Goal: Task Accomplishment & Management: Complete application form

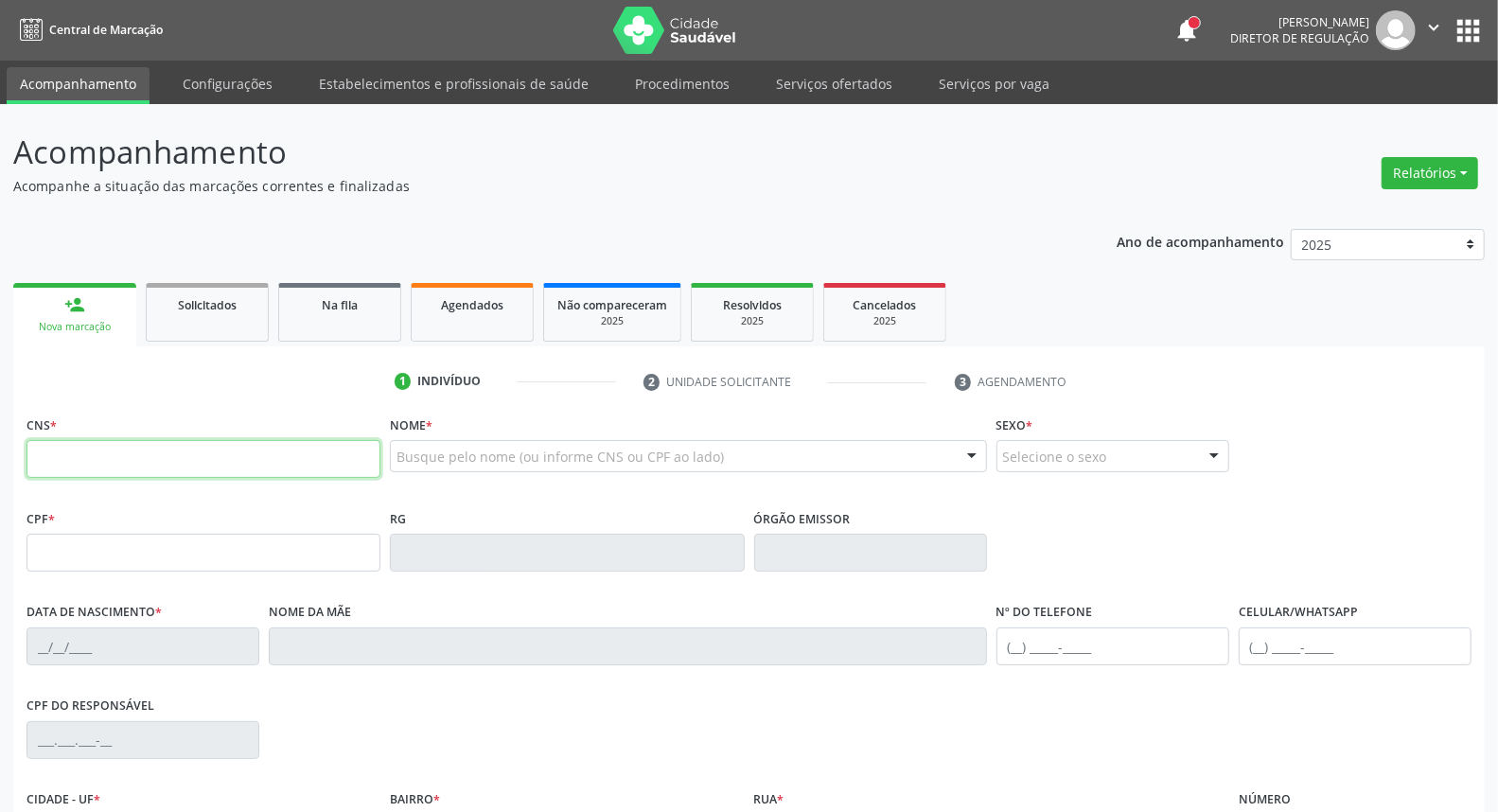
click at [278, 445] on input "text" at bounding box center [203, 459] width 354 height 38
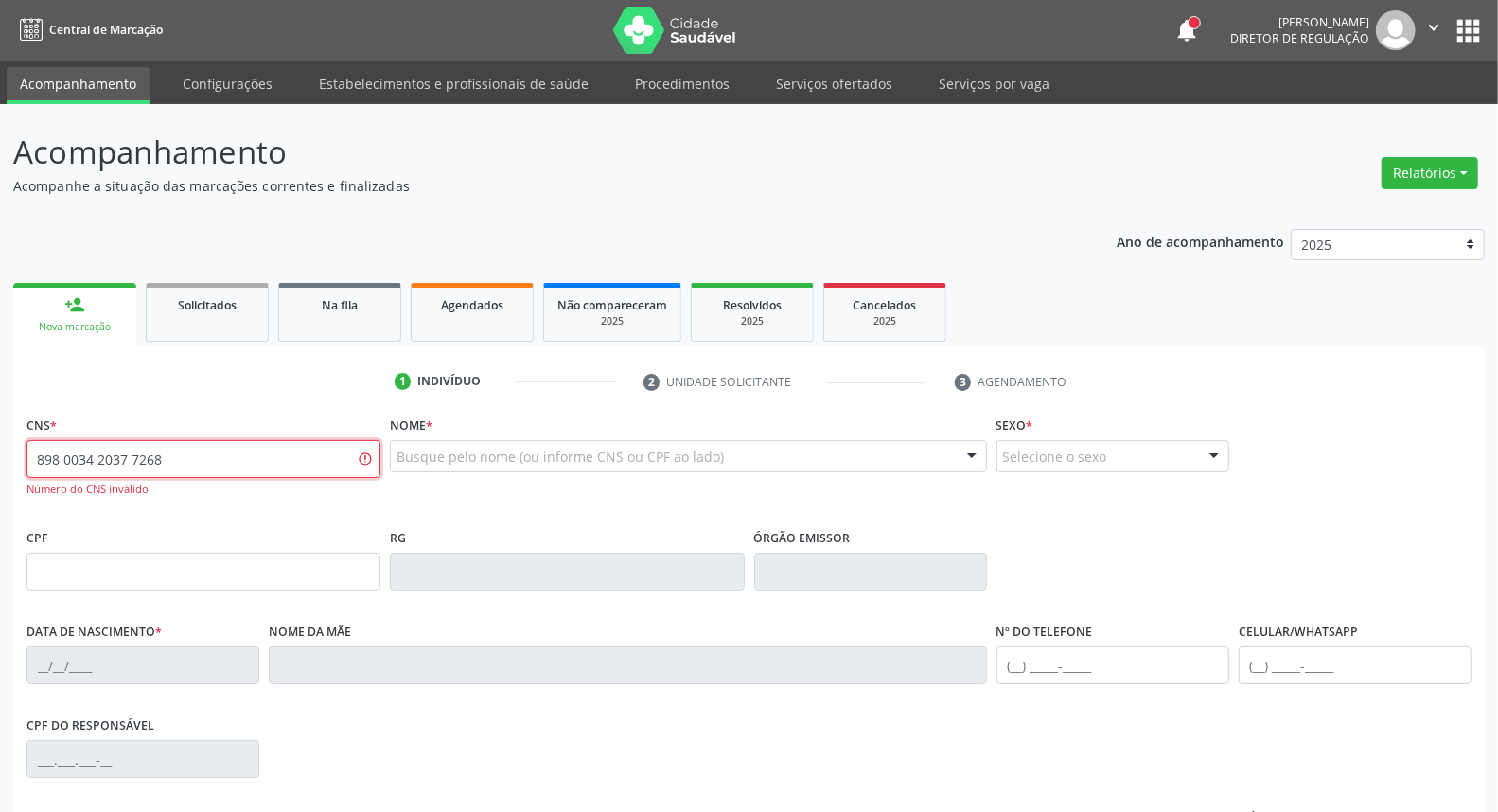
type input "898 0034 2037 7268"
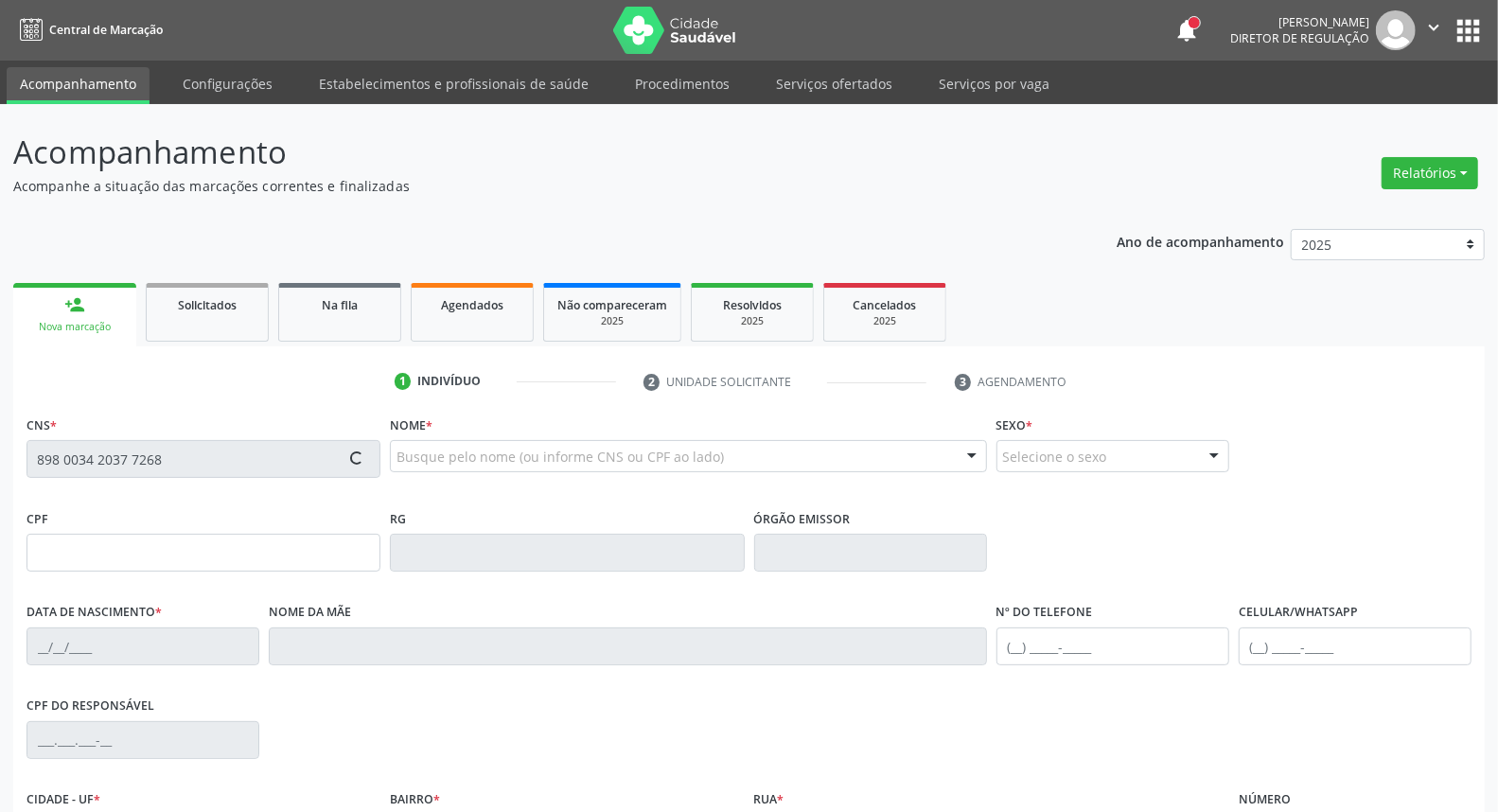
type input "125.829.974-71"
type input "[DATE]"
type input "Lucineide [PERSON_NAME]"
type input "[PHONE_NUMBER]"
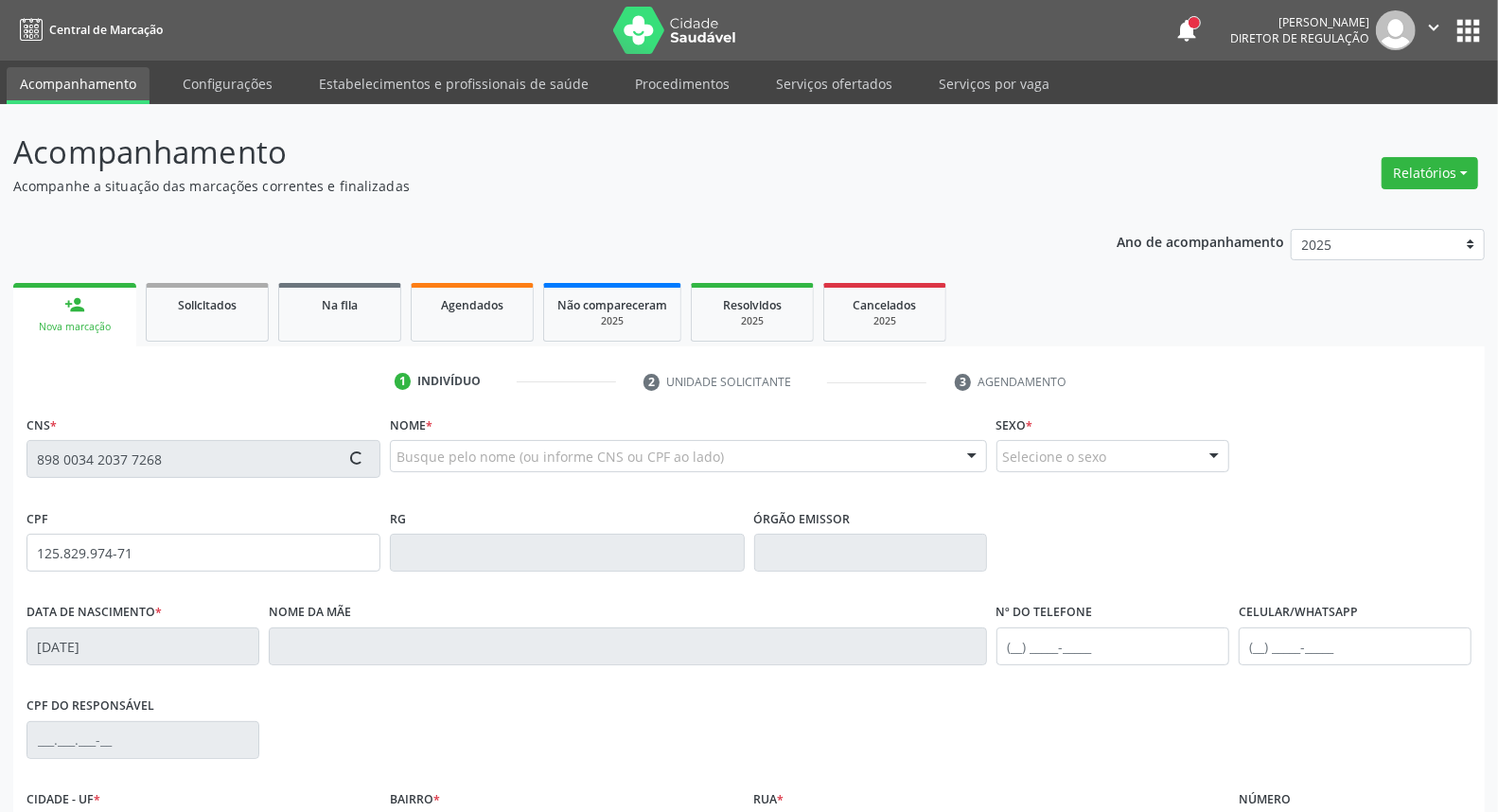
type input "S/N"
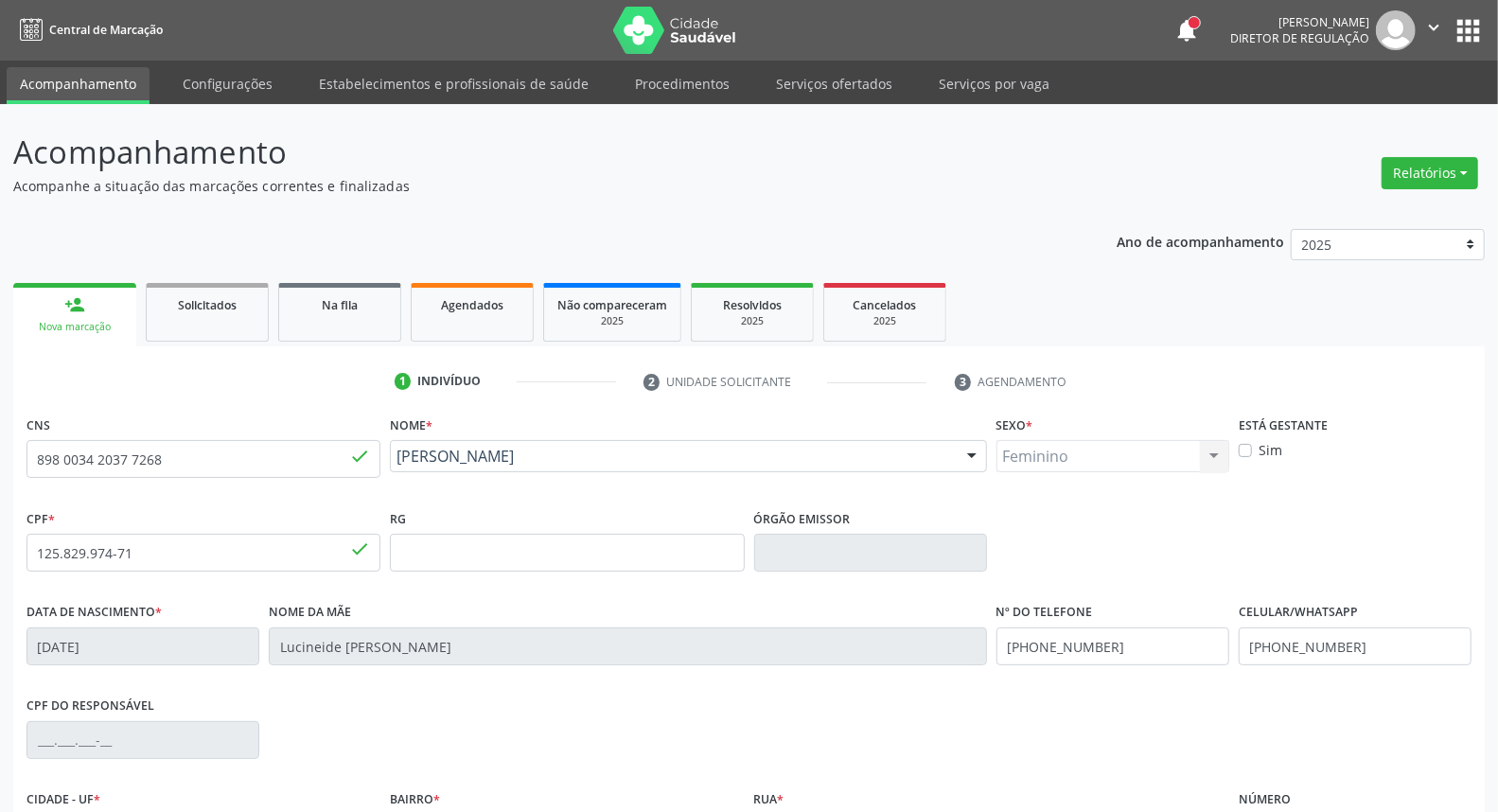
scroll to position [212, 0]
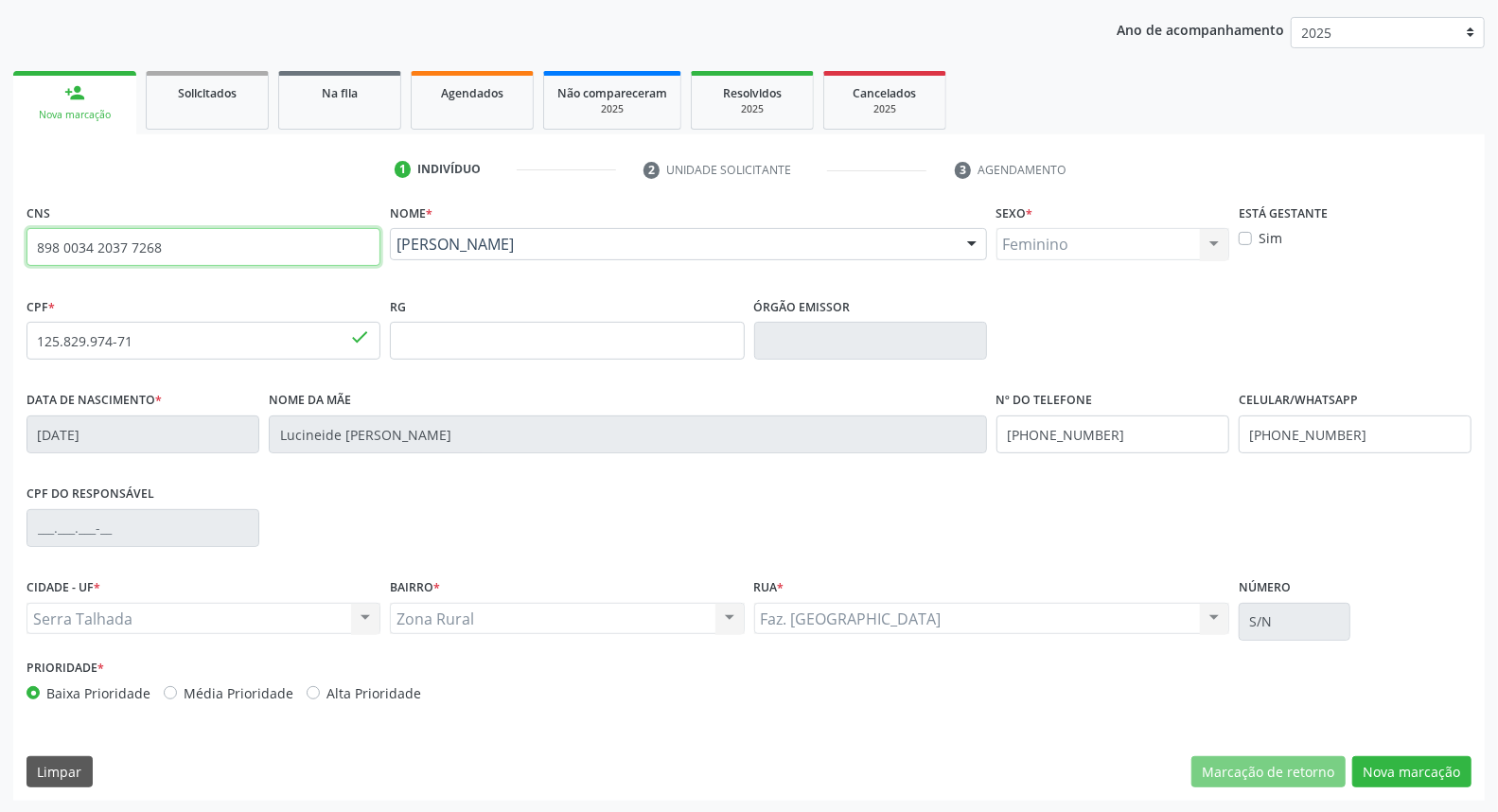
drag, startPoint x: 187, startPoint y: 240, endPoint x: 0, endPoint y: 223, distance: 187.8
click at [0, 222] on div "Acompanhamento Acompanhe a situação das marcações correntes e finalizadas Relat…" at bounding box center [749, 352] width 1498 height 921
click at [454, 89] on span "Agendados" at bounding box center [472, 93] width 63 height 16
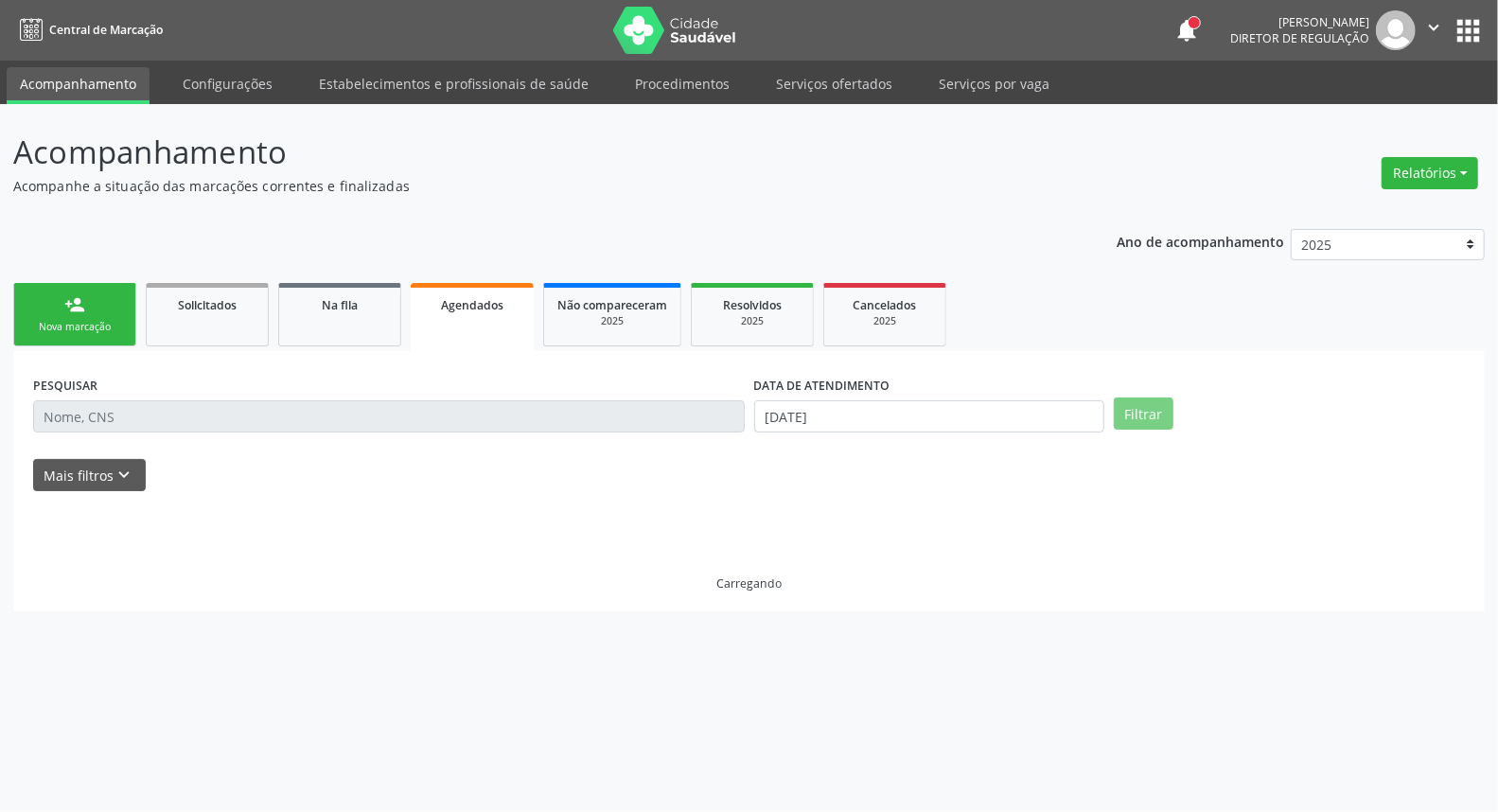
scroll to position [0, 0]
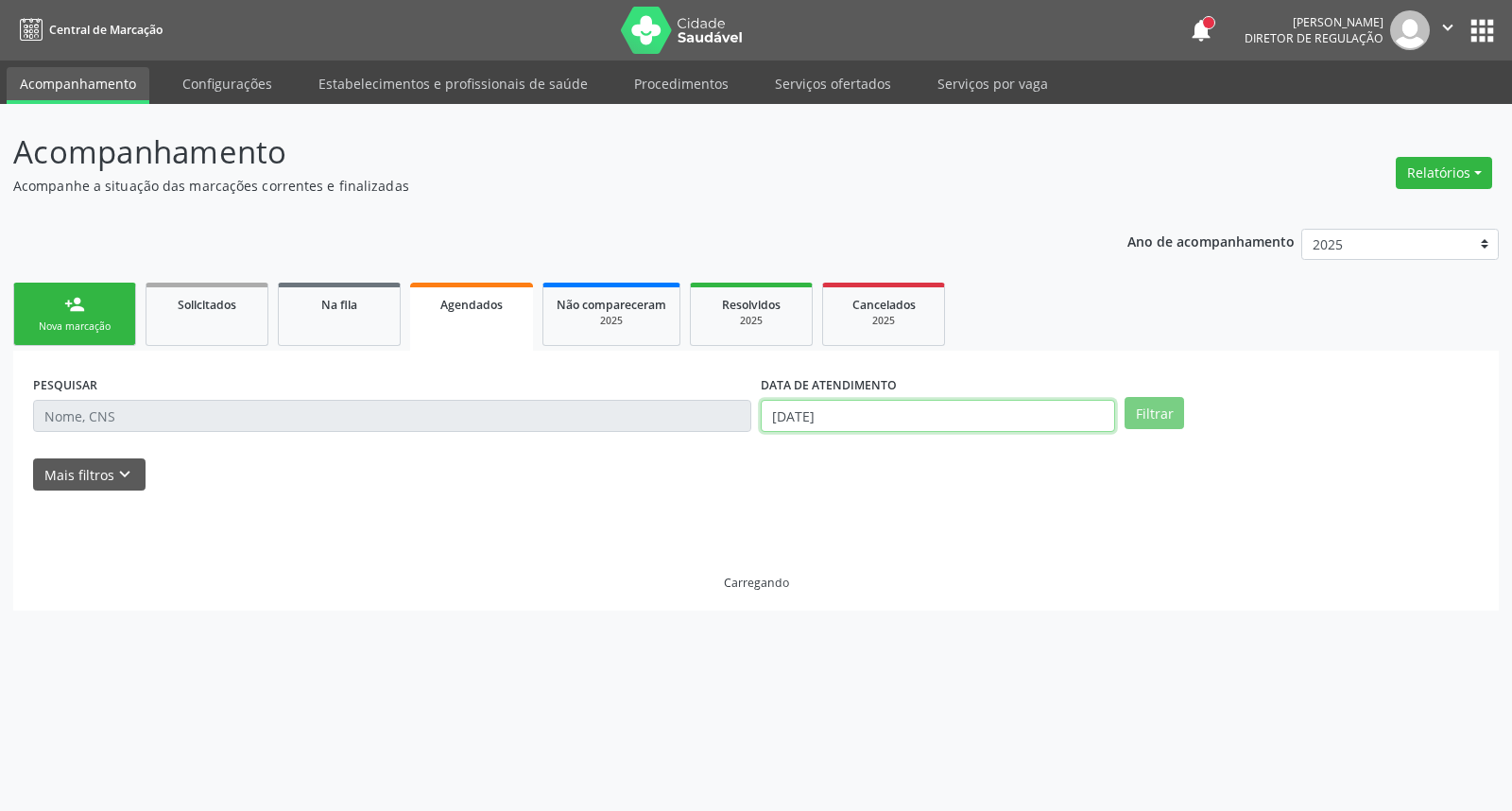
click at [858, 409] on input "[DATE]" at bounding box center [938, 416] width 354 height 32
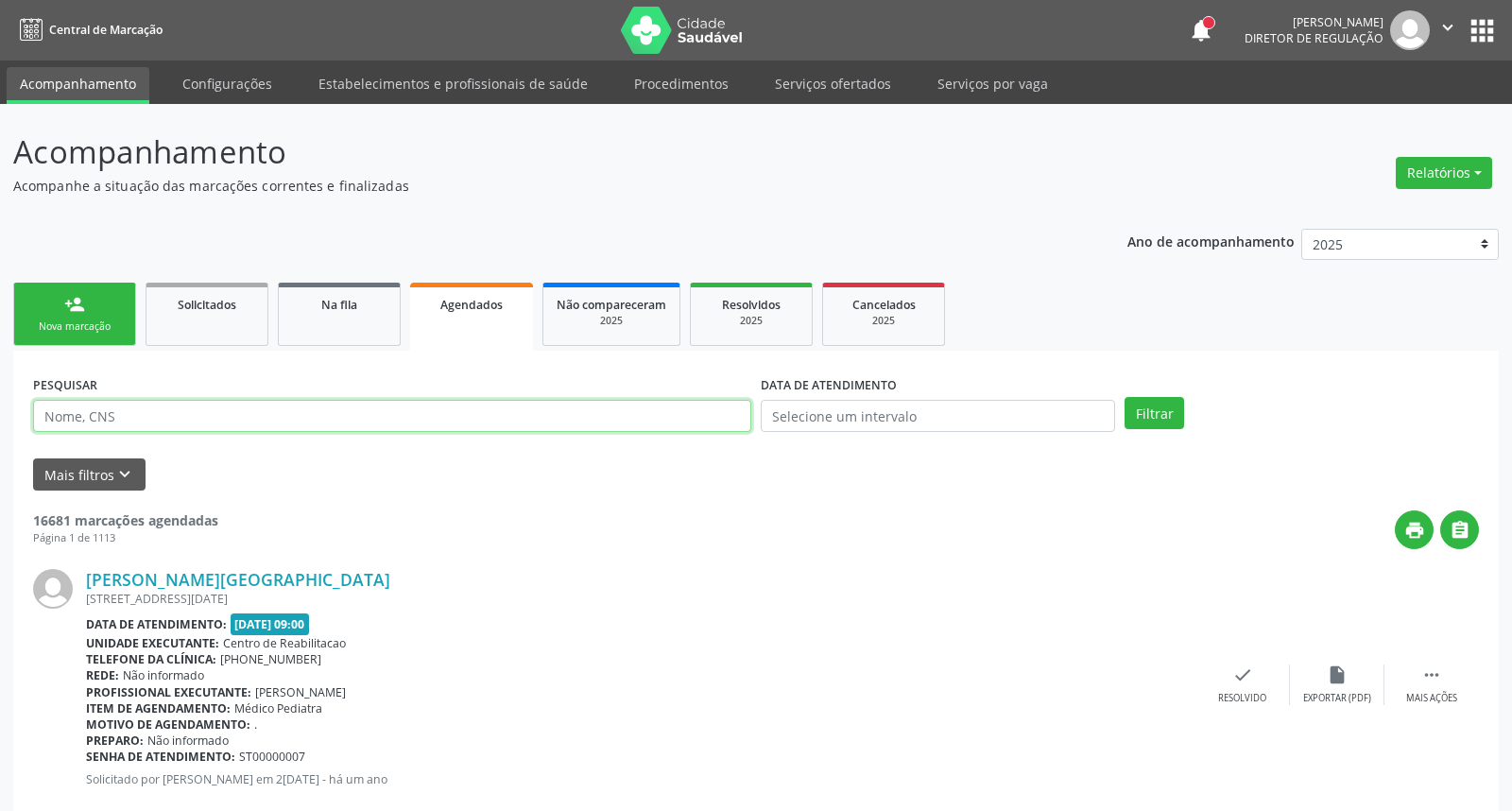
click at [579, 413] on input "text" at bounding box center [392, 416] width 718 height 32
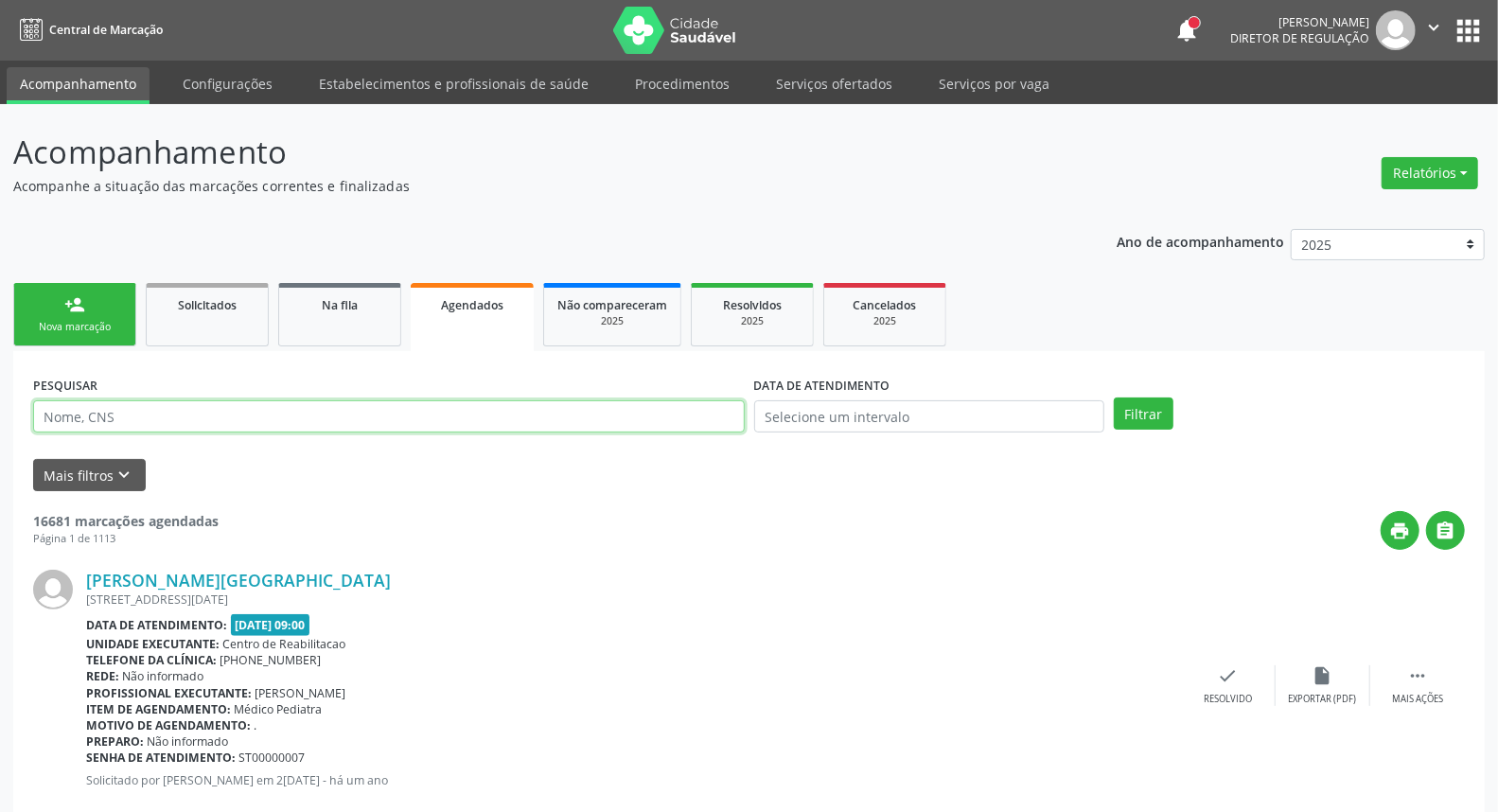
paste input "898 0034 2037 7268"
type input "898 0034 2037 7268"
click at [1114, 397] on button "Filtrar" at bounding box center [1143, 414] width 60 height 32
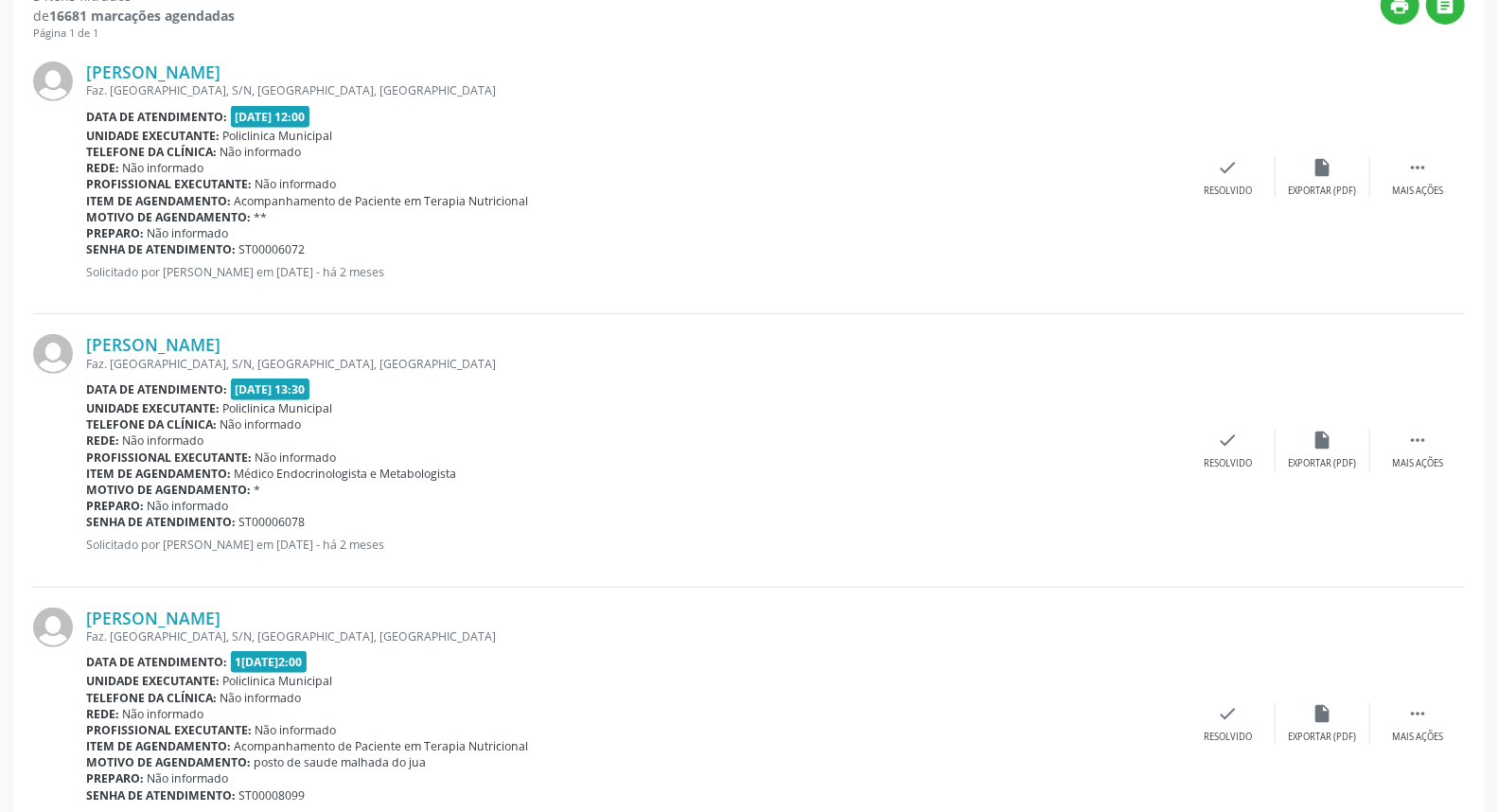
scroll to position [105, 0]
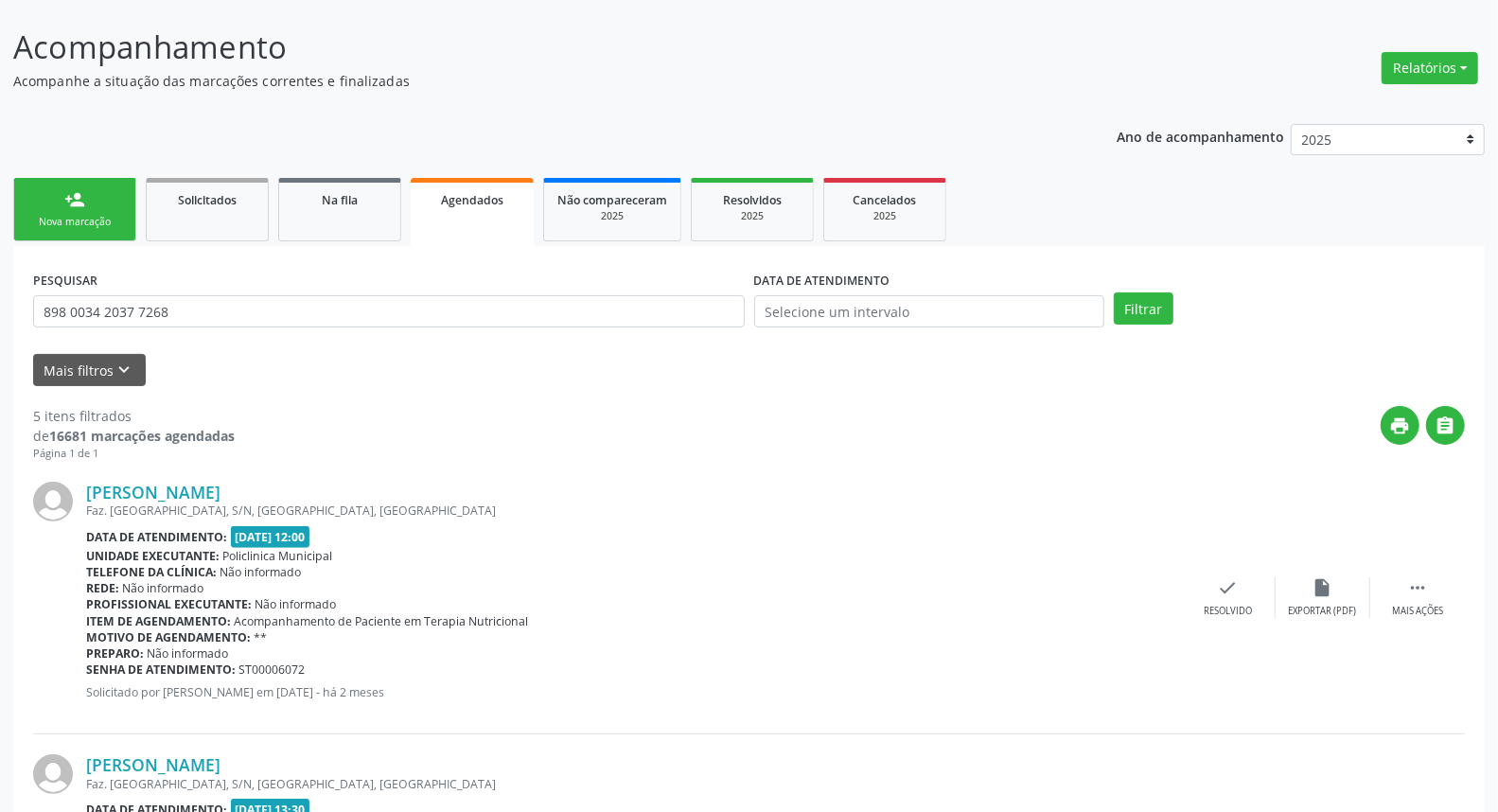
click at [89, 215] on div "Nova marcação" at bounding box center [75, 221] width 95 height 14
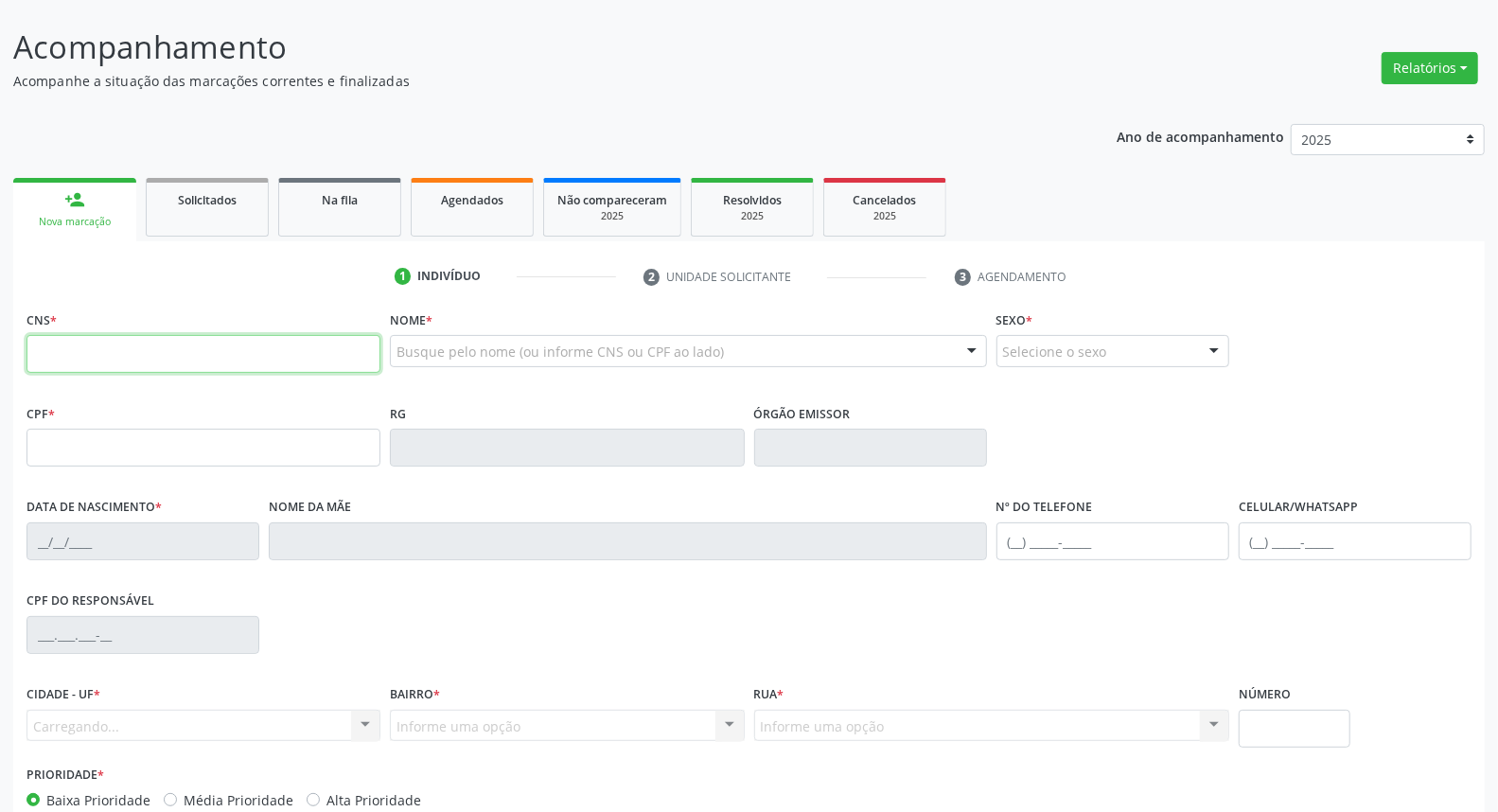
click at [181, 345] on input "text" at bounding box center [203, 354] width 354 height 38
paste input "898 0034 2037 7268"
type input "898 0034 2037 7268"
type input "125.829.974-71"
type input "[DATE]"
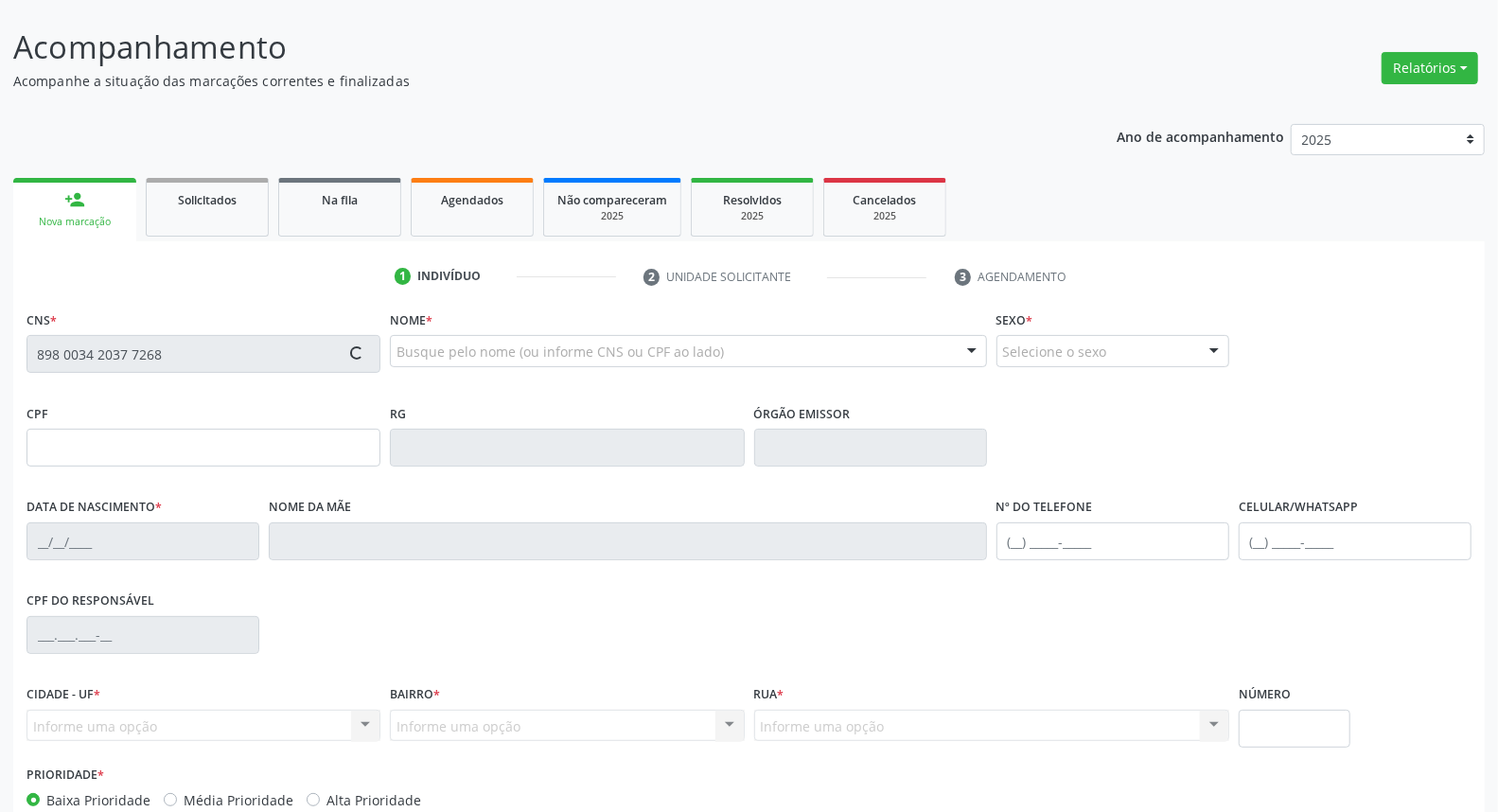
type input "Lucineide [PERSON_NAME]"
type input "[PHONE_NUMBER]"
type input "S/N"
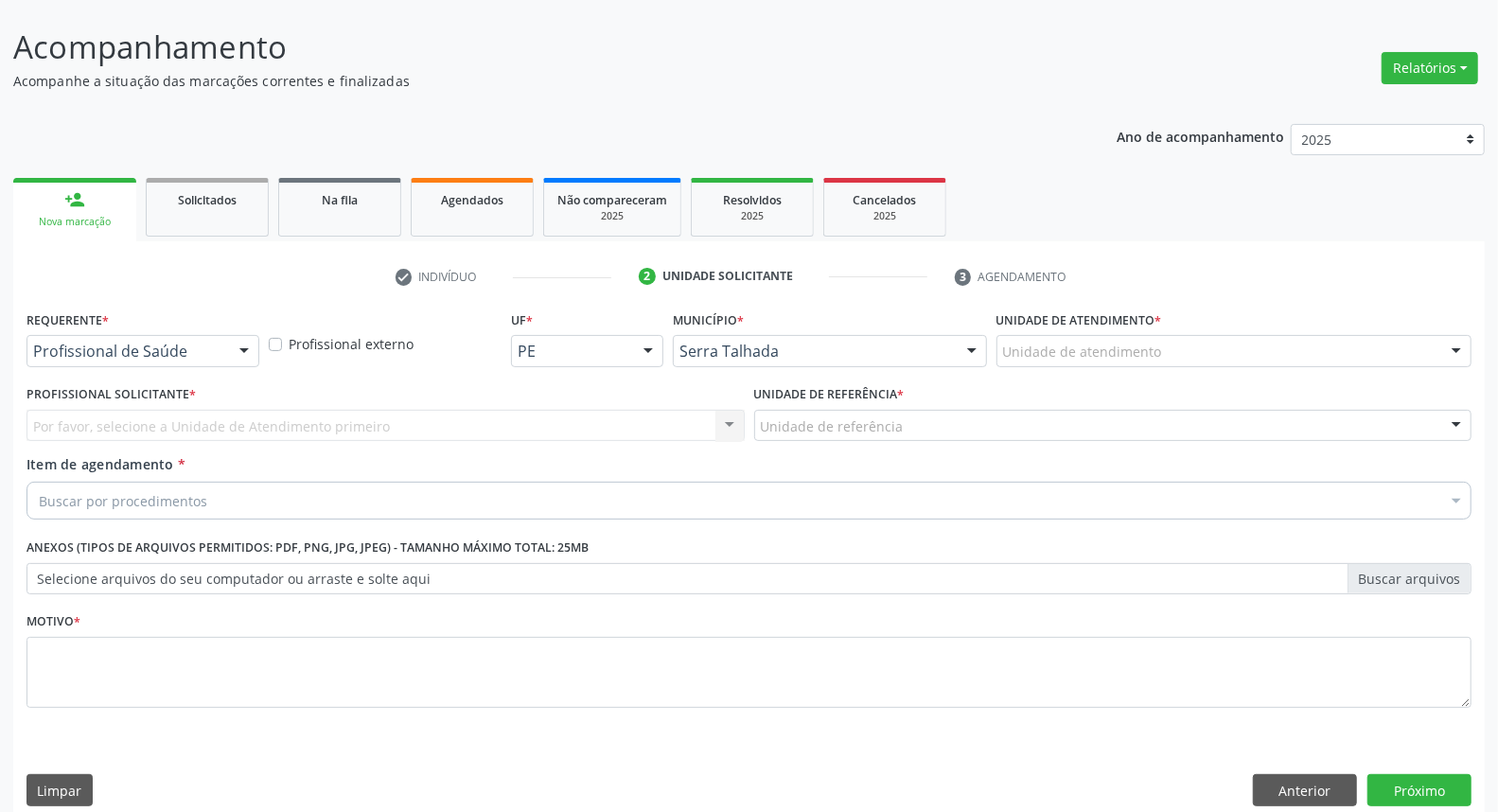
scroll to position [125, 0]
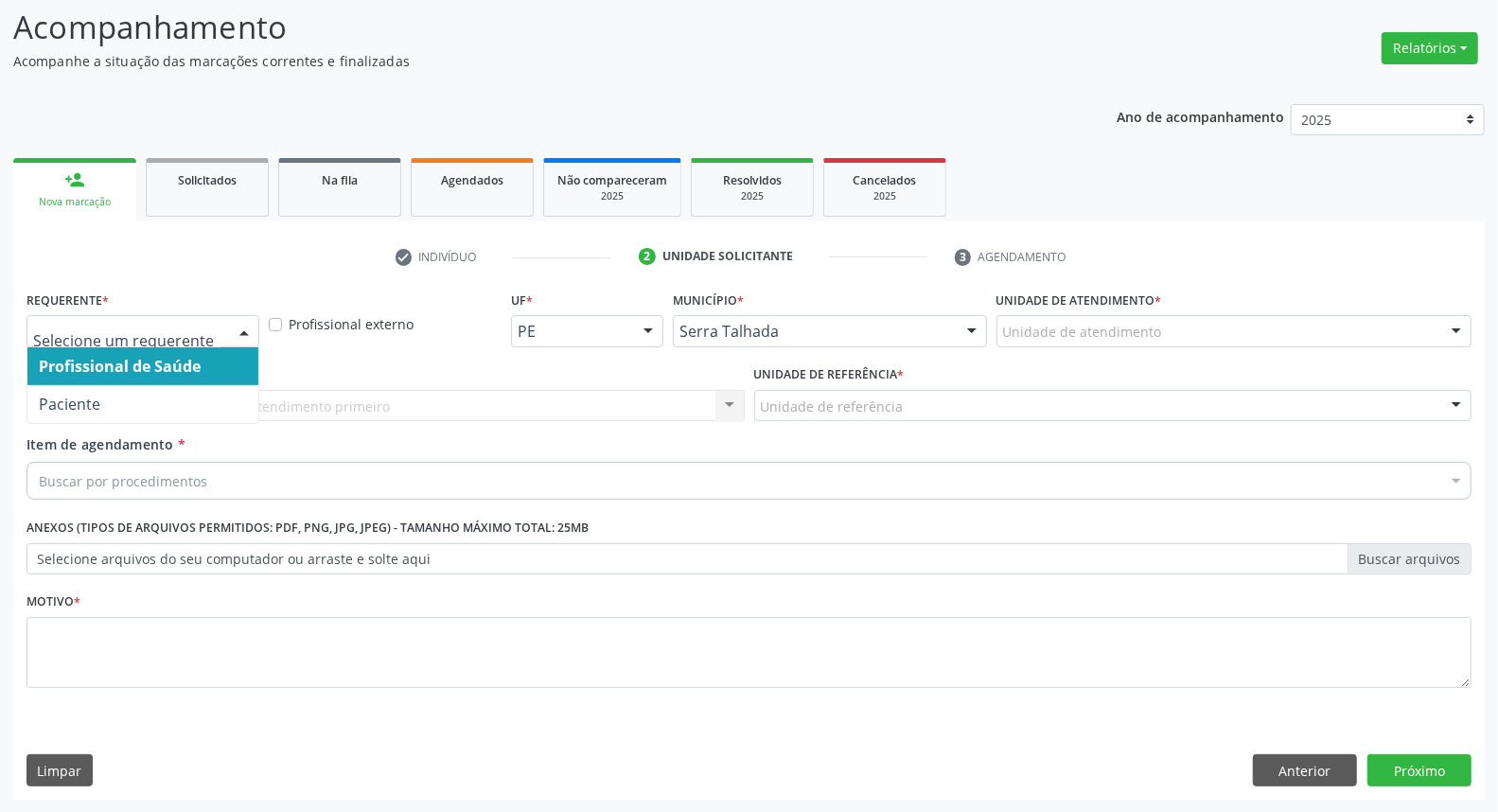
click at [247, 326] on div at bounding box center [244, 332] width 28 height 32
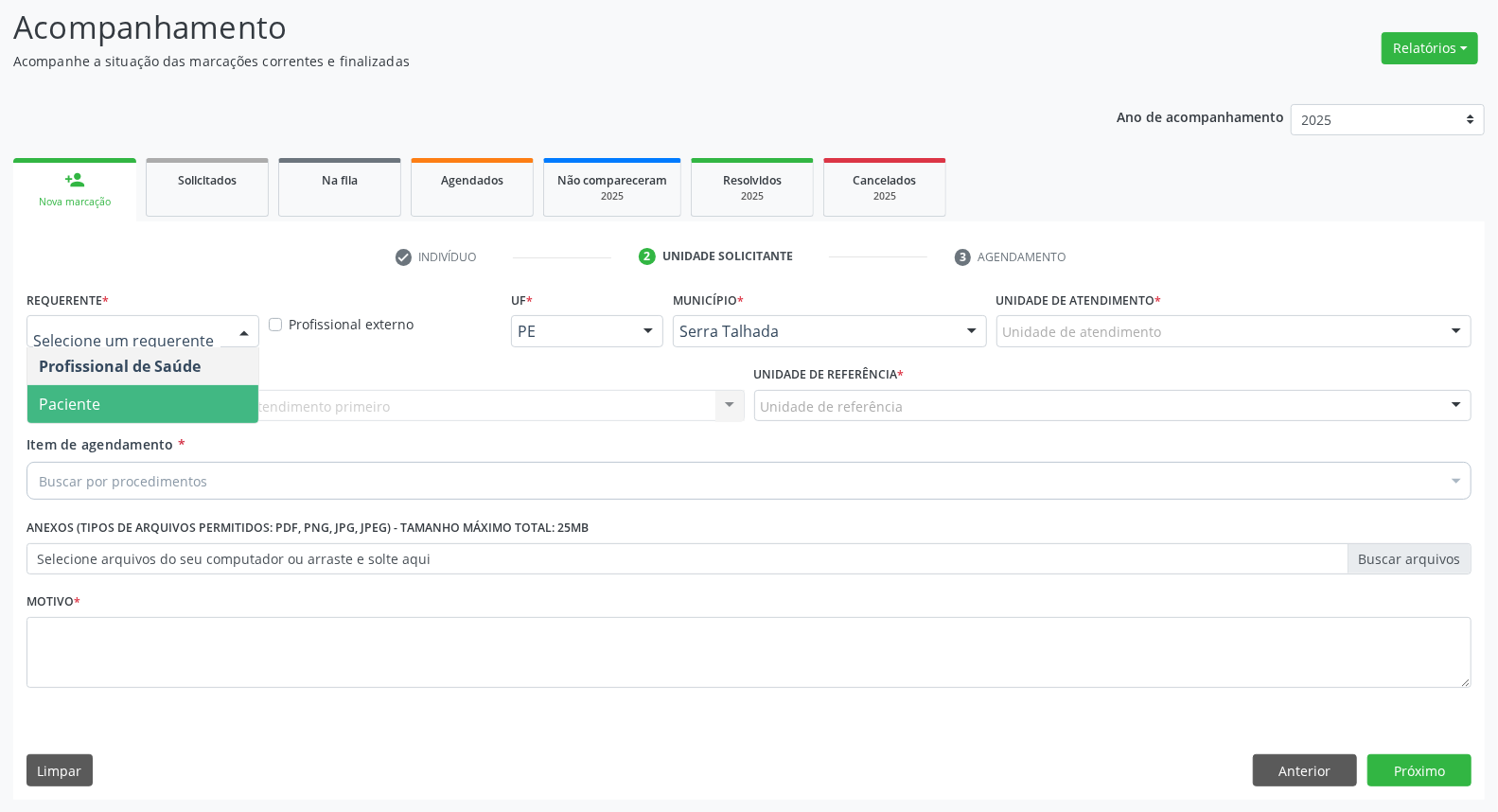
click at [209, 412] on span "Paciente" at bounding box center [142, 404] width 231 height 38
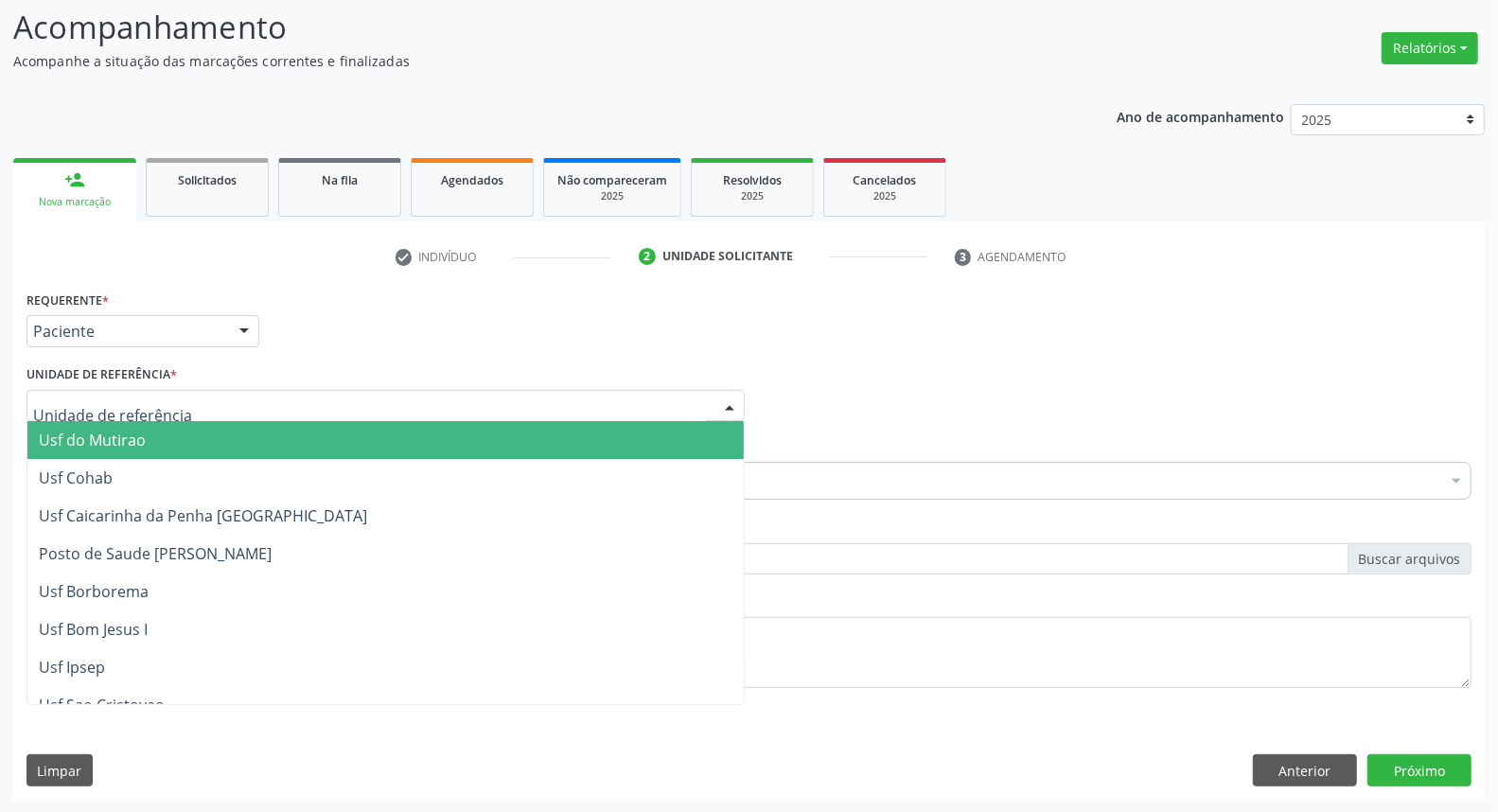
click at [229, 402] on div at bounding box center [385, 406] width 718 height 32
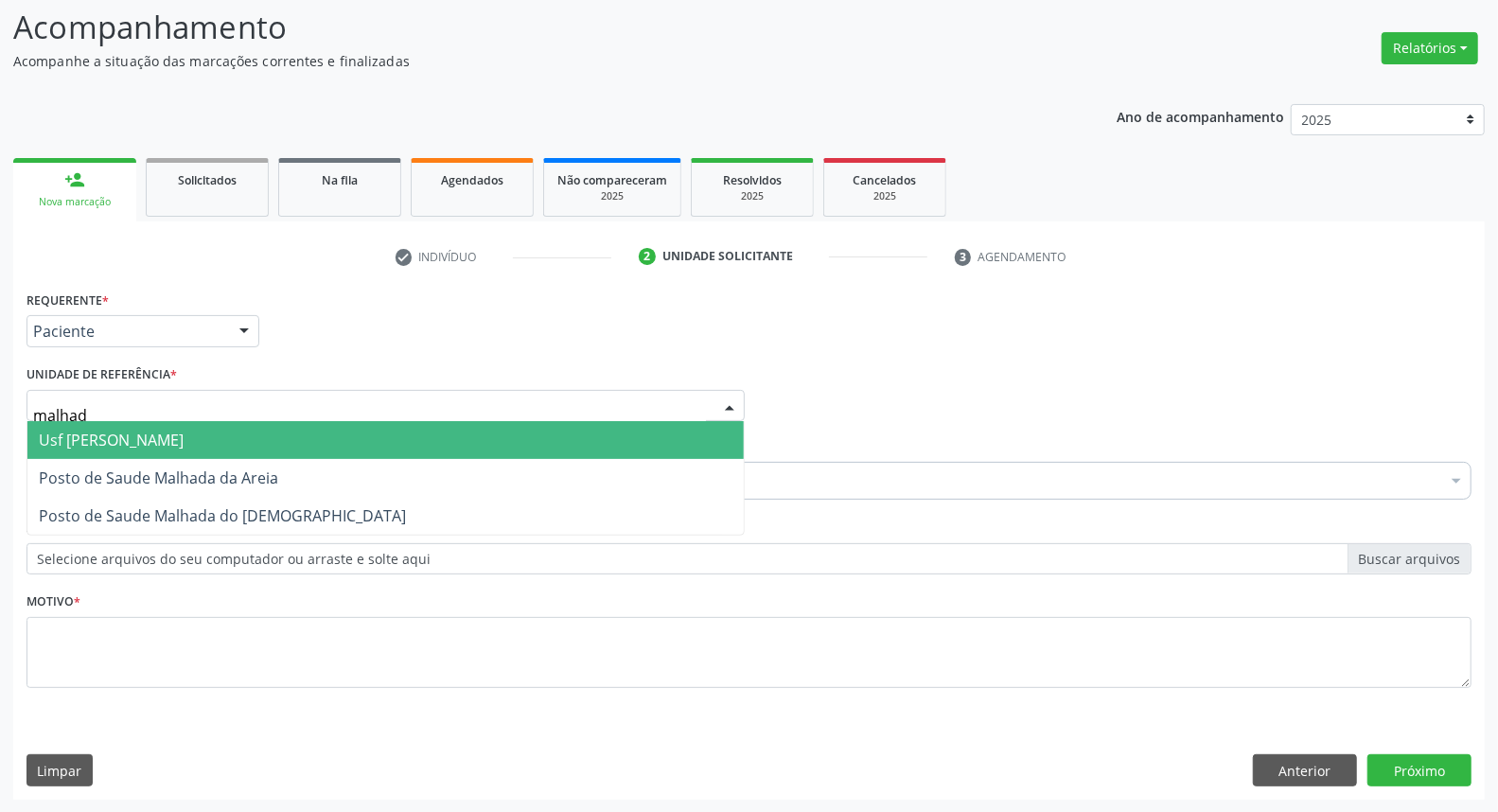
type input "malhada"
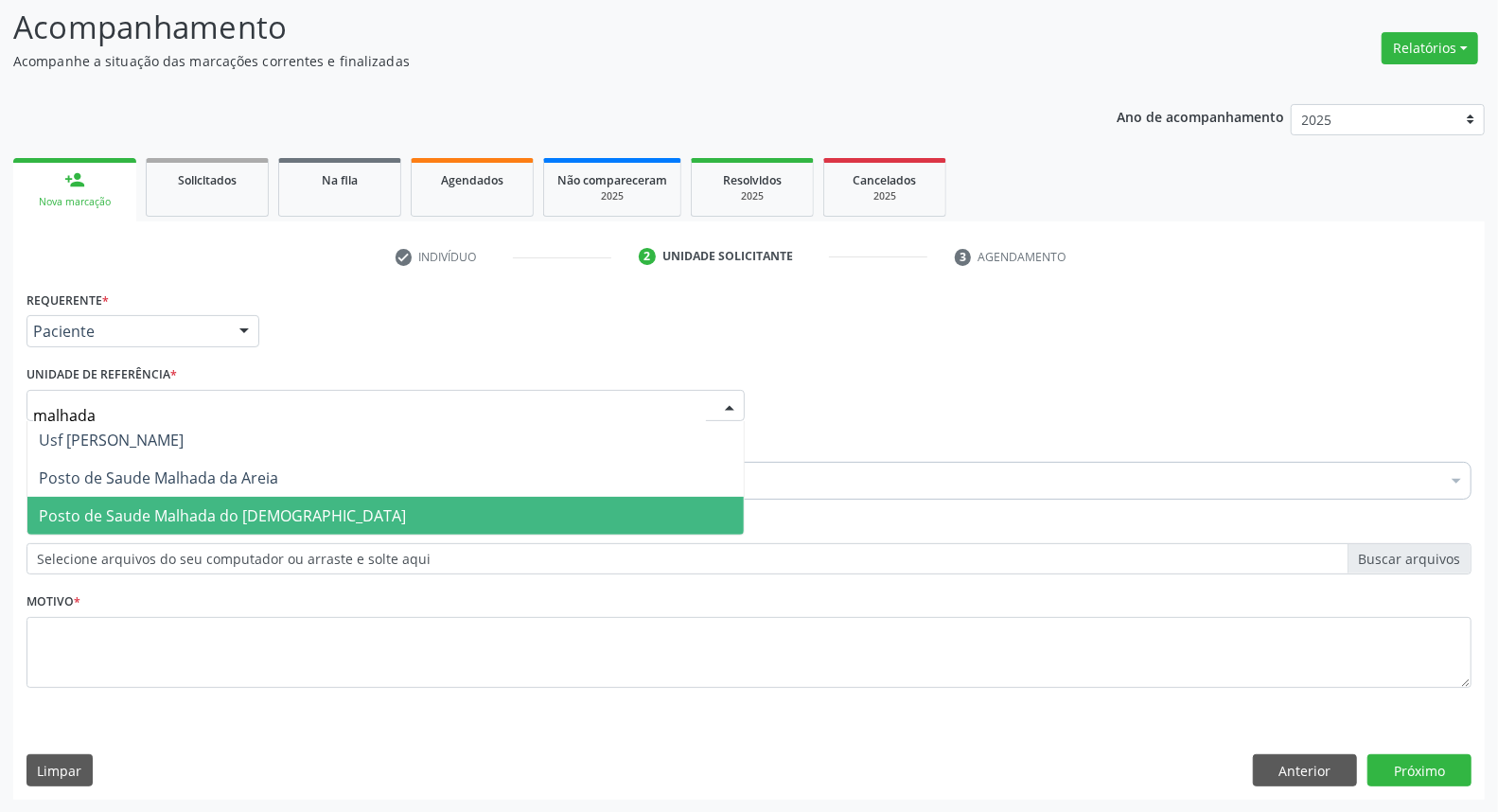
click at [206, 508] on span "Posto de Saude Malhada do [DEMOGRAPHIC_DATA]" at bounding box center [222, 516] width 367 height 21
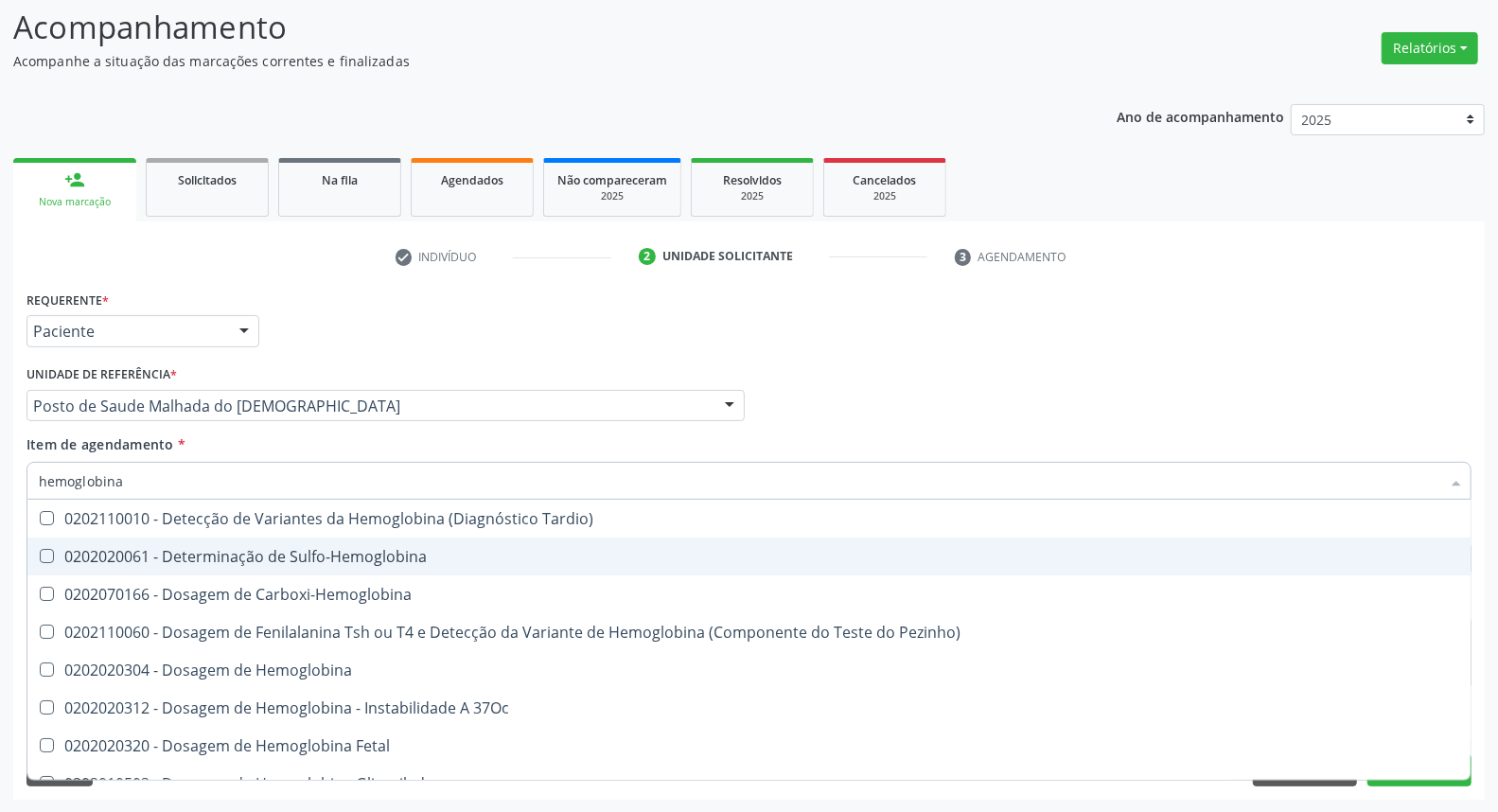
type input "hemoglobina g"
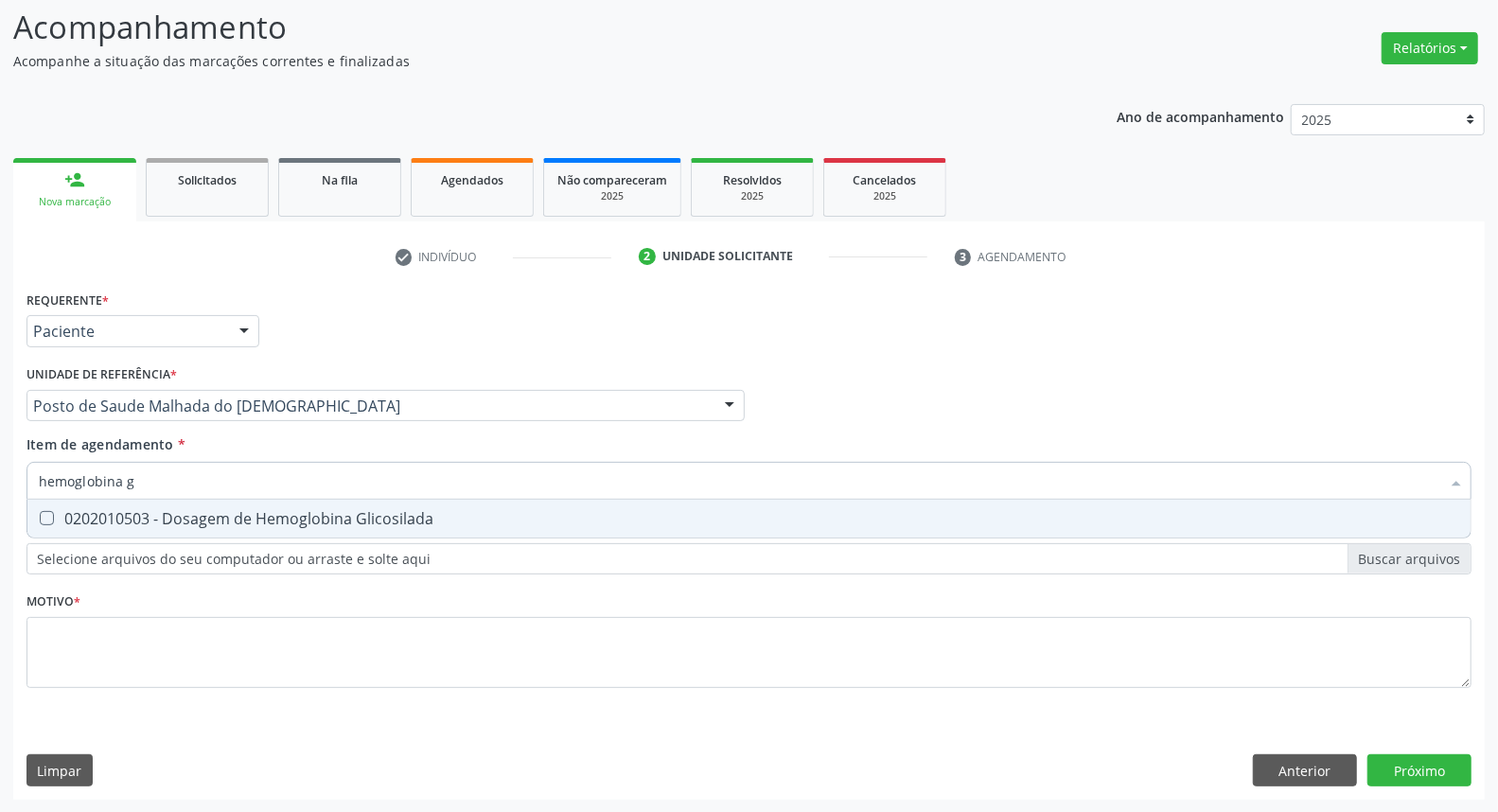
click at [46, 514] on Glicosilada at bounding box center [46, 518] width 14 height 14
click at [40, 514] on Glicosilada "checkbox" at bounding box center [33, 518] width 12 height 12
checkbox Glicosilada "true"
click at [0, 487] on div "Acompanhamento Acompanhe a situação das marcações correntes e finalizadas Relat…" at bounding box center [749, 396] width 1498 height 834
type input "t"
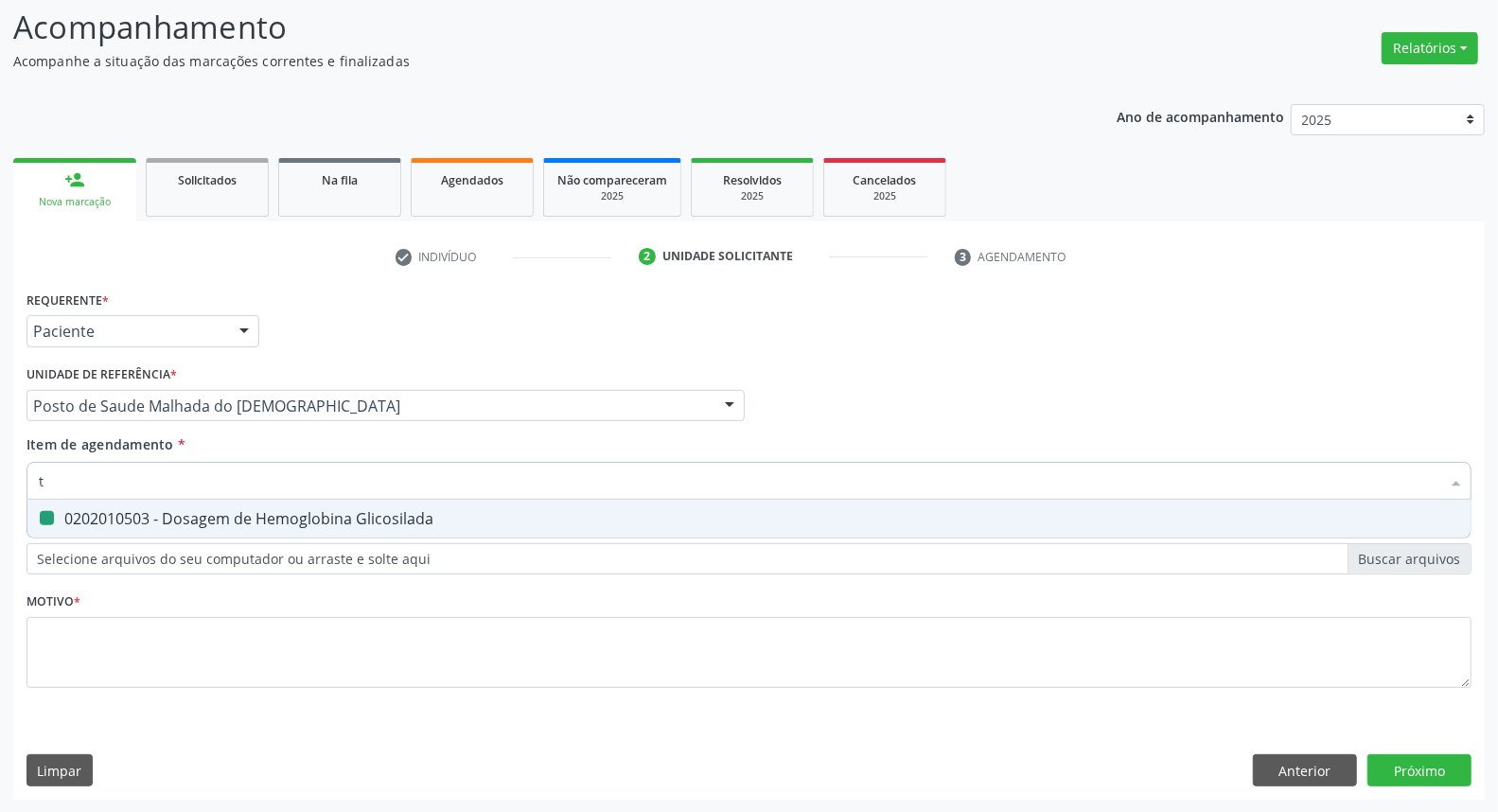
checkbox Glicosilada "false"
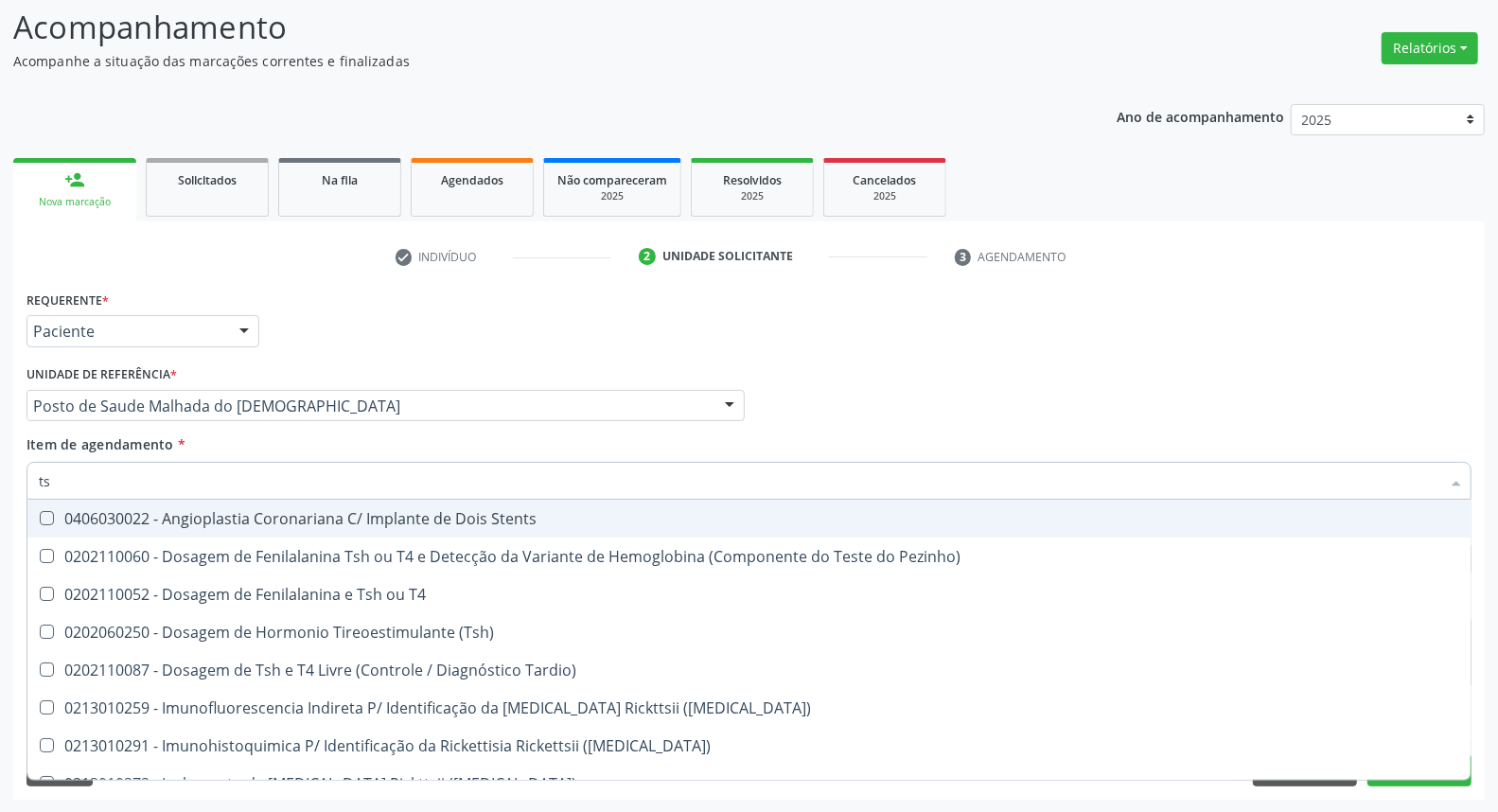
type input "tsh"
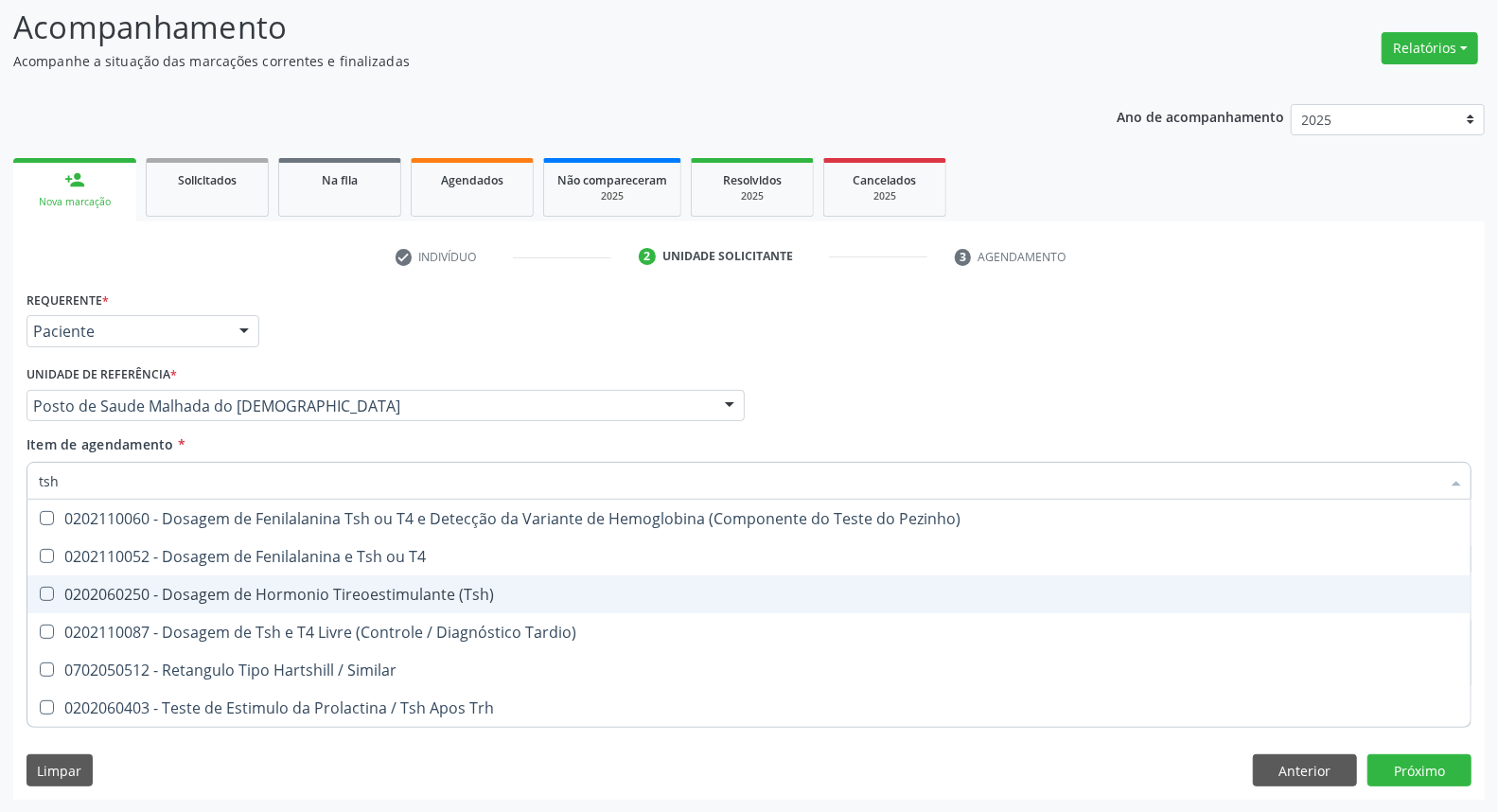
drag, startPoint x: 48, startPoint y: 583, endPoint x: 49, endPoint y: 570, distance: 13.0
click at [47, 583] on span "0202060250 - Dosagem de Hormonio Tireoestimulante (Tsh)" at bounding box center [749, 594] width 1443 height 38
checkbox \(Tsh\) "true"
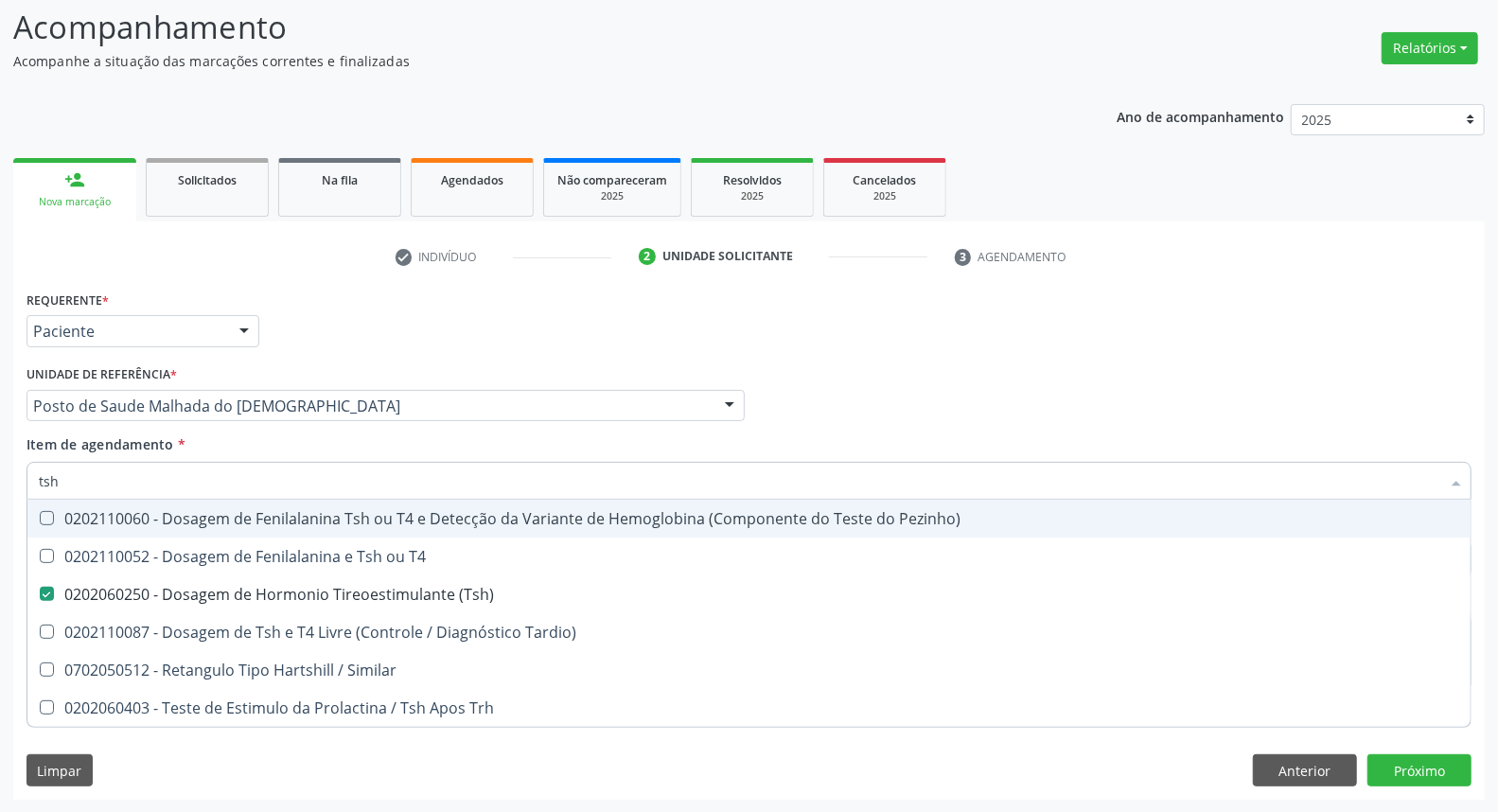
drag, startPoint x: 65, startPoint y: 471, endPoint x: 0, endPoint y: 452, distance: 67.7
click at [0, 452] on div "Acompanhamento Acompanhe a situação das marcações correntes e finalizadas Relat…" at bounding box center [749, 396] width 1498 height 834
type input "t4"
checkbox \(Tsh\) "false"
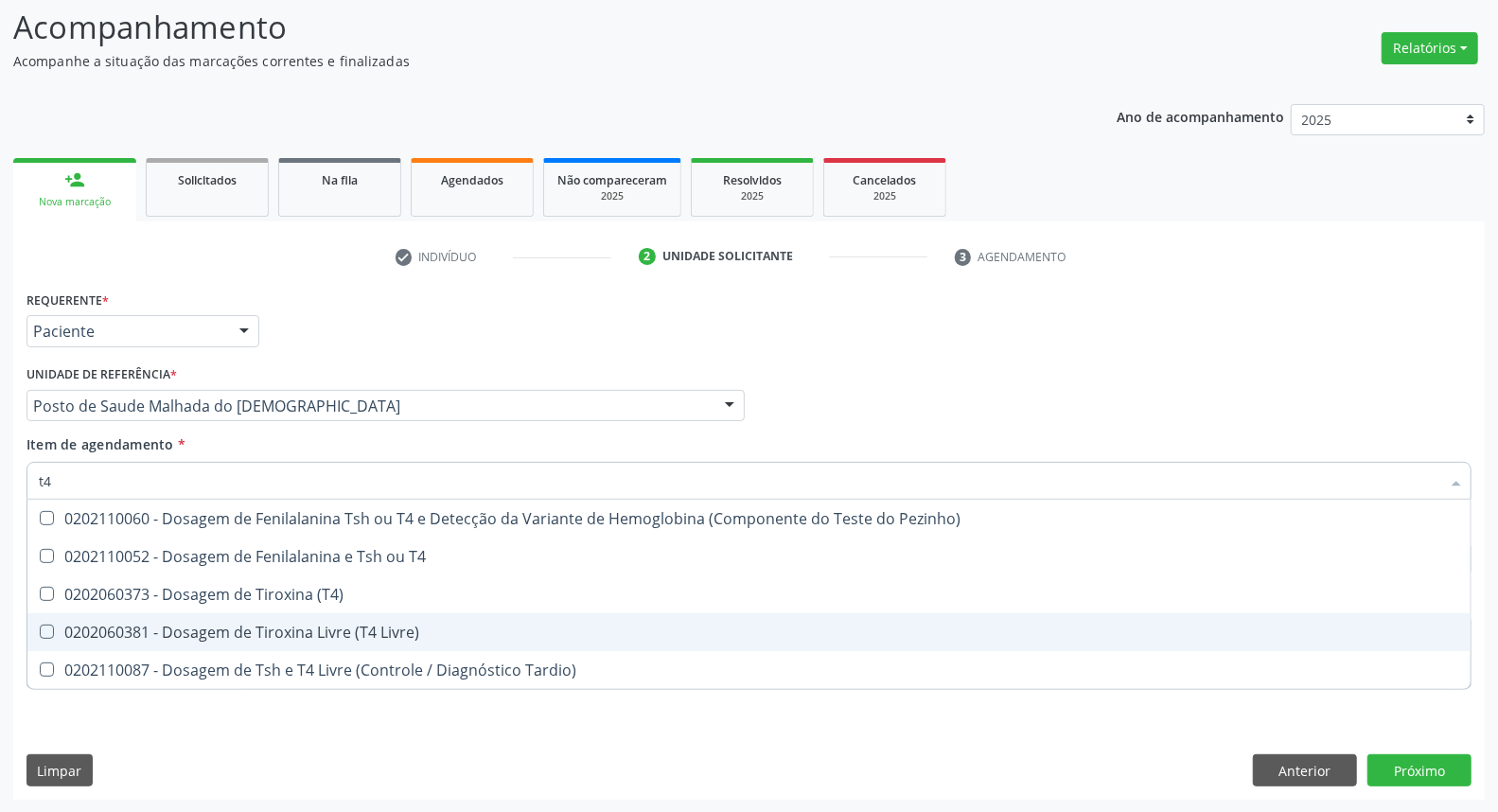
click at [203, 634] on div "0202060381 - Dosagem de Tiroxina Livre (T4 Livre)" at bounding box center [749, 632] width 1420 height 15
checkbox Livre\) "true"
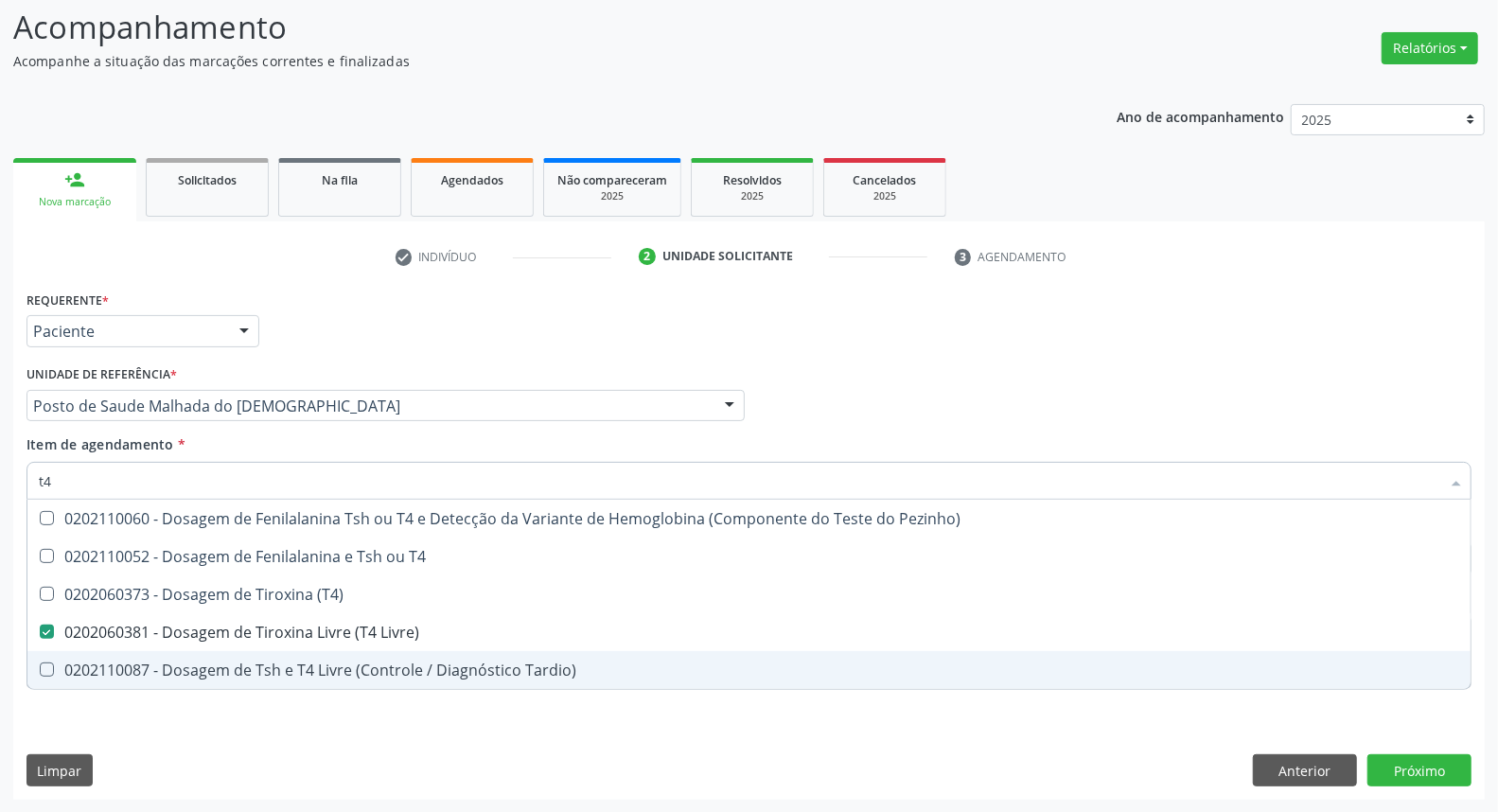
click at [1103, 757] on div "Requerente * Paciente Profissional de Saúde Paciente Nenhum resultado encontrad…" at bounding box center [749, 543] width 1471 height 514
checkbox T4 "true"
checkbox \(T4\) "true"
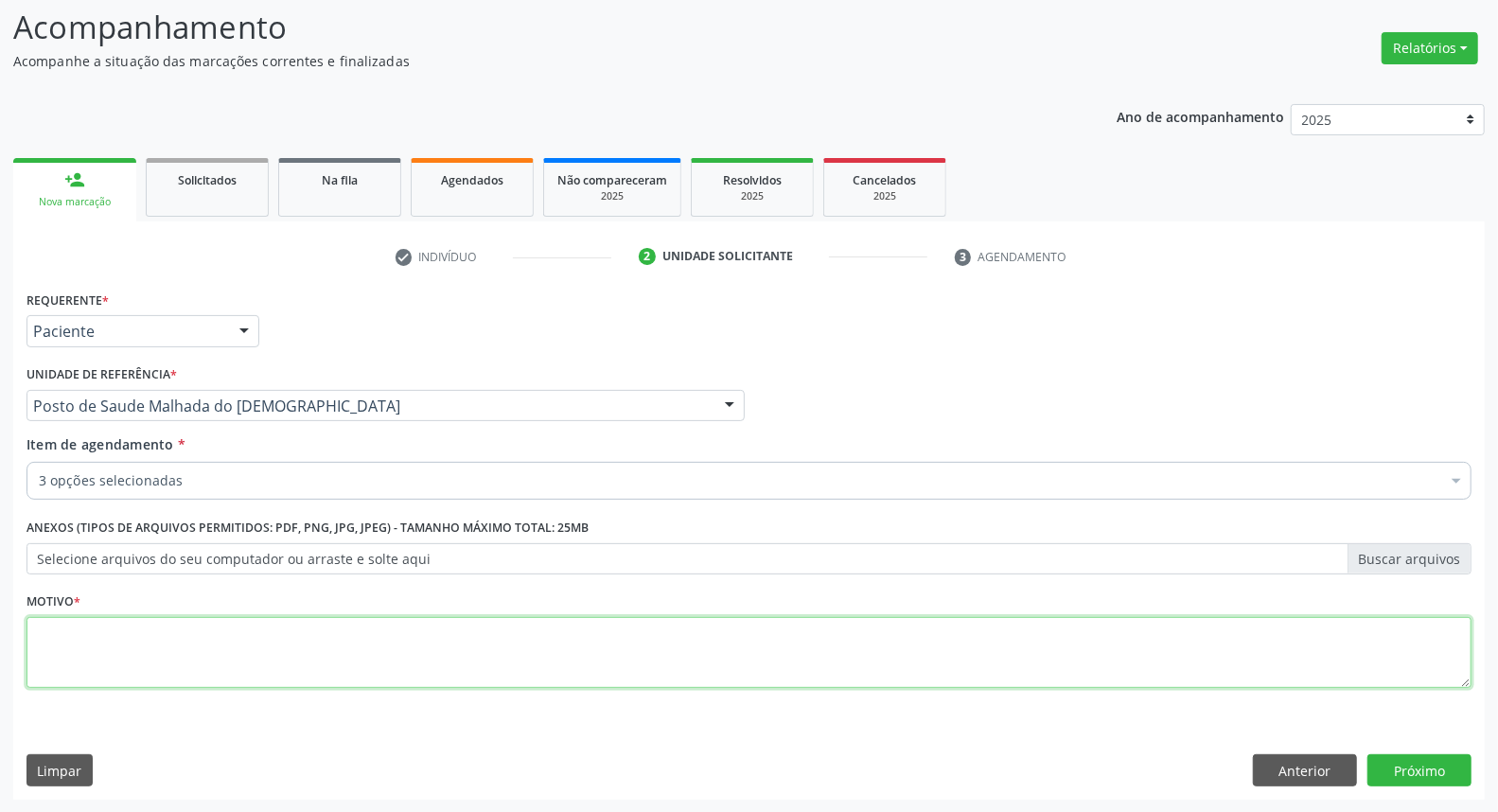
click at [925, 667] on textarea at bounding box center [749, 653] width 1445 height 72
type textarea "."
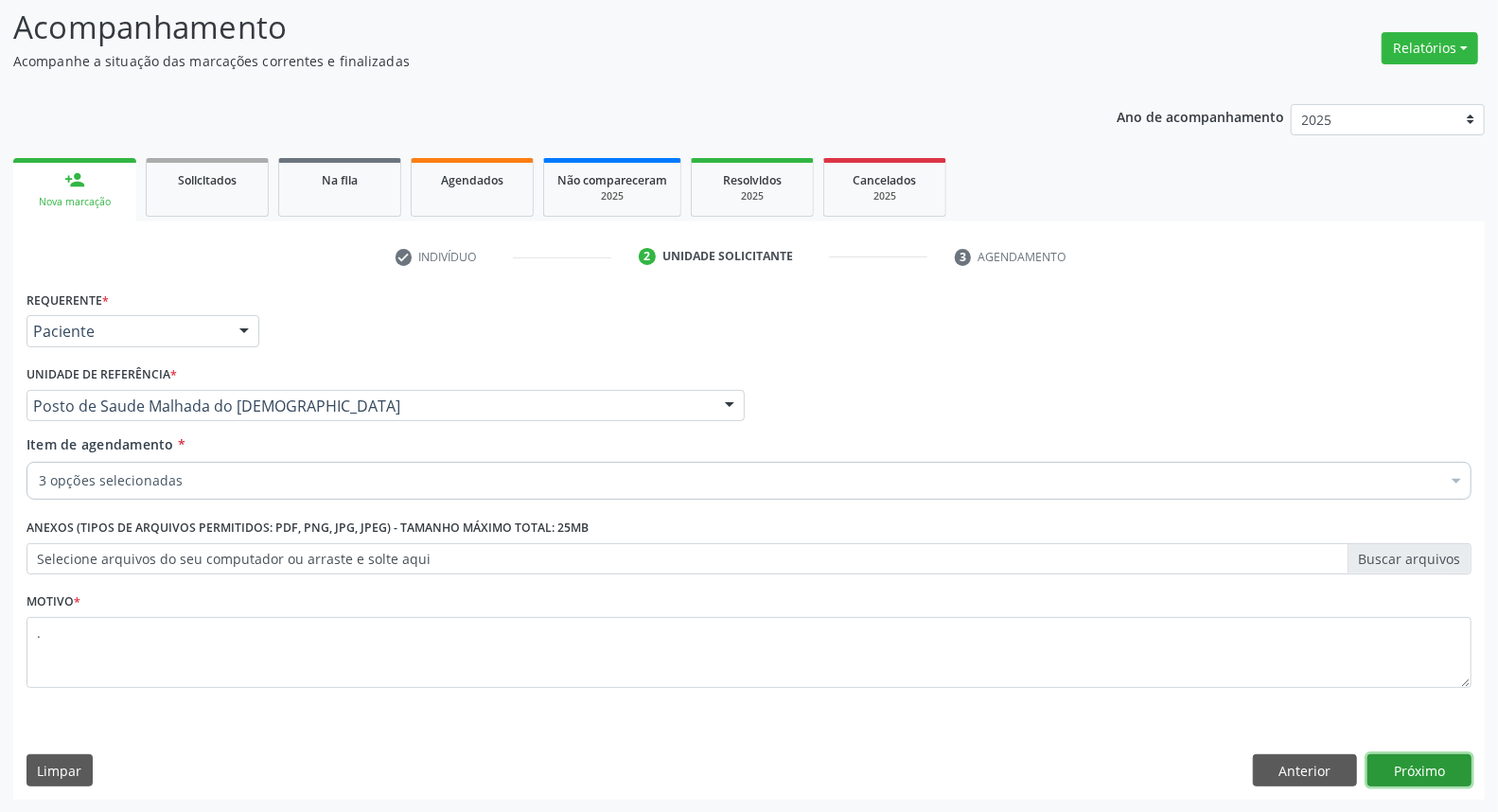
click at [1440, 780] on button "Próximo" at bounding box center [1419, 770] width 104 height 32
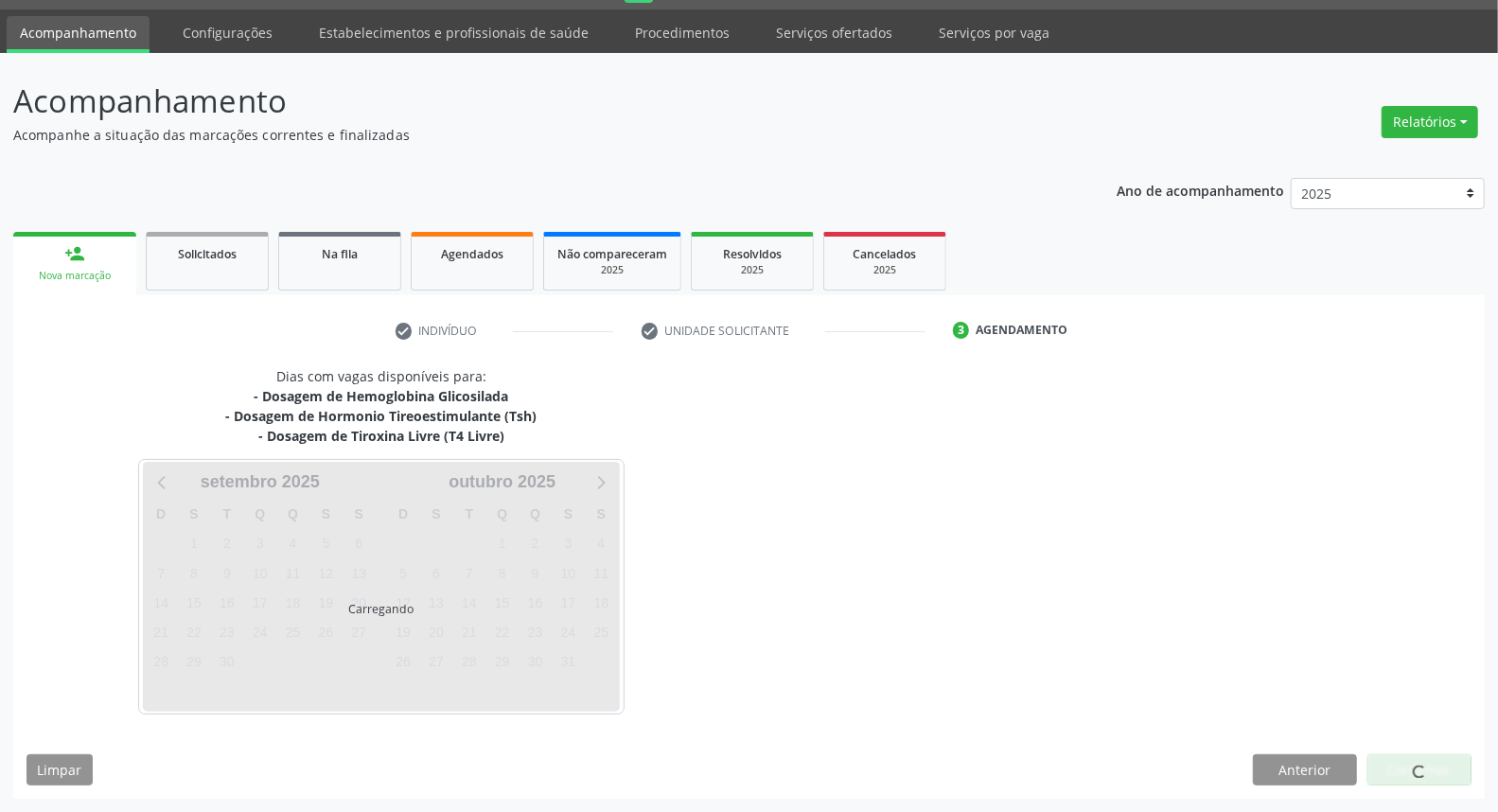
scroll to position [50, 0]
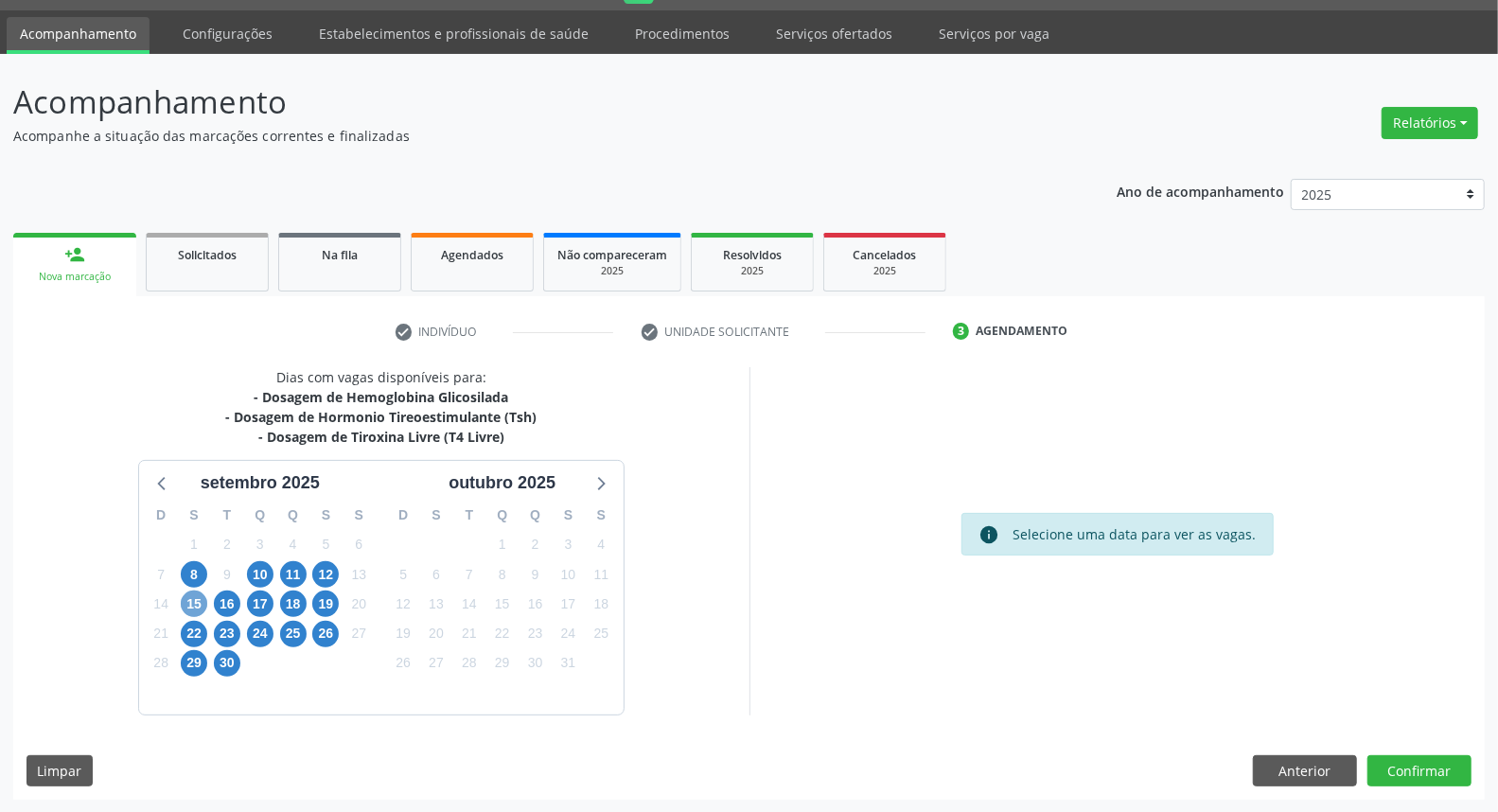
click at [187, 608] on span "15" at bounding box center [194, 603] width 27 height 27
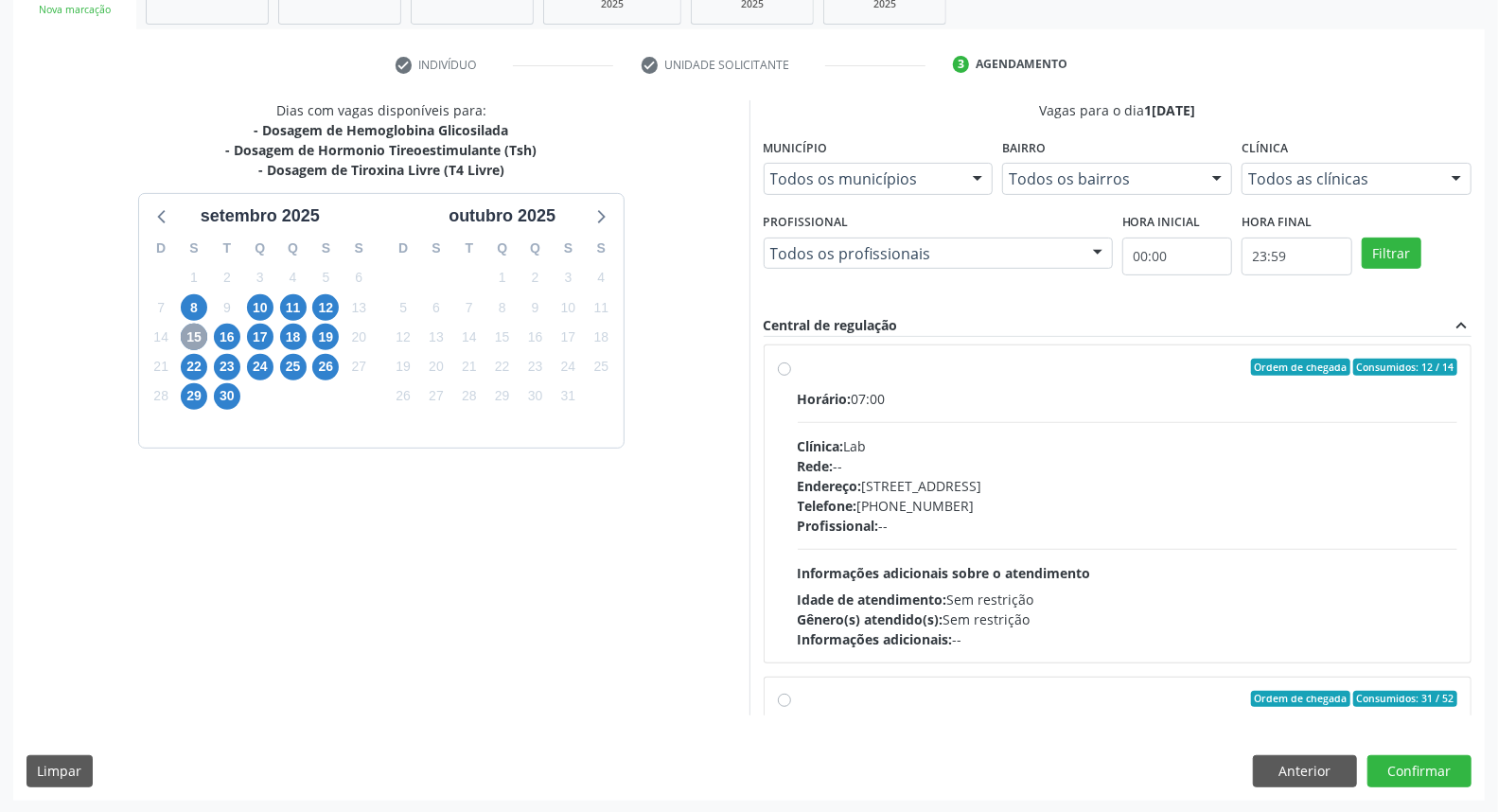
scroll to position [0, 0]
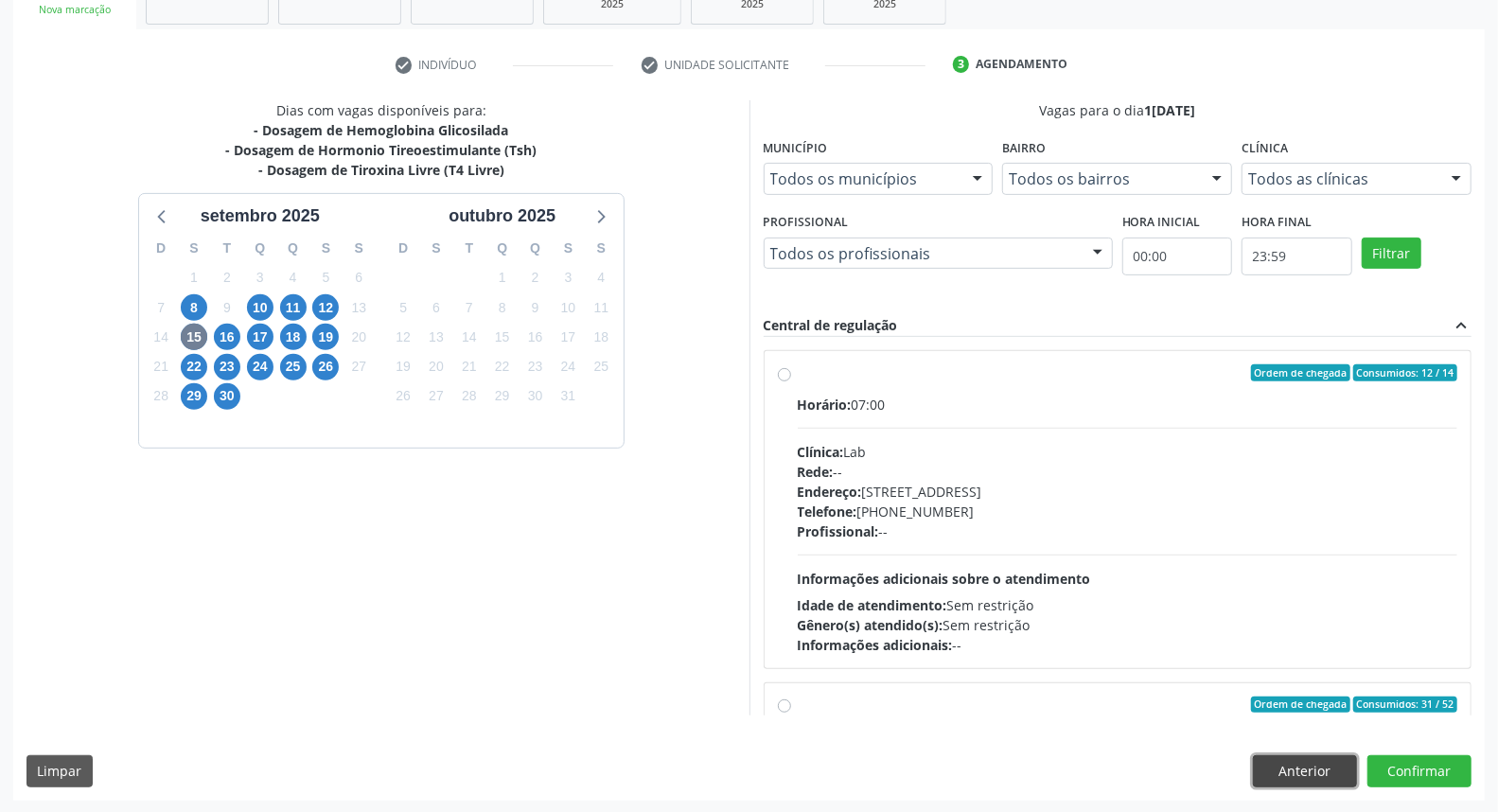
click at [1261, 760] on button "Anterior" at bounding box center [1305, 771] width 104 height 32
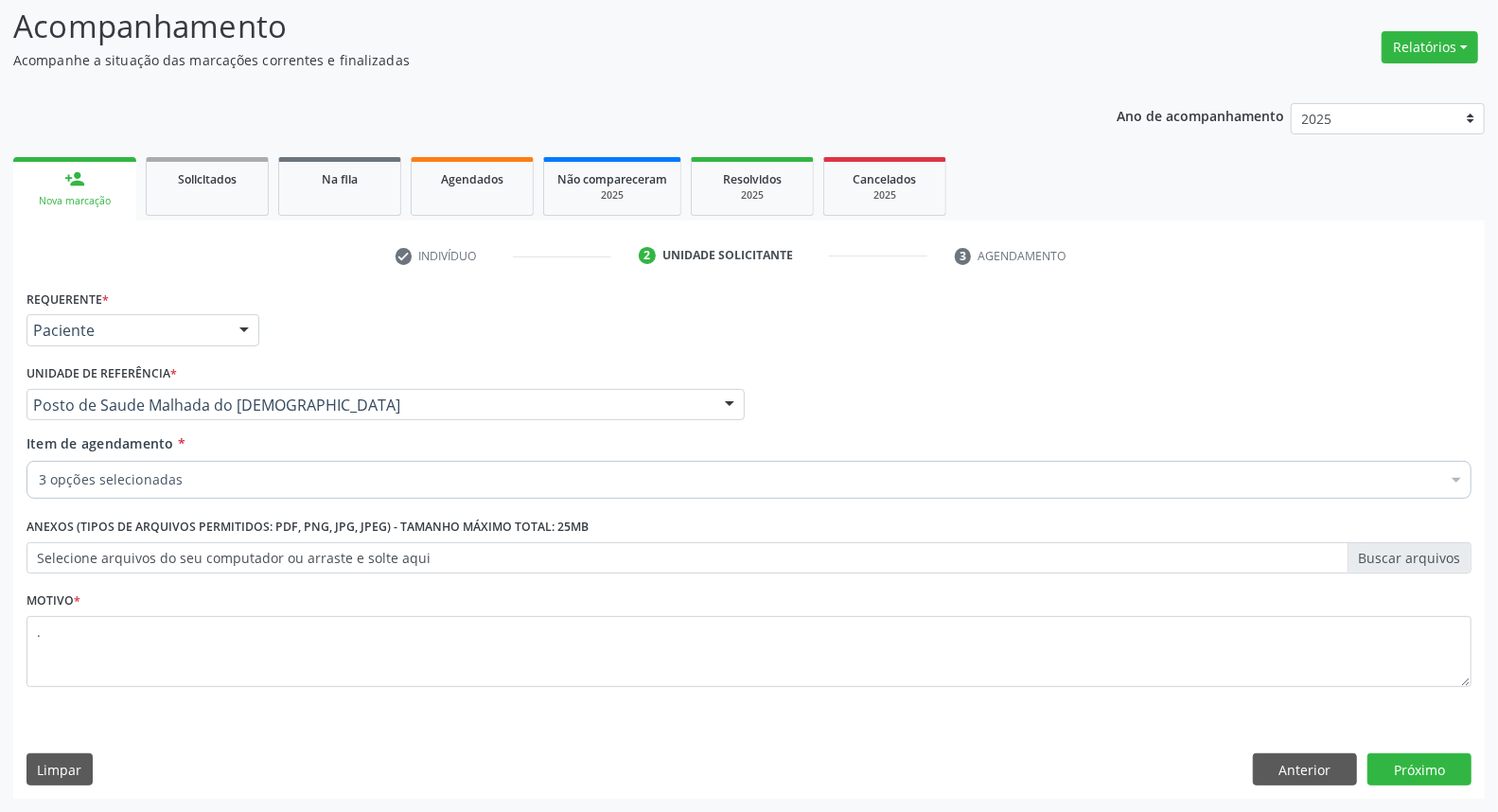
scroll to position [125, 0]
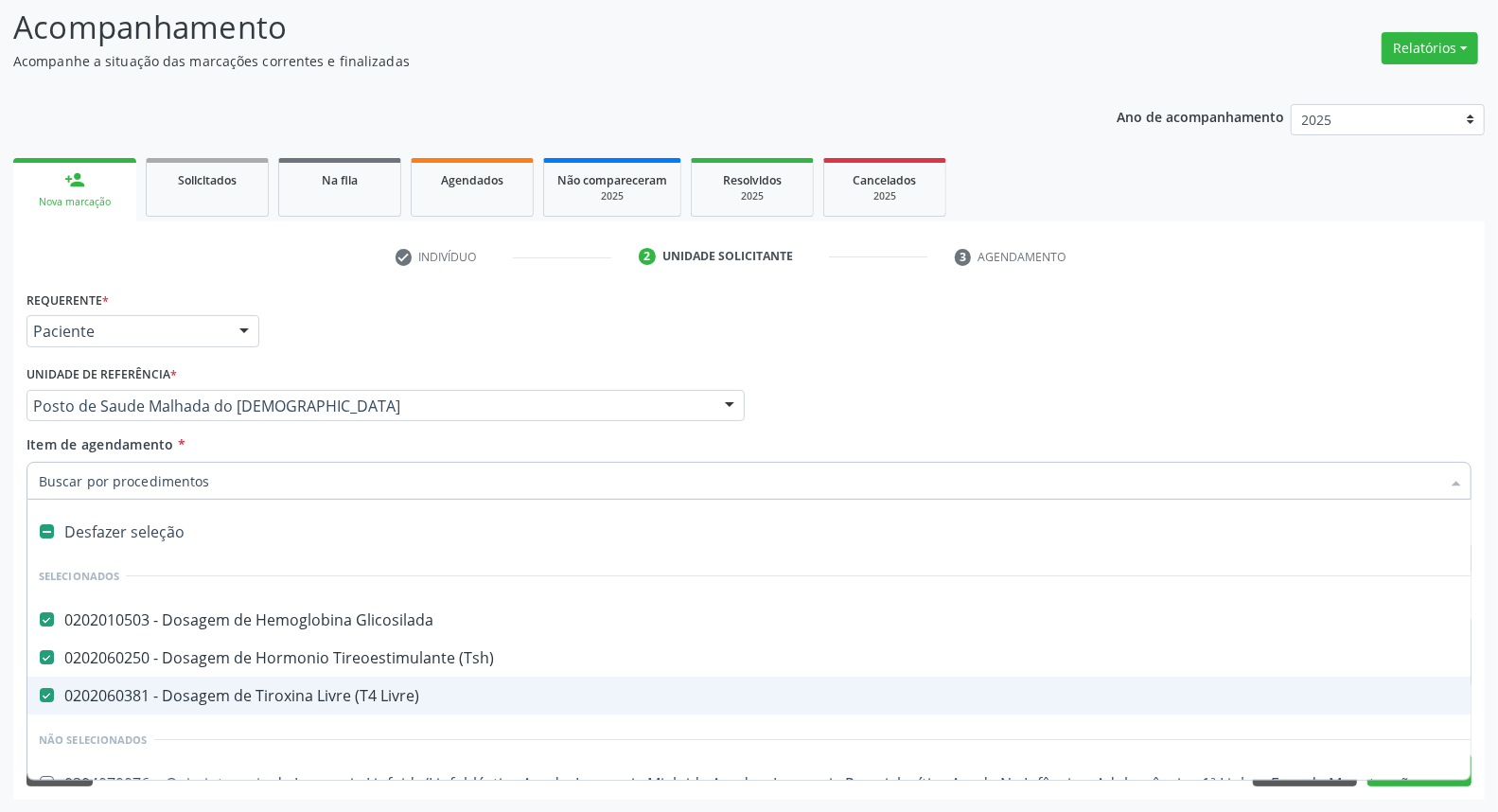
click at [53, 695] on Livre\) at bounding box center [46, 694] width 14 height 14
click at [40, 695] on Livre\) "checkbox" at bounding box center [33, 694] width 12 height 12
checkbox Livre\) "false"
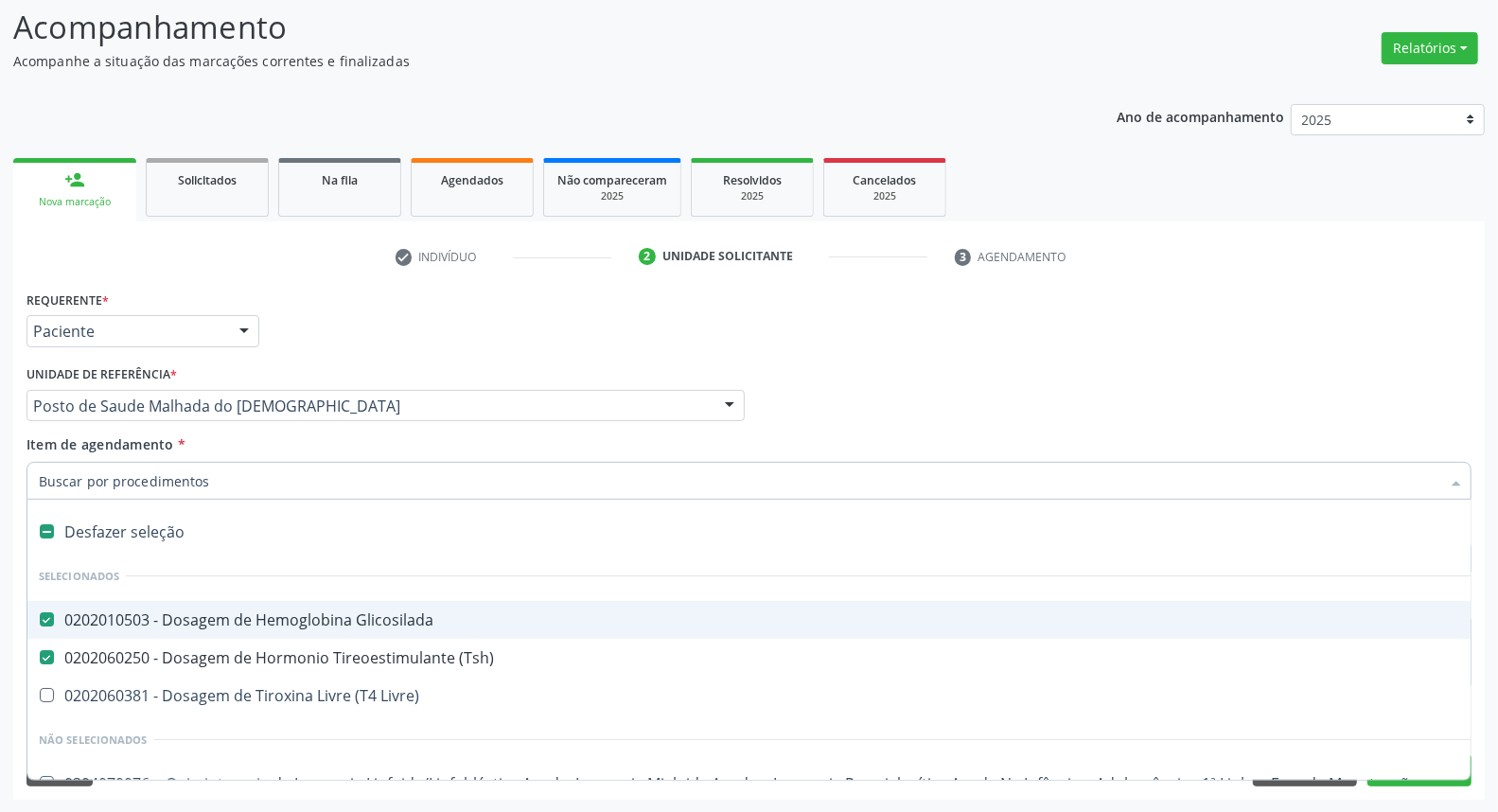
click at [988, 363] on div "Profissional Solicitante Por favor, selecione a Unidade de Atendimento primeiro…" at bounding box center [749, 397] width 1454 height 74
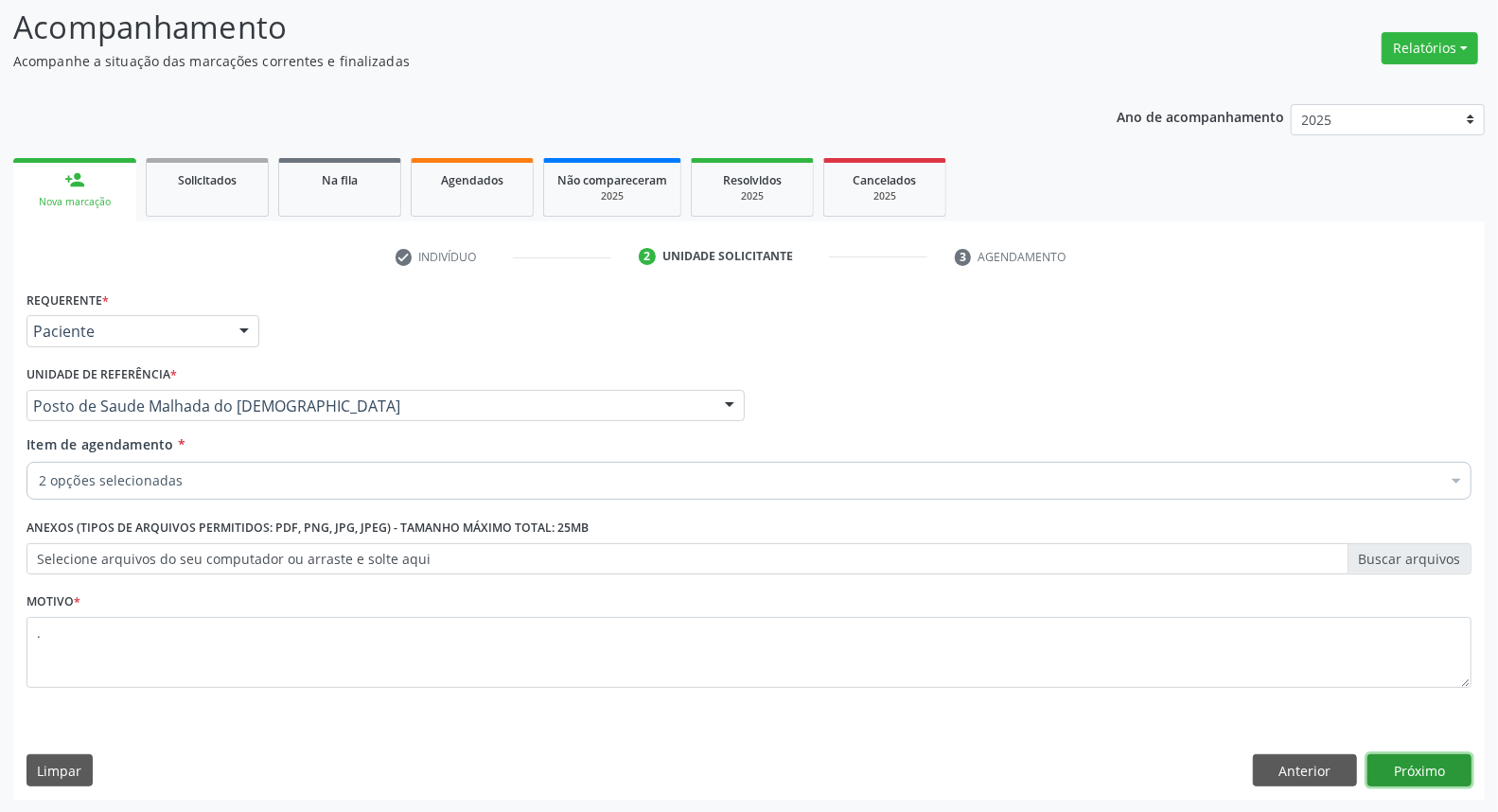
click at [1398, 759] on button "Próximo" at bounding box center [1419, 770] width 104 height 32
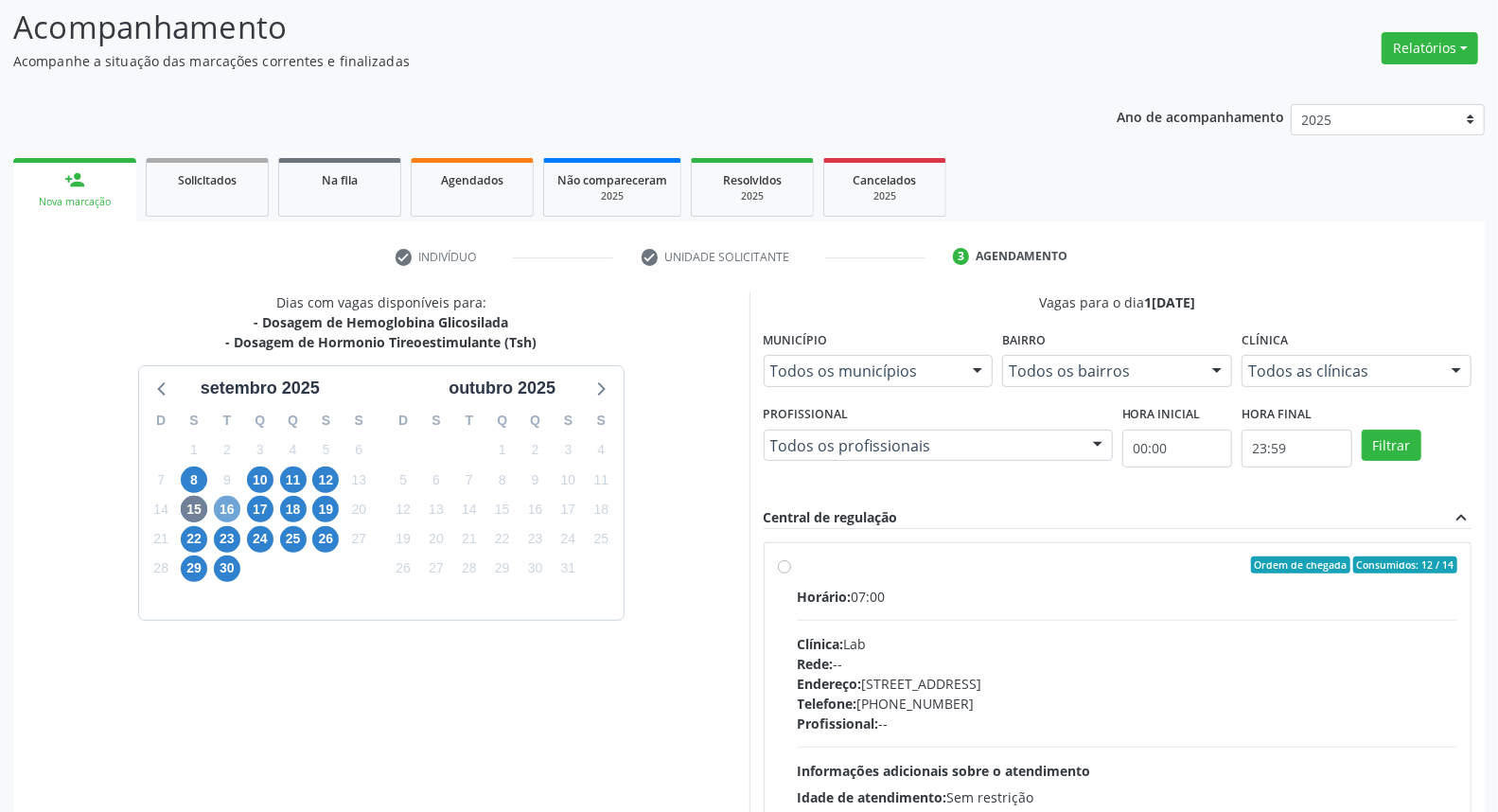
click at [223, 511] on span "16" at bounding box center [227, 509] width 27 height 27
click at [194, 511] on span "15" at bounding box center [194, 509] width 27 height 27
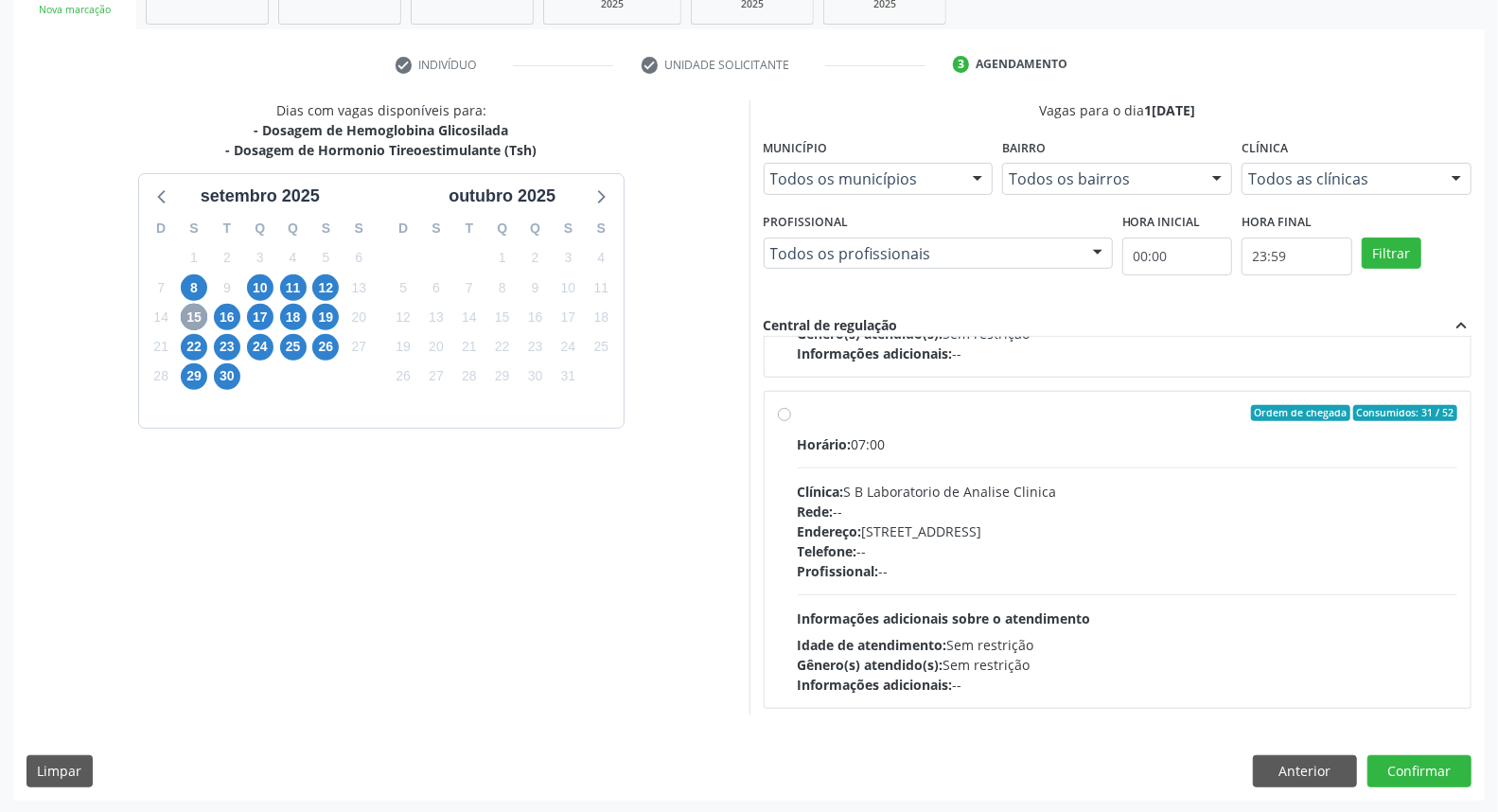
scroll to position [298, 0]
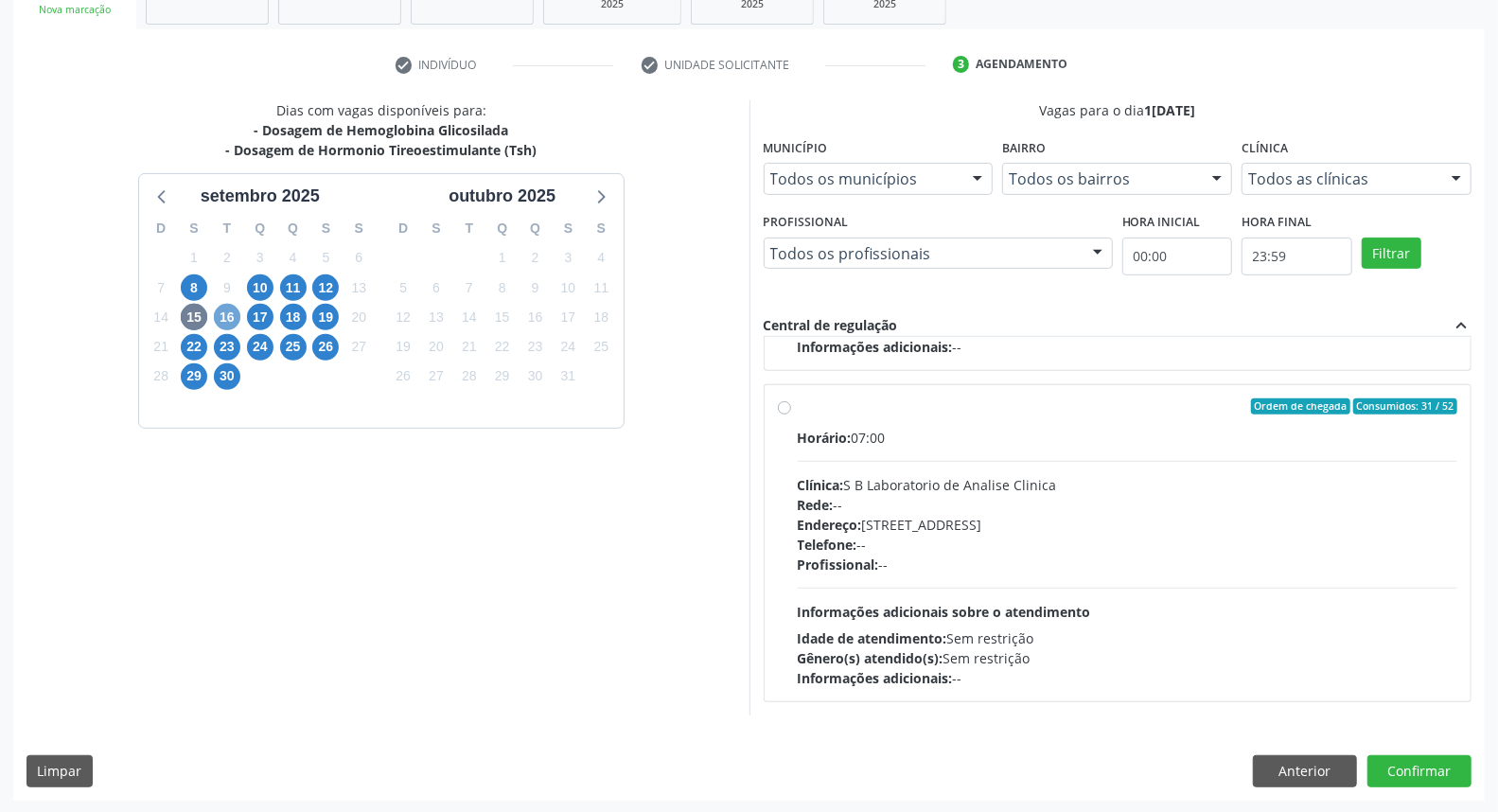
click at [224, 316] on span "16" at bounding box center [227, 317] width 27 height 27
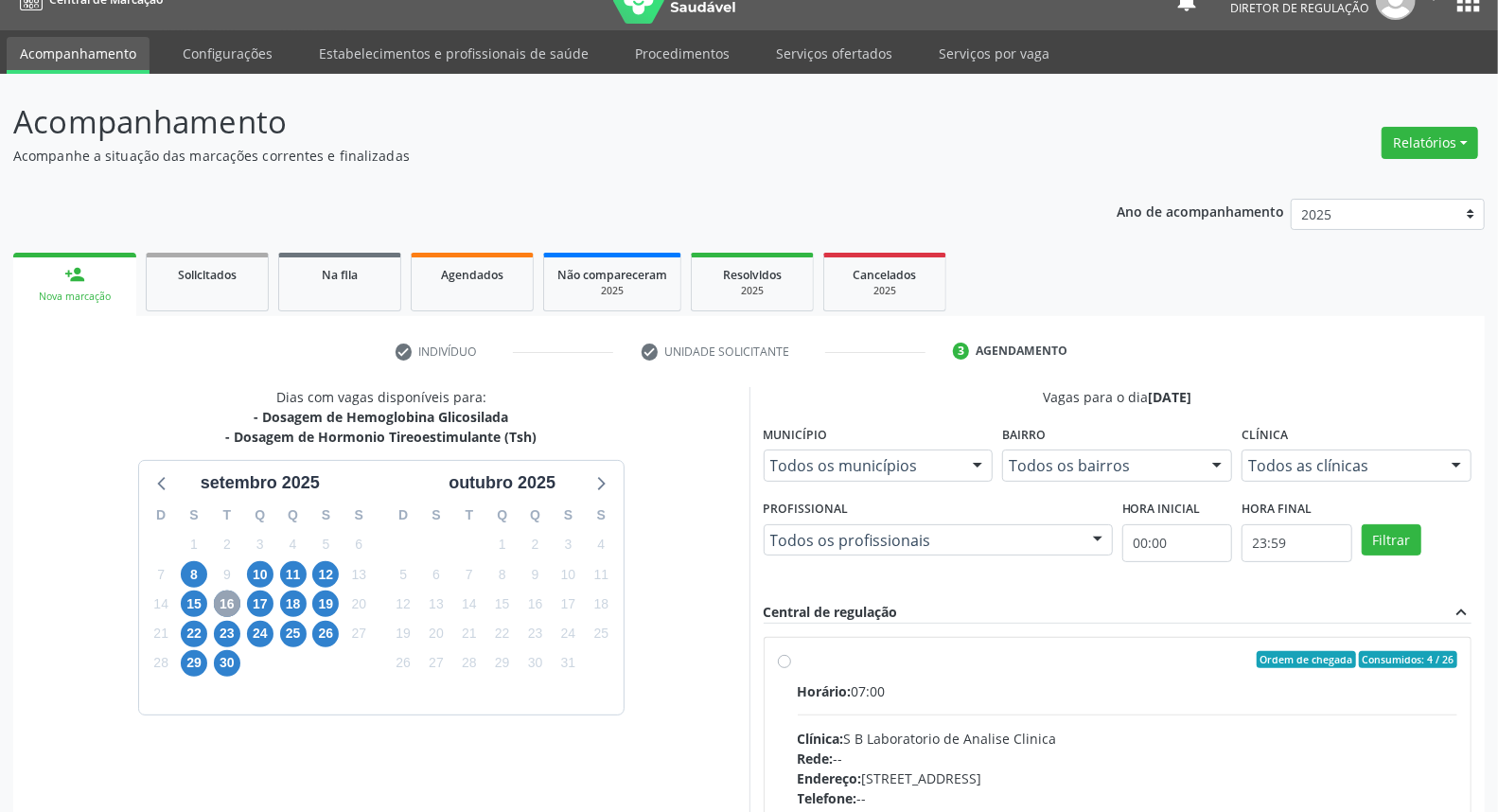
scroll to position [317, 0]
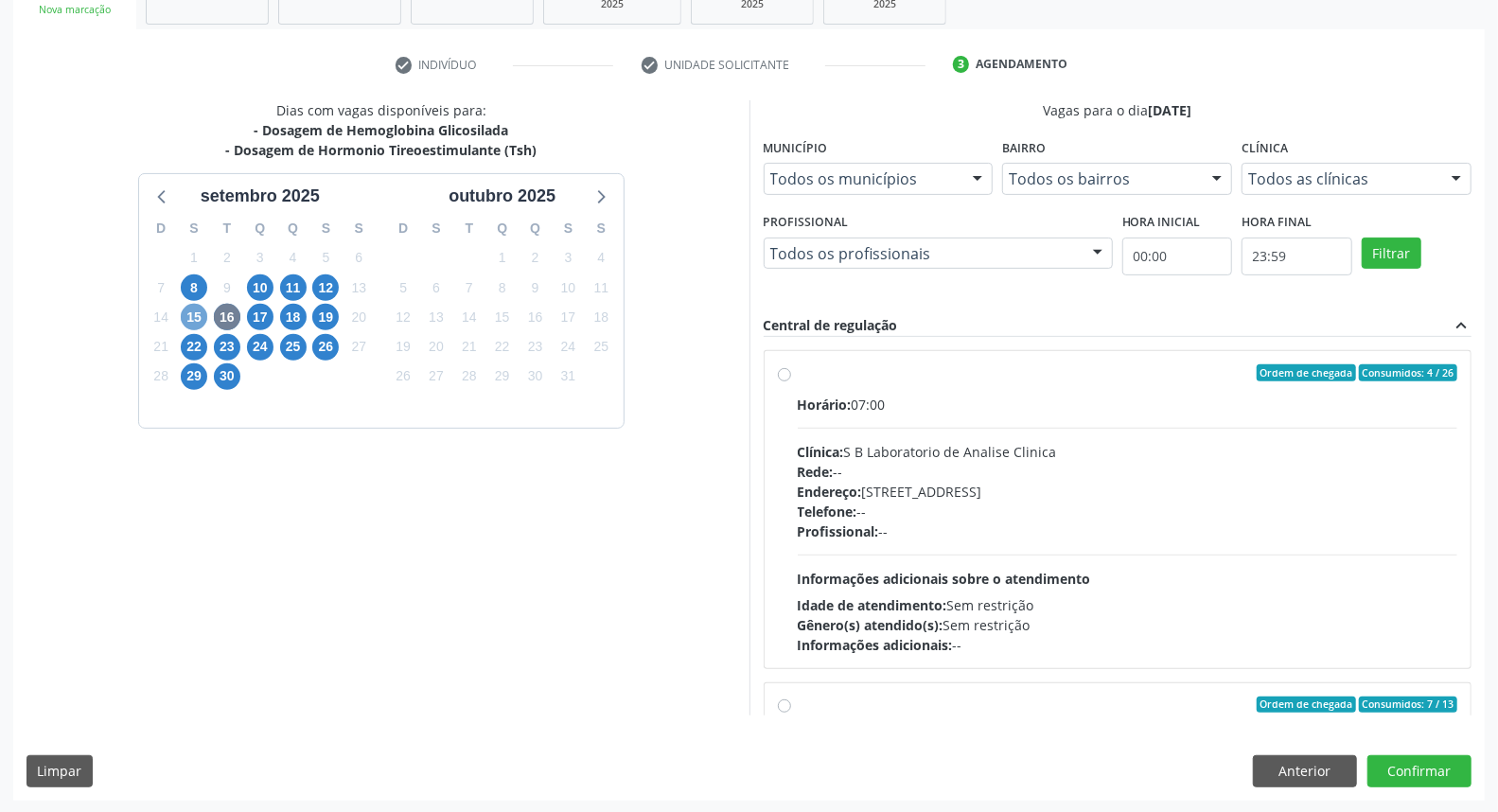
click at [202, 319] on span "15" at bounding box center [194, 317] width 27 height 27
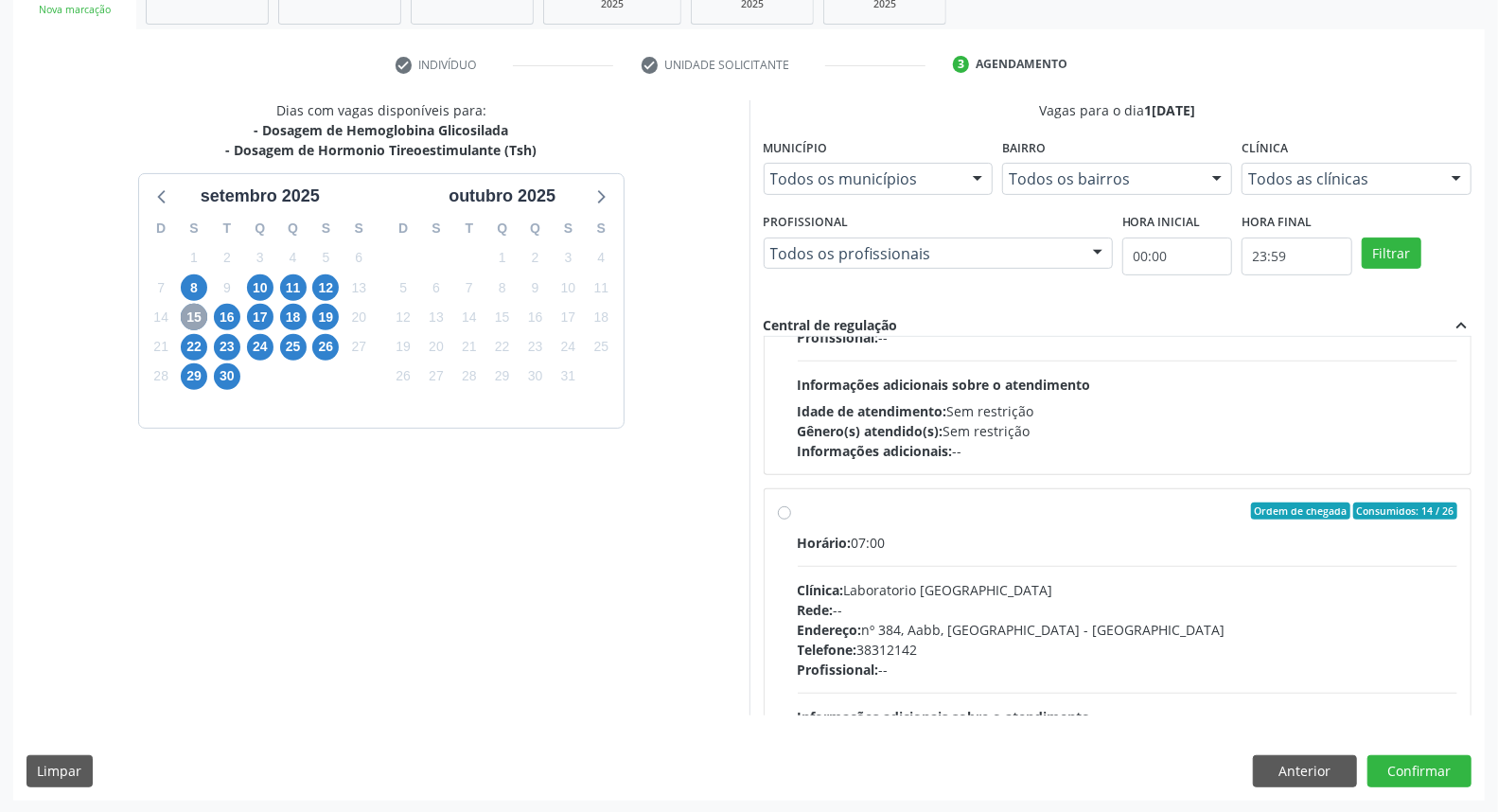
scroll to position [629, 0]
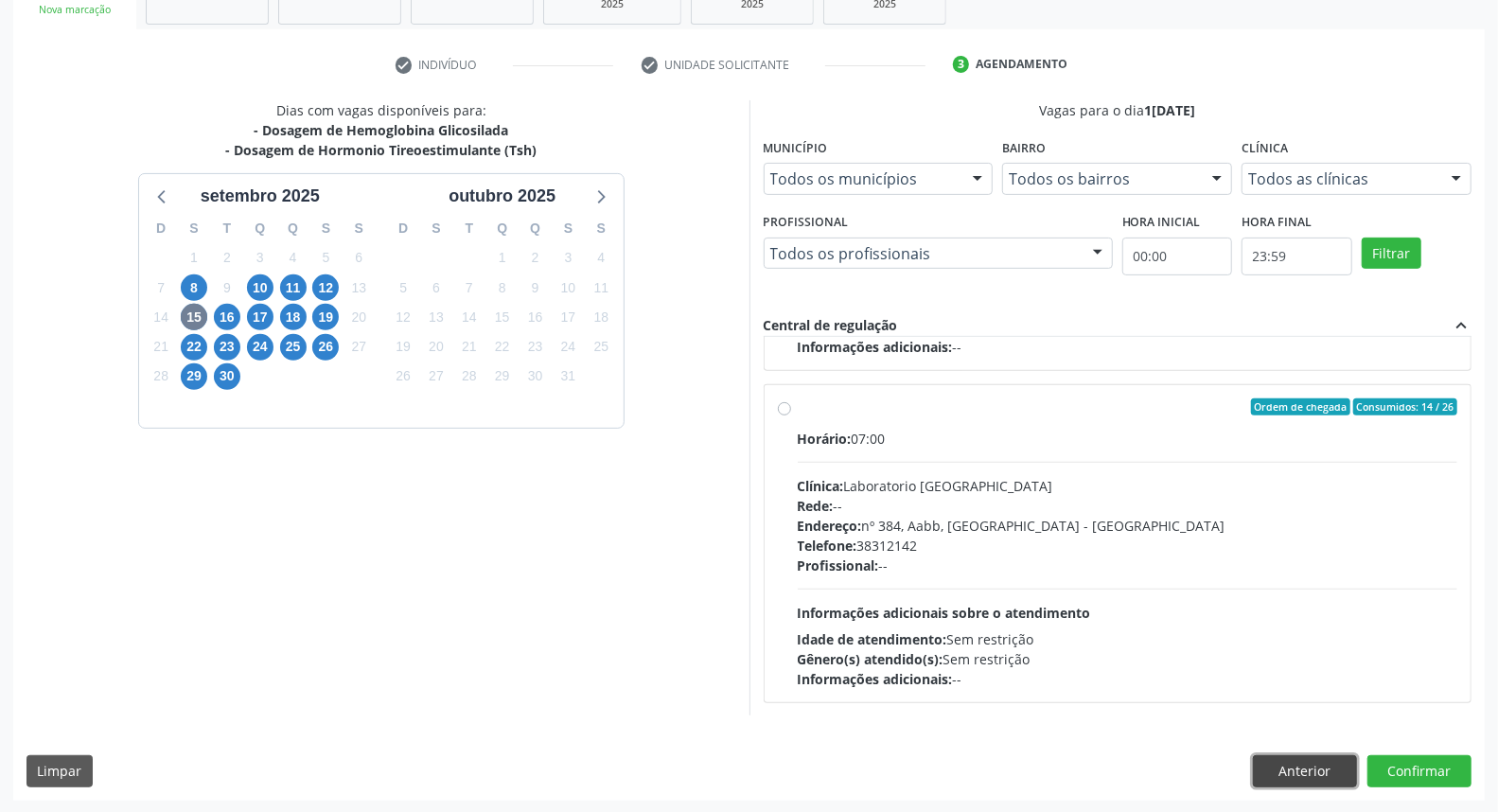
drag, startPoint x: 1274, startPoint y: 770, endPoint x: 906, endPoint y: 630, distance: 393.7
click at [1273, 770] on button "Anterior" at bounding box center [1305, 771] width 104 height 32
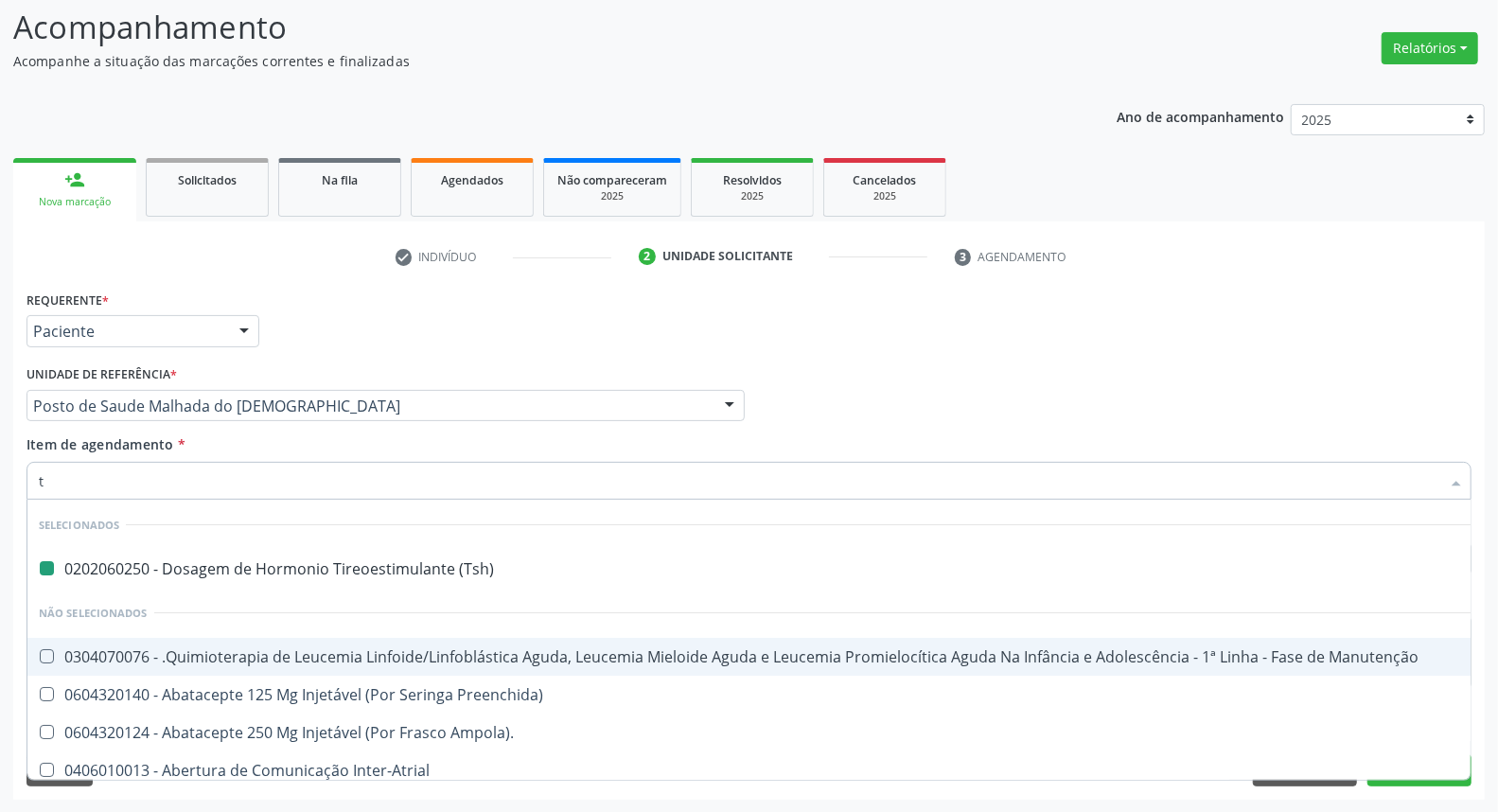
type input "t4"
checkbox \(Tsh\) "false"
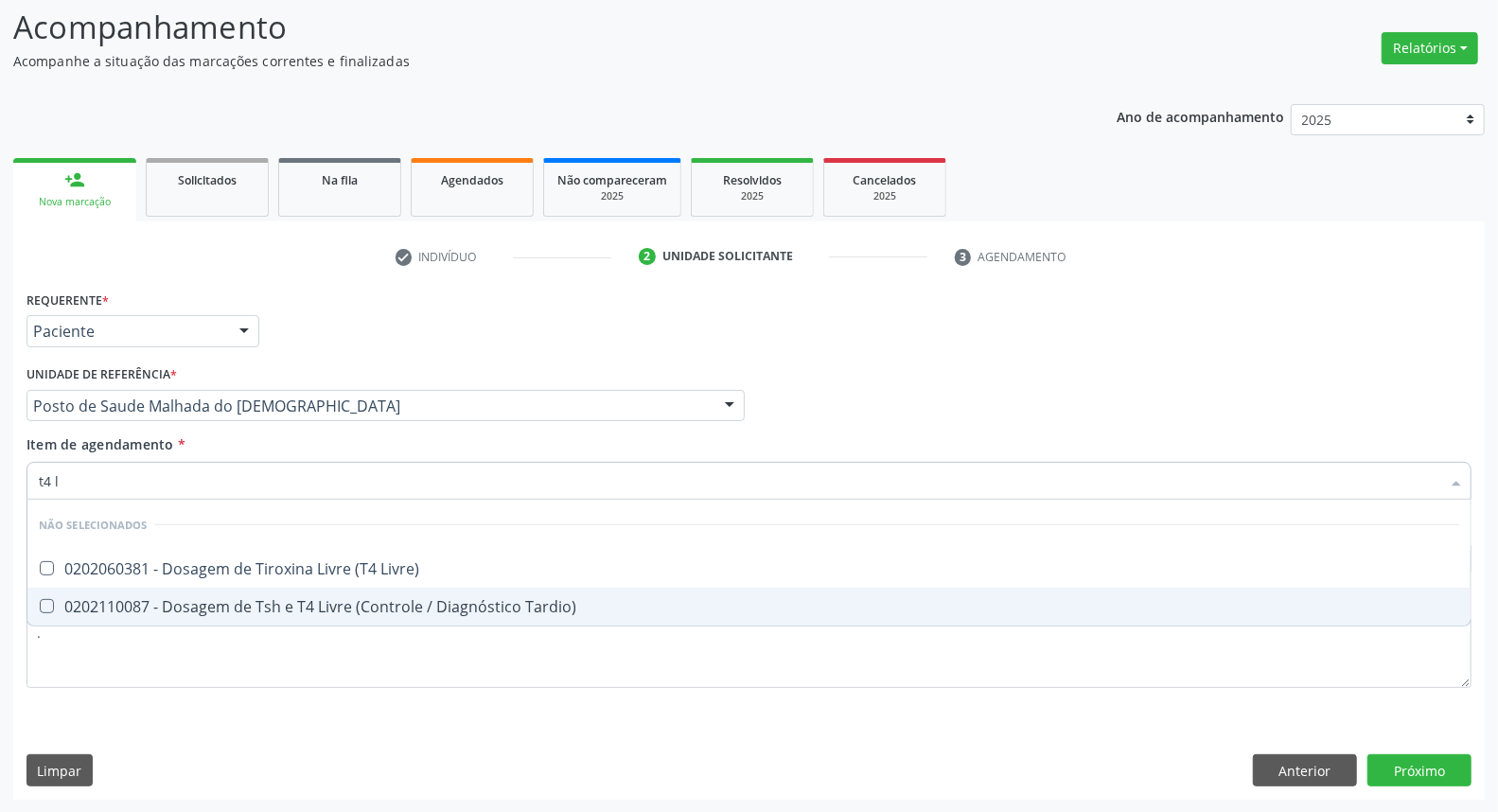
type input "t4 l"
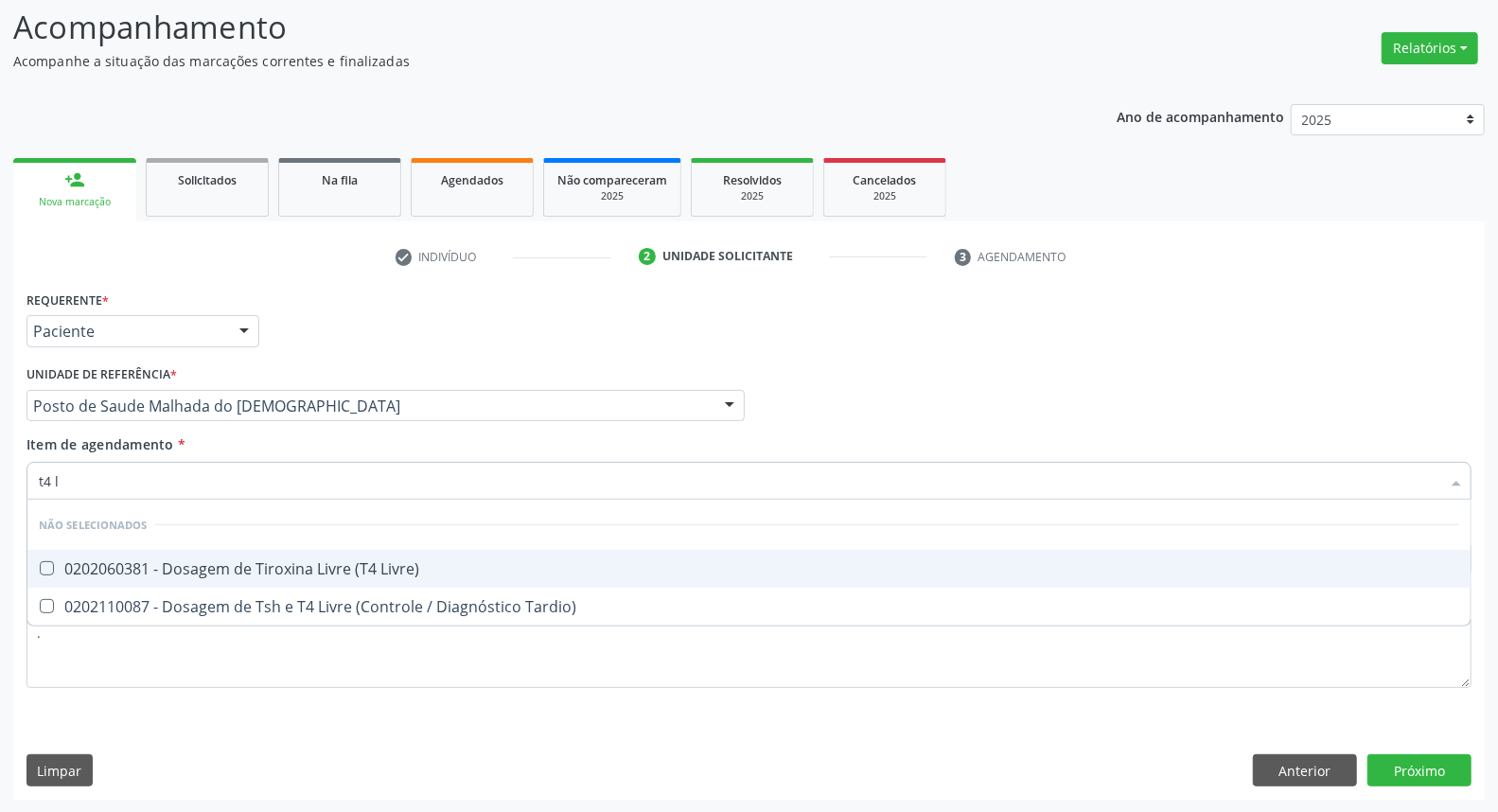
click at [54, 565] on div "0202060381 - Dosagem de Tiroxina Livre (T4 Livre)" at bounding box center [749, 568] width 1420 height 15
checkbox Livre\) "true"
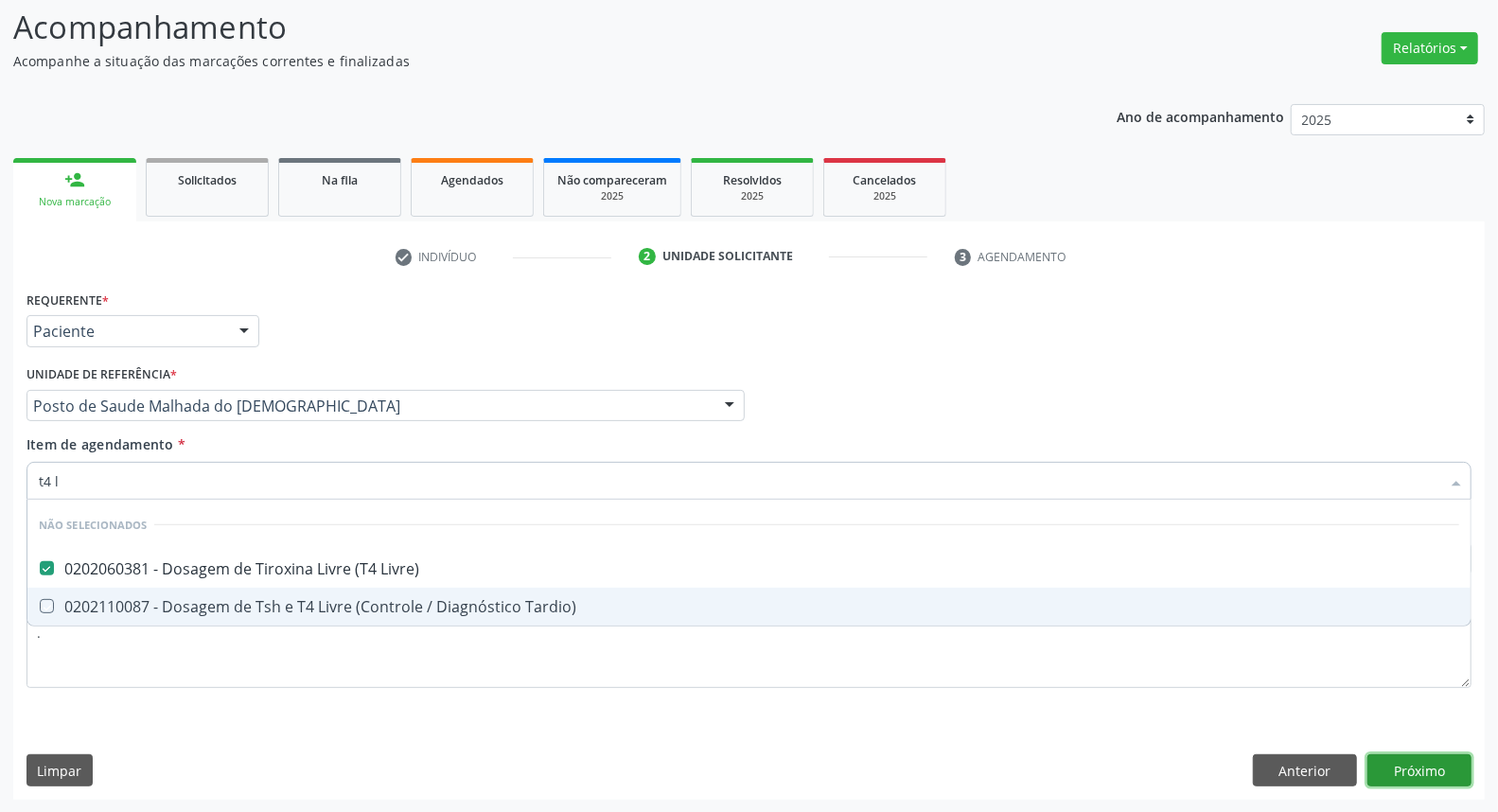
click at [1408, 765] on div "Requerente * Paciente Profissional de Saúde Paciente Nenhum resultado encontrad…" at bounding box center [749, 543] width 1471 height 514
checkbox Tardio\) "true"
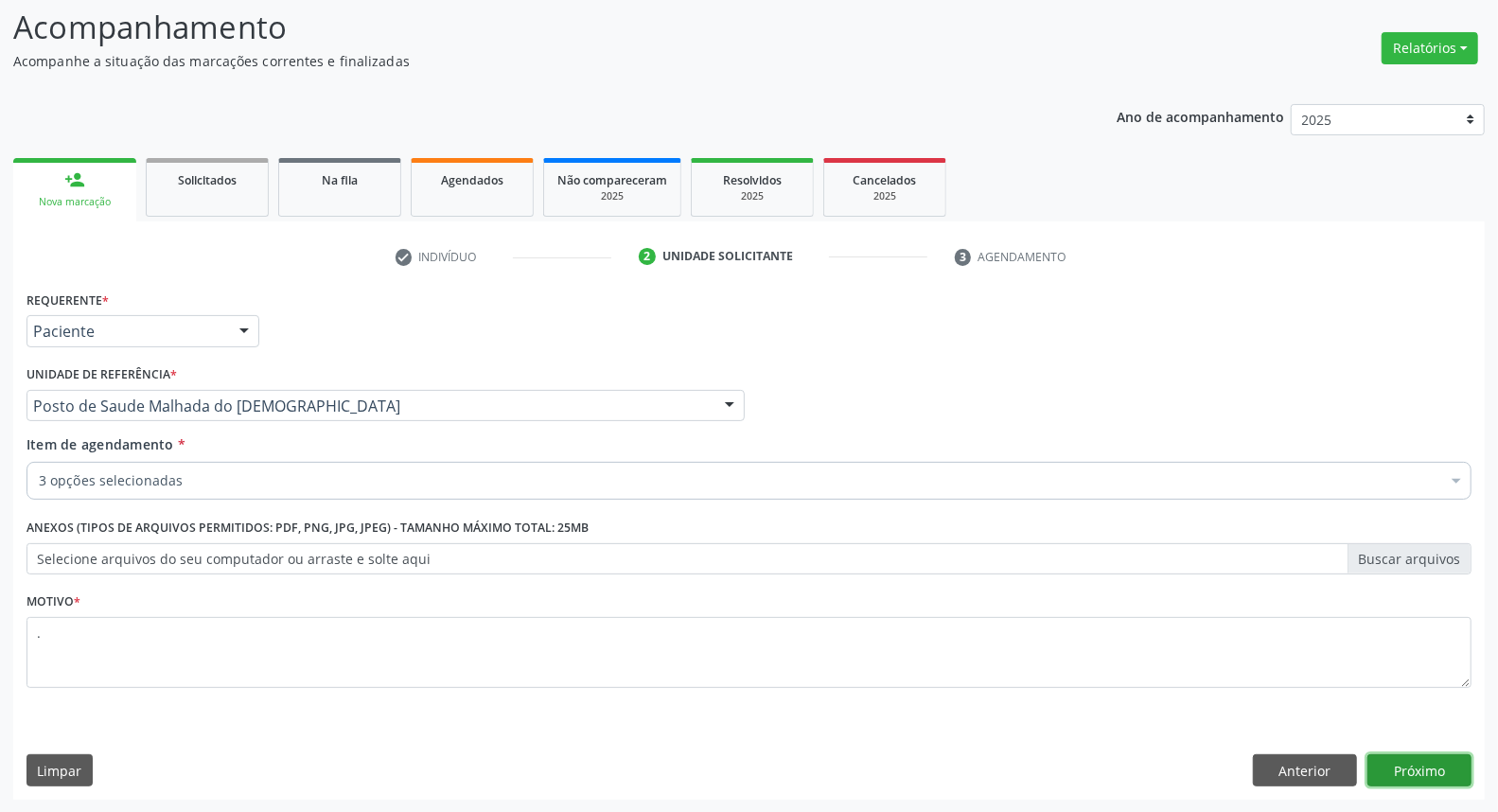
click at [1448, 758] on button "Próximo" at bounding box center [1419, 770] width 104 height 32
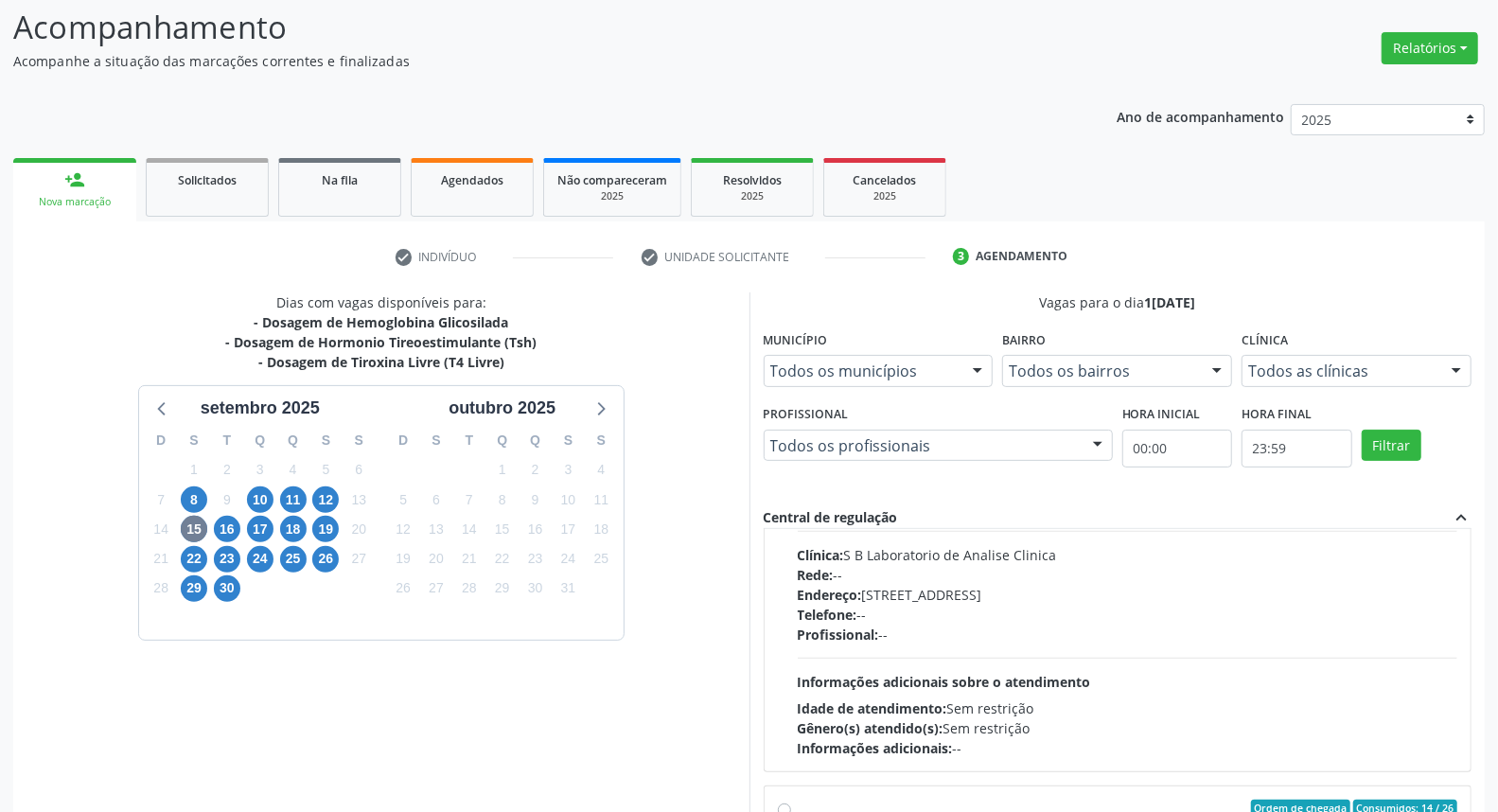
scroll to position [526, 0]
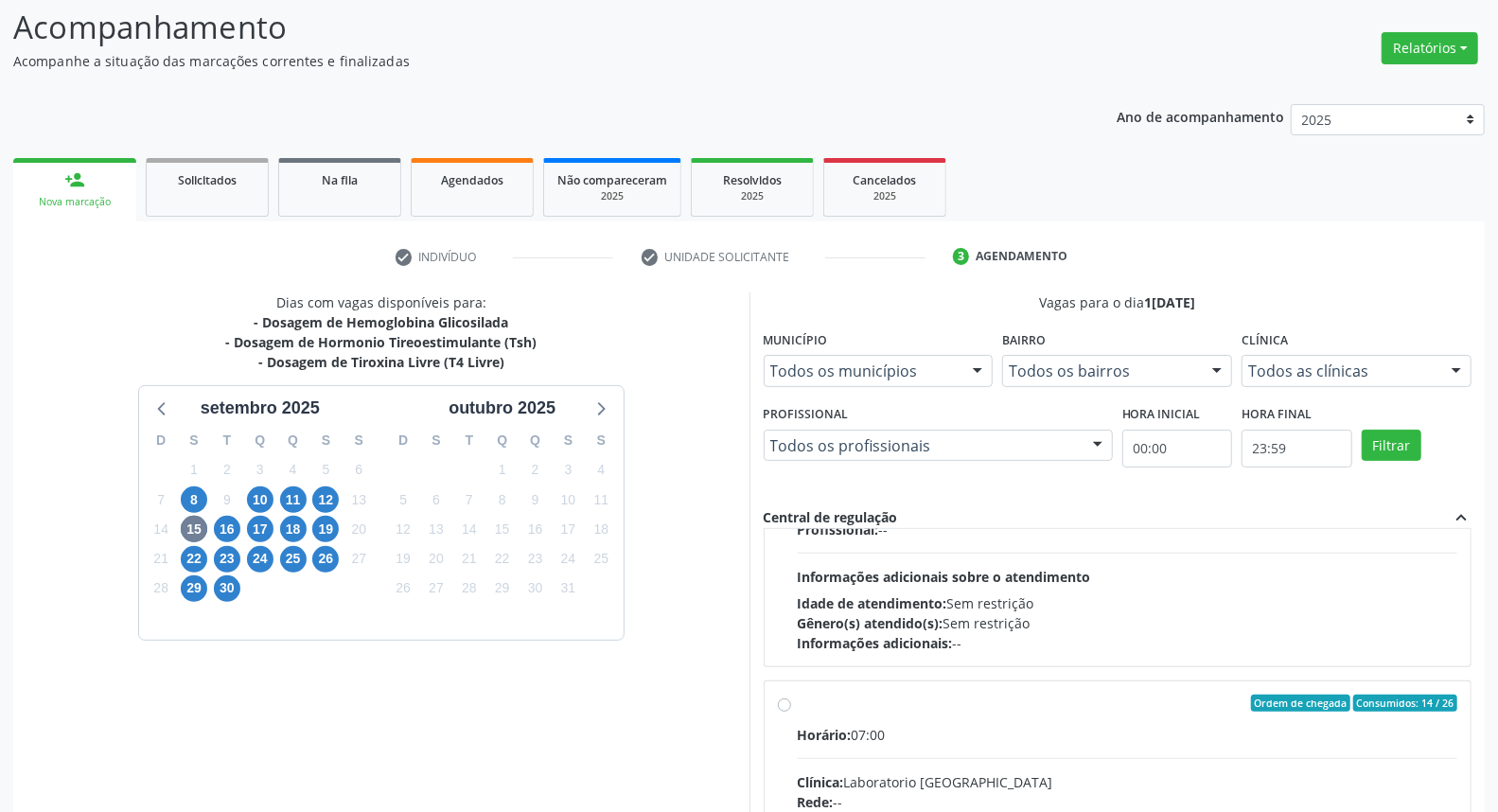
drag, startPoint x: 899, startPoint y: 706, endPoint x: 913, endPoint y: 674, distance: 34.9
click at [897, 706] on div "Ordem de chegada Consumidos: 14 / 26" at bounding box center [1128, 703] width 660 height 17
click at [791, 706] on input "Ordem de chegada Consumidos: 14 / 26 Horário: 07:00 Clínica: Laboratorio [GEOGR…" at bounding box center [785, 703] width 13 height 17
radio input "true"
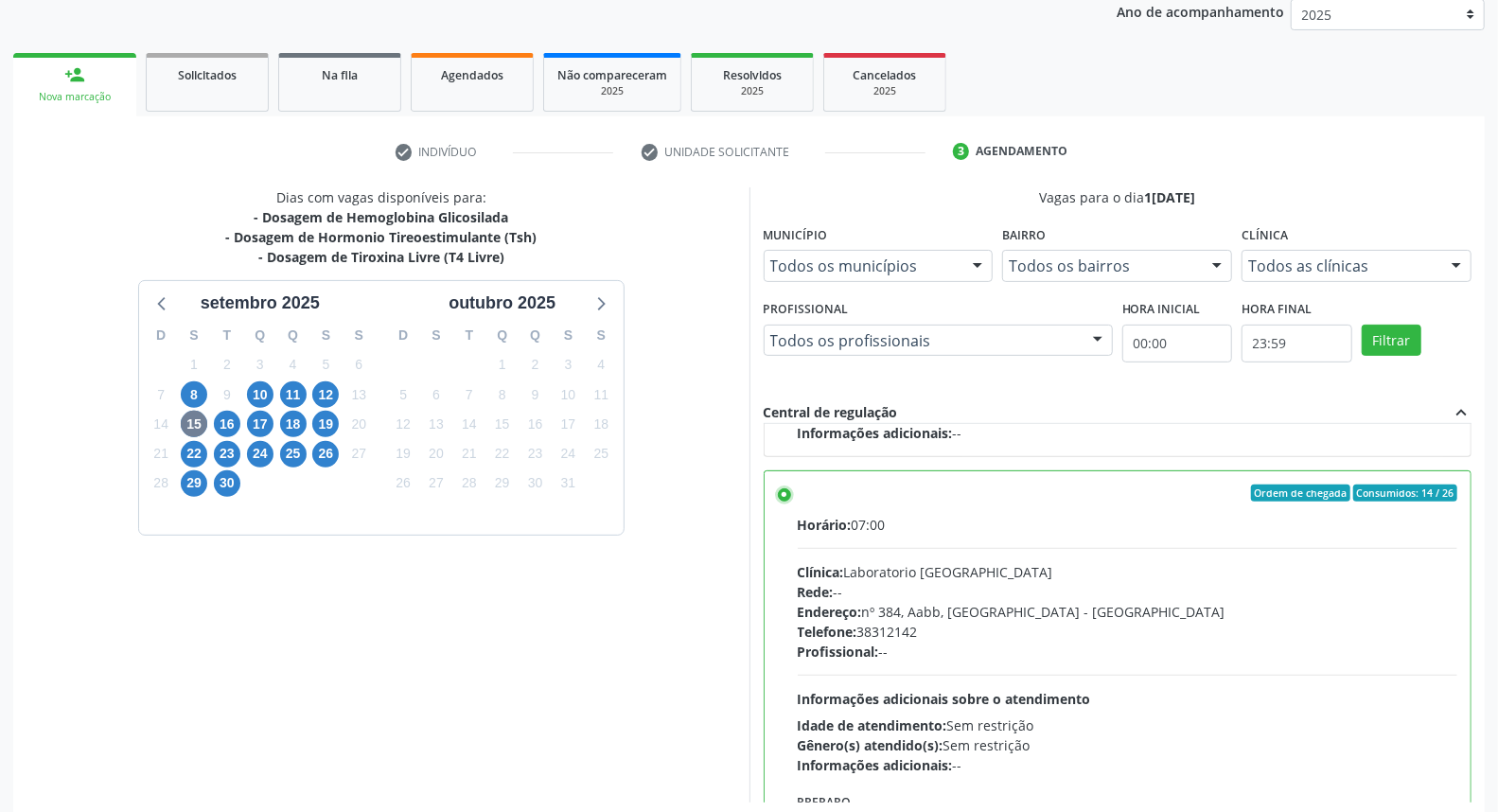
scroll to position [317, 0]
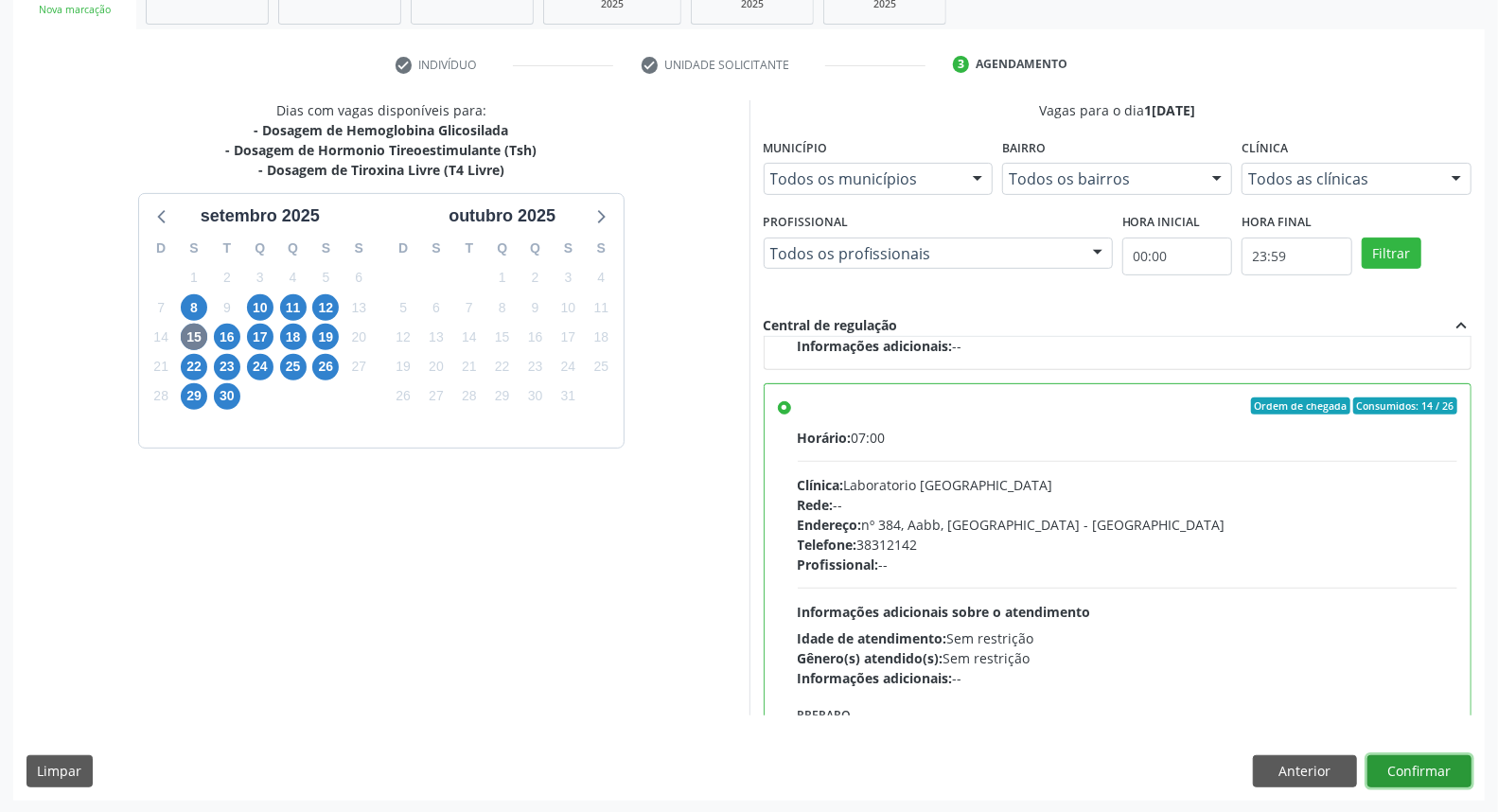
click at [1430, 769] on button "Confirmar" at bounding box center [1419, 771] width 104 height 32
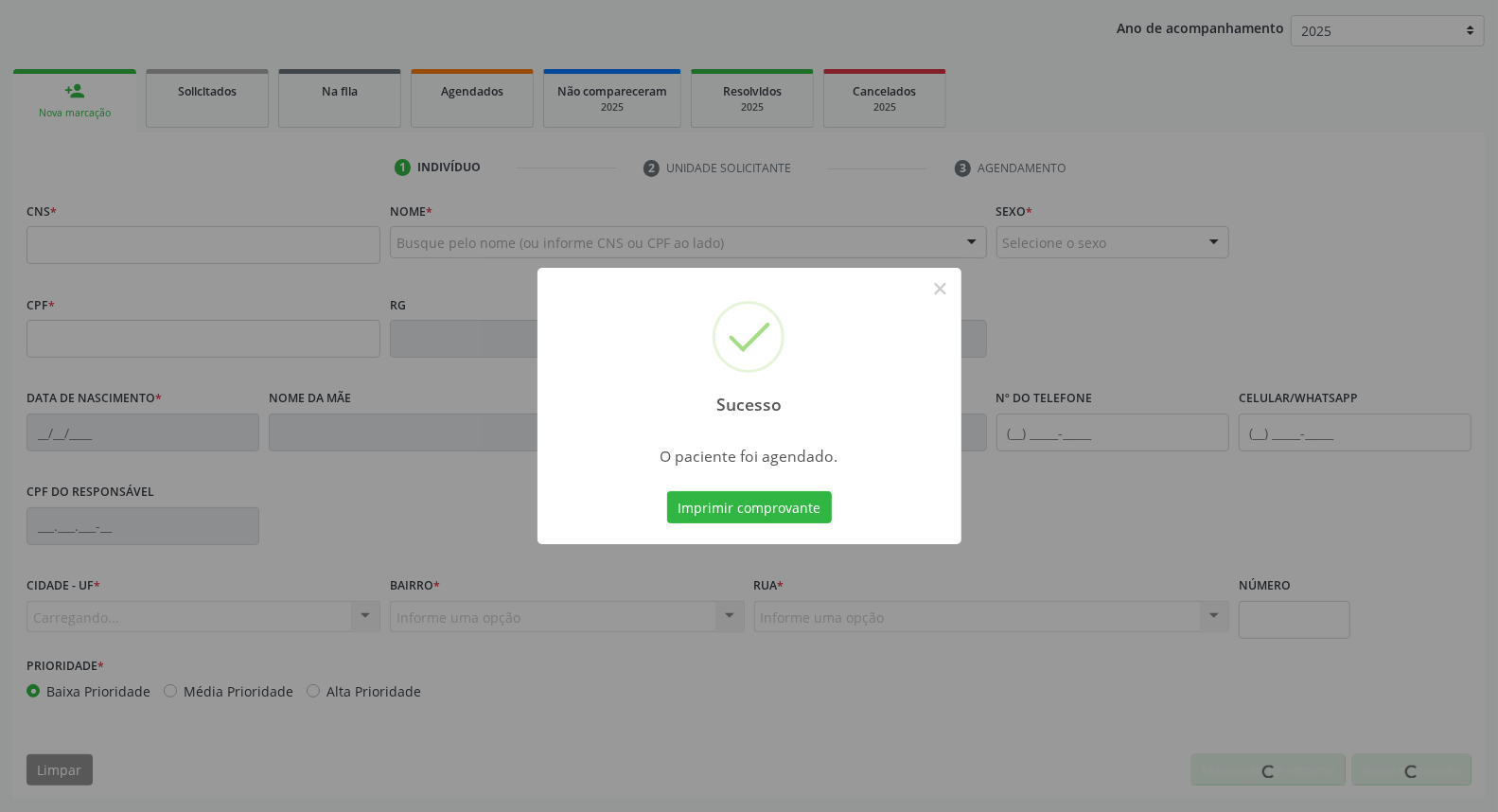
scroll to position [212, 0]
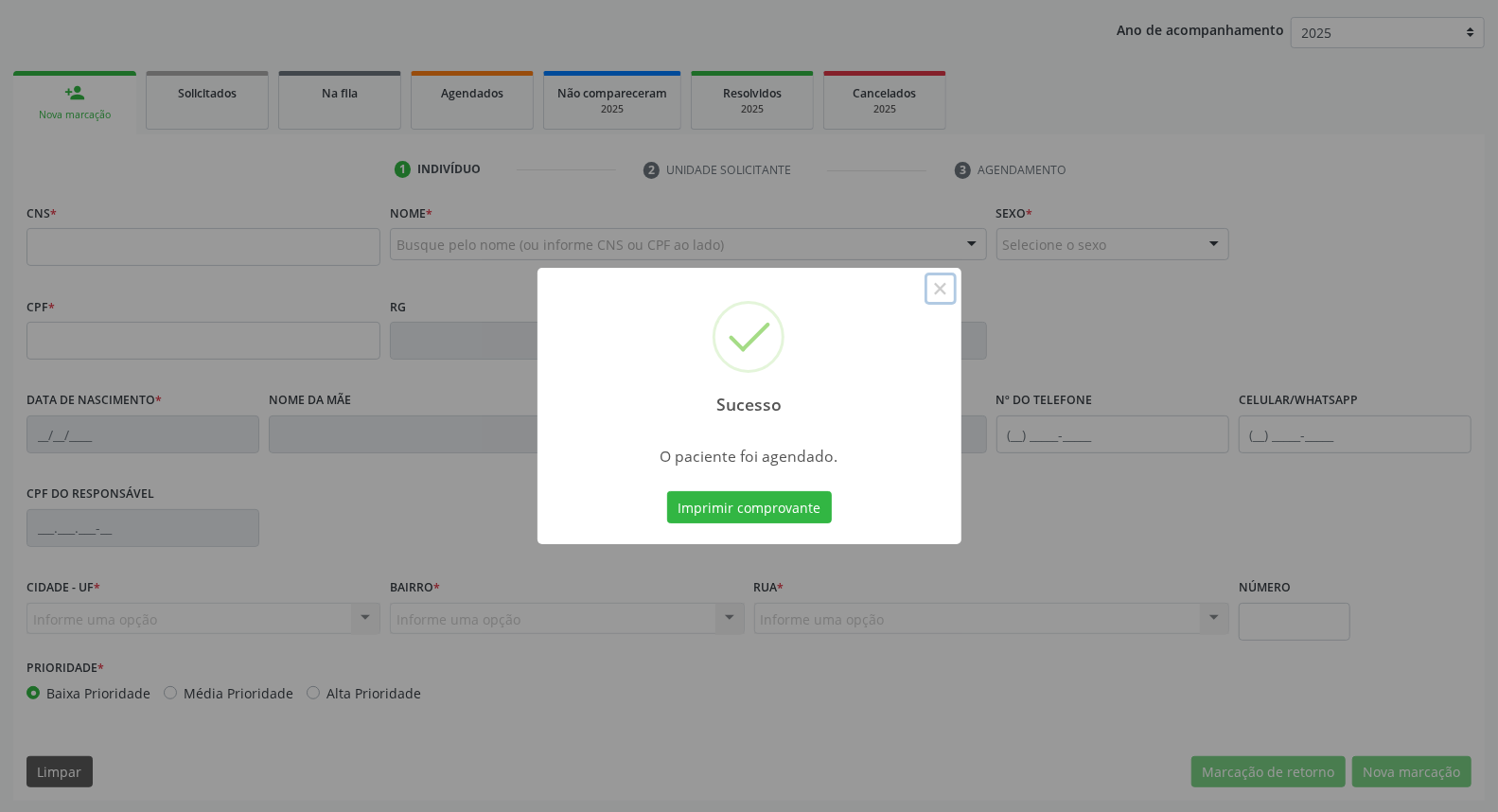
drag, startPoint x: 939, startPoint y: 288, endPoint x: 670, endPoint y: 244, distance: 272.6
click at [937, 288] on button "×" at bounding box center [940, 288] width 32 height 32
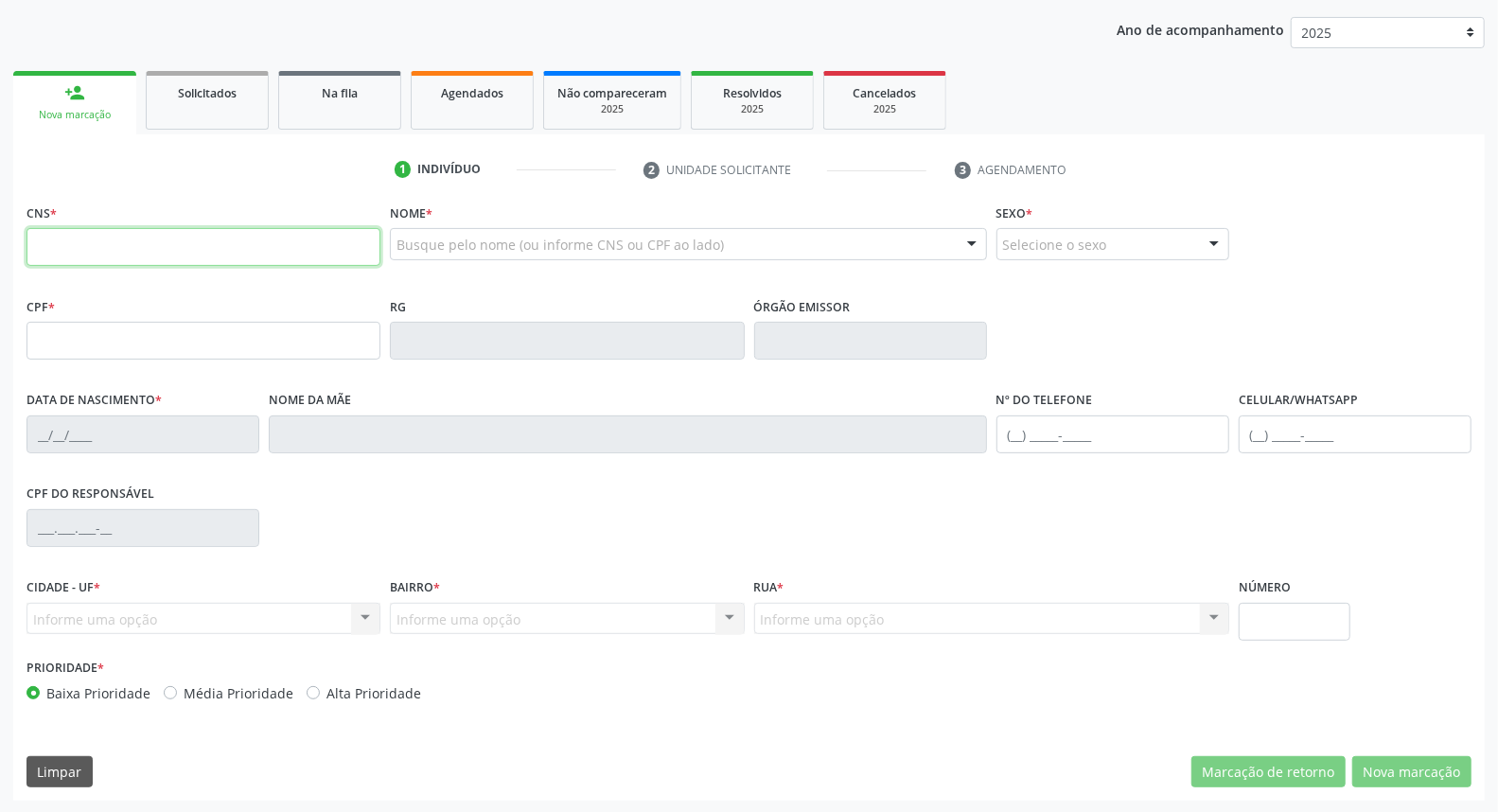
click at [277, 249] on input "text" at bounding box center [203, 247] width 354 height 38
paste input "898 0034 2037 7268"
type input "898 0034 2037 7268"
type input "125.829.974-71"
type input "[DATE]"
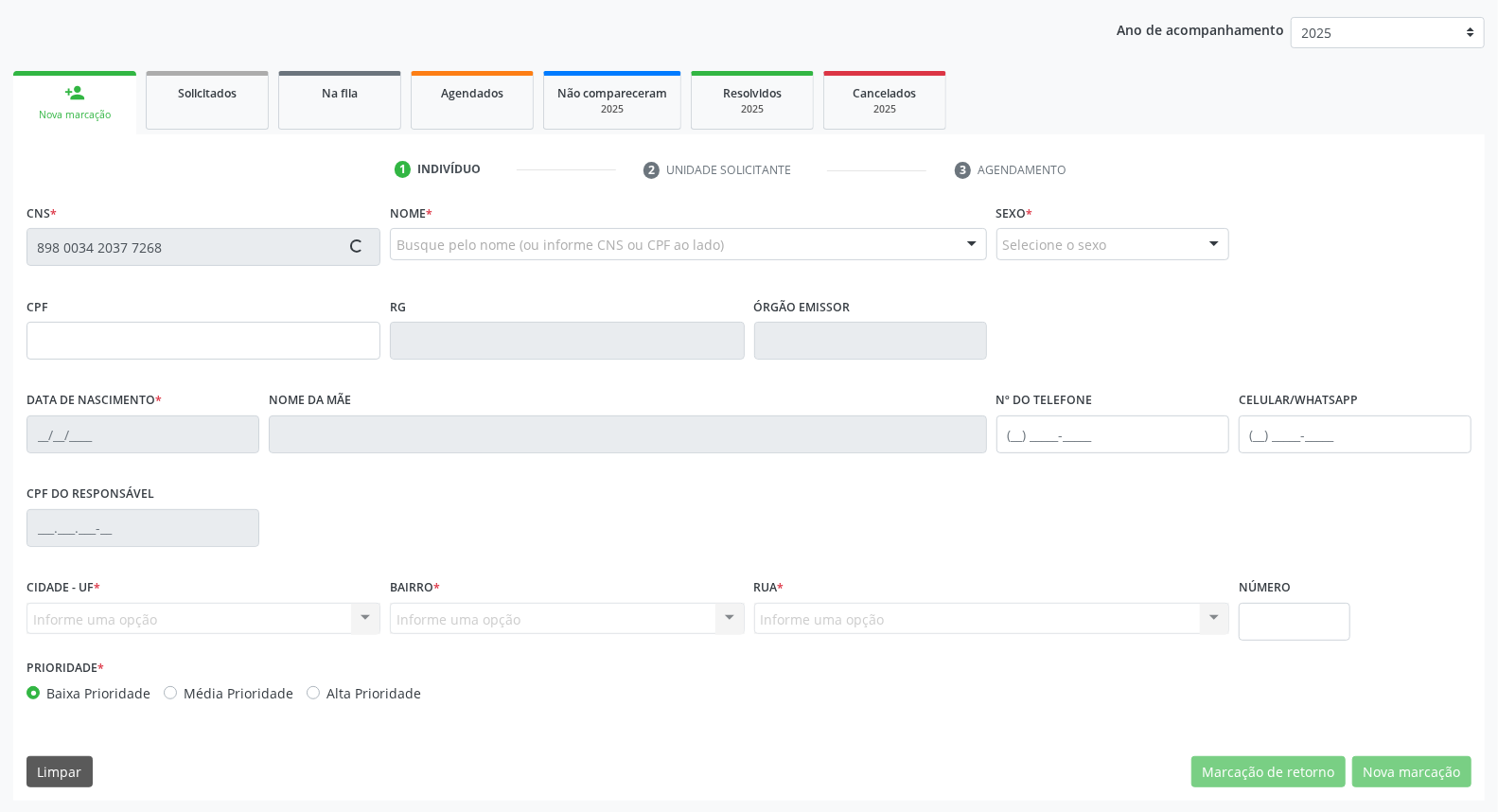
type input "Lucineide [PERSON_NAME]"
type input "[PHONE_NUMBER]"
type input "S/N"
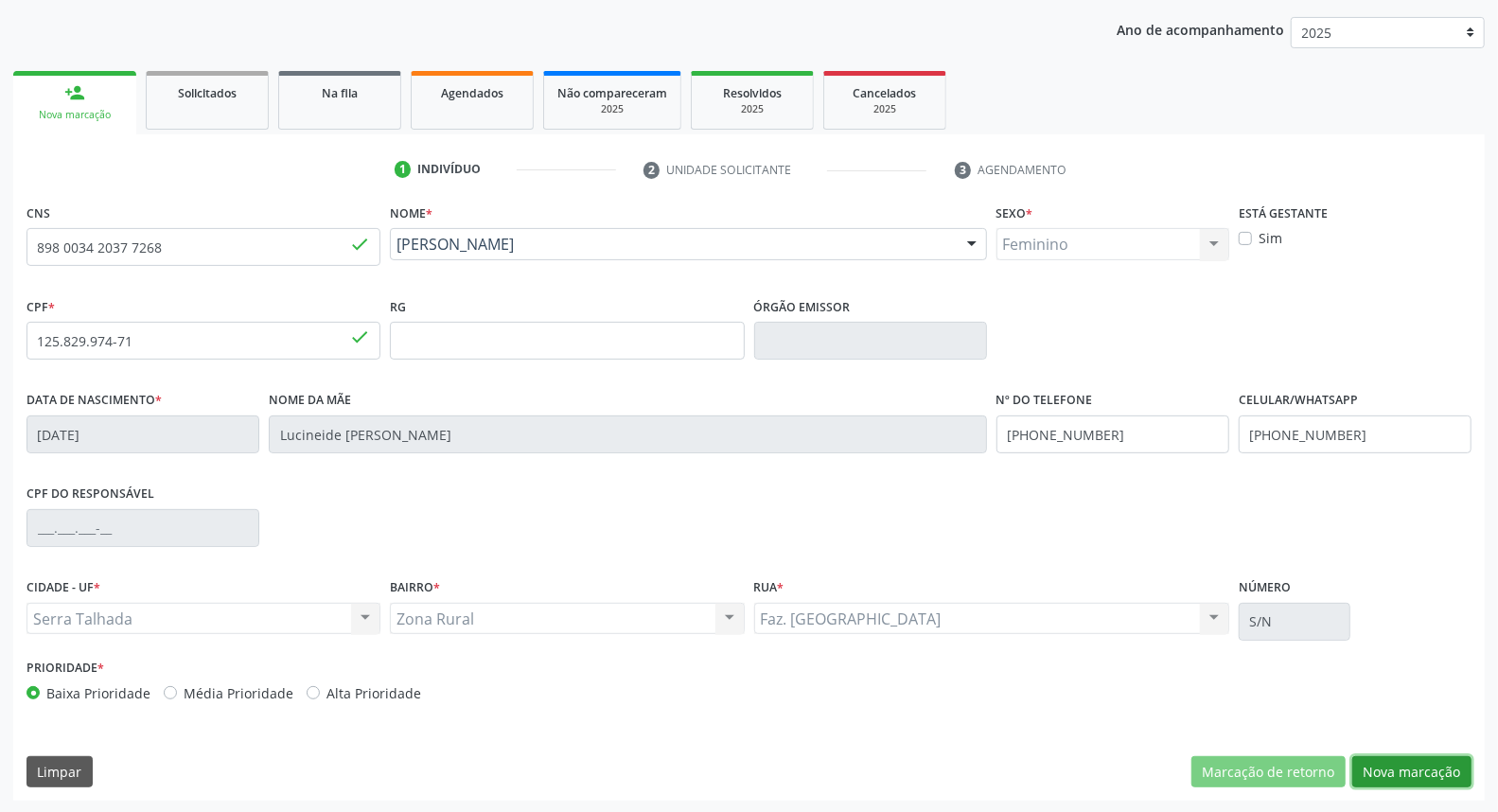
drag, startPoint x: 1404, startPoint y: 764, endPoint x: 379, endPoint y: 323, distance: 1115.8
click at [1400, 764] on button "Nova marcação" at bounding box center [1412, 772] width 120 height 32
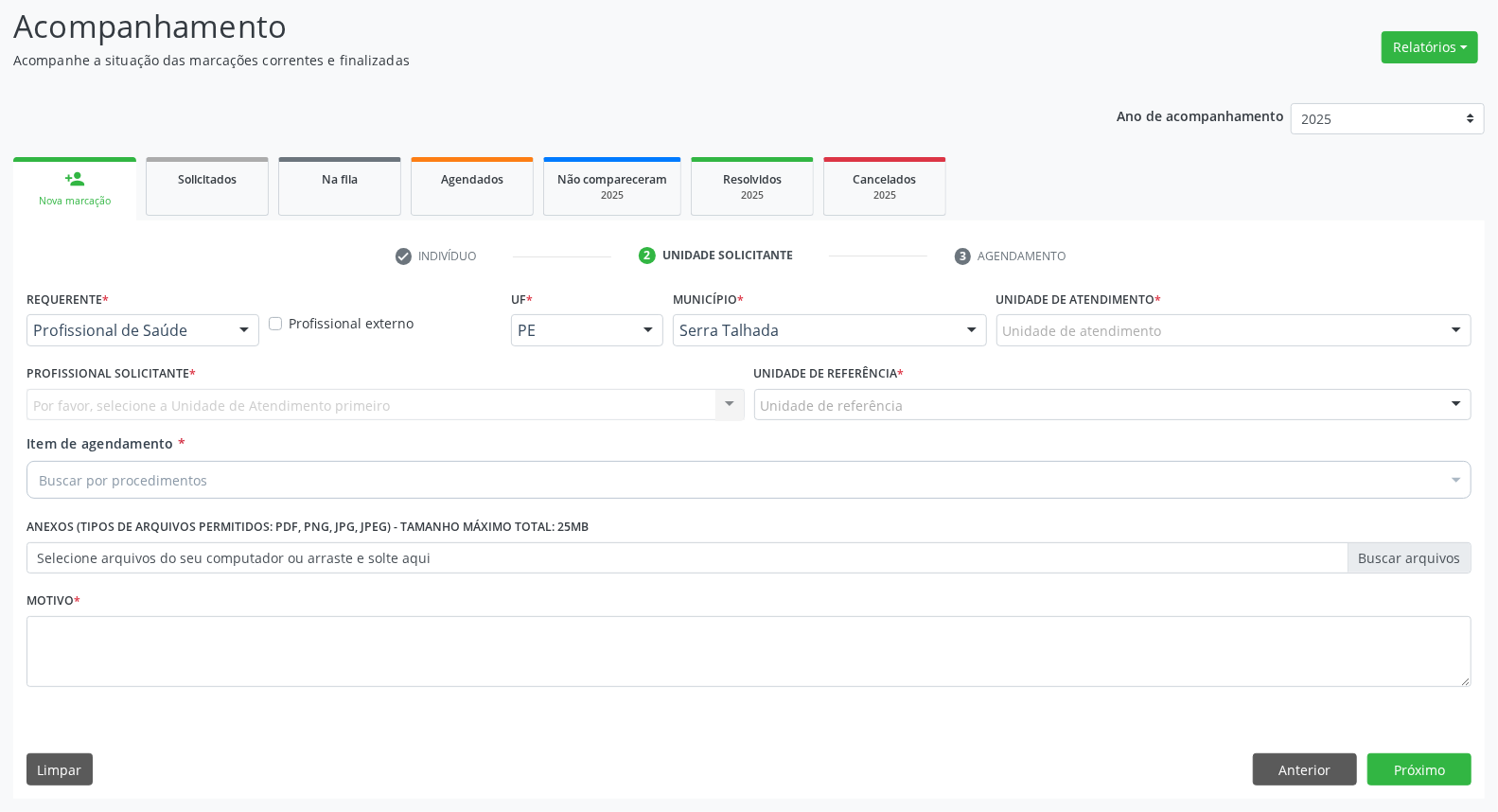
scroll to position [125, 0]
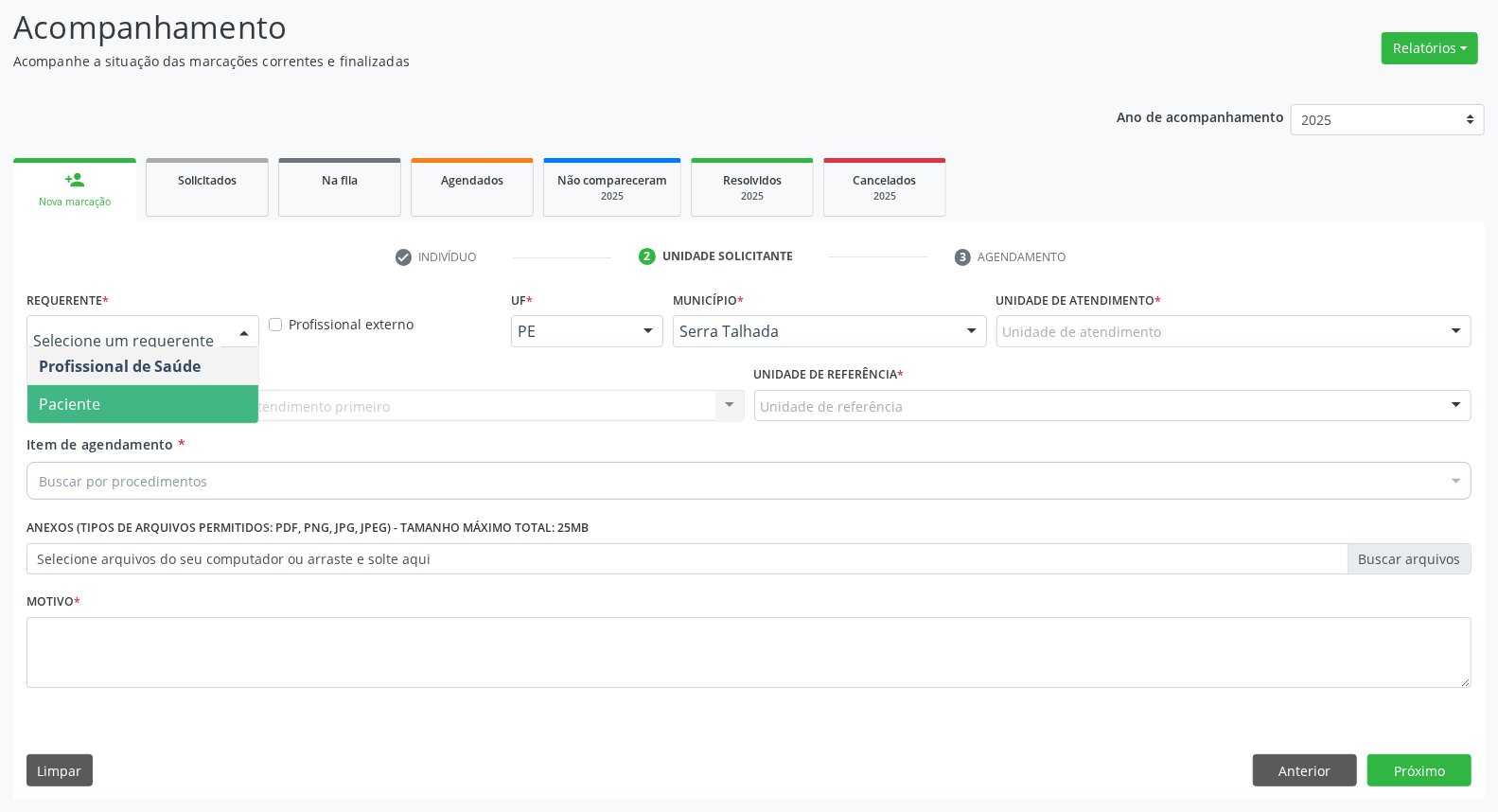
click at [186, 409] on span "Paciente" at bounding box center [142, 404] width 231 height 38
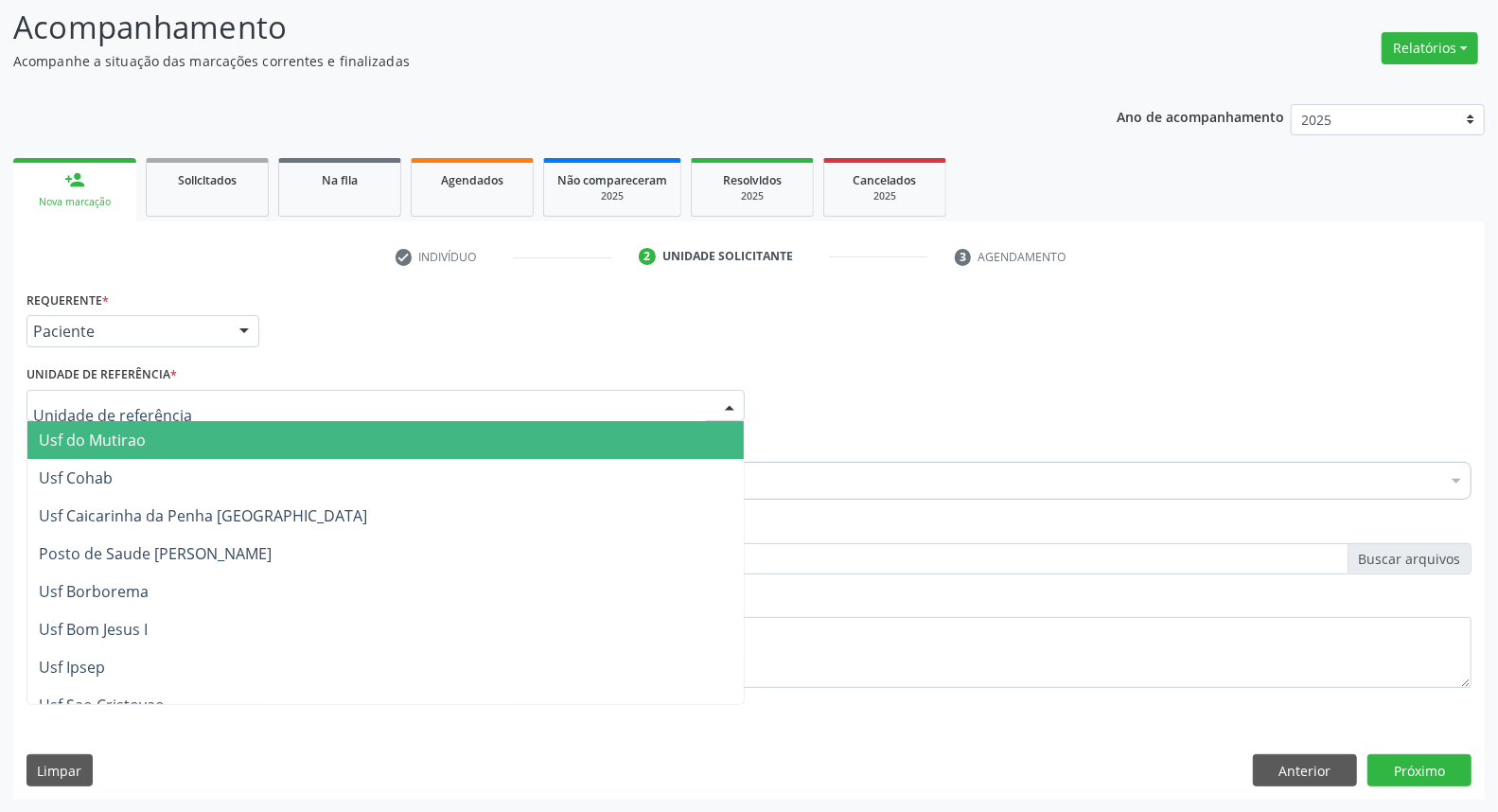
click at [190, 403] on div at bounding box center [385, 406] width 718 height 32
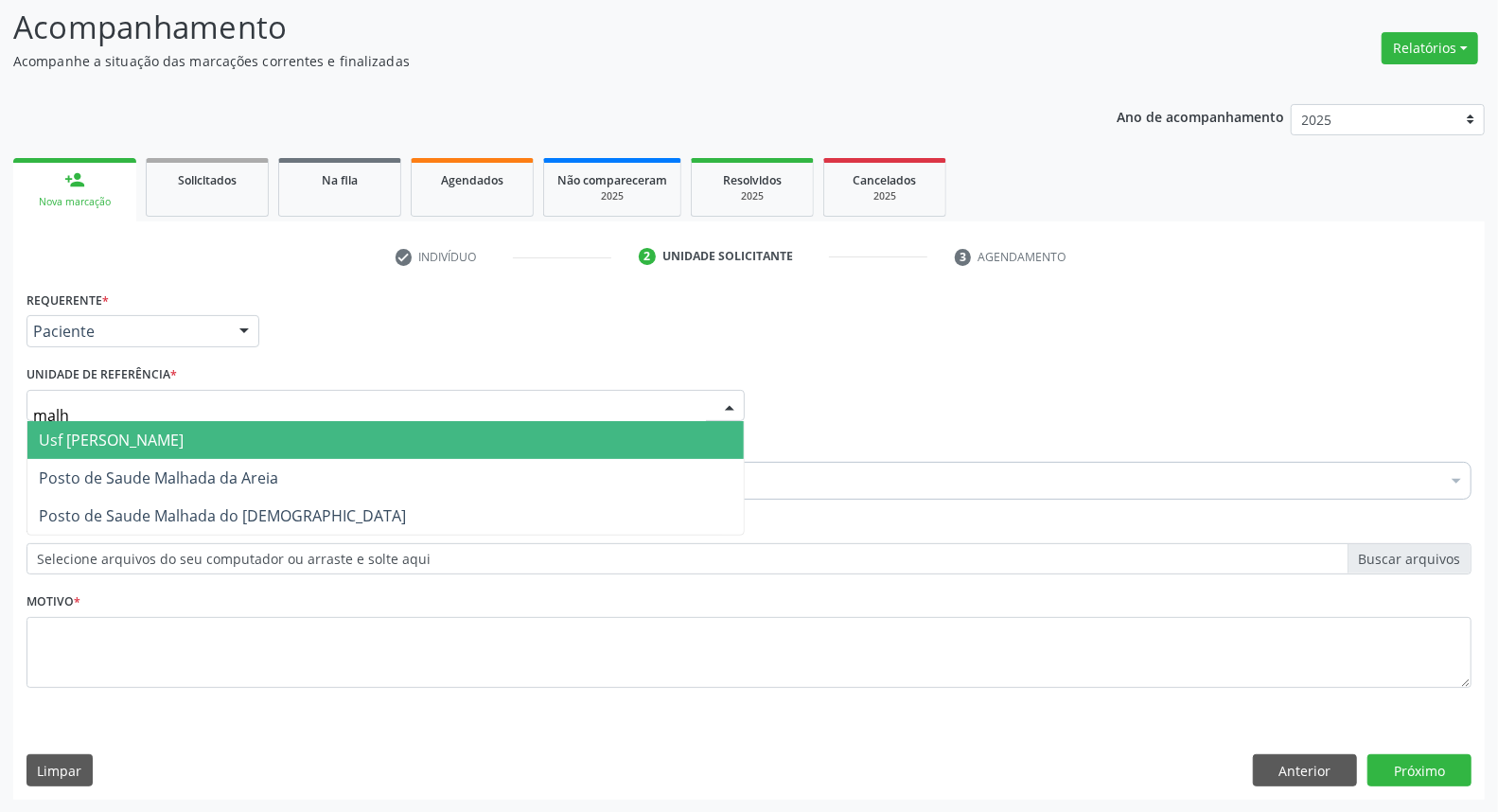
type input "malha"
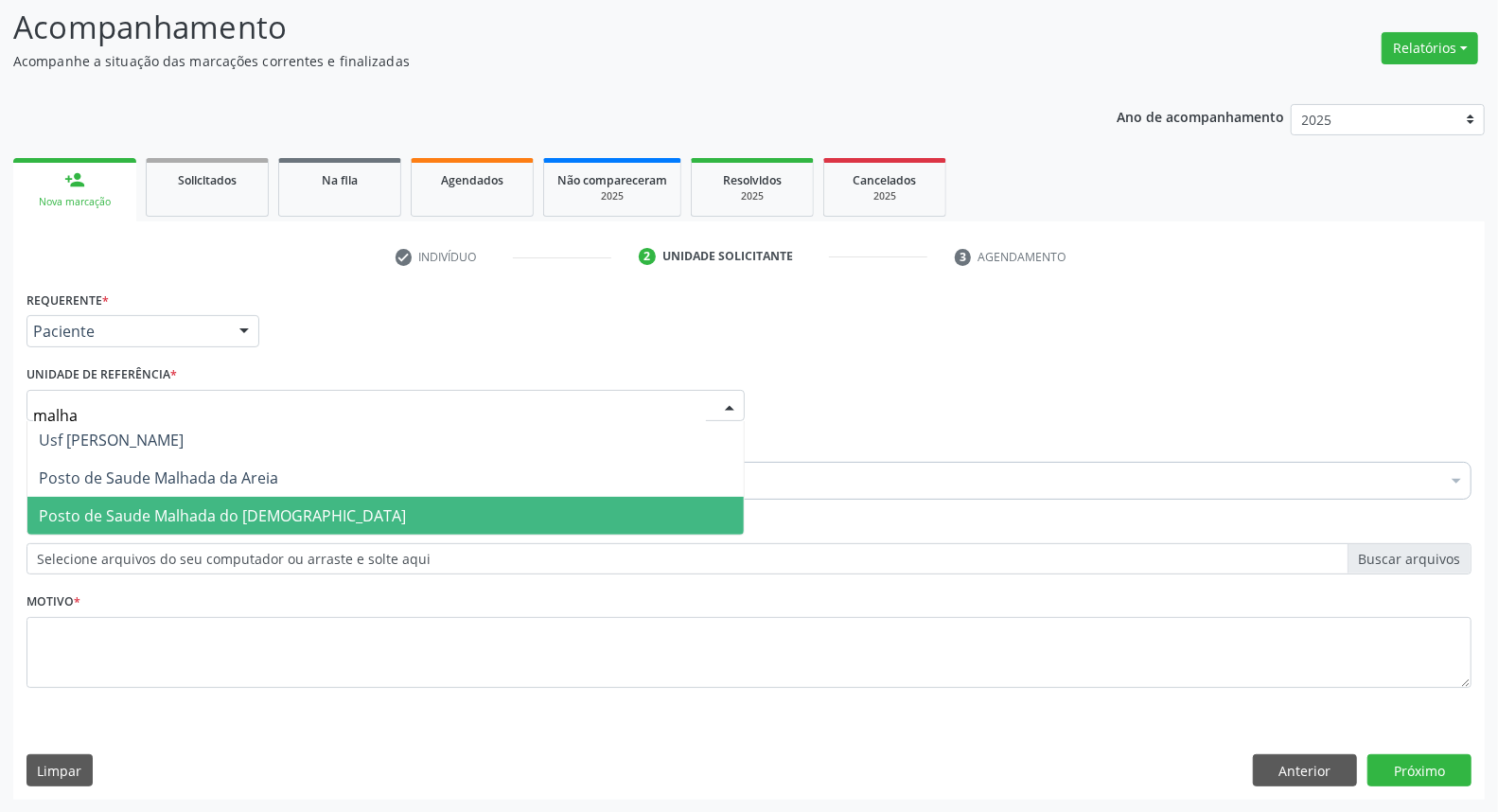
click at [193, 506] on span "Posto de Saude Malhada do [DEMOGRAPHIC_DATA]" at bounding box center [222, 516] width 367 height 21
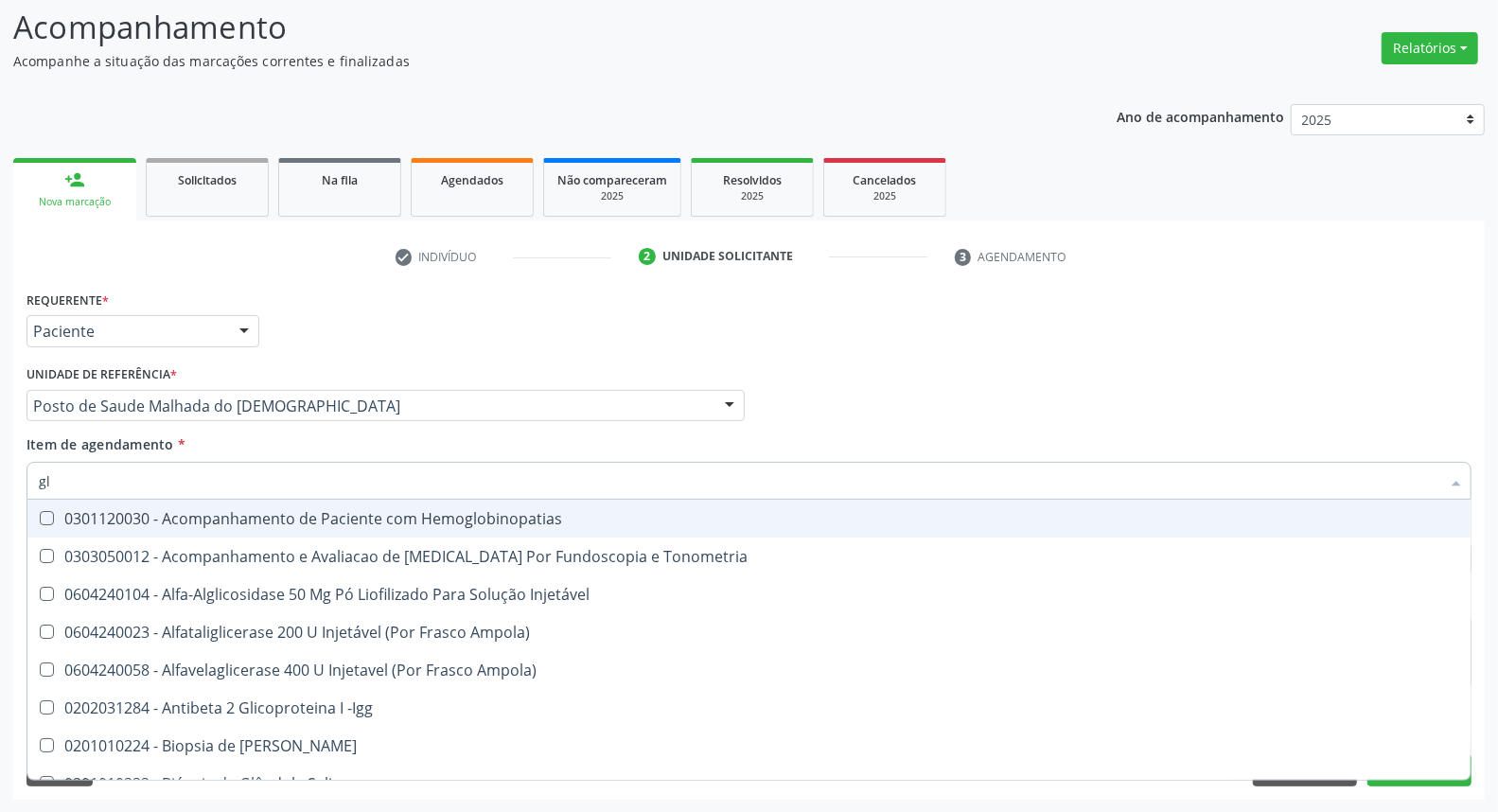
type input "g"
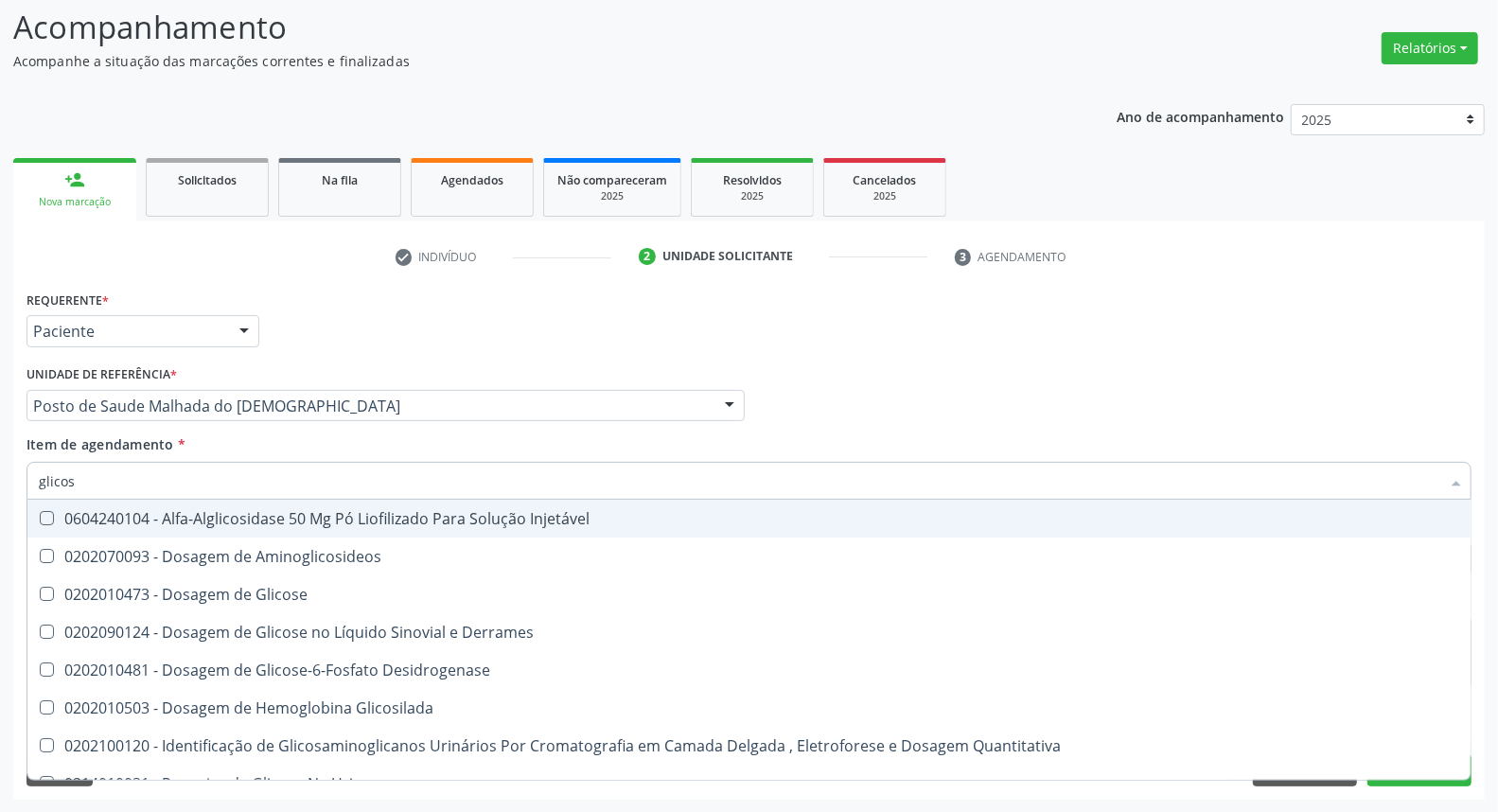
type input "glicose"
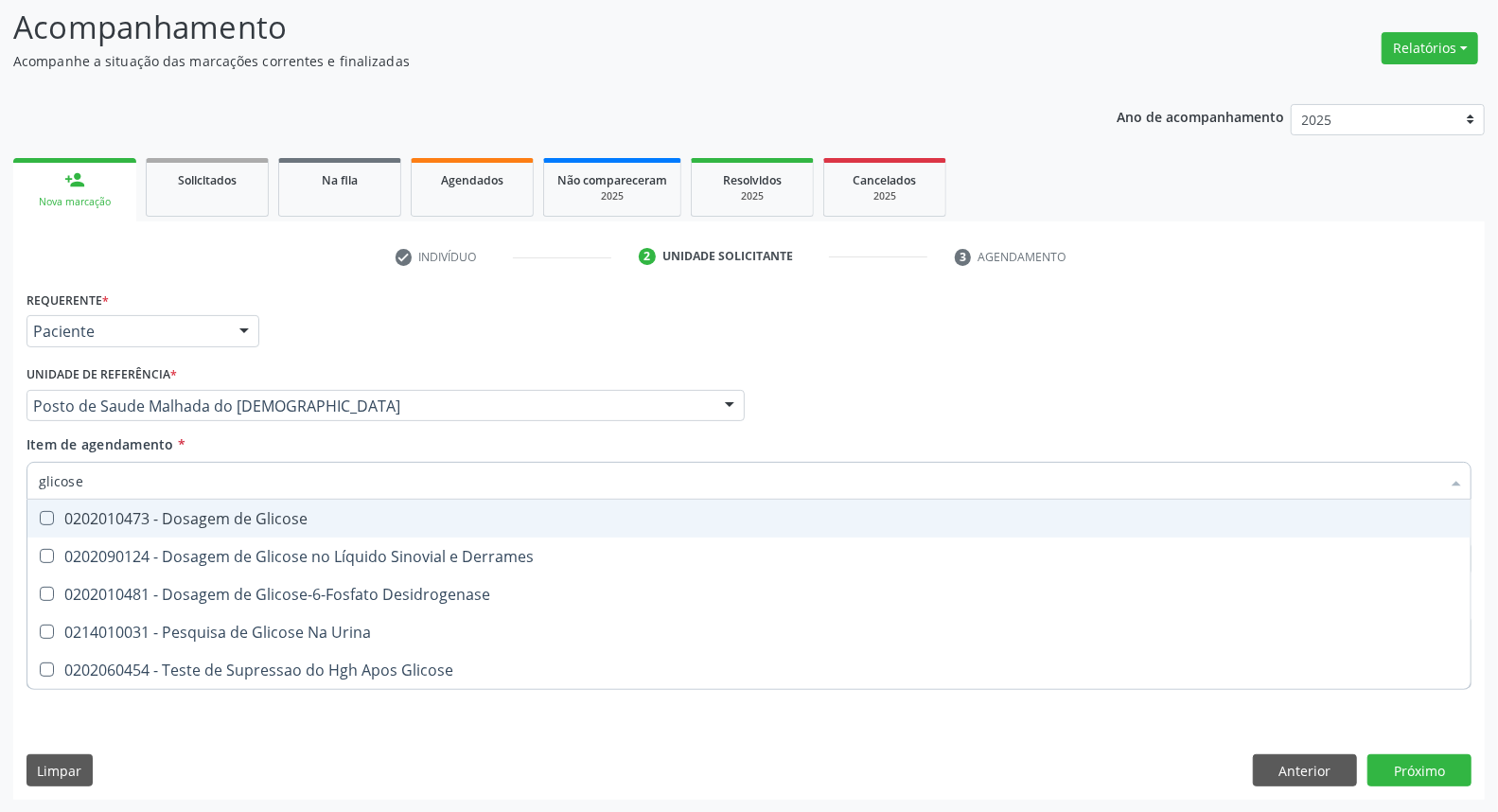
drag, startPoint x: 42, startPoint y: 518, endPoint x: 50, endPoint y: 513, distance: 9.4
click at [43, 518] on Glicose at bounding box center [46, 518] width 14 height 14
click at [40, 518] on Glicose "checkbox" at bounding box center [33, 518] width 12 height 12
checkbox Glicose "true"
click at [0, 461] on div "Acompanhamento Acompanhe a situação das marcações correntes e finalizadas Relat…" at bounding box center [749, 396] width 1498 height 834
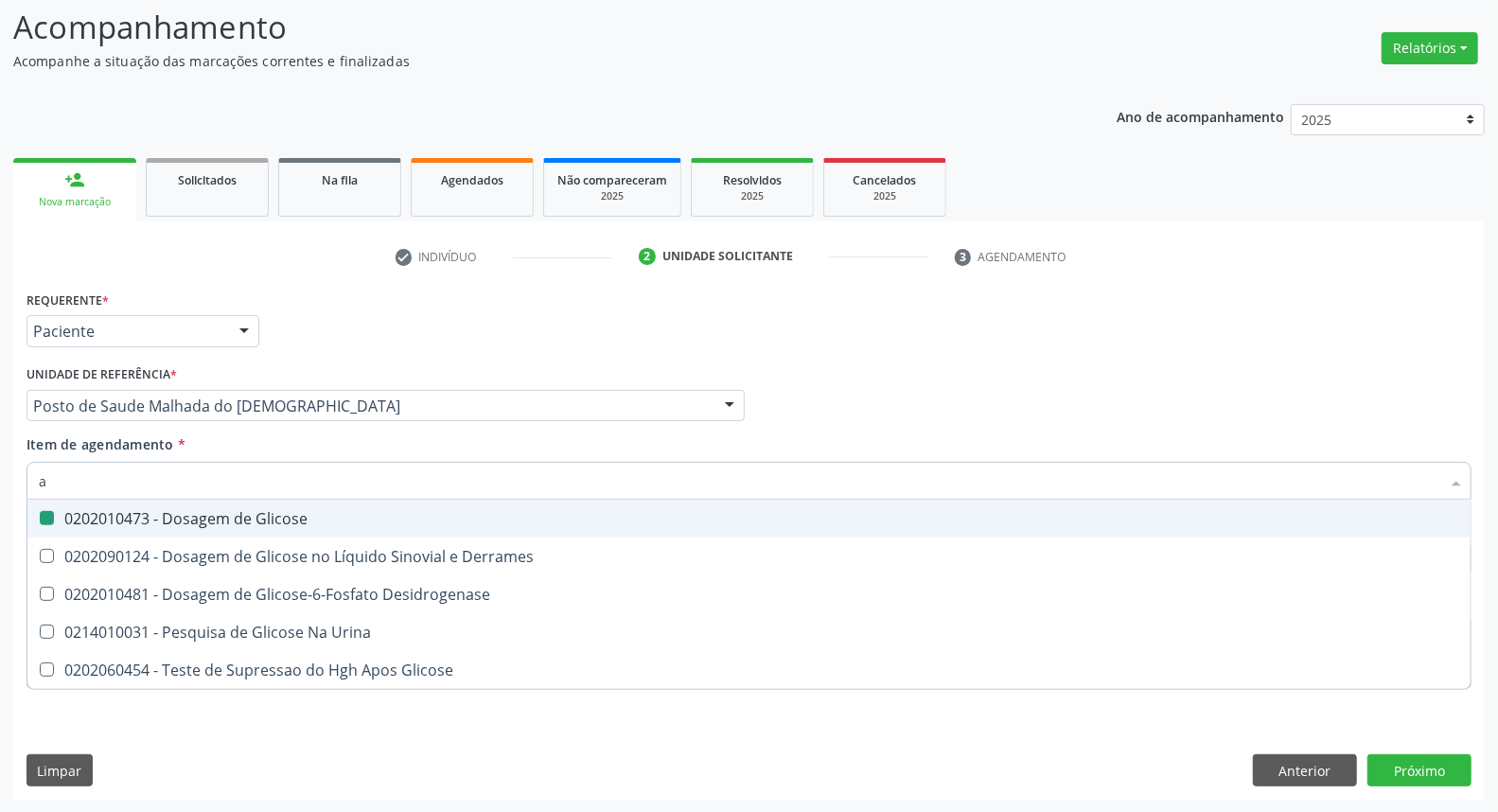
type input "ac"
checkbox Glicose "false"
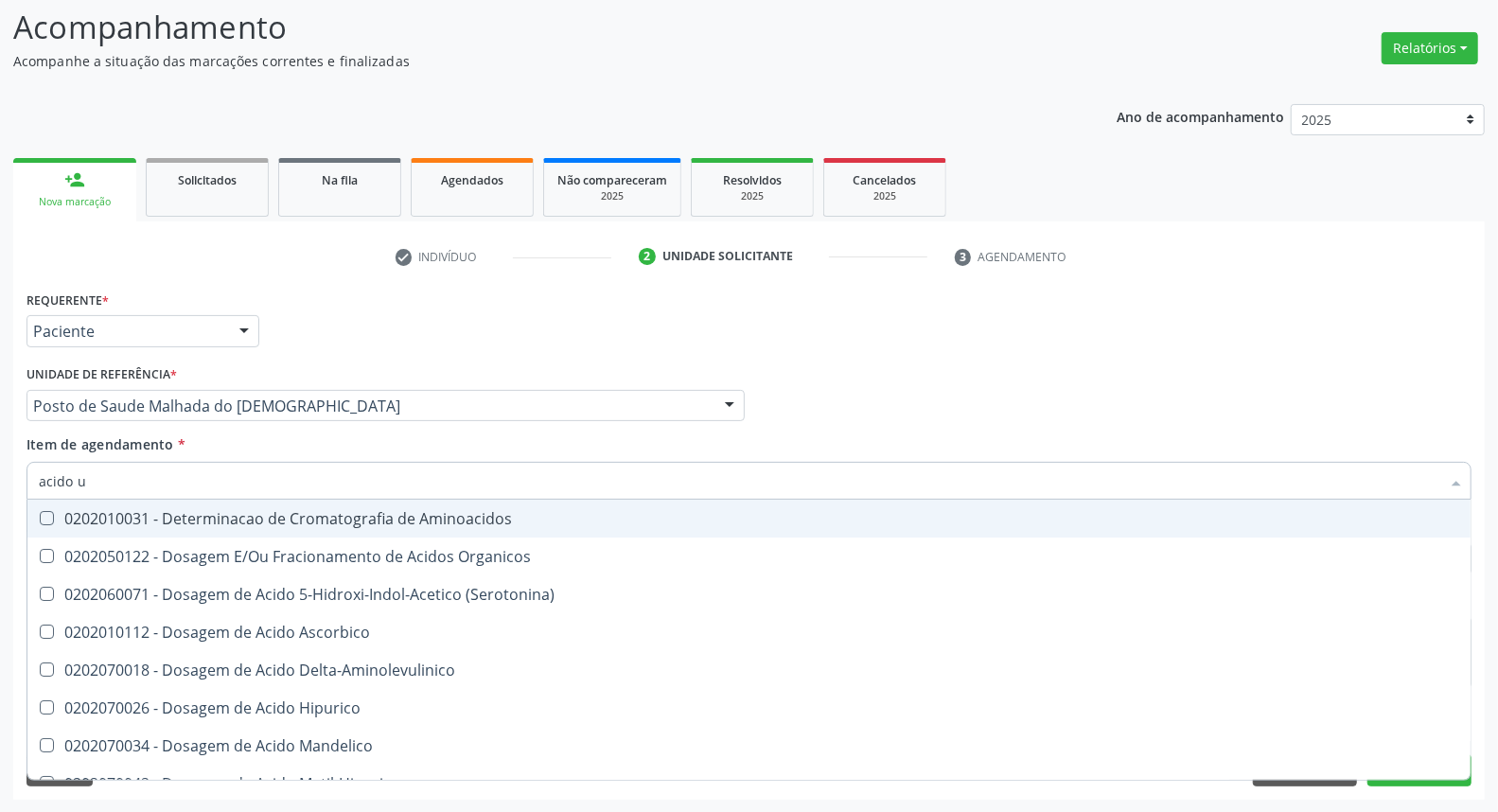
type input "acido u"
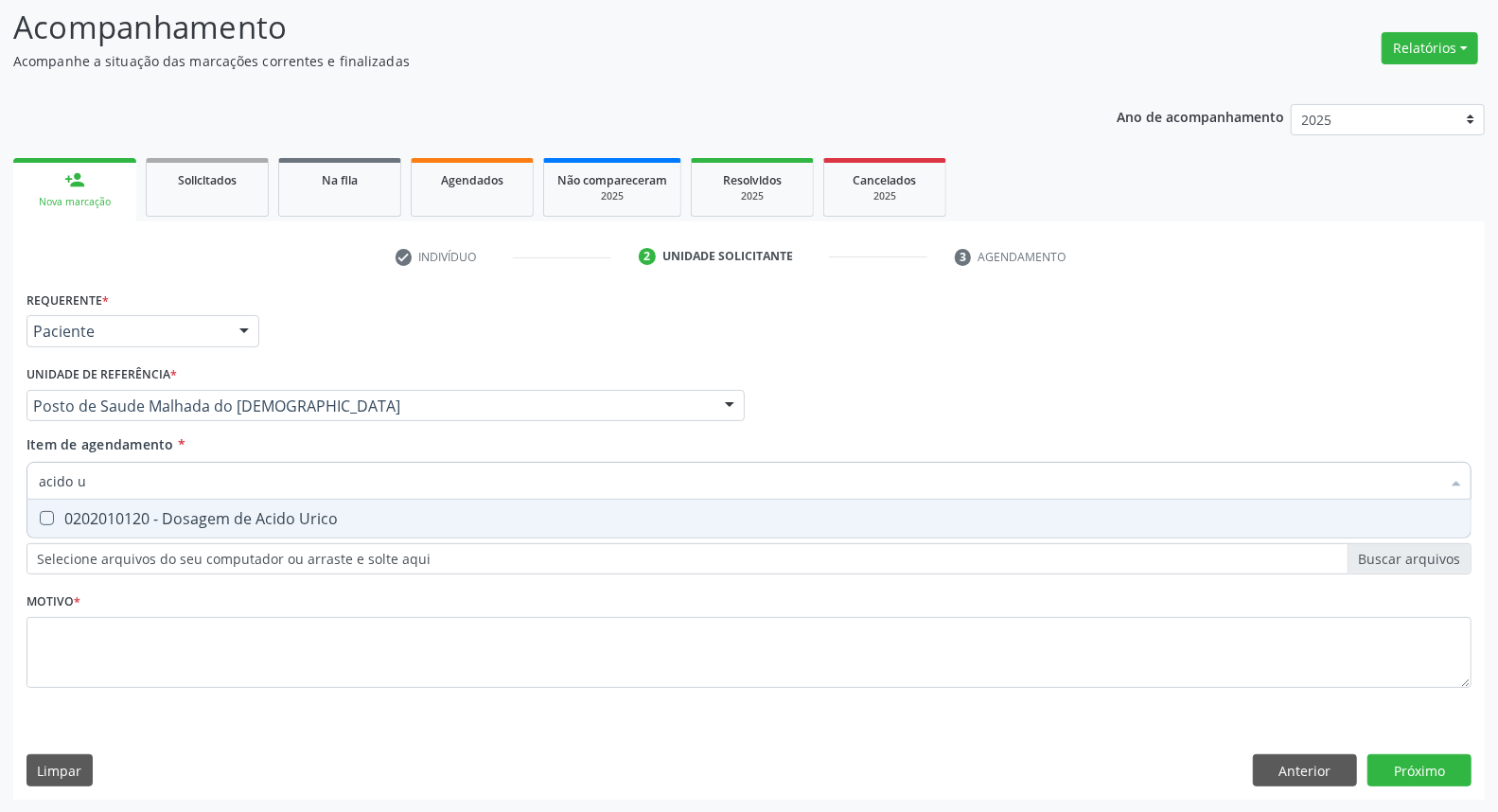
click at [52, 516] on Urico at bounding box center [46, 518] width 14 height 14
click at [40, 516] on Urico "checkbox" at bounding box center [33, 518] width 12 height 12
checkbox Urico "true"
drag, startPoint x: 110, startPoint y: 480, endPoint x: 0, endPoint y: 459, distance: 112.0
click at [0, 460] on div "Acompanhamento Acompanhe a situação das marcações correntes e finalizadas Relat…" at bounding box center [749, 396] width 1498 height 834
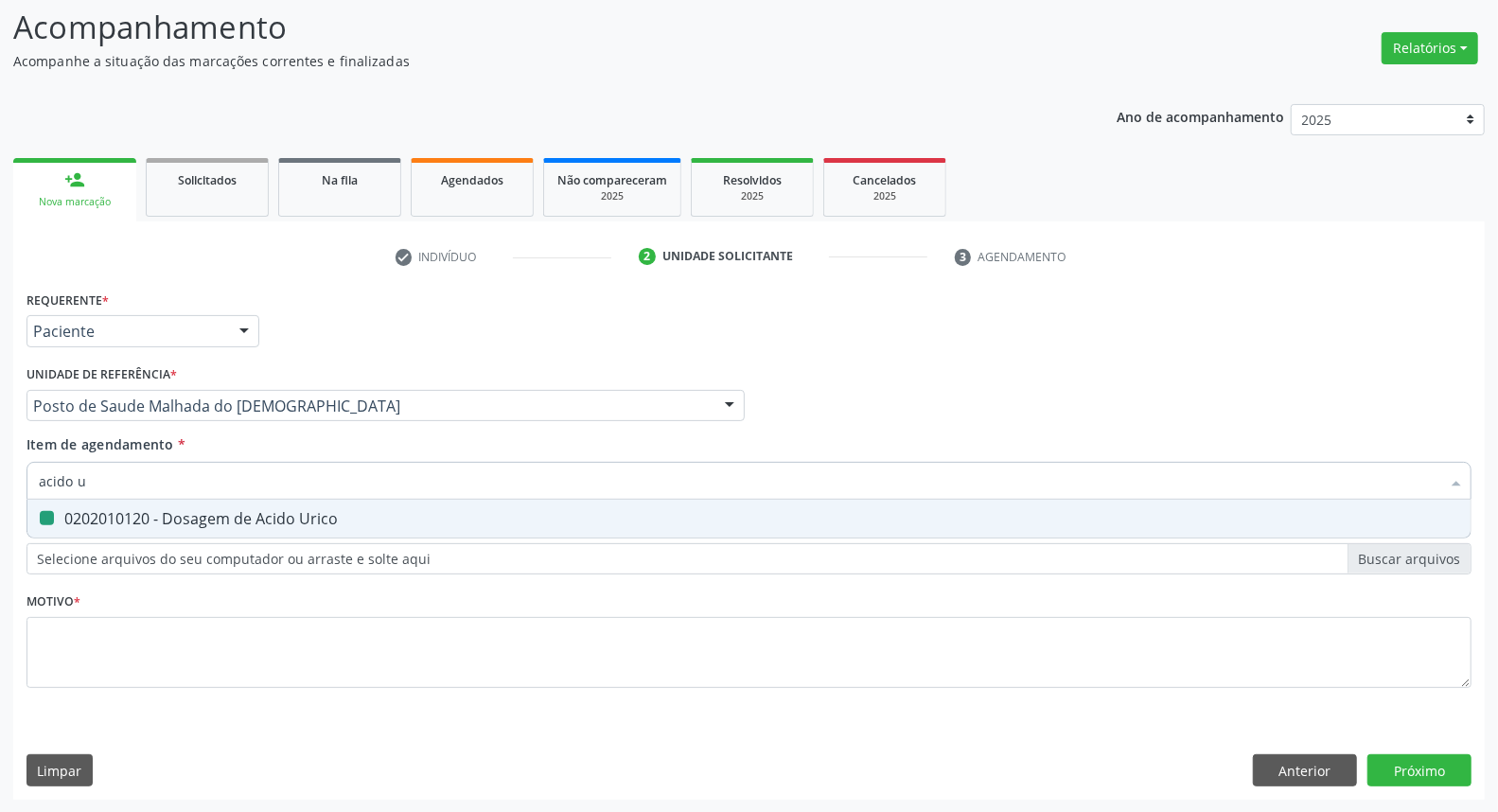
type input "c"
checkbox Urico "false"
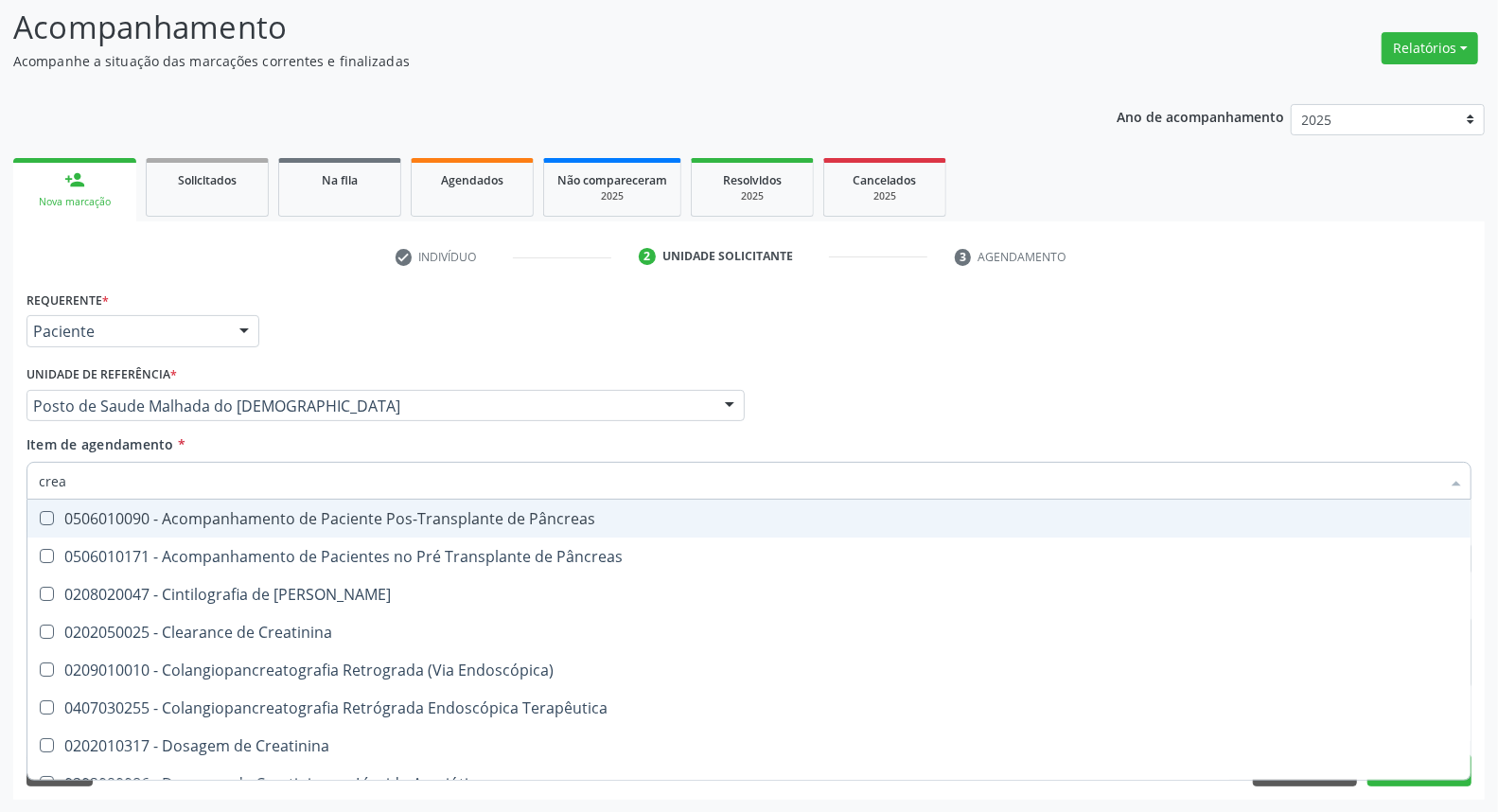
type input "creat"
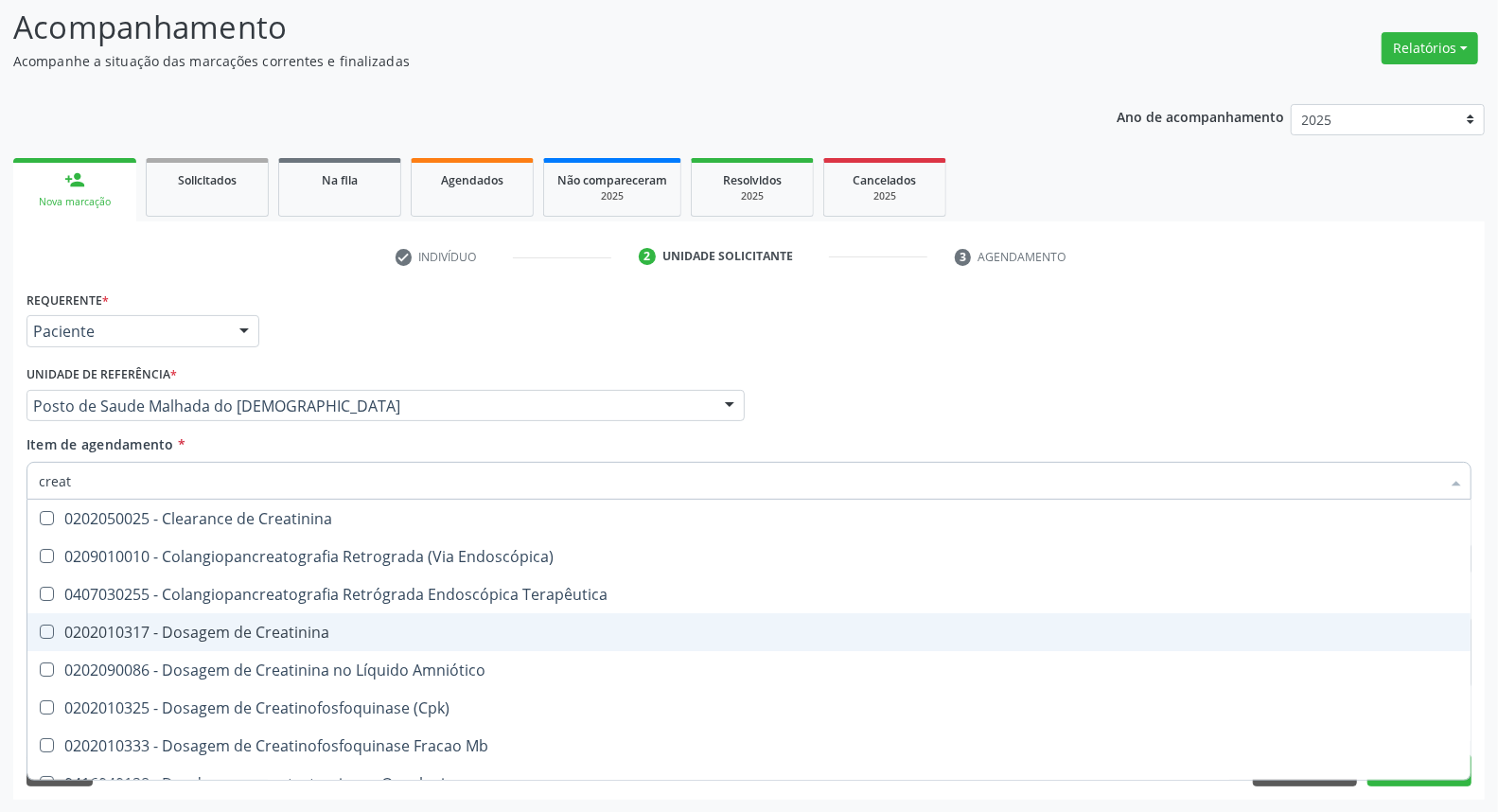
drag, startPoint x: 53, startPoint y: 634, endPoint x: 68, endPoint y: 561, distance: 74.5
click at [53, 632] on Creatinina at bounding box center [46, 631] width 14 height 14
click at [40, 632] on Creatinina "checkbox" at bounding box center [33, 631] width 12 height 12
checkbox Creatinina "true"
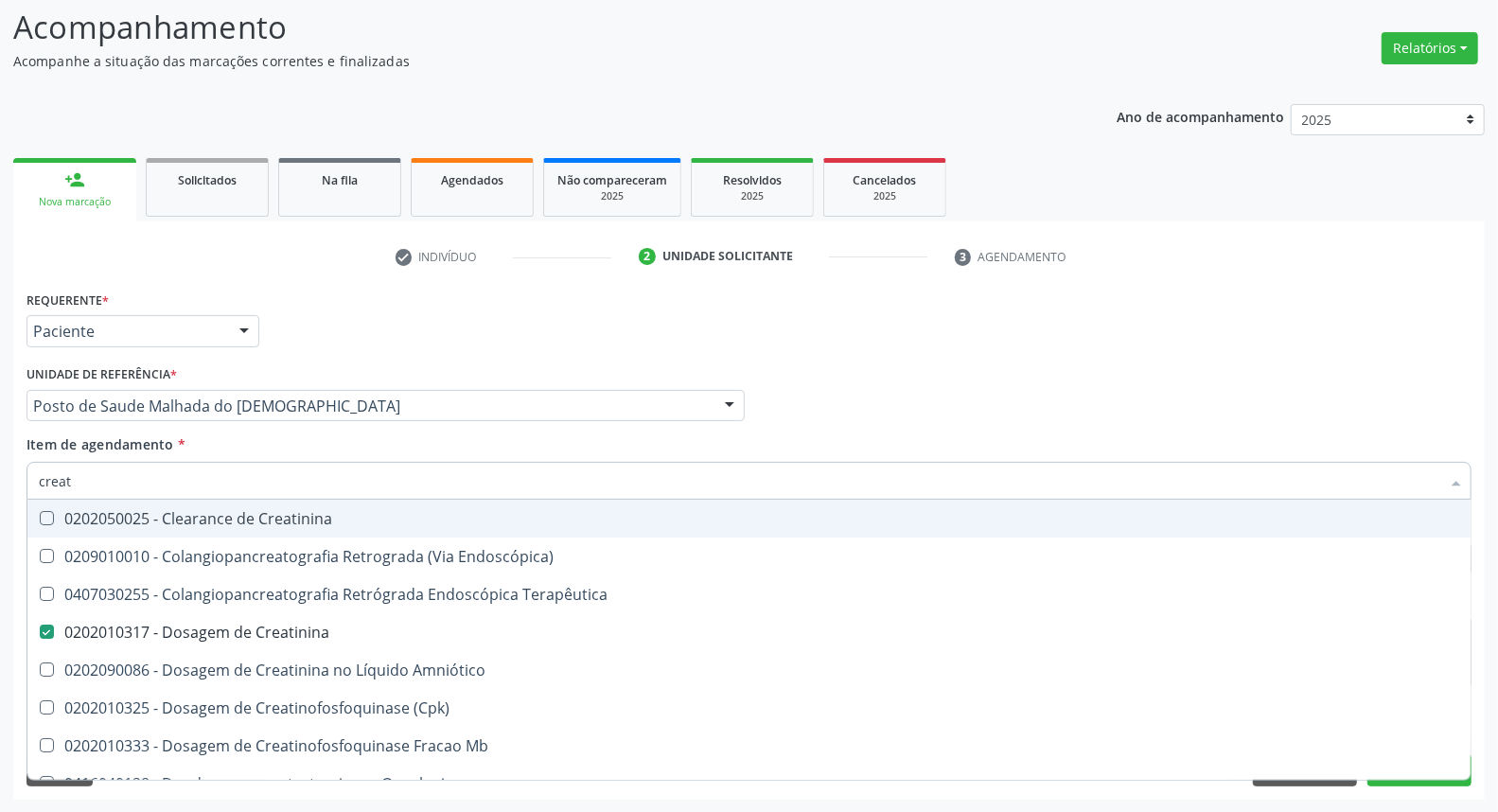
click at [0, 476] on div "Acompanhamento Acompanhe a situação das marcações correntes e finalizadas Relat…" at bounding box center [749, 396] width 1498 height 834
type input "ur"
checkbox Creatinina "false"
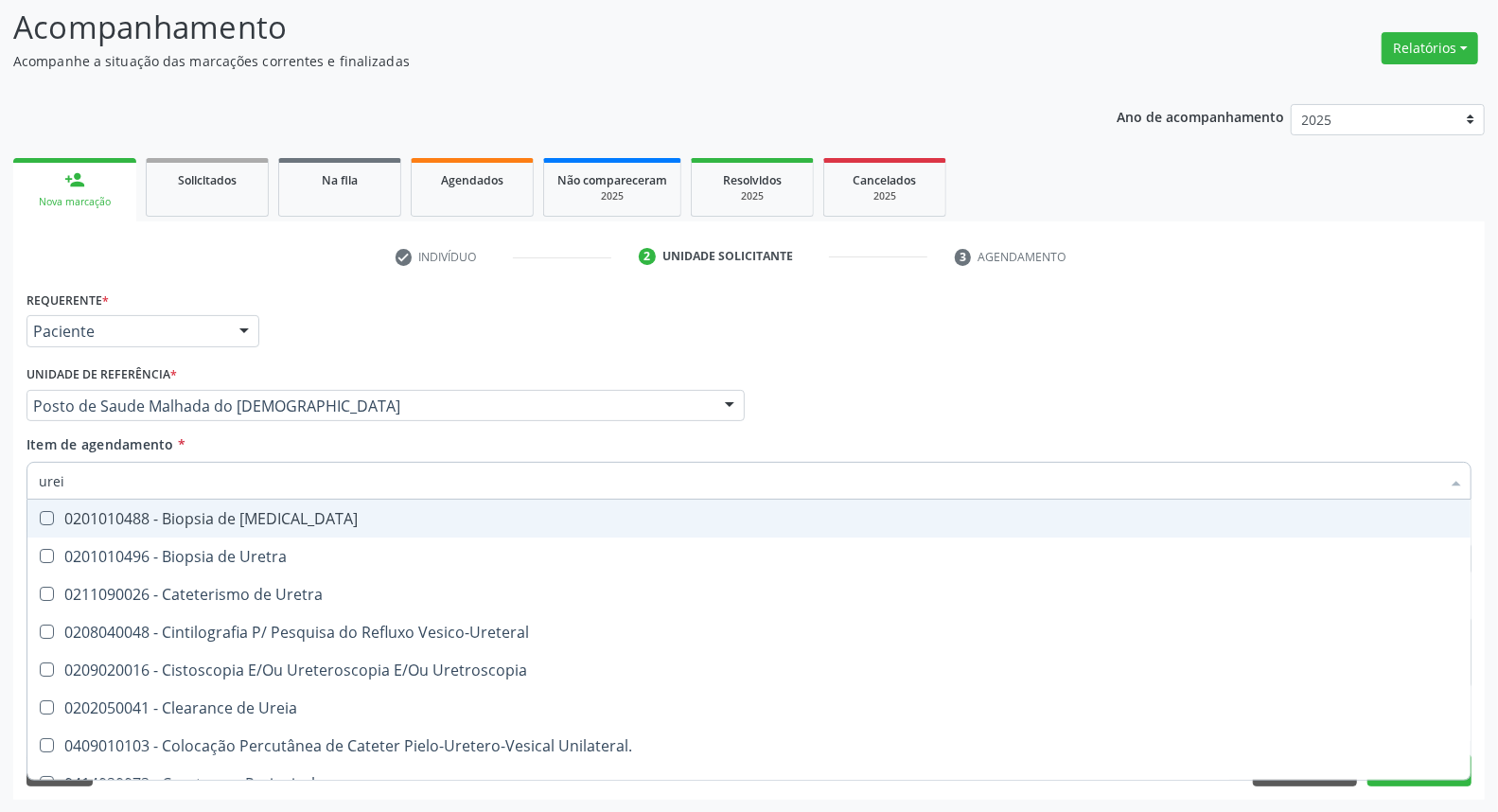
type input "ureia"
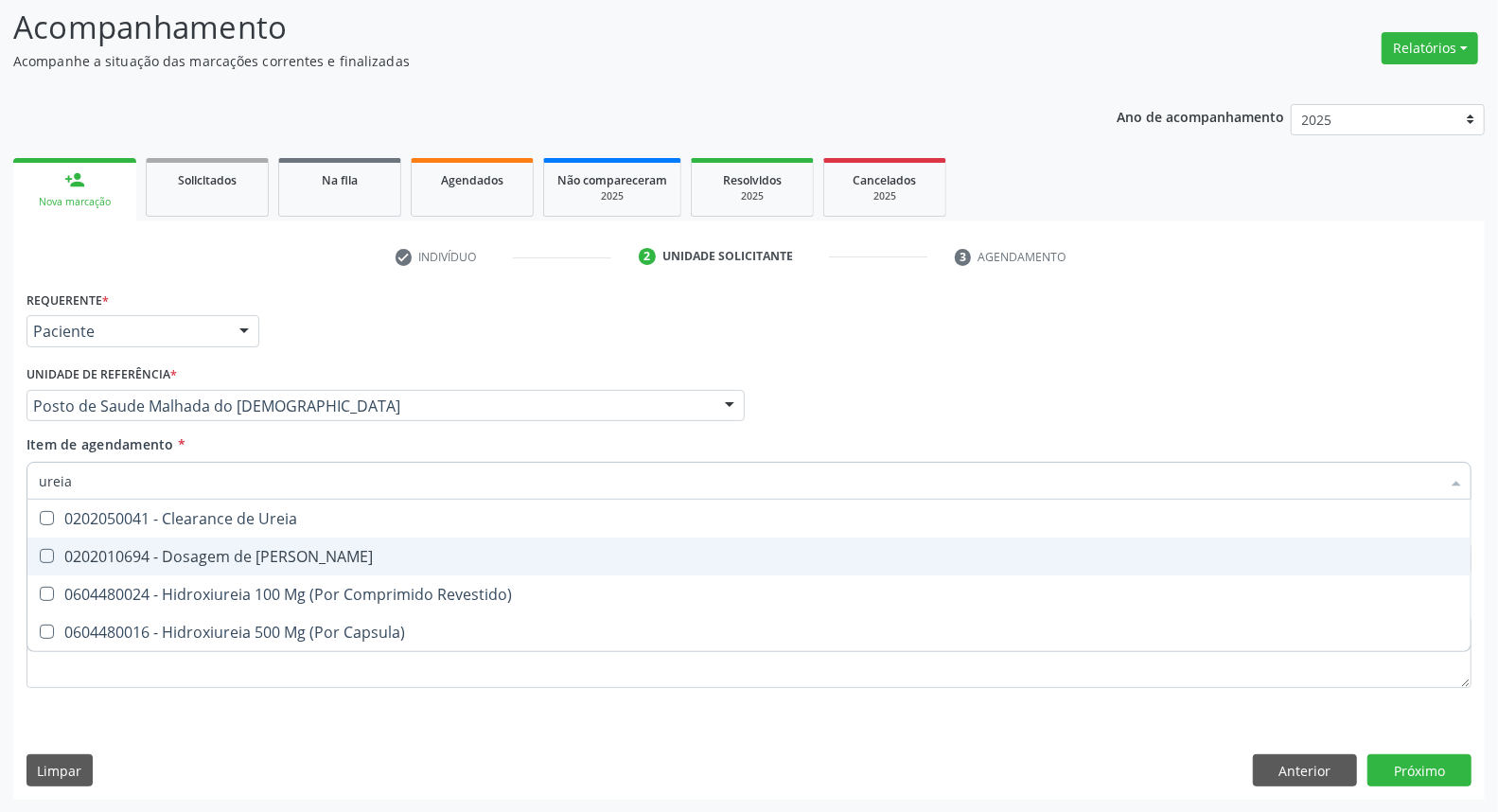
click at [47, 556] on Ureia at bounding box center [46, 555] width 14 height 14
click at [40, 556] on Ureia "checkbox" at bounding box center [33, 555] width 12 height 12
checkbox Ureia "true"
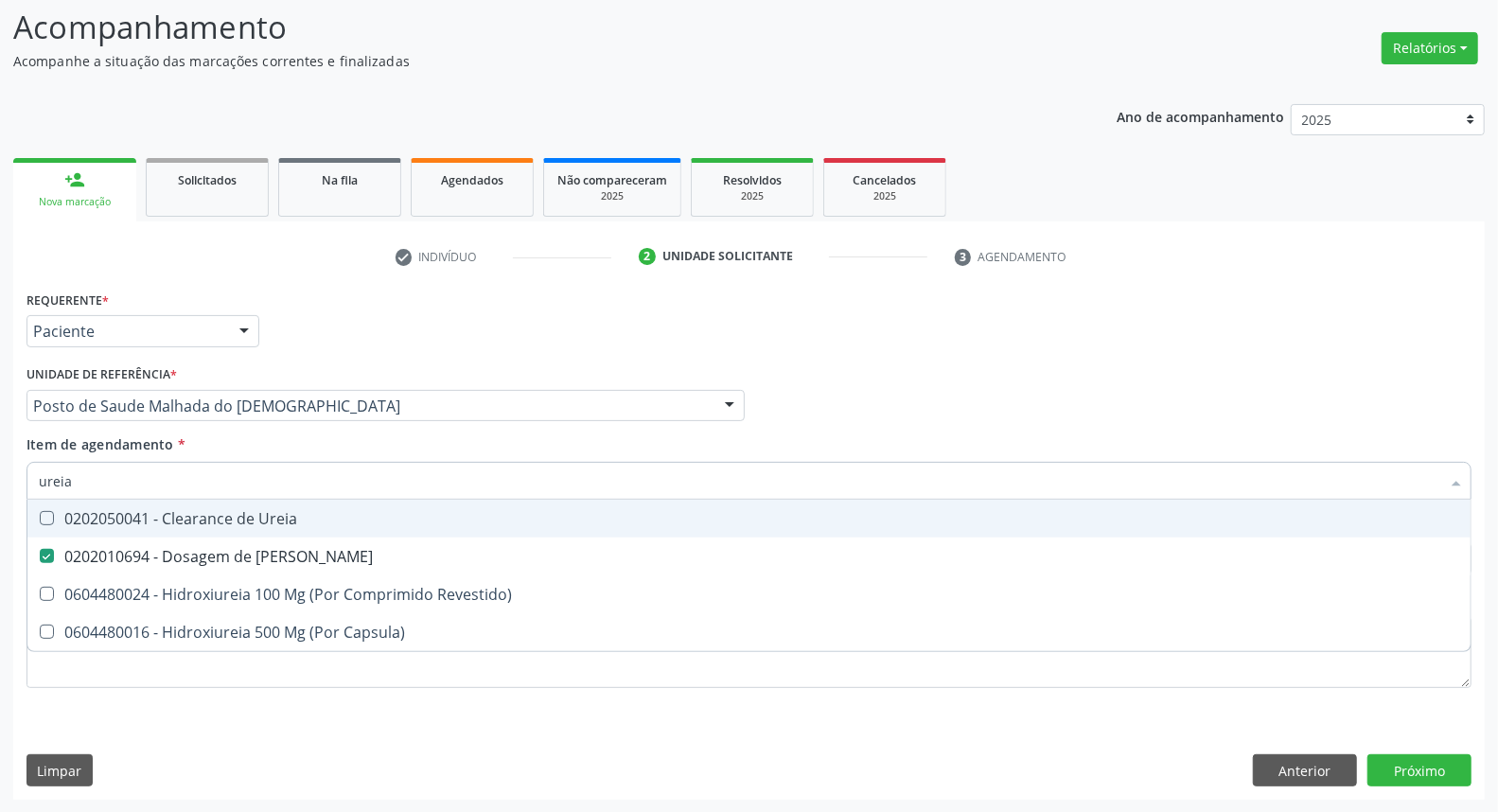
drag, startPoint x: 86, startPoint y: 474, endPoint x: 0, endPoint y: 464, distance: 86.6
click at [0, 467] on div "Acompanhamento Acompanhe a situação das marcações correntes e finalizadas Relat…" at bounding box center [749, 396] width 1498 height 834
type input "c"
checkbox Ureia "false"
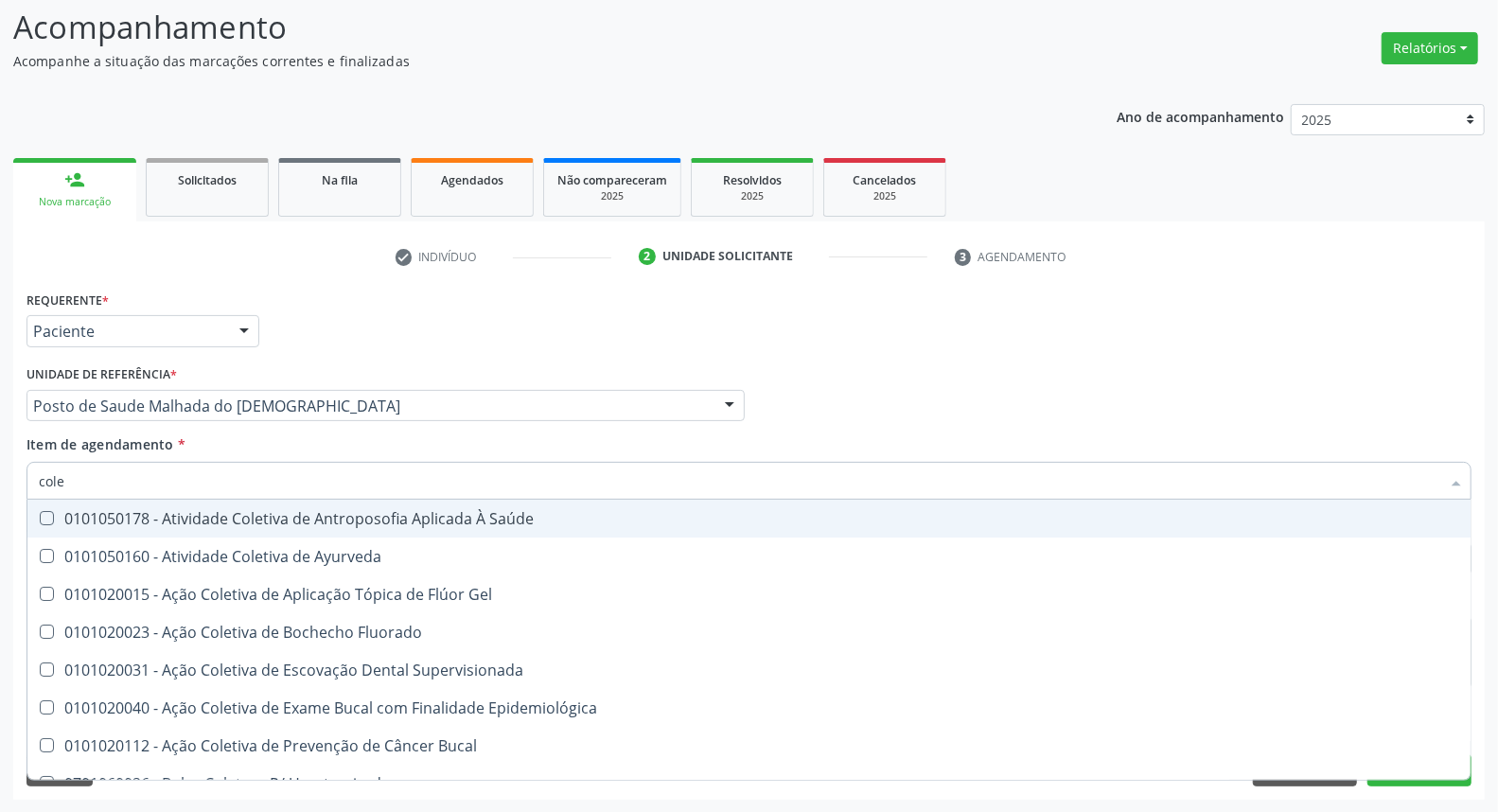
type input "coles"
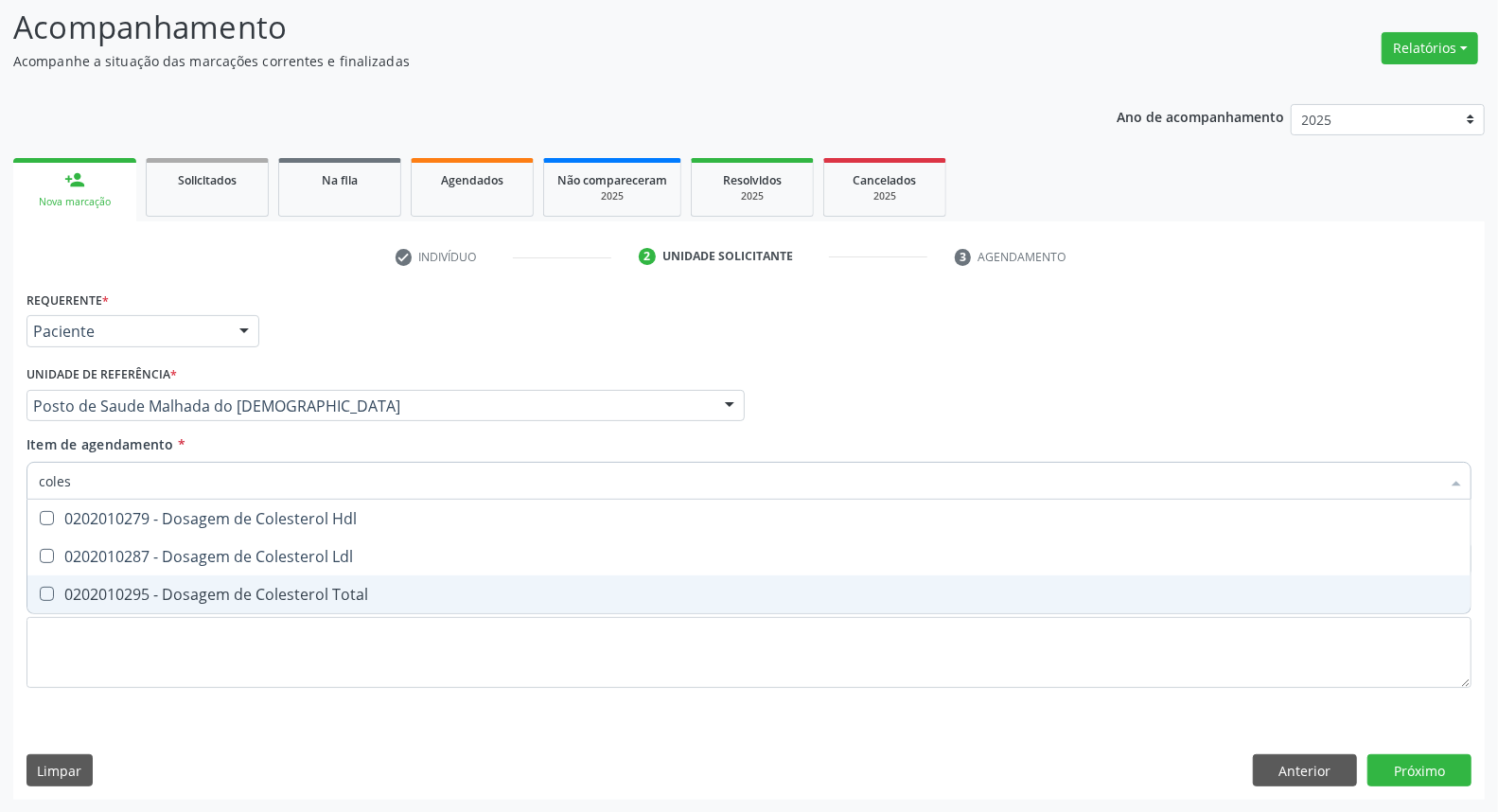
click at [50, 586] on Total at bounding box center [46, 593] width 14 height 14
click at [40, 587] on Total "checkbox" at bounding box center [33, 593] width 12 height 12
checkbox Total "true"
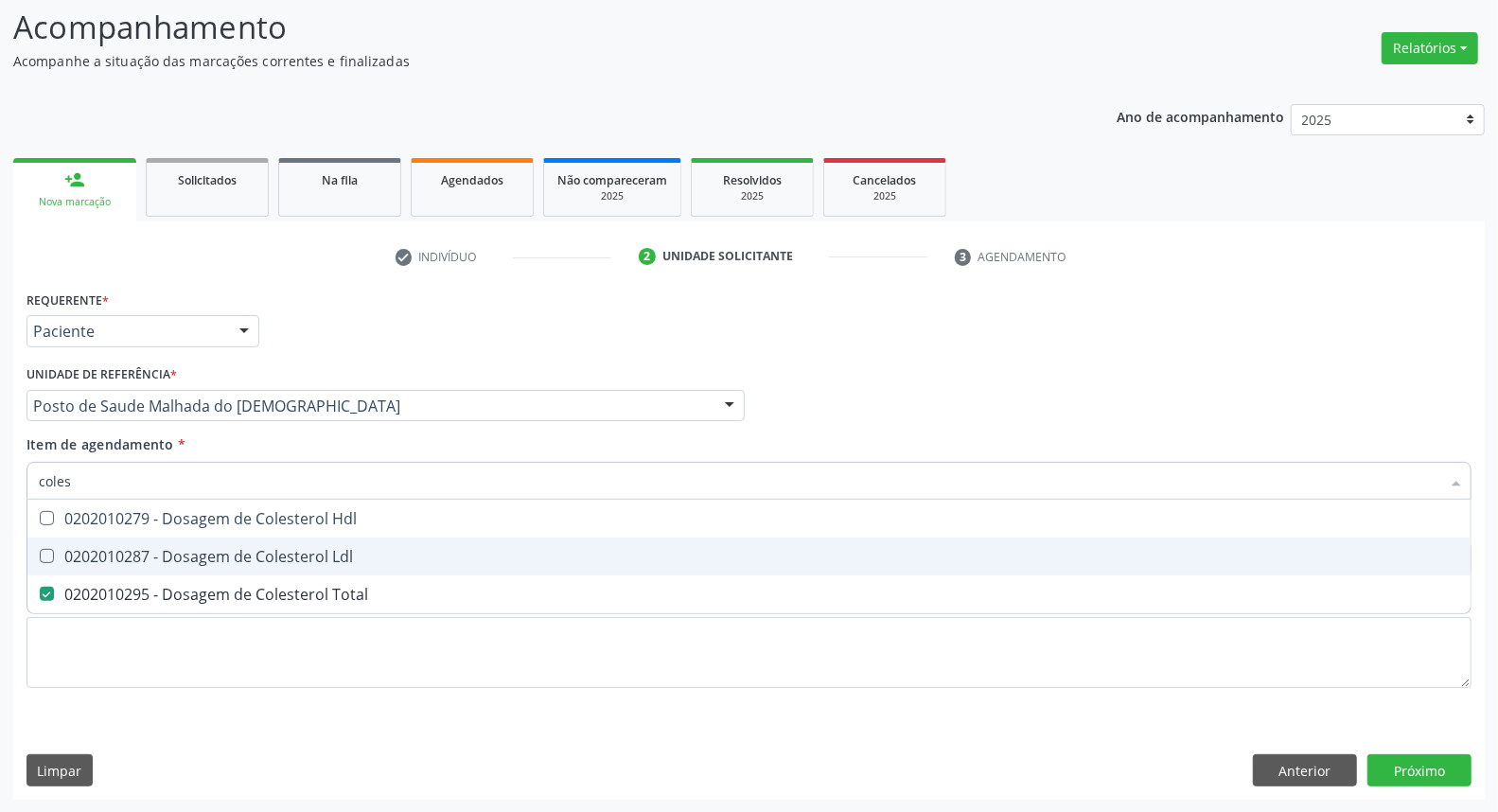
drag, startPoint x: 50, startPoint y: 546, endPoint x: 46, endPoint y: 523, distance: 23.3
click at [50, 545] on span "0202010287 - Dosagem de Colesterol Ldl" at bounding box center [749, 557] width 1443 height 38
checkbox Ldl "true"
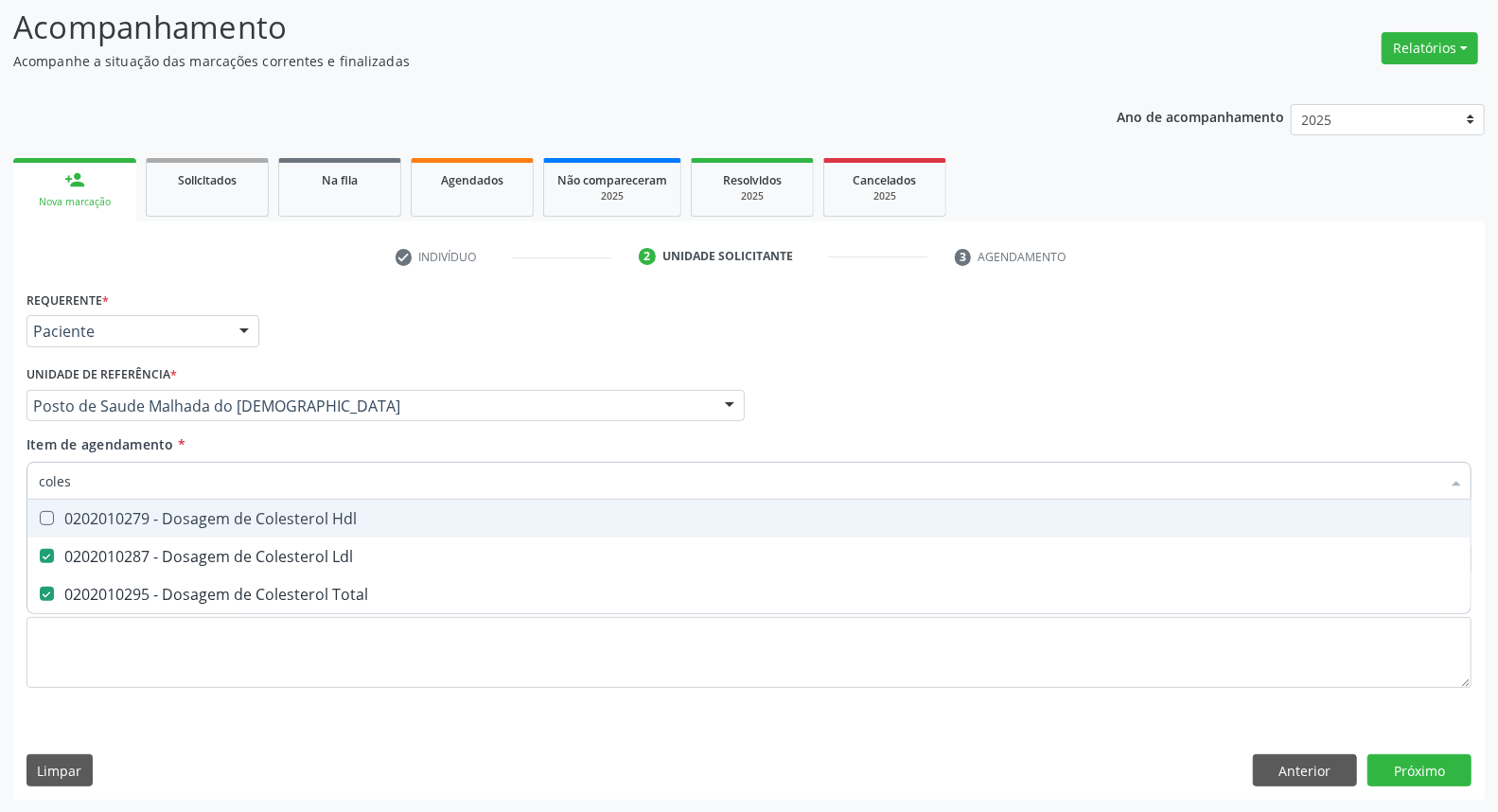
drag, startPoint x: 44, startPoint y: 521, endPoint x: 71, endPoint y: 505, distance: 31.4
click at [48, 515] on Hdl at bounding box center [46, 518] width 14 height 14
click at [40, 515] on Hdl "checkbox" at bounding box center [33, 518] width 12 height 12
checkbox Hdl "true"
drag, startPoint x: 39, startPoint y: 483, endPoint x: 0, endPoint y: 481, distance: 39.1
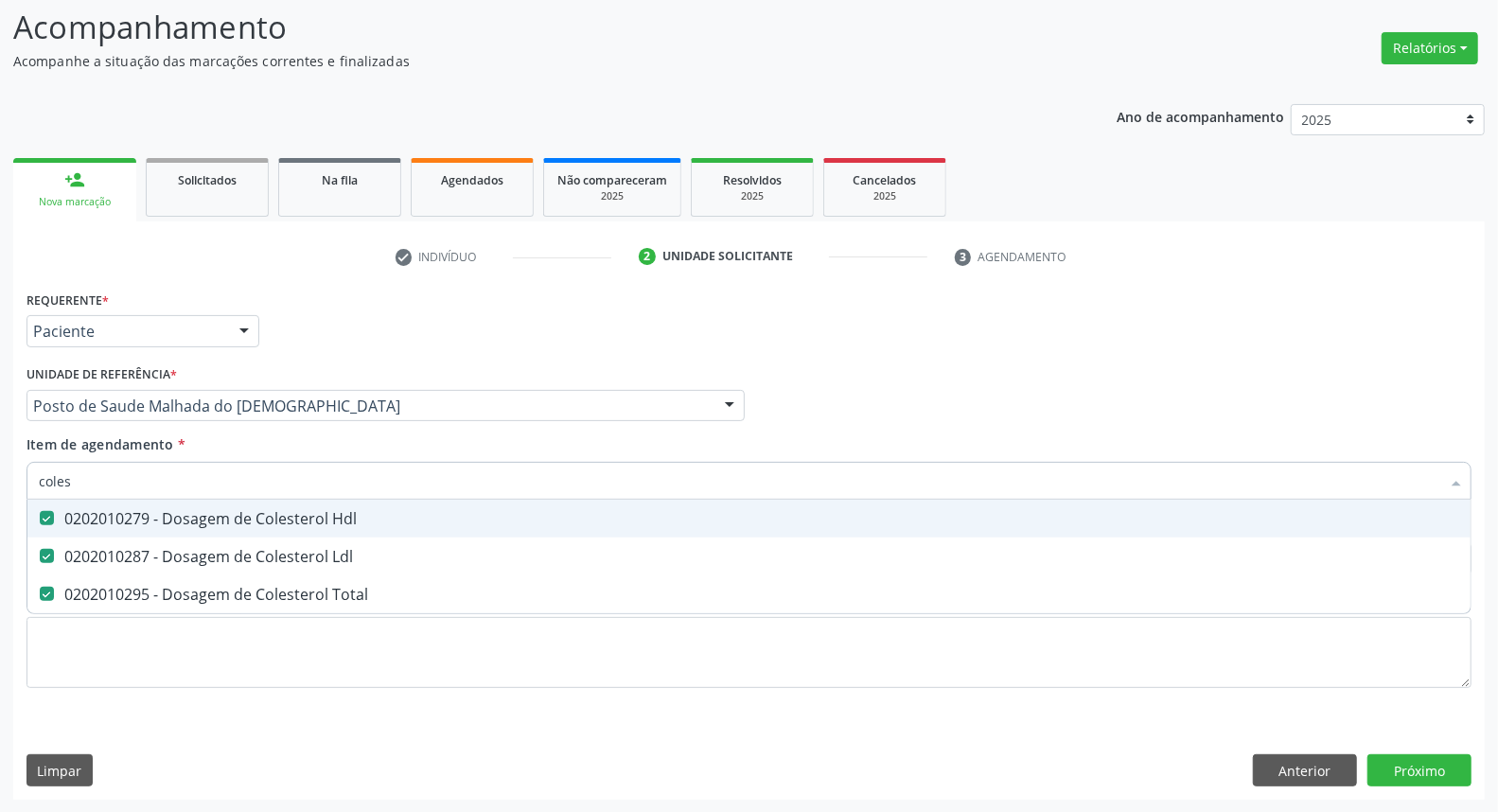
click at [0, 481] on div "Acompanhamento Acompanhe a situação das marcações correntes e finalizadas Relat…" at bounding box center [749, 396] width 1498 height 834
type input "t"
checkbox Hdl "false"
checkbox Ldl "false"
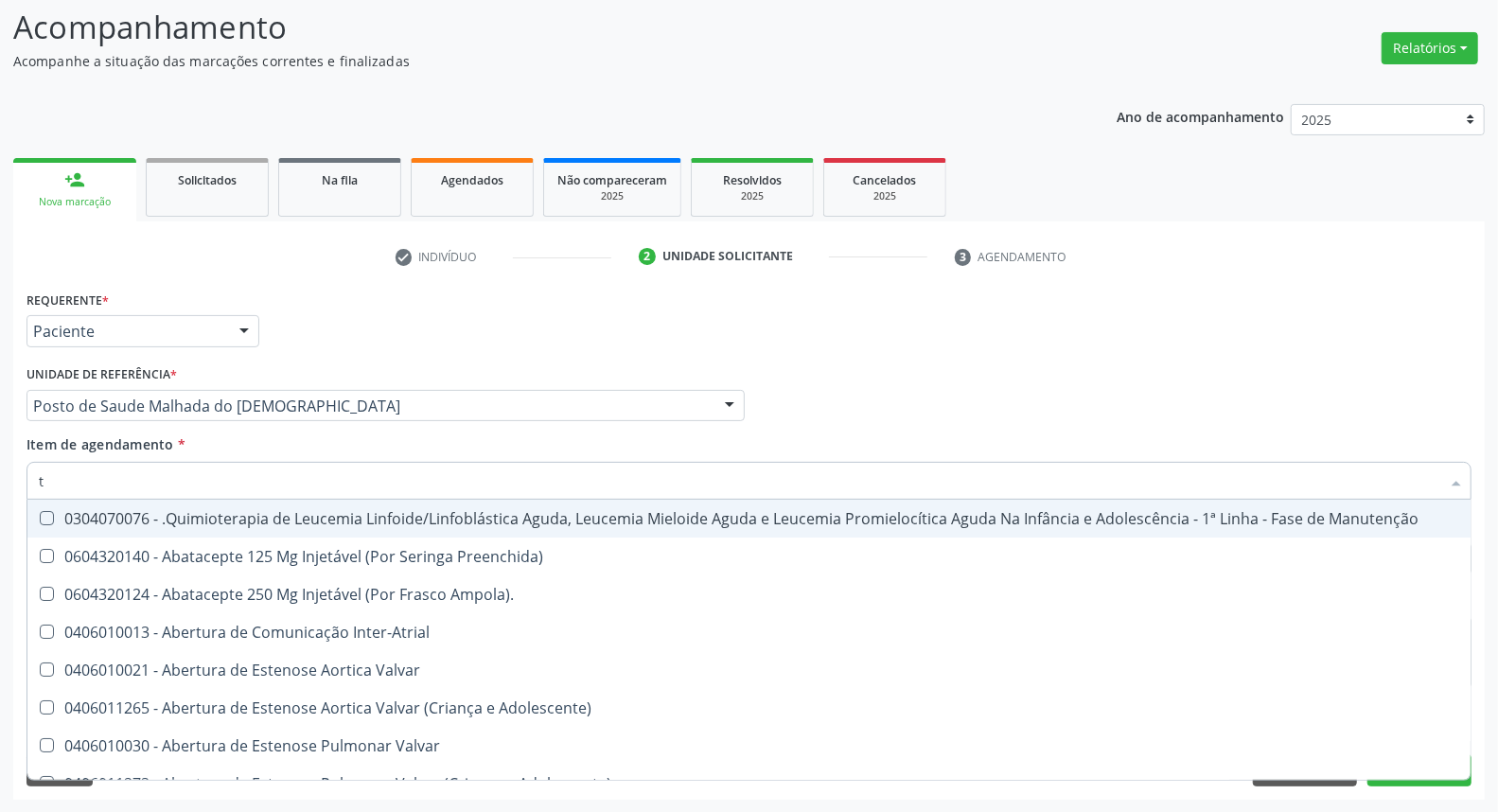
type input "tg"
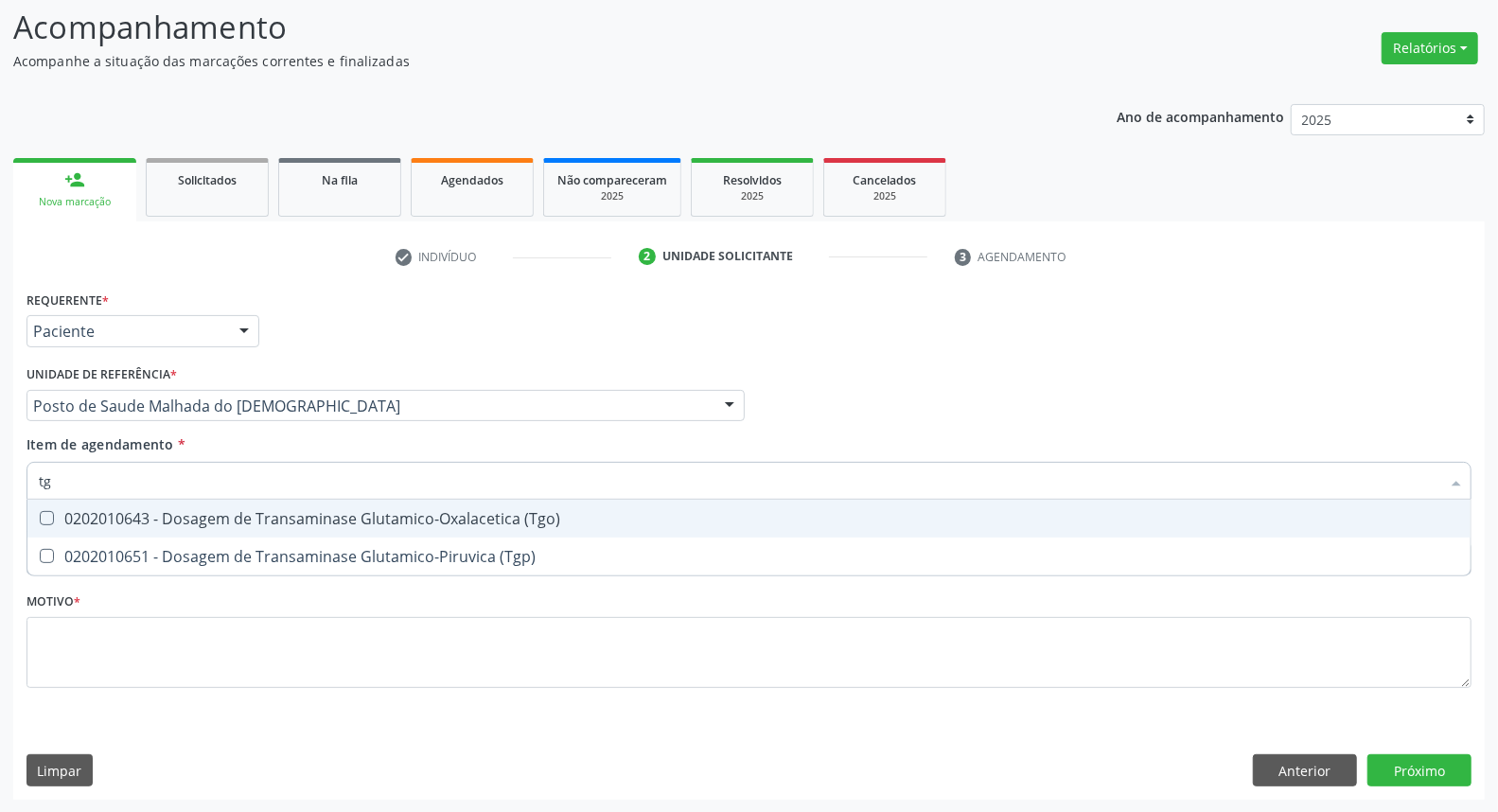
drag, startPoint x: 45, startPoint y: 526, endPoint x: 41, endPoint y: 541, distance: 15.5
click at [43, 528] on span "0202010643 - Dosagem de Transaminase Glutamico-Oxalacetica (Tgo)" at bounding box center [749, 519] width 1443 height 38
checkbox \(Tgo\) "true"
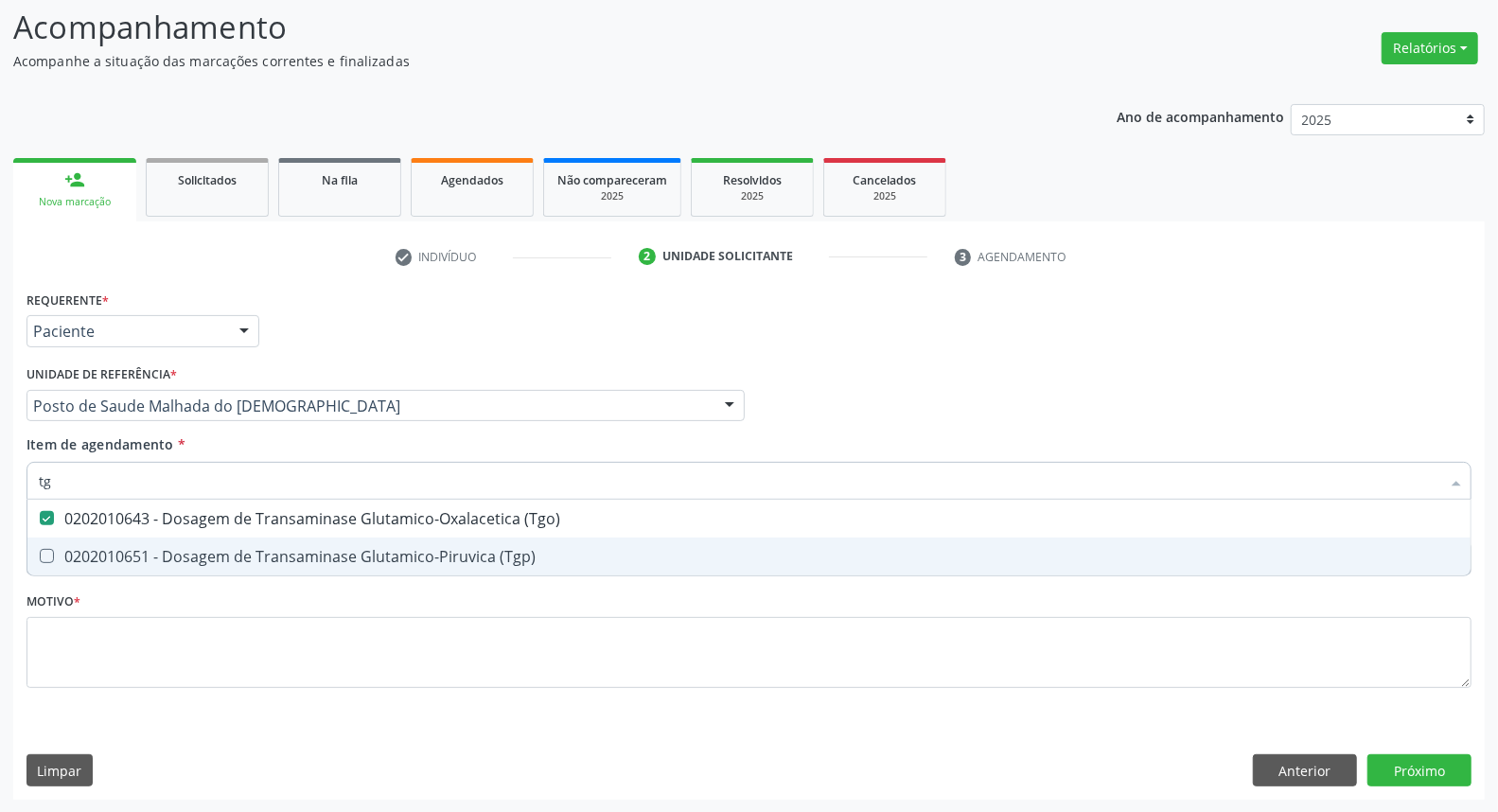
drag, startPoint x: 43, startPoint y: 555, endPoint x: 54, endPoint y: 530, distance: 27.3
click at [45, 552] on \(Tgp\) at bounding box center [46, 555] width 14 height 14
click at [40, 552] on \(Tgp\) "checkbox" at bounding box center [33, 555] width 12 height 12
checkbox \(Tgp\) "true"
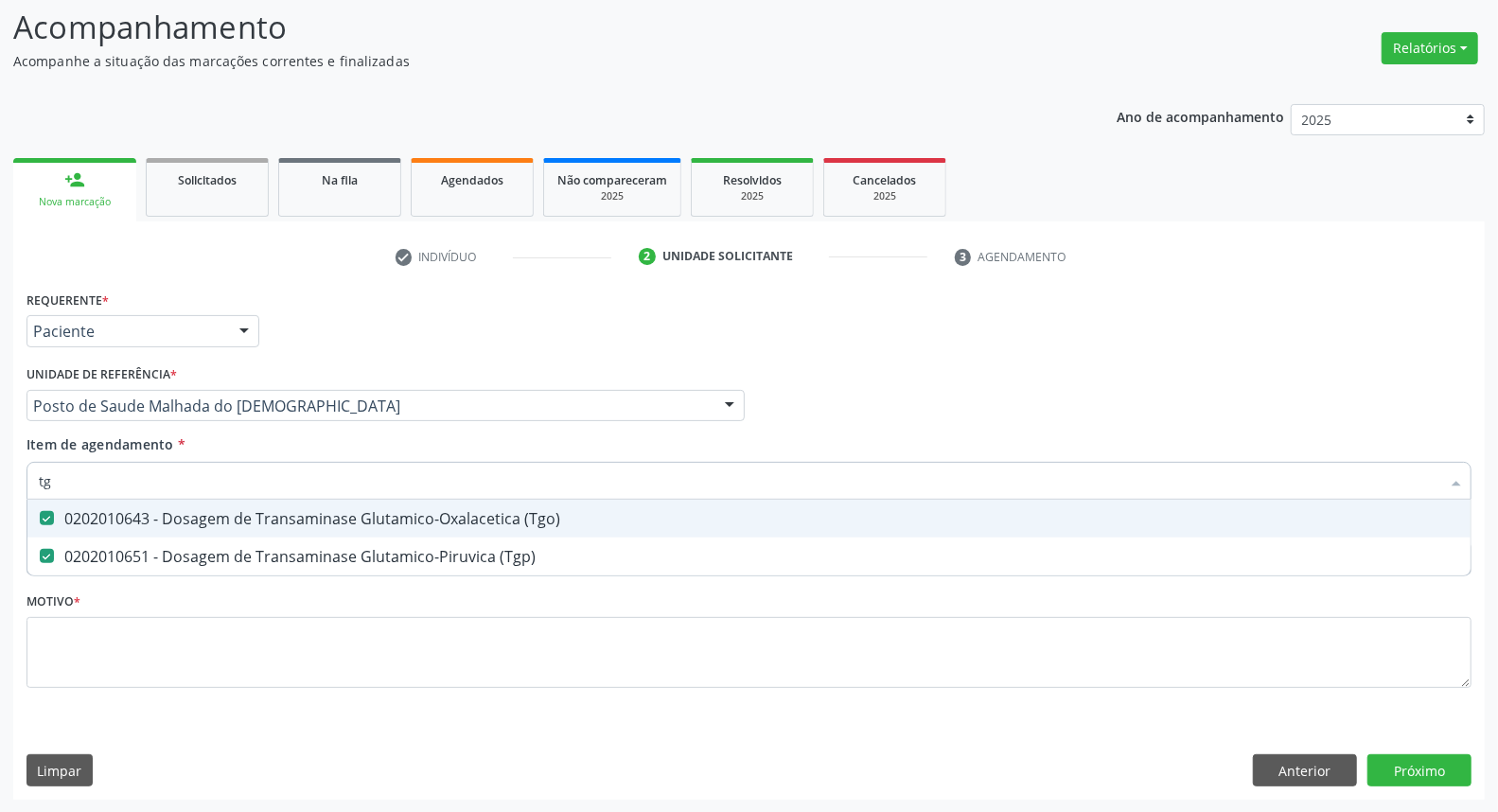
click at [0, 488] on div "Acompanhamento Acompanhe a situação das marcações correntes e finalizadas Relat…" at bounding box center [749, 396] width 1498 height 834
drag, startPoint x: 39, startPoint y: 478, endPoint x: 0, endPoint y: 465, distance: 41.1
click at [0, 465] on div "Acompanhamento Acompanhe a situação das marcações correntes e finalizadas Relat…" at bounding box center [749, 396] width 1498 height 834
type input "t"
checkbox \(Tgo\) "false"
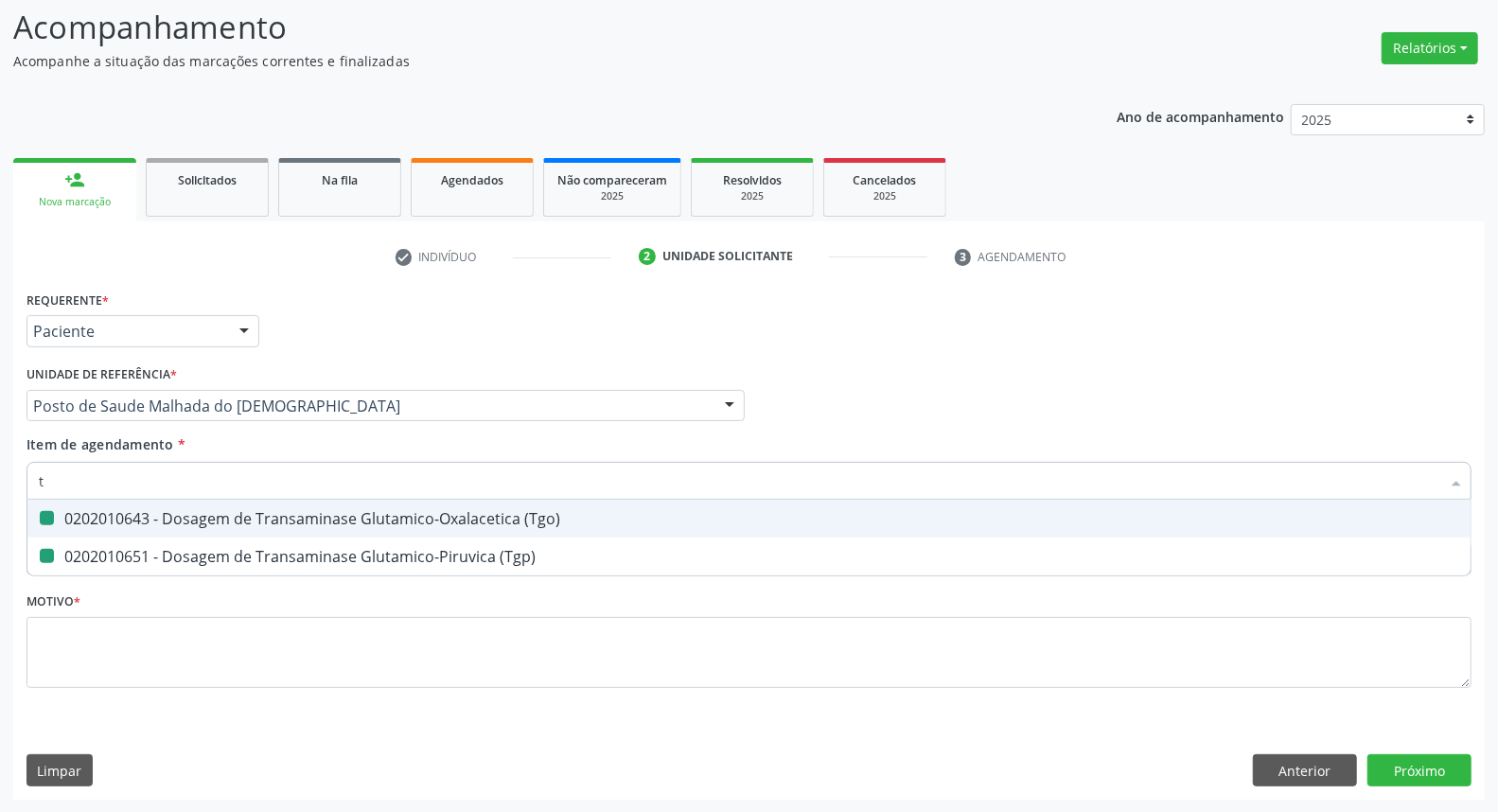
checkbox \(Tgp\) "false"
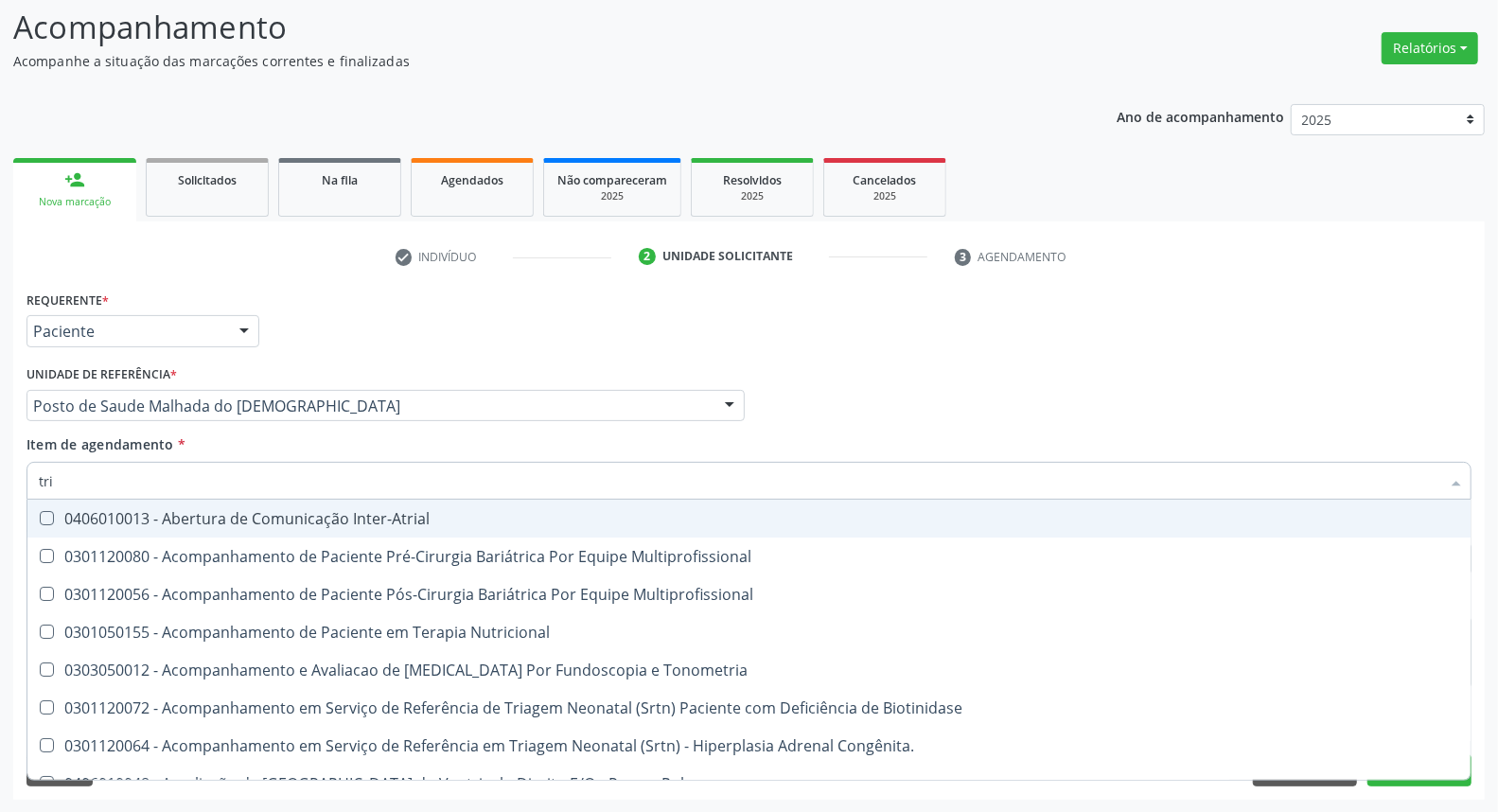
type input "trig"
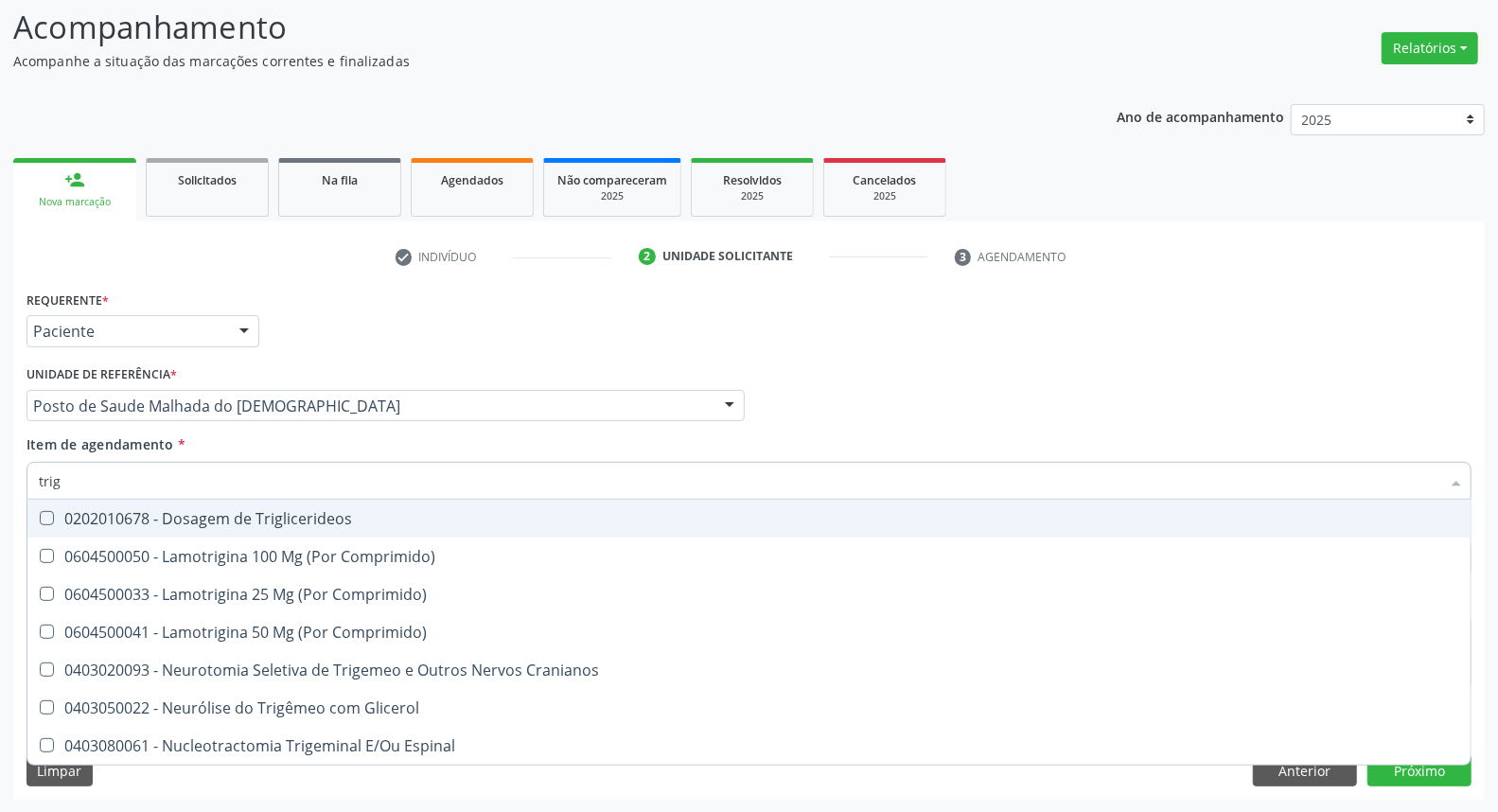
drag, startPoint x: 49, startPoint y: 519, endPoint x: 68, endPoint y: 504, distance: 24.2
click at [49, 518] on Triglicerideos at bounding box center [46, 518] width 14 height 14
click at [40, 518] on Triglicerideos "checkbox" at bounding box center [33, 518] width 12 height 12
checkbox Triglicerideos "true"
click at [0, 477] on div "Acompanhamento Acompanhe a situação das marcações correntes e finalizadas Relat…" at bounding box center [749, 396] width 1498 height 834
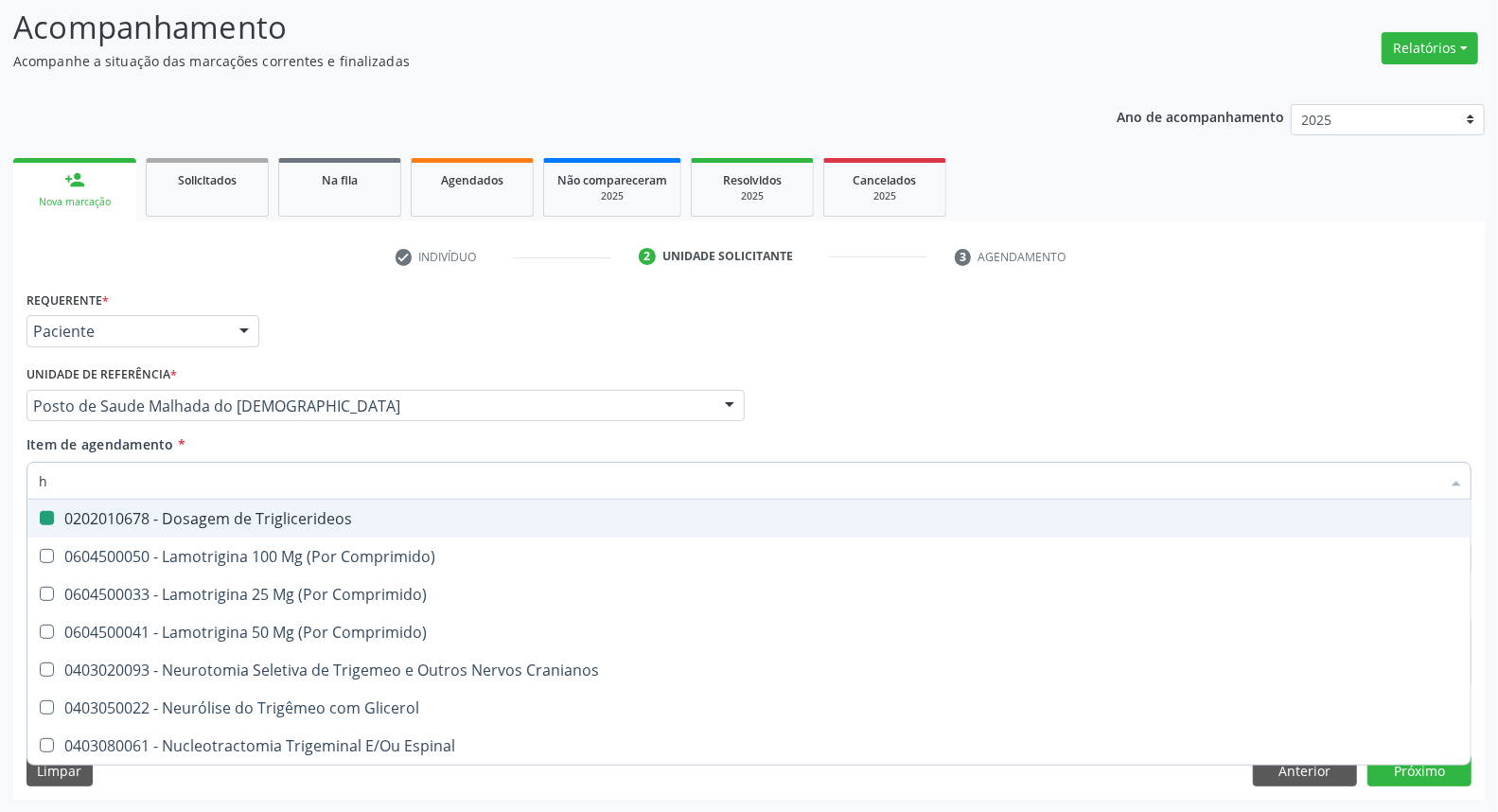
type input "he"
checkbox Triglicerideos "false"
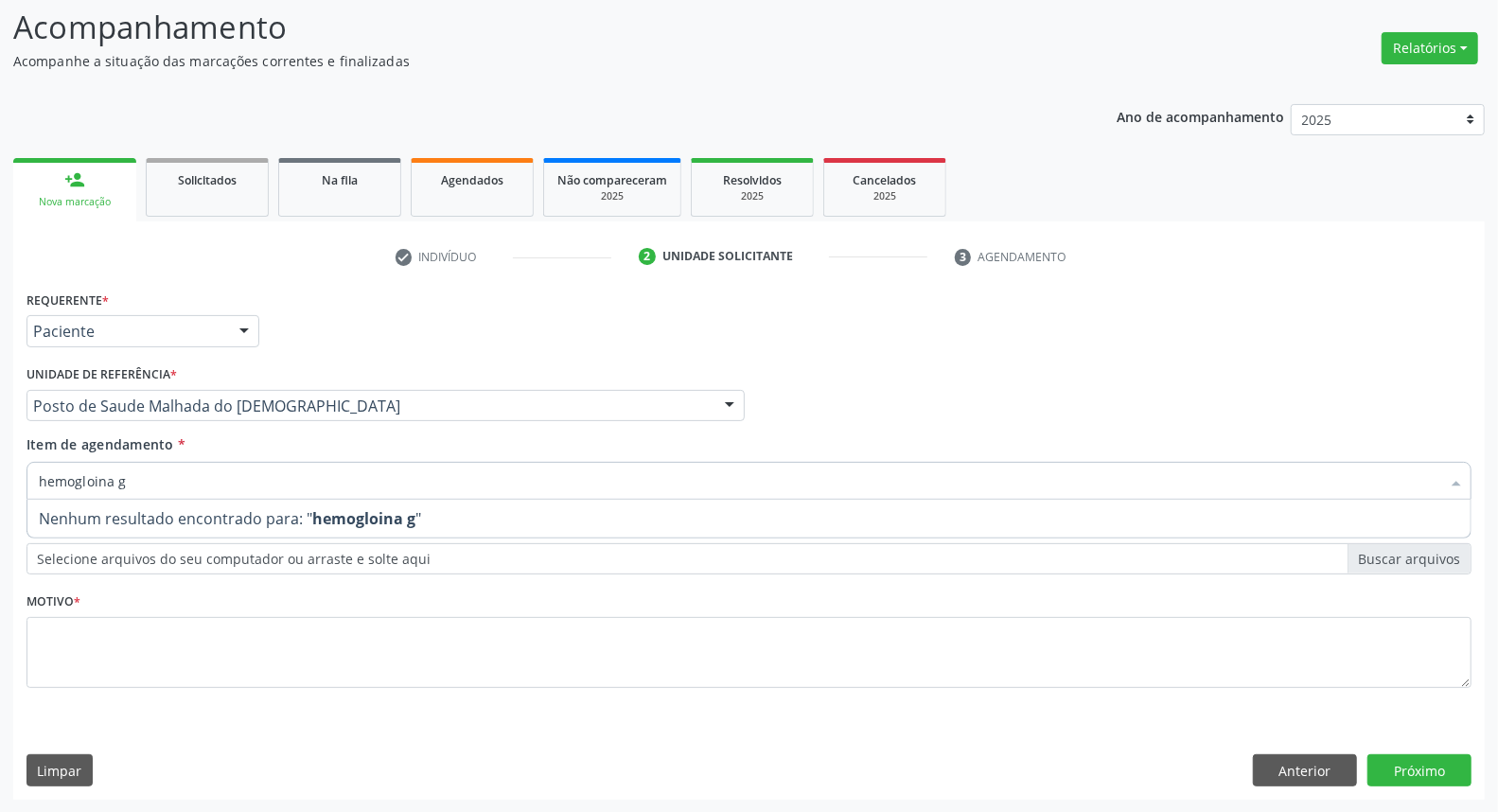
click at [95, 480] on input "hemogloina g" at bounding box center [739, 481] width 1401 height 38
type input "hemoglobina g"
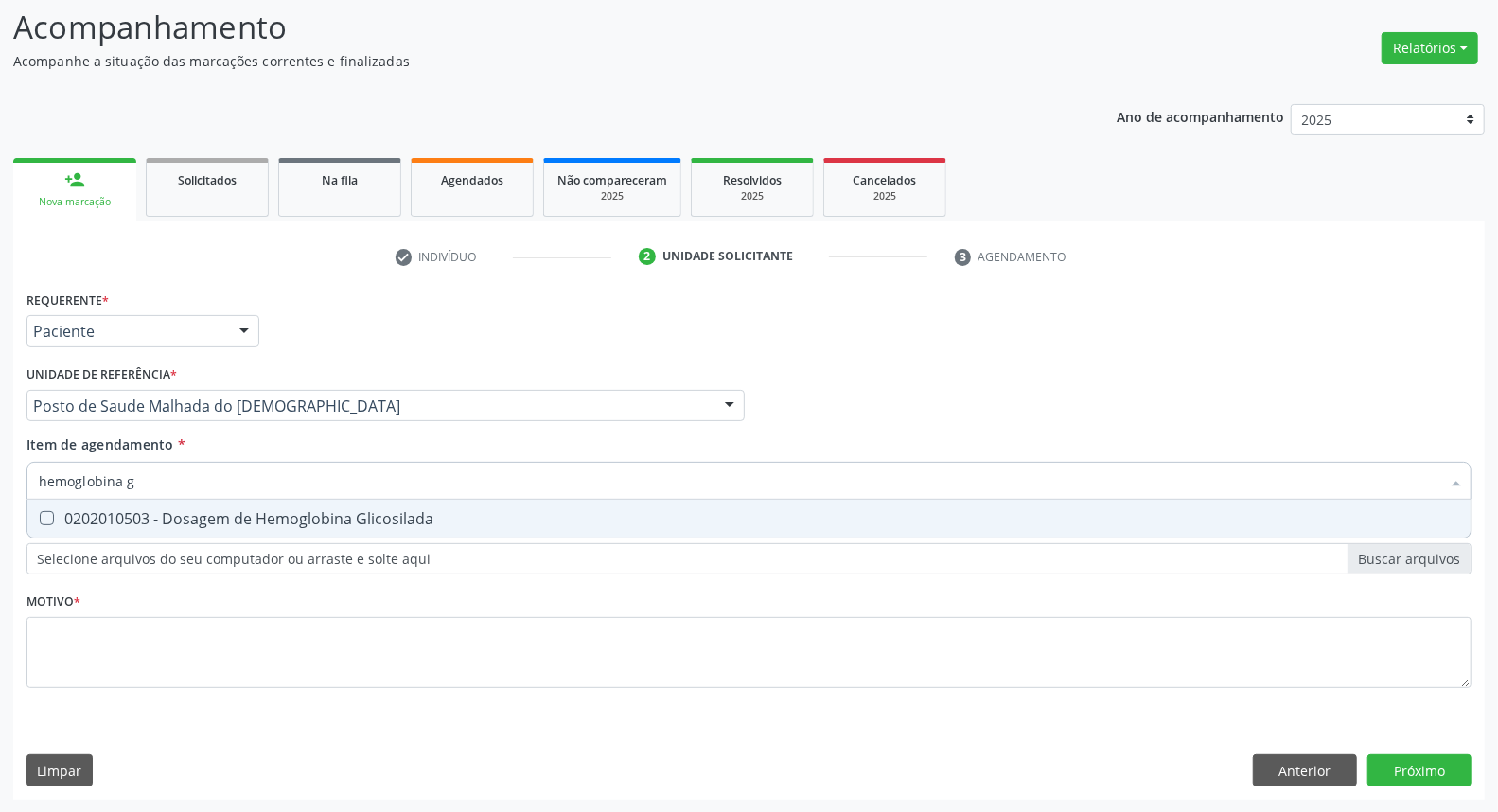
click at [52, 516] on Glicosilada at bounding box center [46, 518] width 14 height 14
click at [40, 516] on Glicosilada "checkbox" at bounding box center [33, 518] width 12 height 12
checkbox Glicosilada "true"
drag, startPoint x: 86, startPoint y: 476, endPoint x: 0, endPoint y: 476, distance: 86.0
click at [0, 476] on div "Acompanhamento Acompanhe a situação das marcações correntes e finalizadas Relat…" at bounding box center [749, 396] width 1498 height 834
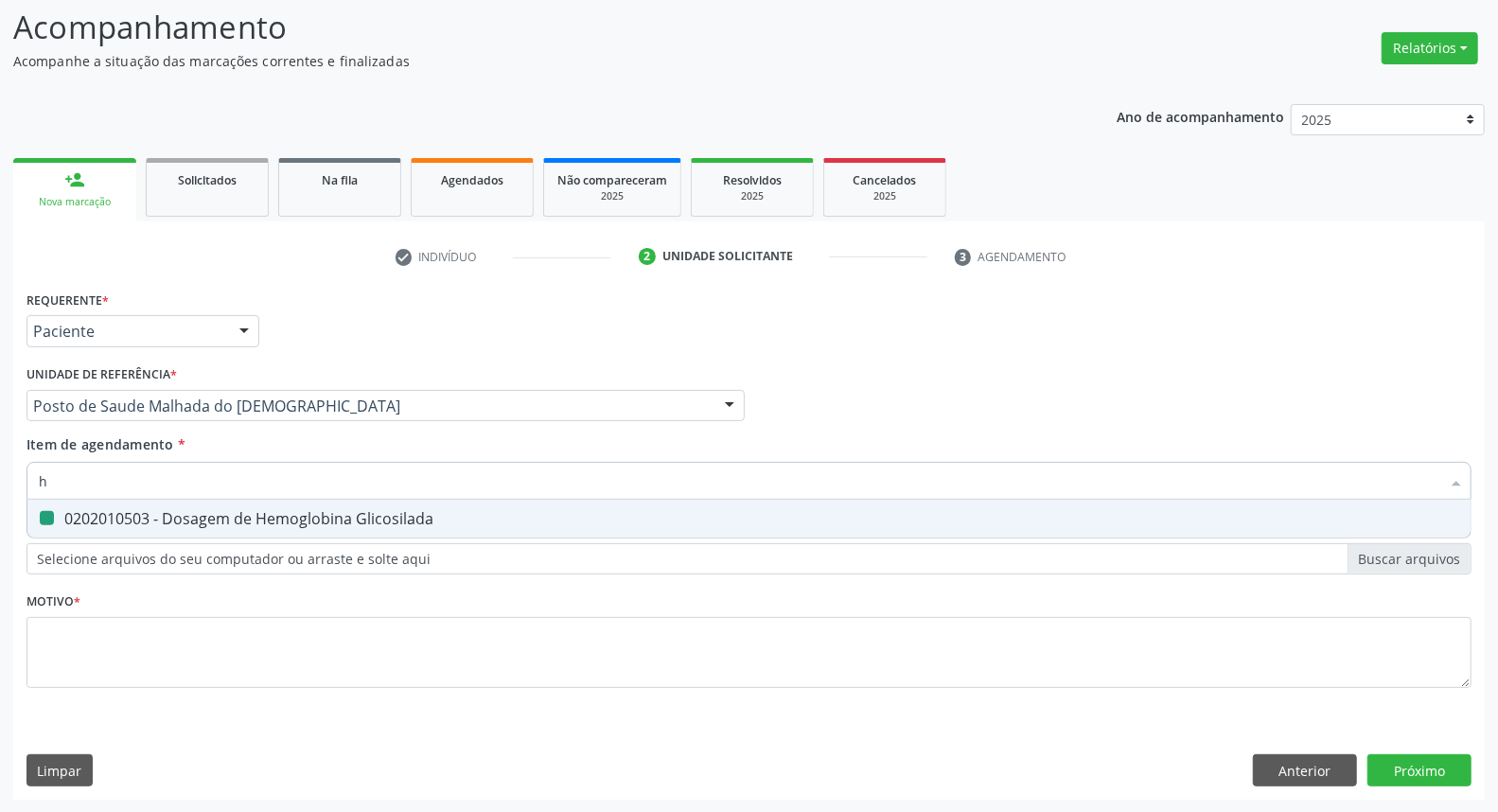
type input "he"
checkbox Glicosilada "false"
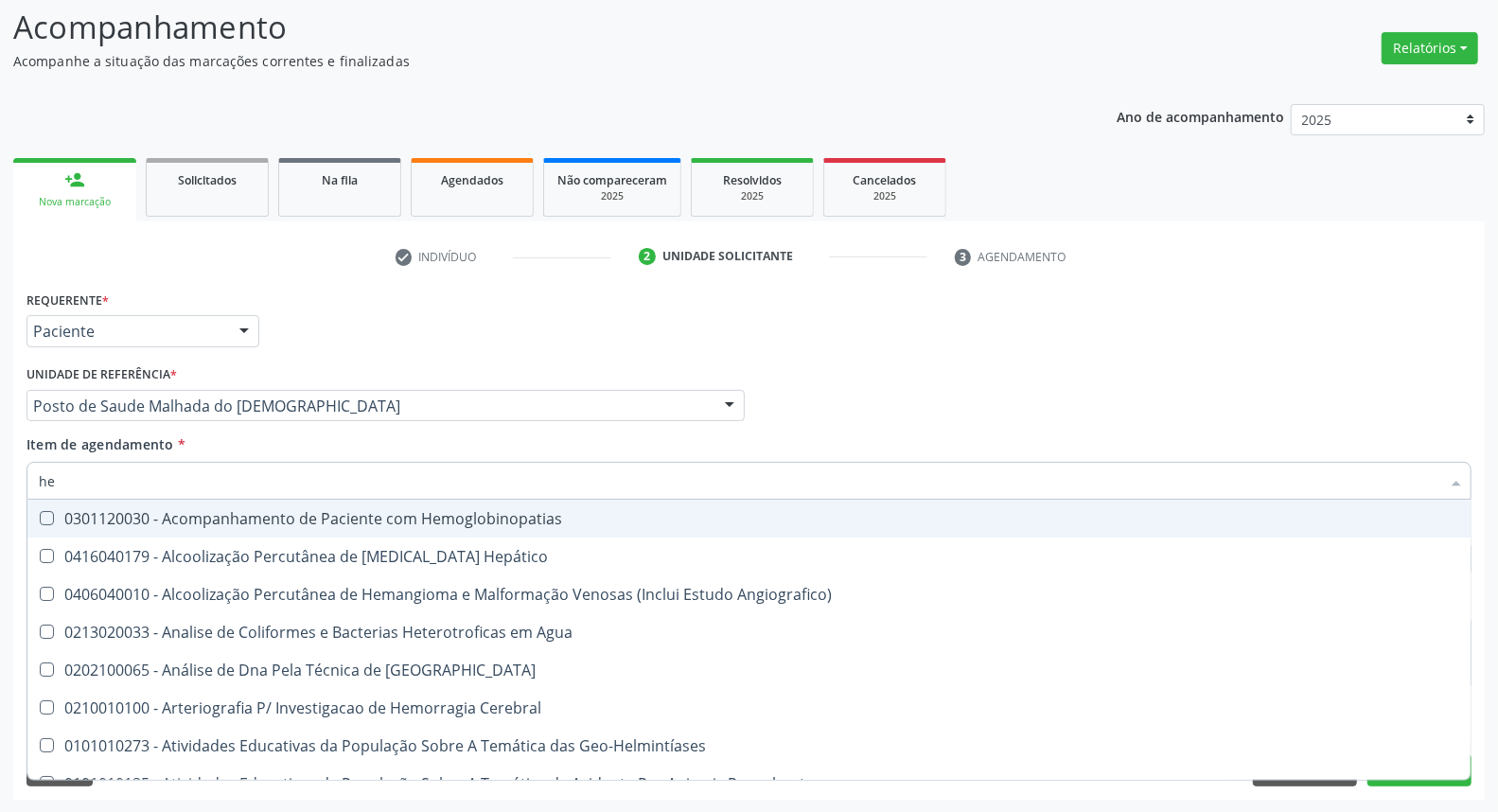
type input "hem"
checkbox \(Qualitativo\) "true"
checkbox Glicosilada "false"
type input "hemo"
checkbox Redome\) "true"
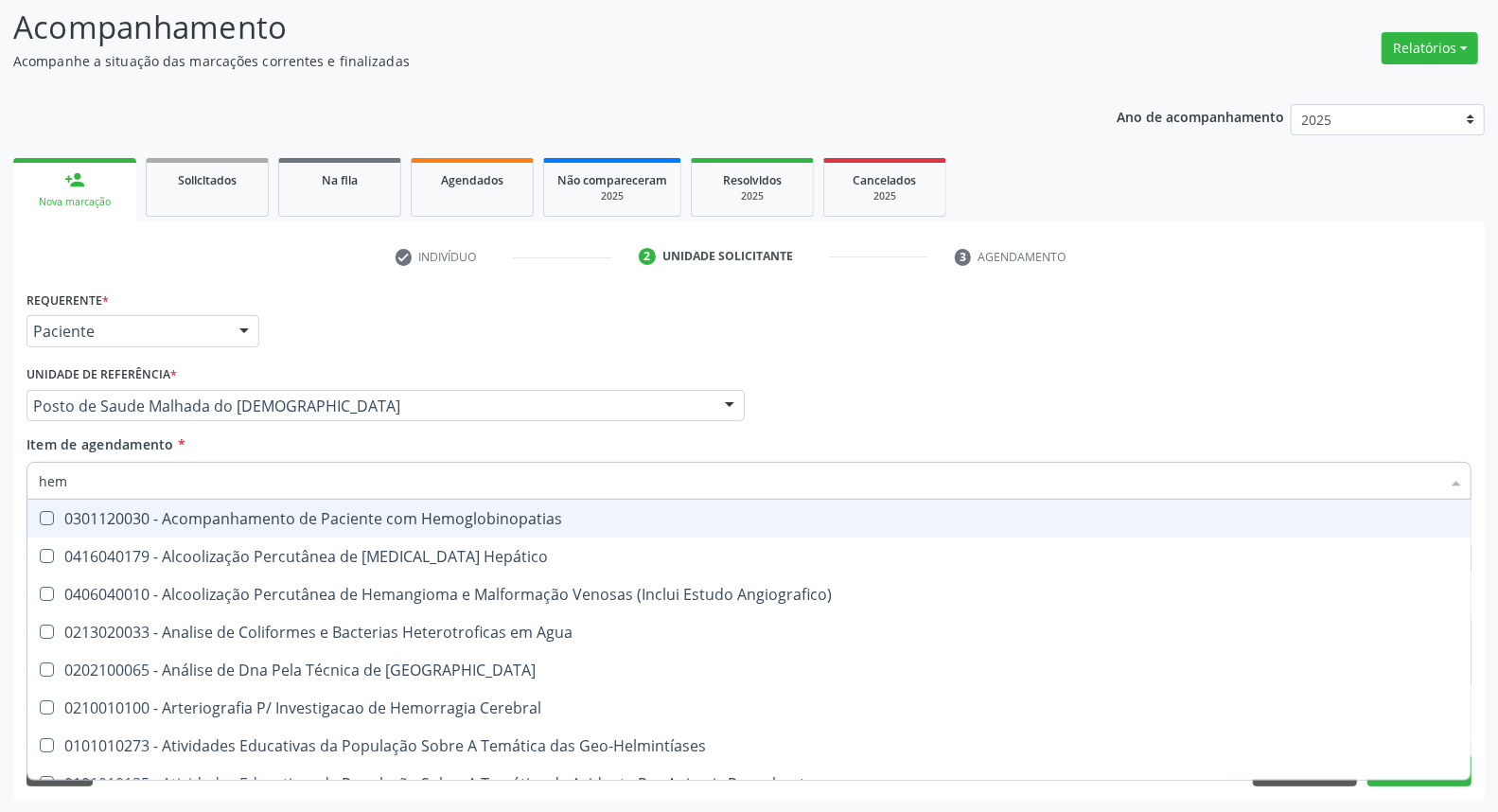
checkbox \(Qualitativo\) "false"
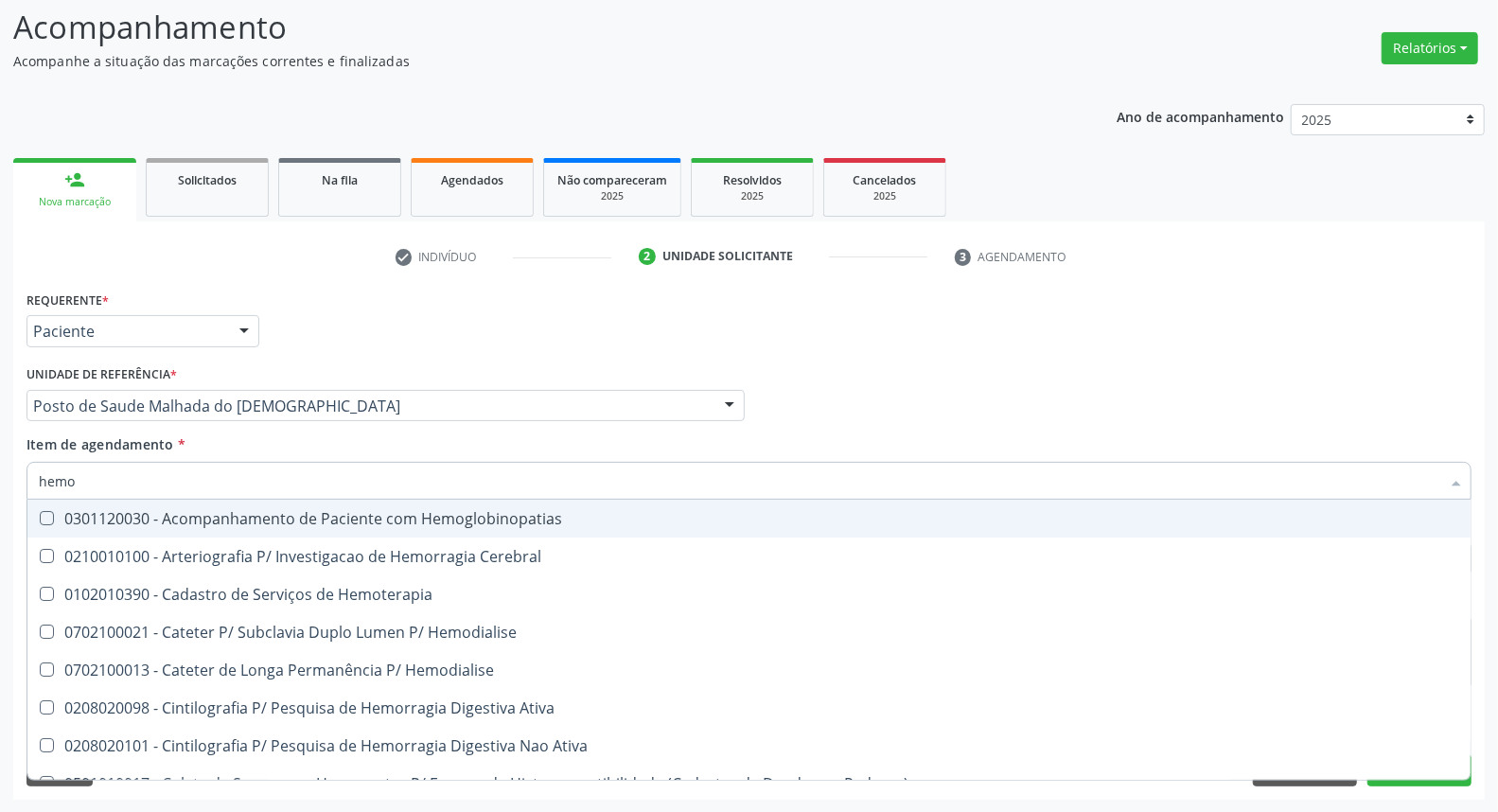
type input "hemog"
checkbox Tardio\) "true"
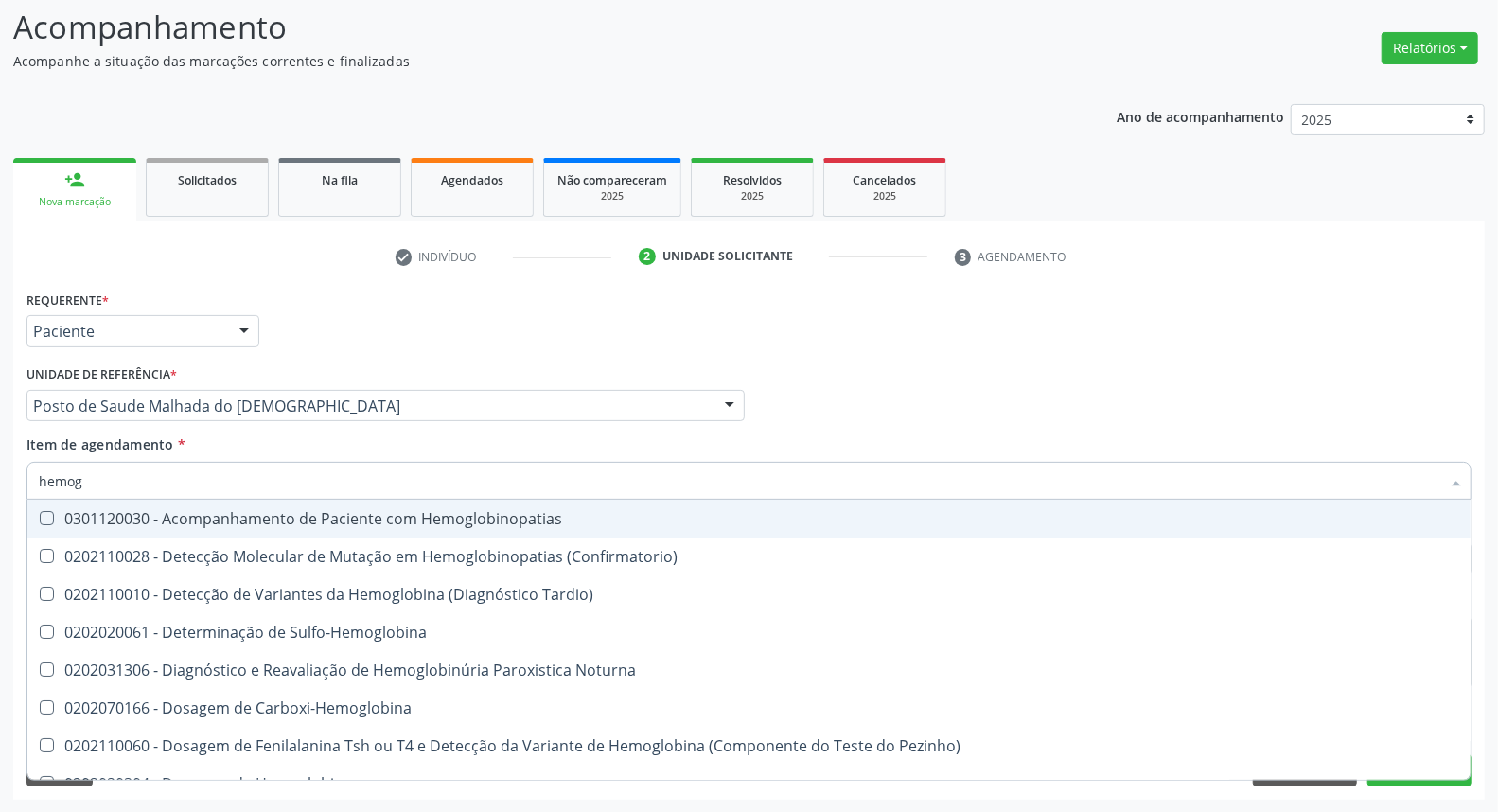
type input "hemogr"
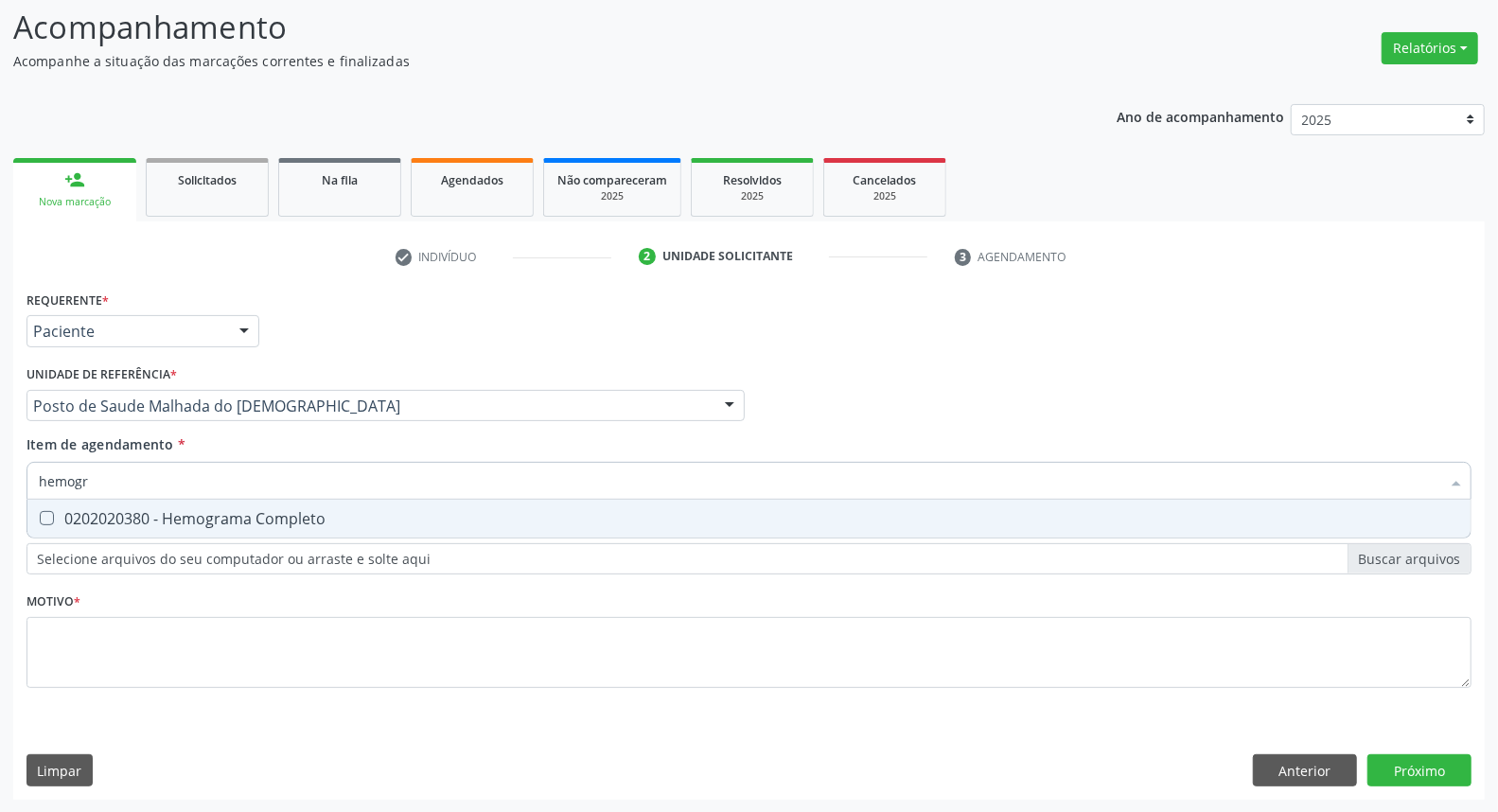
click at [49, 519] on Completo at bounding box center [46, 518] width 14 height 14
click at [40, 519] on Completo "checkbox" at bounding box center [33, 518] width 12 height 12
checkbox Completo "true"
drag, startPoint x: 116, startPoint y: 479, endPoint x: 0, endPoint y: 461, distance: 117.4
click at [0, 461] on div "Acompanhamento Acompanhe a situação das marcações correntes e finalizadas Relat…" at bounding box center [749, 396] width 1498 height 834
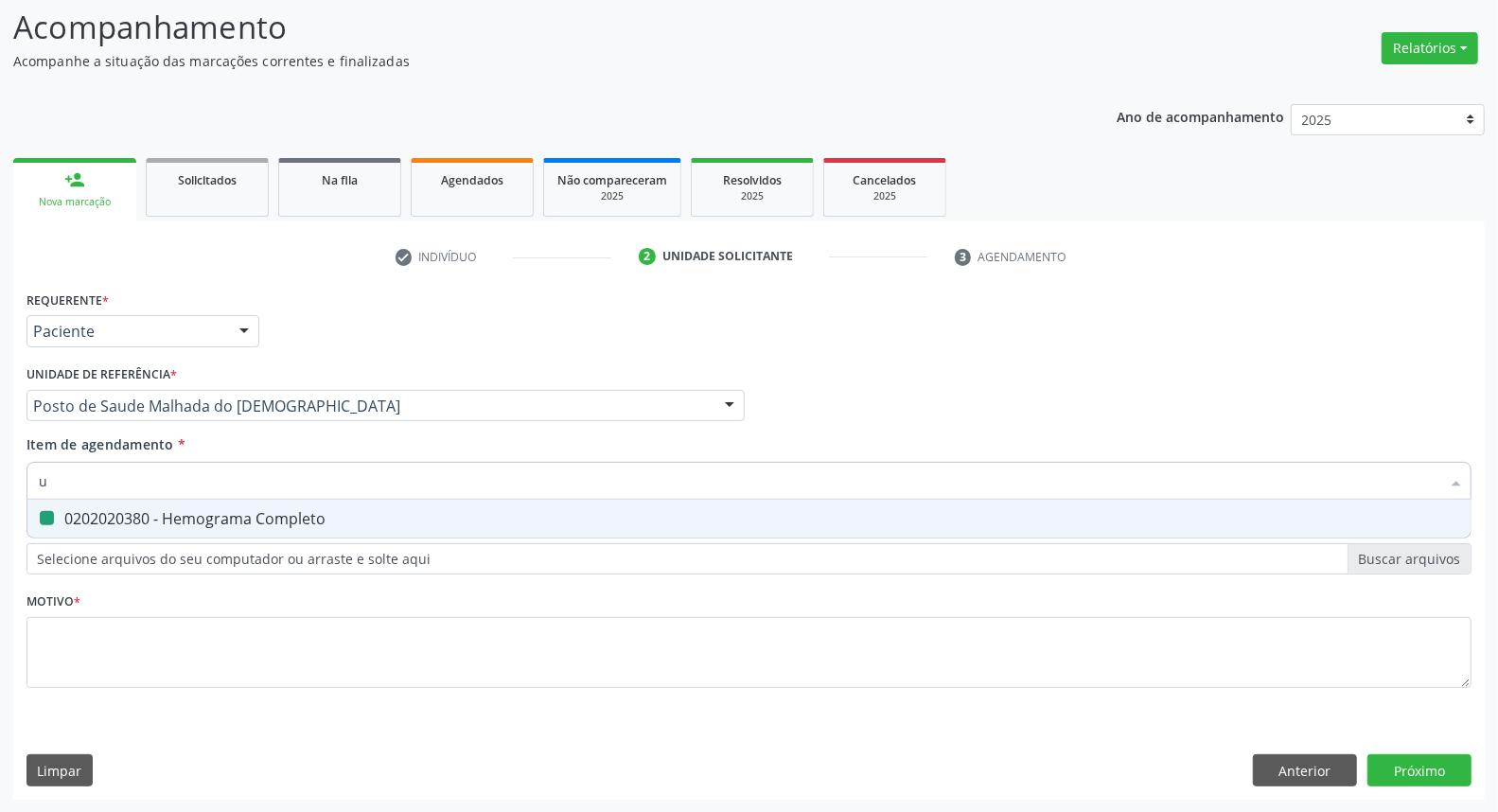
type input "ur"
checkbox Completo "false"
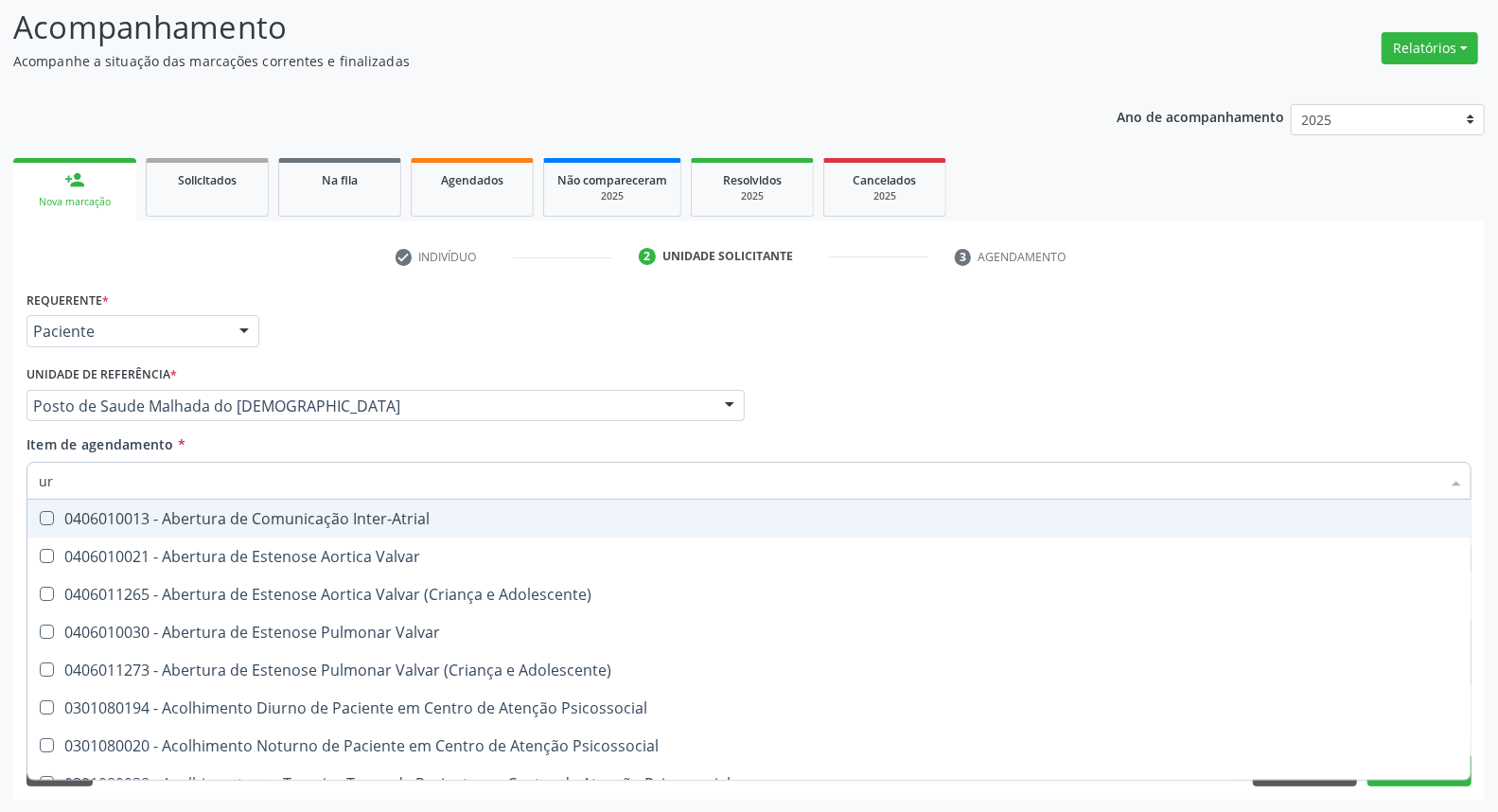
type input "uri"
checkbox B "true"
type input "urin"
checkbox Urico "false"
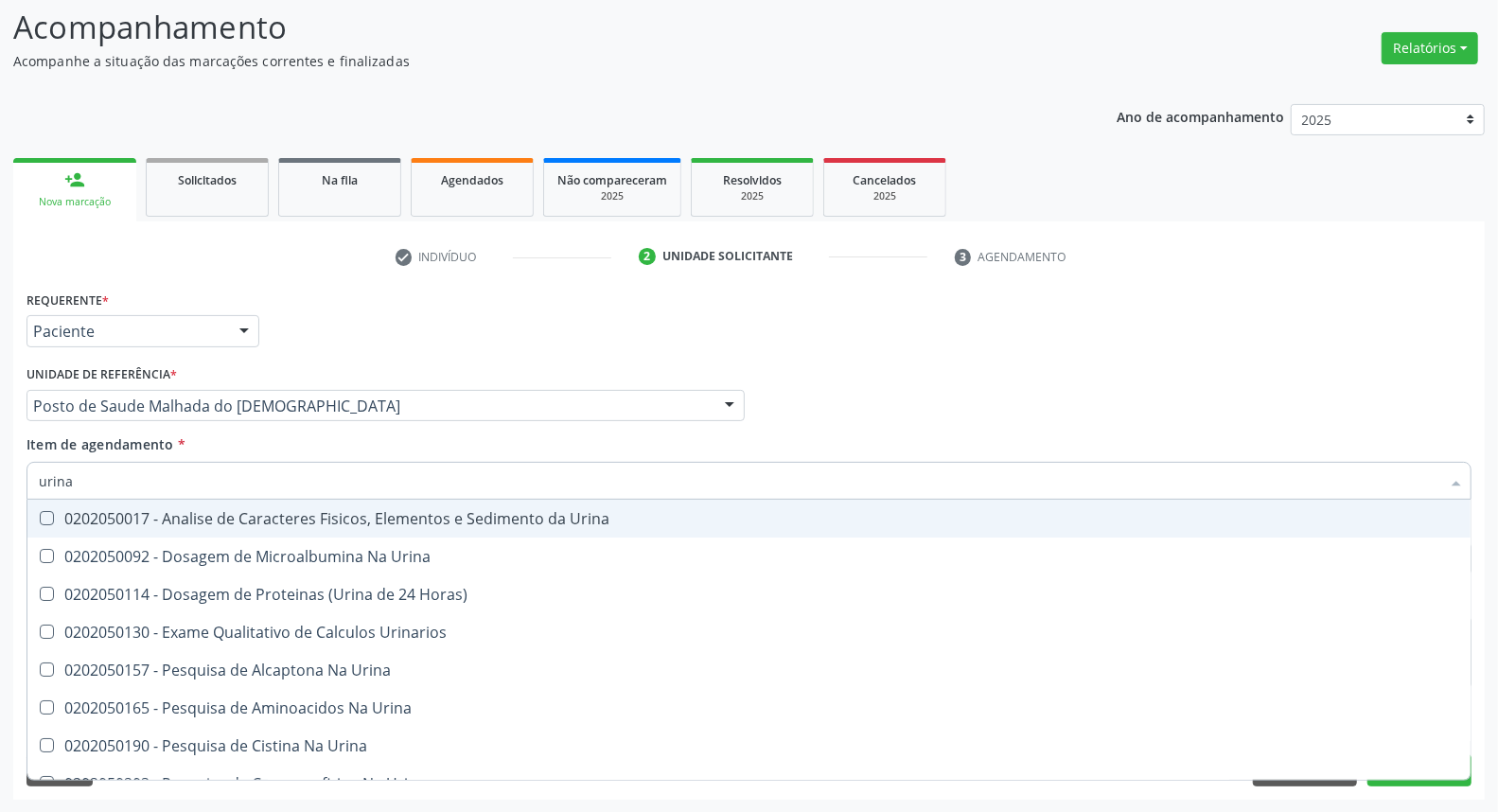
type input "urina"
click at [47, 516] on Urina at bounding box center [46, 518] width 14 height 14
click at [40, 516] on Urina "checkbox" at bounding box center [33, 518] width 12 height 12
checkbox Urina "true"
drag, startPoint x: 69, startPoint y: 486, endPoint x: 0, endPoint y: 462, distance: 73.1
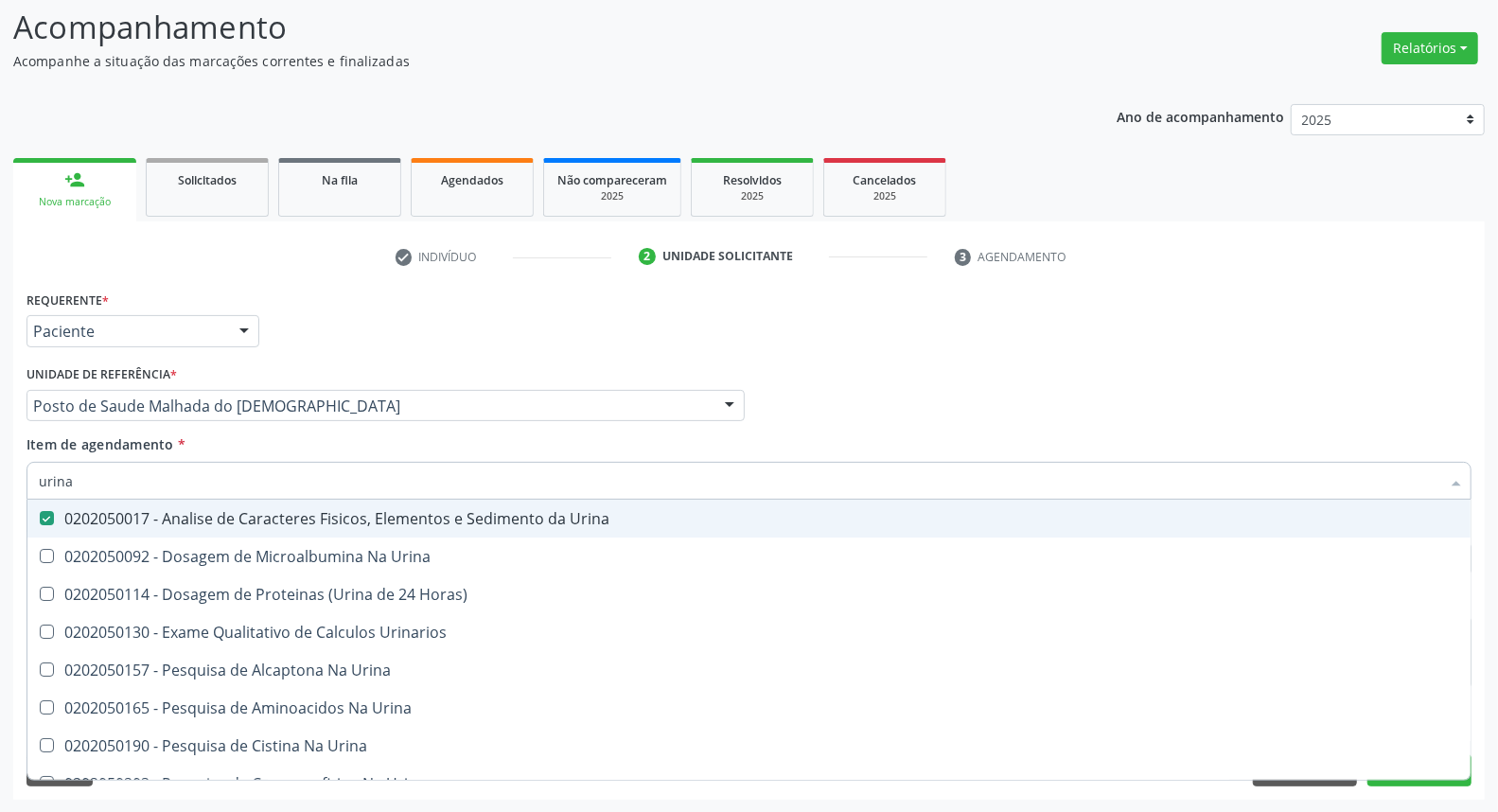
click at [0, 468] on div "Acompanhamento Acompanhe a situação das marcações correntes e finalizadas Relat…" at bounding box center [749, 396] width 1498 height 834
type input "pr"
checkbox Urina "false"
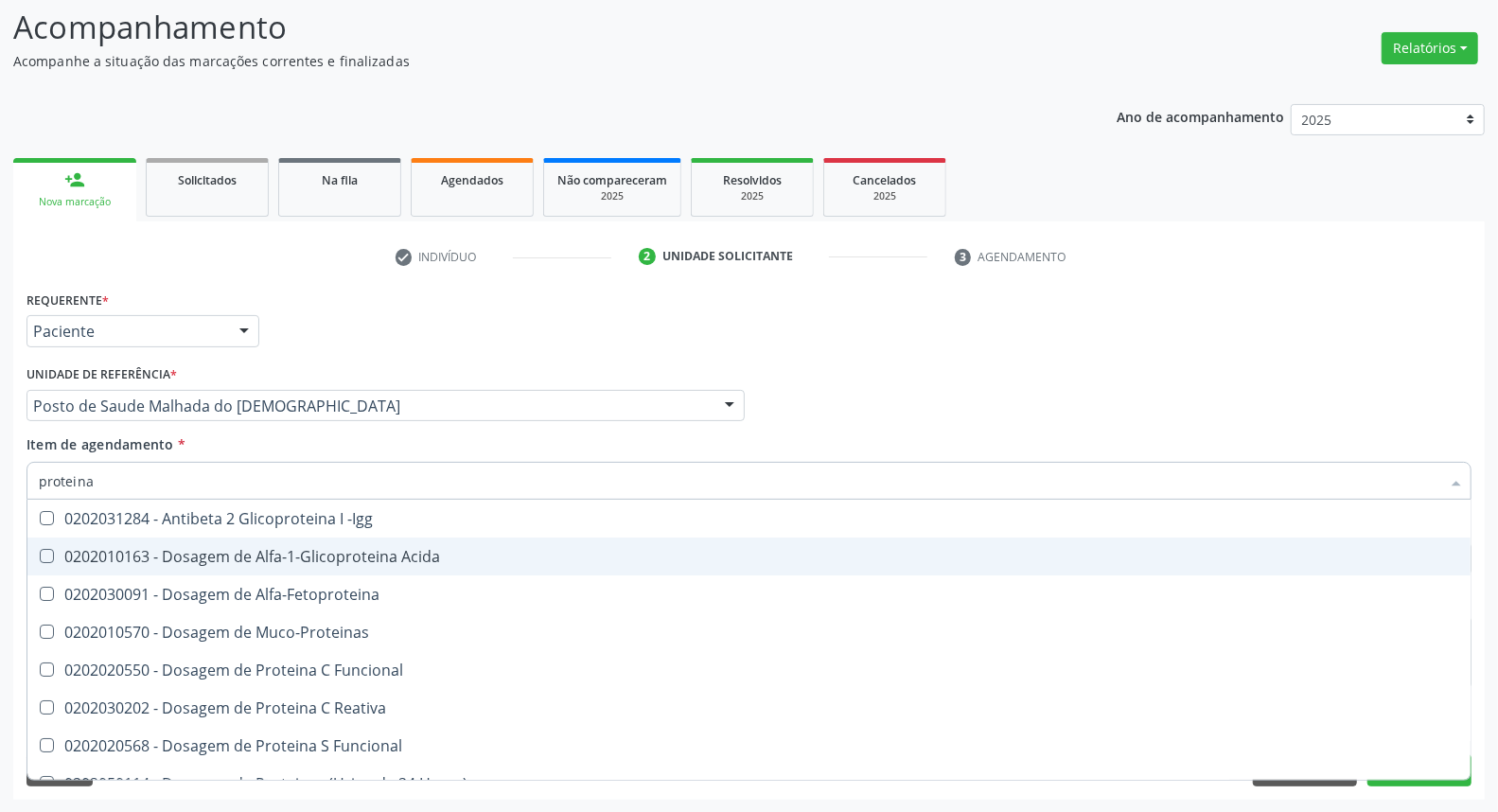
type input "proteina"
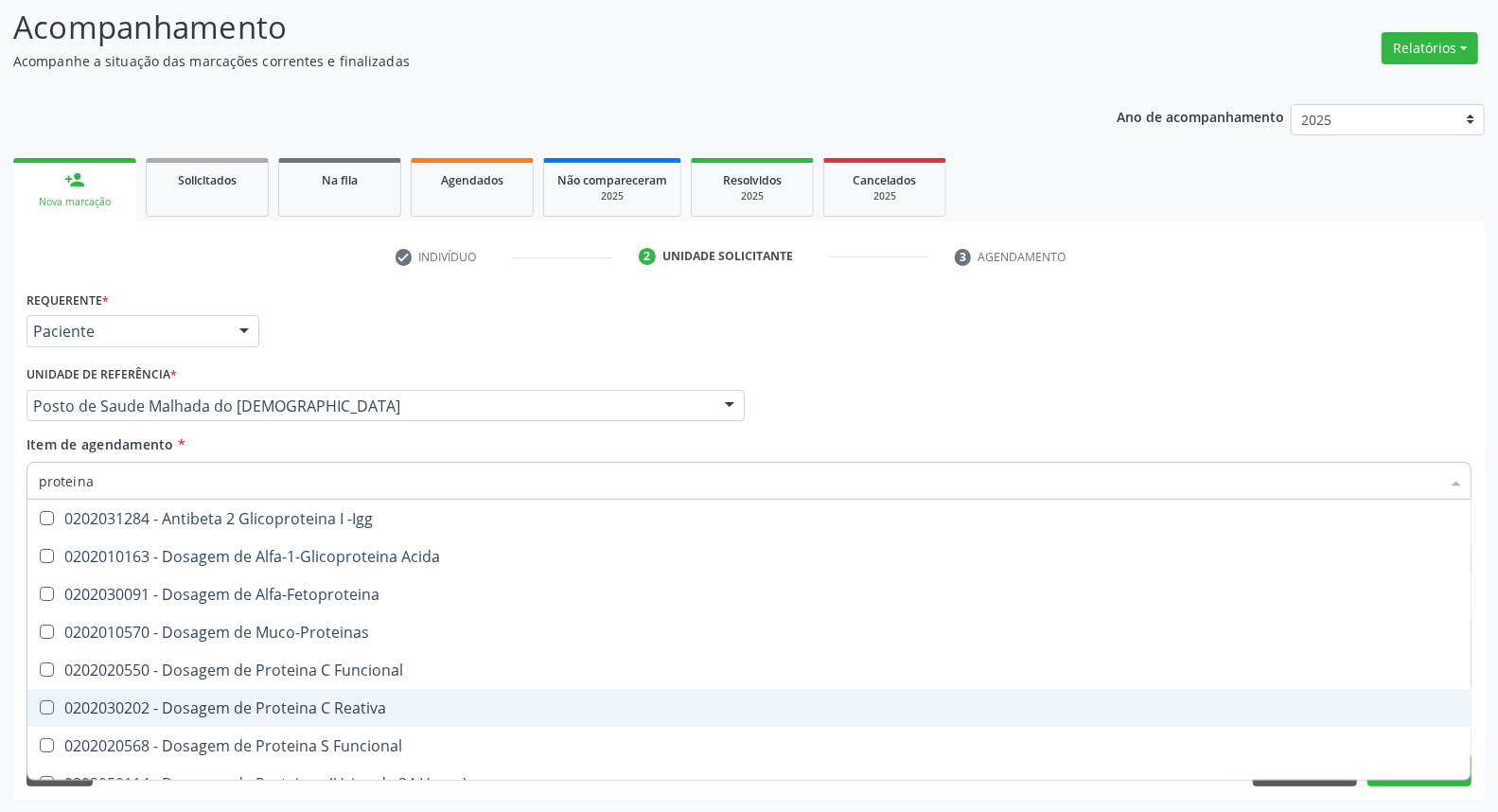
click at [40, 707] on Reativa at bounding box center [46, 707] width 14 height 14
click at [40, 707] on Reativa "checkbox" at bounding box center [33, 707] width 12 height 12
checkbox Reativa "true"
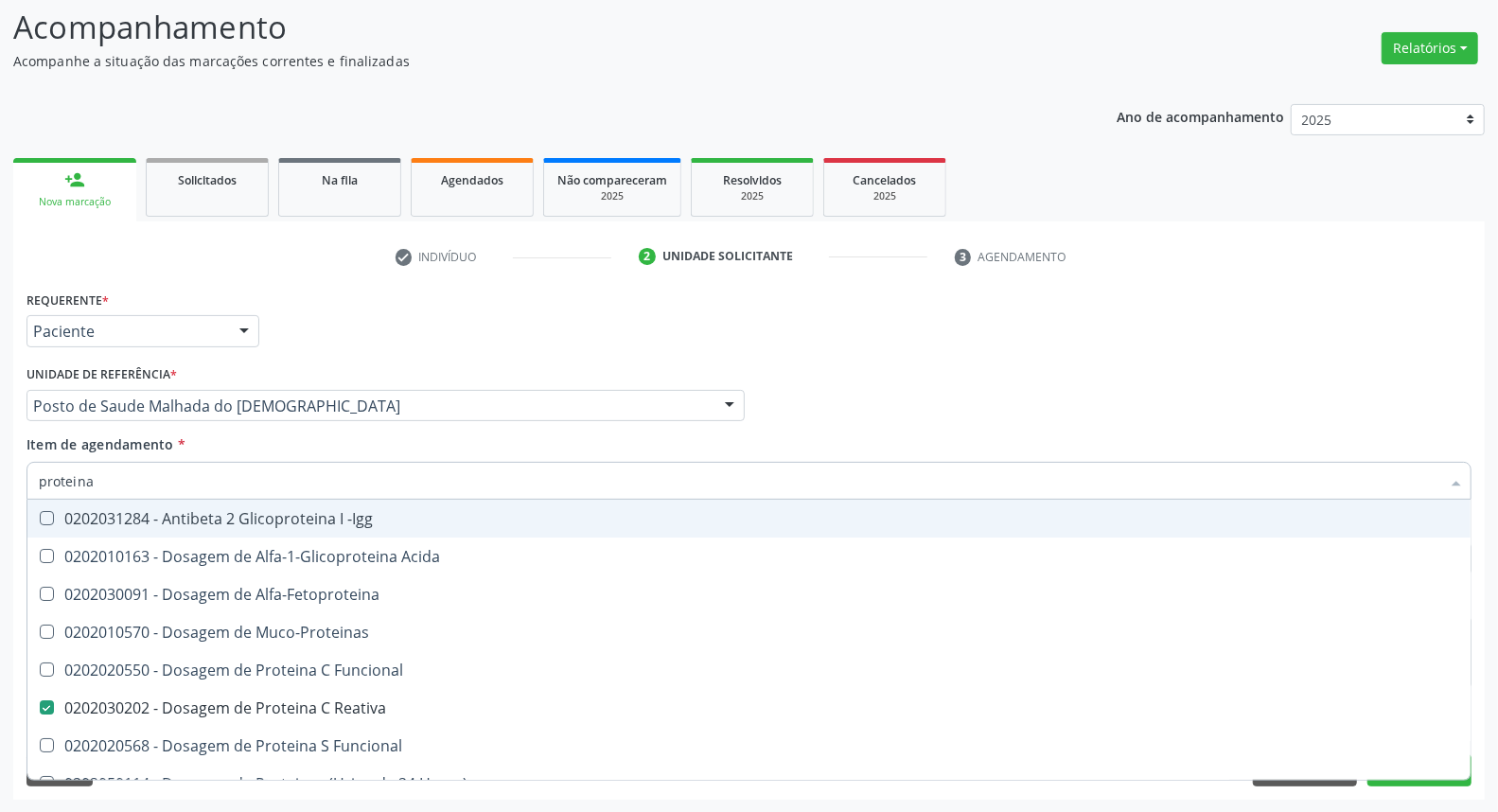
drag, startPoint x: 1072, startPoint y: 415, endPoint x: 1041, endPoint y: 449, distance: 46.0
click at [1071, 415] on div "Profissional Solicitante Por favor, selecione a Unidade de Atendimento primeiro…" at bounding box center [749, 397] width 1454 height 74
checkbox Acida "true"
checkbox Alfa-Fetoproteina "true"
checkbox Muco-Proteinas "true"
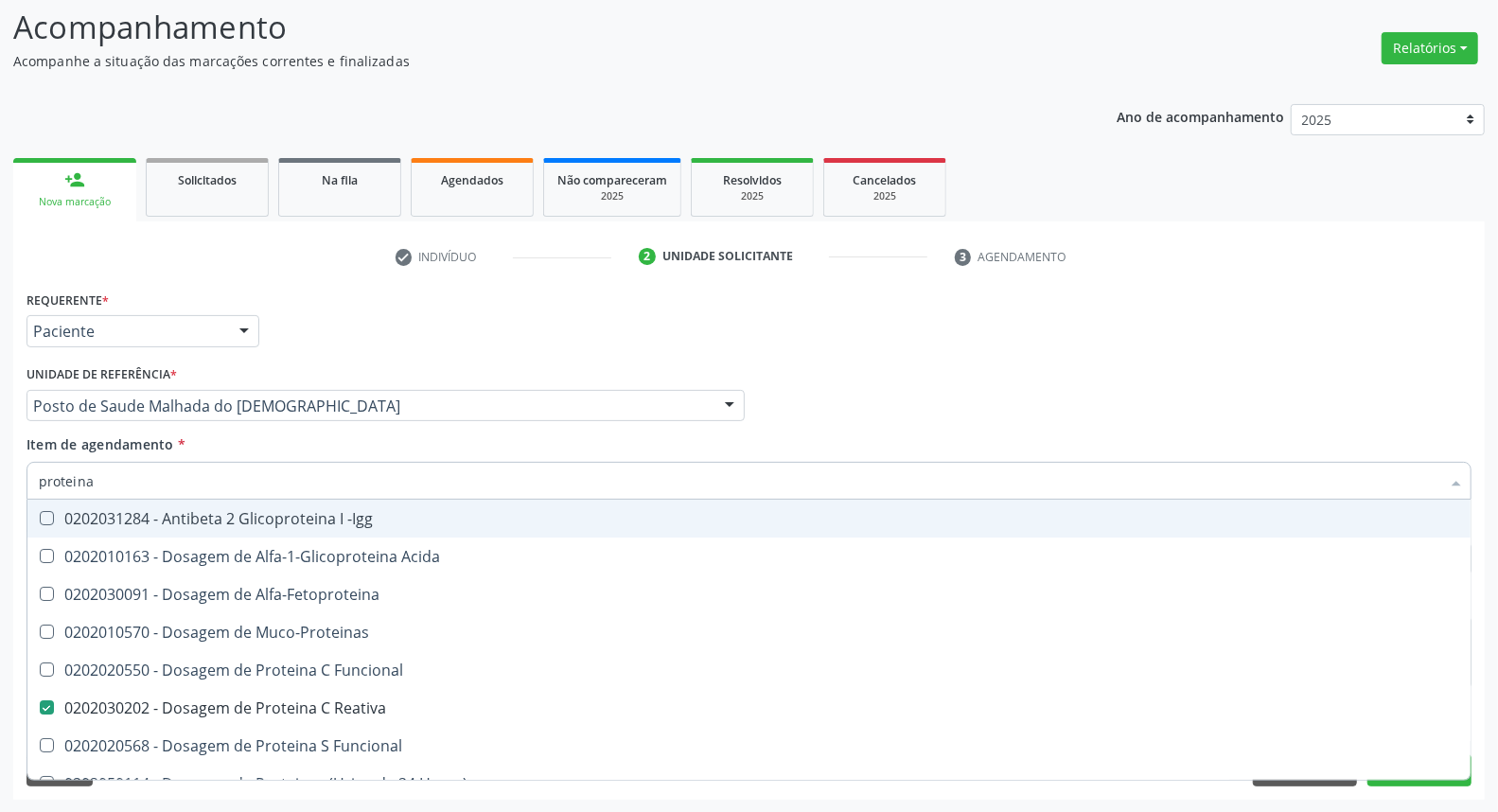
checkbox Funcional "true"
checkbox Horas\) "true"
checkbox Totais "true"
checkbox Fracoes "true"
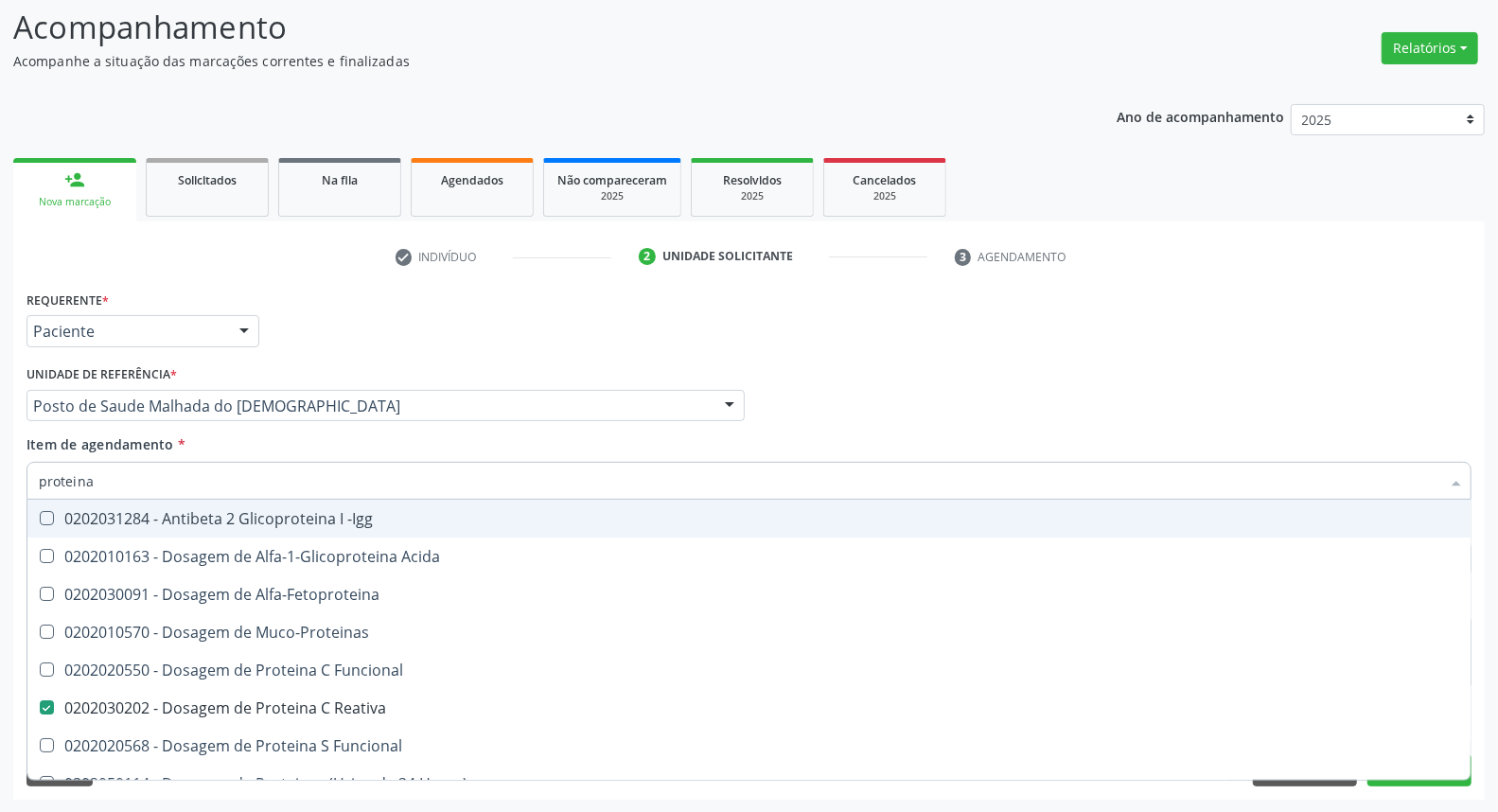
checkbox Derrames "true"
checkbox Lipoproteinas "true"
checkbox Proteinas "true"
checkbox Liquor "true"
checkbox Proteinas "true"
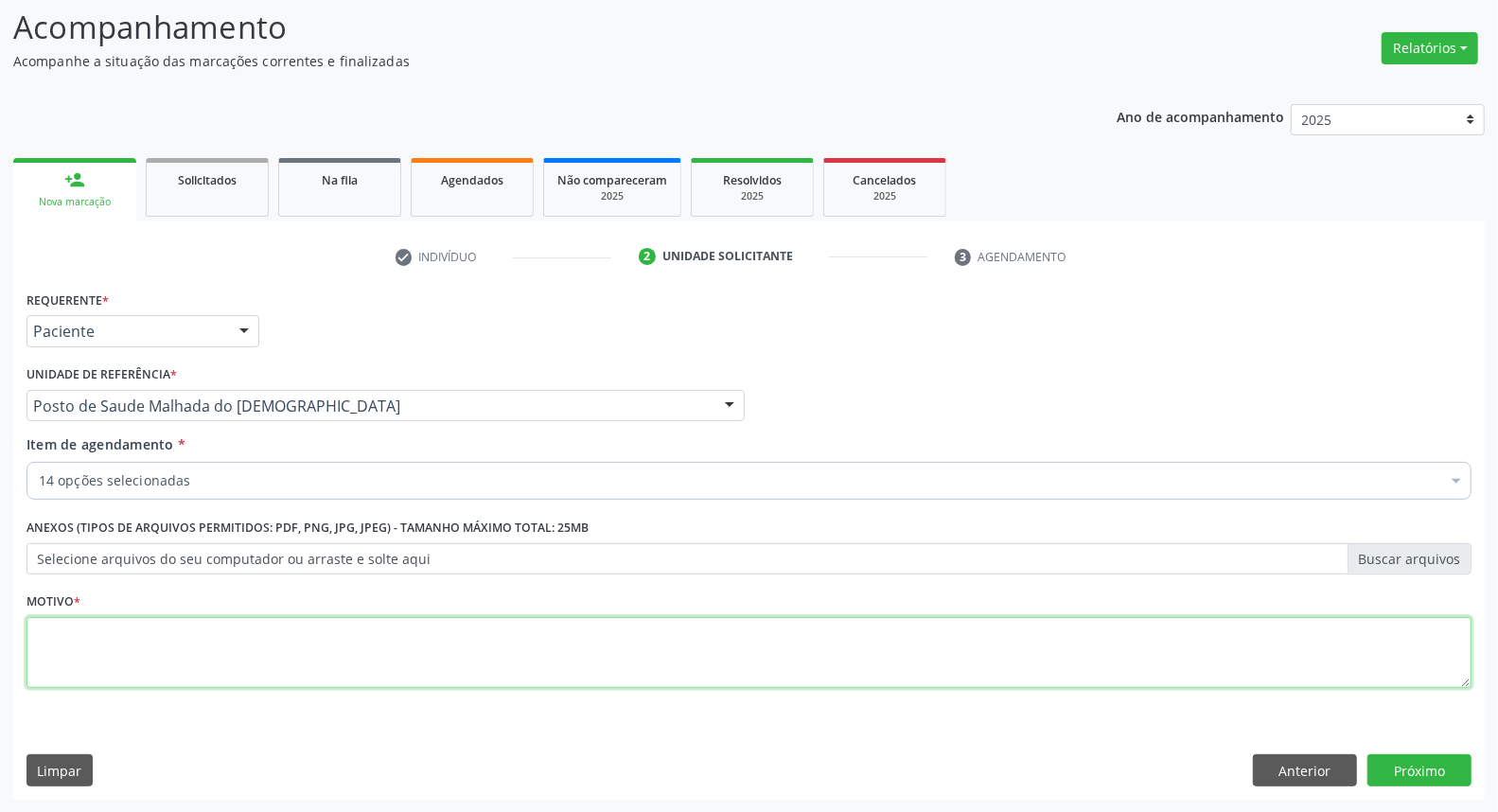
click at [436, 672] on textarea at bounding box center [749, 653] width 1445 height 72
type textarea "."
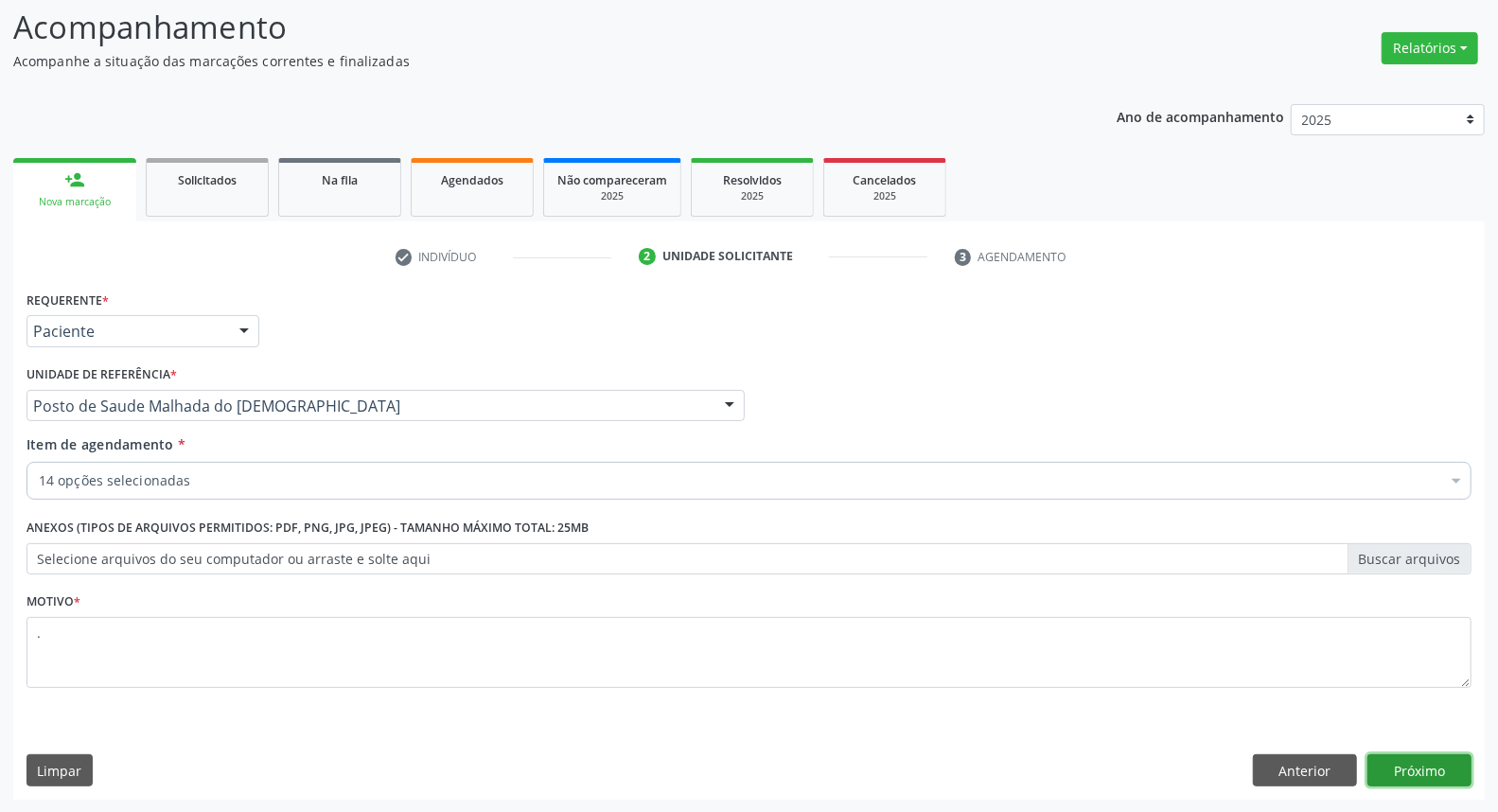
click at [1439, 772] on button "Próximo" at bounding box center [1419, 770] width 104 height 32
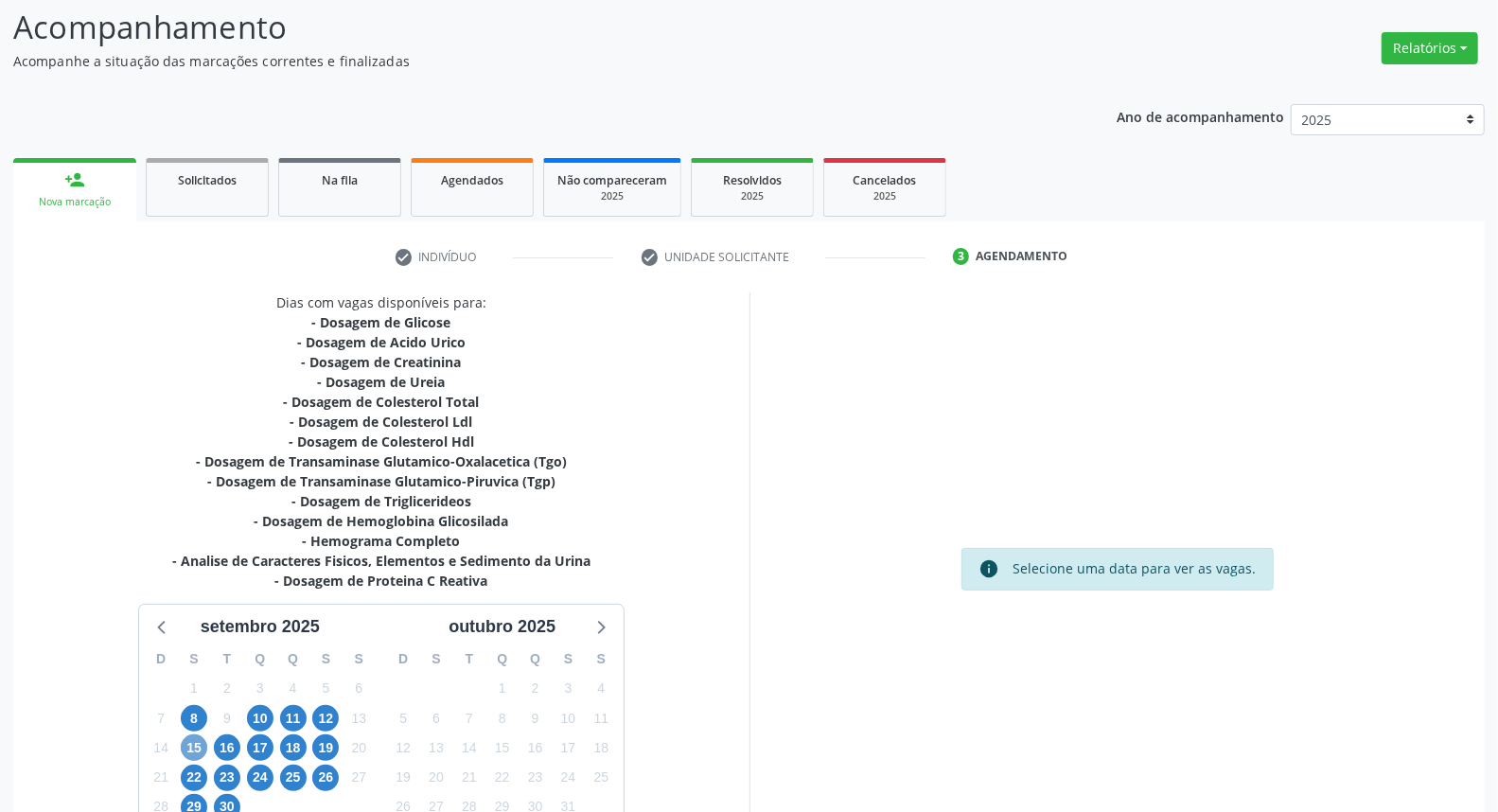
drag, startPoint x: 198, startPoint y: 741, endPoint x: 590, endPoint y: 564, distance: 430.1
click at [198, 740] on span "15" at bounding box center [194, 747] width 27 height 27
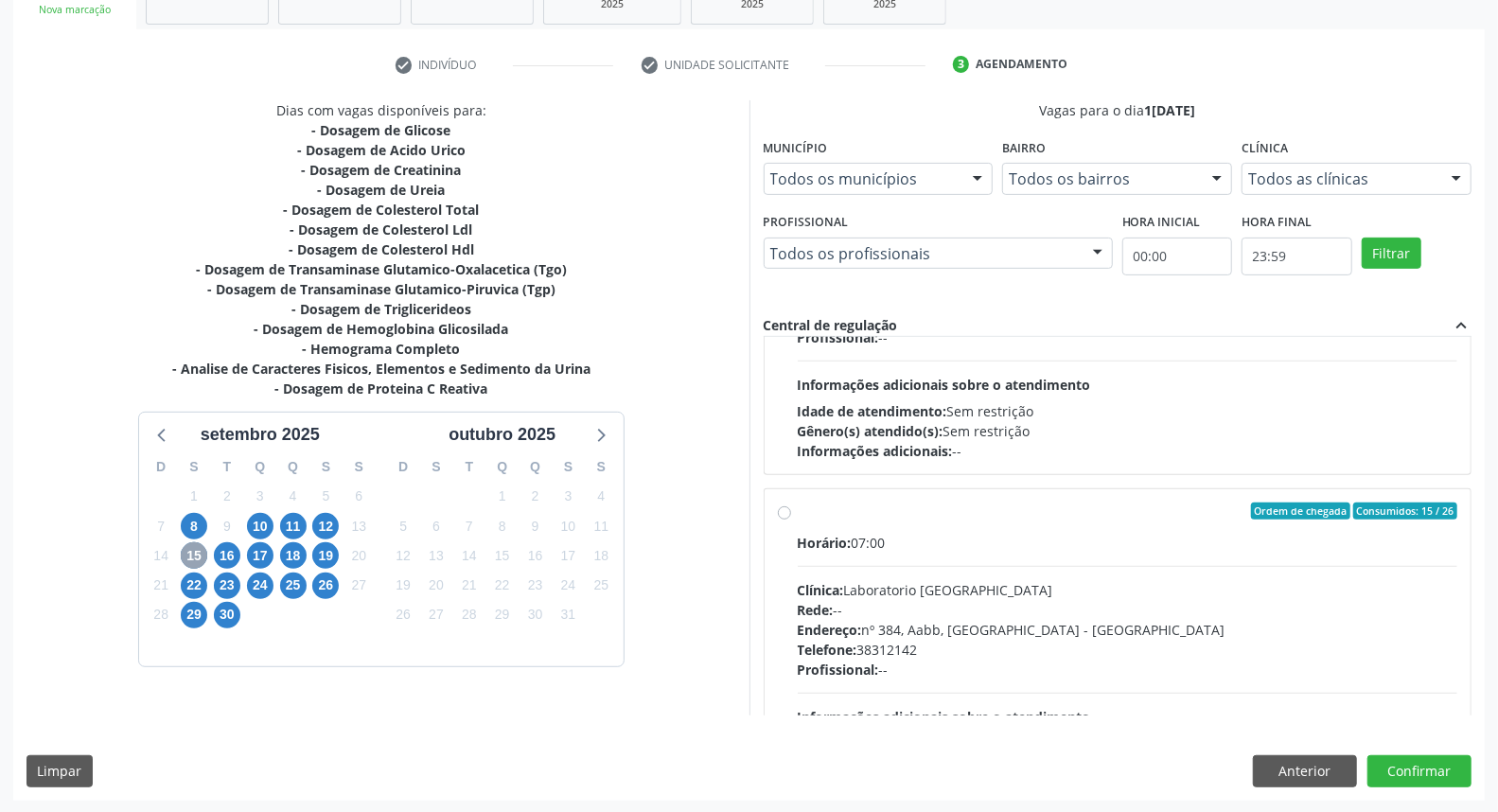
scroll to position [629, 0]
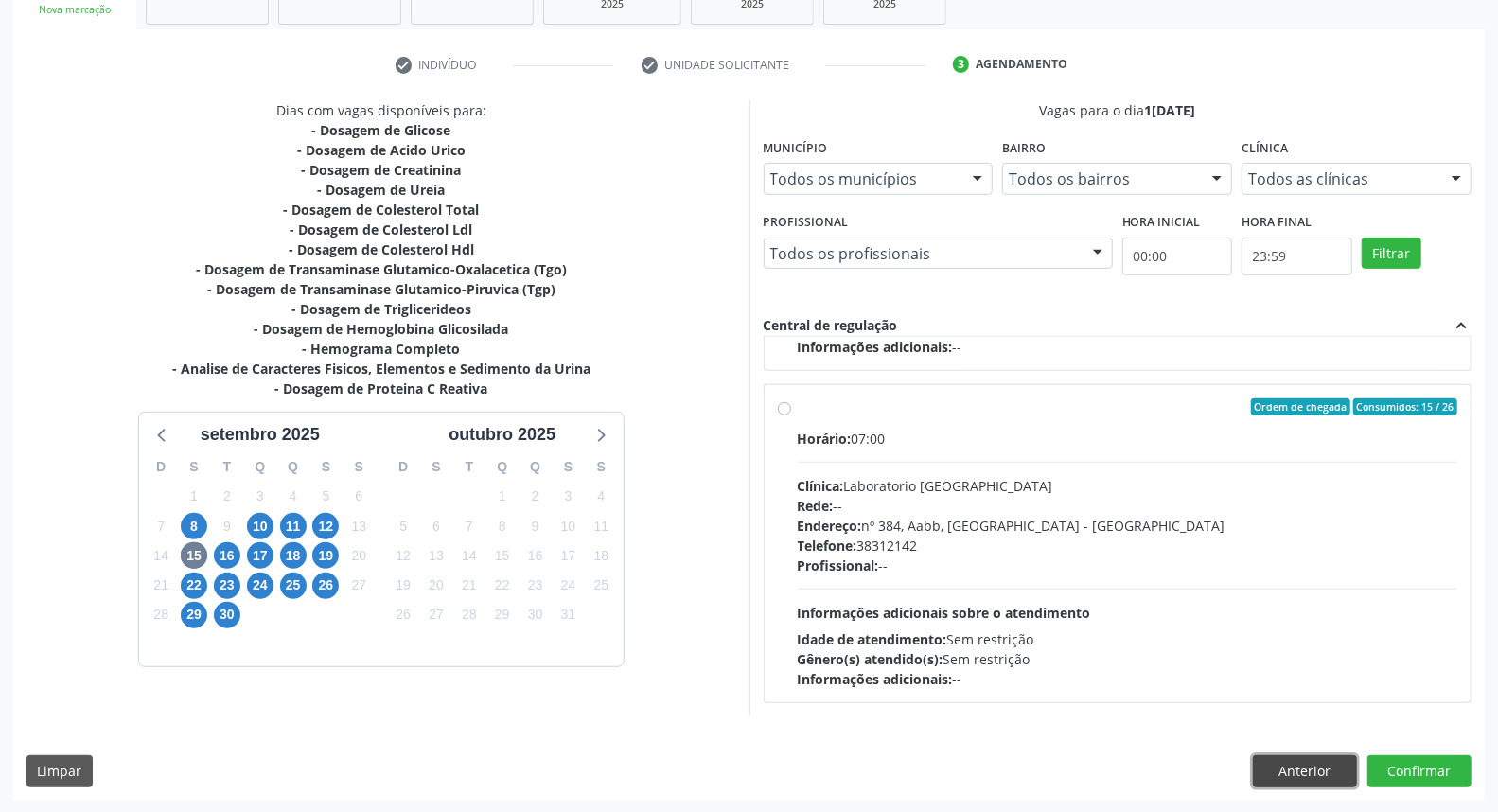
click at [1298, 773] on button "Anterior" at bounding box center [1305, 771] width 104 height 32
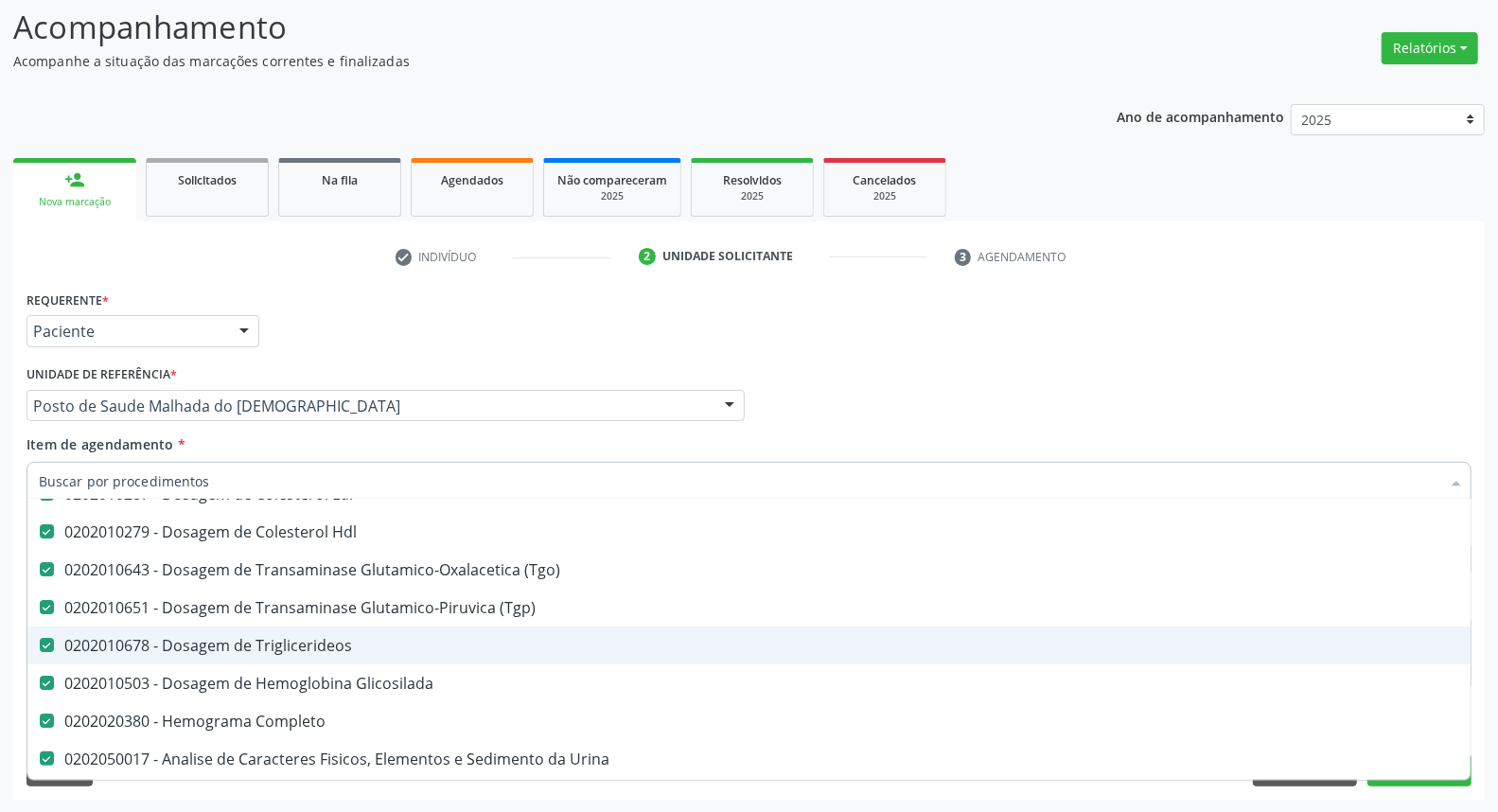
scroll to position [420, 0]
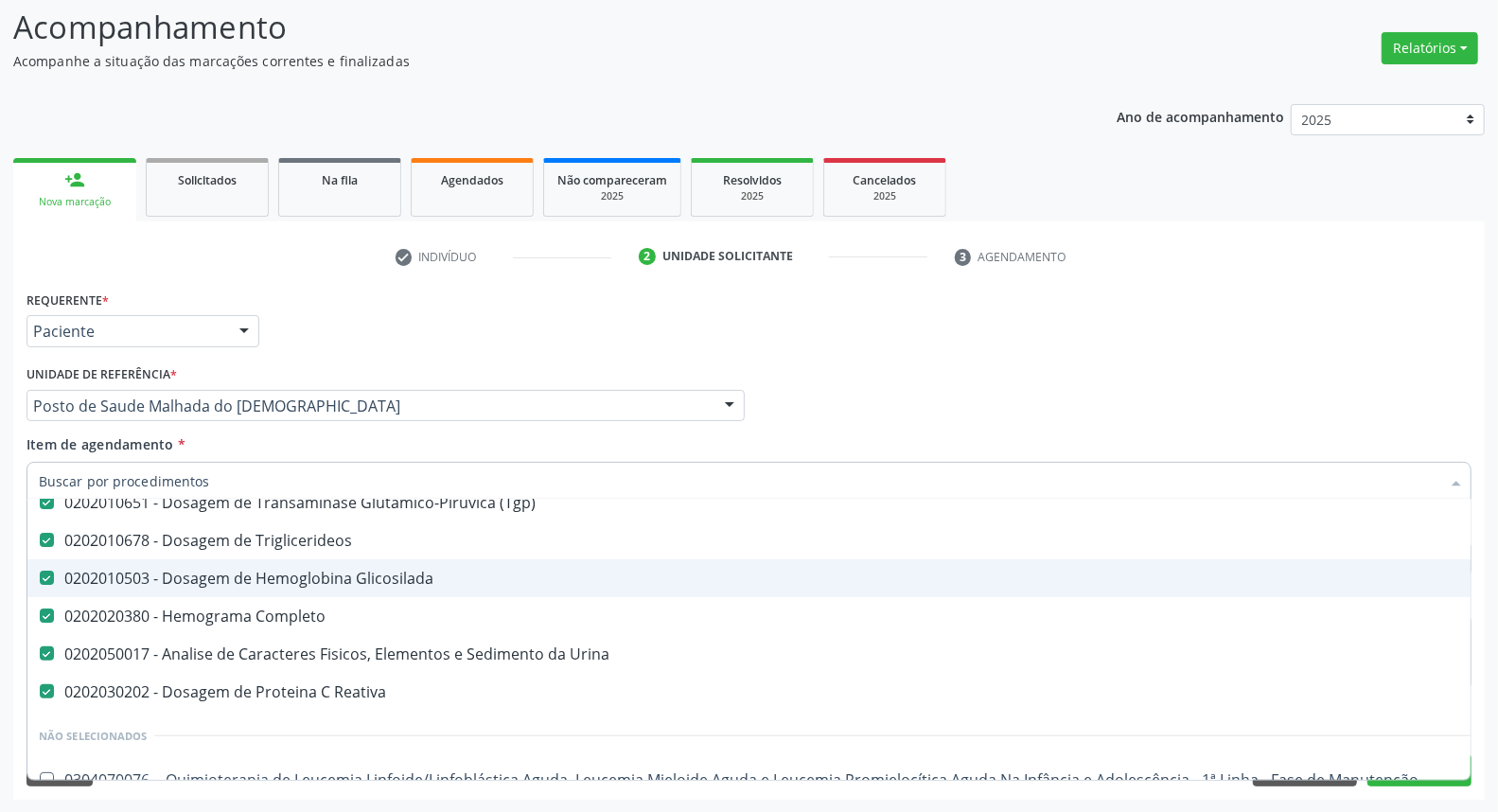
click at [73, 581] on div "0202010503 - Dosagem de Hemoglobina Glicosilada" at bounding box center [775, 578] width 1473 height 15
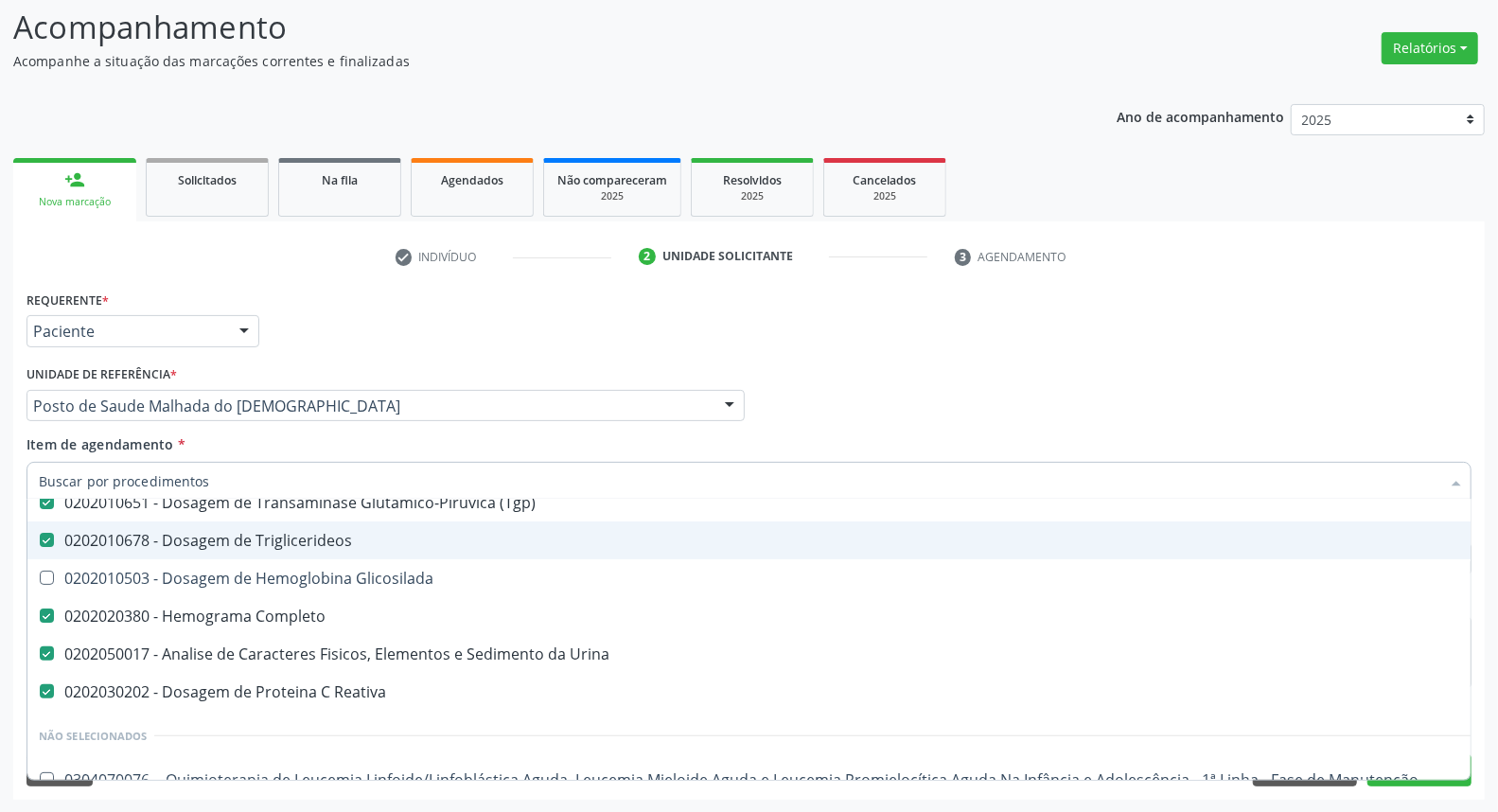
click at [1147, 380] on div "Profissional Solicitante Por favor, selecione a Unidade de Atendimento primeiro…" at bounding box center [749, 397] width 1454 height 74
checkbox Glicosilada "true"
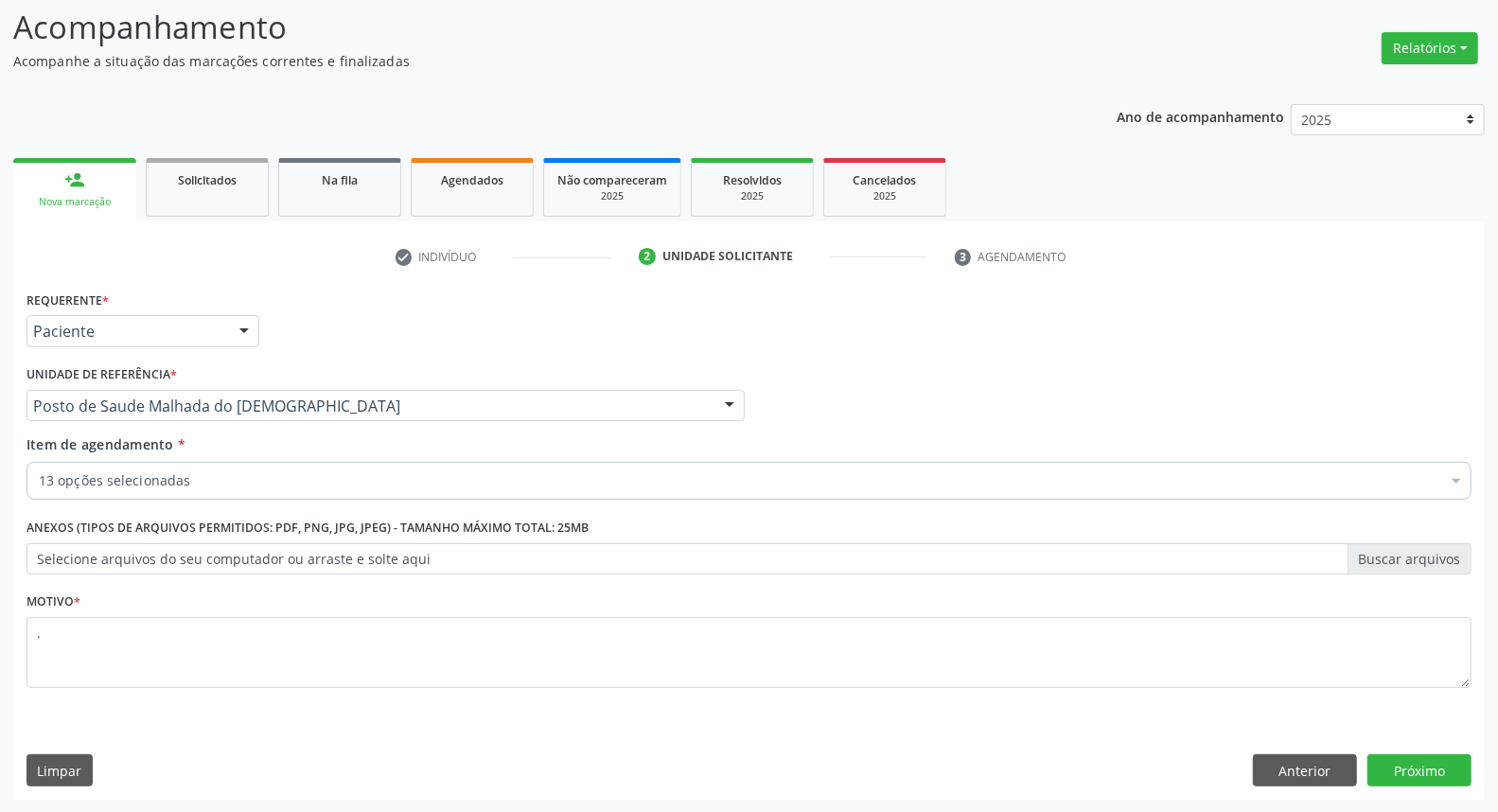
scroll to position [0, 0]
click at [1397, 773] on button "Próximo" at bounding box center [1419, 770] width 104 height 32
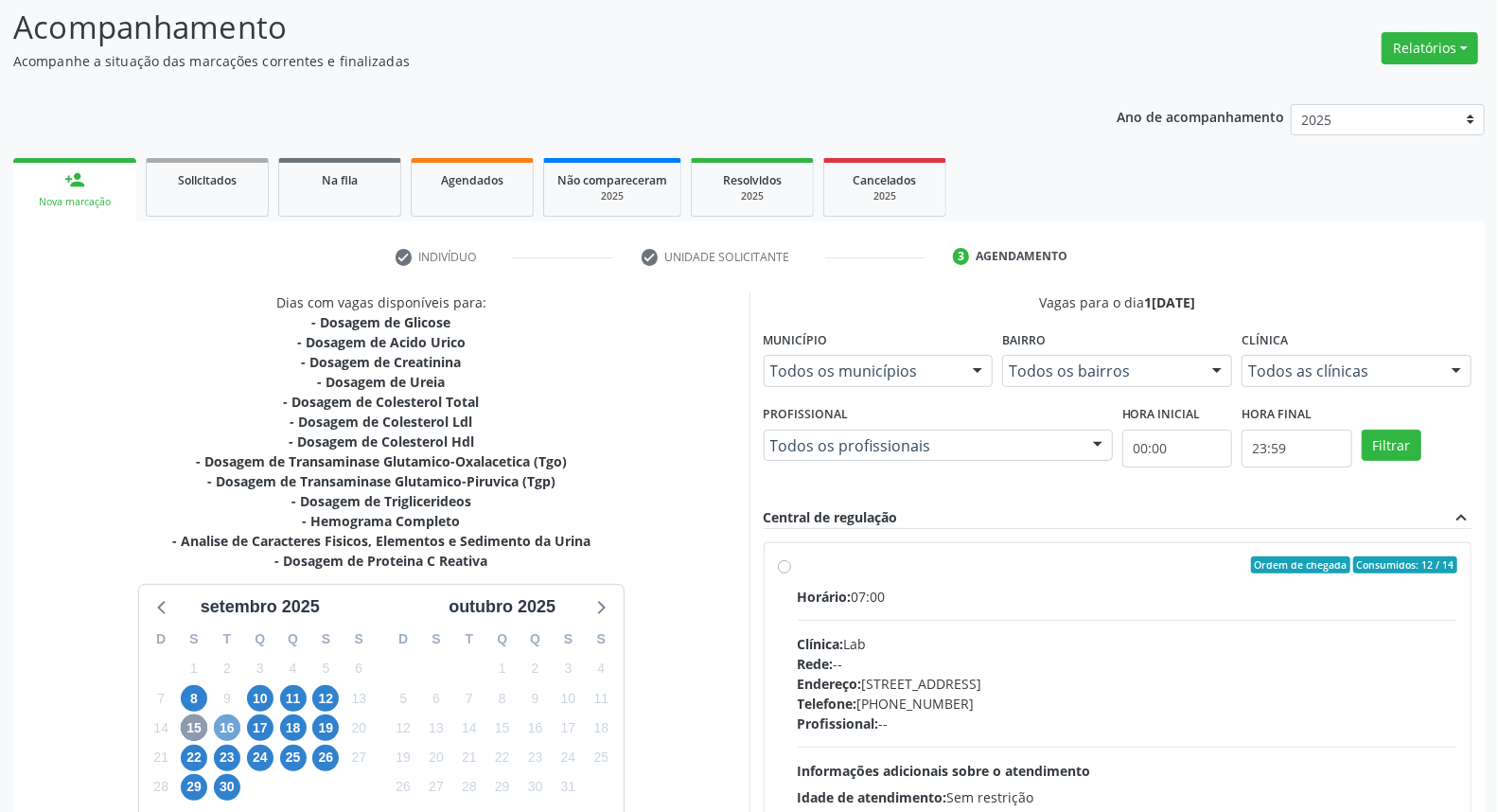
drag, startPoint x: 230, startPoint y: 715, endPoint x: 200, endPoint y: 722, distance: 30.8
click at [230, 716] on span "16" at bounding box center [227, 728] width 27 height 27
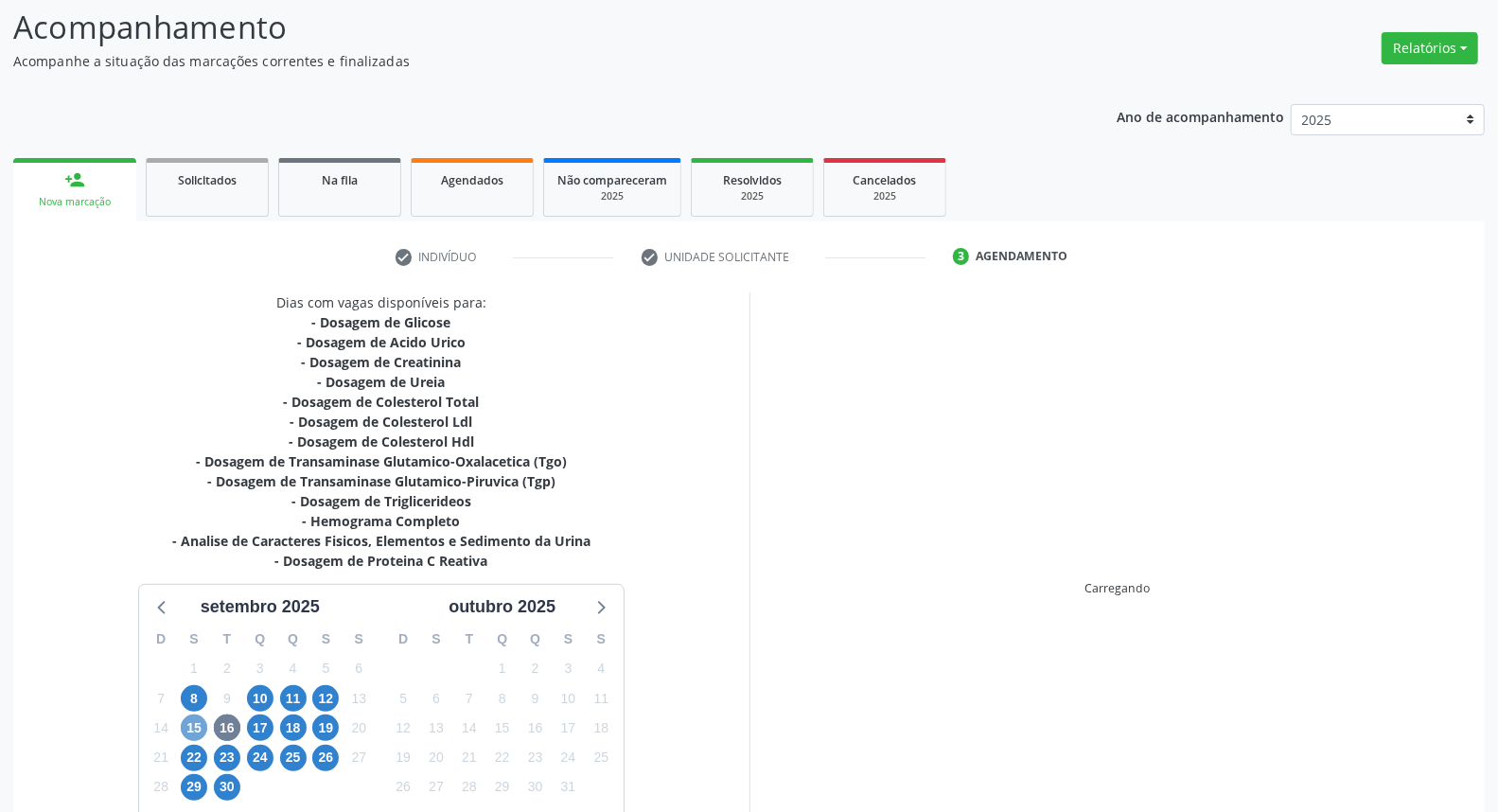
click at [198, 722] on span "15" at bounding box center [194, 728] width 27 height 27
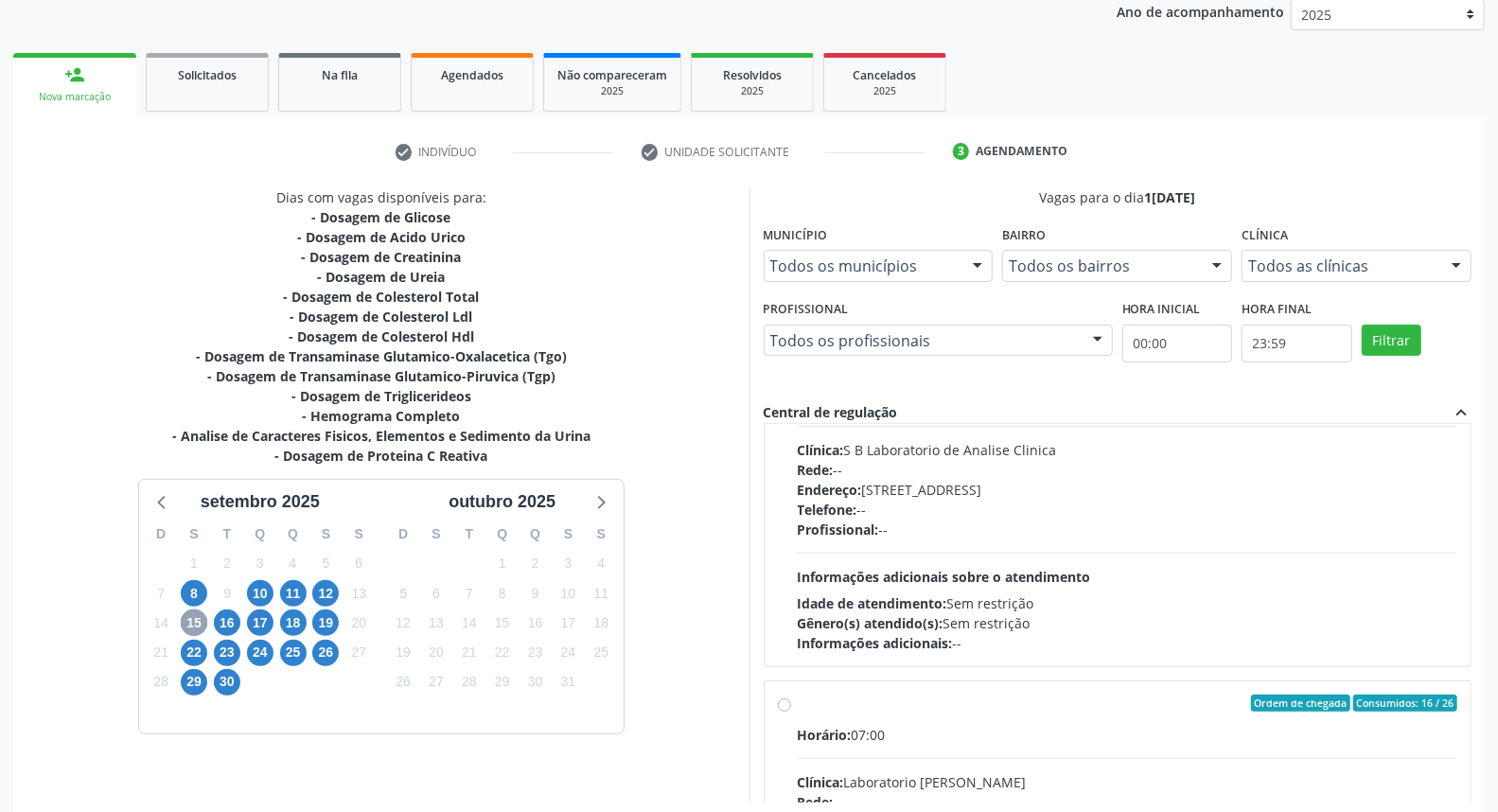
scroll to position [630, 0]
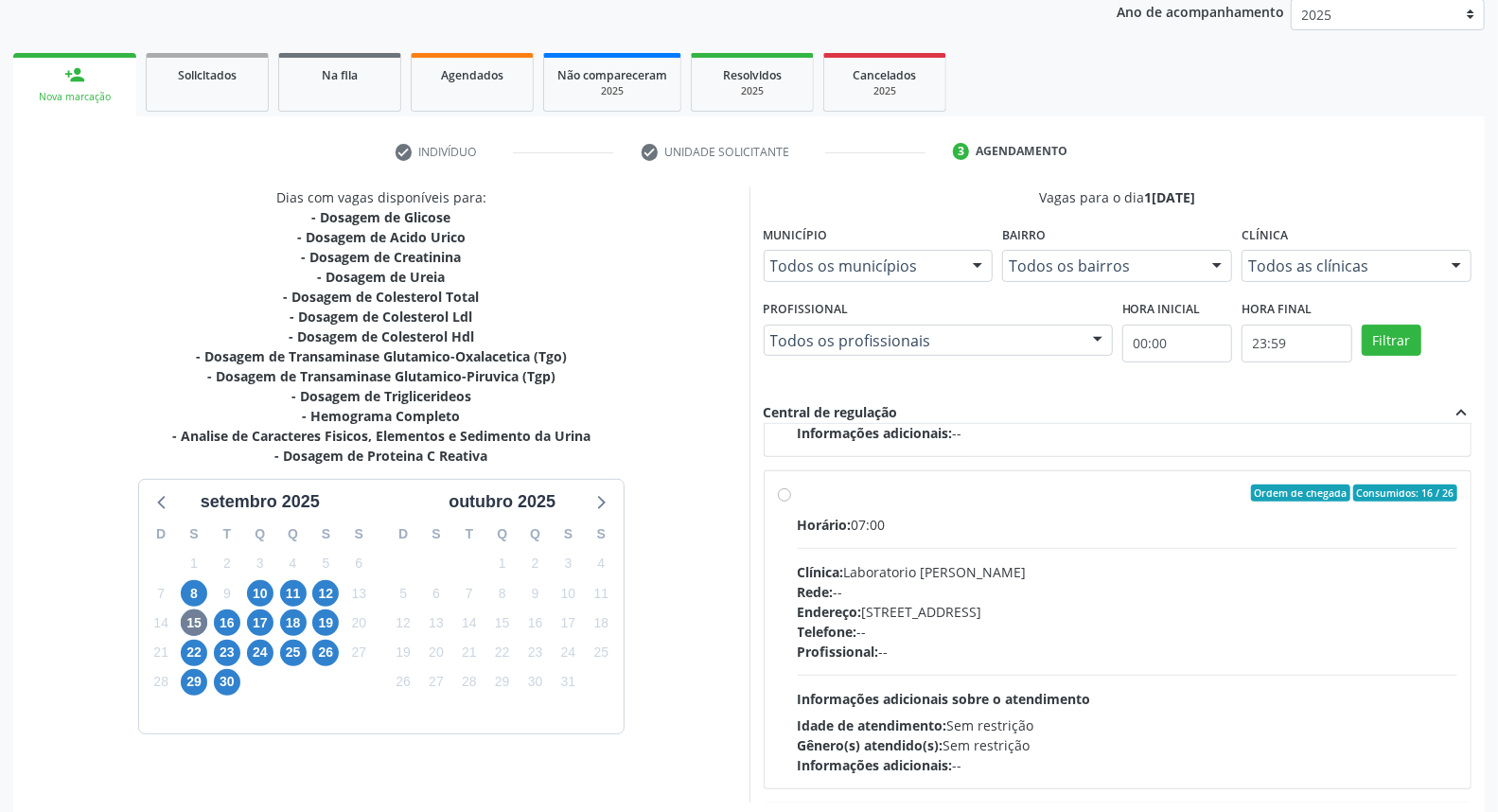
click at [914, 495] on div "Ordem de chegada Consumidos: 16 / 26" at bounding box center [1128, 493] width 660 height 17
click at [791, 495] on input "Ordem de chegada Consumidos: 16 / 26 Horário: 07:00 Clínica: Laboratorio [PERSO…" at bounding box center [785, 493] width 13 height 17
radio input "true"
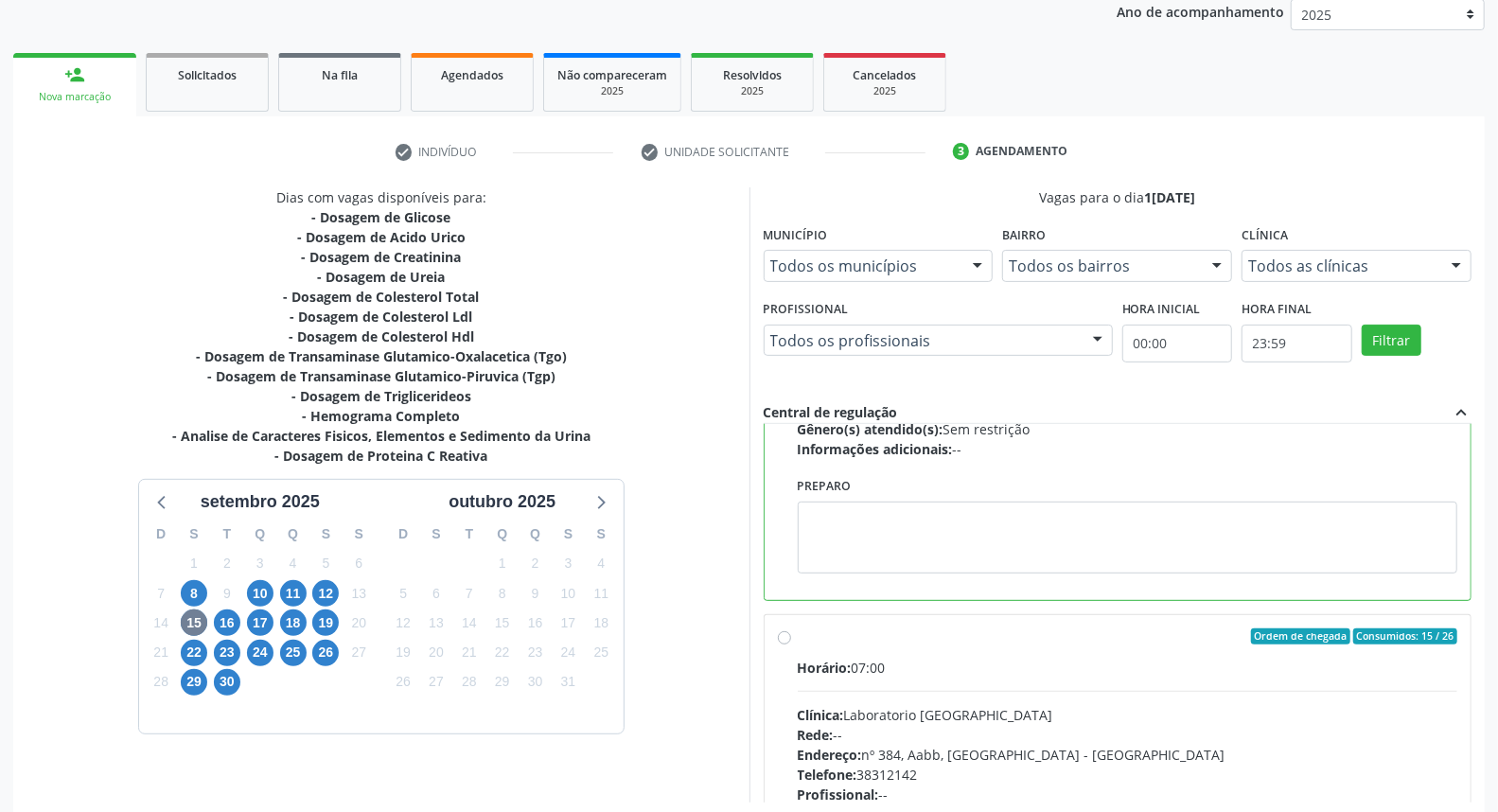
scroll to position [317, 0]
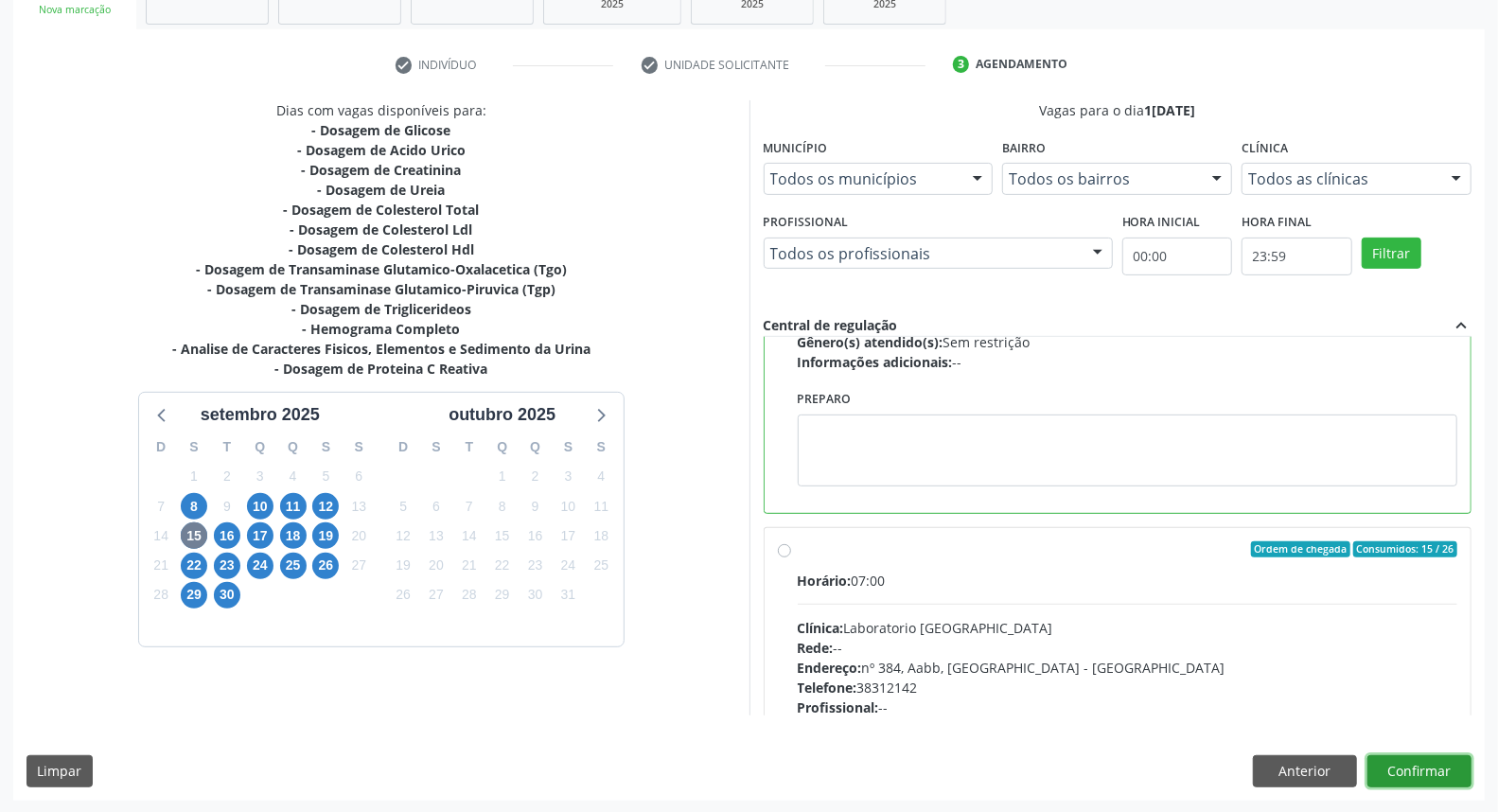
click at [1436, 769] on button "Confirmar" at bounding box center [1419, 771] width 104 height 32
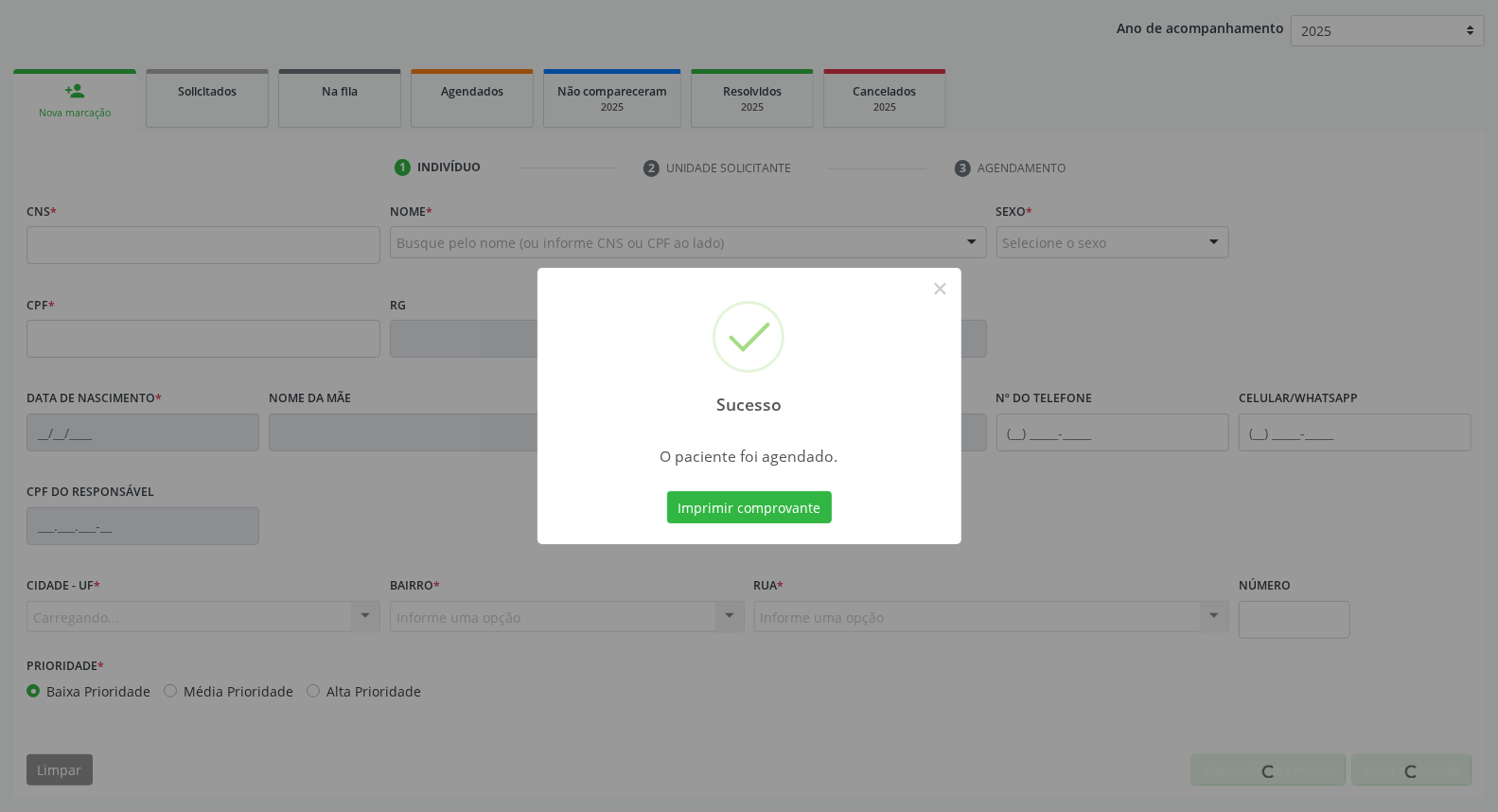
scroll to position [212, 0]
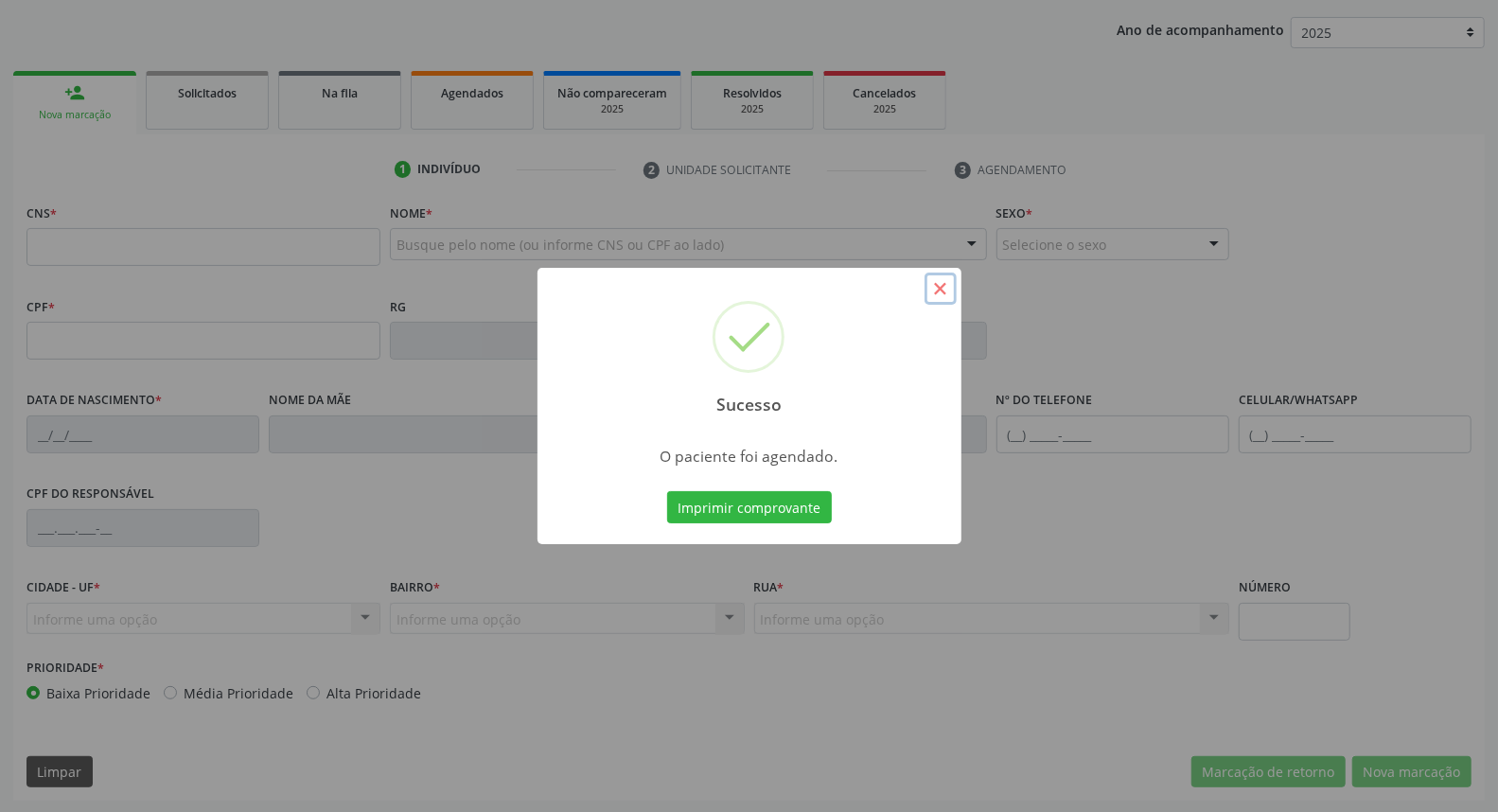
click at [941, 287] on button "×" at bounding box center [940, 288] width 32 height 32
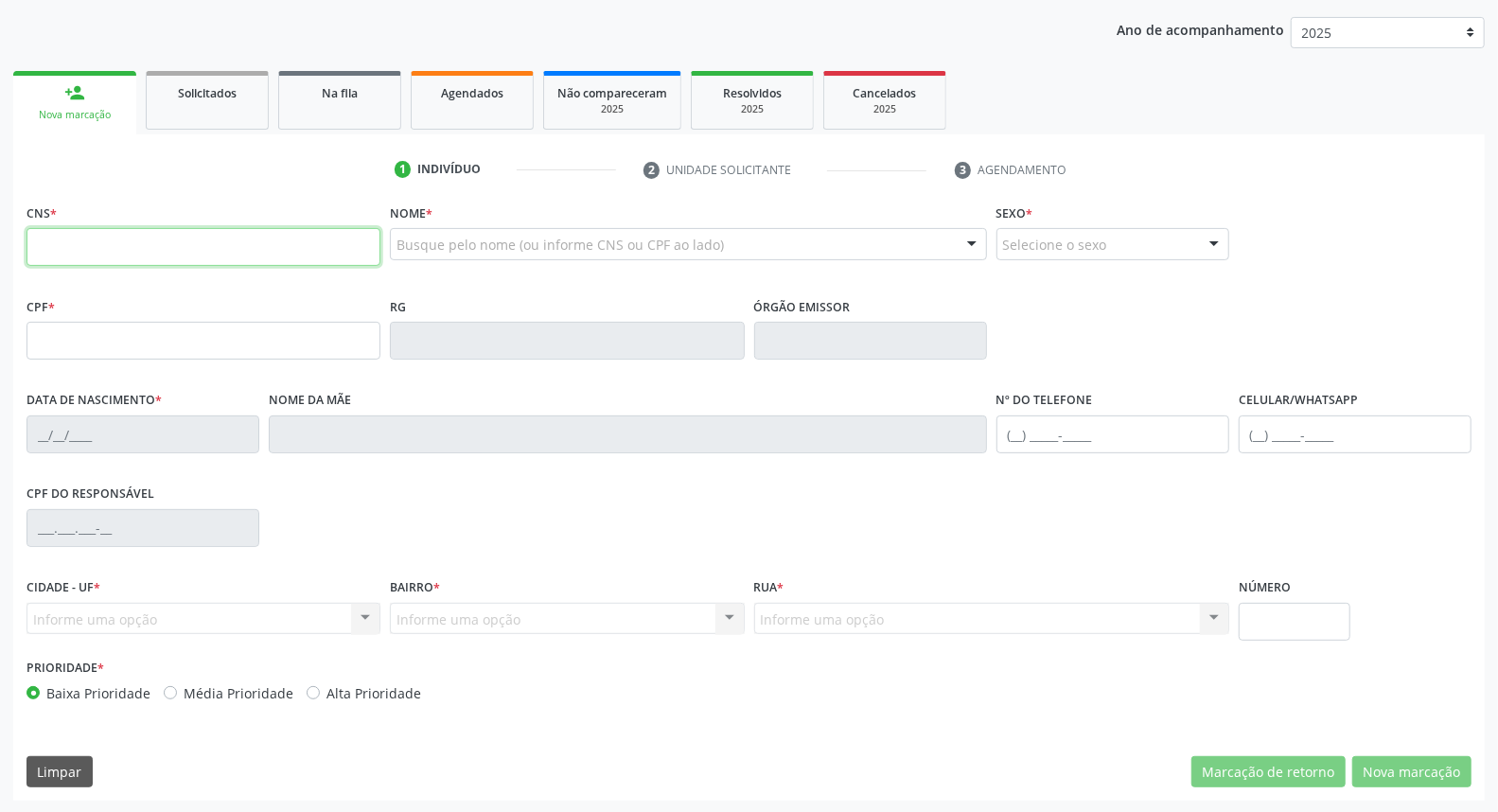
click at [190, 247] on input "text" at bounding box center [203, 247] width 354 height 38
drag, startPoint x: 494, startPoint y: 78, endPoint x: 874, endPoint y: 236, distance: 411.5
click at [494, 78] on link "Agendados" at bounding box center [472, 101] width 123 height 59
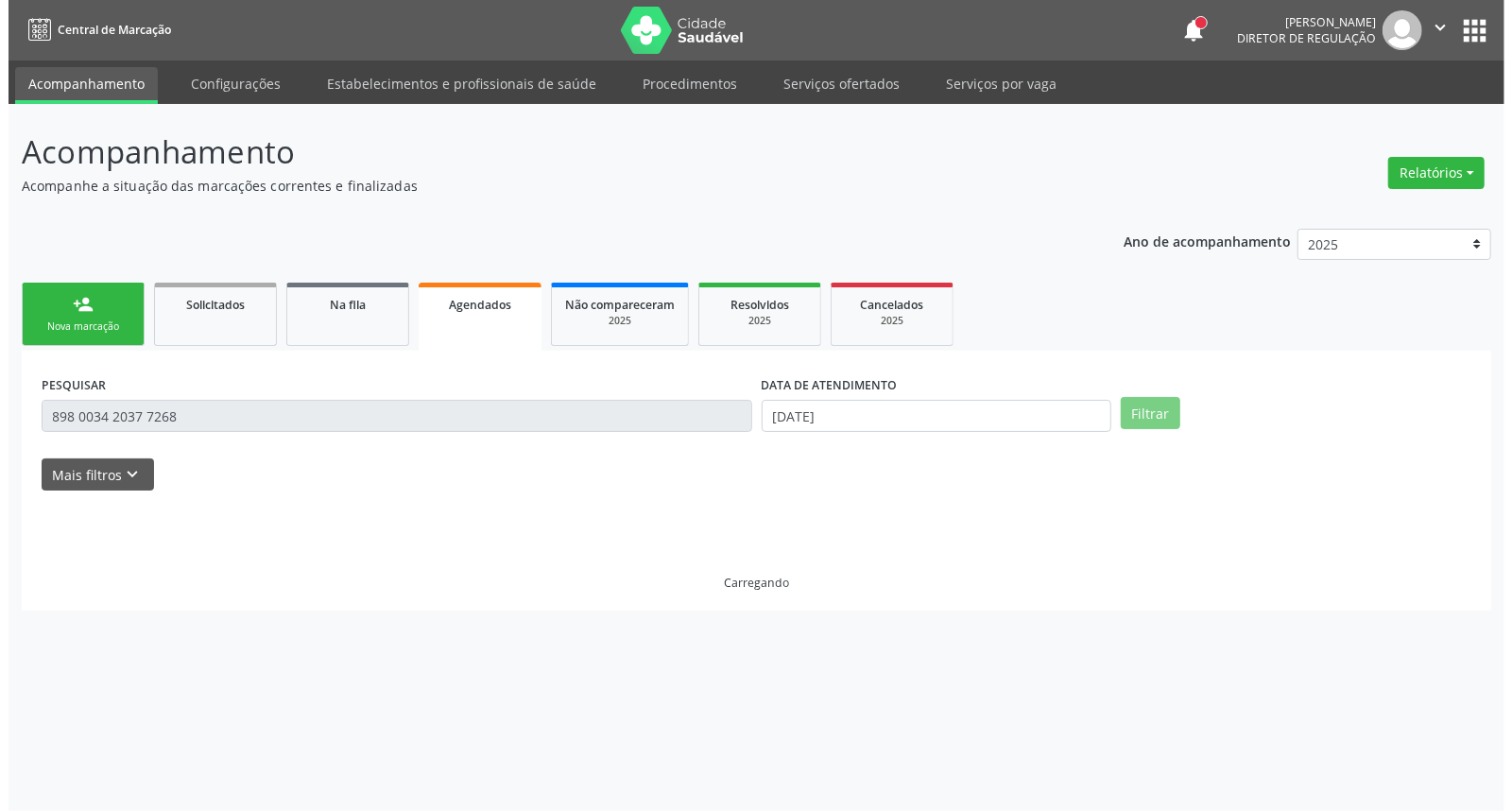
scroll to position [0, 0]
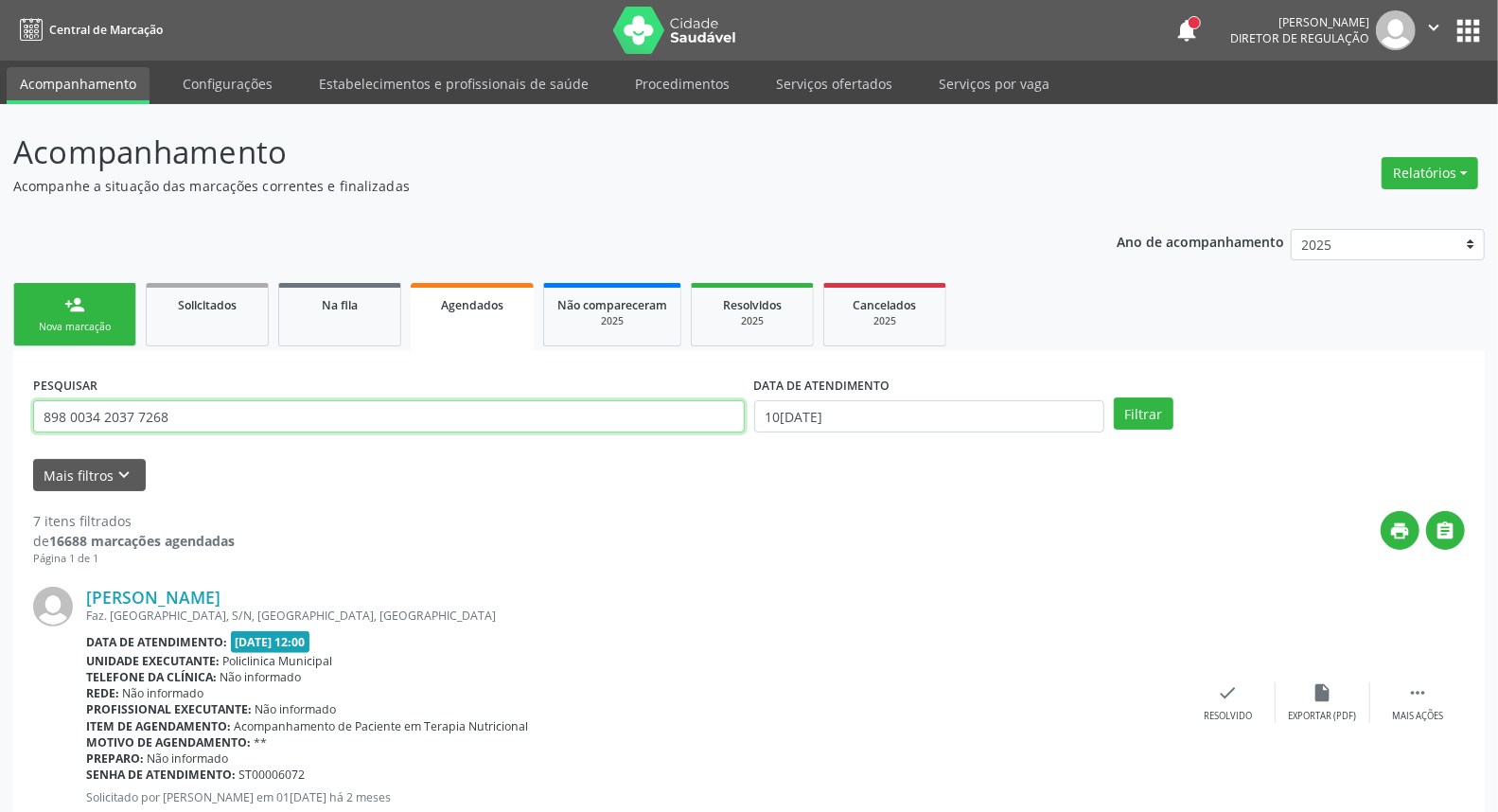
drag, startPoint x: 36, startPoint y: 399, endPoint x: 0, endPoint y: 365, distance: 49.5
type input "898006304768383"
click at [1114, 397] on button "Filtrar" at bounding box center [1143, 414] width 60 height 32
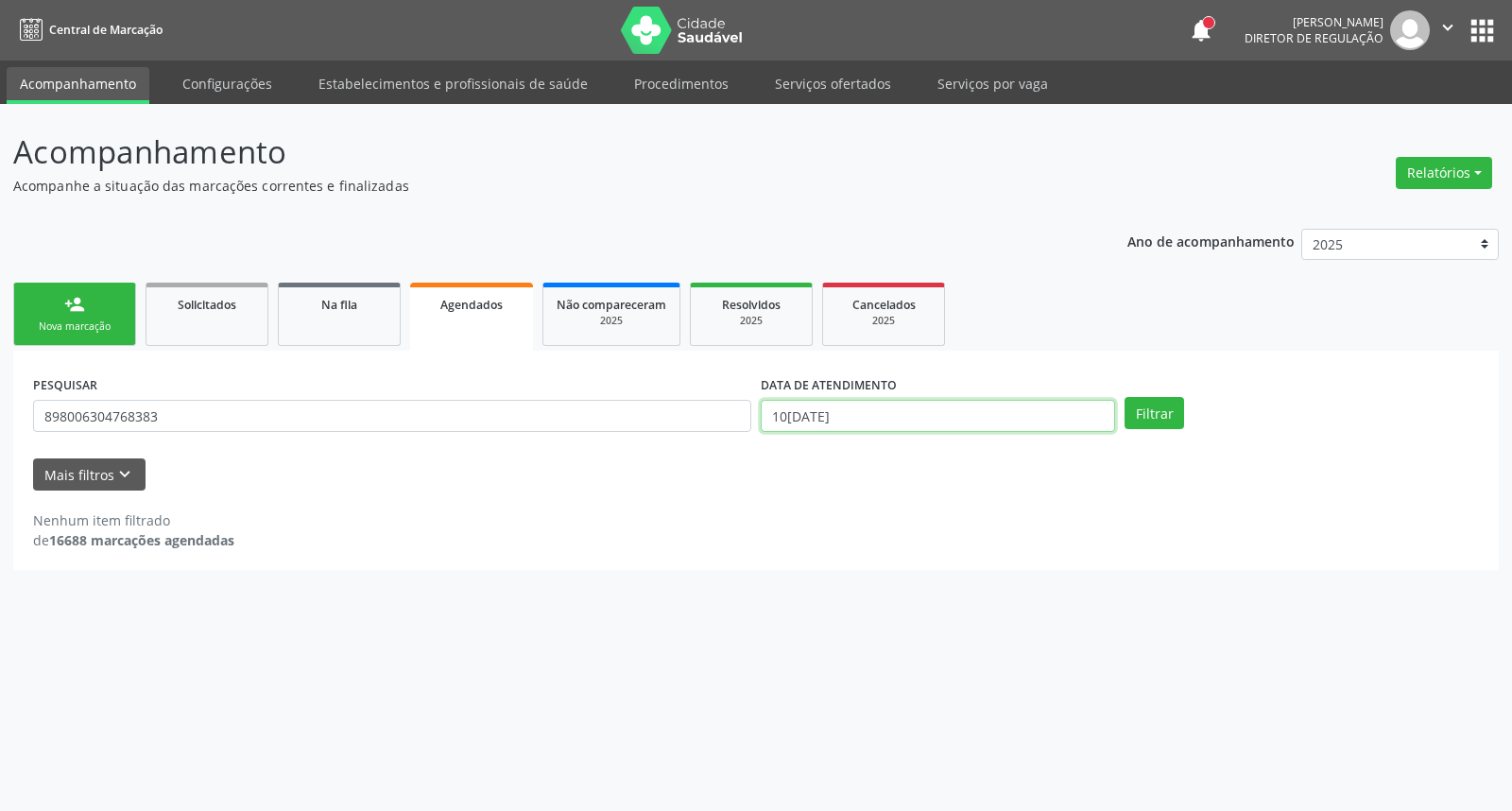
click at [861, 419] on input "[DATE]" at bounding box center [938, 416] width 354 height 32
click at [1125, 397] on button "Filtrar" at bounding box center [1154, 413] width 60 height 32
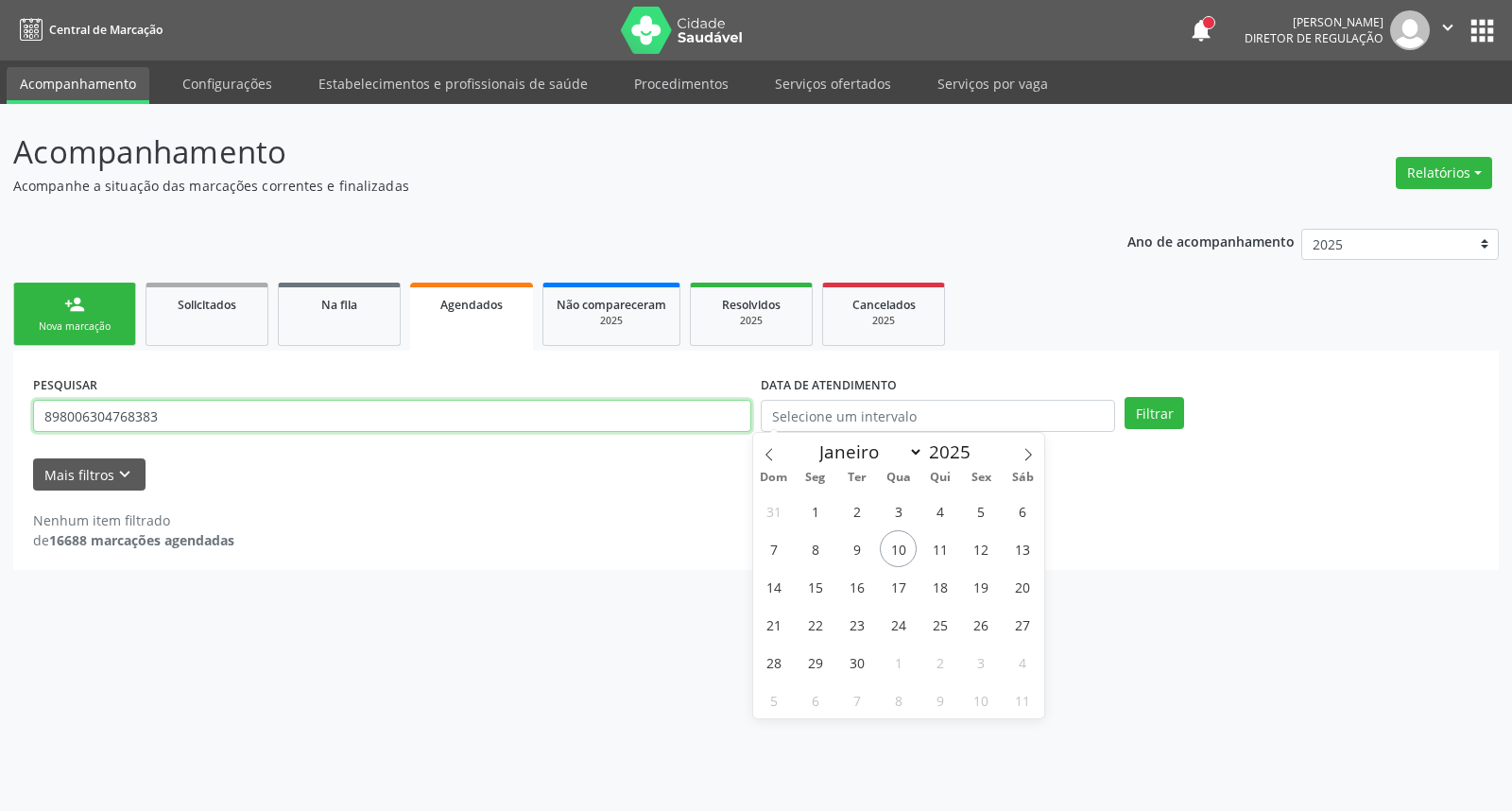
click at [120, 416] on input "898006304768383" at bounding box center [392, 416] width 718 height 32
click at [1125, 397] on button "Filtrar" at bounding box center [1154, 413] width 60 height 32
click at [0, 384] on div "Acompanhamento Acompanhe a situação das marcações correntes e finalizadas Relat…" at bounding box center [756, 458] width 1512 height 707
type input "miguel honoro"
click at [1125, 397] on button "Filtrar" at bounding box center [1154, 413] width 60 height 32
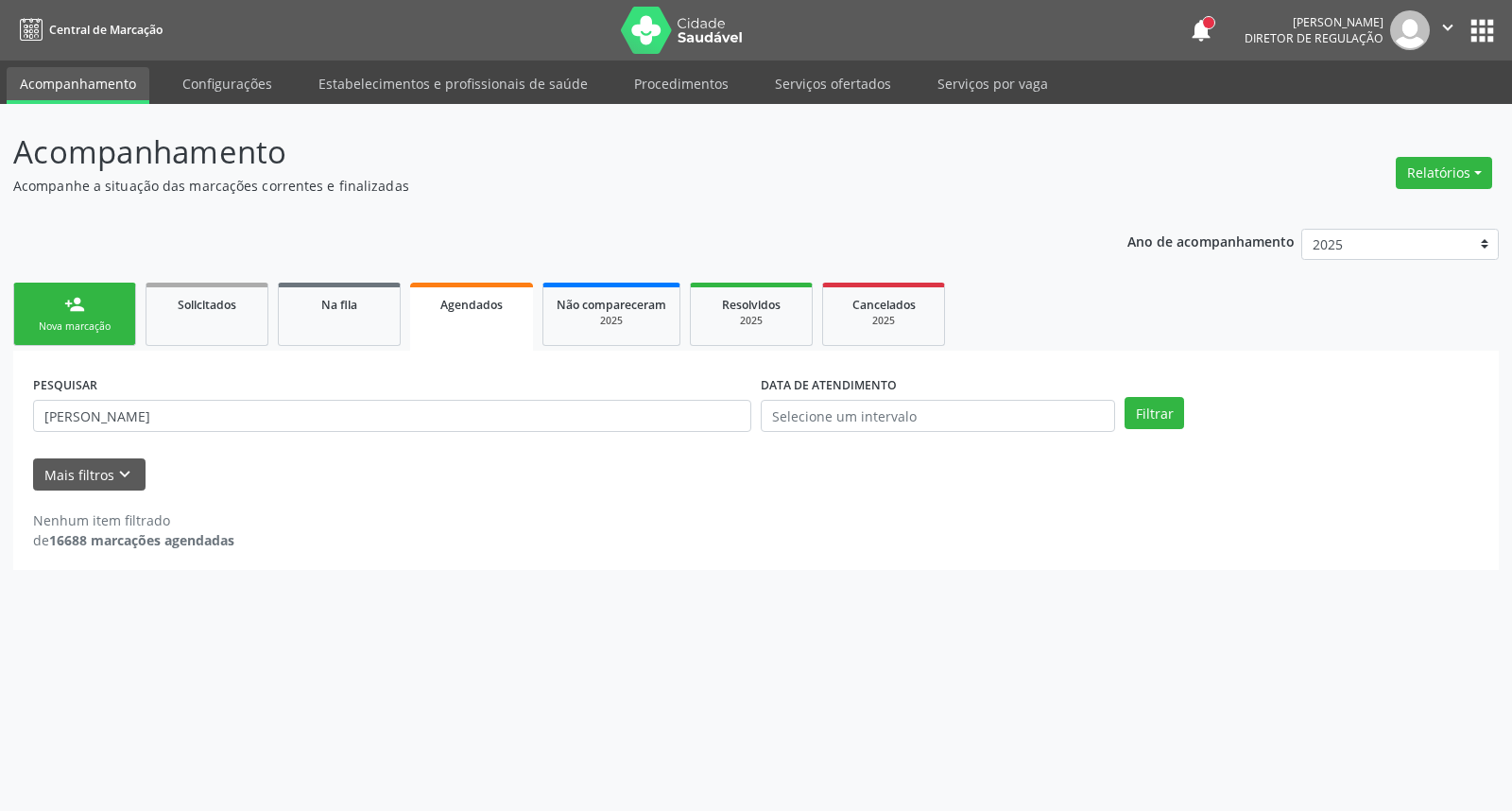
click at [92, 300] on link "person_add Nova marcação" at bounding box center [75, 314] width 123 height 63
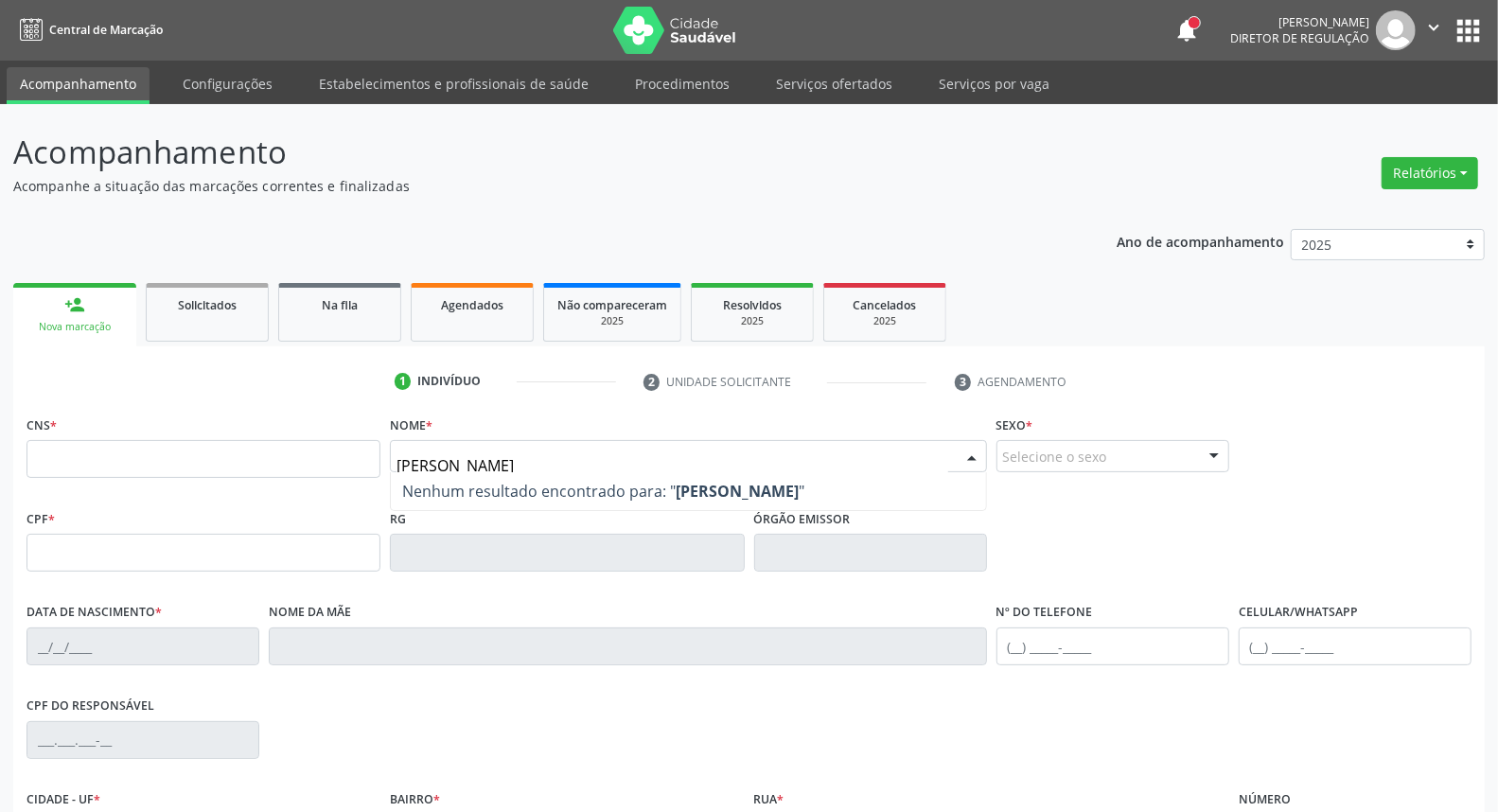
type input "miguel honor"
drag, startPoint x: 526, startPoint y: 457, endPoint x: 55, endPoint y: 432, distance: 471.7
click at [55, 432] on div "CNS * Nome * miguel honor Nenhum resultado encontrado para: " miguel honor " Nã…" at bounding box center [749, 457] width 1454 height 94
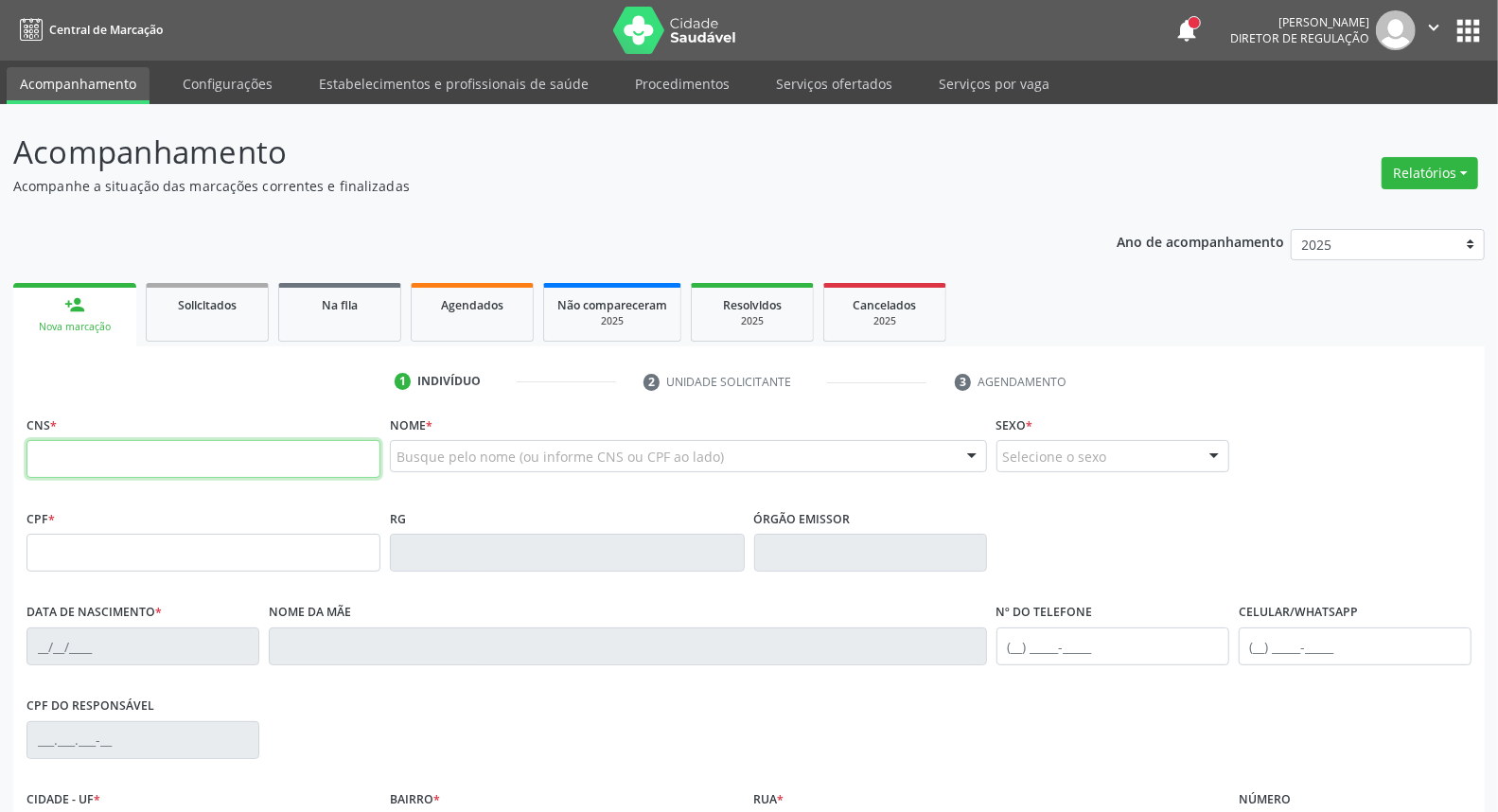
drag, startPoint x: 193, startPoint y: 455, endPoint x: 193, endPoint y: 441, distance: 14.0
click at [193, 455] on input "text" at bounding box center [203, 459] width 354 height 38
paste input "705 6044 0871 1411"
type input "705 6044 0871 1411"
type input "182.947.954-70"
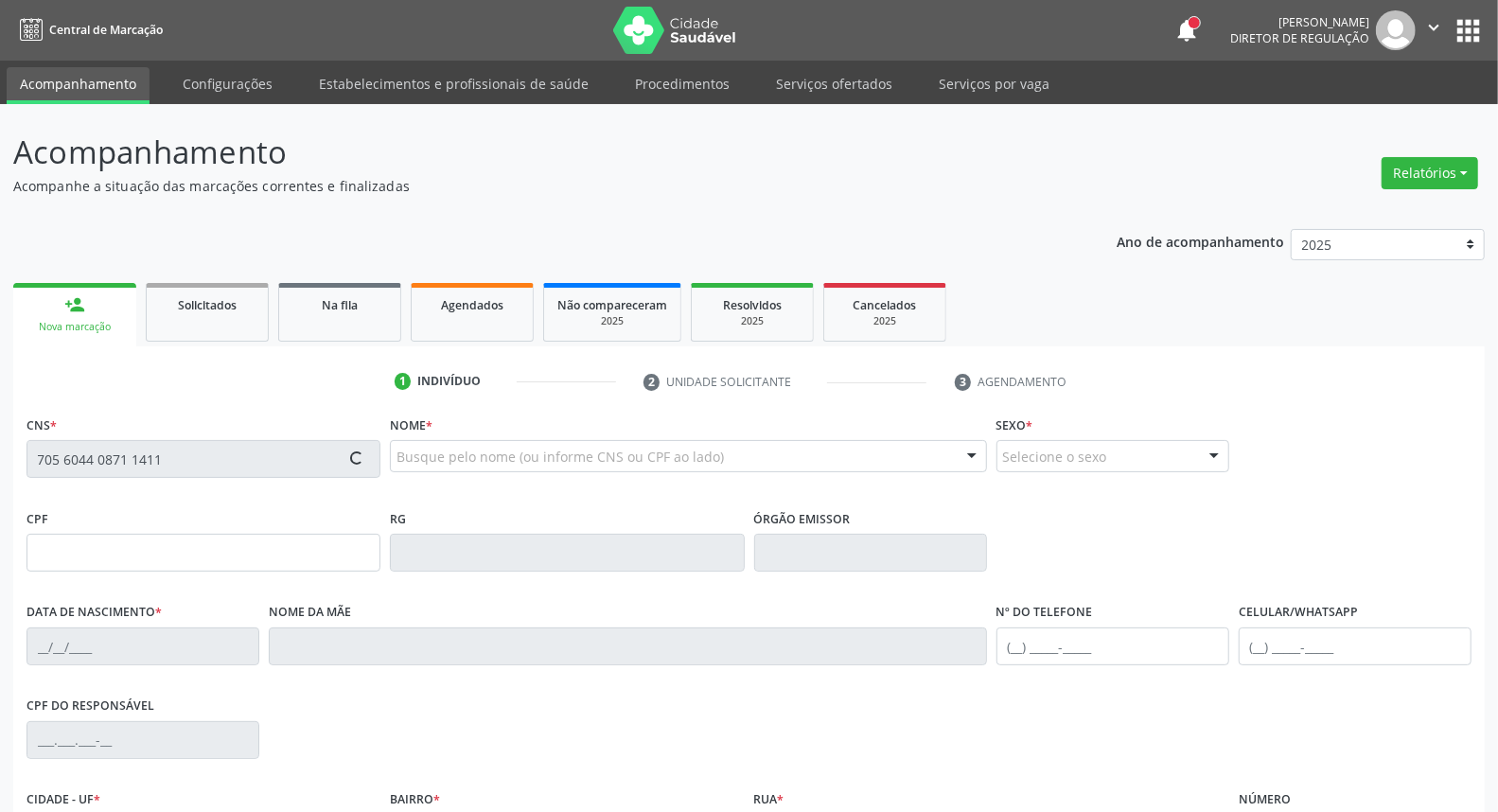
type input "20/09/2022"
type input "Jozineide Honório Cordeiro"
type input "(87) 98813-8327"
type input "S/N"
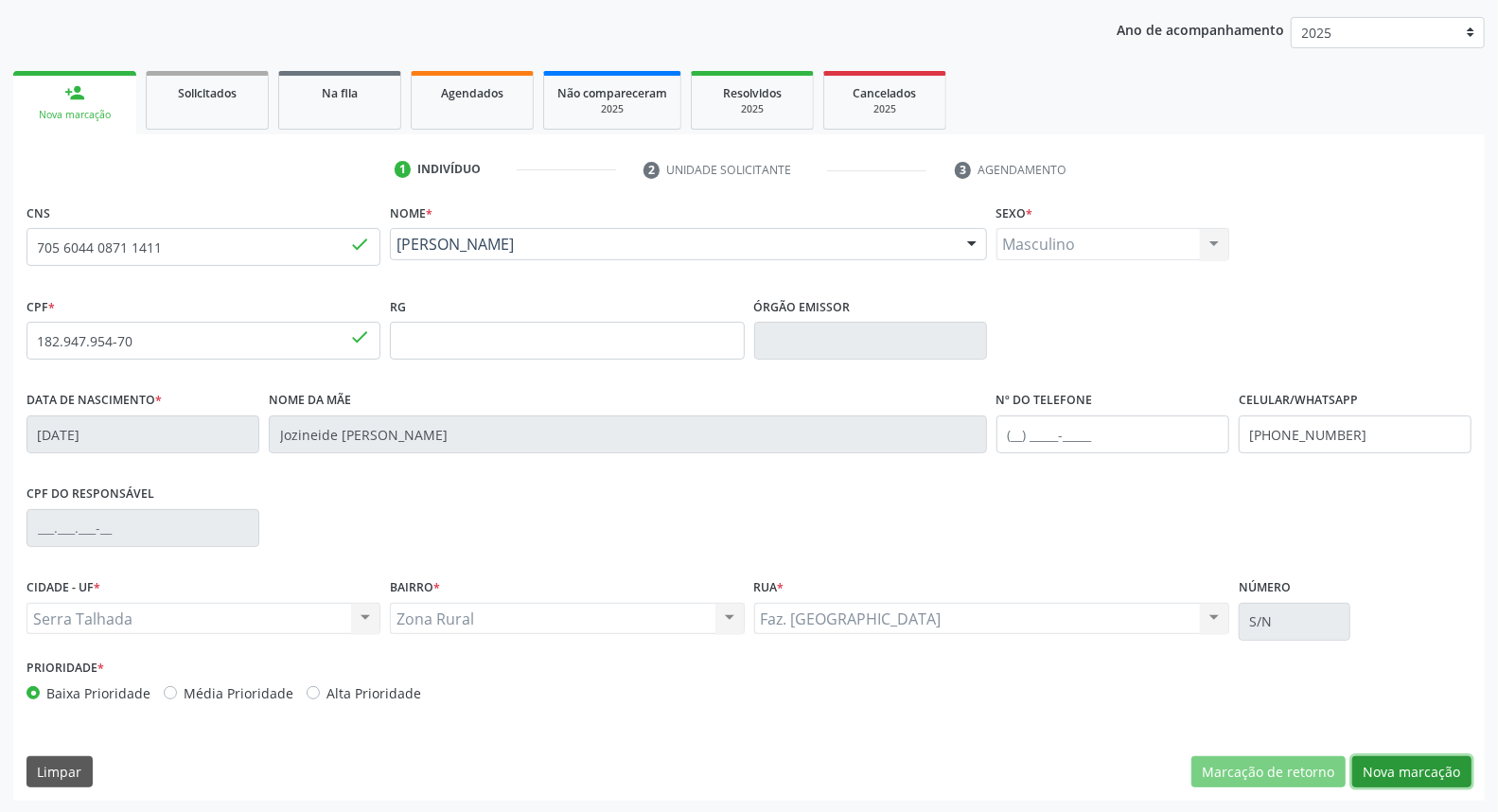
click at [1446, 778] on button "Nova marcação" at bounding box center [1412, 772] width 120 height 32
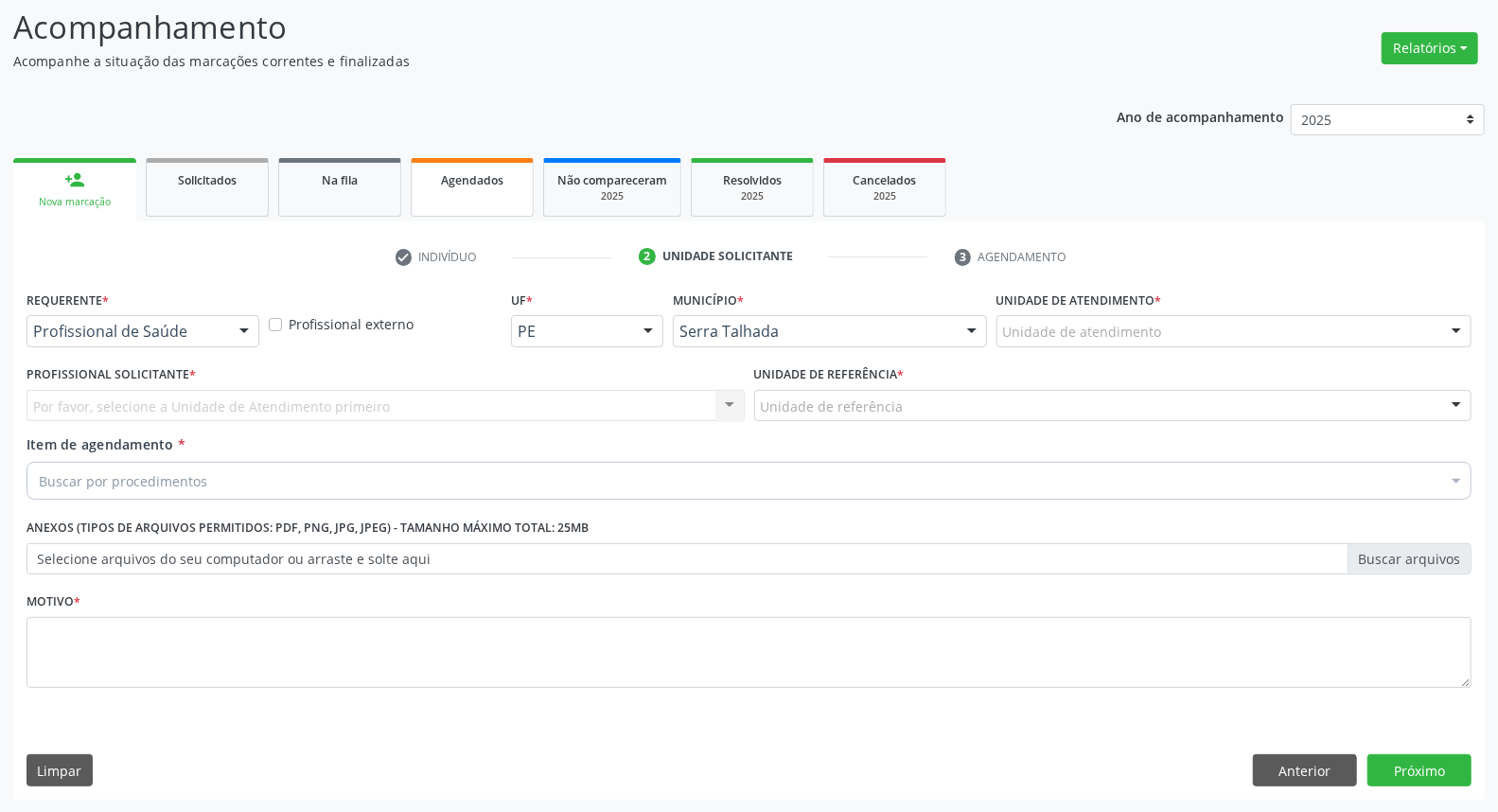
click at [462, 190] on link "Agendados" at bounding box center [472, 188] width 123 height 59
select select "8"
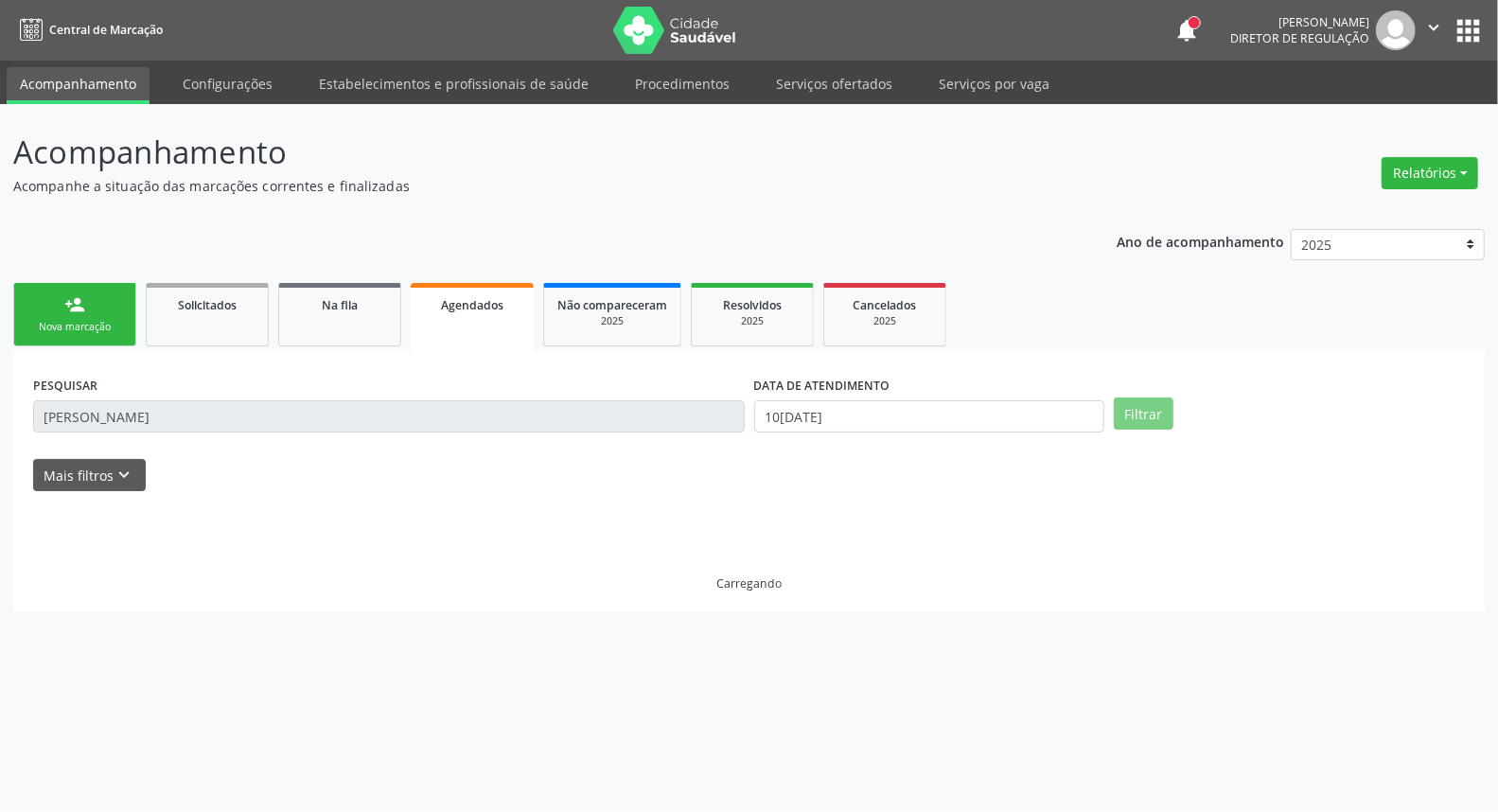
scroll to position [0, 0]
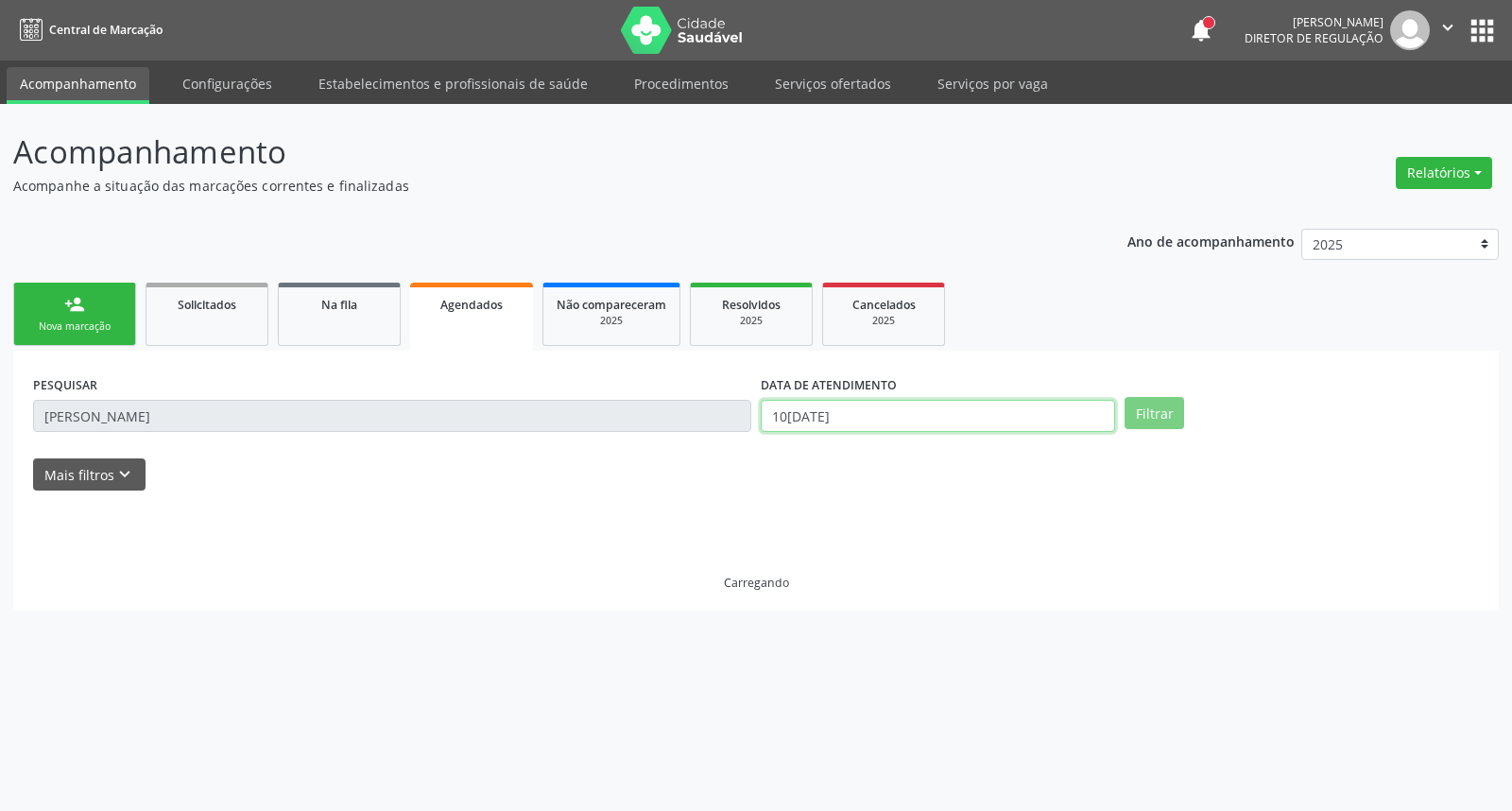
click at [873, 404] on input "[DATE]" at bounding box center [938, 416] width 354 height 32
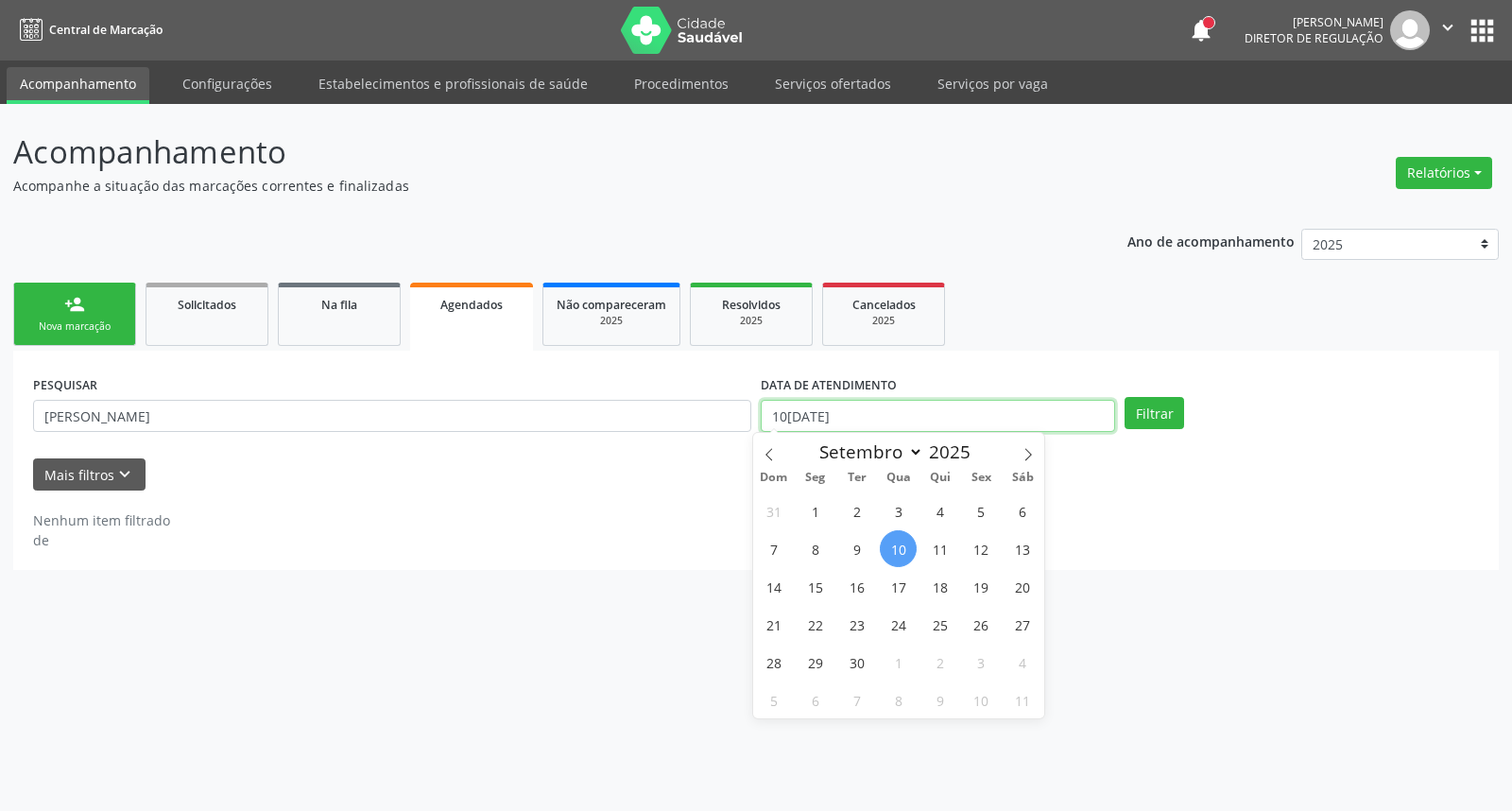
click at [873, 404] on input "[DATE]" at bounding box center [938, 416] width 354 height 32
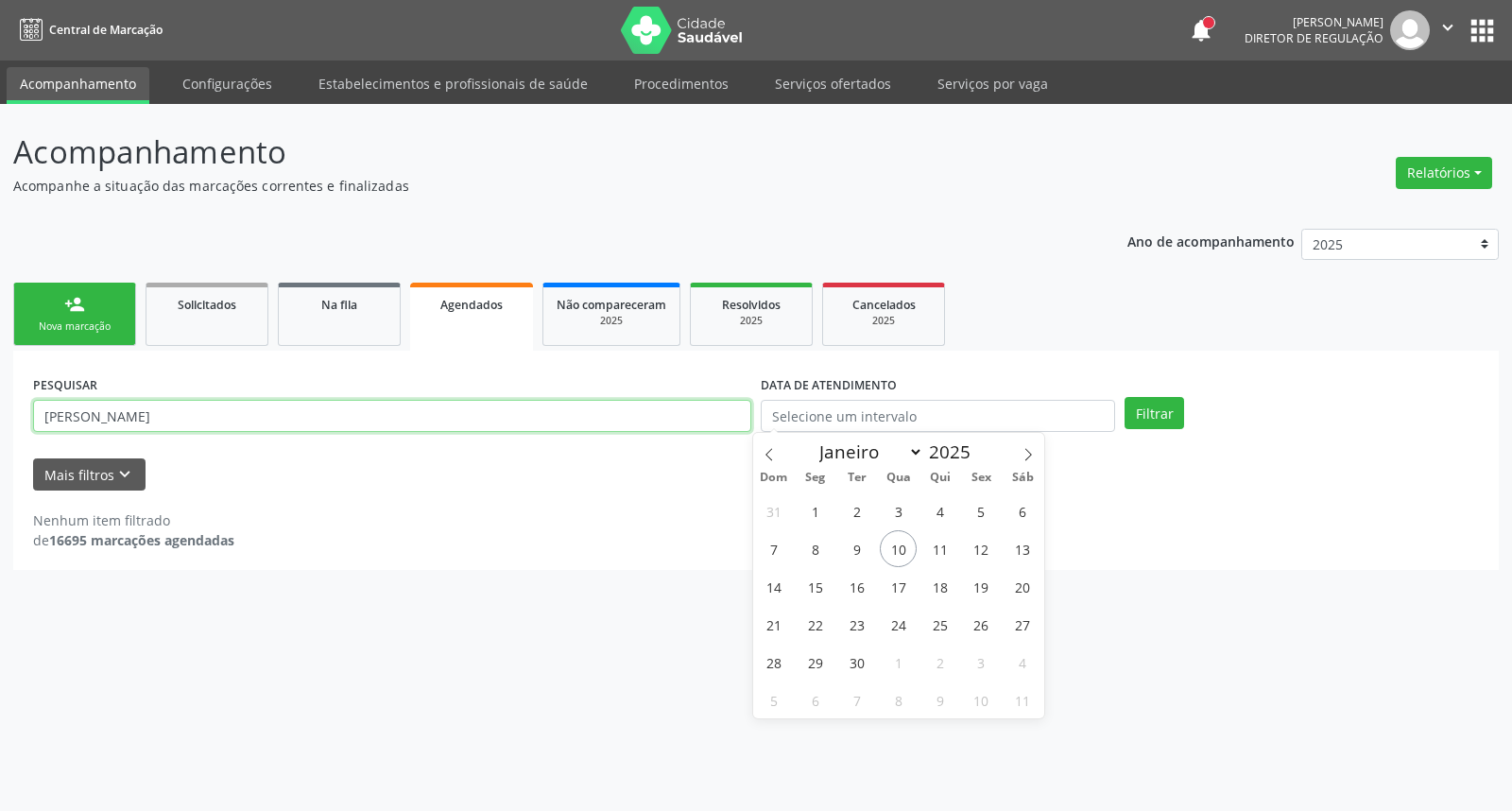
click at [675, 421] on input "miguel honoro" at bounding box center [392, 416] width 718 height 32
click at [663, 414] on input "miguel honoro" at bounding box center [392, 416] width 718 height 32
paste input "705604408711411"
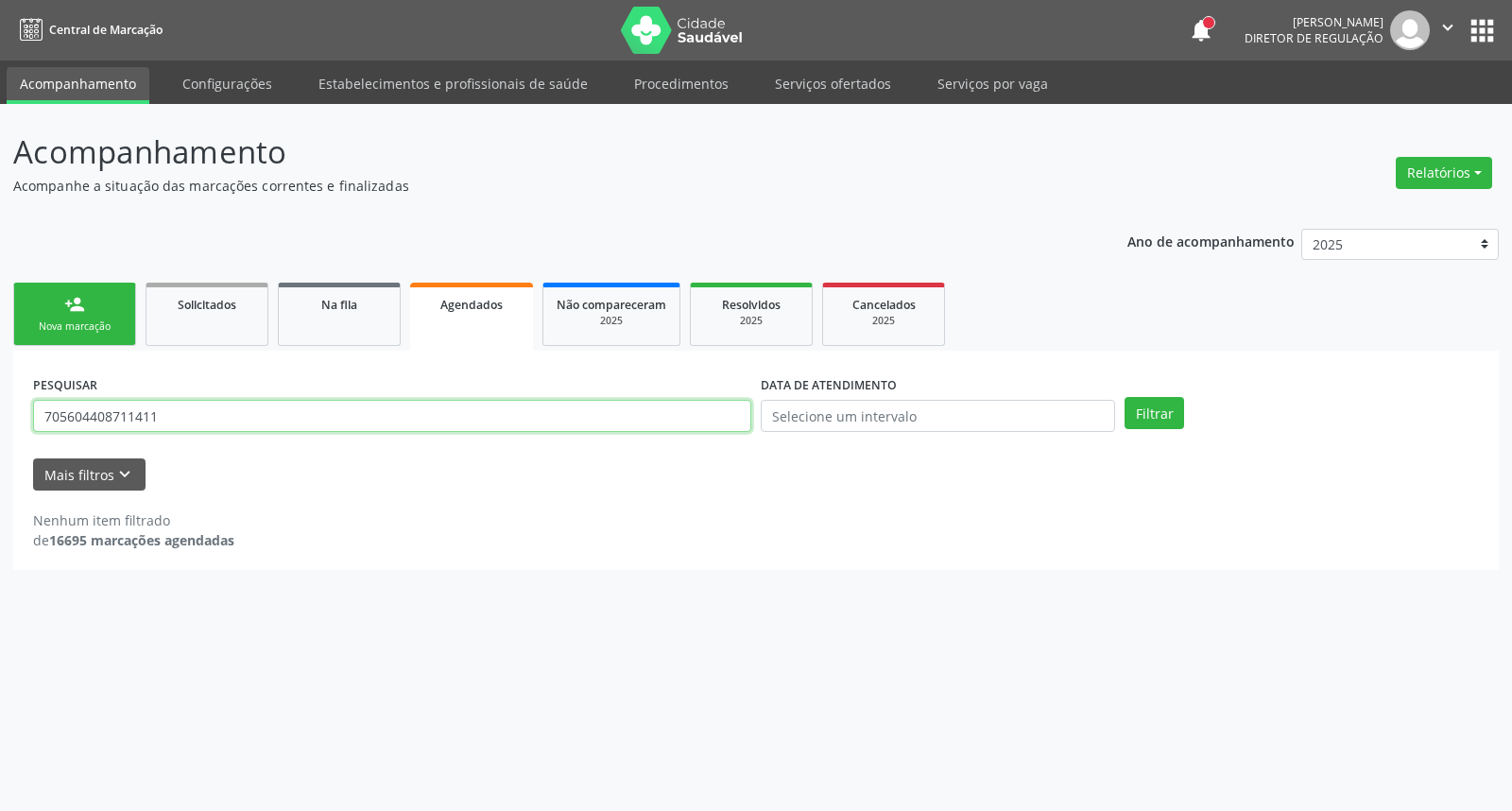
type input "705604408711411"
click at [1125, 397] on button "Filtrar" at bounding box center [1154, 413] width 60 height 32
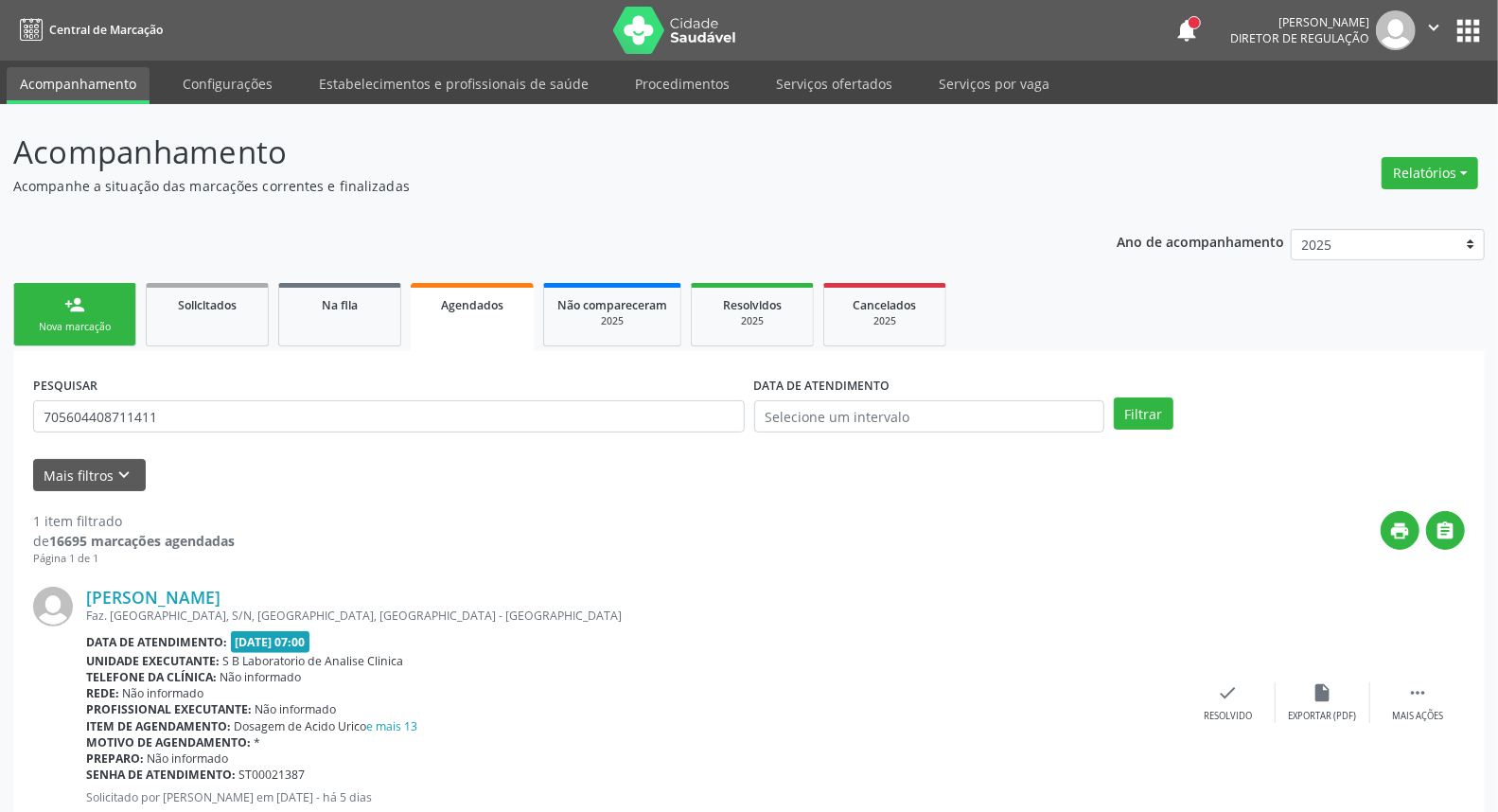
scroll to position [59, 0]
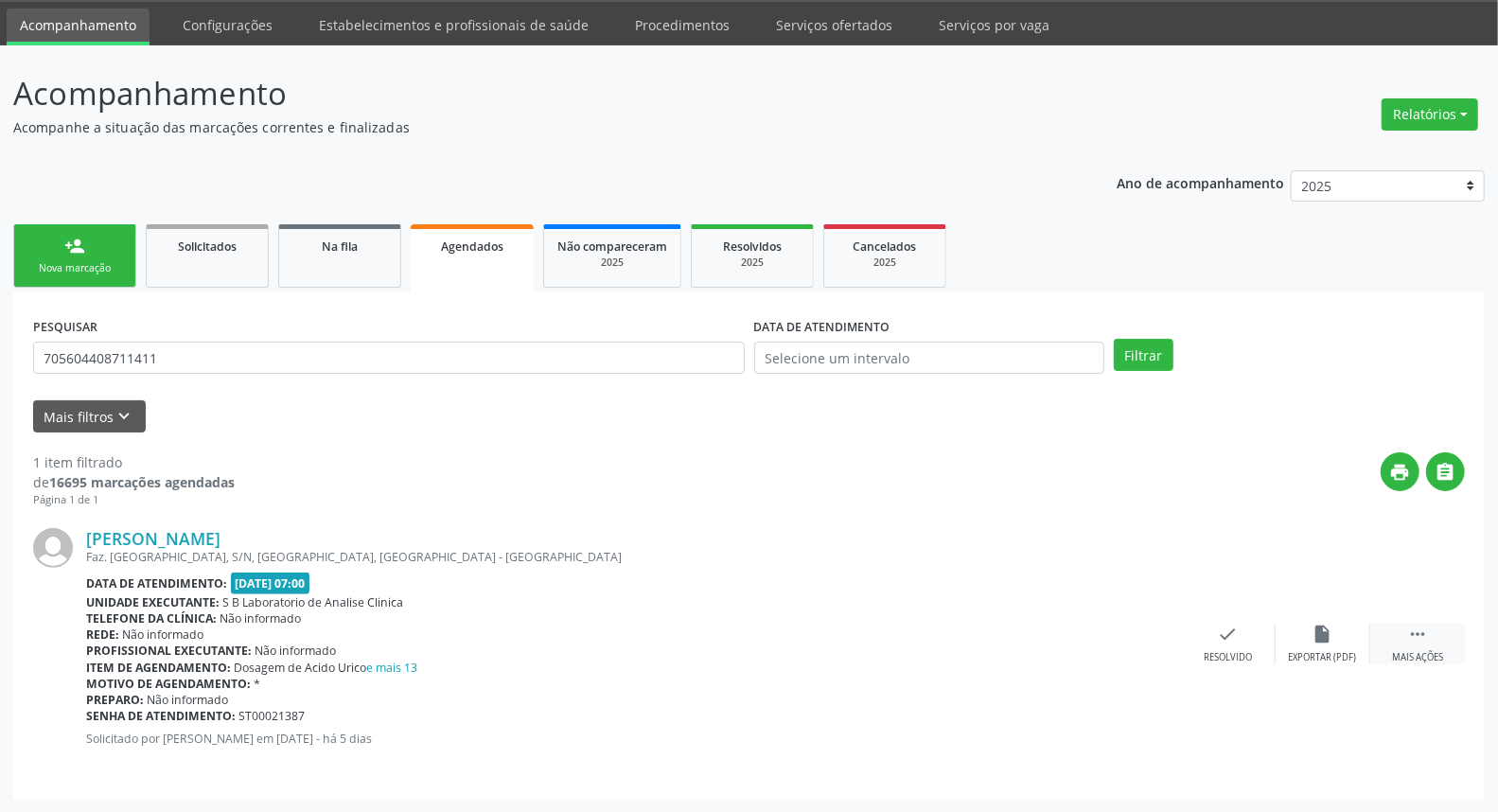
click at [1416, 631] on icon "" at bounding box center [1417, 634] width 21 height 21
click at [1298, 632] on div "edit Editar" at bounding box center [1322, 643] width 95 height 41
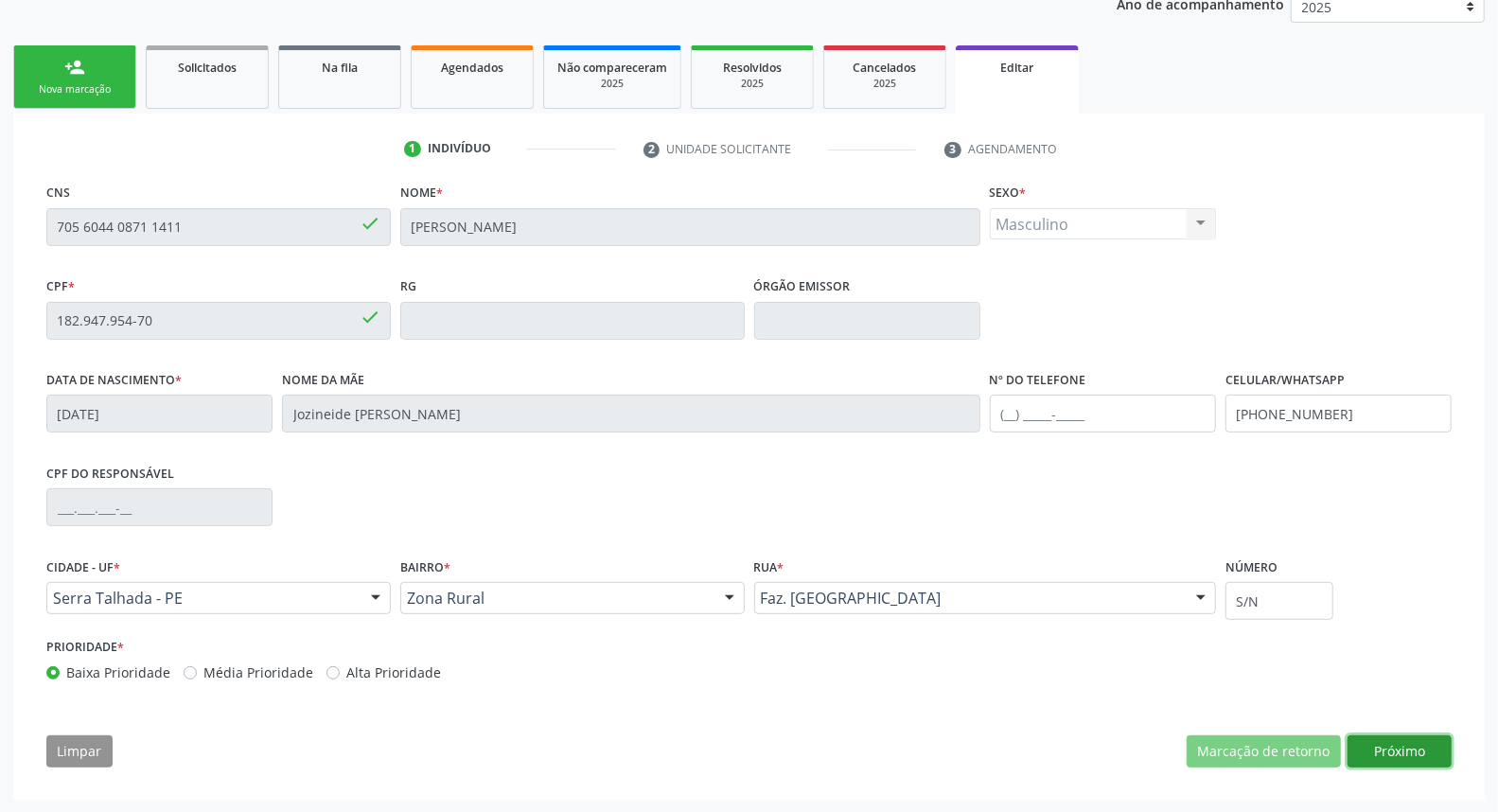
click at [1405, 751] on button "Próximo" at bounding box center [1399, 751] width 104 height 32
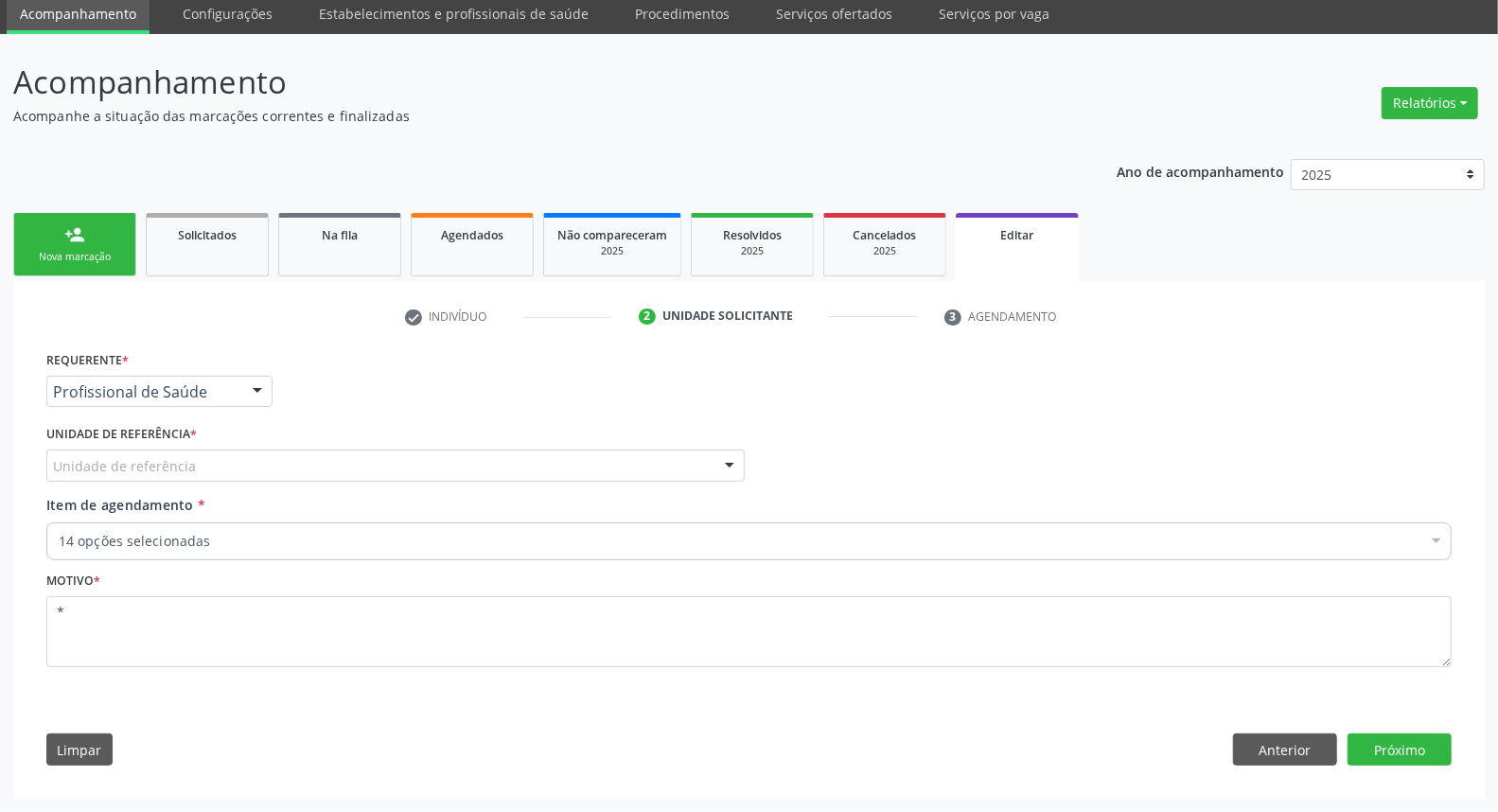
scroll to position [69, 0]
click at [305, 451] on div "Unidade de referência" at bounding box center [396, 467] width 698 height 32
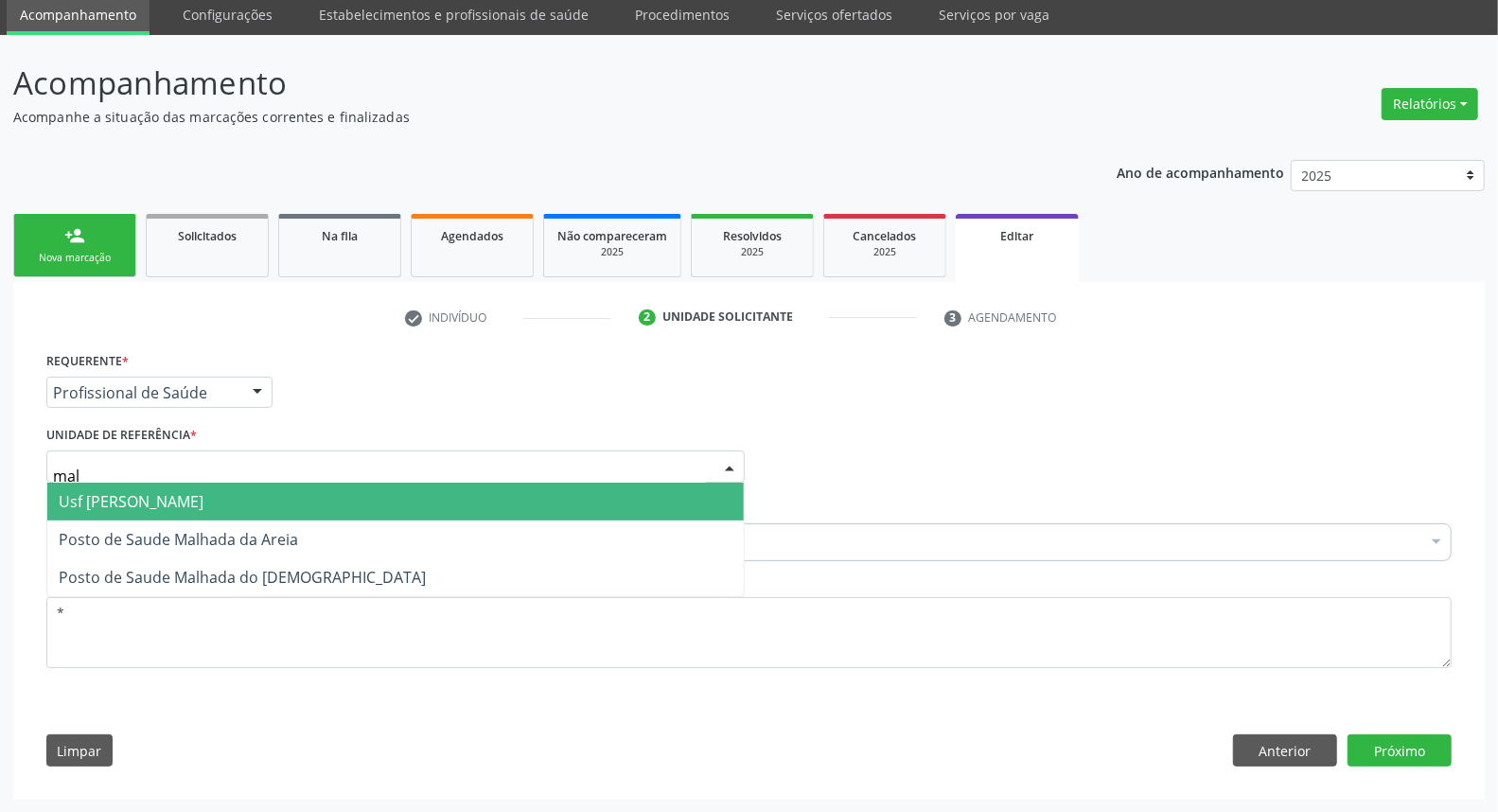
type input "malh"
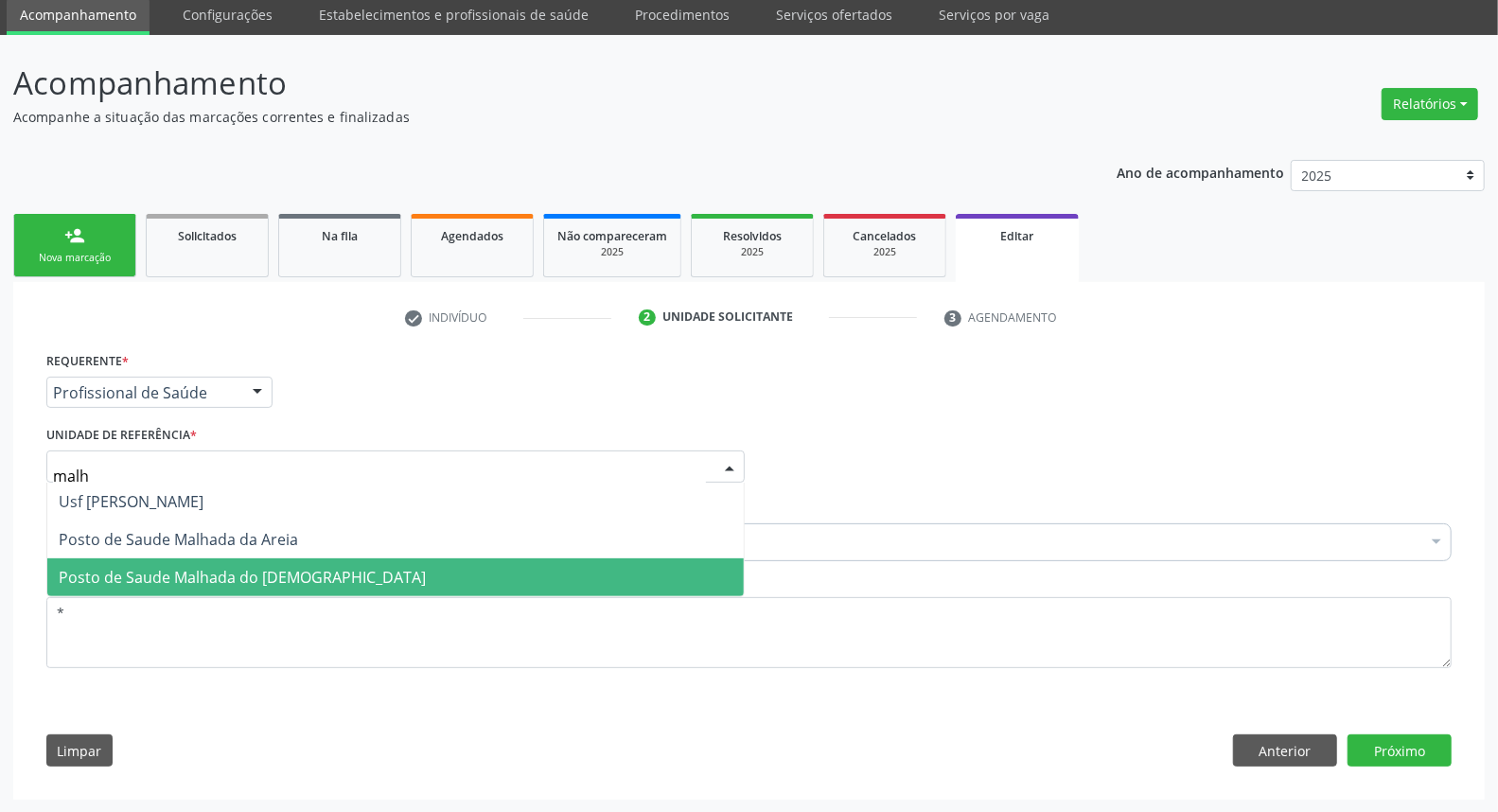
click at [249, 591] on span "Posto de Saude Malhada do [DEMOGRAPHIC_DATA]" at bounding box center [396, 577] width 696 height 38
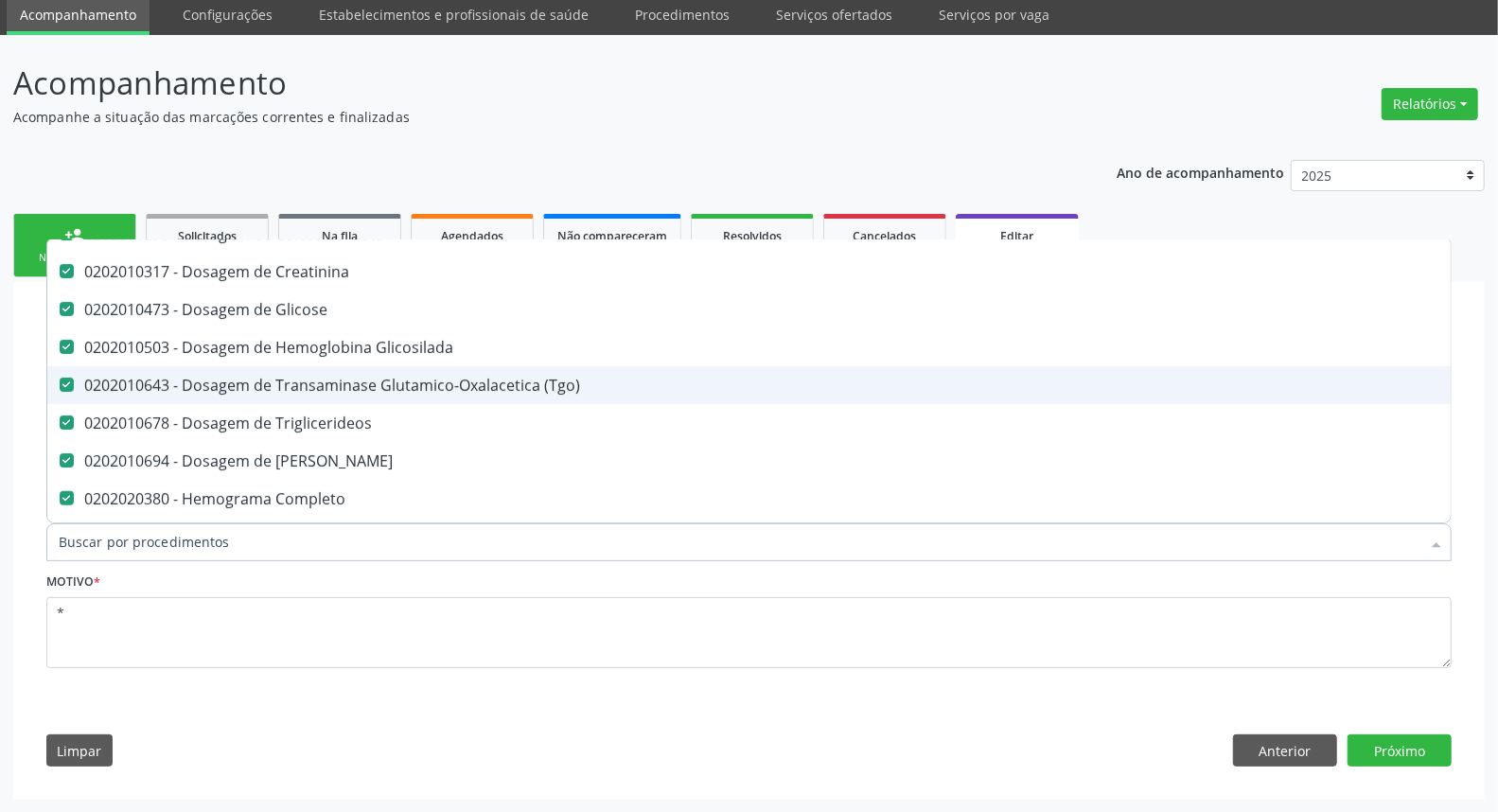
scroll to position [420, 0]
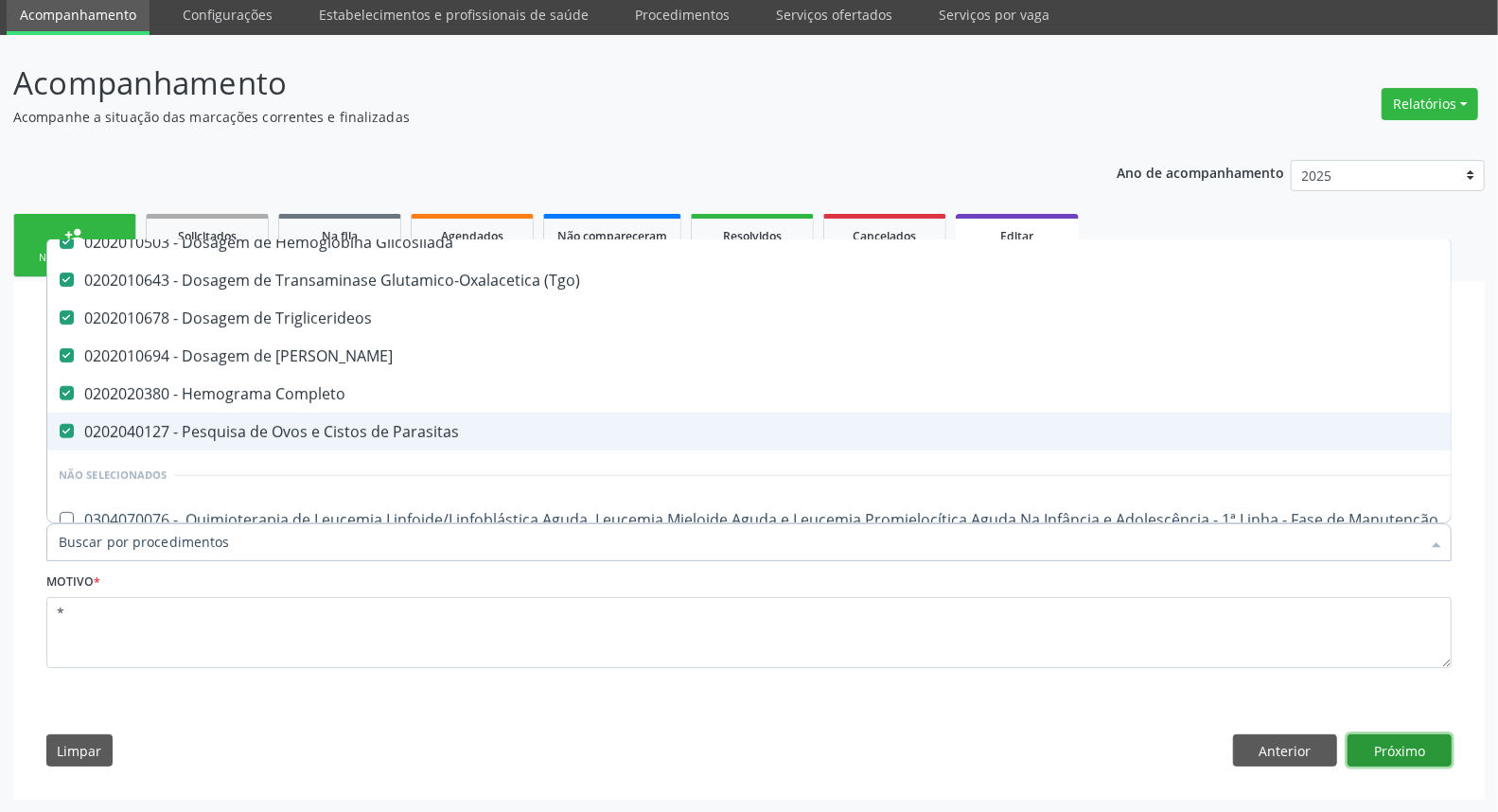
click at [1370, 752] on button "Próximo" at bounding box center [1399, 750] width 104 height 32
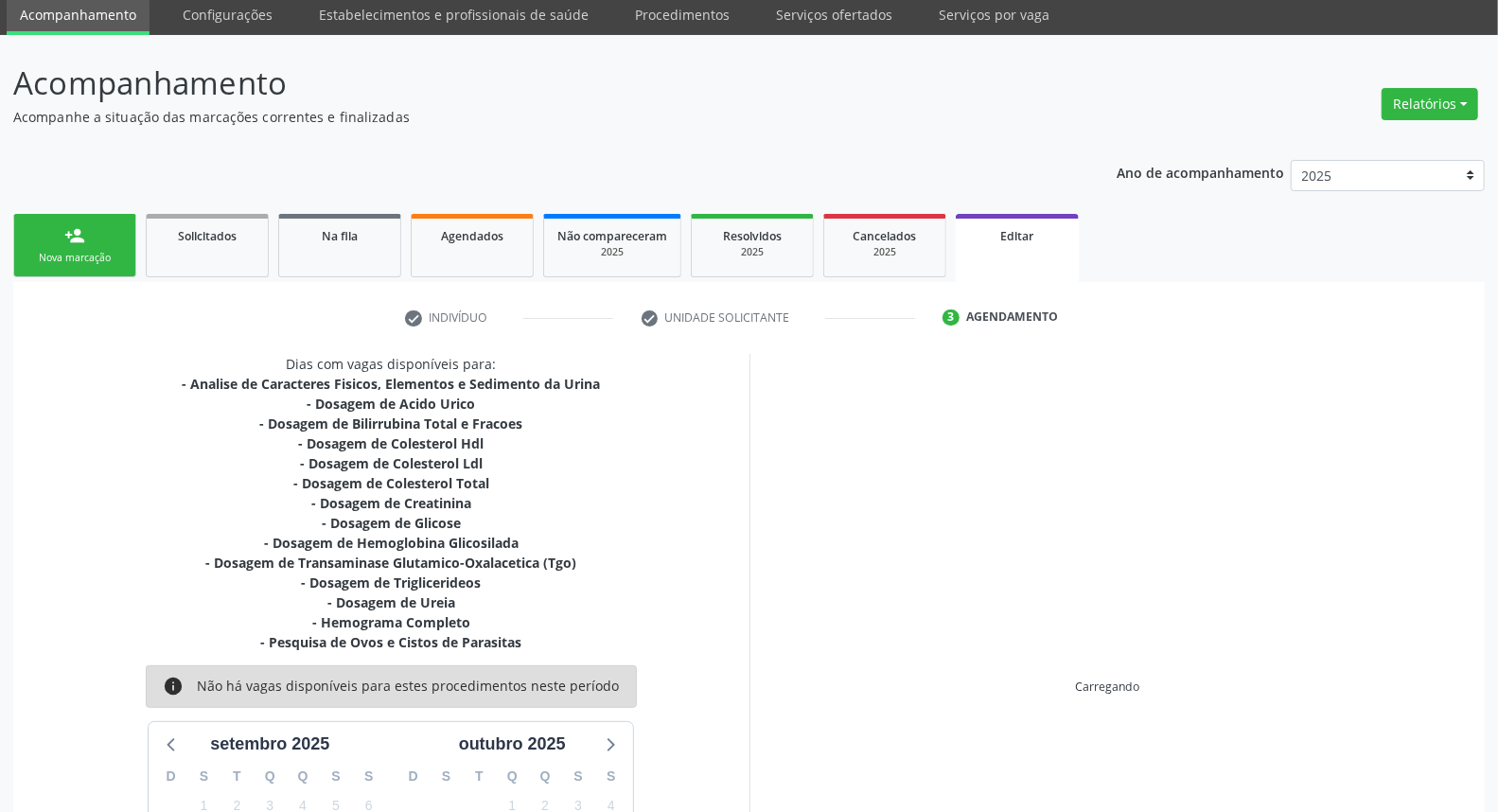
scroll to position [279, 0]
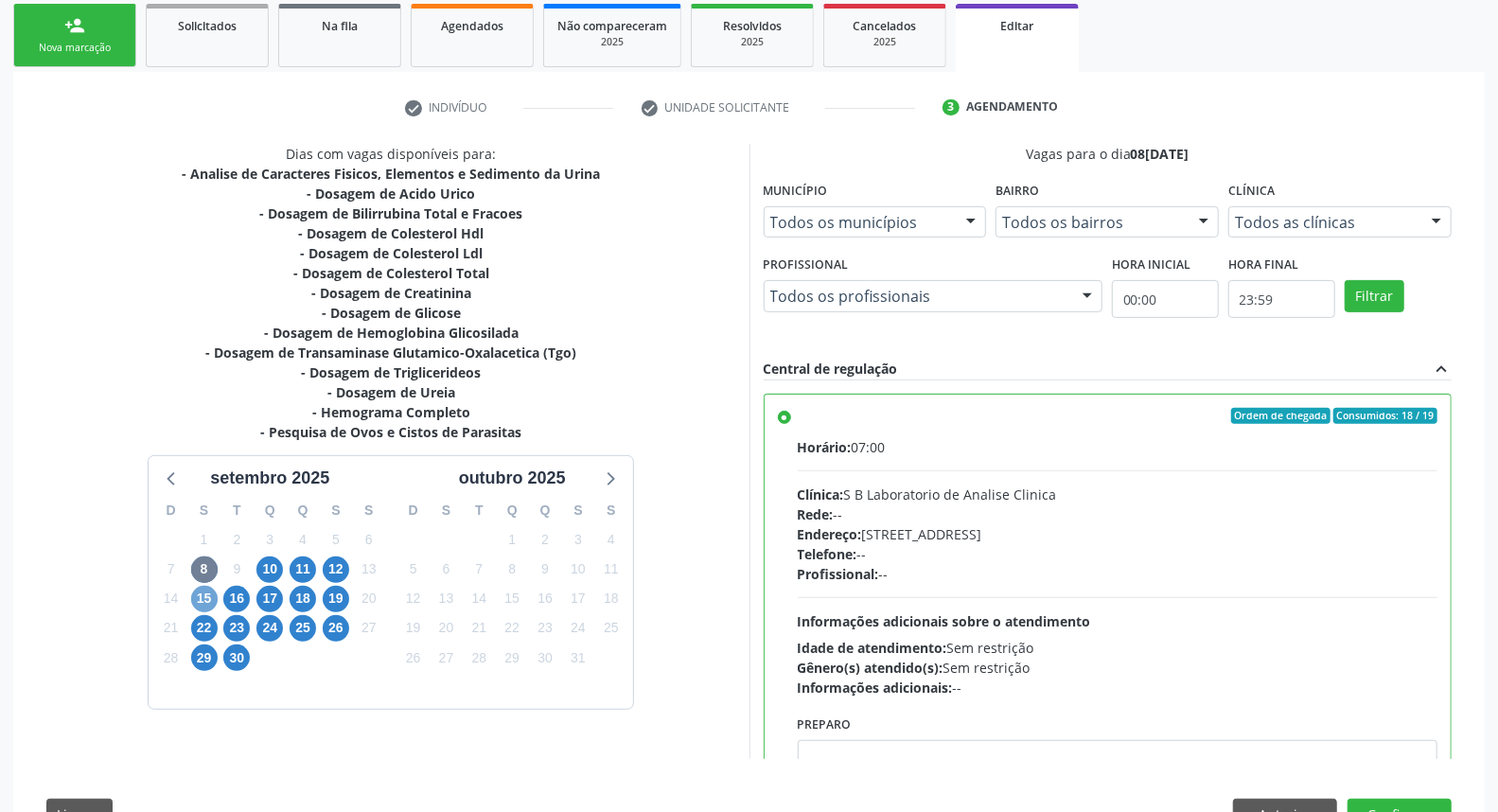
click at [211, 591] on span "15" at bounding box center [204, 599] width 27 height 27
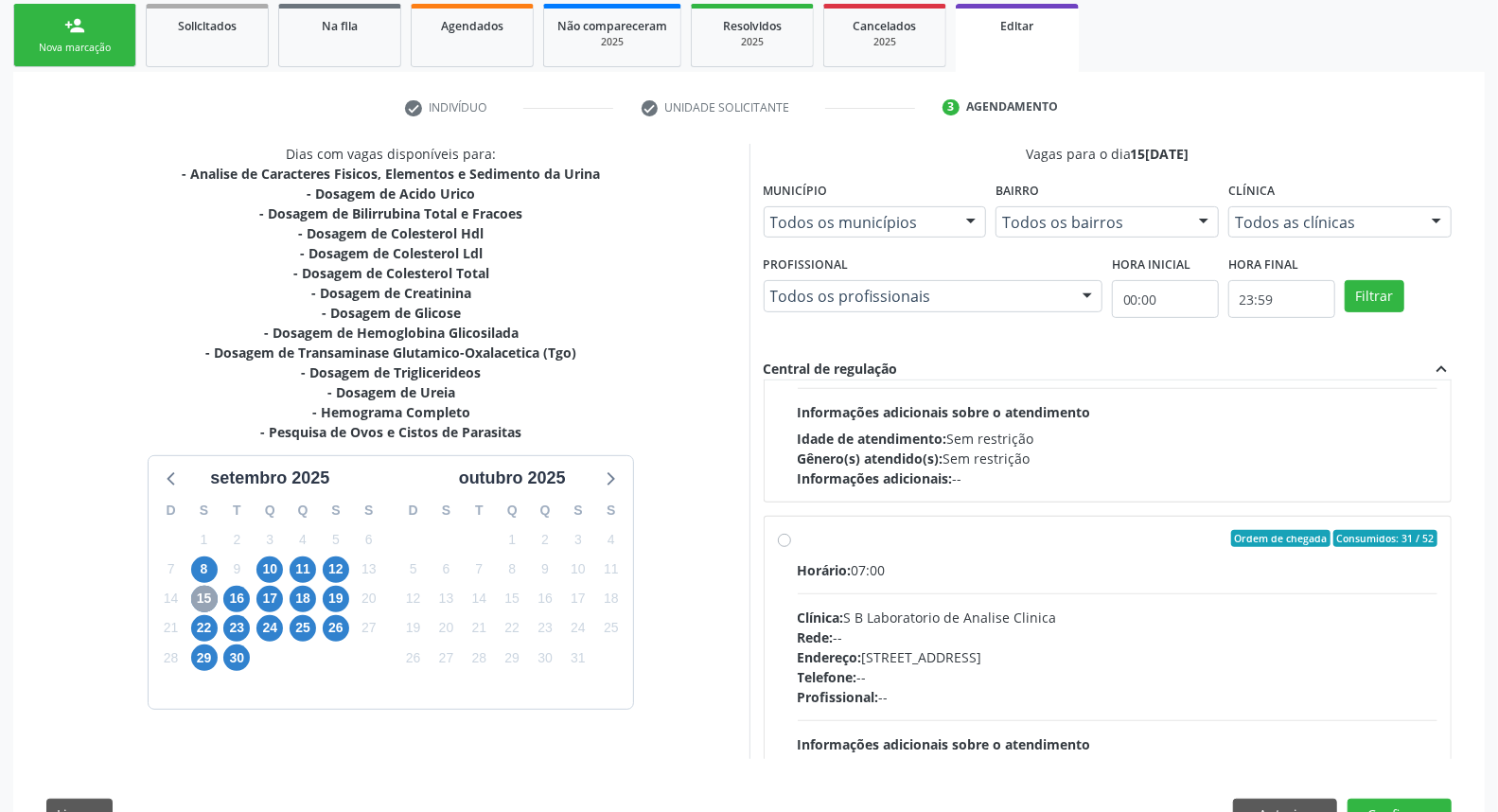
scroll to position [342, 0]
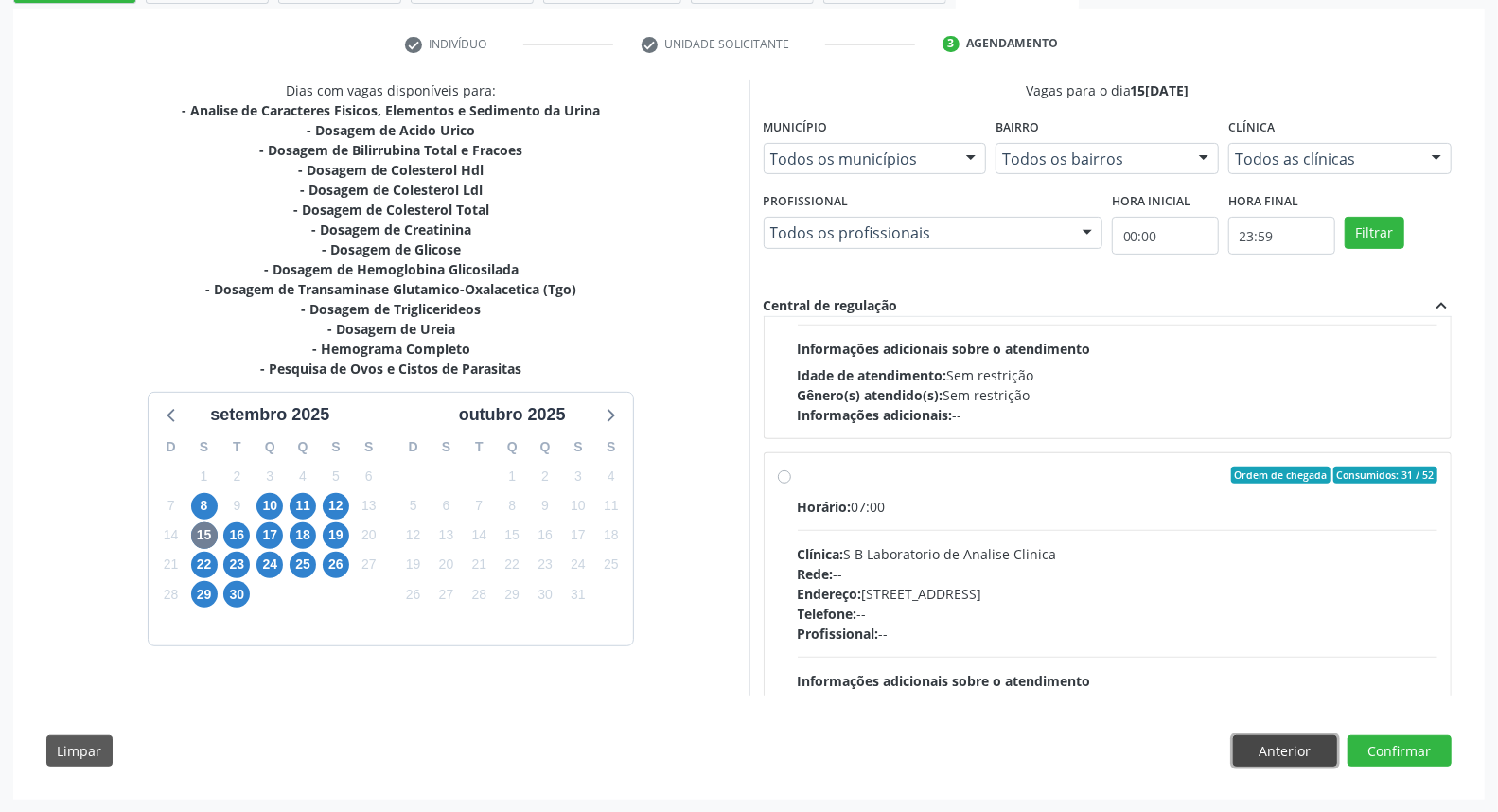
click at [1321, 749] on button "Anterior" at bounding box center [1285, 751] width 104 height 32
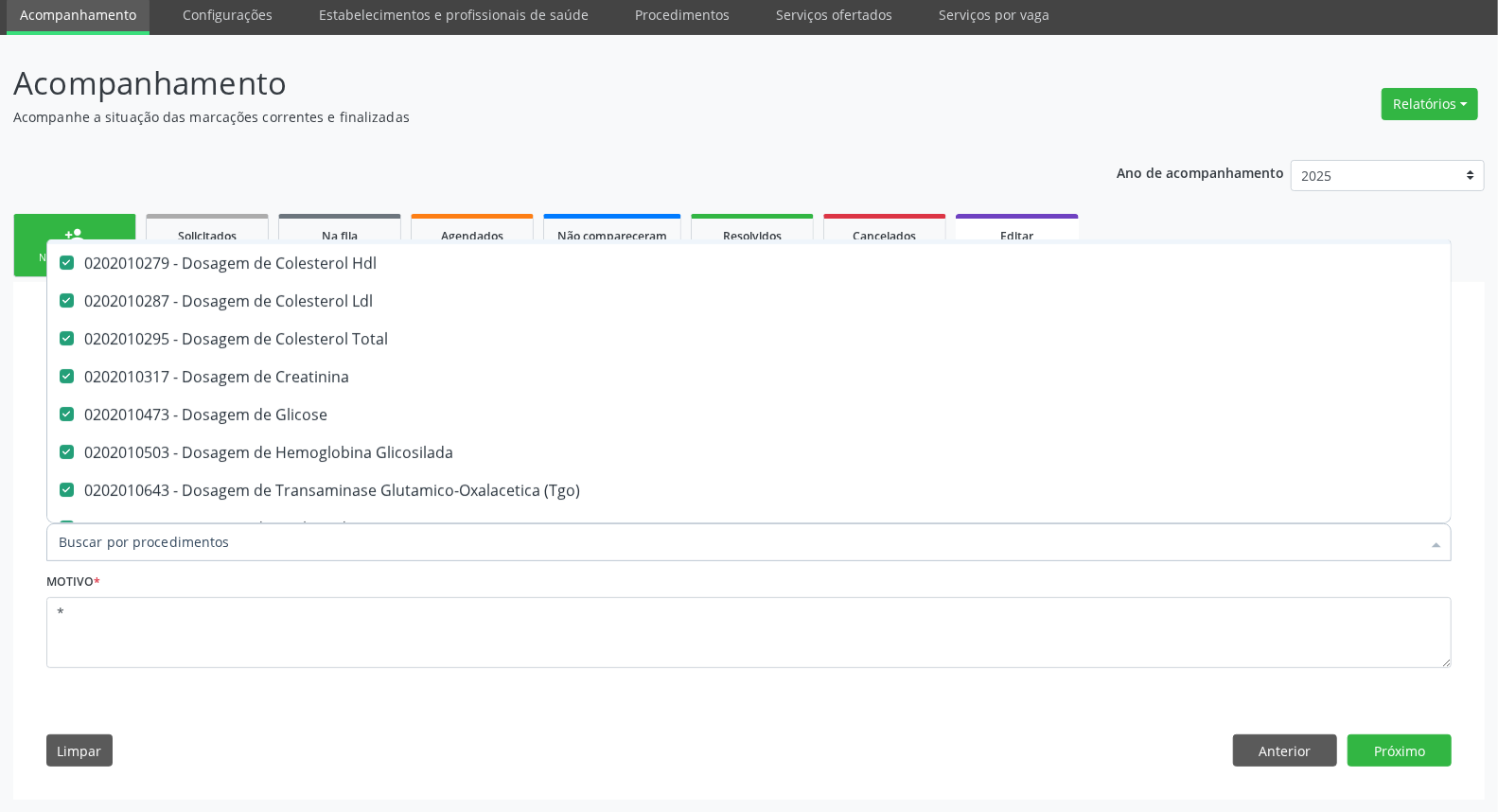
scroll to position [315, 0]
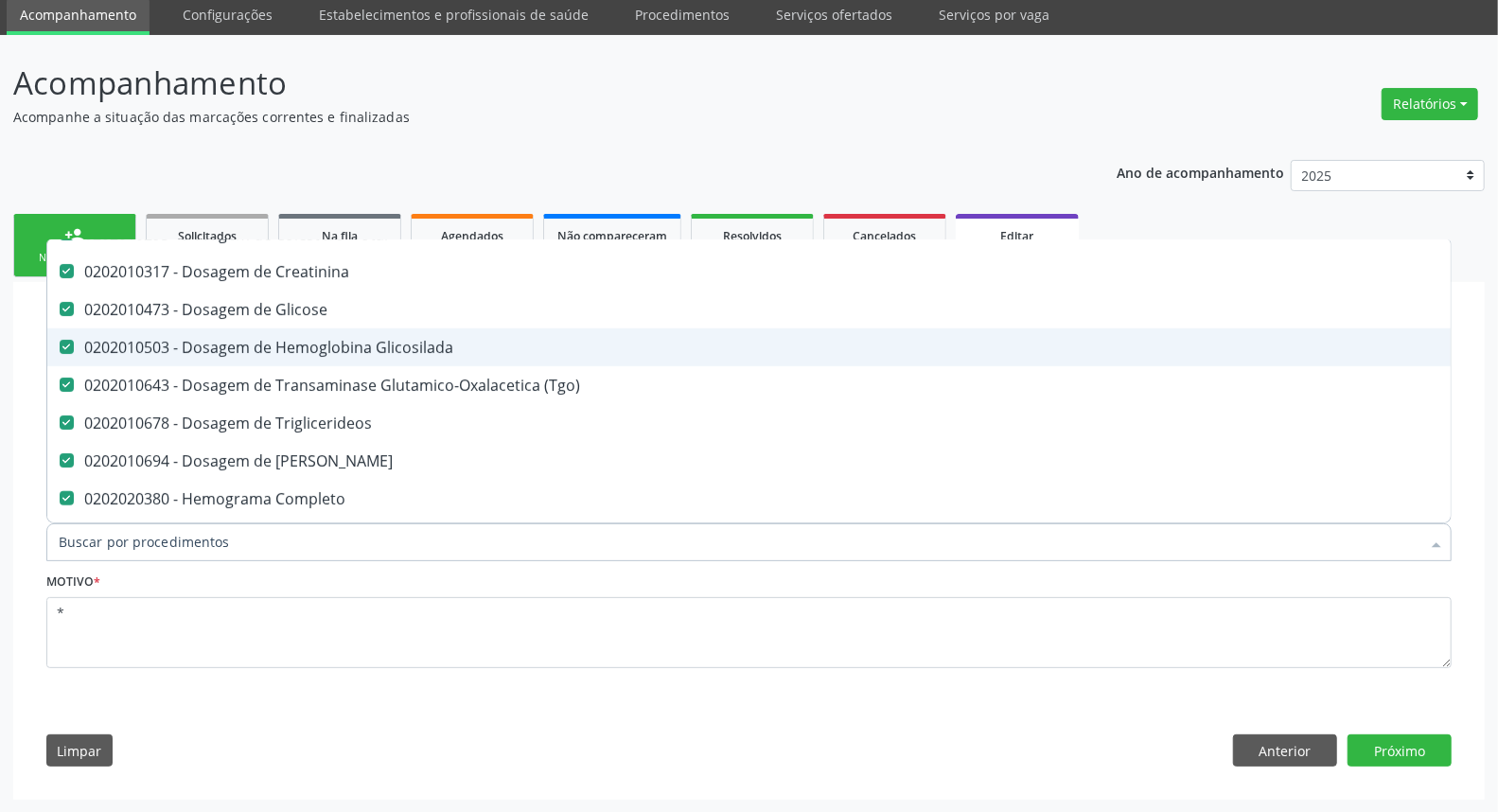
click at [296, 350] on div "0202010503 - Dosagem de Hemoglobina Glicosilada" at bounding box center [795, 347] width 1473 height 15
checkbox Glicosilada "false"
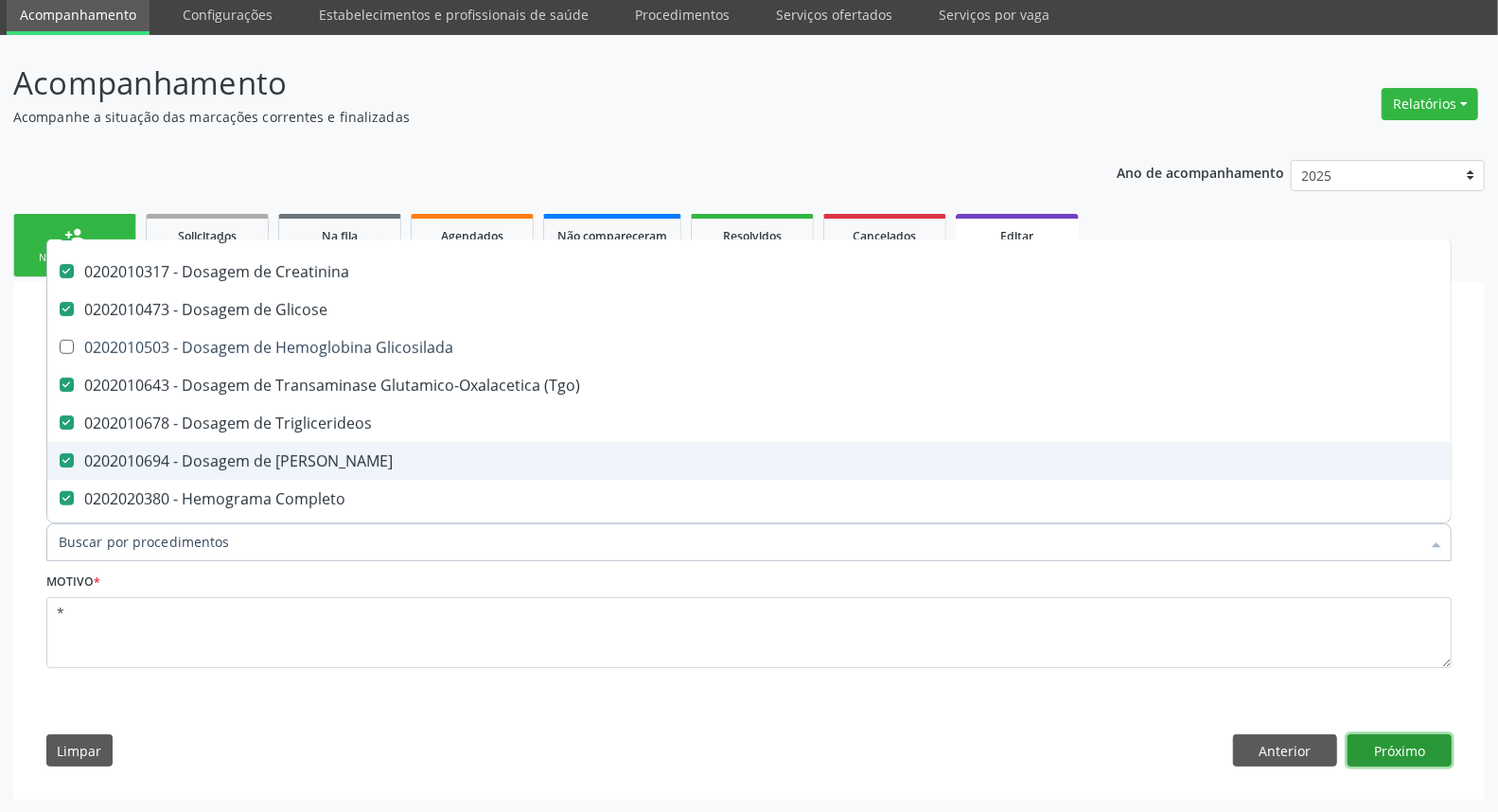
click at [1397, 749] on button "Próximo" at bounding box center [1399, 750] width 104 height 32
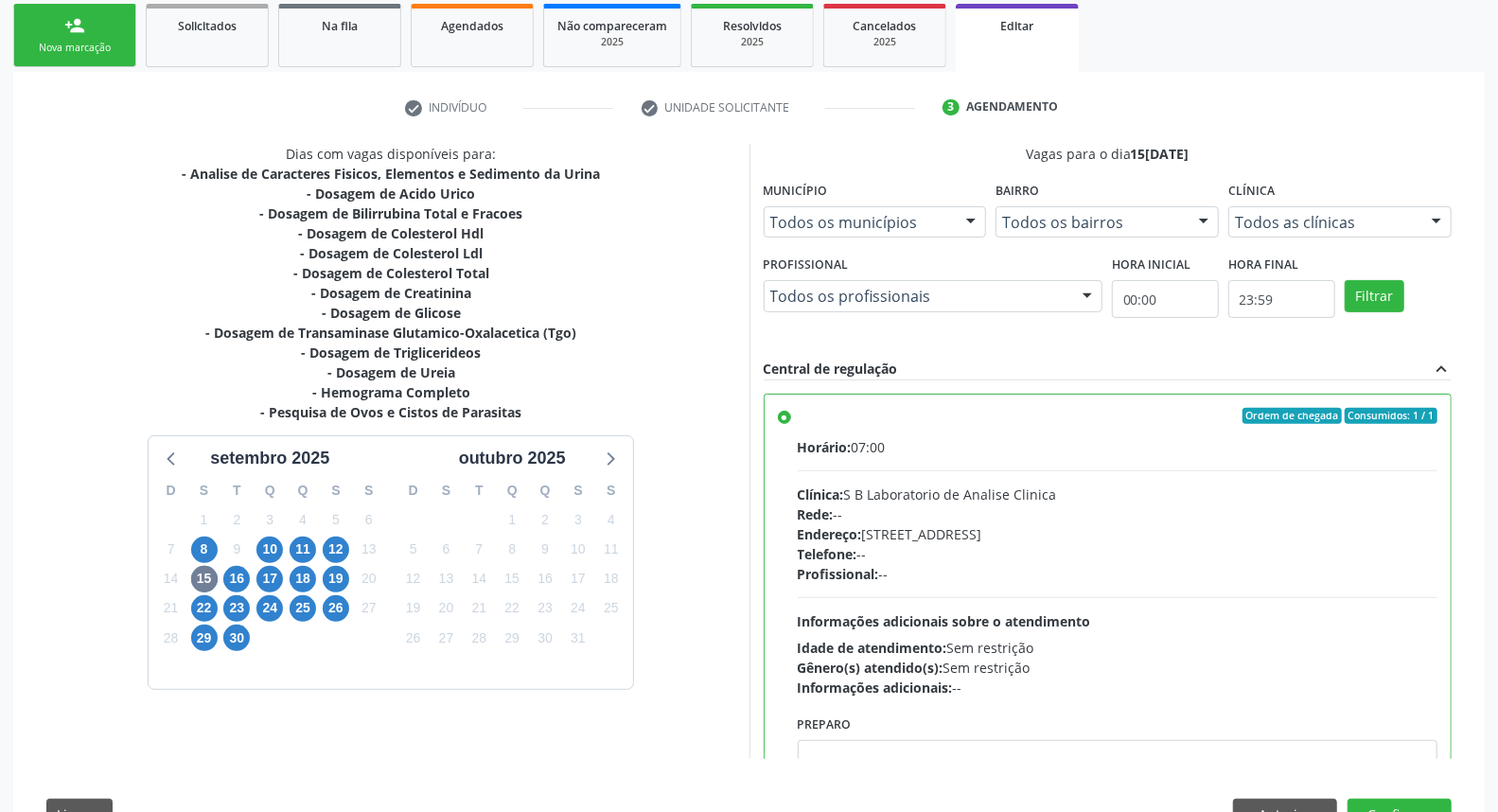
scroll to position [105, 0]
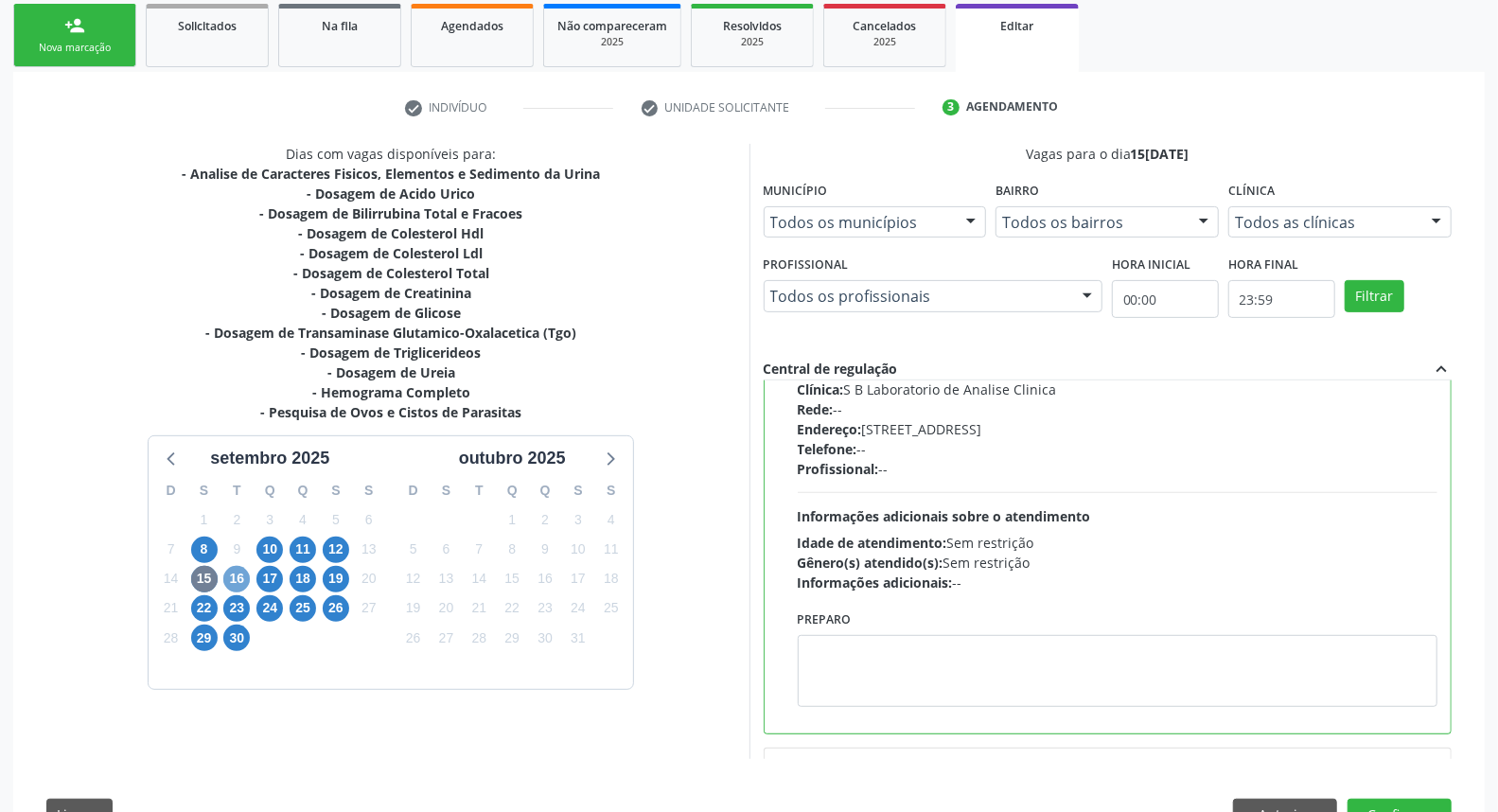
click at [228, 583] on span "16" at bounding box center [236, 579] width 27 height 27
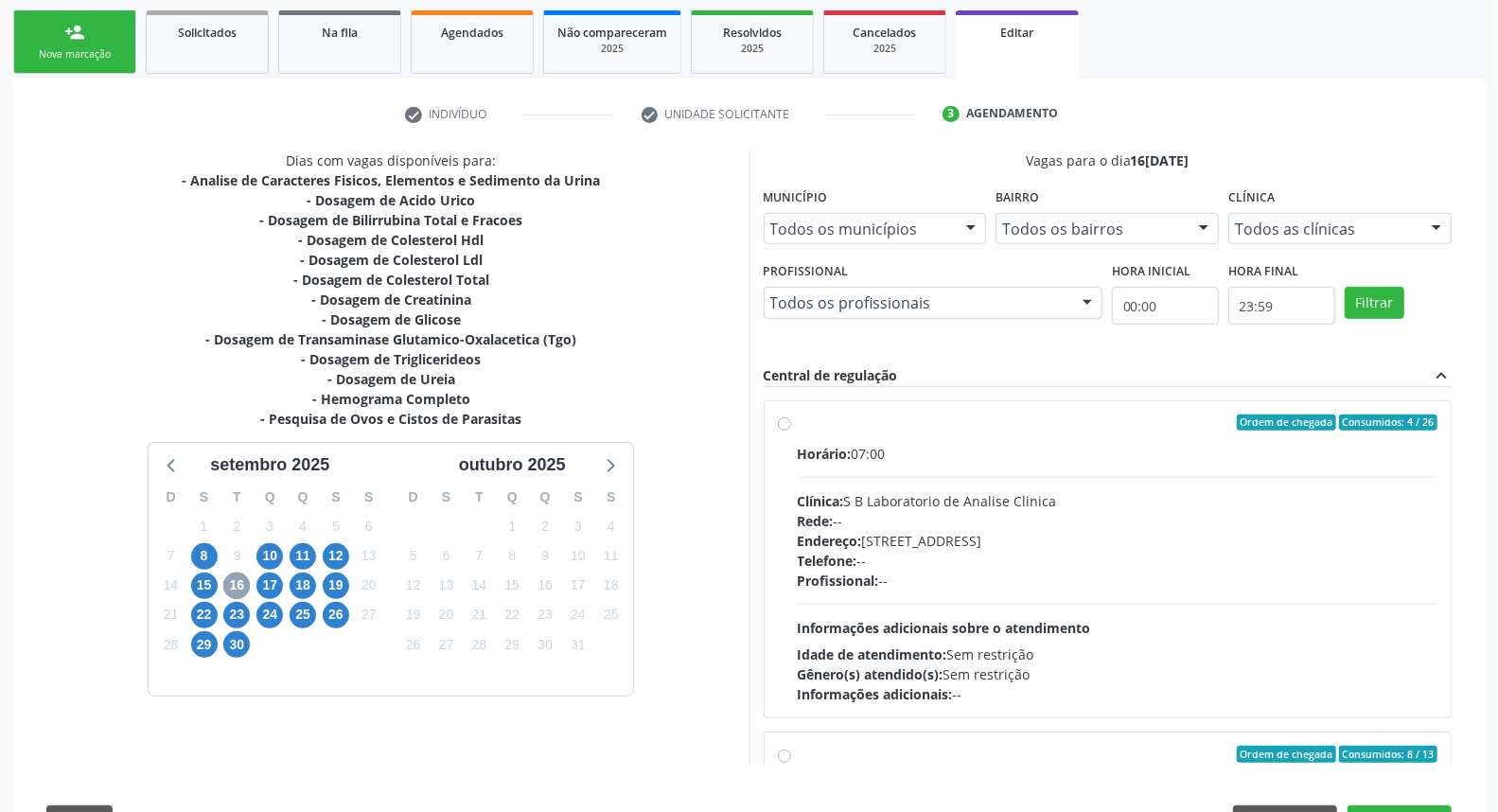
scroll to position [279, 0]
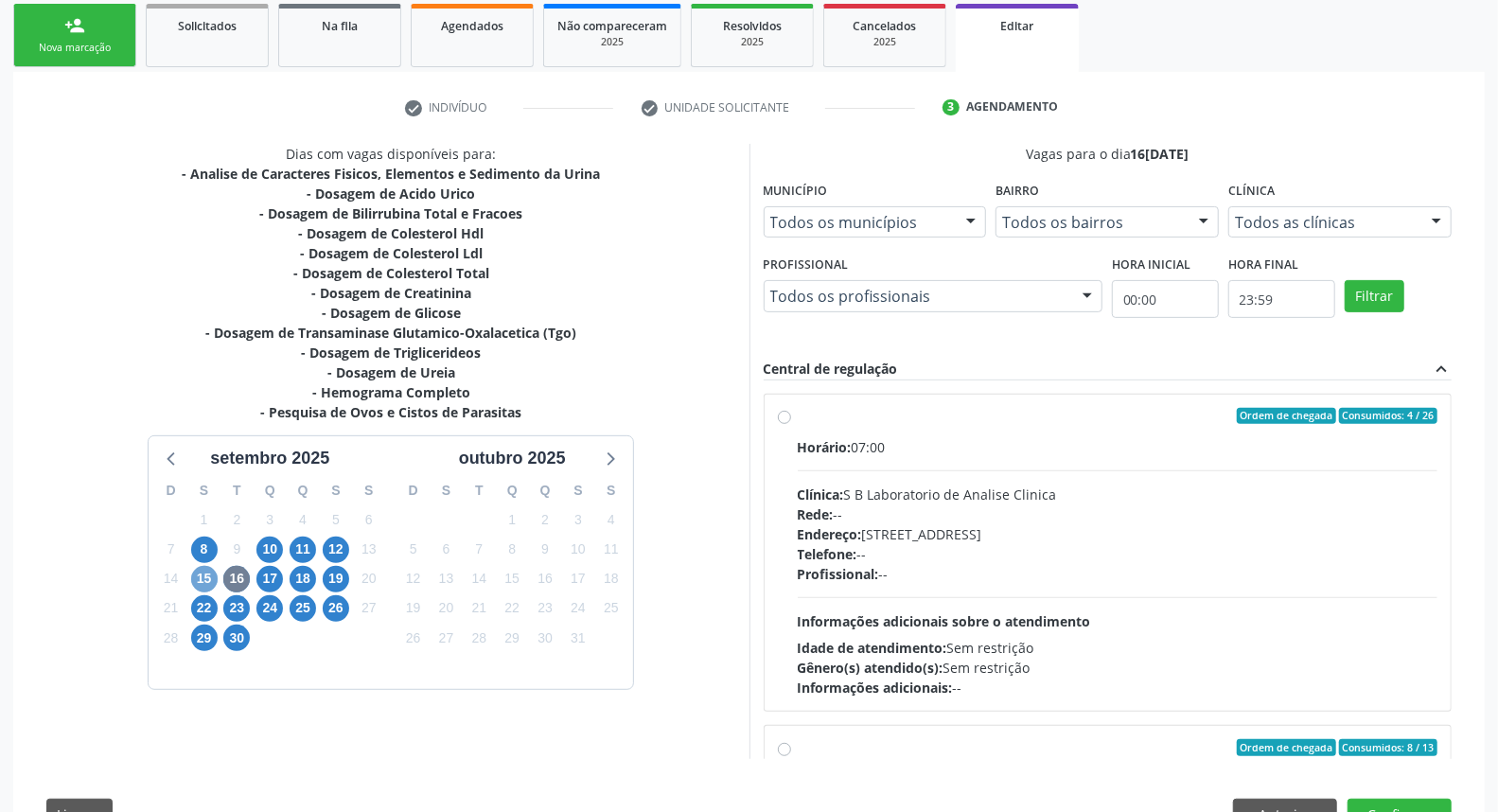
drag, startPoint x: 198, startPoint y: 573, endPoint x: 627, endPoint y: 535, distance: 430.7
click at [199, 573] on span "15" at bounding box center [204, 579] width 27 height 27
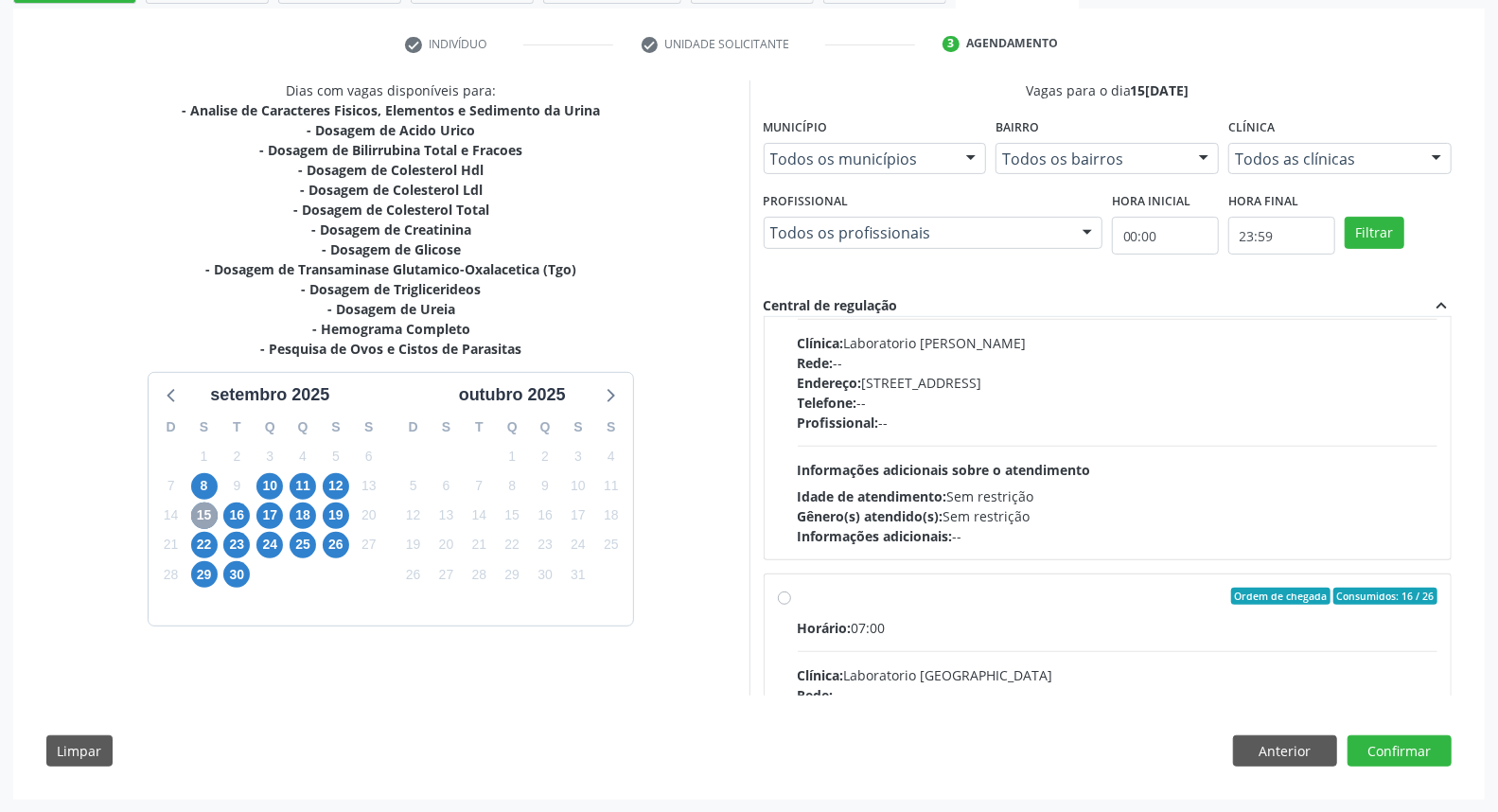
scroll to position [646, 0]
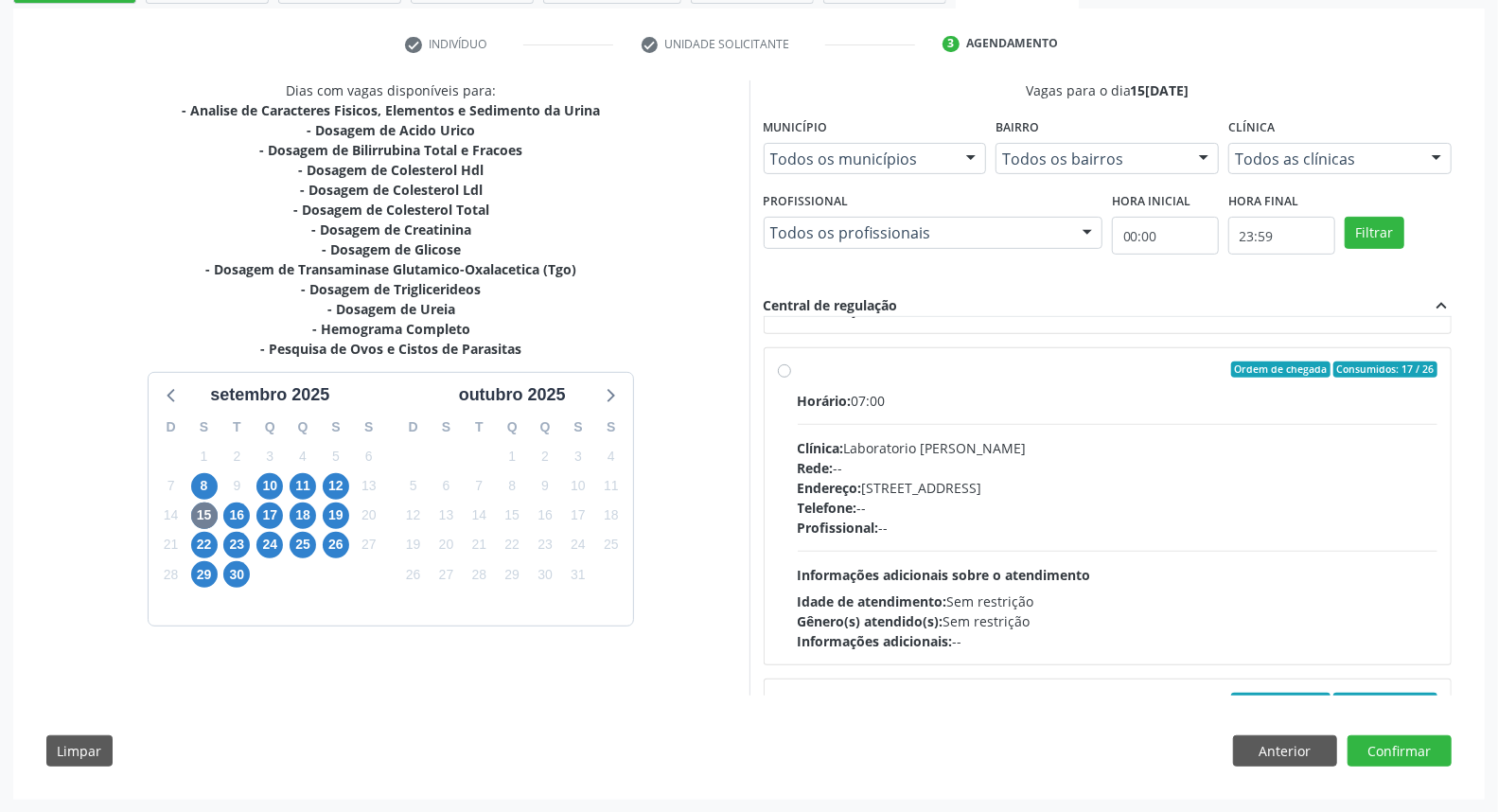
click at [906, 377] on label "Ordem de chegada Consumidos: 17 / 26 Horário: 07:00 Clínica: Laboratorio Jose P…" at bounding box center [1118, 507] width 640 height 290
click at [791, 377] on input "Ordem de chegada Consumidos: 17 / 26 Horário: 07:00 Clínica: Laboratorio Jose P…" at bounding box center [785, 370] width 13 height 17
radio input "true"
click at [1438, 752] on button "Confirmar" at bounding box center [1399, 751] width 104 height 32
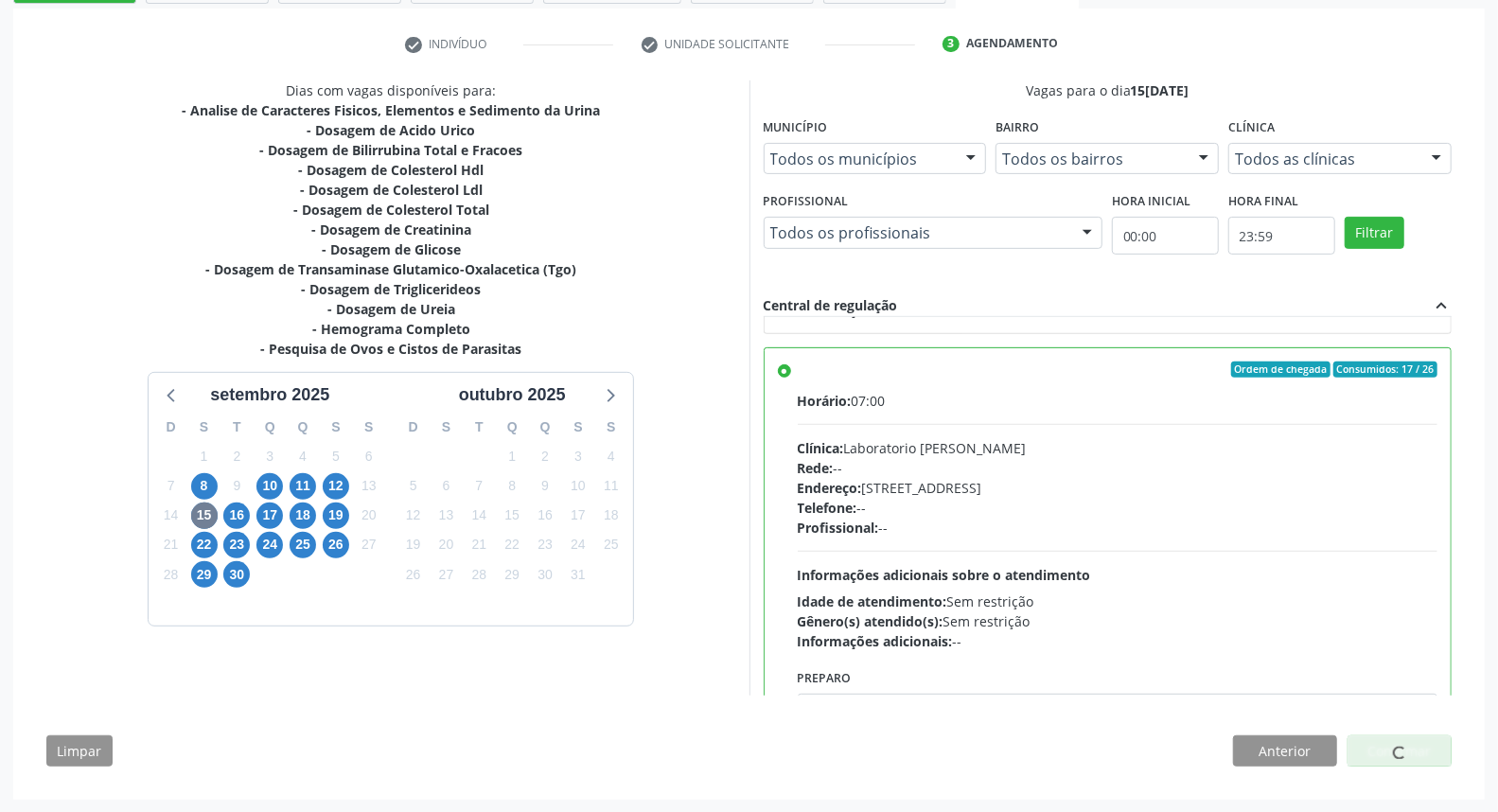
scroll to position [0, 0]
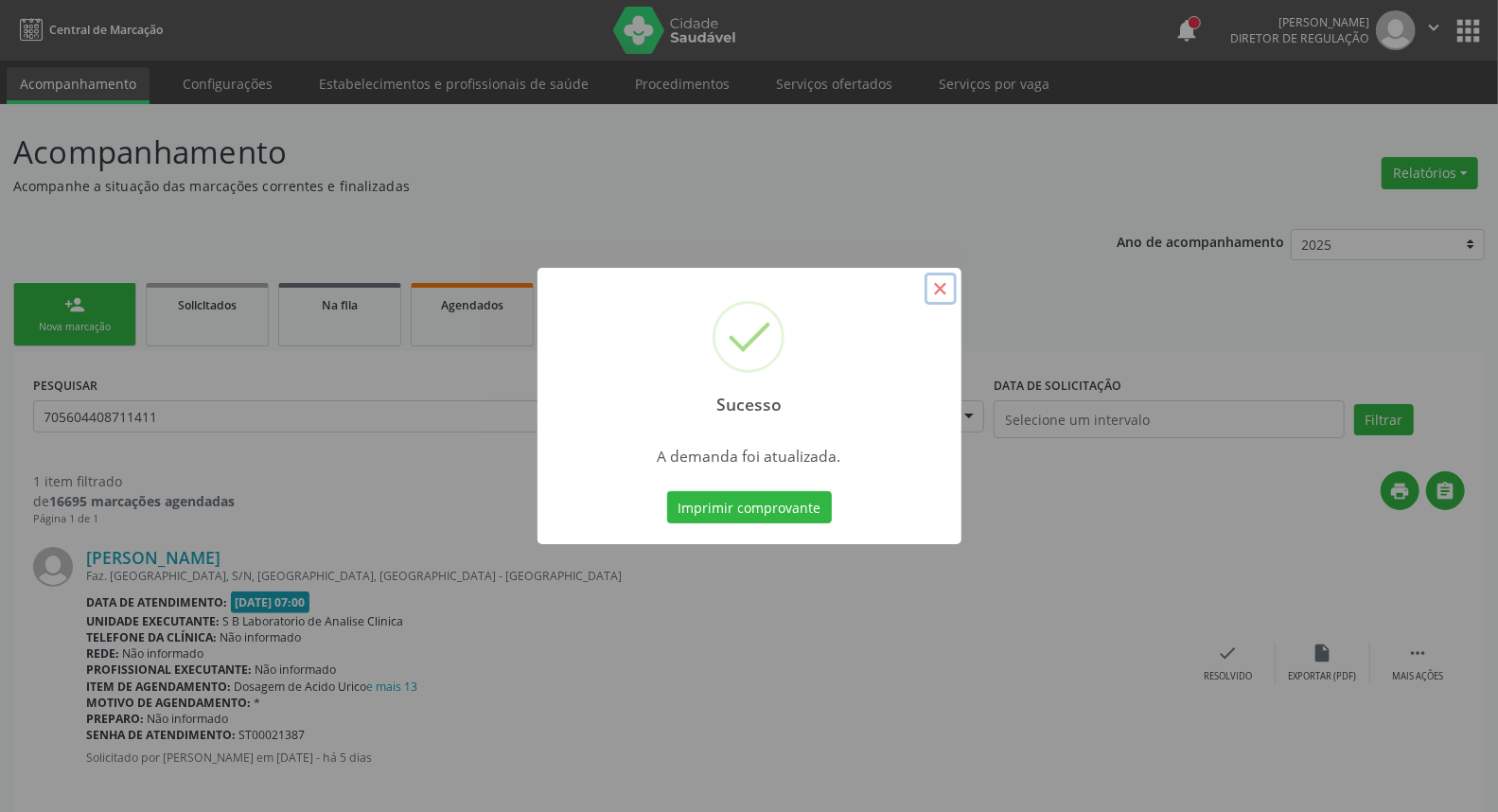
drag, startPoint x: 946, startPoint y: 295, endPoint x: 236, endPoint y: 310, distance: 710.2
click at [943, 295] on button "×" at bounding box center [940, 288] width 32 height 32
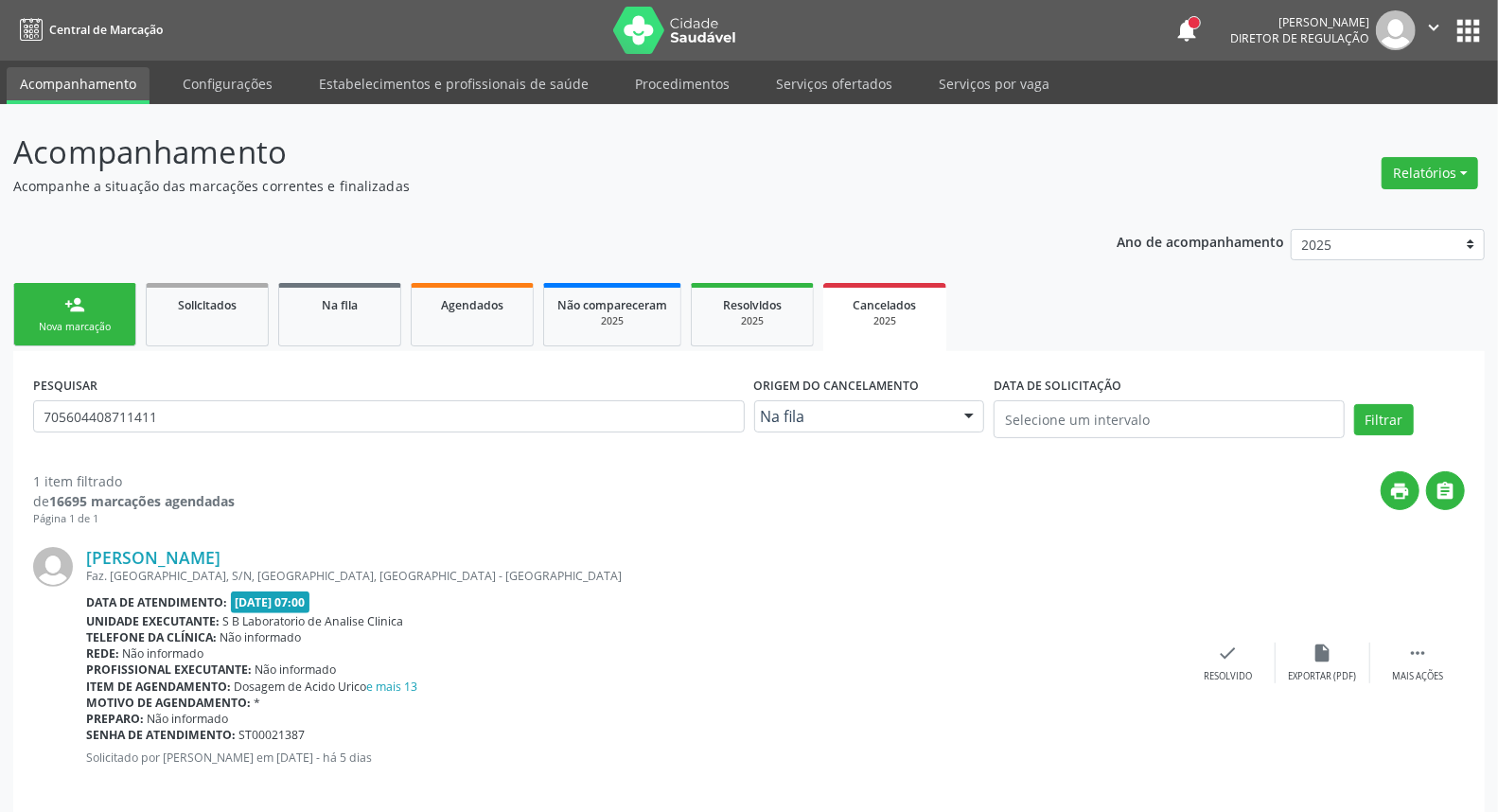
click at [53, 317] on link "person_add Nova marcação" at bounding box center [75, 314] width 123 height 64
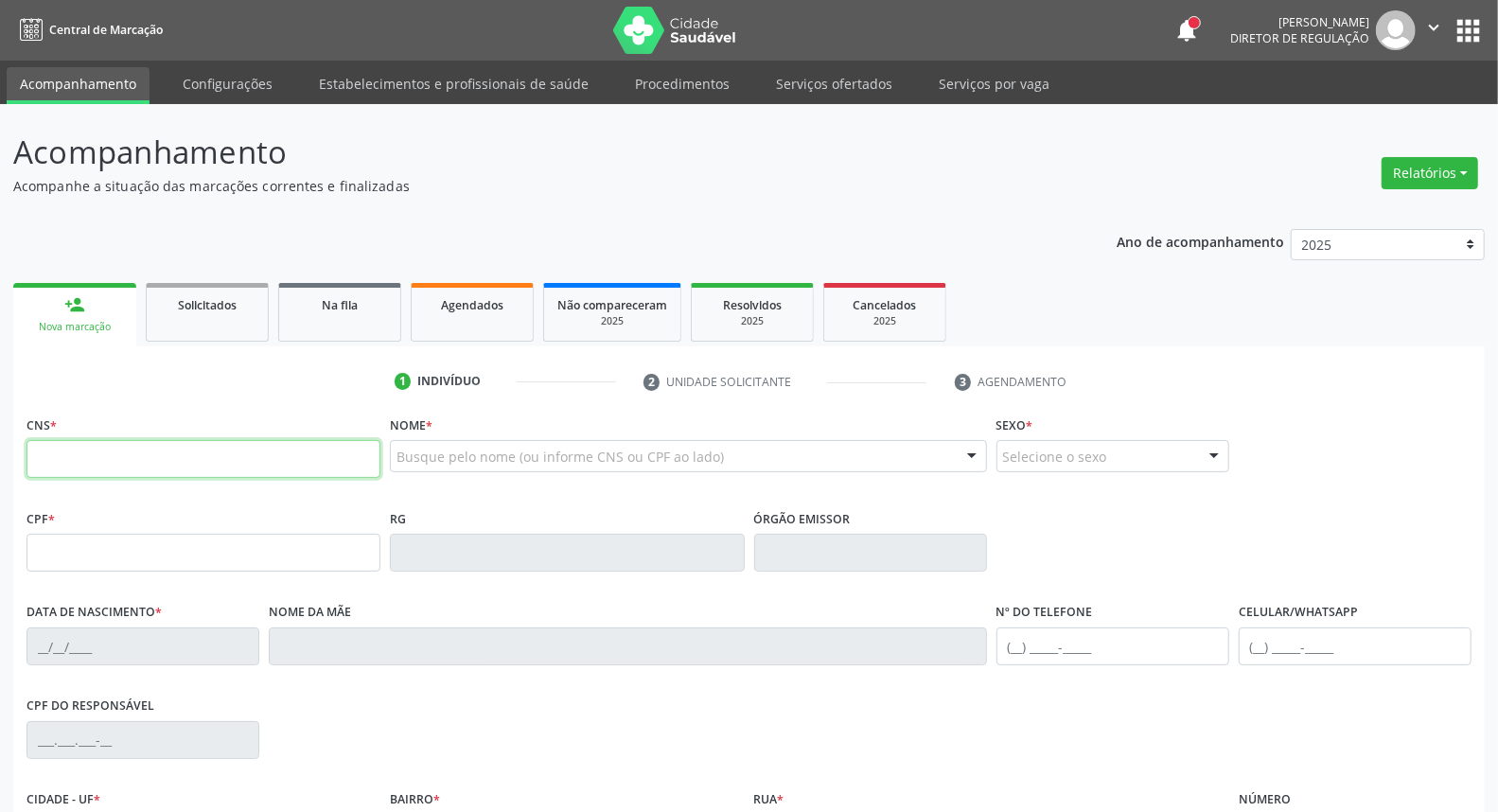
click at [111, 452] on input "text" at bounding box center [203, 459] width 354 height 38
paste input "705 6044 0871 1411"
type input "705 6044 0871 1411"
type input "182.947.954-70"
type input "20/09/2022"
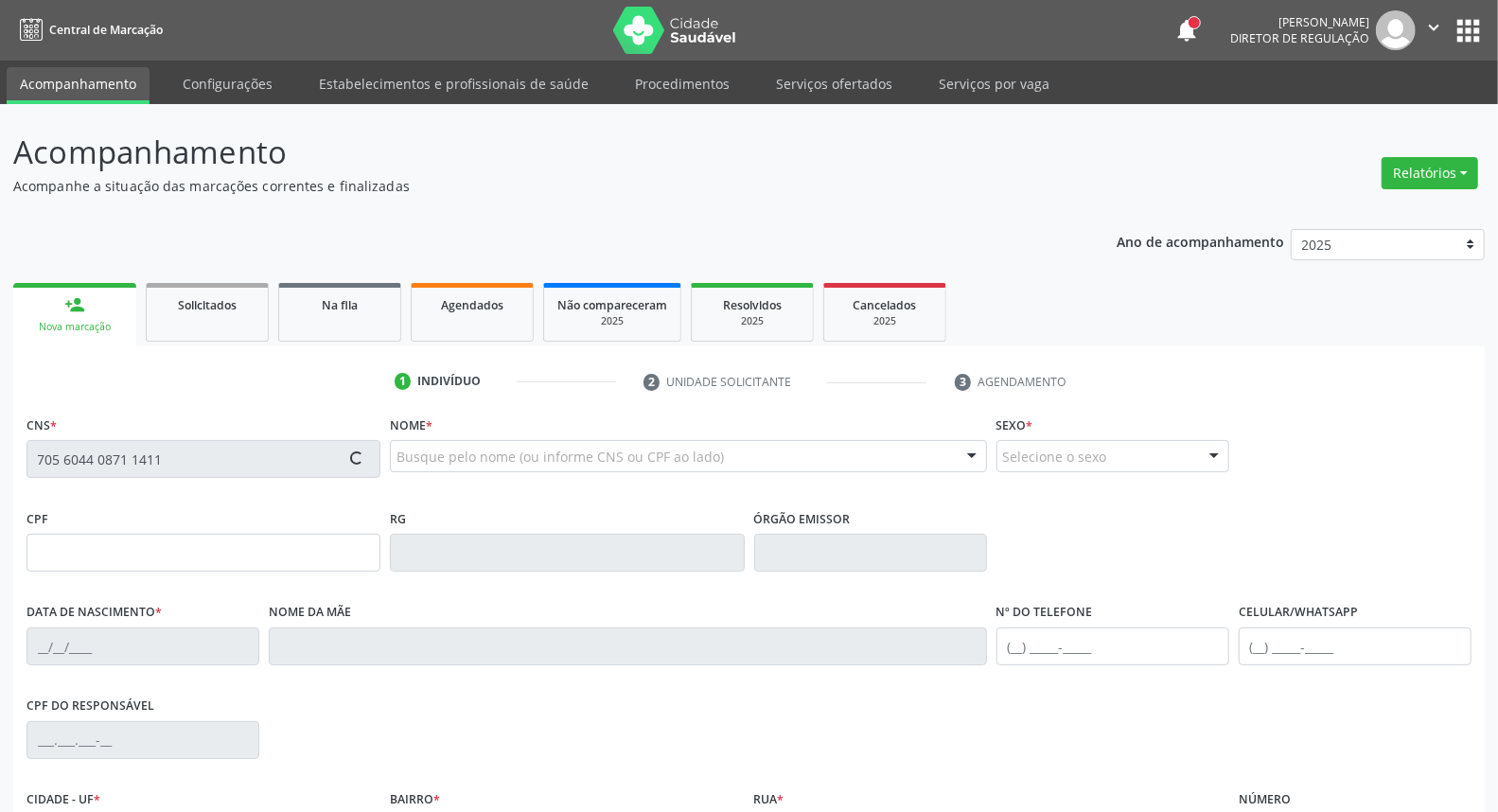
type input "Jozineide Honório Cordeiro"
type input "(87) 98813-8327"
type input "S/N"
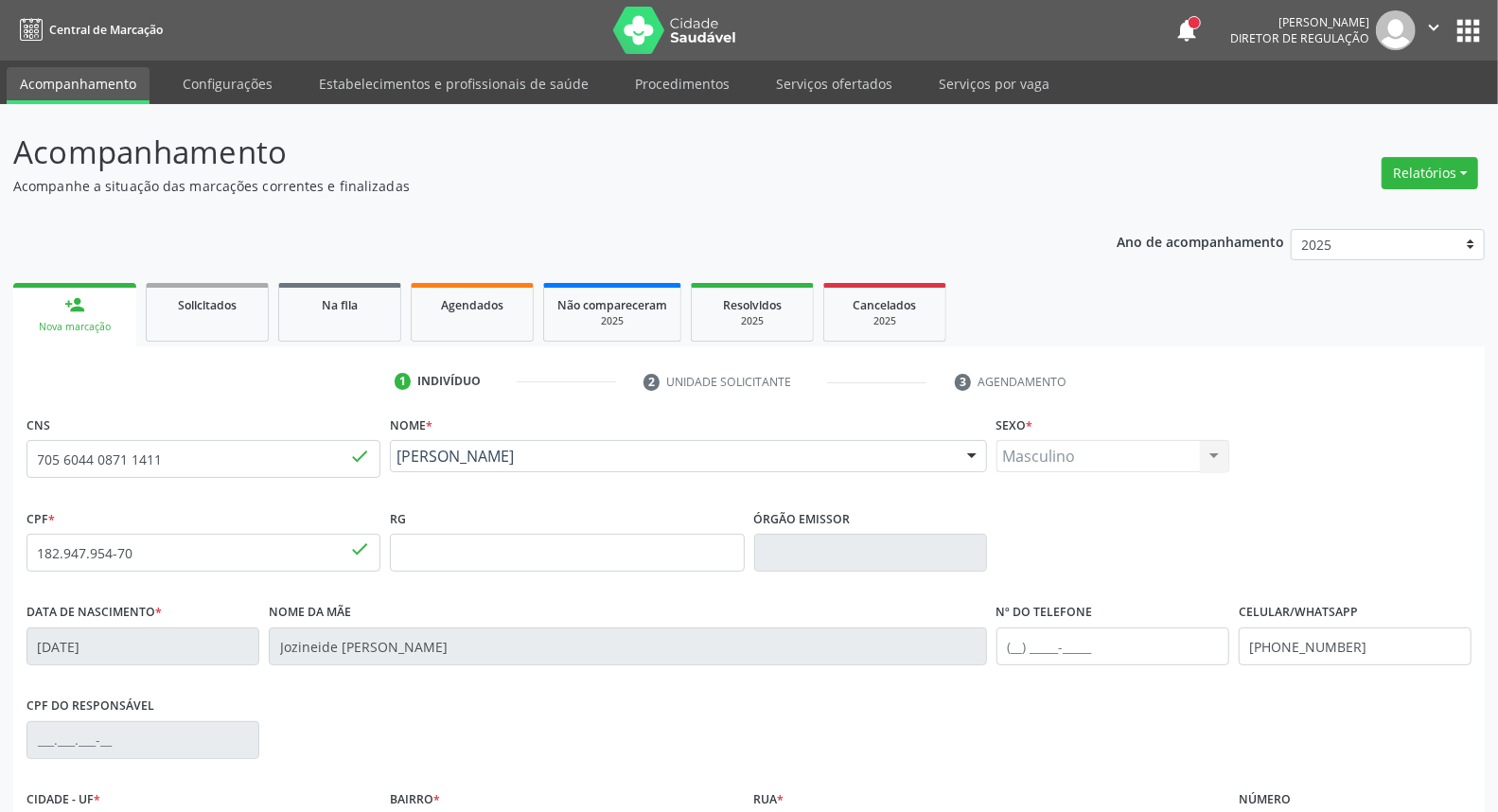
scroll to position [212, 0]
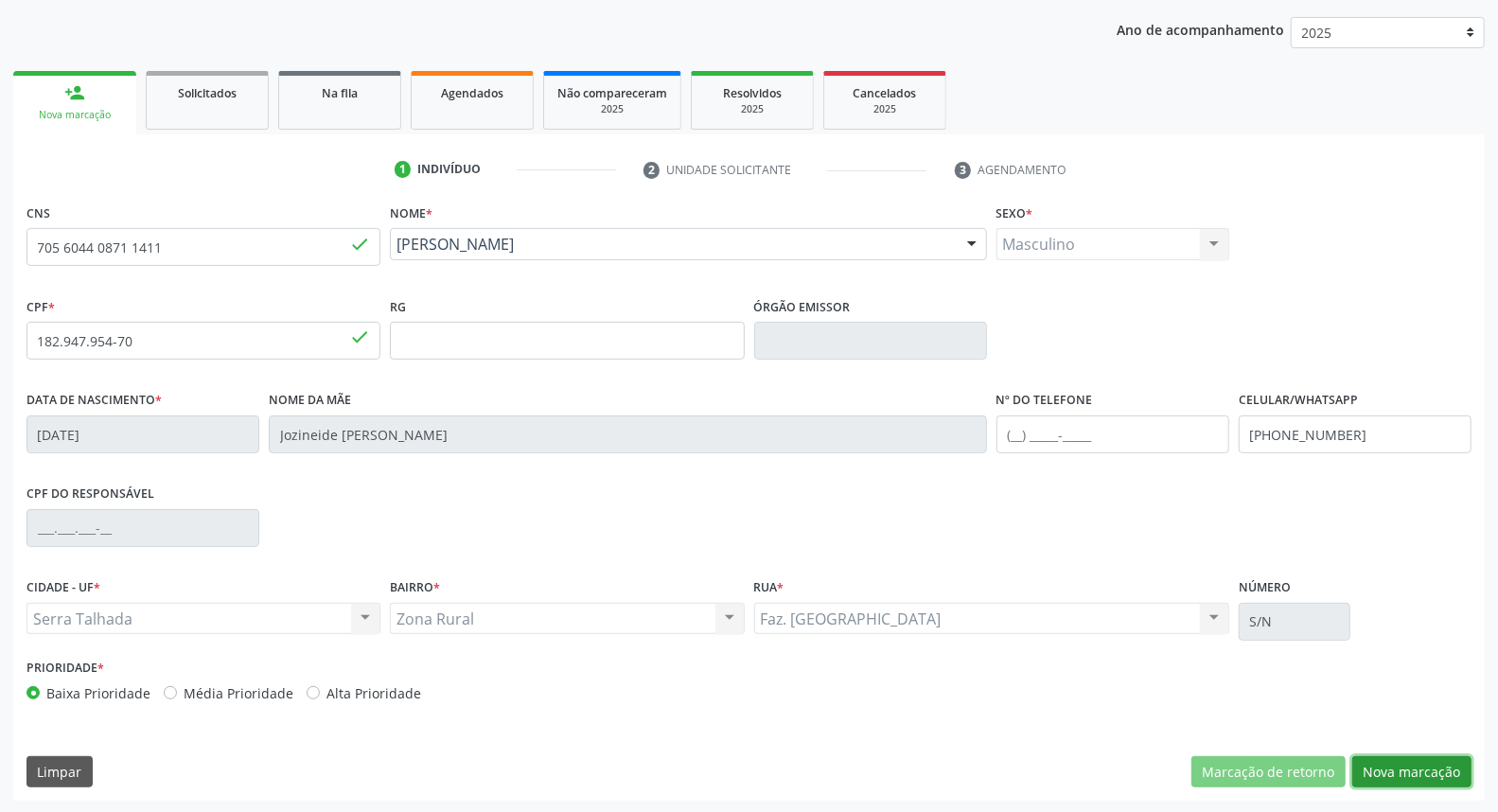
click at [1384, 765] on button "Nova marcação" at bounding box center [1412, 772] width 120 height 32
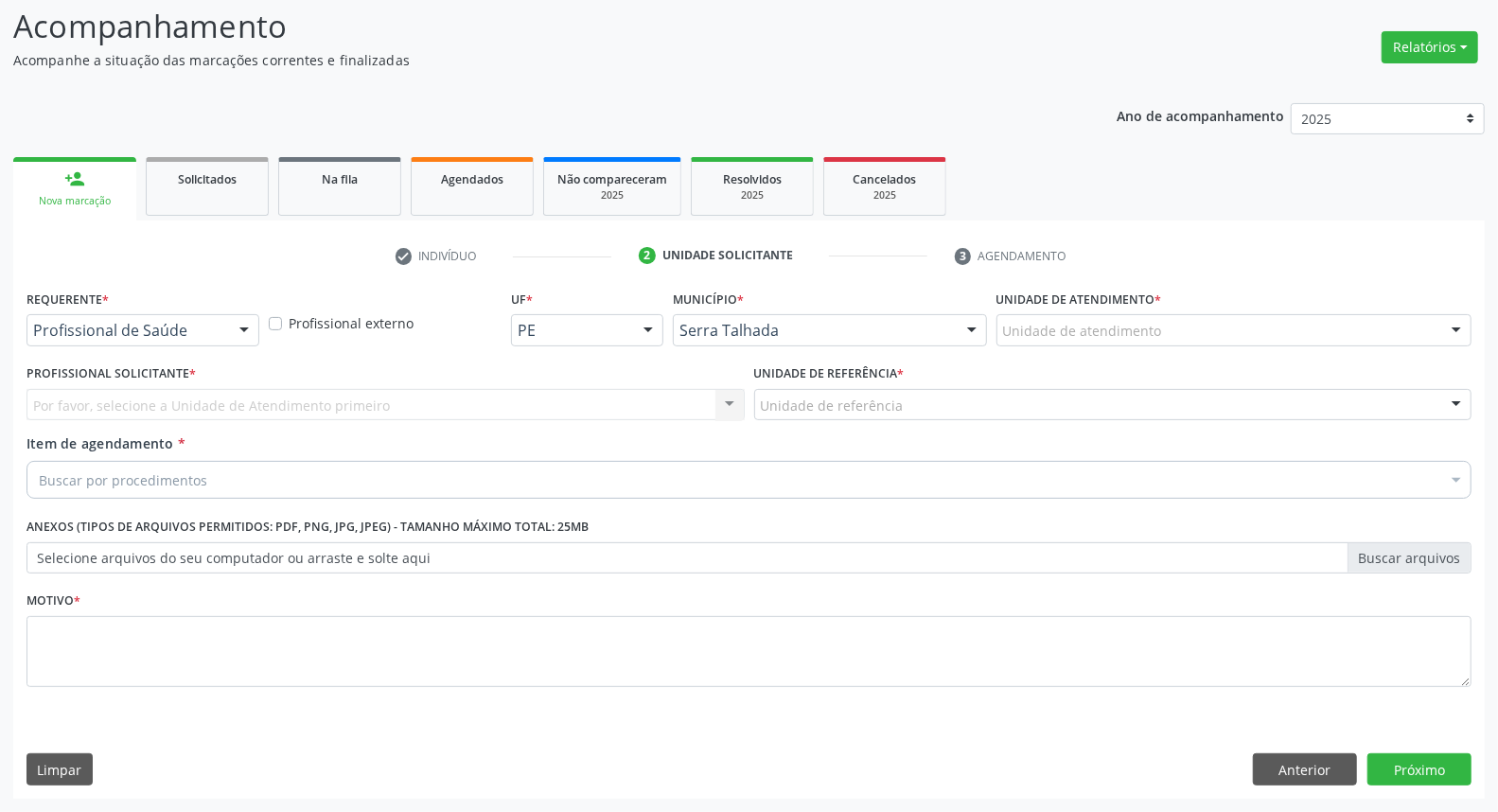
scroll to position [125, 0]
drag, startPoint x: 190, startPoint y: 322, endPoint x: 180, endPoint y: 346, distance: 26.0
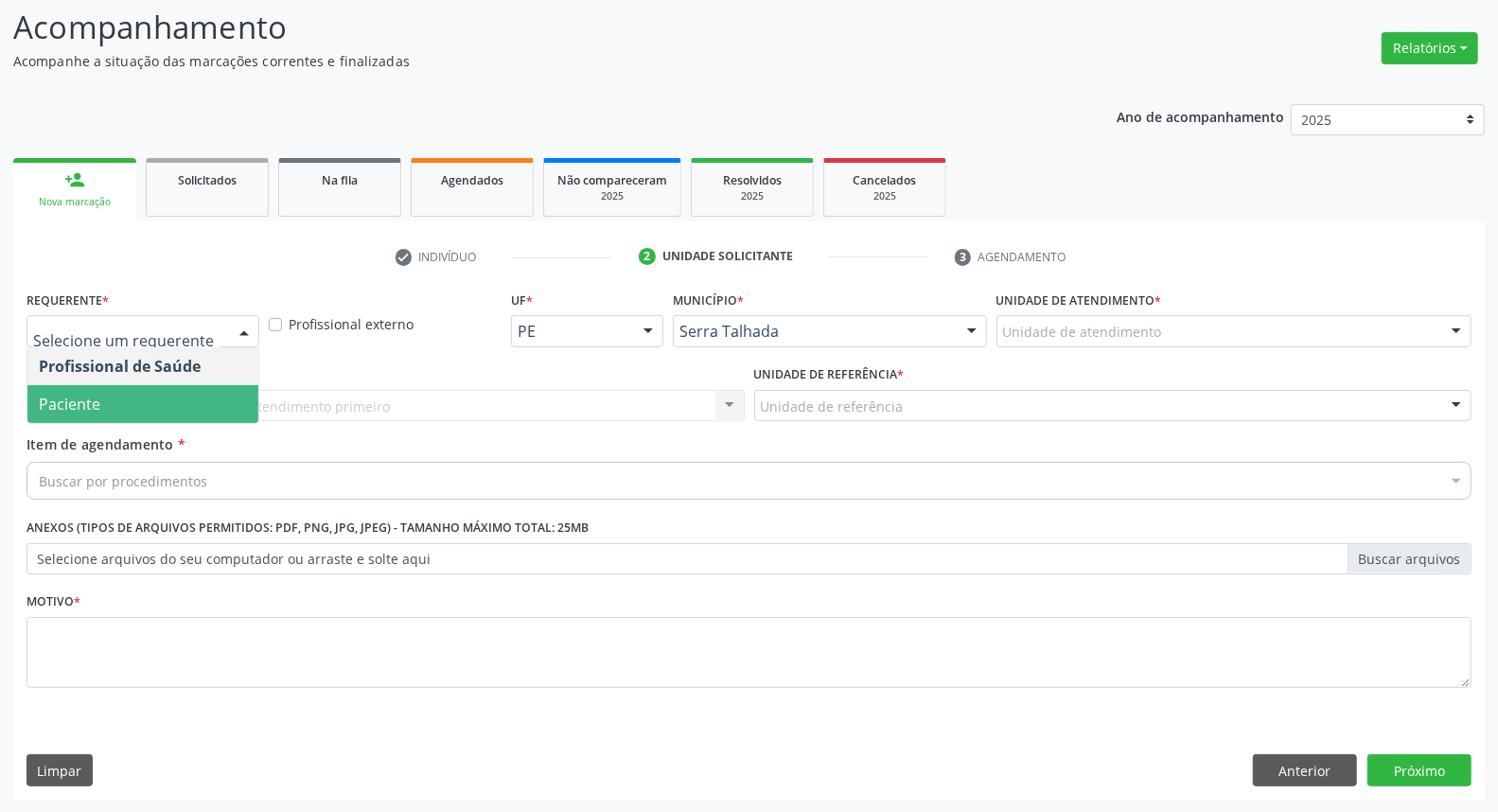
click at [154, 400] on span "Paciente" at bounding box center [142, 404] width 231 height 38
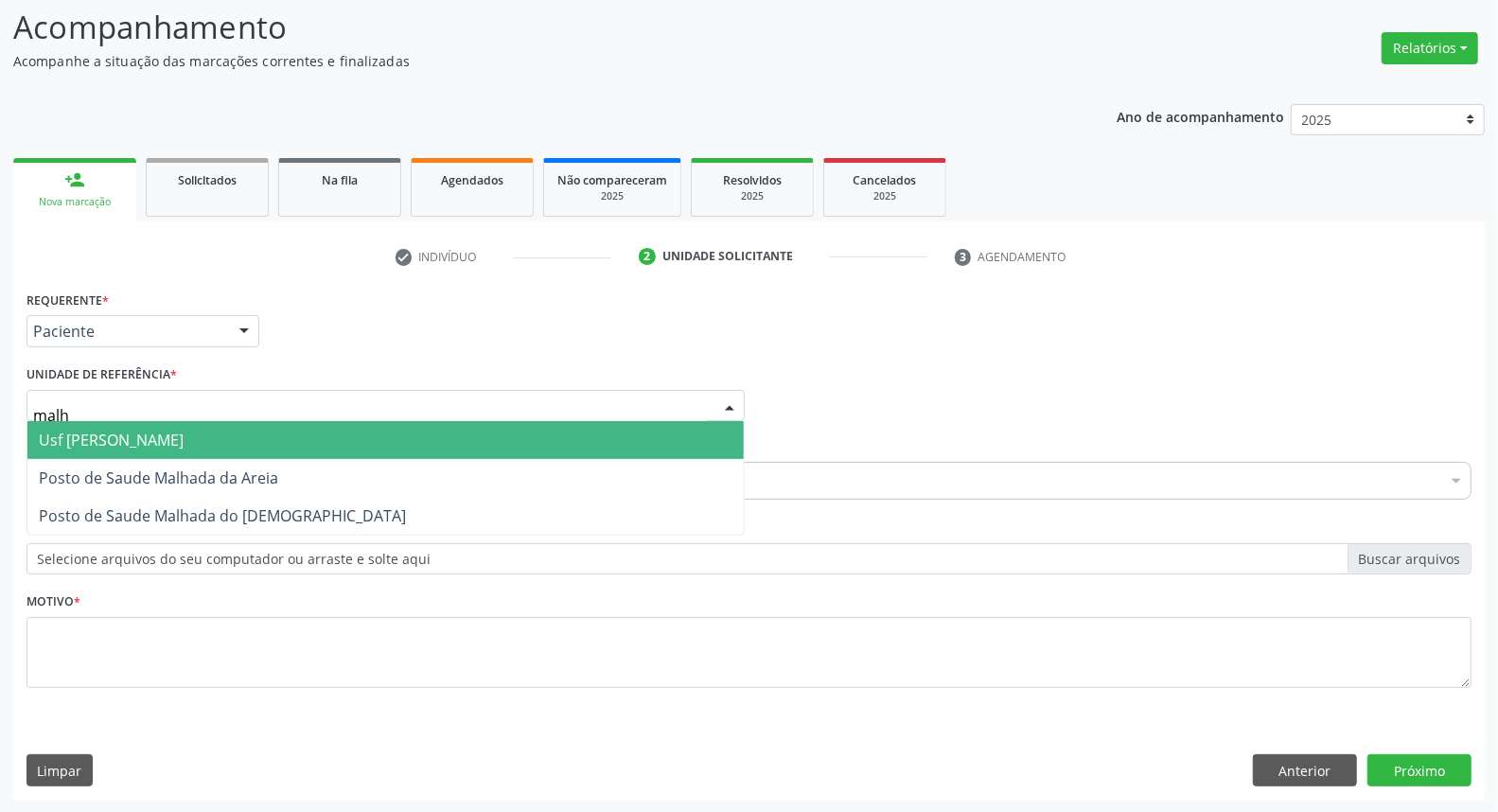
type input "malha"
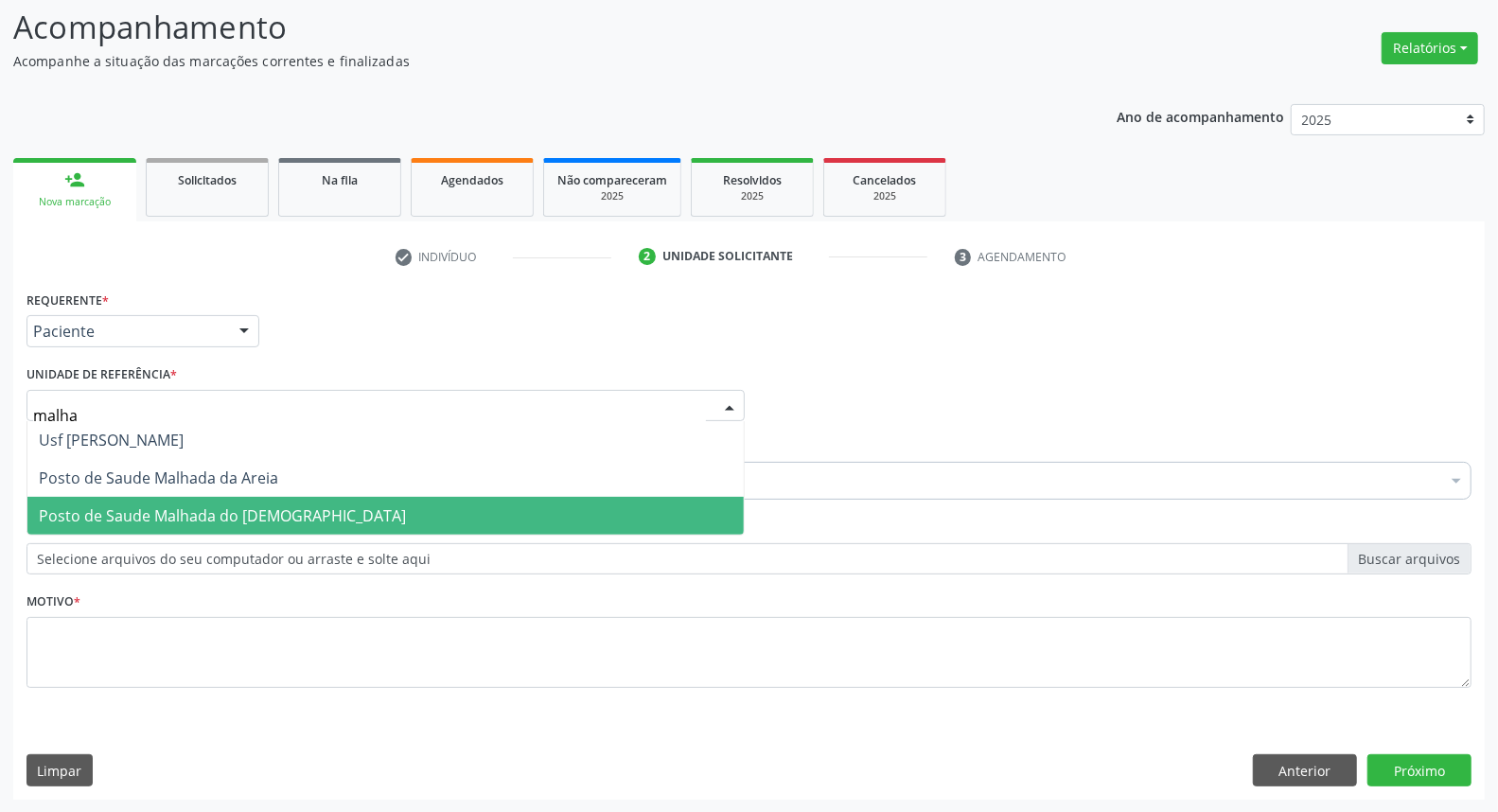
click at [135, 507] on span "Posto de Saude Malhada do [DEMOGRAPHIC_DATA]" at bounding box center [222, 516] width 367 height 21
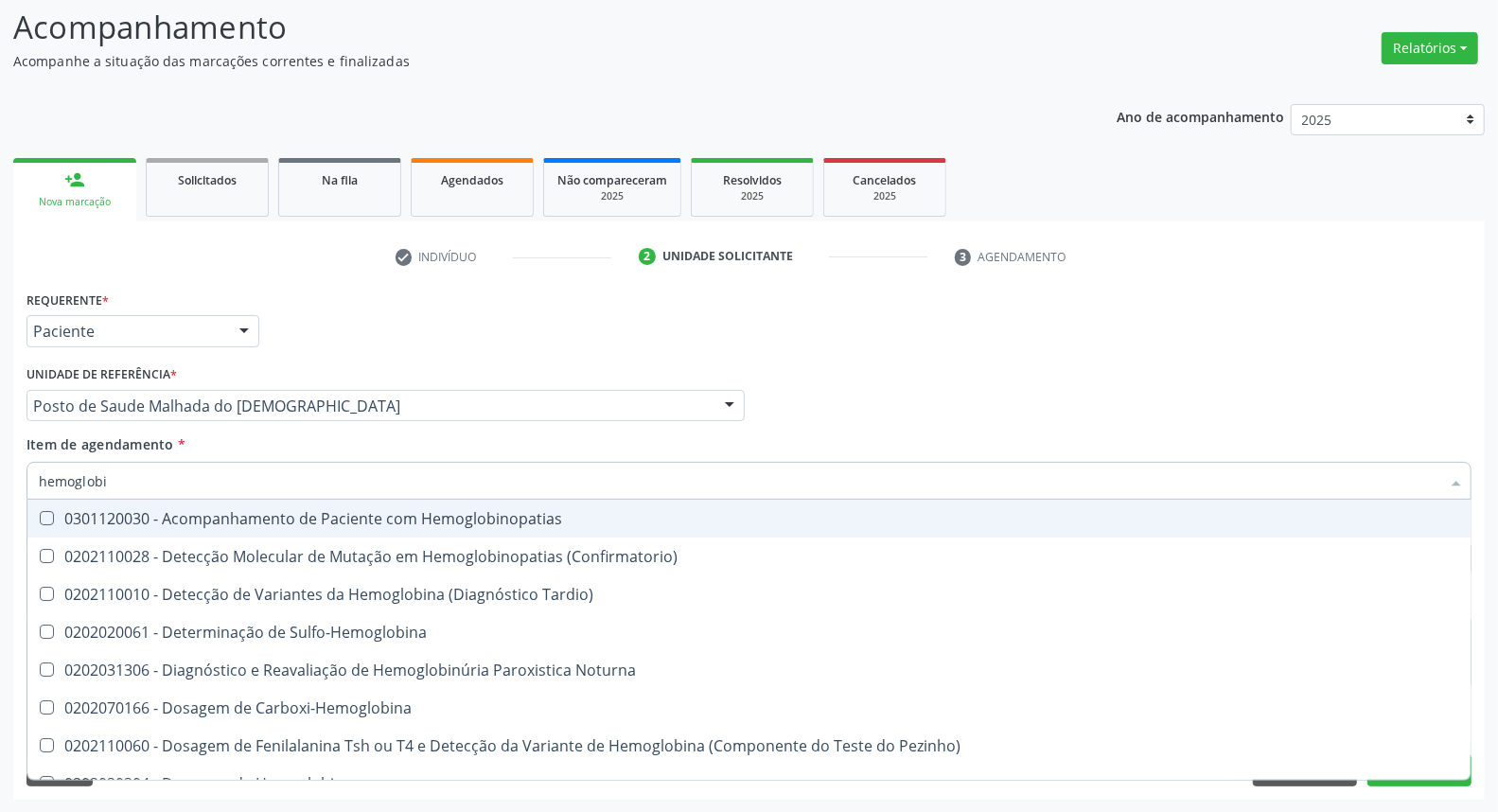
type input "hemoglobin"
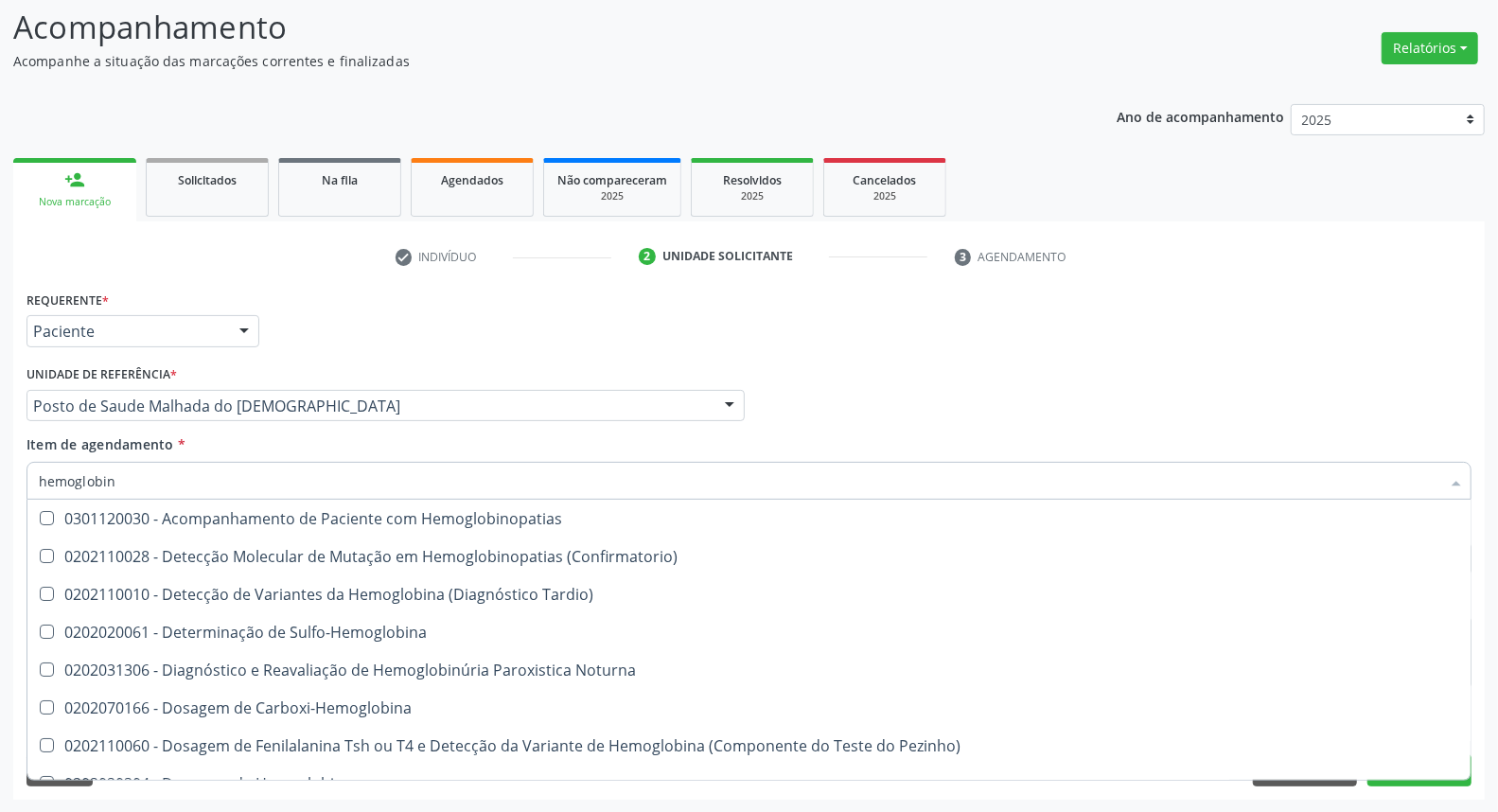
scroll to position [287, 0]
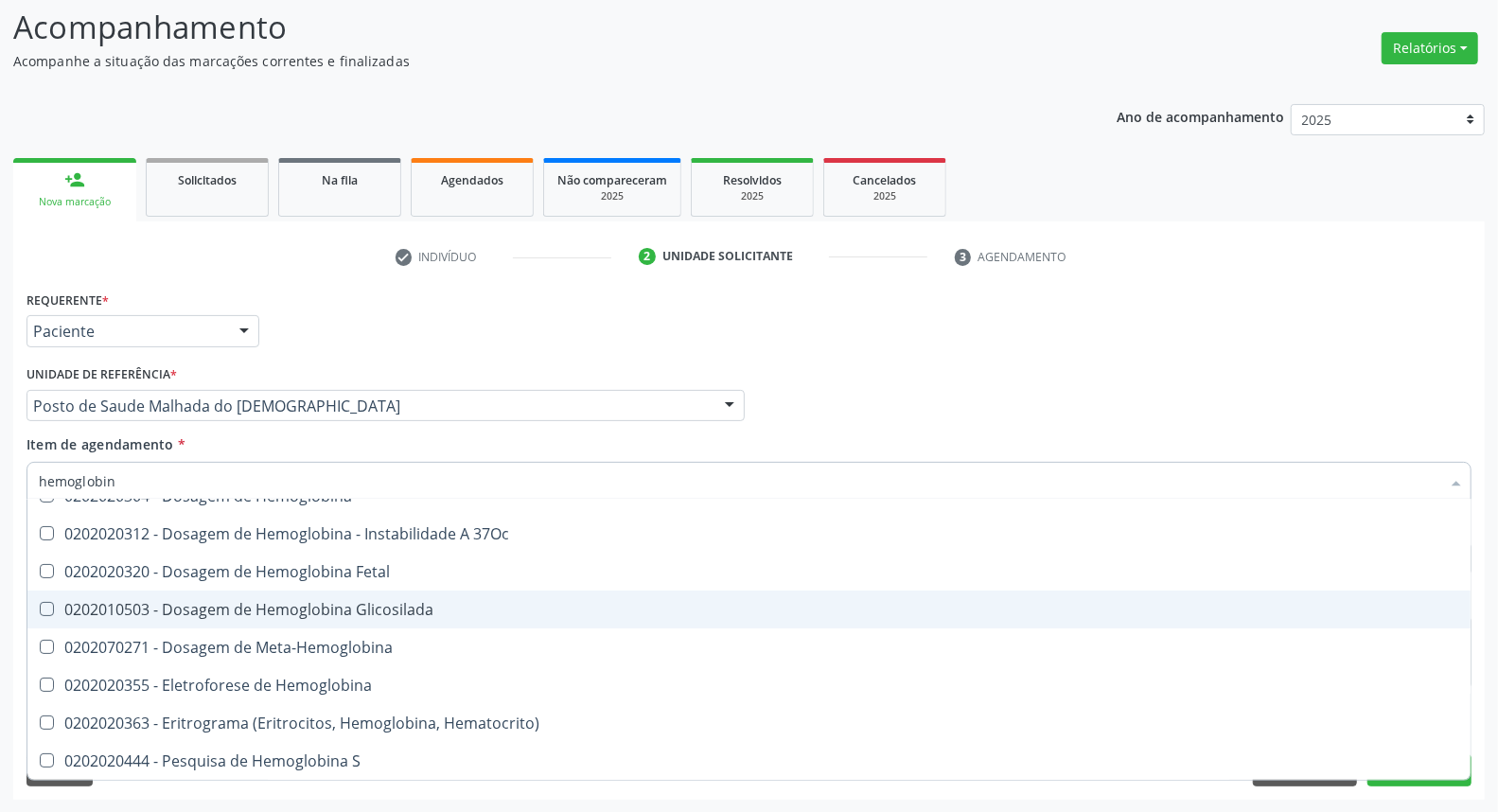
click at [420, 602] on div "0202010503 - Dosagem de Hemoglobina Glicosilada" at bounding box center [749, 609] width 1420 height 15
checkbox Glicosilada "true"
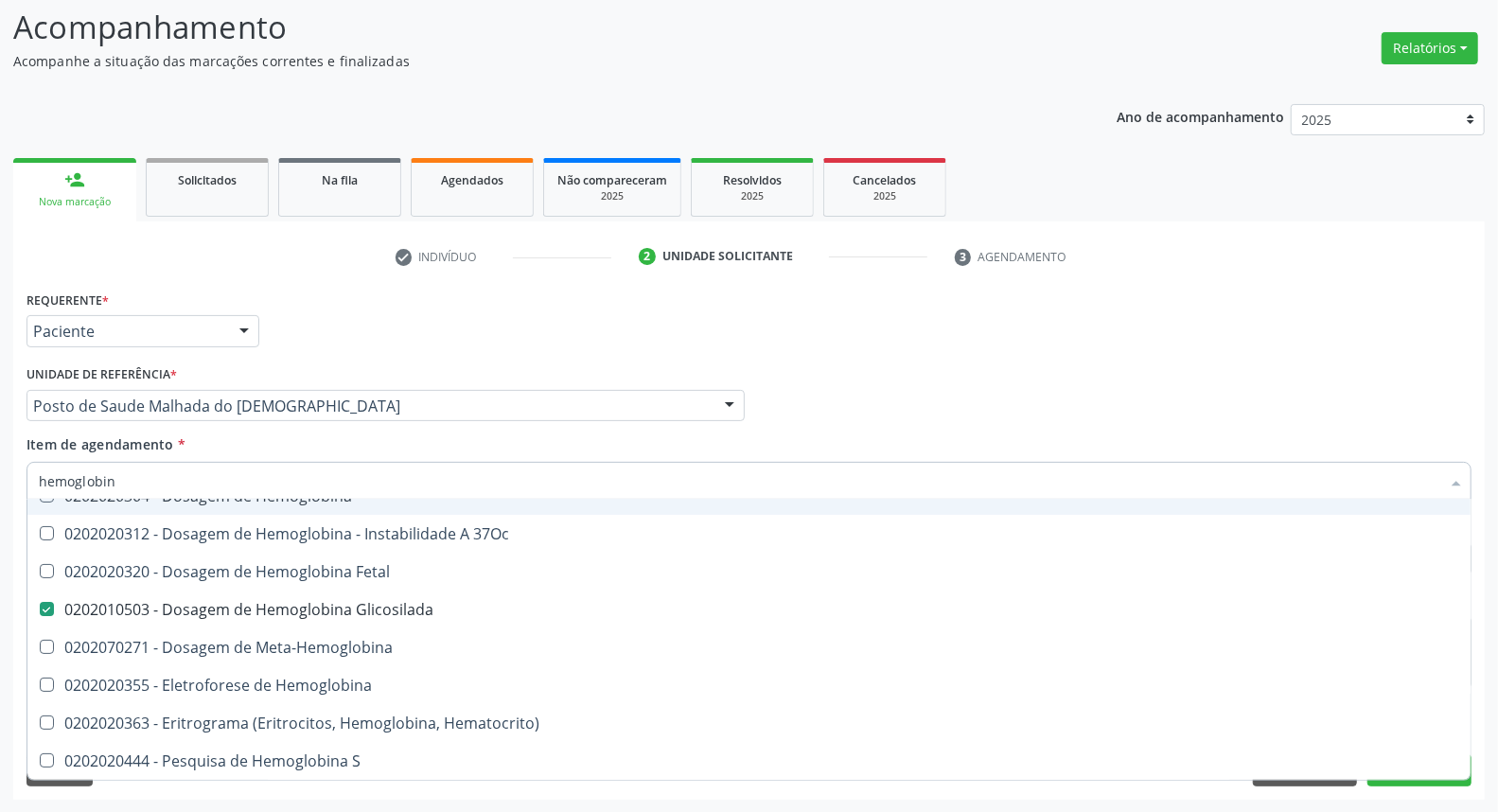
drag, startPoint x: 1149, startPoint y: 386, endPoint x: 613, endPoint y: 658, distance: 601.1
click at [1145, 386] on div "Profissional Solicitante Por favor, selecione a Unidade de Atendimento primeiro…" at bounding box center [749, 397] width 1454 height 74
checkbox \(Confirmatorio\) "true"
checkbox Glicosilada "false"
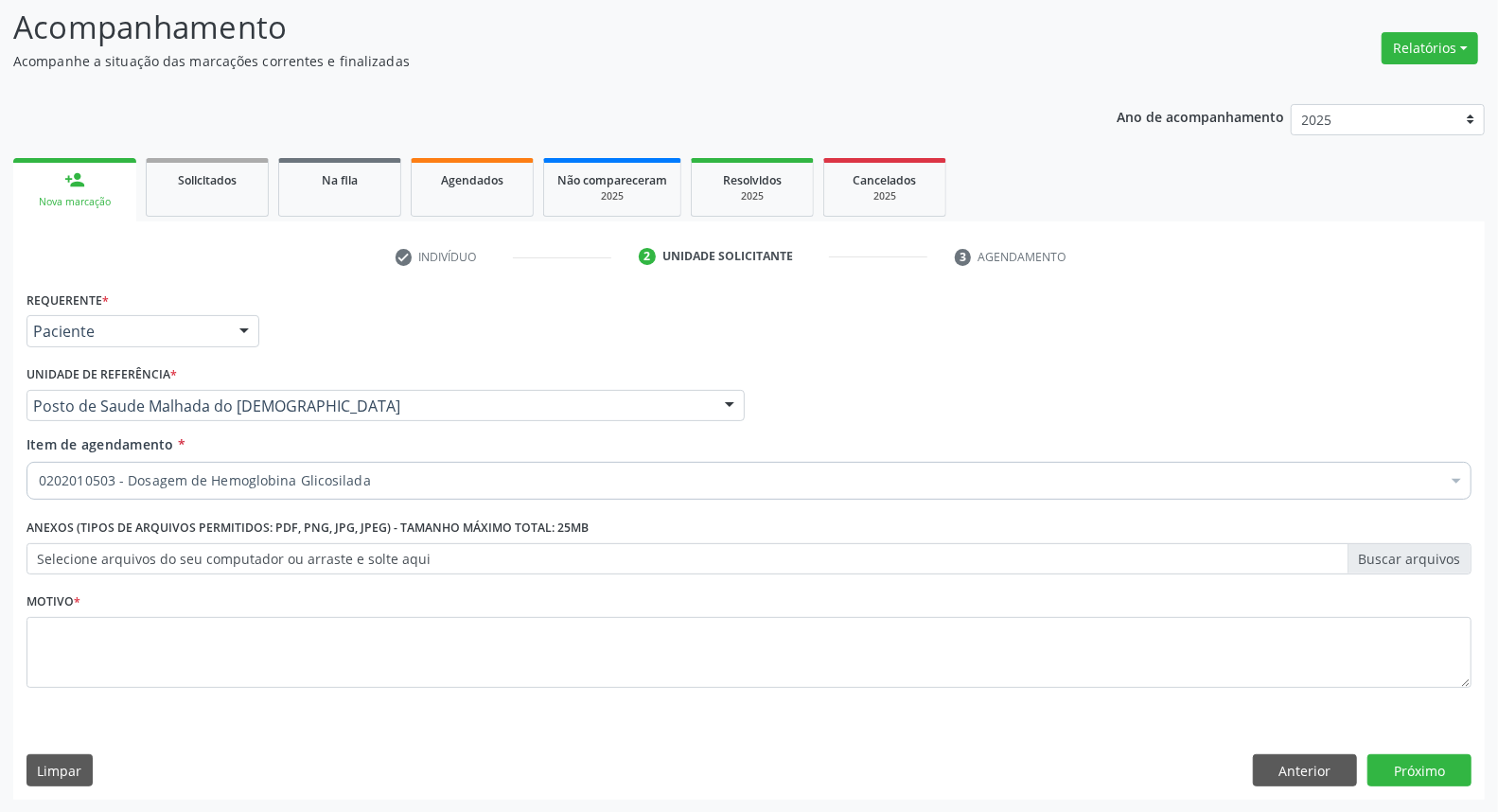
scroll to position [0, 0]
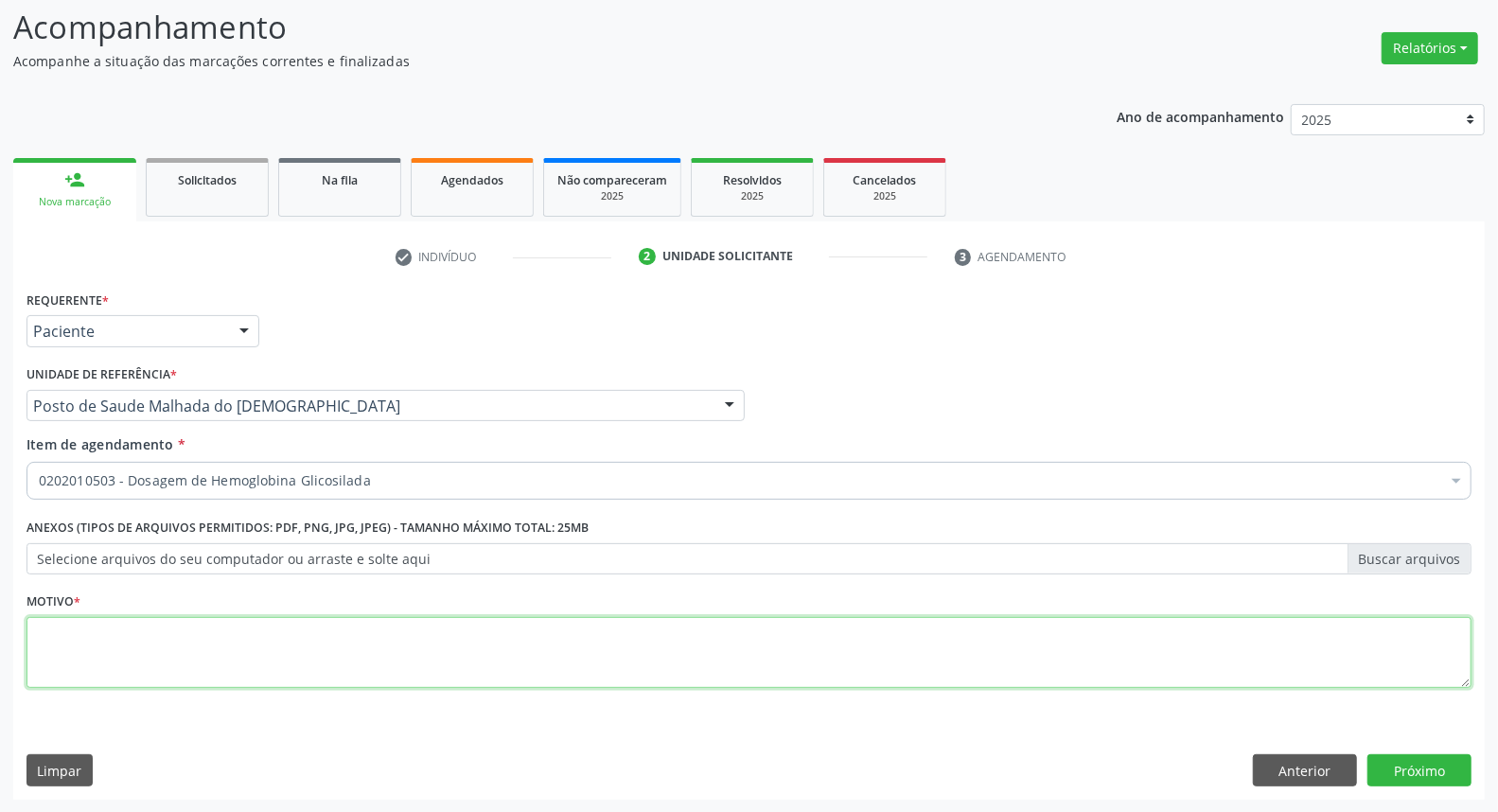
click at [318, 637] on textarea at bounding box center [749, 653] width 1445 height 72
type textarea "."
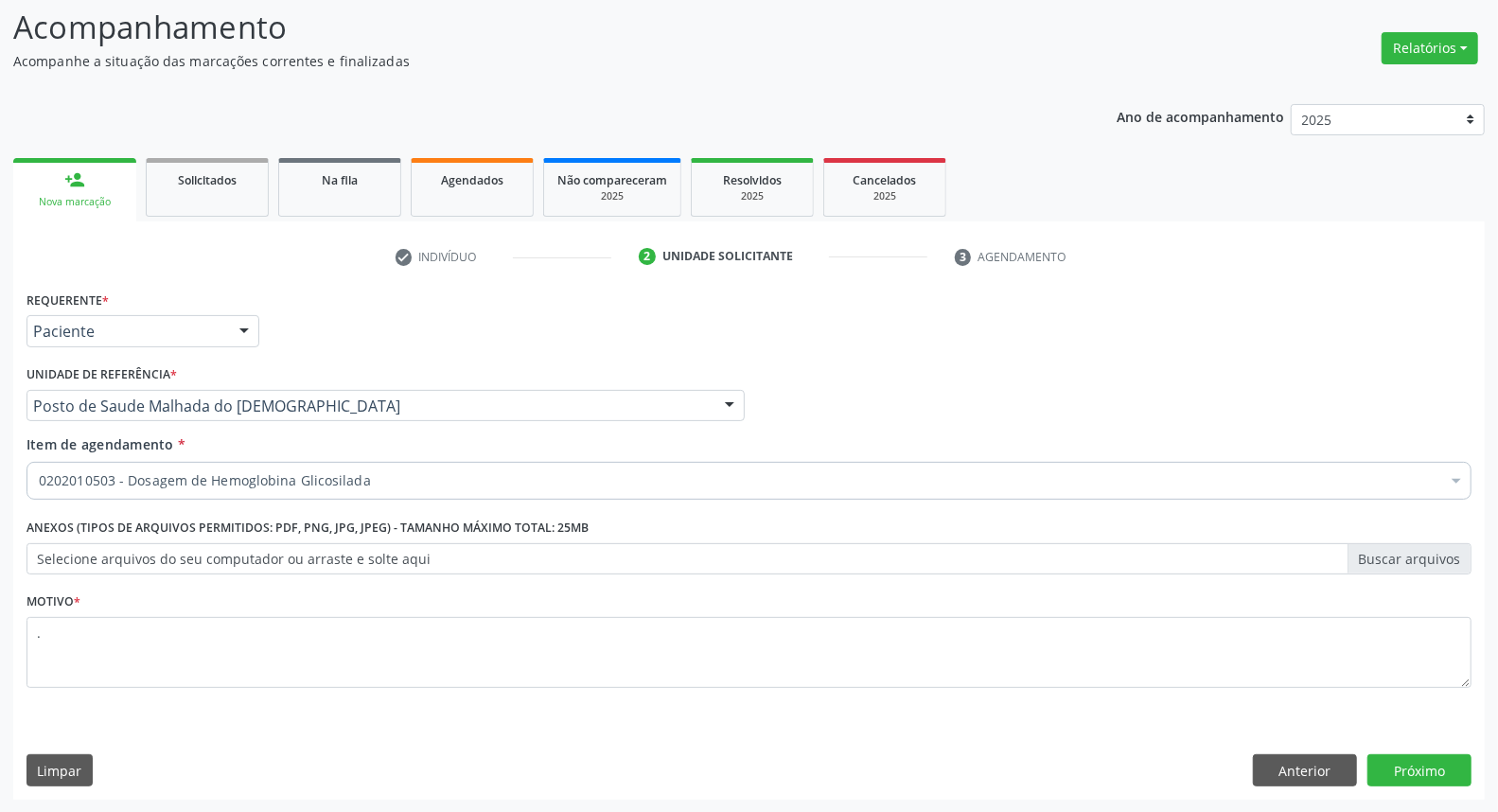
click at [1407, 752] on div "Requerente * Paciente Profissional de Saúde Paciente Nenhum resultado encontrad…" at bounding box center [749, 543] width 1471 height 514
click at [1395, 777] on button "Próximo" at bounding box center [1419, 770] width 104 height 32
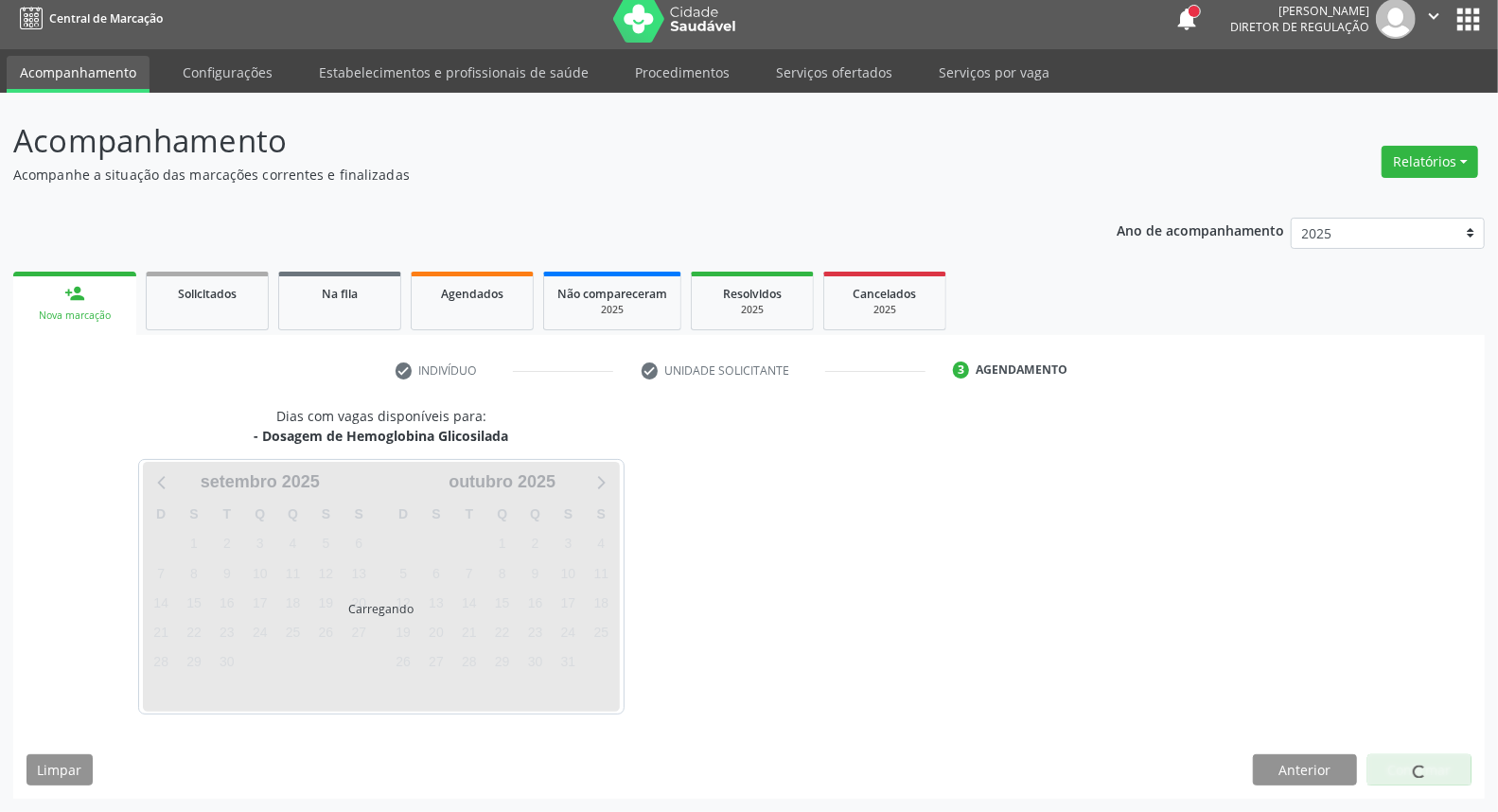
scroll to position [10, 0]
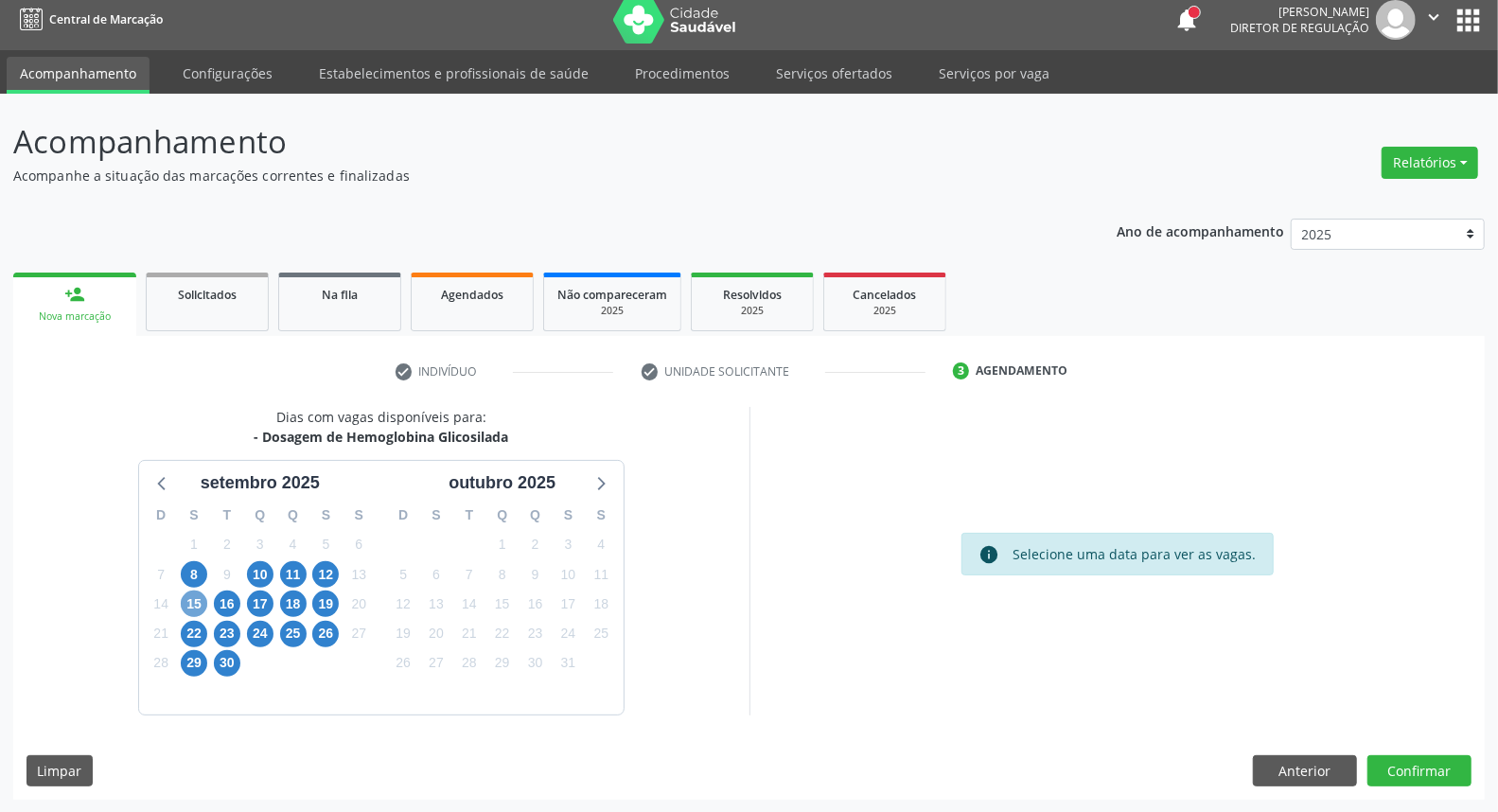
click at [190, 603] on span "15" at bounding box center [194, 603] width 27 height 27
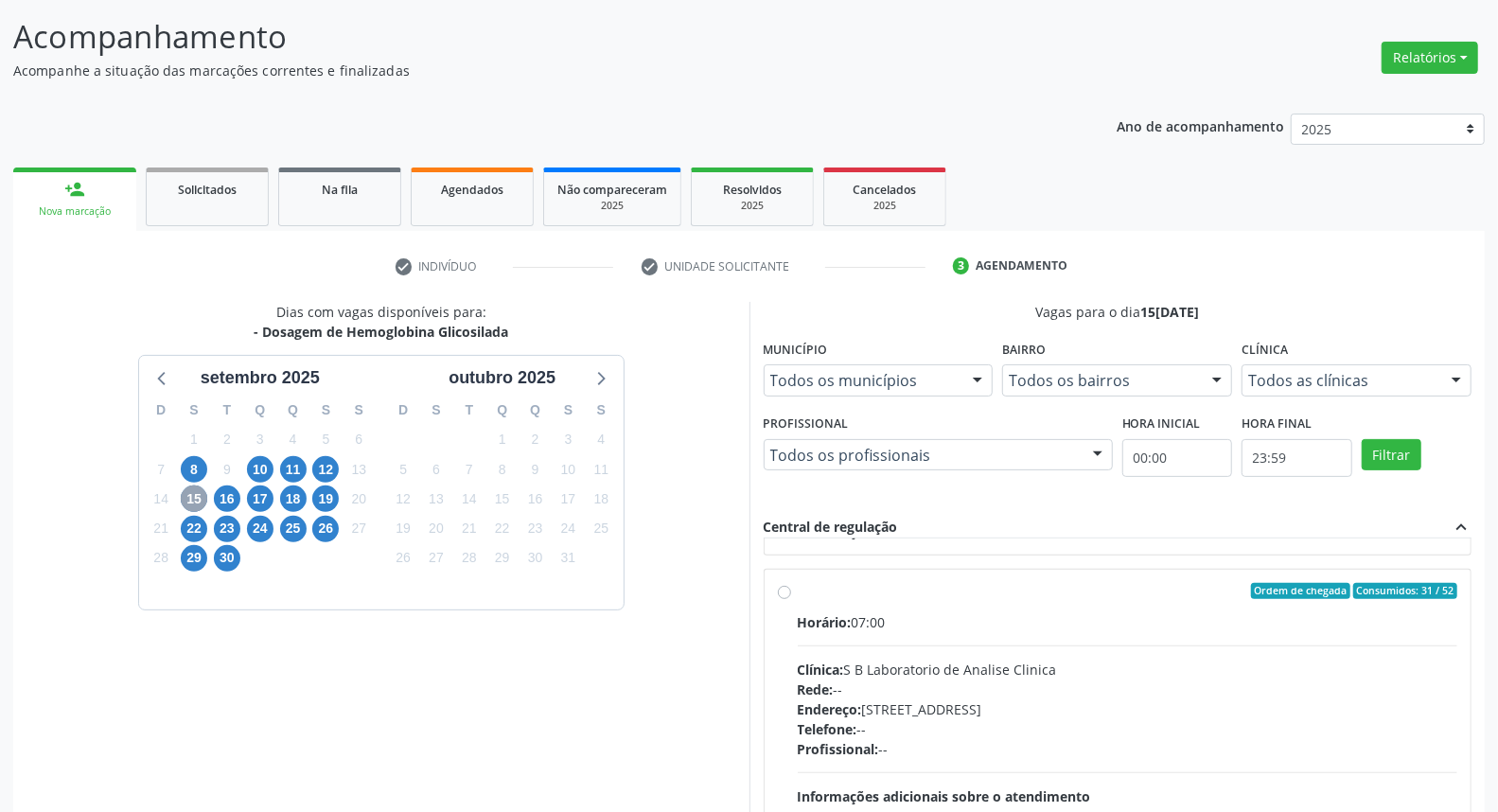
scroll to position [629, 0]
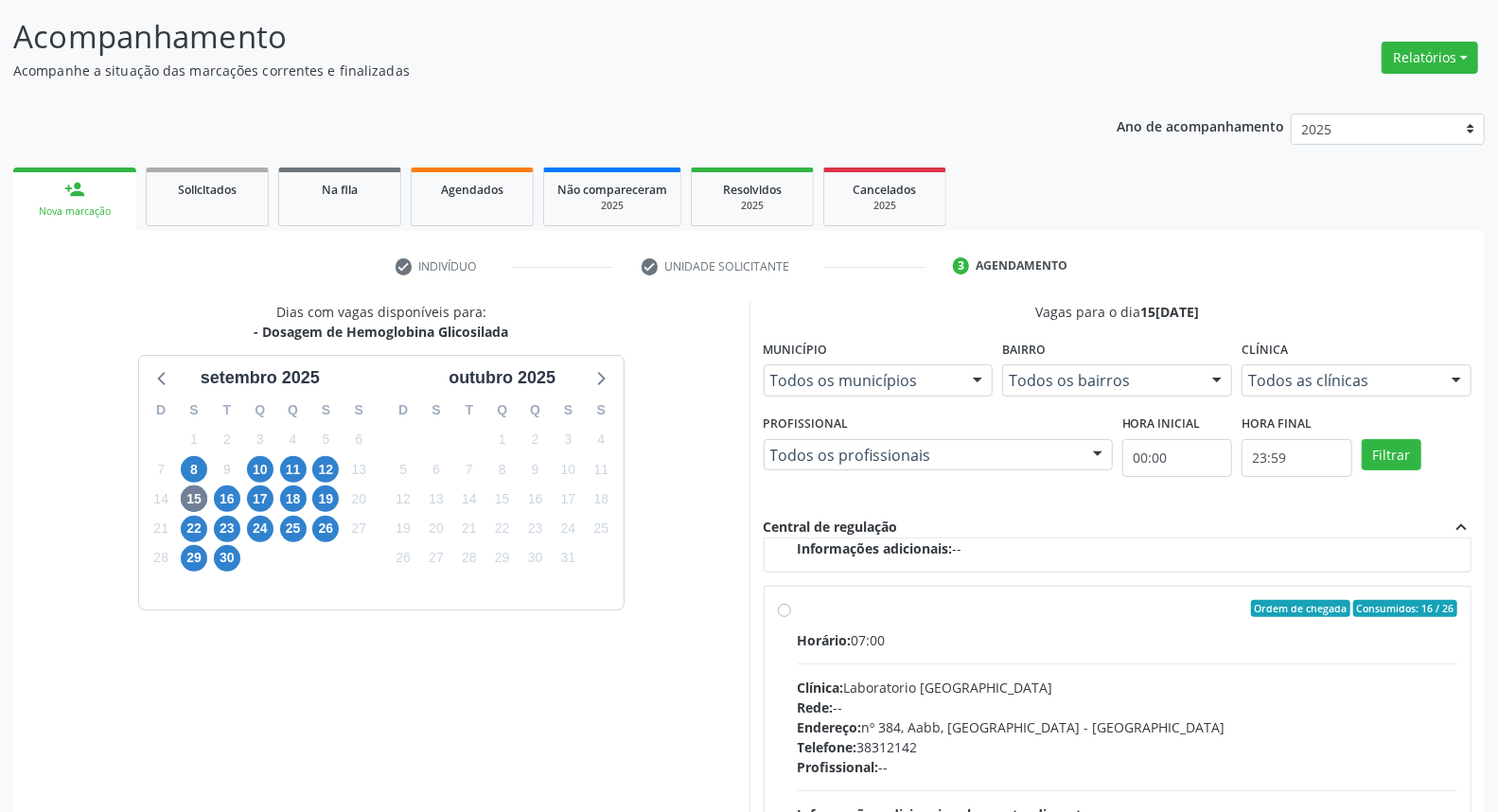
click at [956, 631] on div "Horário: 07:00" at bounding box center [1128, 639] width 660 height 20
click at [791, 617] on input "Ordem de chegada Consumidos: 16 / 26 Horário: 07:00 Clínica: Laboratorio Sao Fr…" at bounding box center [785, 608] width 13 height 17
radio input "true"
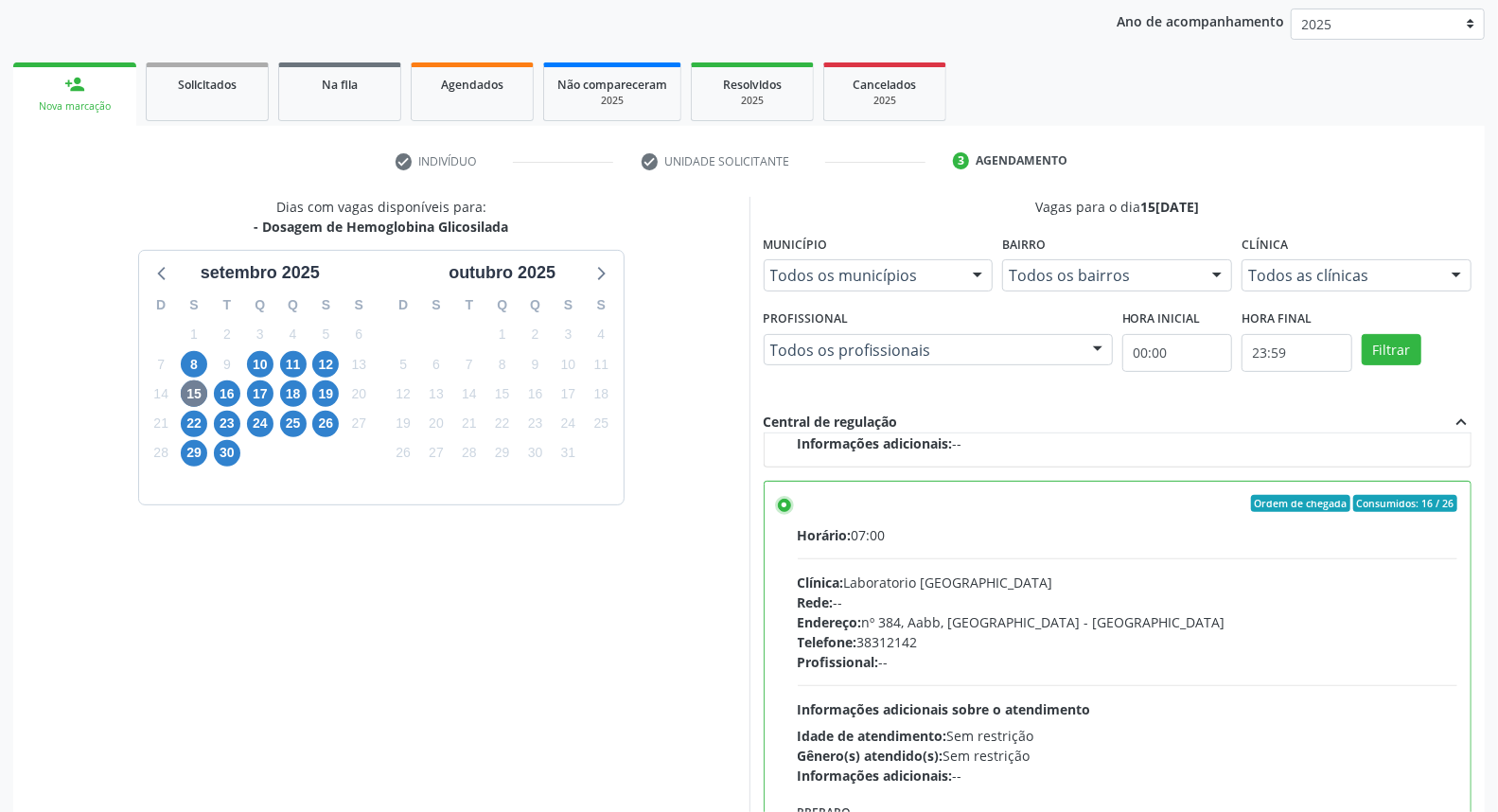
scroll to position [317, 0]
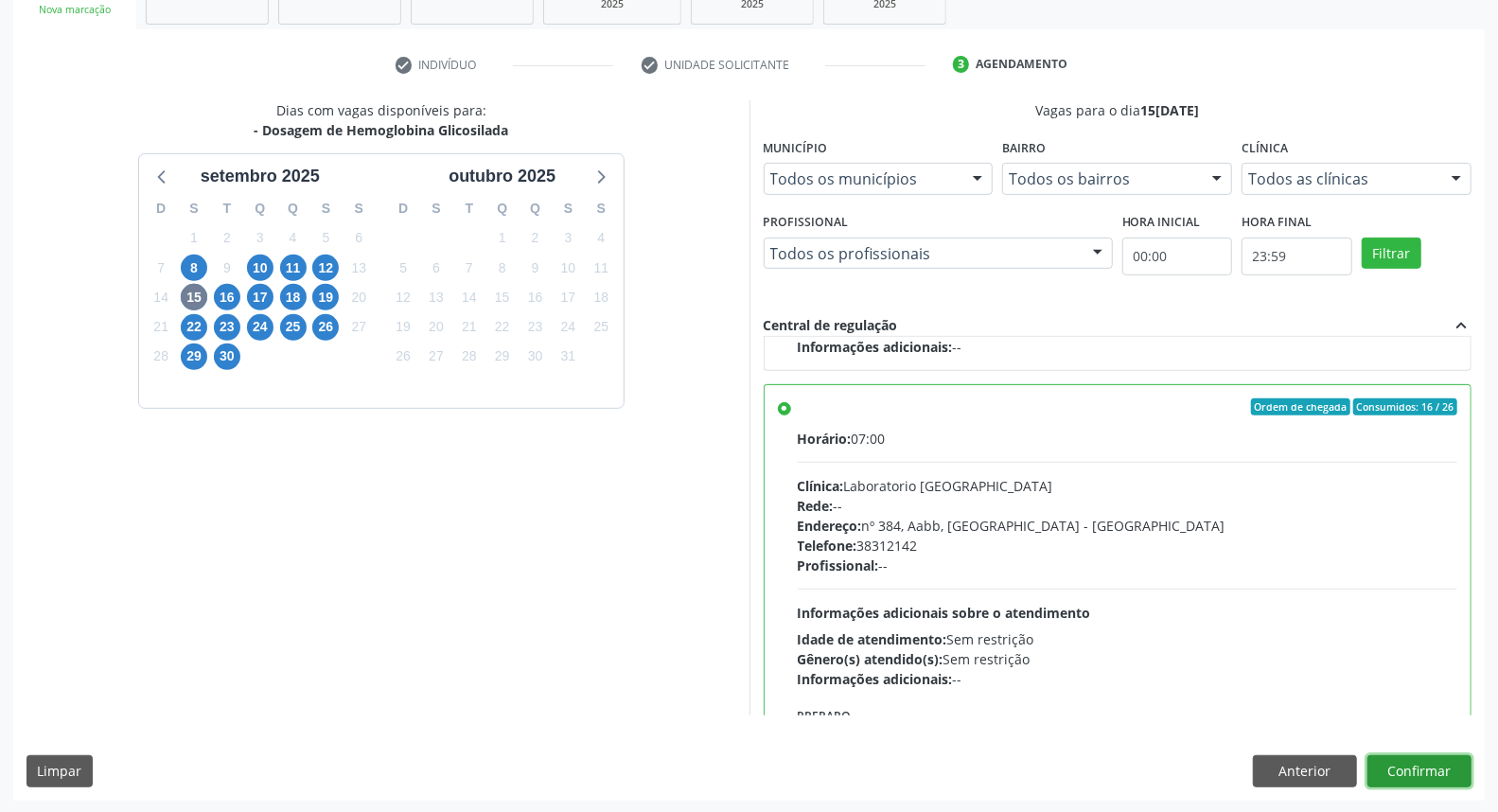
click at [1434, 766] on button "Confirmar" at bounding box center [1419, 771] width 104 height 32
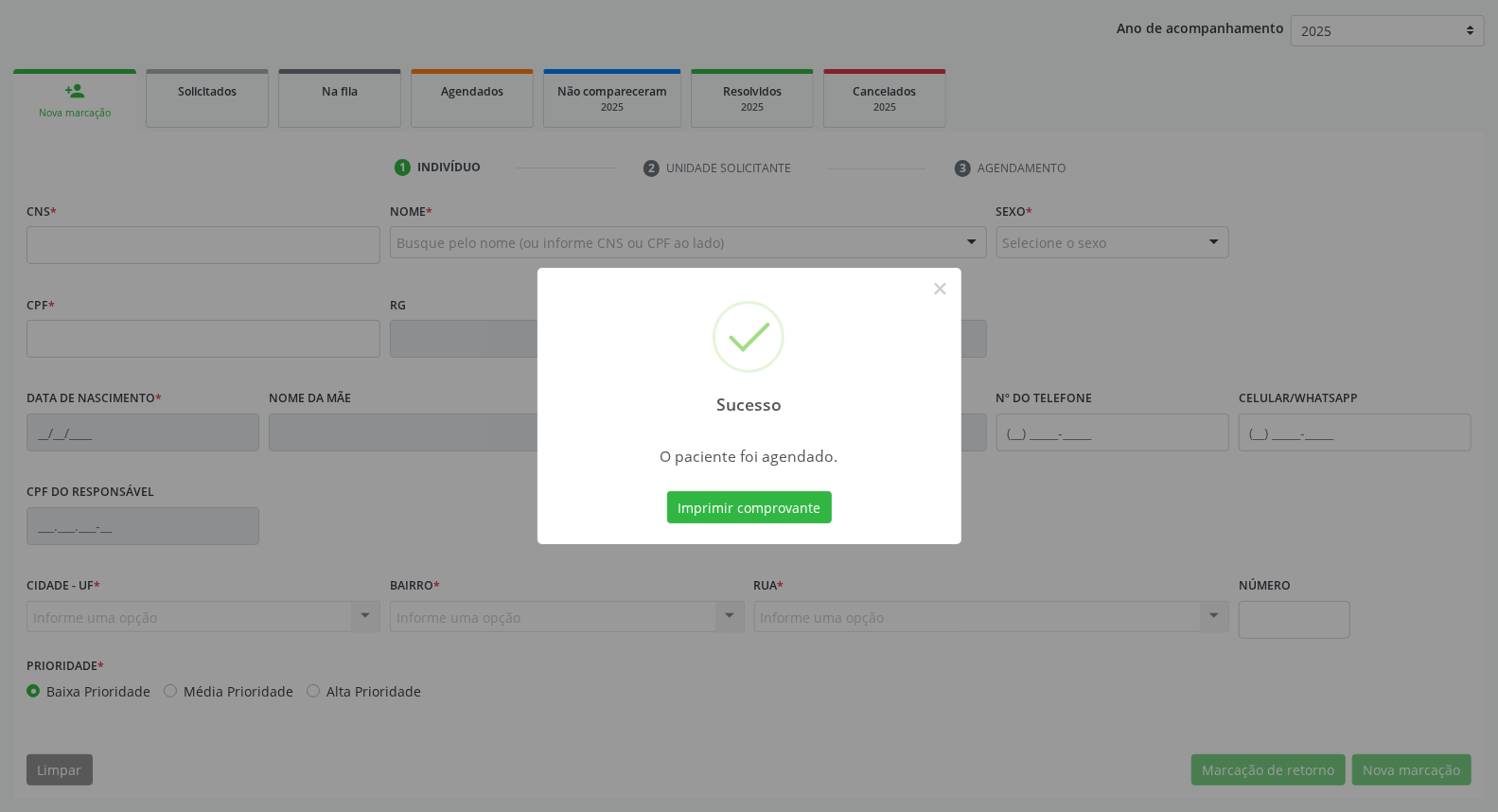
scroll to position [212, 0]
click at [939, 290] on button "×" at bounding box center [940, 288] width 32 height 32
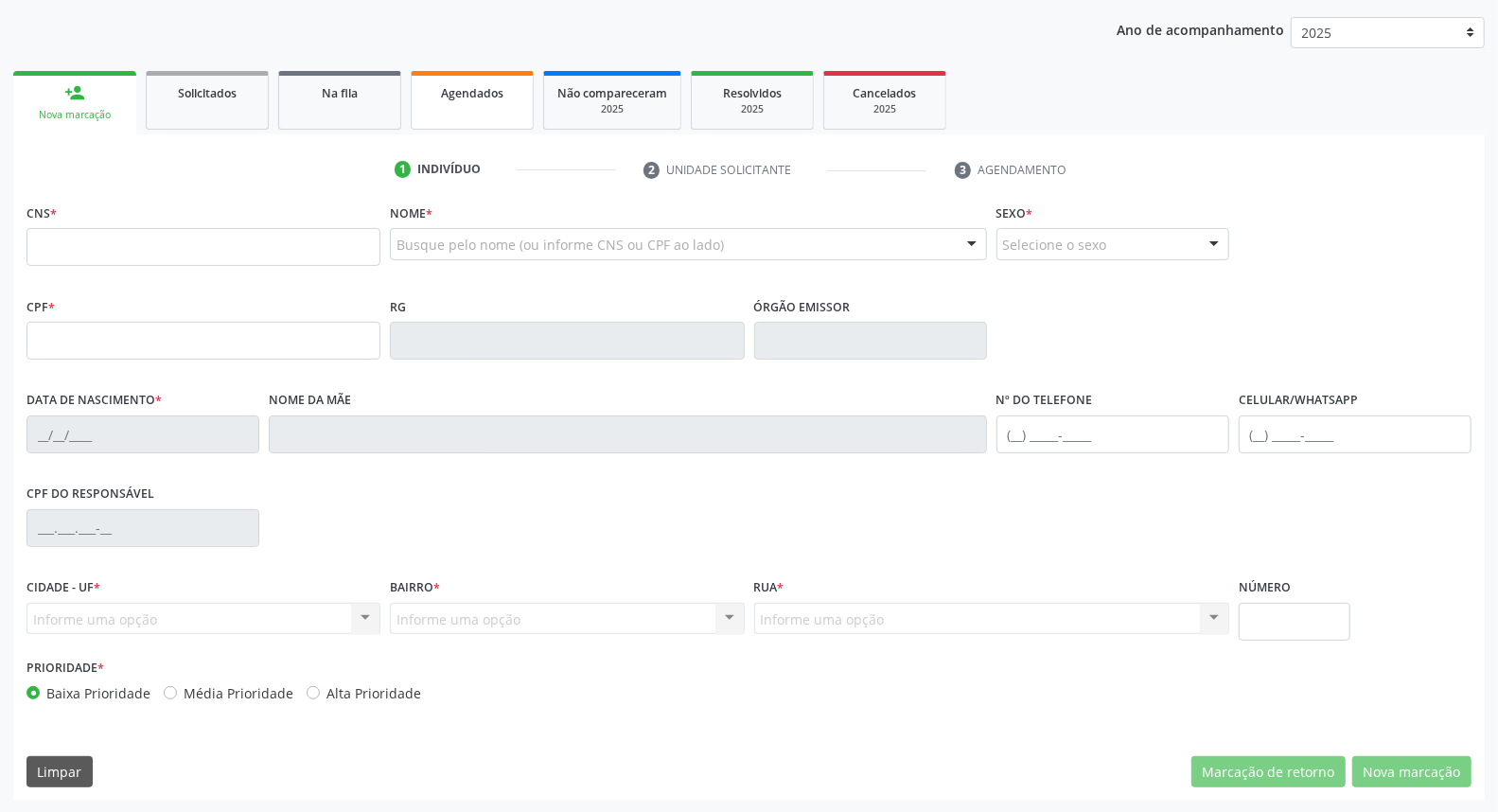
click at [472, 104] on link "Agendados" at bounding box center [472, 101] width 123 height 59
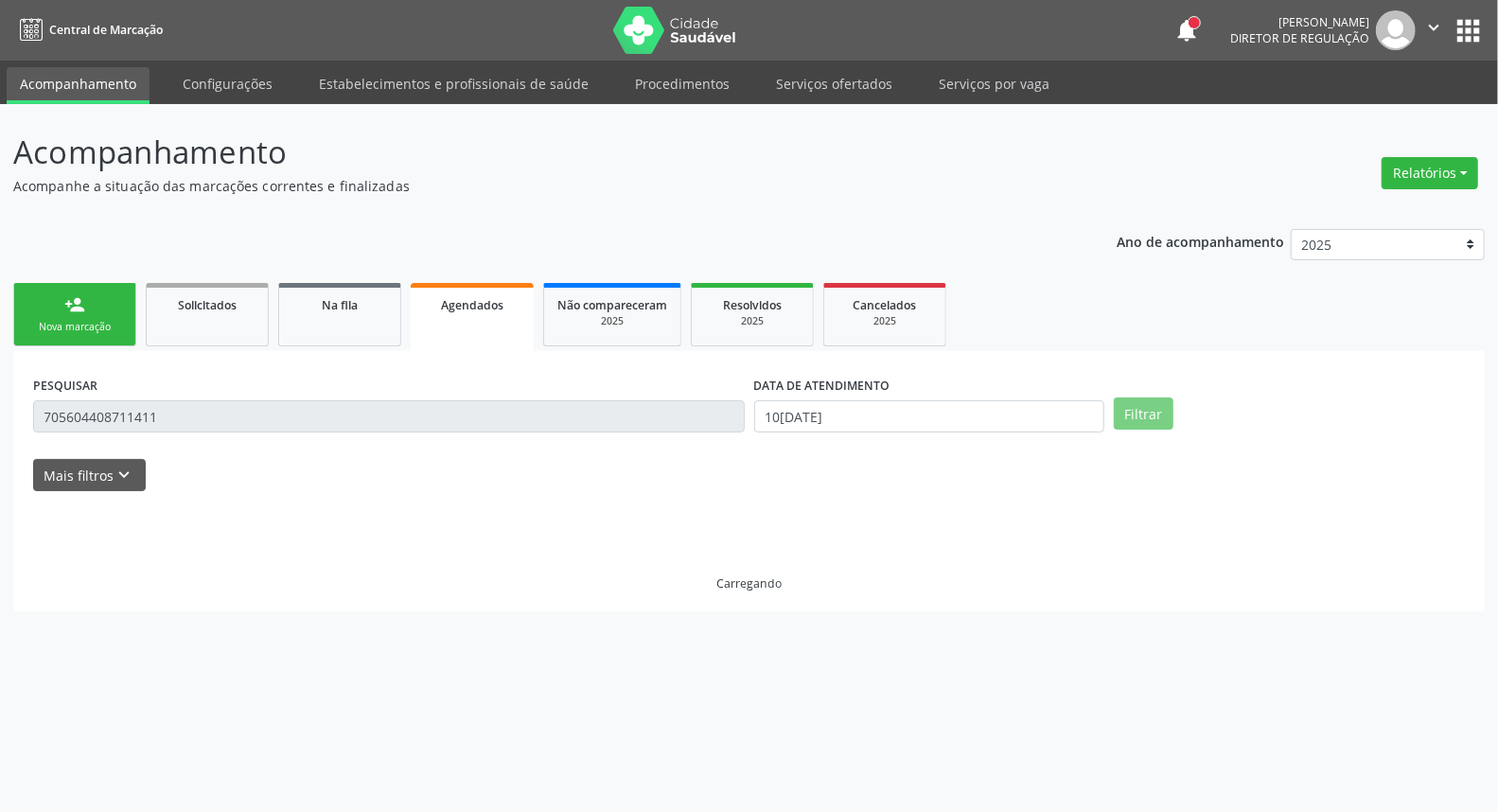
scroll to position [0, 0]
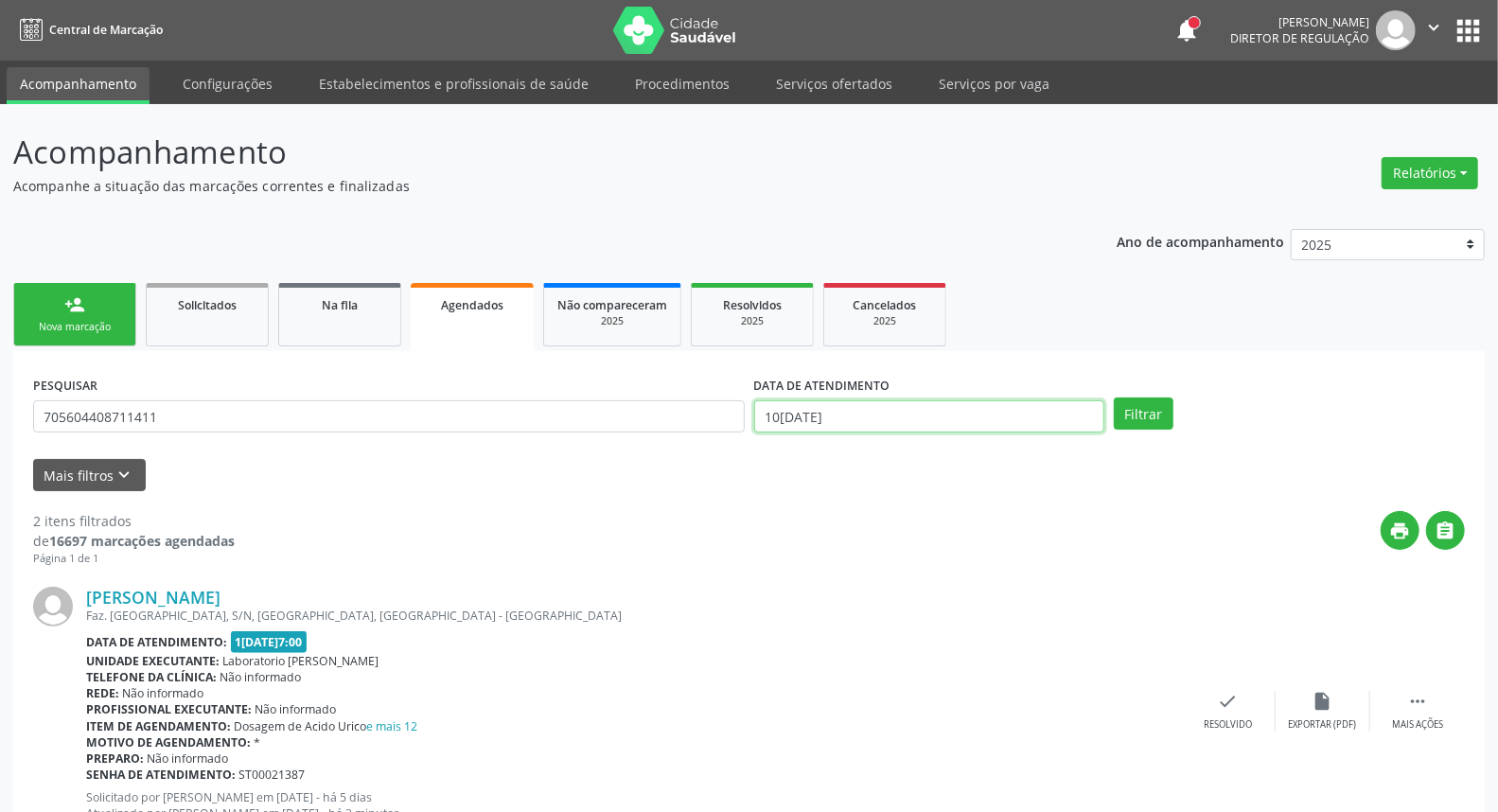
click at [997, 408] on input "[DATE]" at bounding box center [930, 416] width 351 height 32
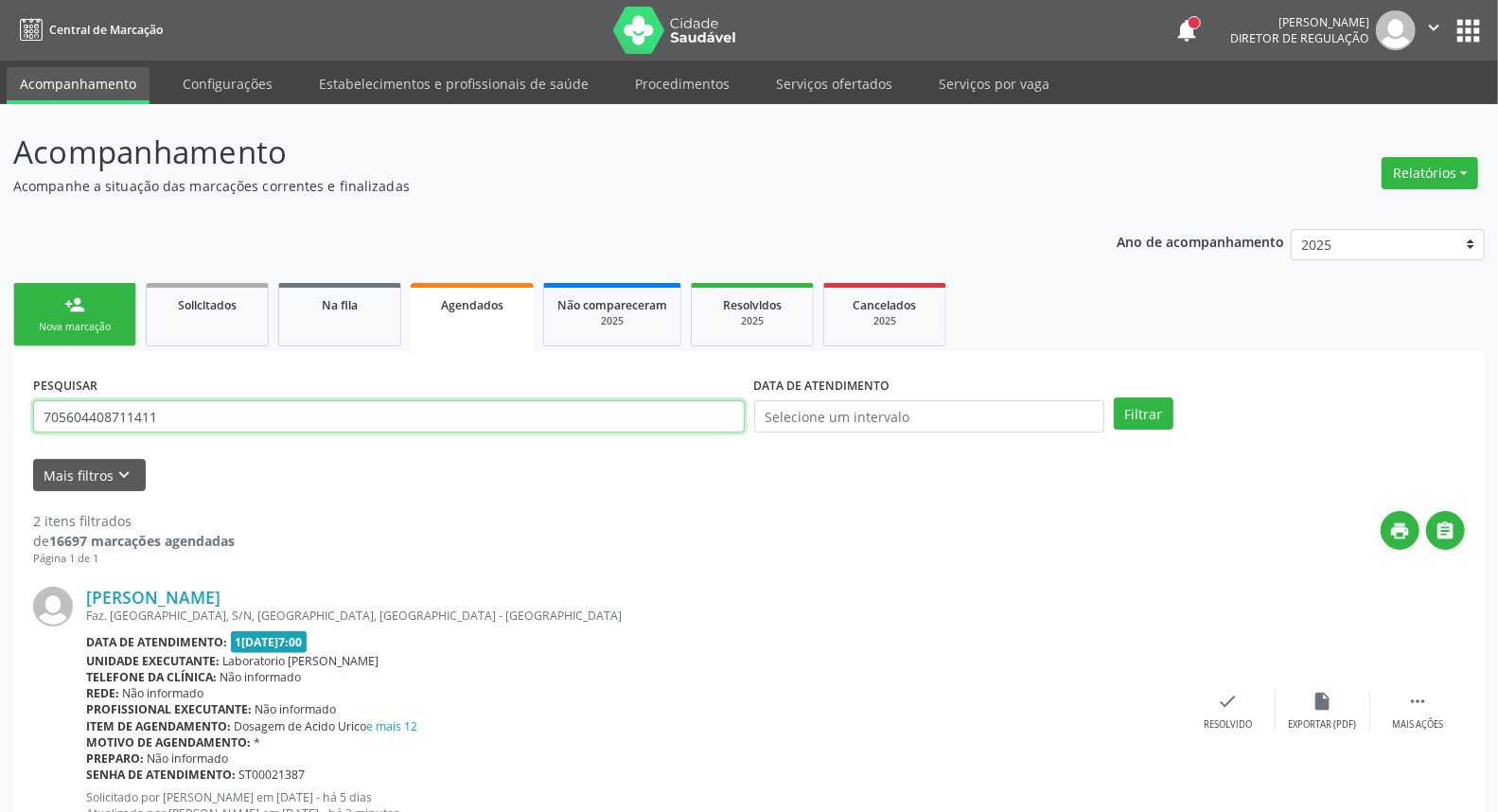
click at [591, 416] on input "705604408711411" at bounding box center [389, 416] width 712 height 32
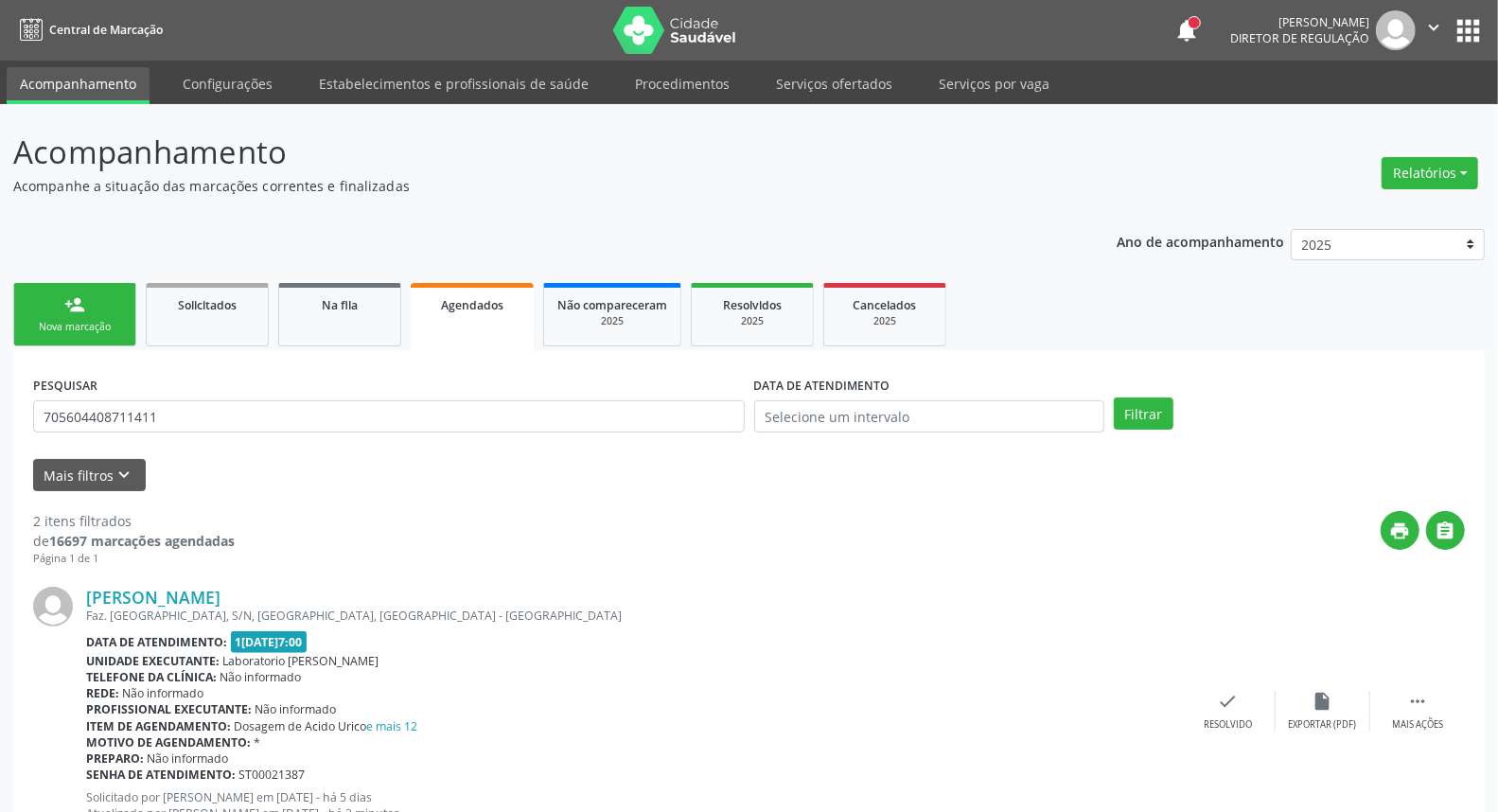
click at [636, 365] on div "PESQUISAR 705604408711411 DATA DE ATENDIMENTO Filtrar UNIDADE DE REFERÊNCIA Sel…" at bounding box center [749, 748] width 1471 height 796
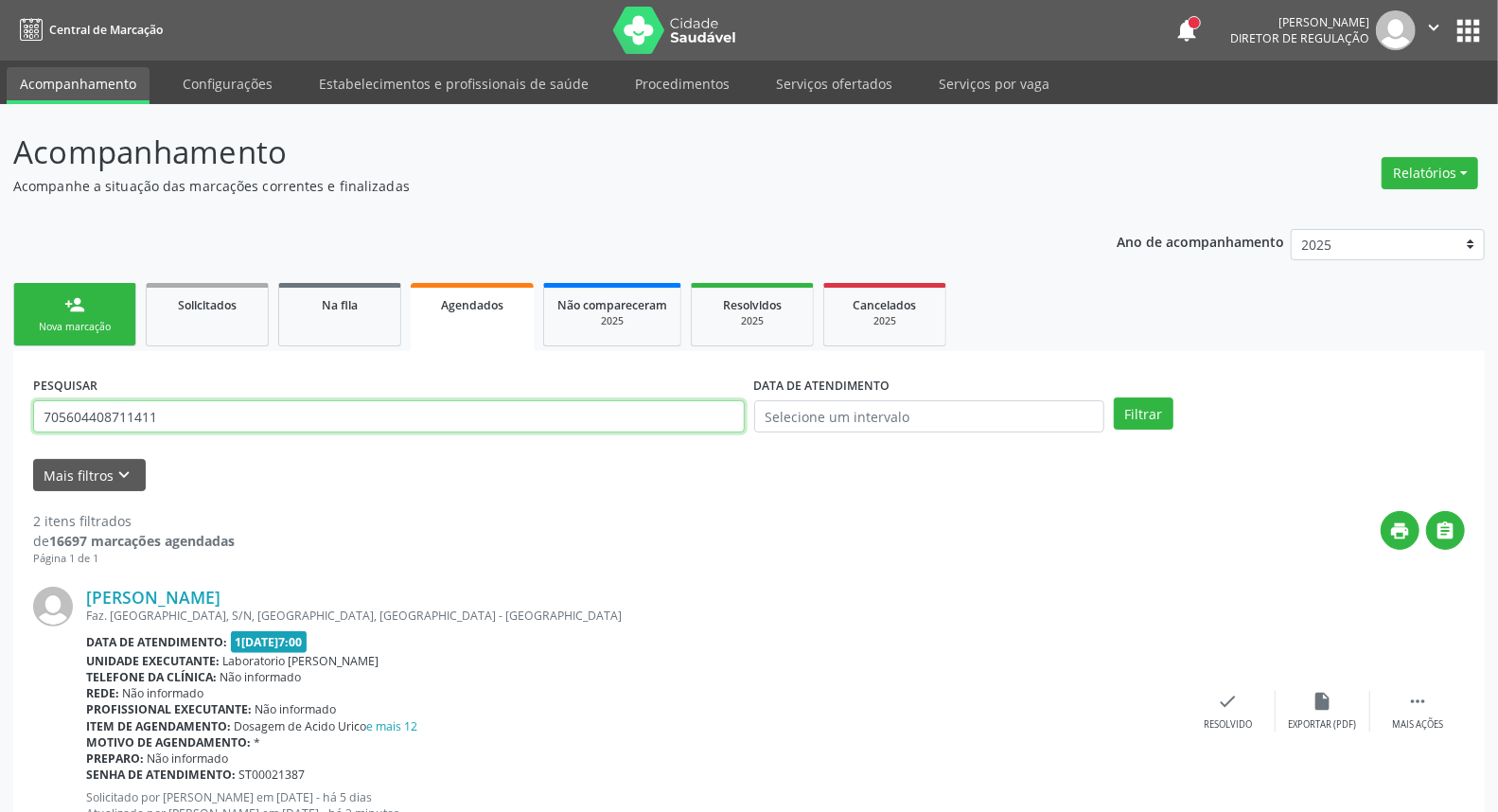
click at [616, 421] on input "705604408711411" at bounding box center [389, 416] width 712 height 32
click at [616, 420] on input "705604408711411" at bounding box center [389, 416] width 712 height 32
click at [1114, 397] on button "Filtrar" at bounding box center [1143, 414] width 60 height 32
click at [526, 407] on input "705604408711411" at bounding box center [389, 416] width 712 height 32
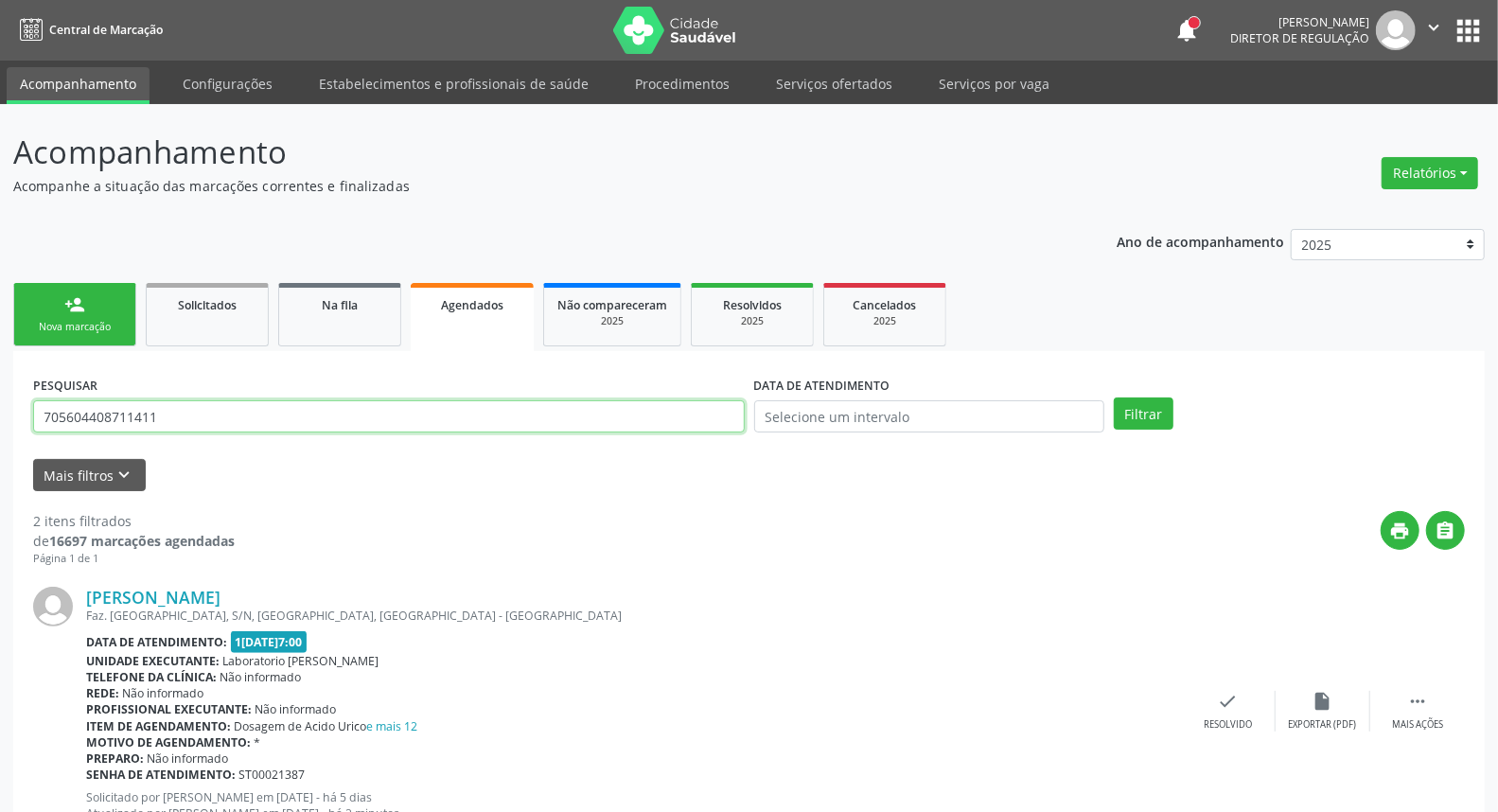
click at [526, 407] on input "705604408711411" at bounding box center [389, 416] width 712 height 32
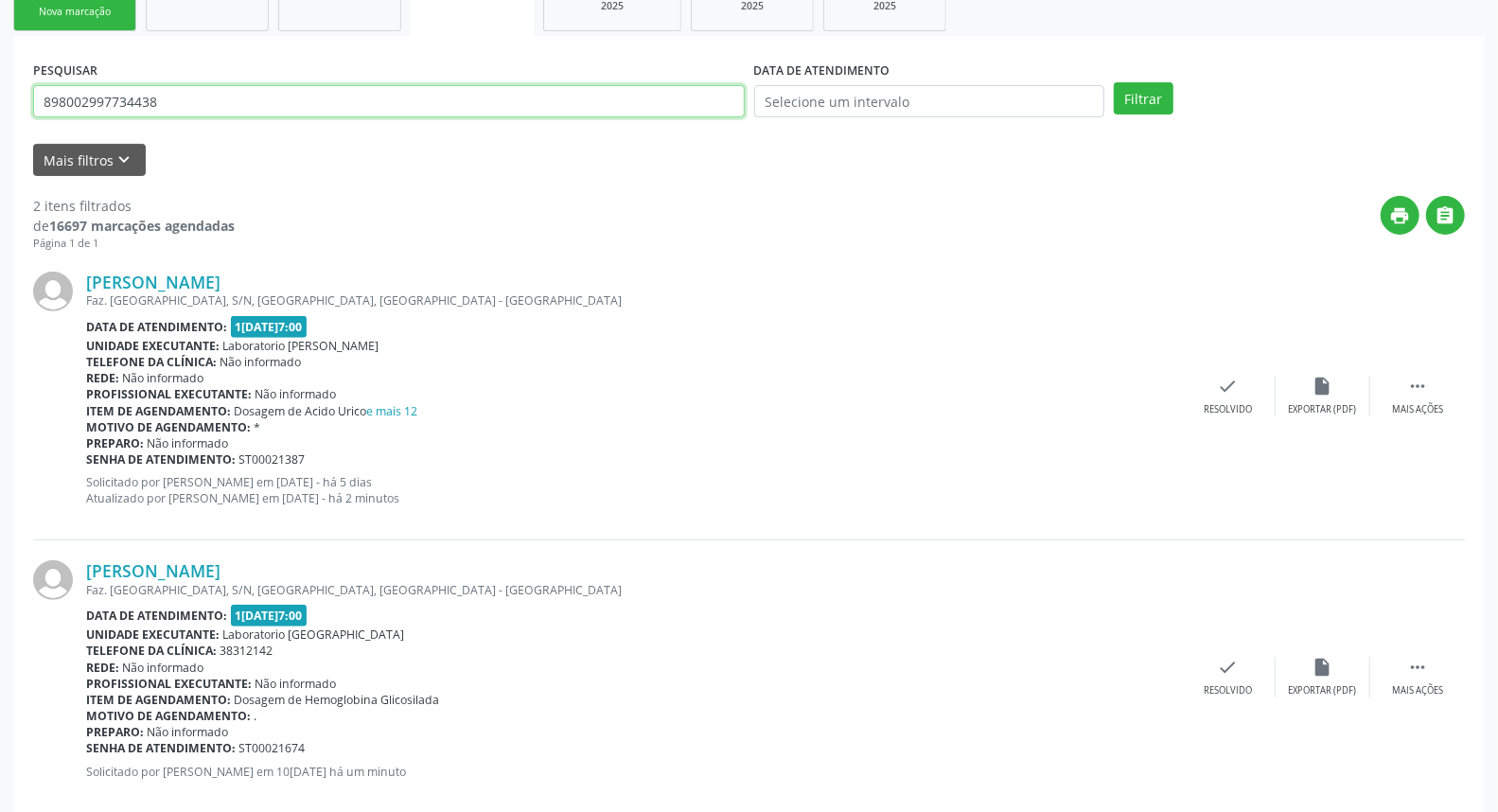
scroll to position [347, 0]
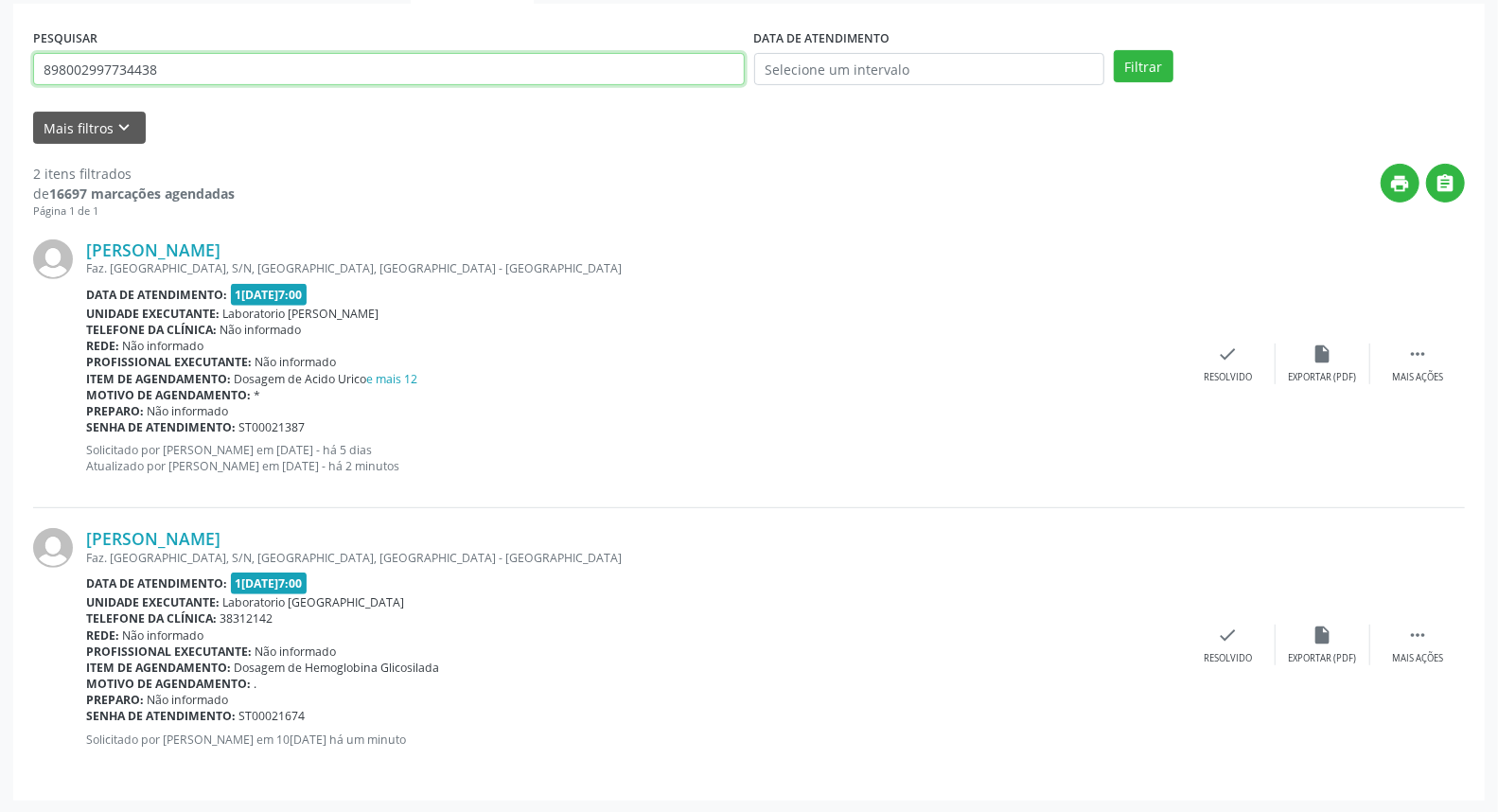
type input "898002997734438"
click at [1114, 50] on button "Filtrar" at bounding box center [1143, 66] width 60 height 32
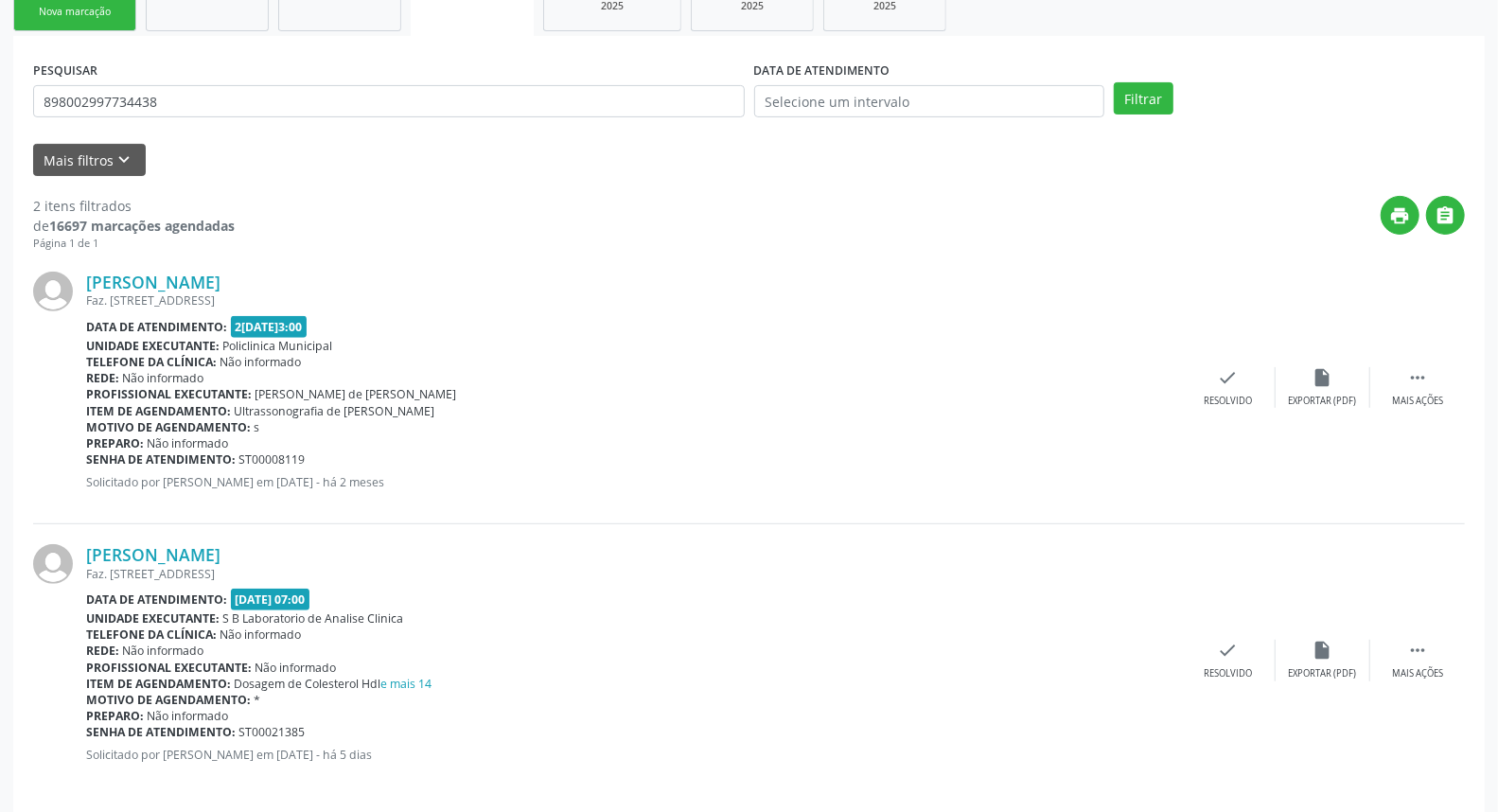
scroll to position [331, 0]
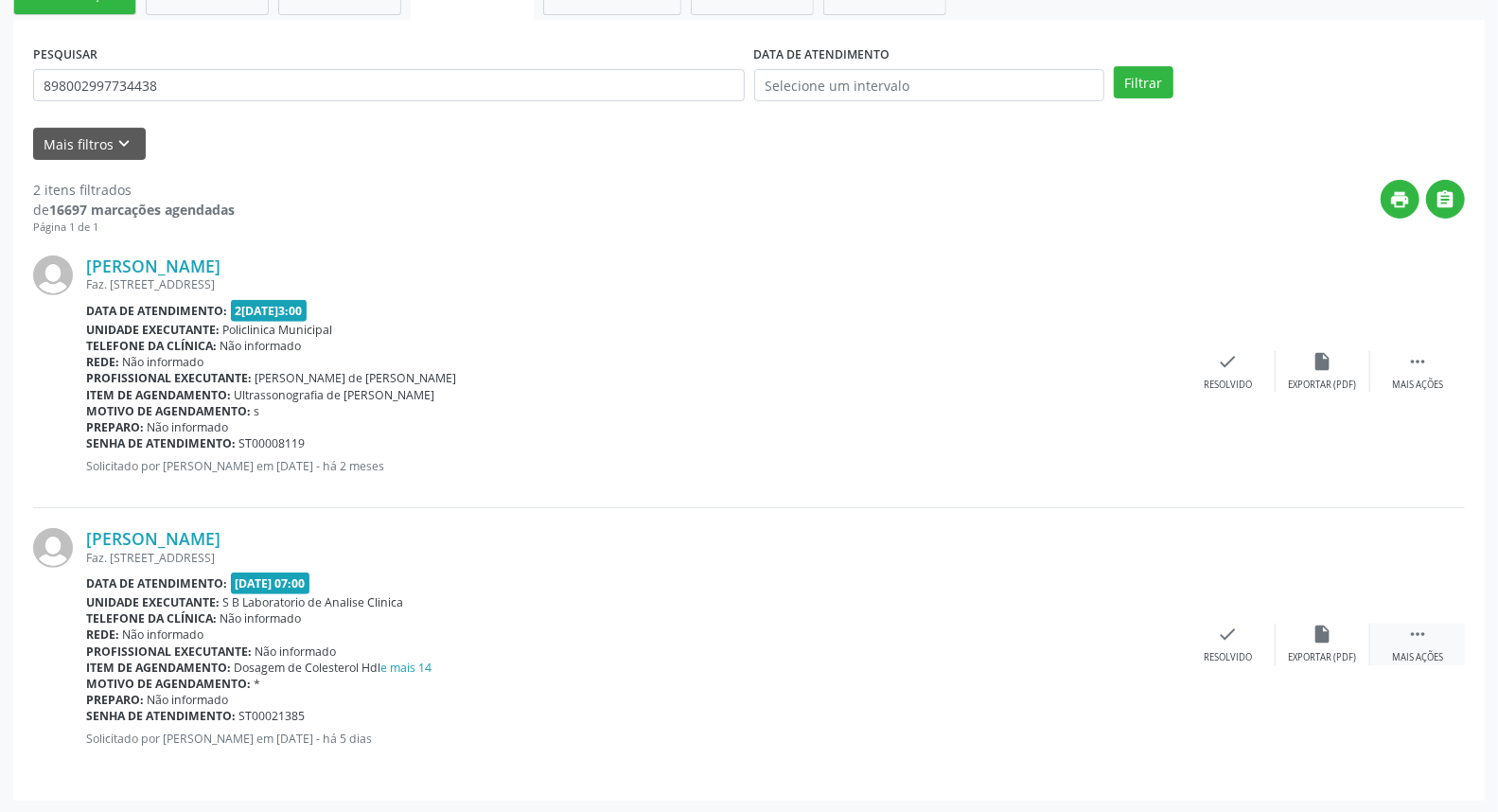
click at [1414, 632] on icon "" at bounding box center [1417, 634] width 21 height 21
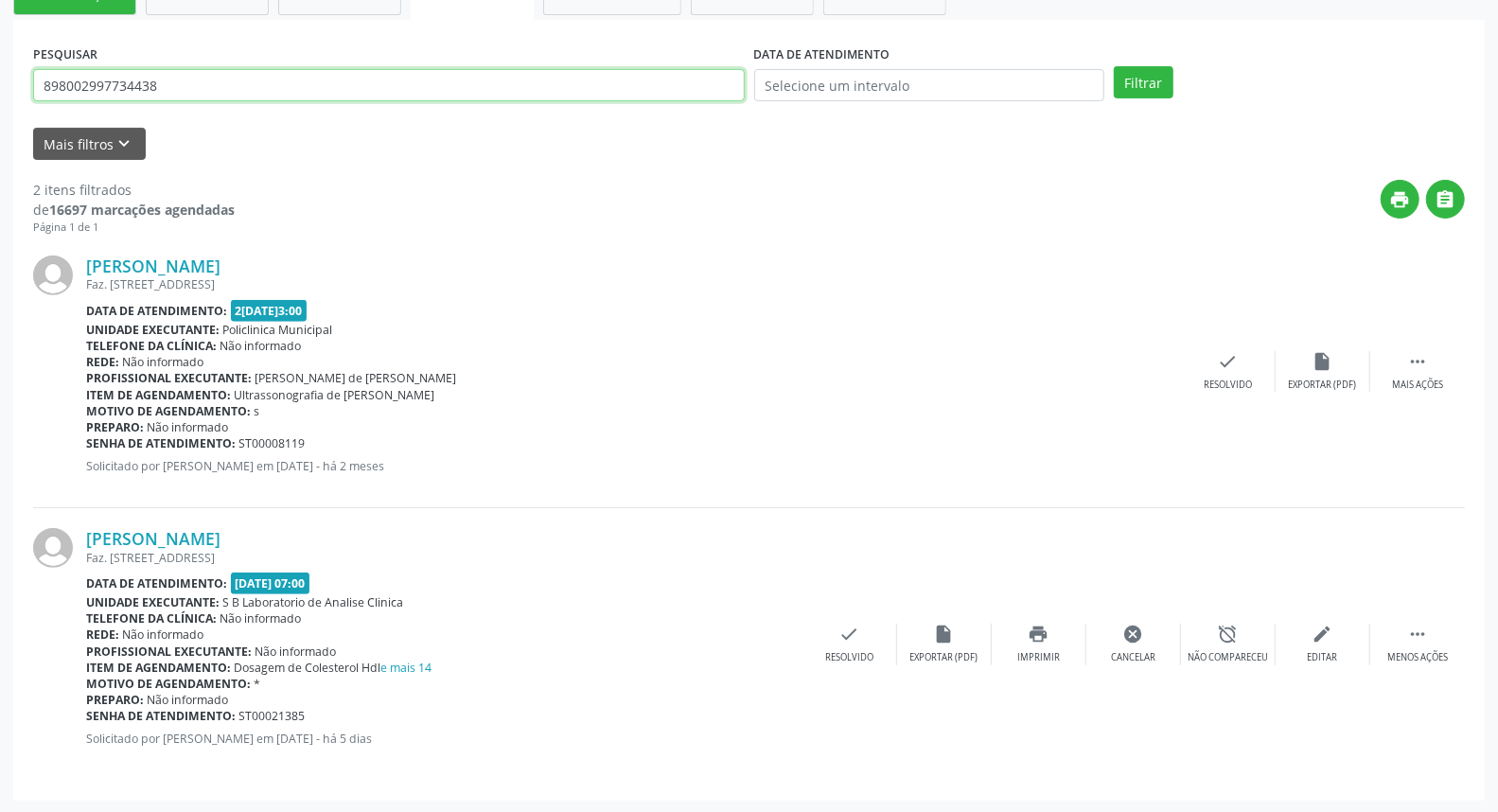
drag, startPoint x: 90, startPoint y: 78, endPoint x: 0, endPoint y: 88, distance: 90.6
click at [0, 85] on div "Acompanhamento Acompanhe a situação das marcações correntes e finalizadas Relat…" at bounding box center [749, 293] width 1498 height 1041
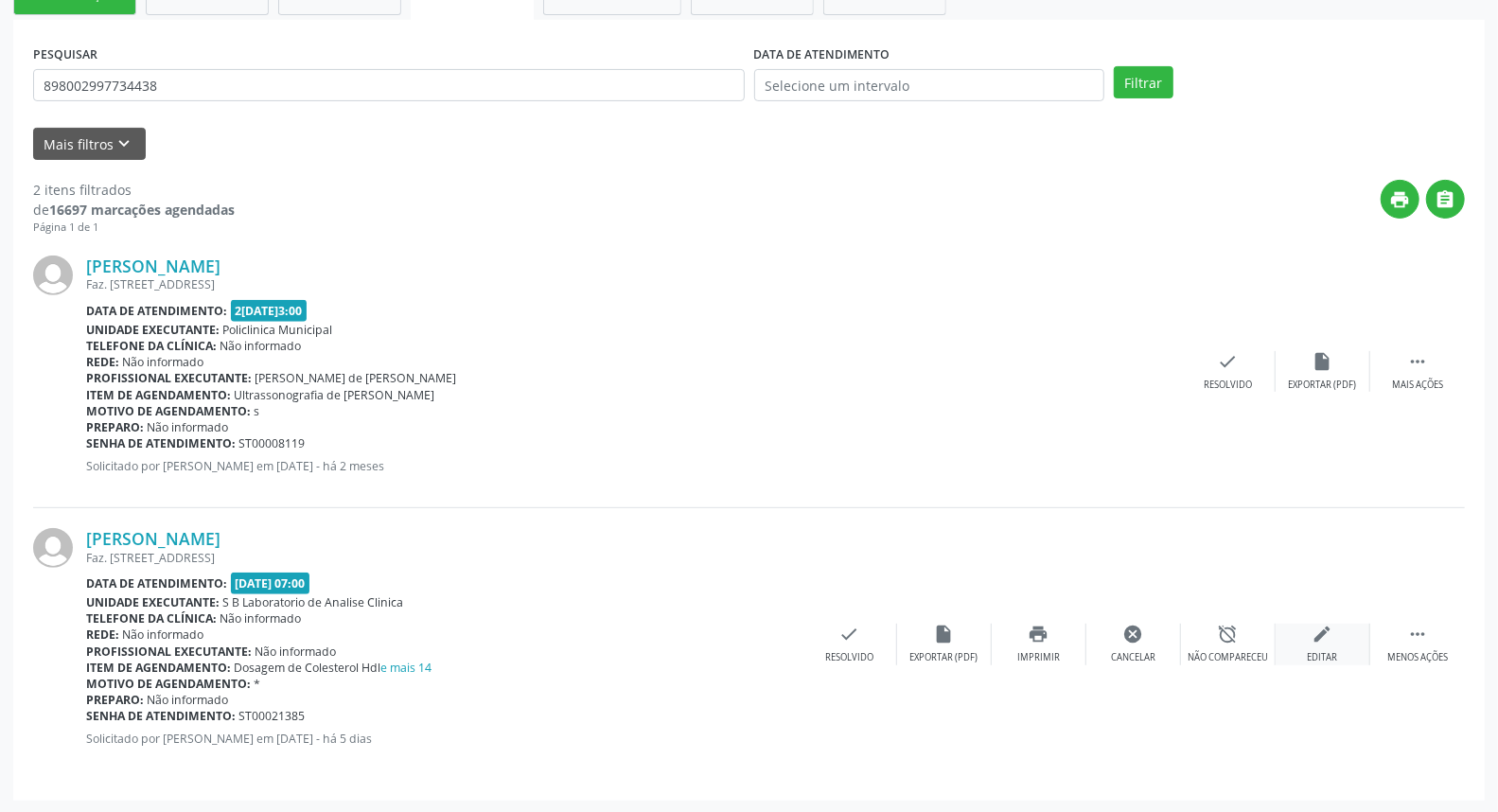
click at [1320, 628] on icon "edit" at bounding box center [1322, 634] width 21 height 21
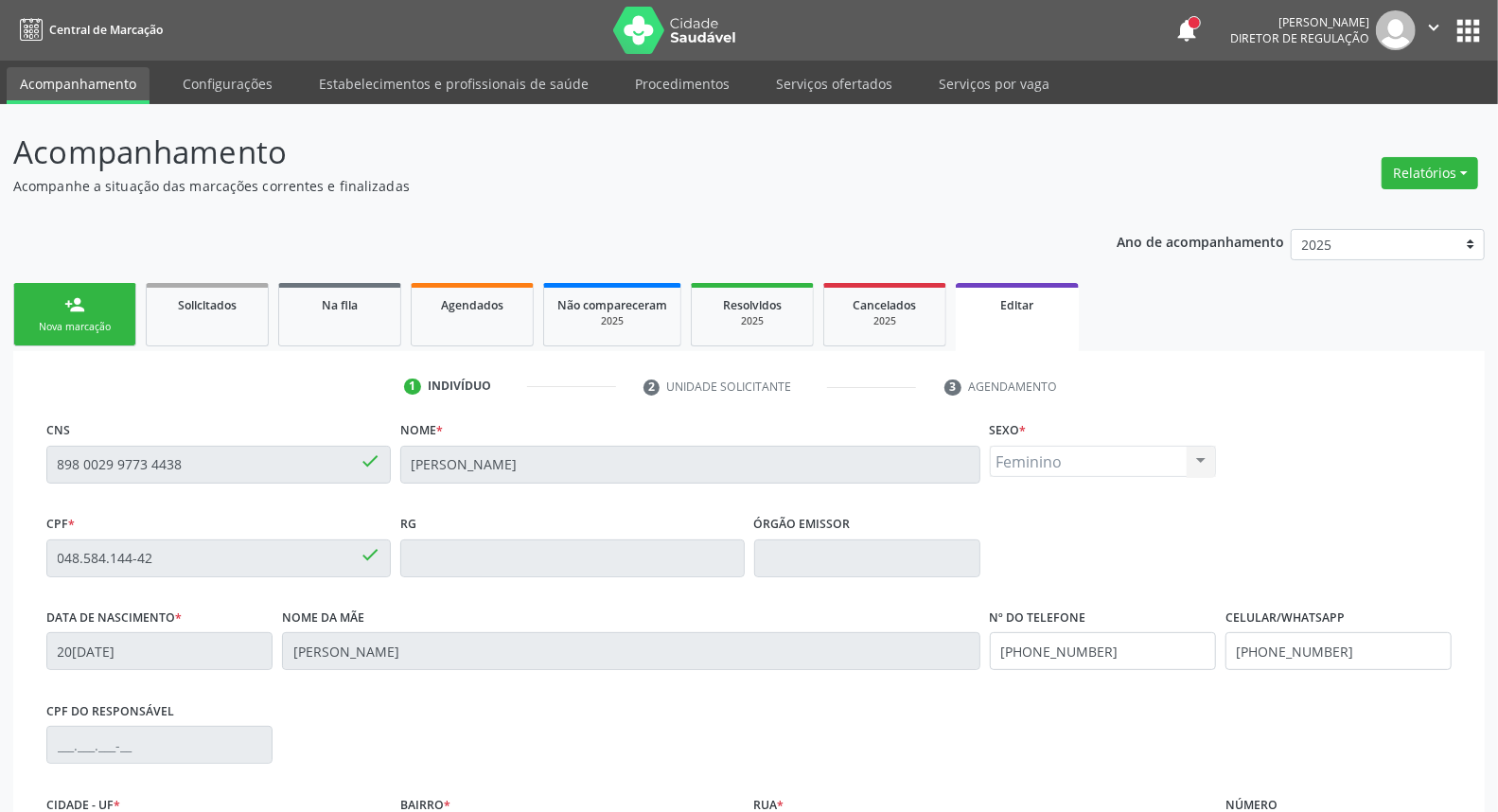
scroll to position [237, 0]
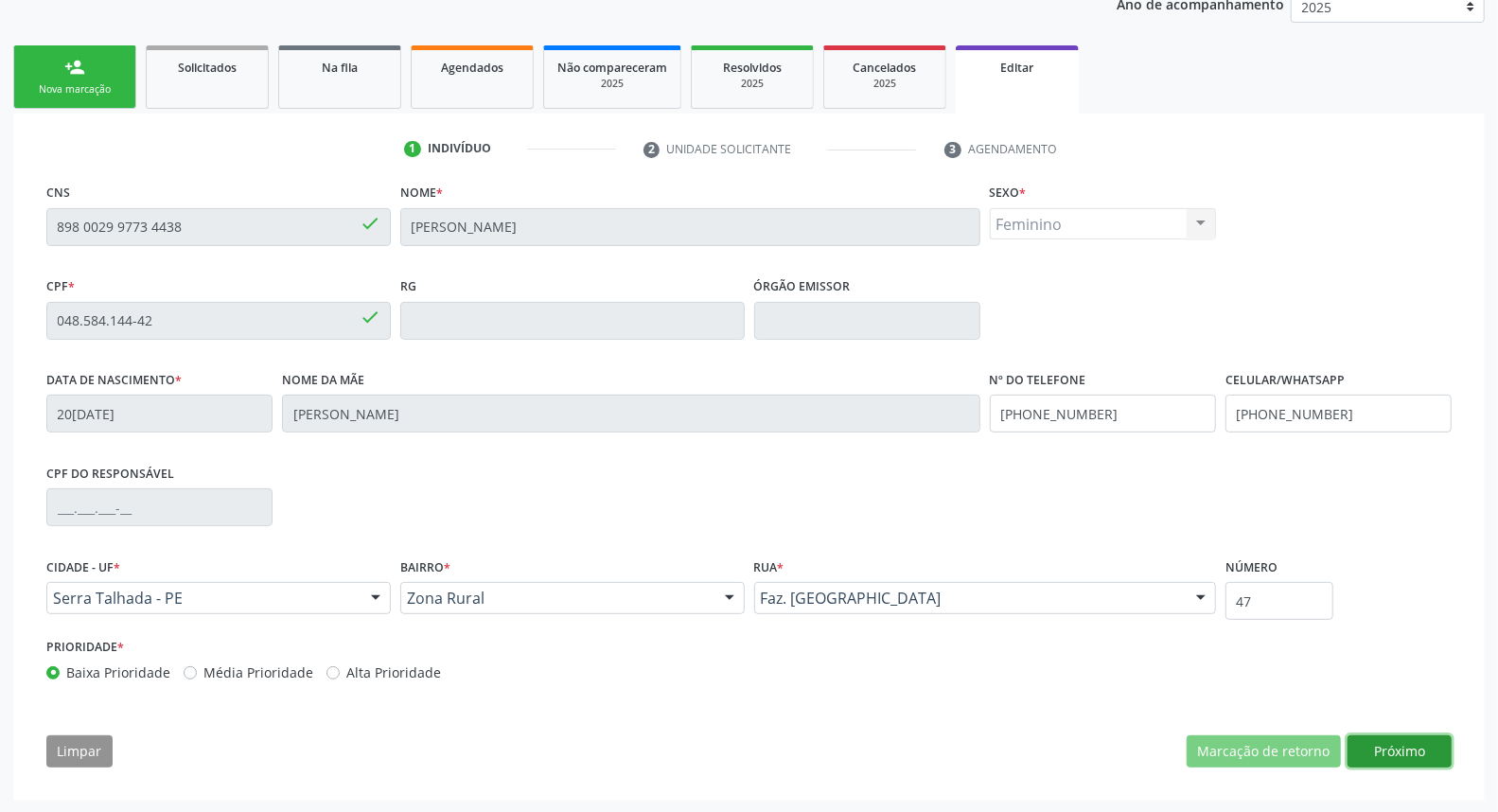
click at [1379, 761] on button "Próximo" at bounding box center [1399, 751] width 104 height 32
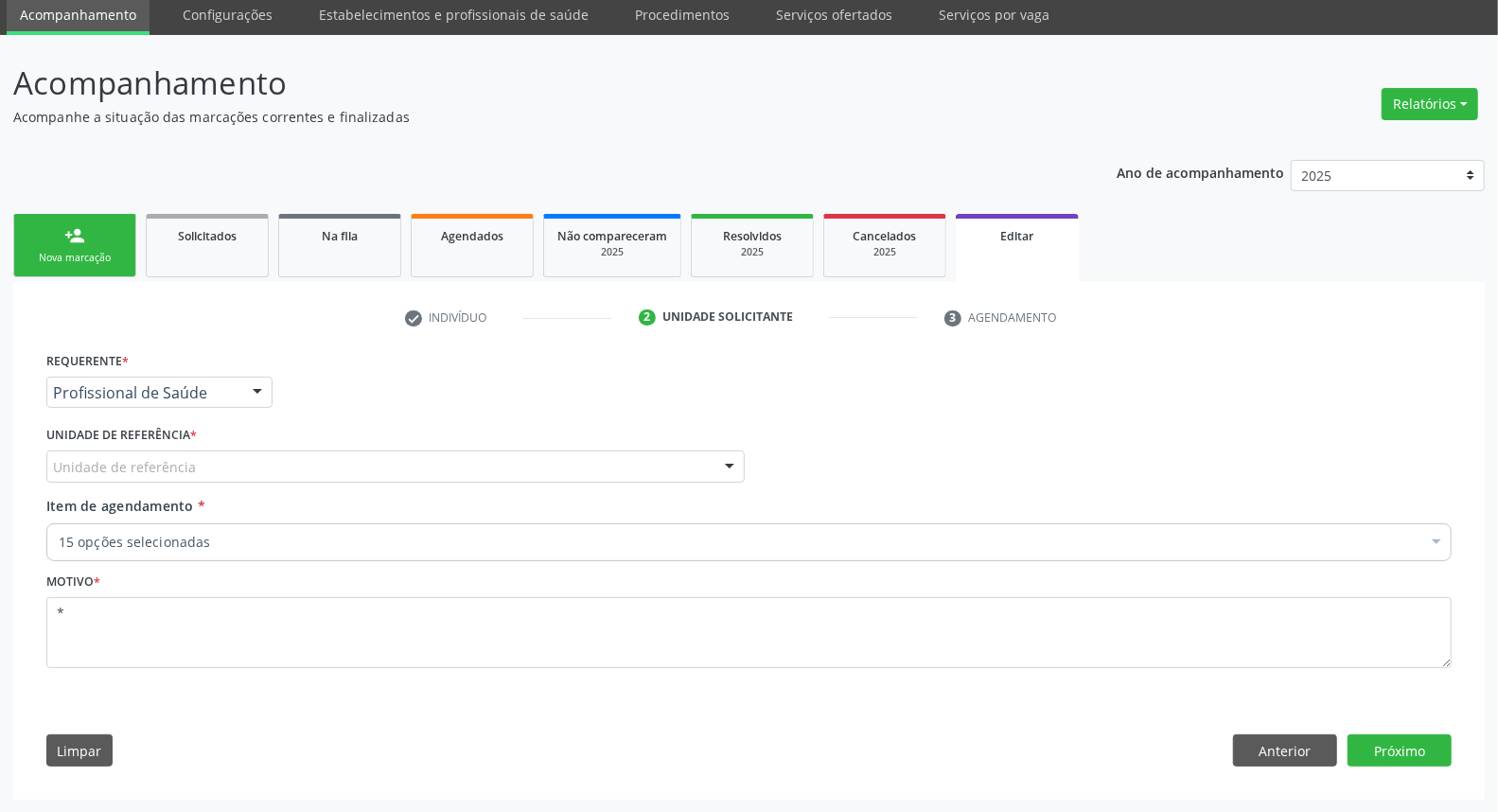
click at [244, 379] on div at bounding box center [257, 394] width 28 height 32
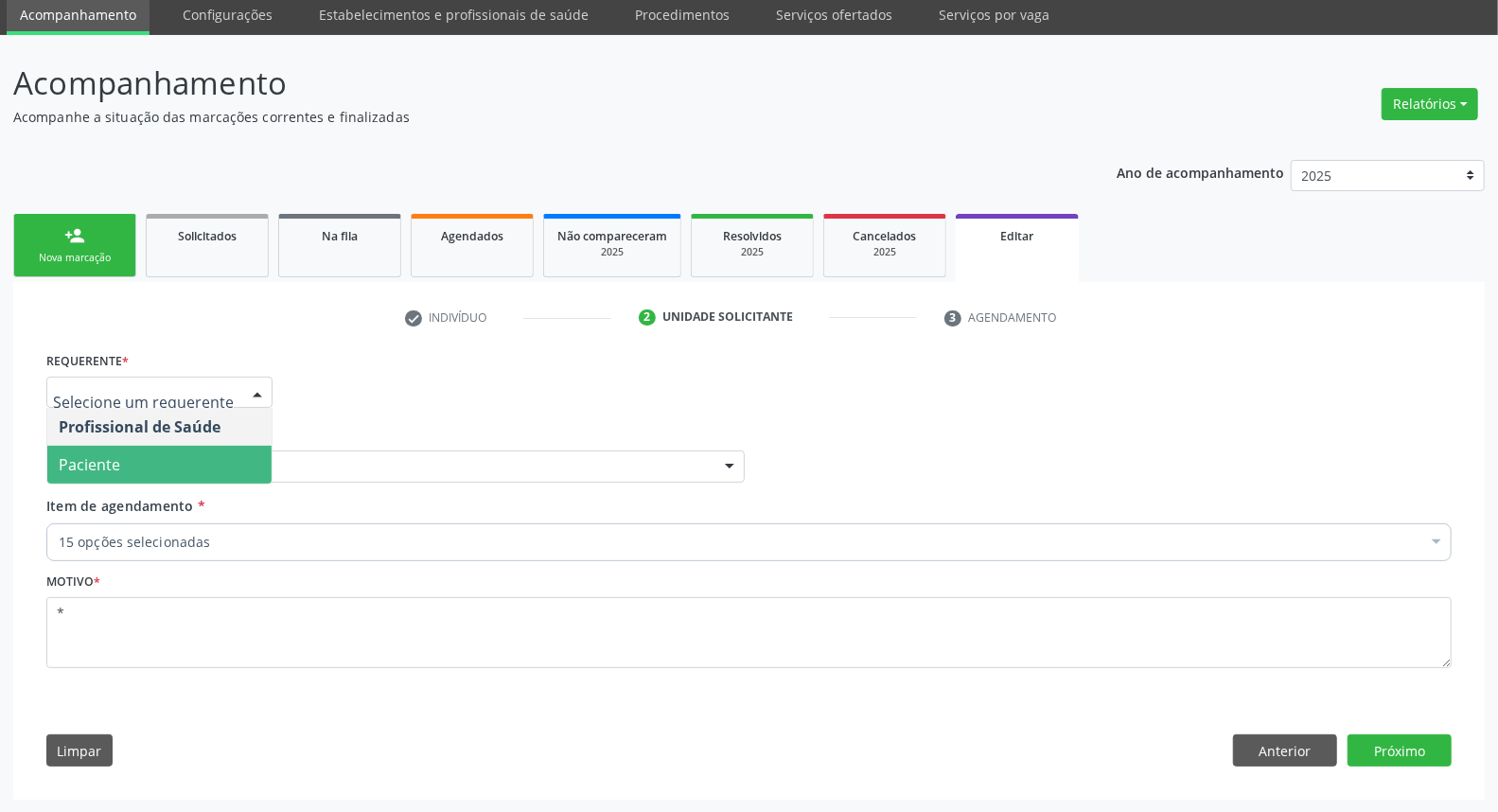
click at [256, 465] on span "Paciente" at bounding box center [159, 465] width 224 height 38
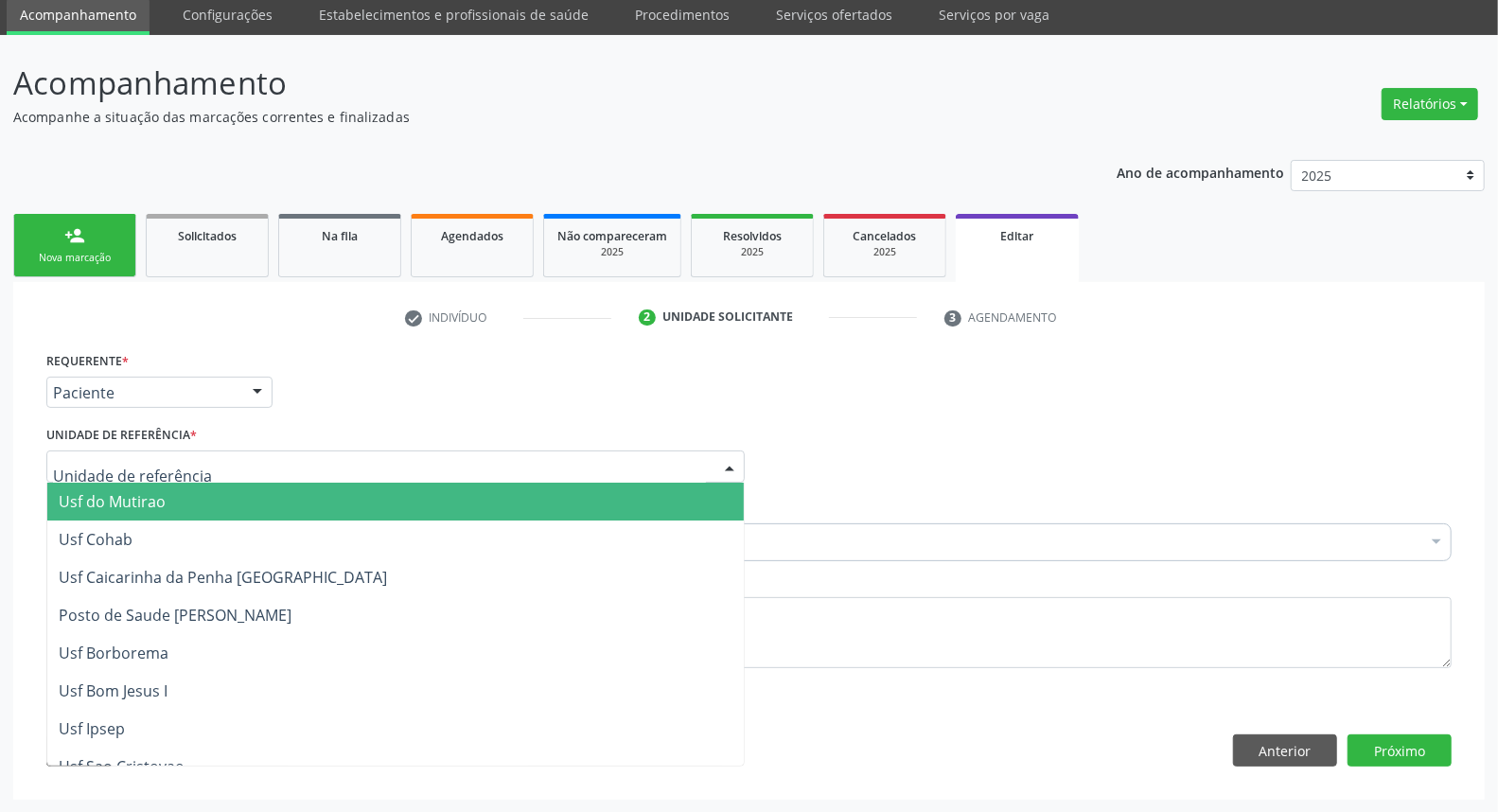
click at [261, 466] on div at bounding box center [396, 467] width 698 height 32
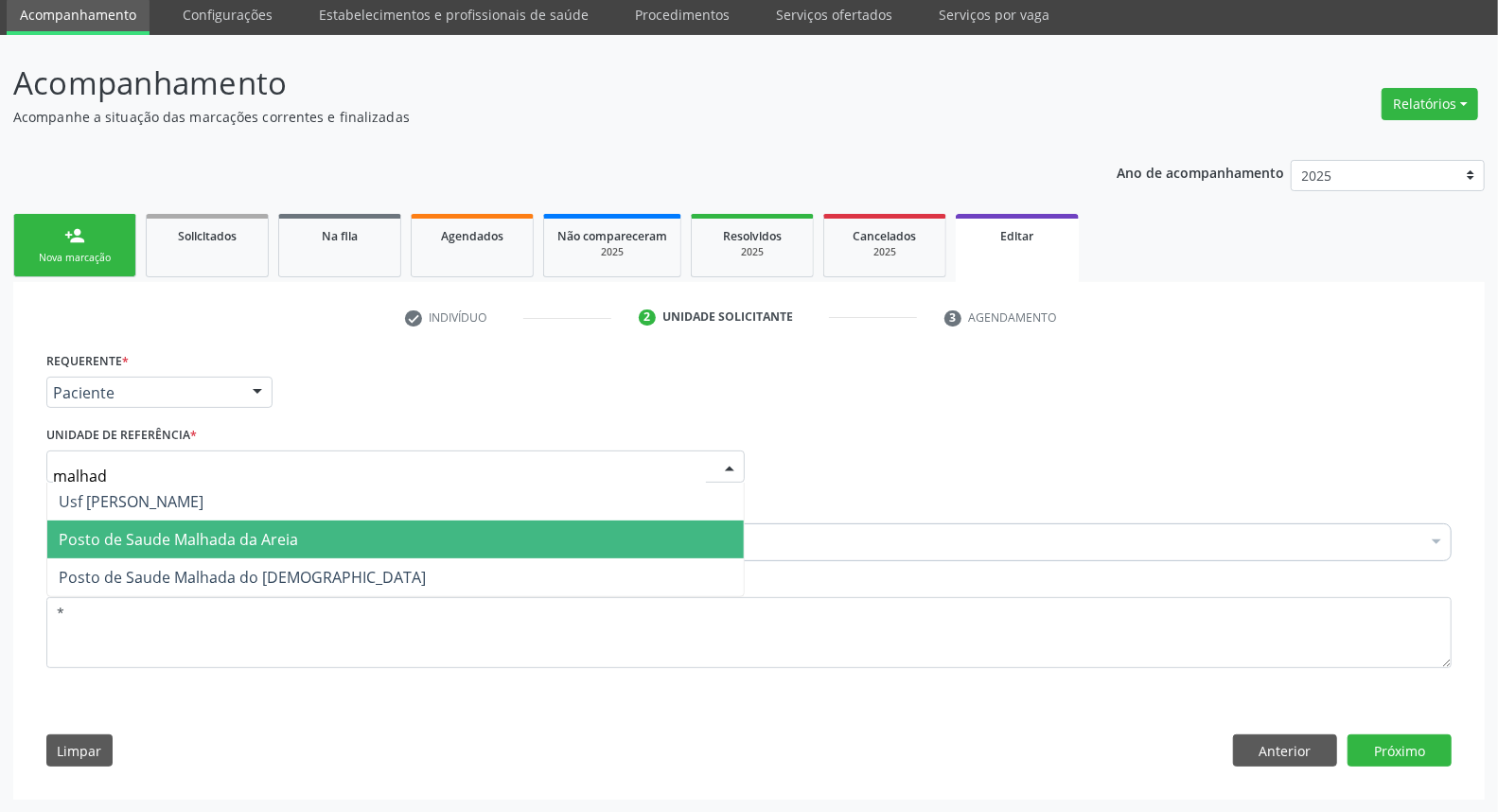
type input "malhada"
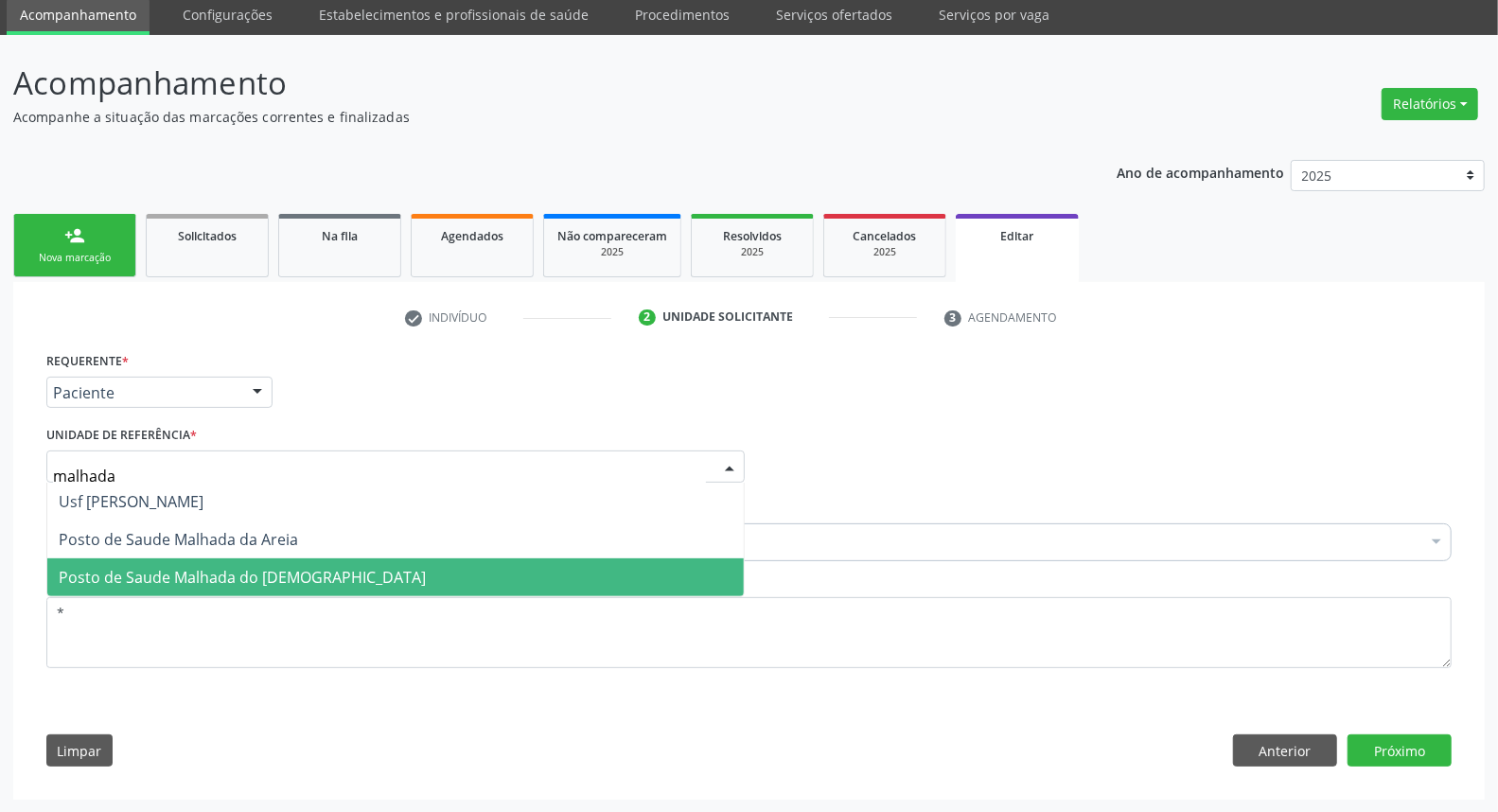
click at [295, 570] on span "Posto de Saude Malhada do [DEMOGRAPHIC_DATA]" at bounding box center [396, 577] width 696 height 38
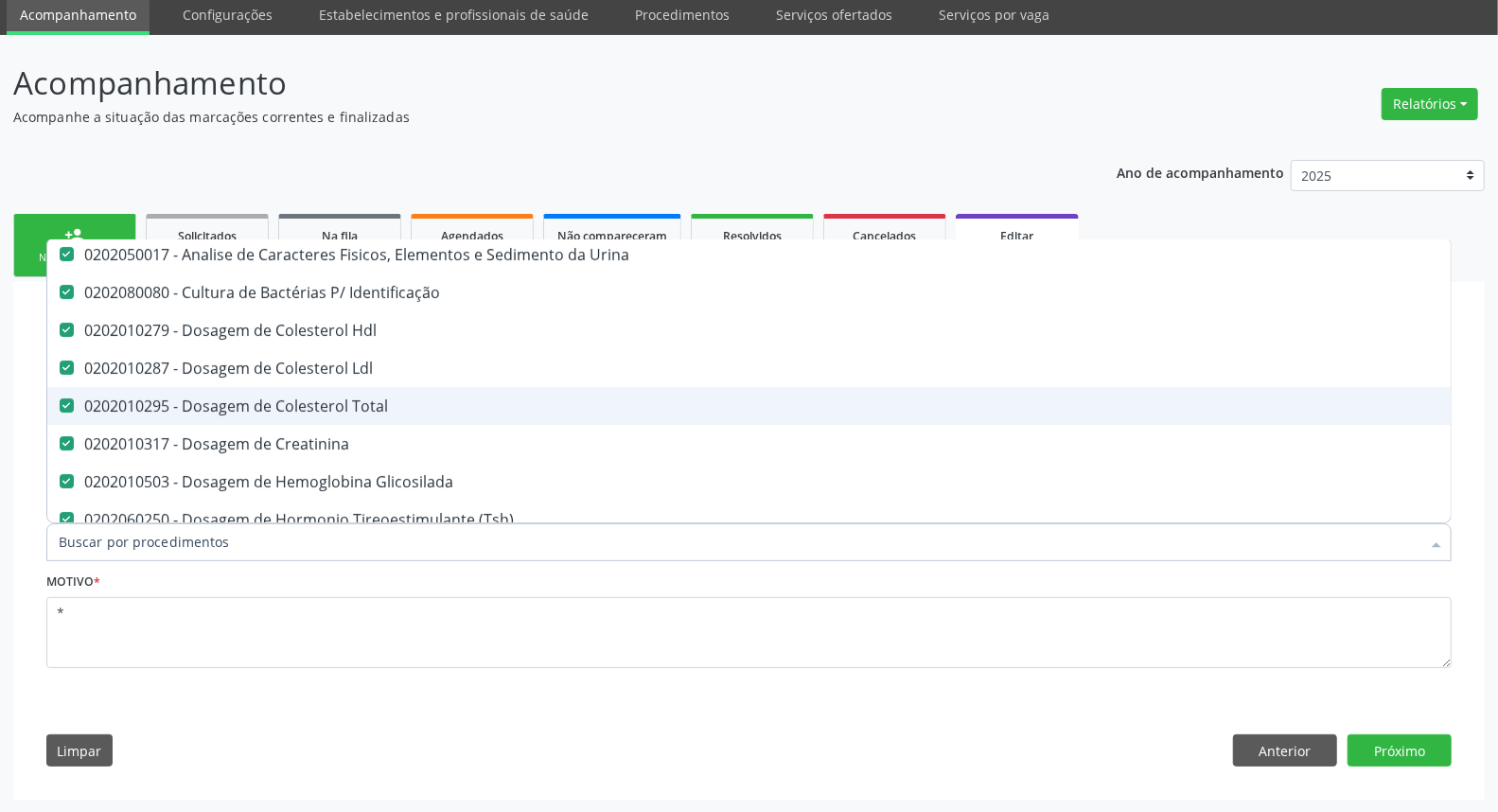
scroll to position [210, 0]
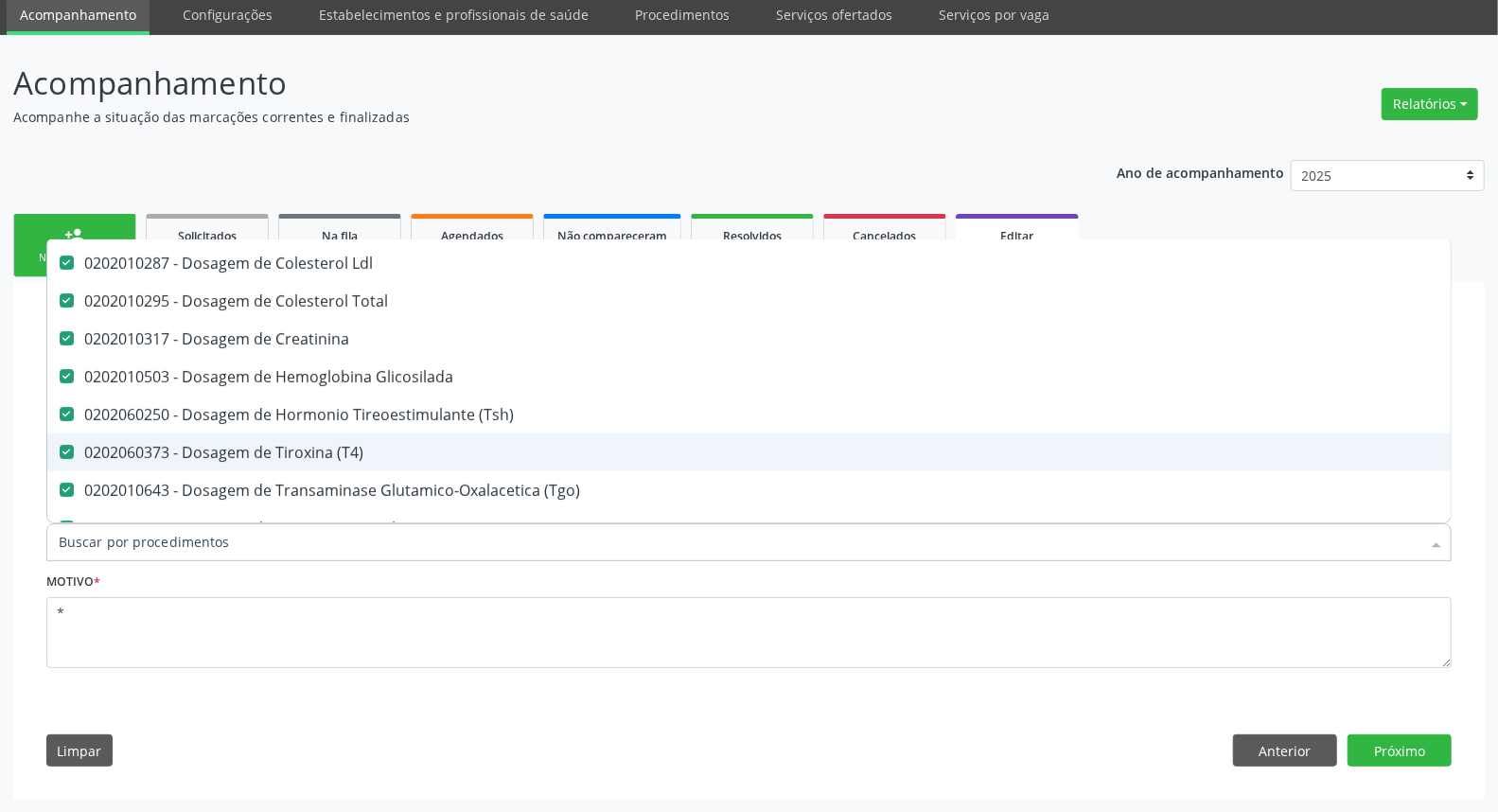
click at [236, 448] on div "0202060373 - Dosagem de Tiroxina (T4)" at bounding box center [795, 452] width 1473 height 15
checkbox \(T4\) "false"
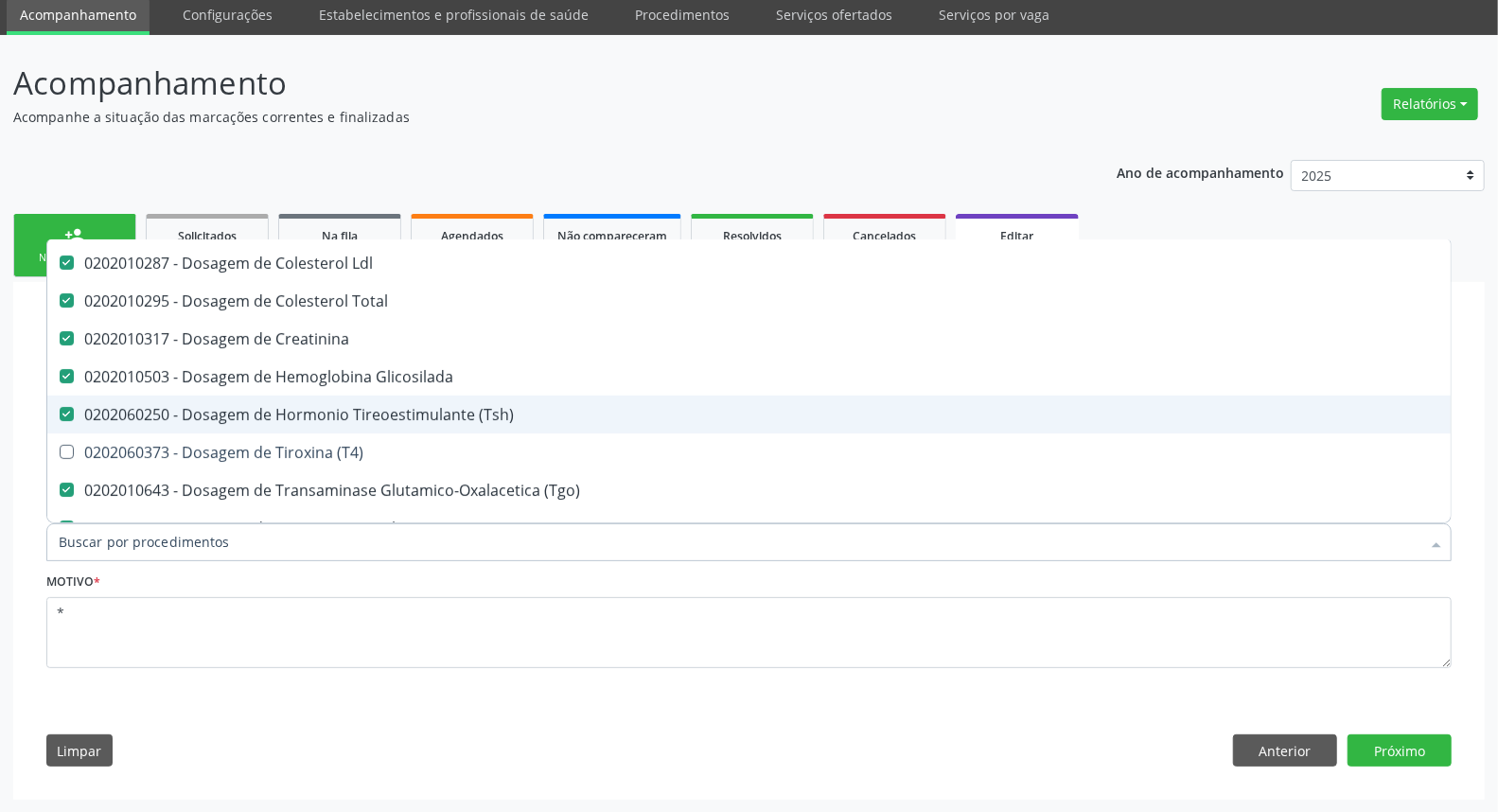
click at [233, 412] on div "0202060250 - Dosagem de Hormonio Tireoestimulante (Tsh)" at bounding box center [795, 415] width 1473 height 15
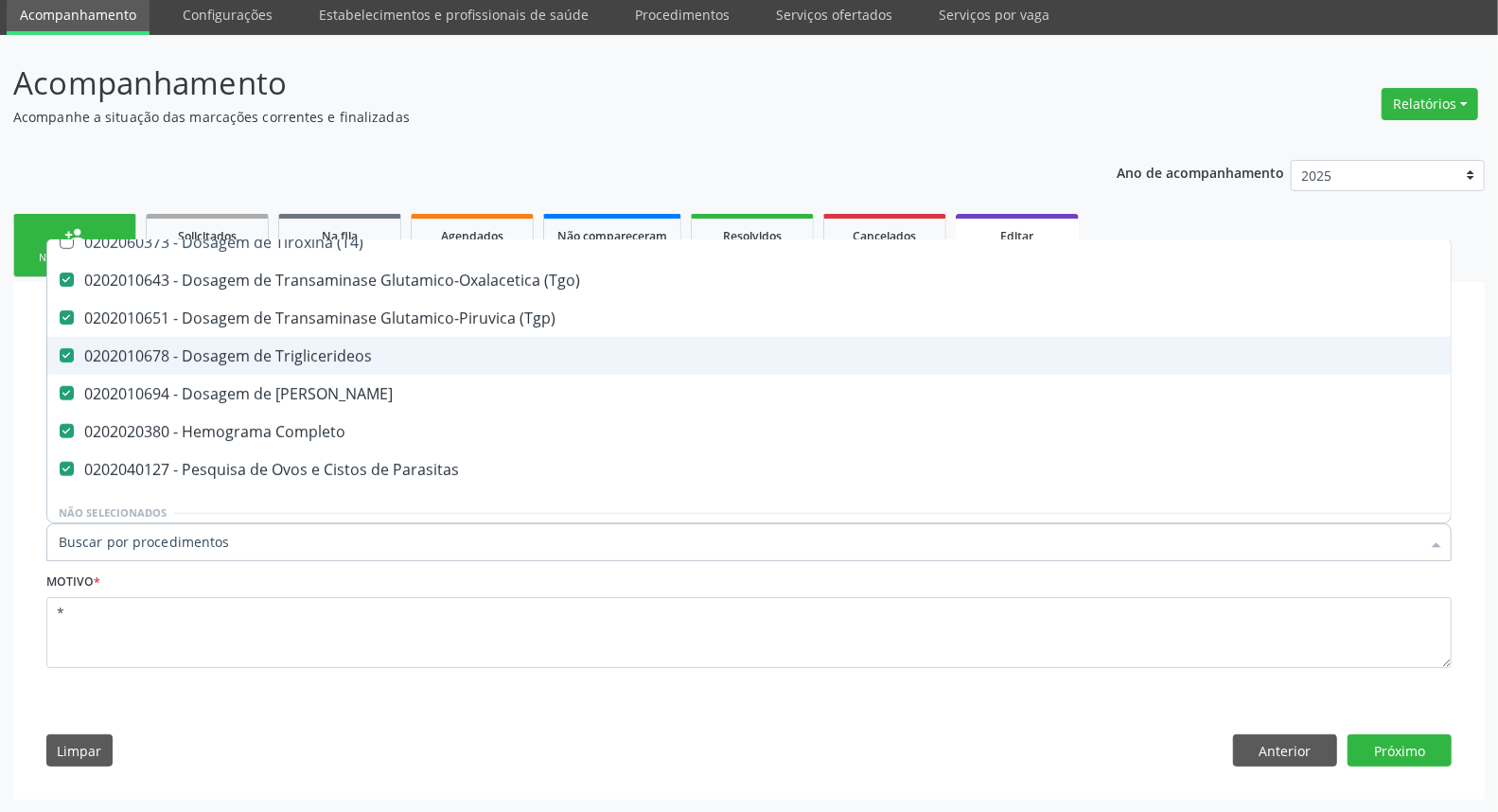
scroll to position [315, 0]
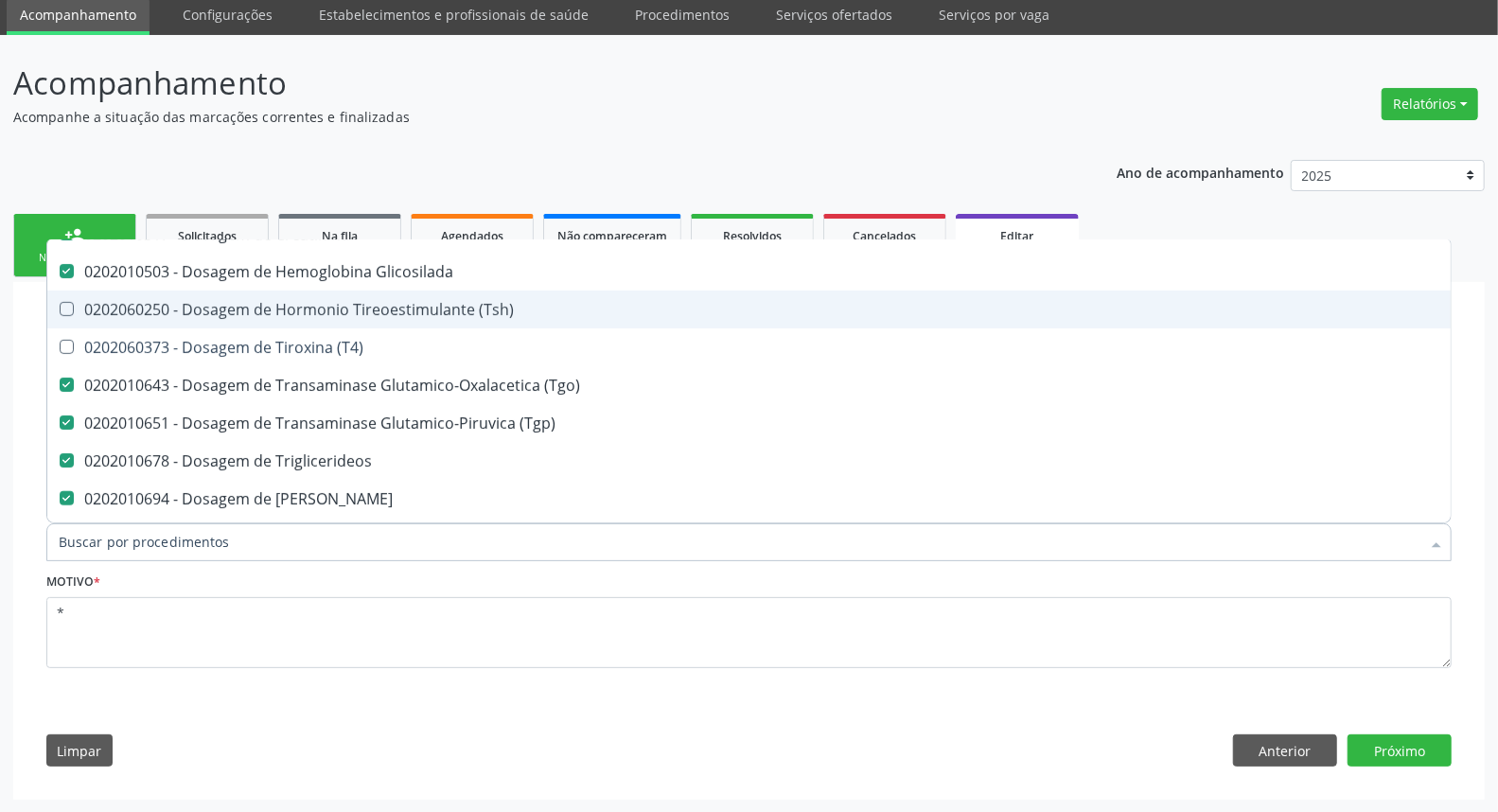
click at [468, 306] on div "0202060250 - Dosagem de Hormonio Tireoestimulante (Tsh)" at bounding box center [795, 309] width 1473 height 15
click at [469, 306] on div "0202060250 - Dosagem de Hormonio Tireoestimulante (Tsh)" at bounding box center [795, 309] width 1473 height 15
checkbox \(Tsh\) "false"
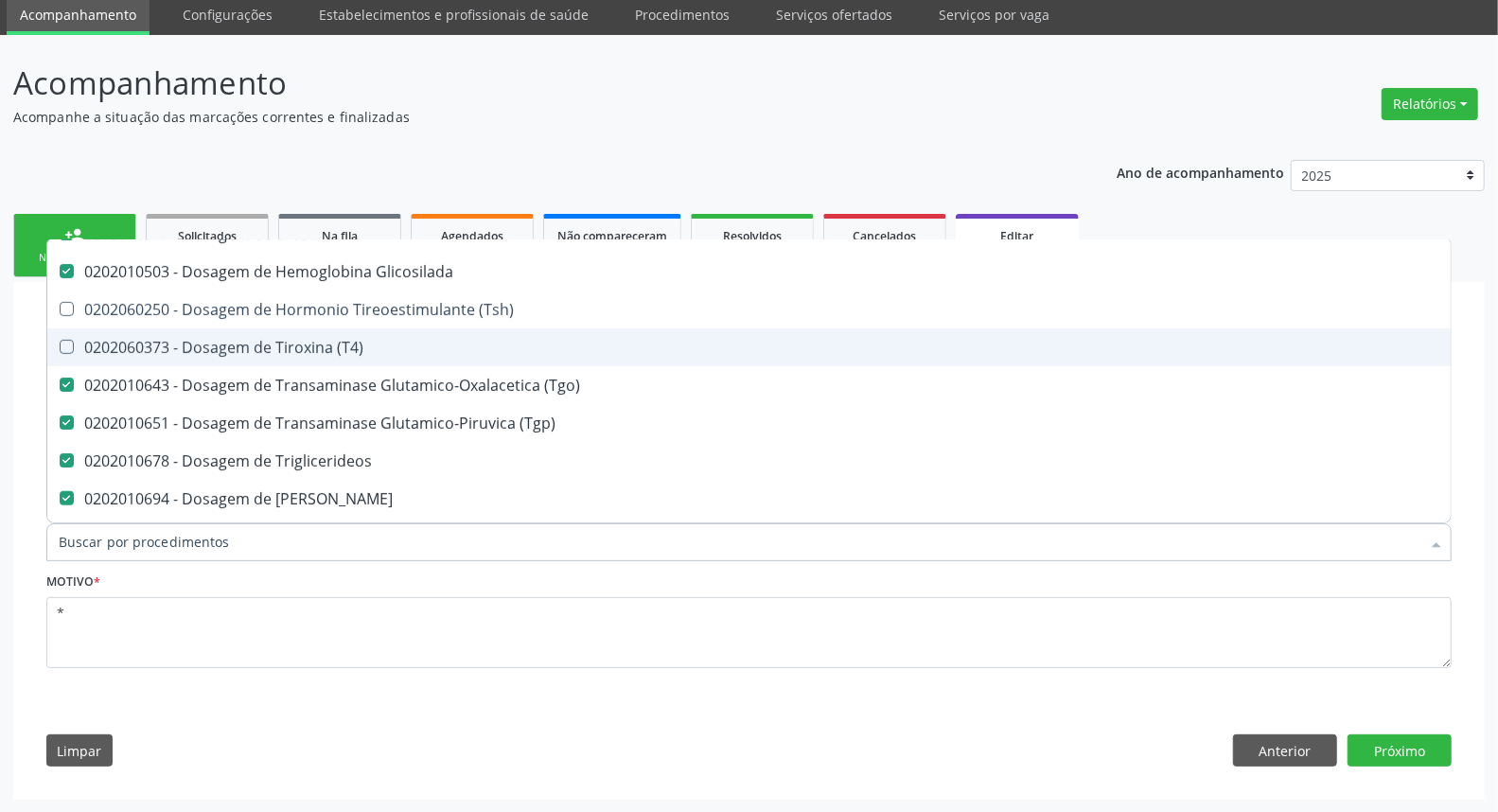
scroll to position [105, 0]
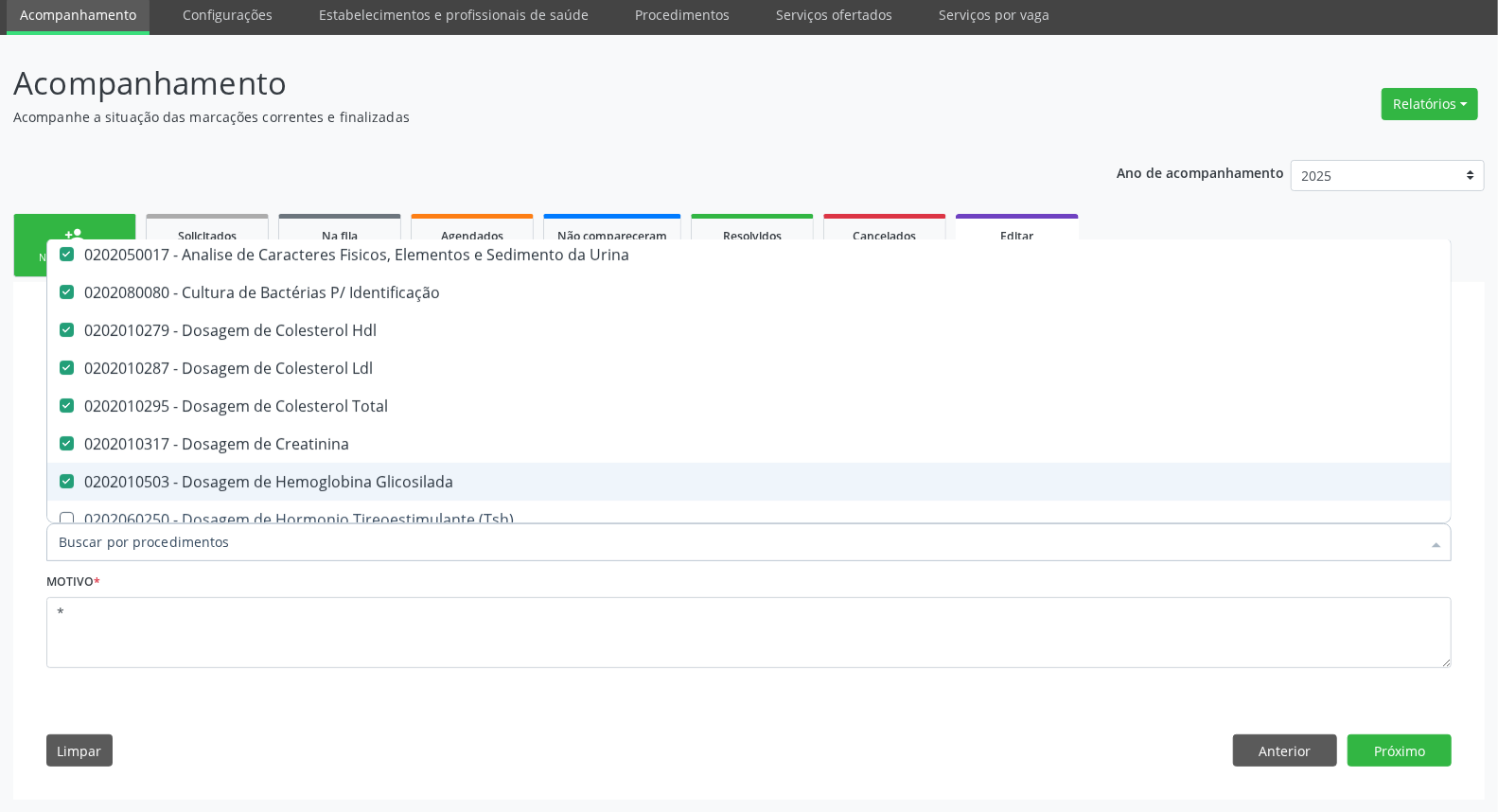
click at [204, 474] on div "0202010503 - Dosagem de Hemoglobina Glicosilada" at bounding box center [795, 482] width 1473 height 15
checkbox Glicosilada "false"
click at [1396, 745] on button "Próximo" at bounding box center [1399, 750] width 104 height 32
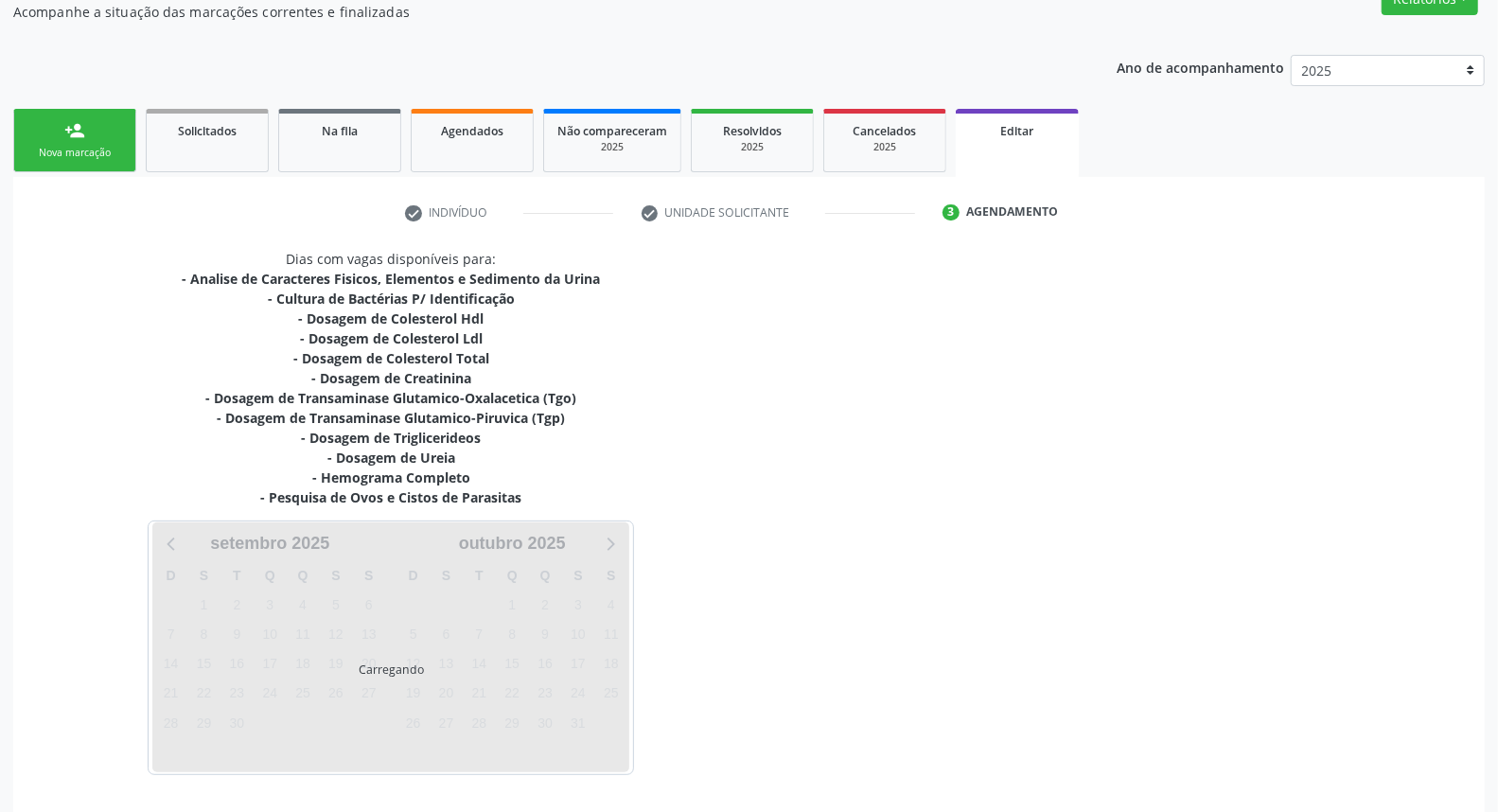
scroll to position [253, 0]
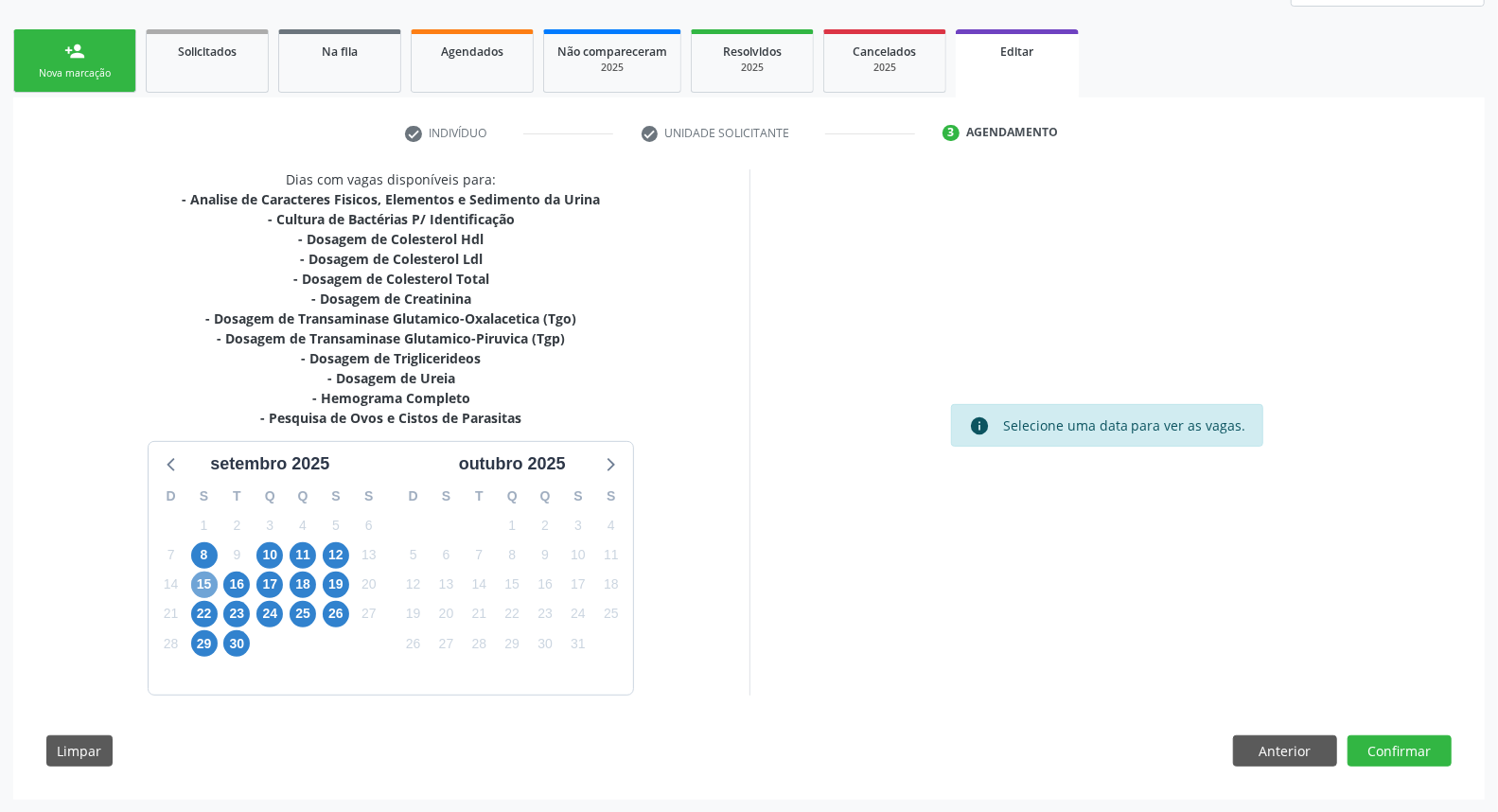
click at [211, 586] on span "15" at bounding box center [204, 584] width 27 height 27
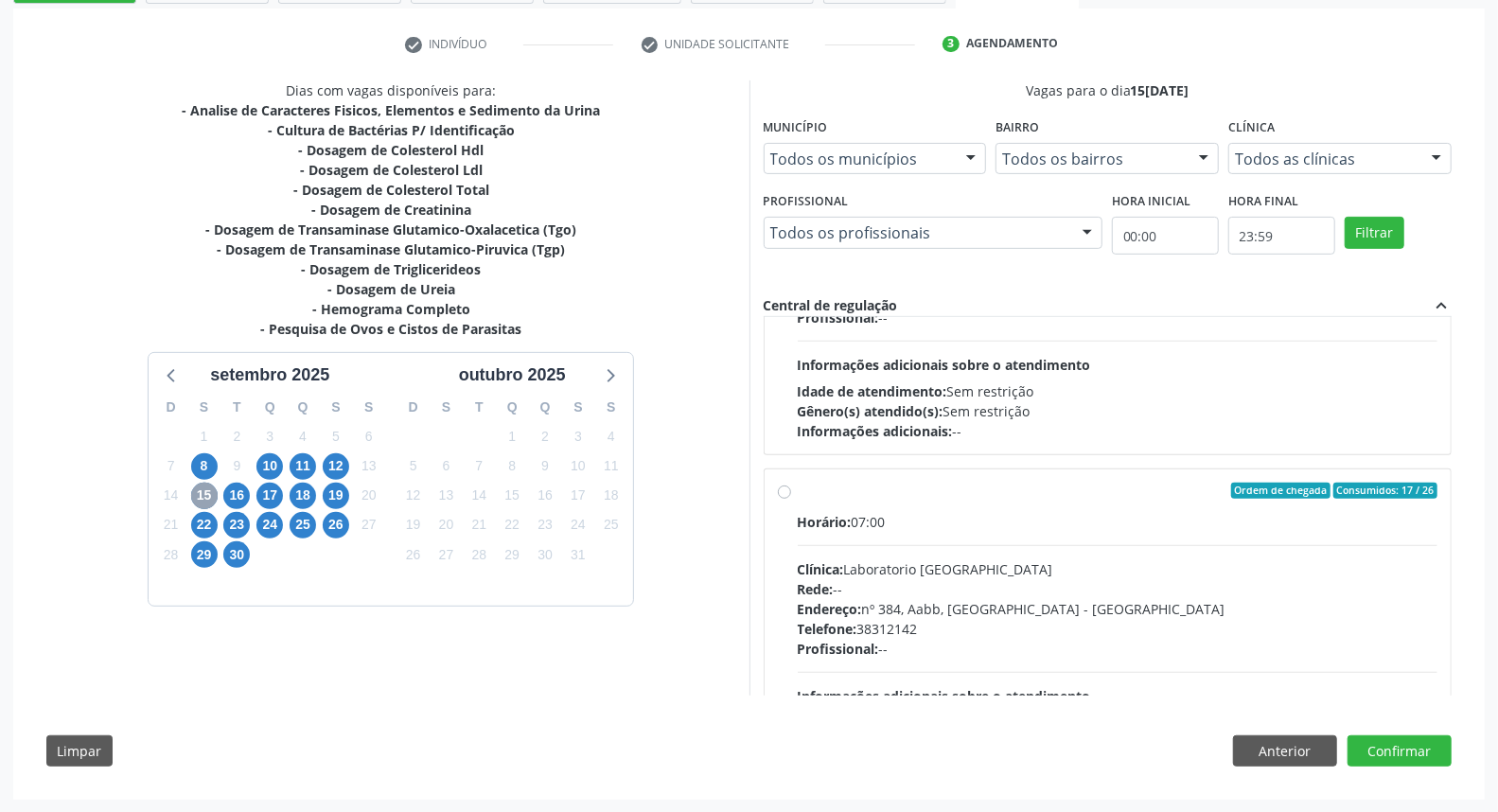
scroll to position [629, 0]
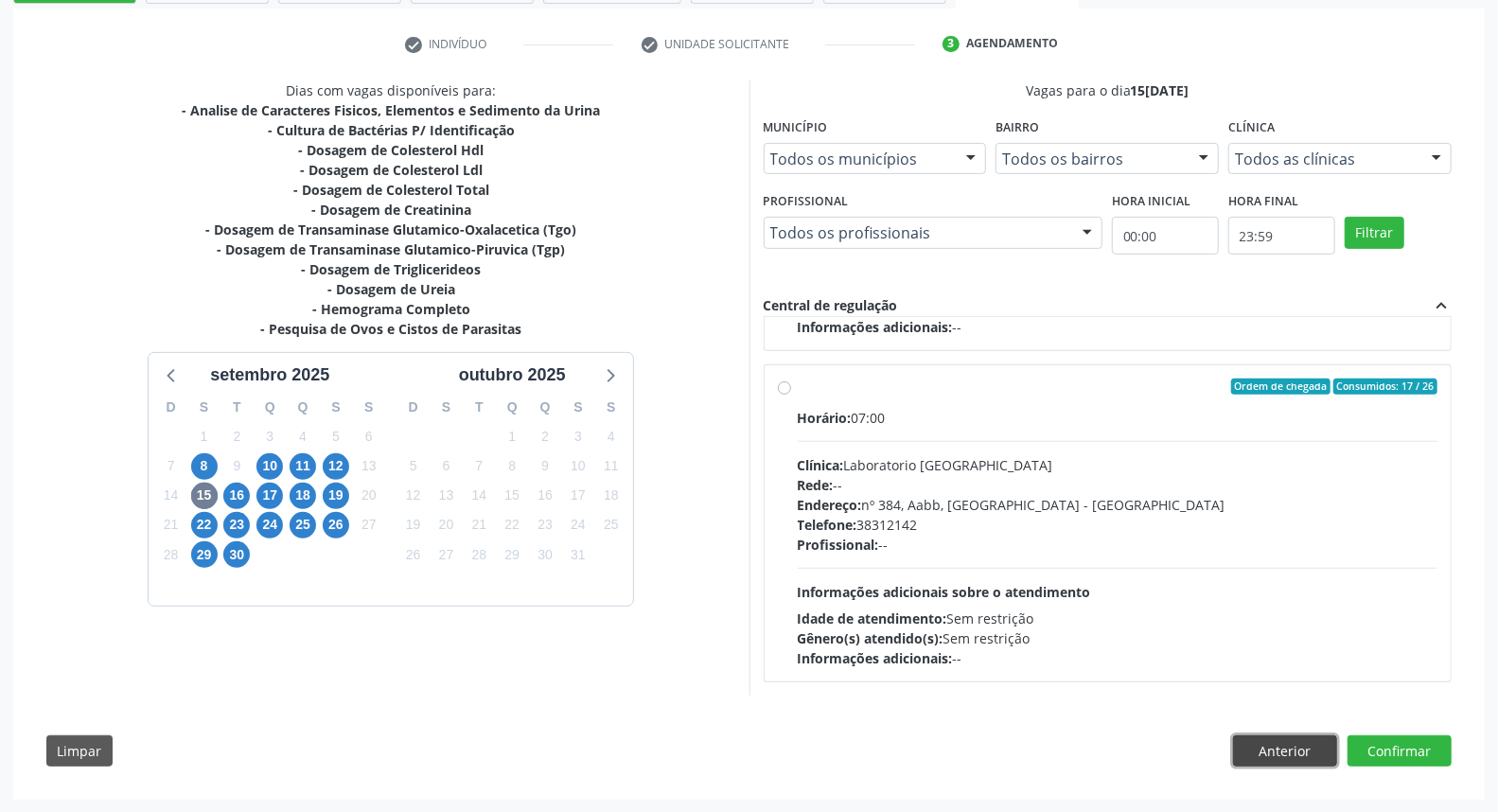
click at [1289, 750] on button "Anterior" at bounding box center [1285, 751] width 104 height 32
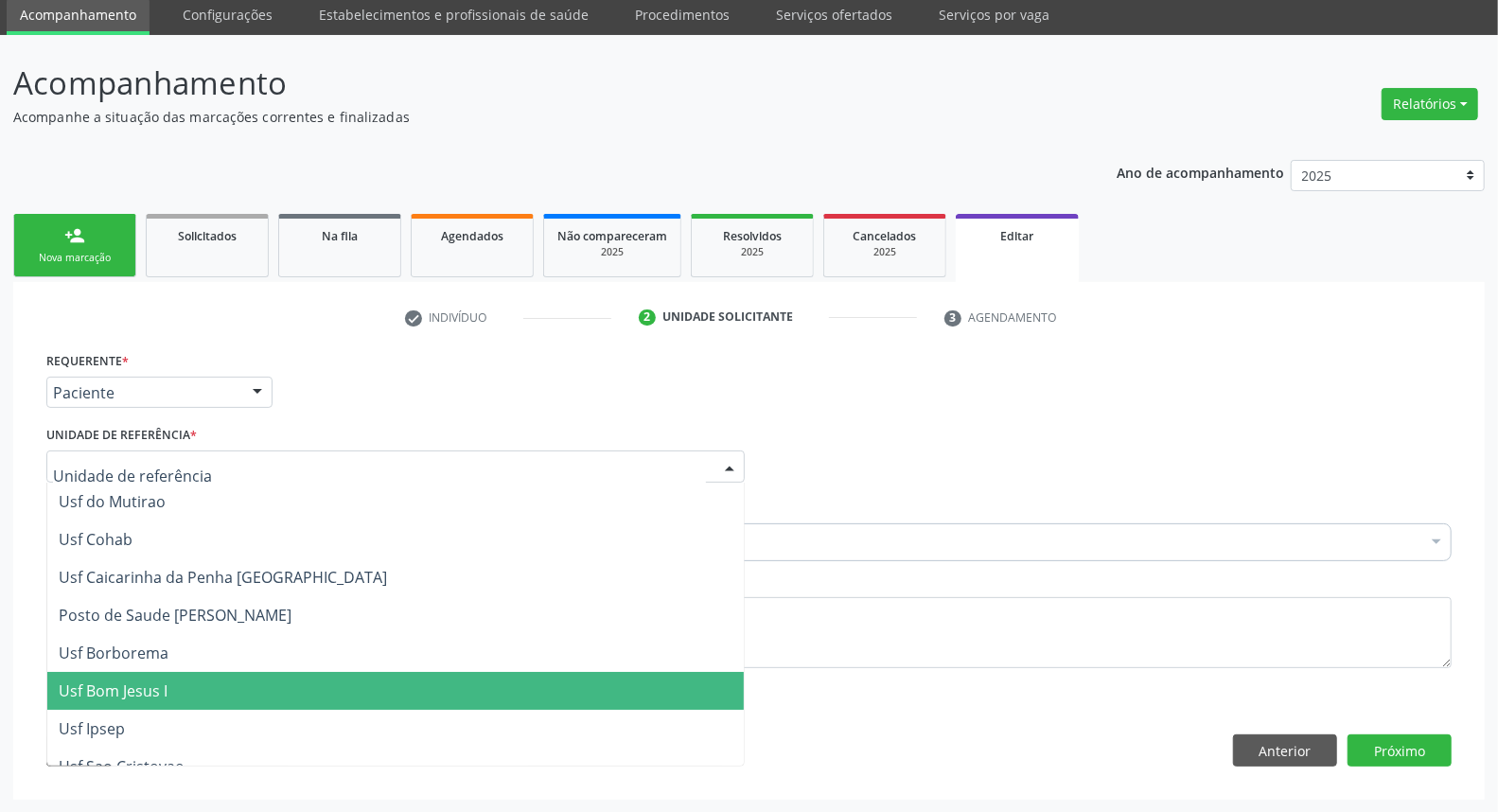
scroll to position [105, 0]
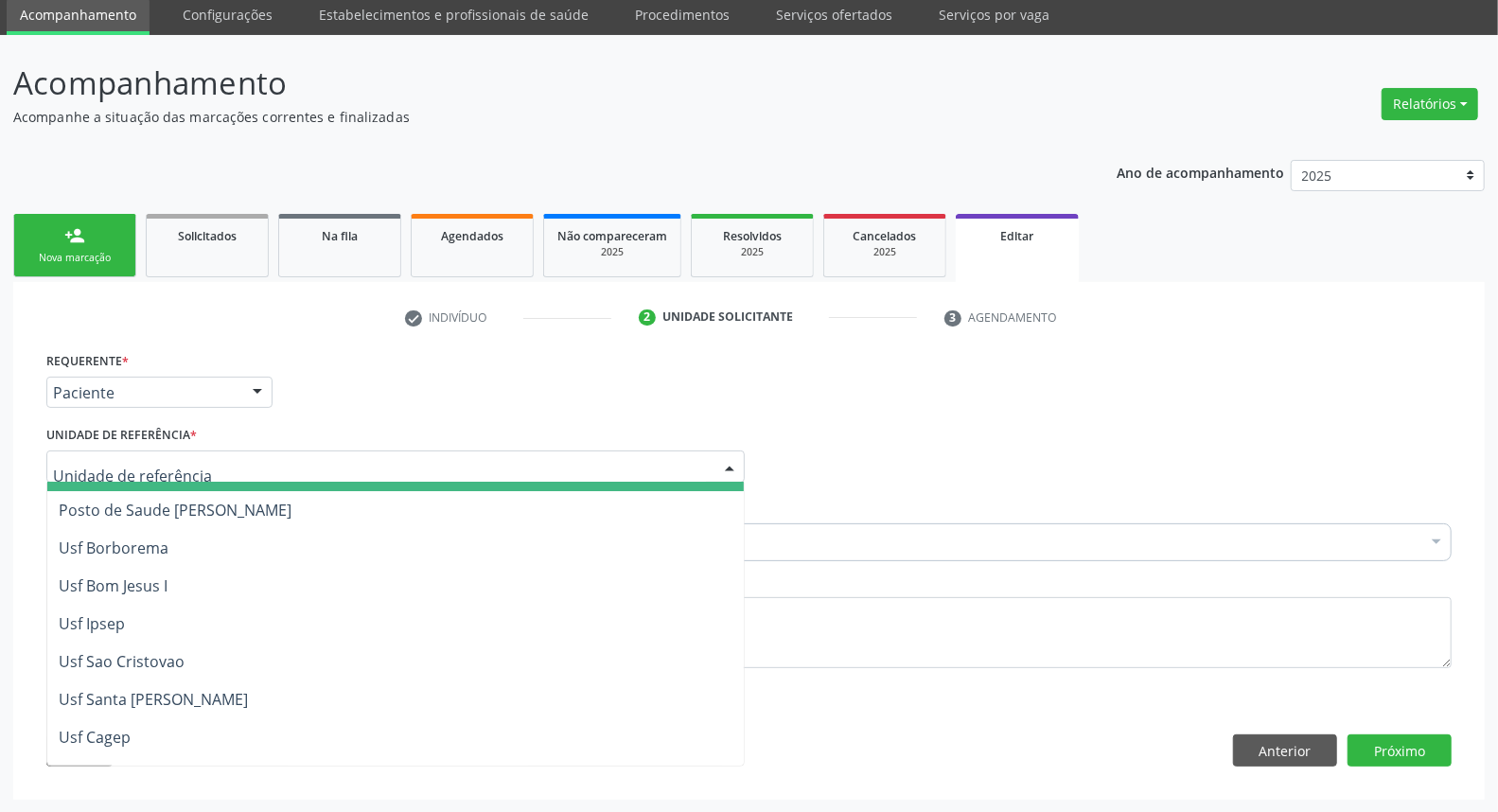
click at [797, 417] on div "Requerente * Paciente Profissional de Saúde Paciente Nenhum resultado encontrad…" at bounding box center [749, 384] width 1415 height 74
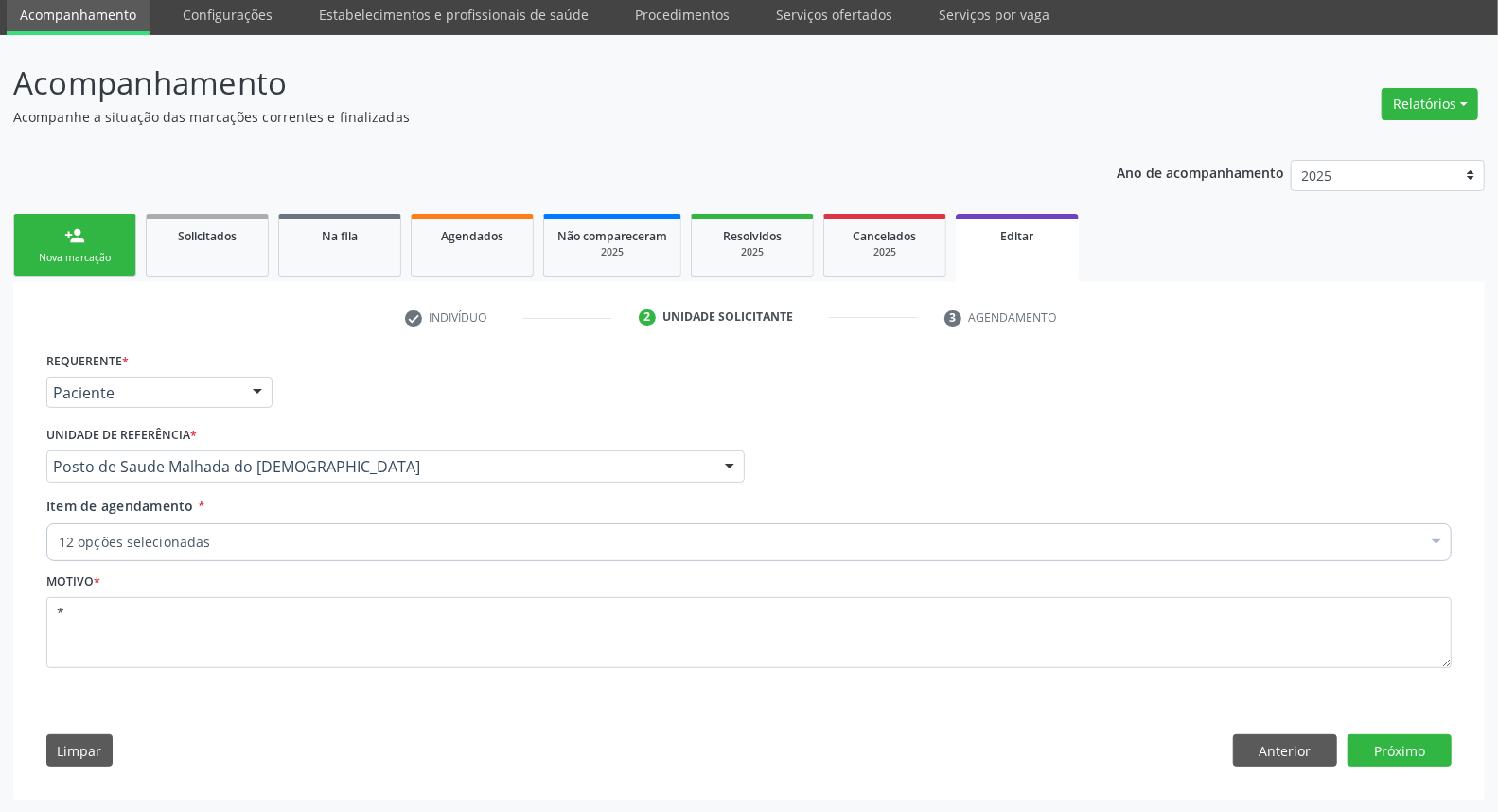
click at [468, 524] on div "12 opções selecionadas" at bounding box center [749, 543] width 1405 height 38
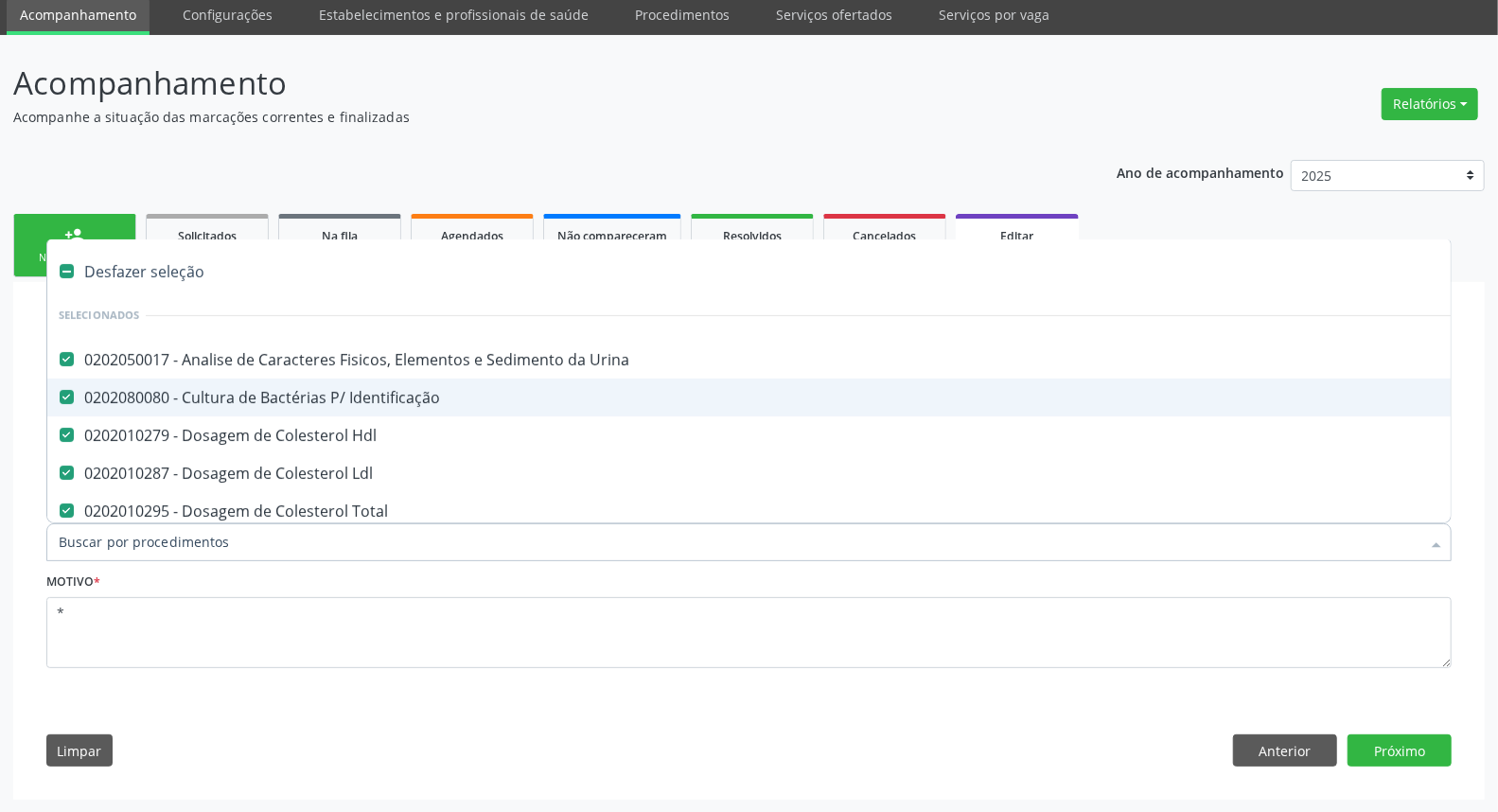
click at [64, 395] on Identificação at bounding box center [66, 397] width 14 height 14
click at [60, 395] on Identificação "checkbox" at bounding box center [53, 397] width 12 height 12
checkbox Identificação "false"
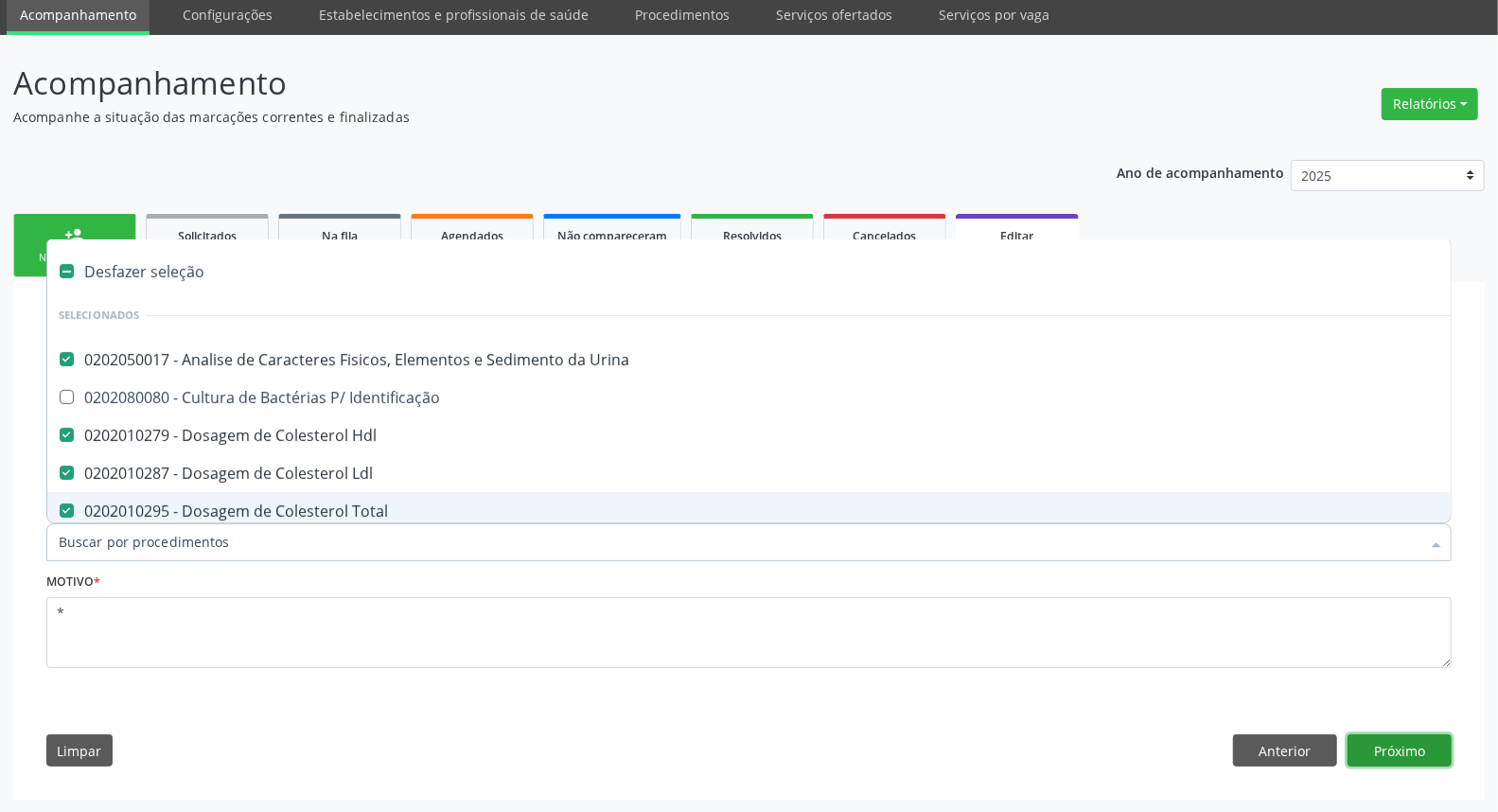
click at [1391, 757] on button "Próximo" at bounding box center [1399, 750] width 104 height 32
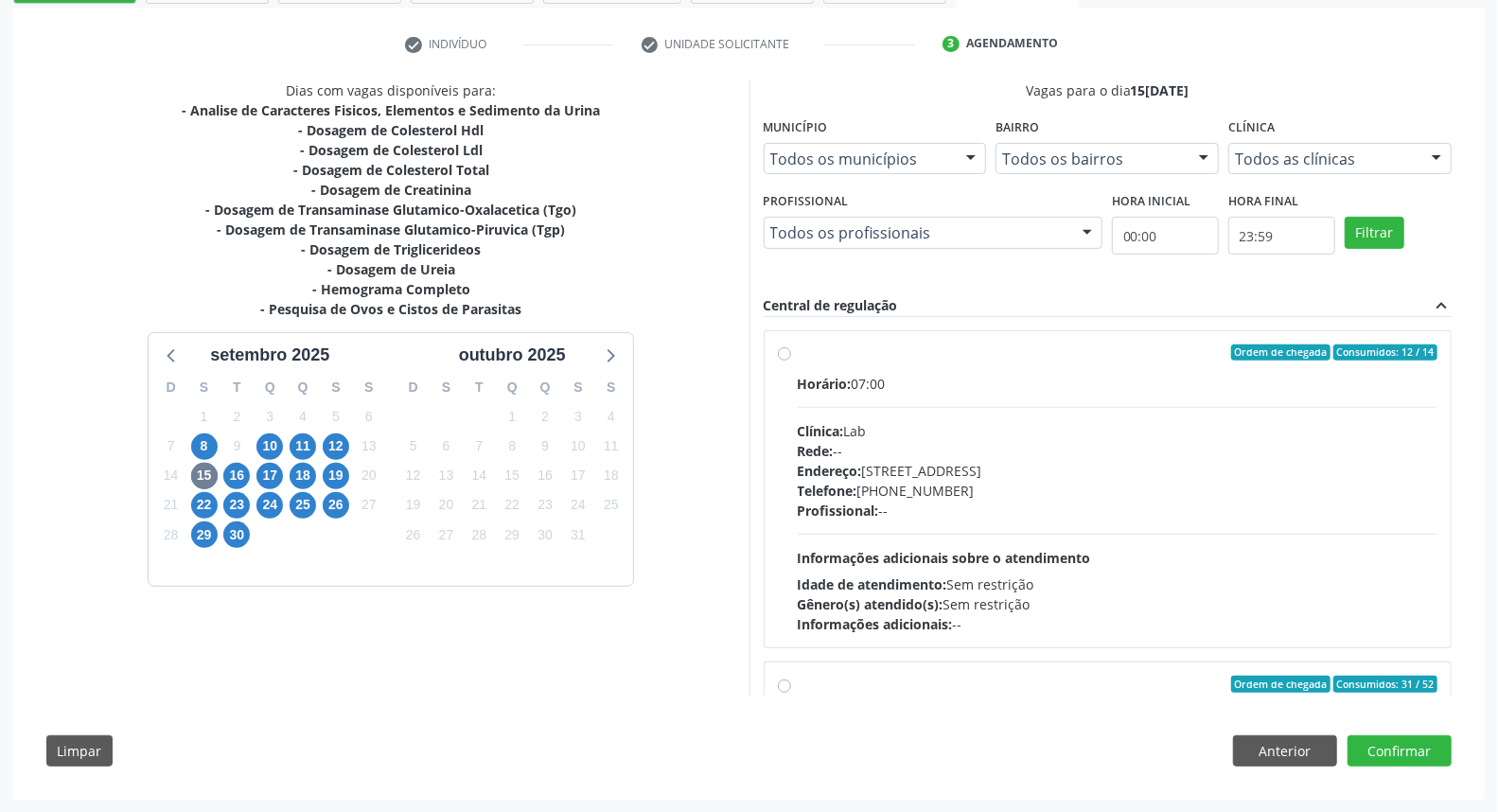
scroll to position [629, 0]
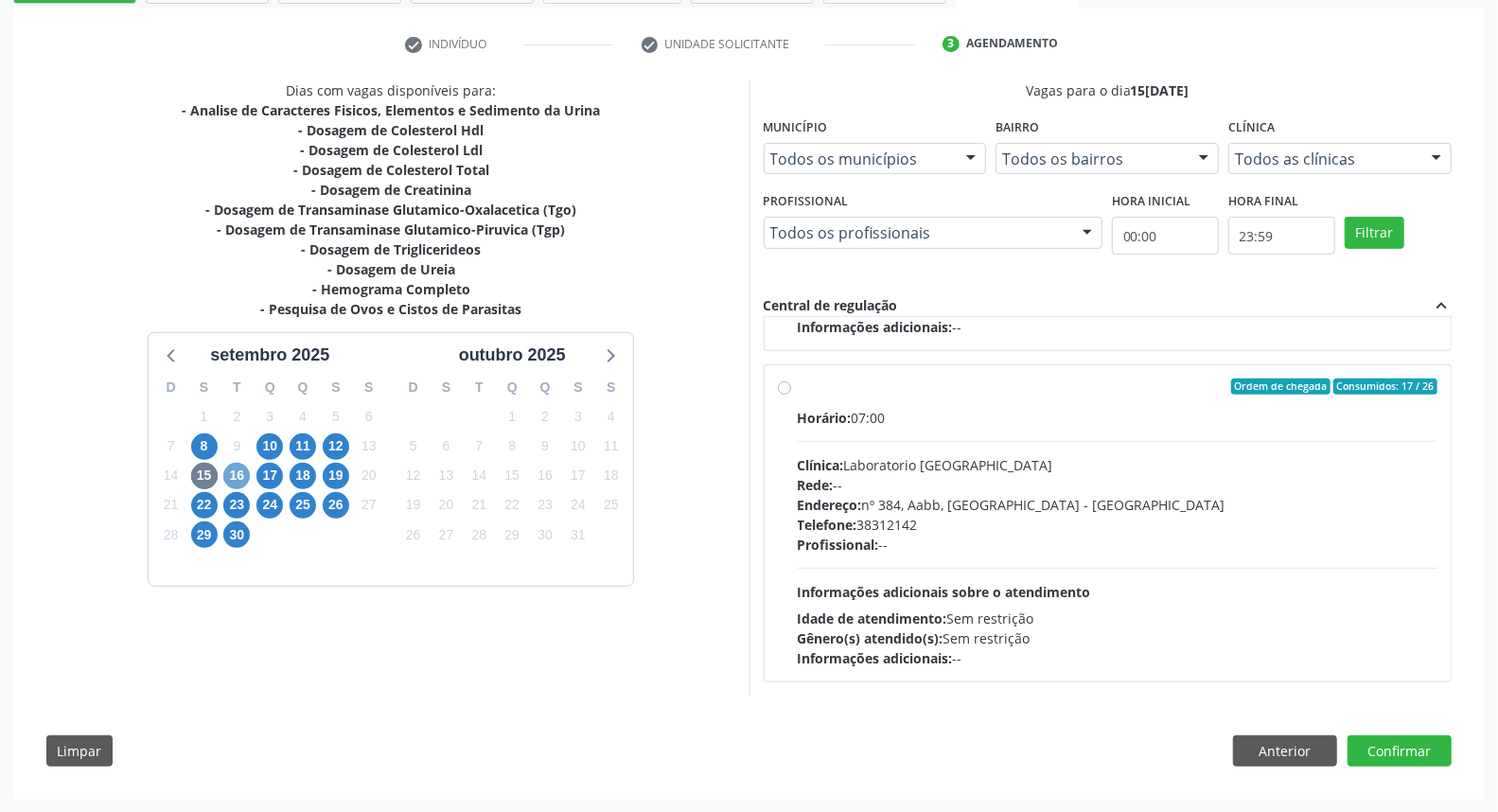
click at [233, 473] on span "16" at bounding box center [236, 476] width 27 height 27
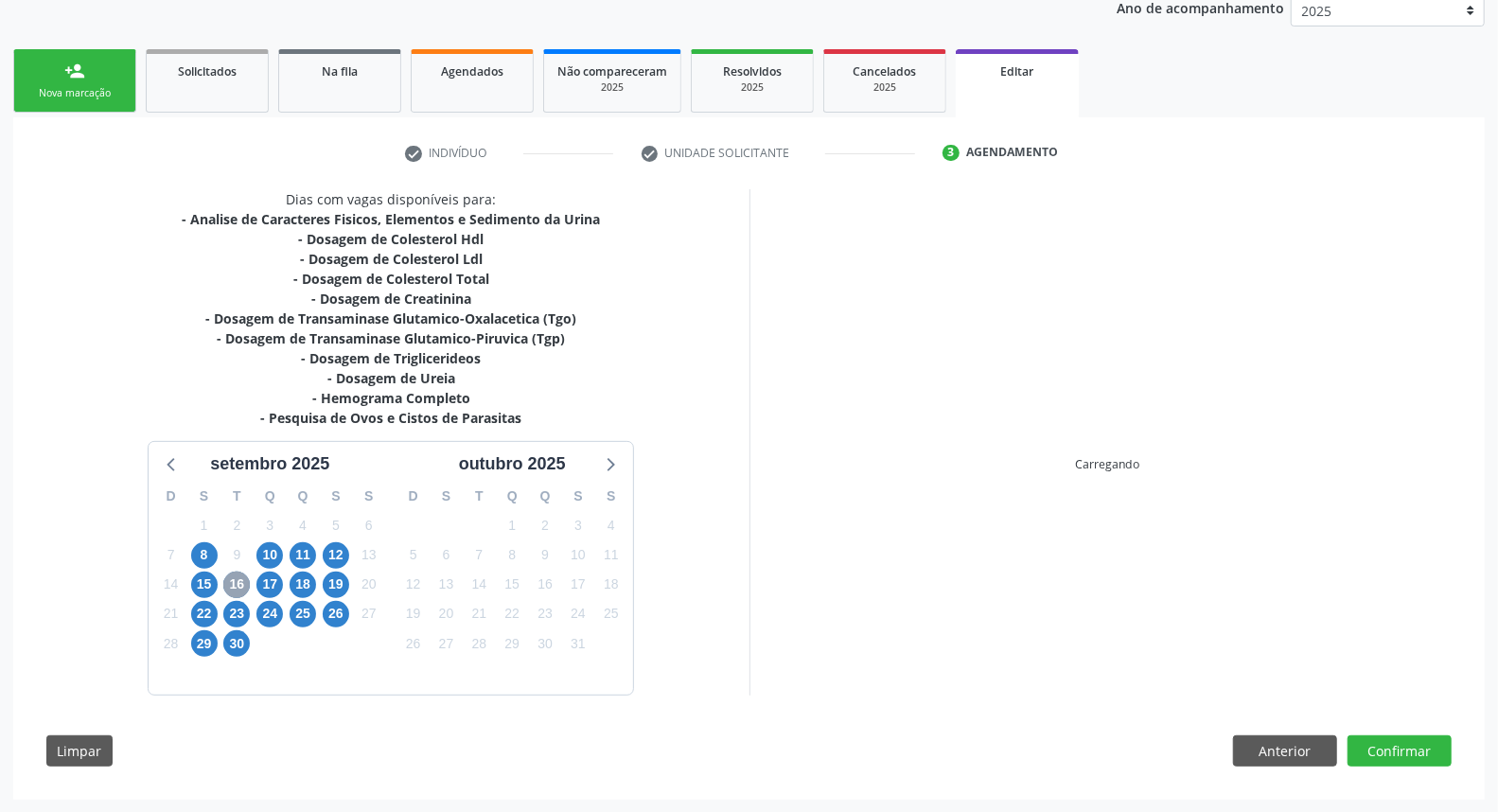
scroll to position [342, 0]
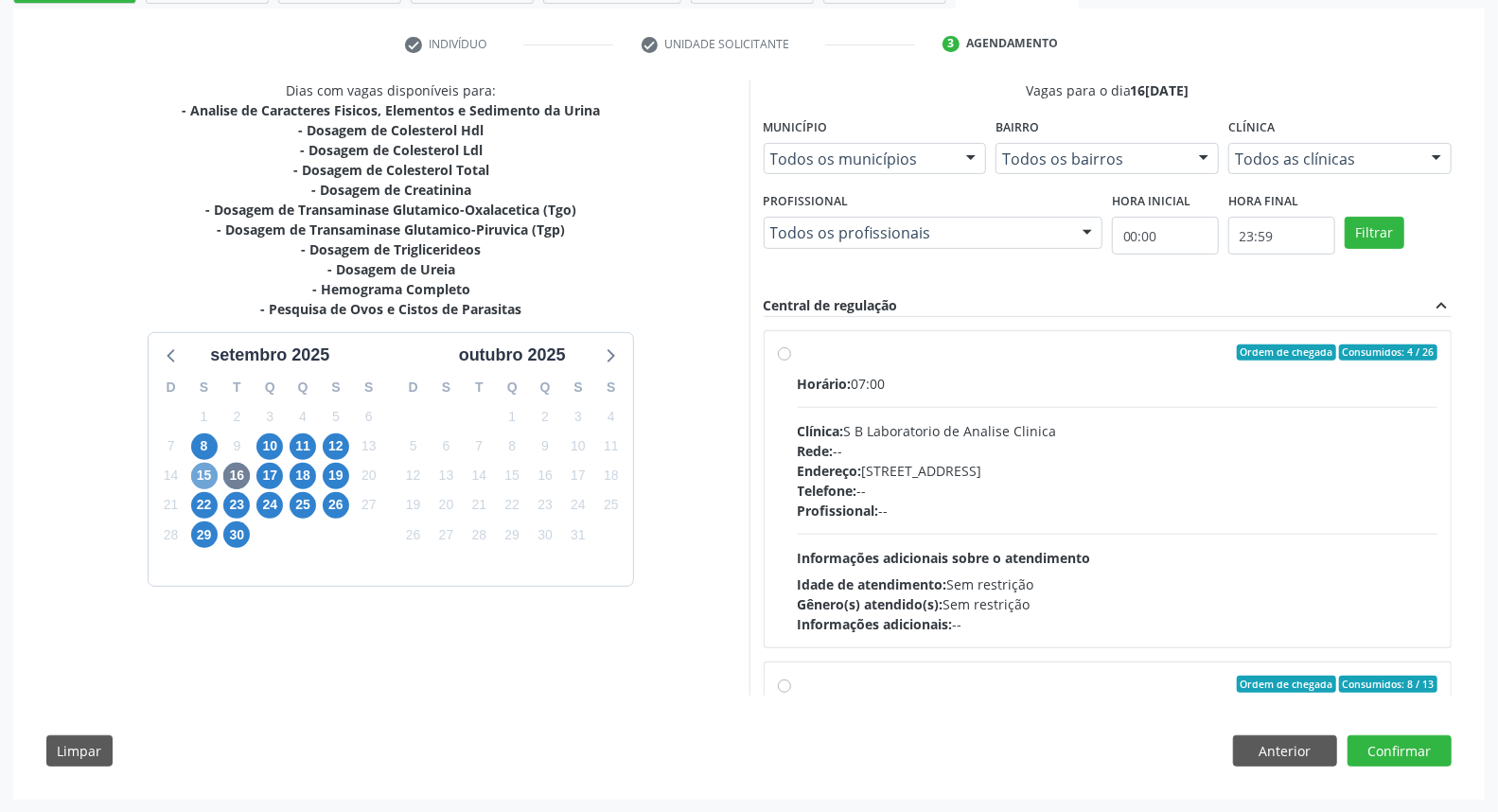
click at [200, 476] on span "15" at bounding box center [204, 476] width 27 height 27
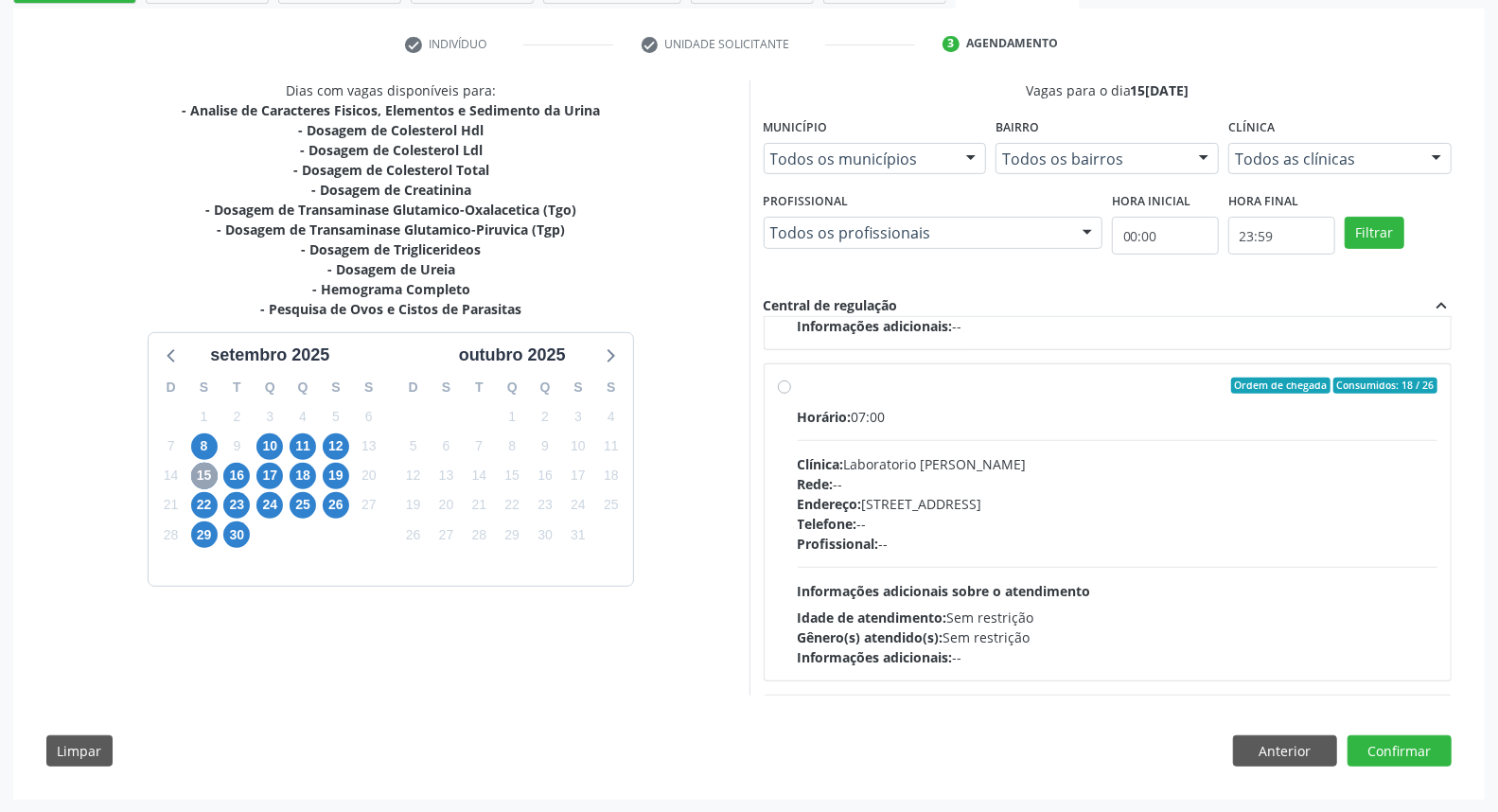
scroll to position [735, 0]
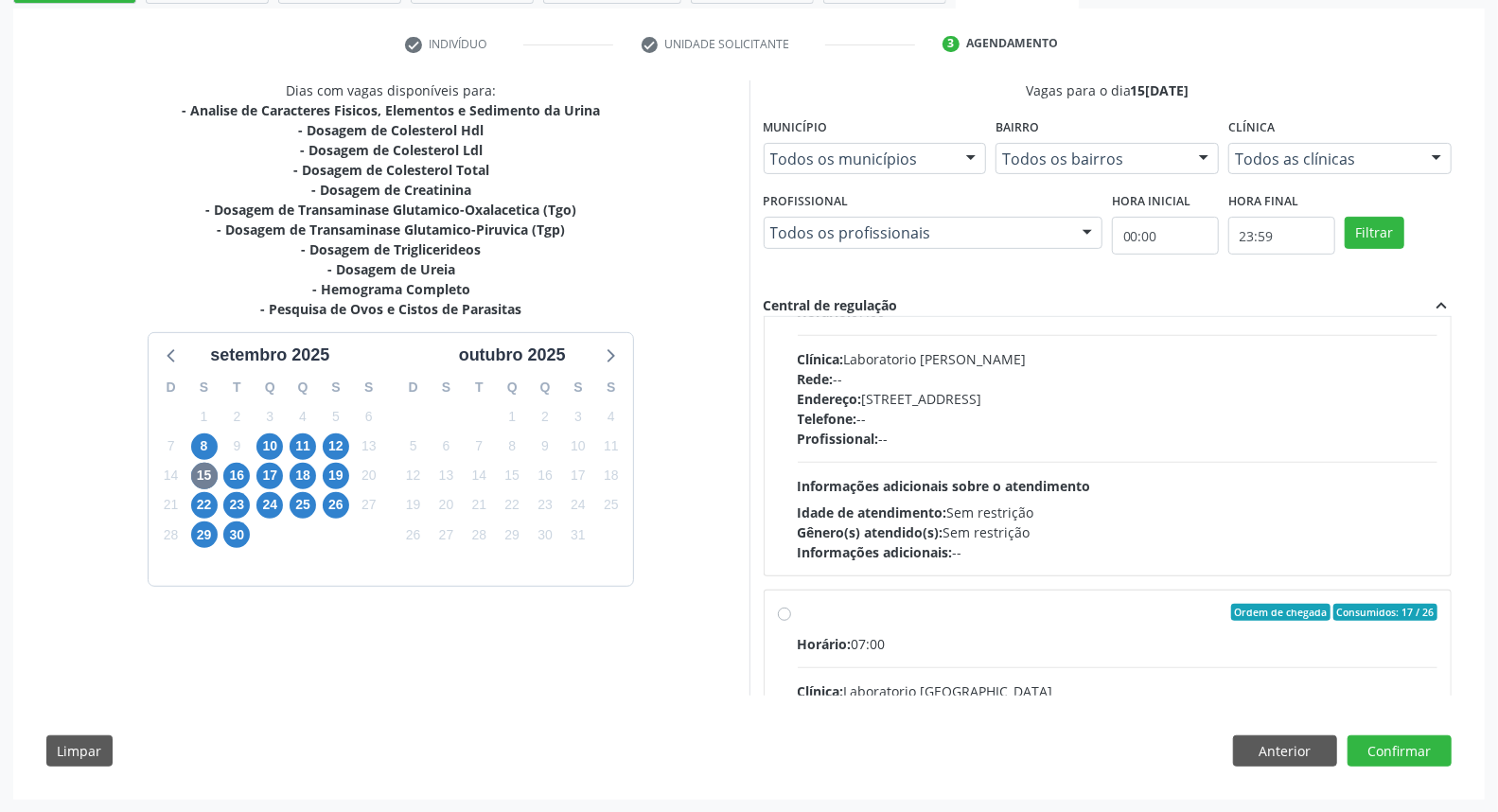
click at [963, 353] on div "Clínica: Laboratorio Jose Paulo Terto" at bounding box center [1118, 359] width 640 height 20
click at [791, 289] on input "Ordem de chegada Consumidos: 18 / 26 Horário: 07:00 Clínica: Laboratorio Jose P…" at bounding box center [785, 281] width 13 height 17
radio input "true"
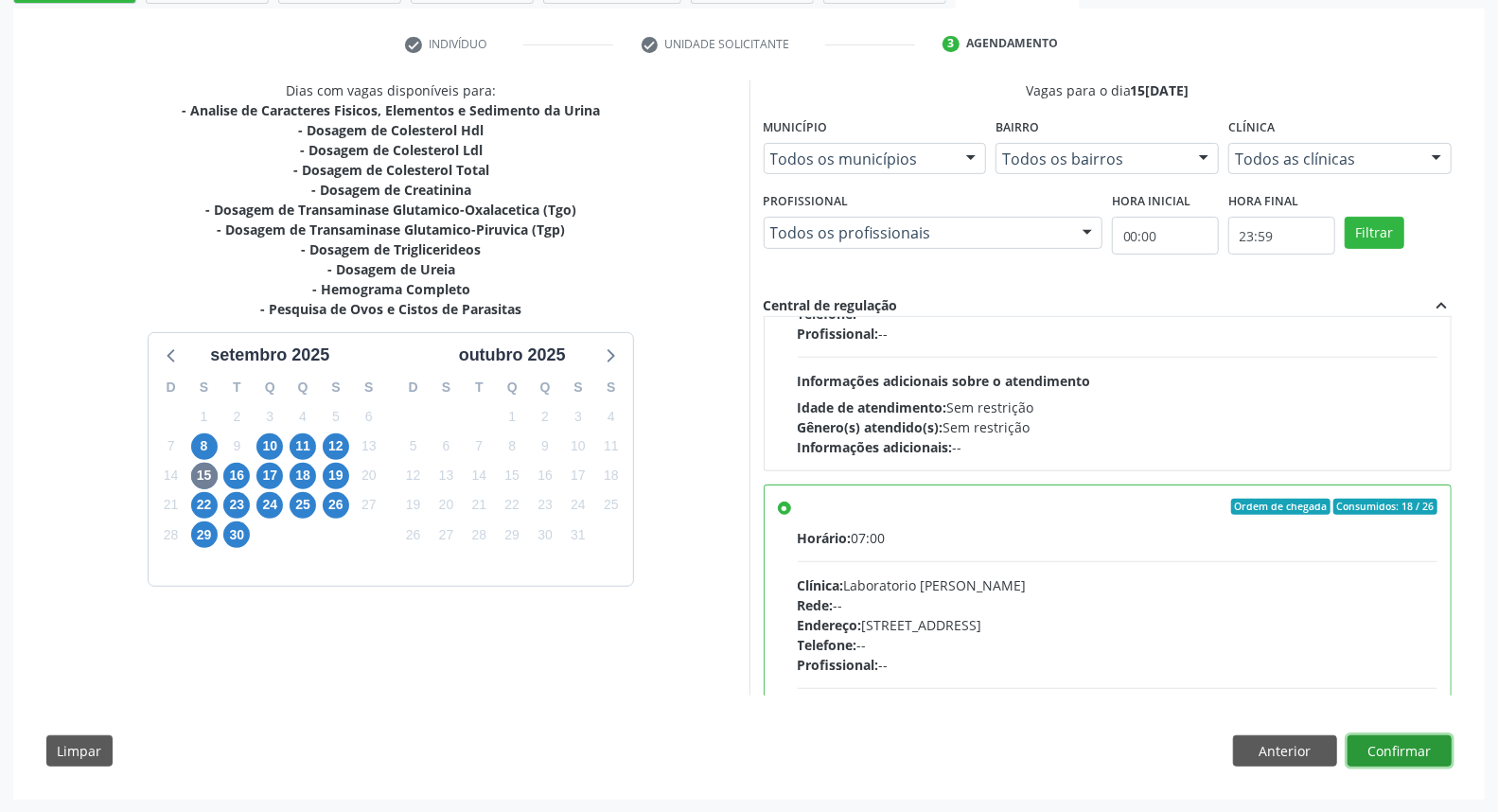
click at [1440, 749] on button "Confirmar" at bounding box center [1399, 751] width 104 height 32
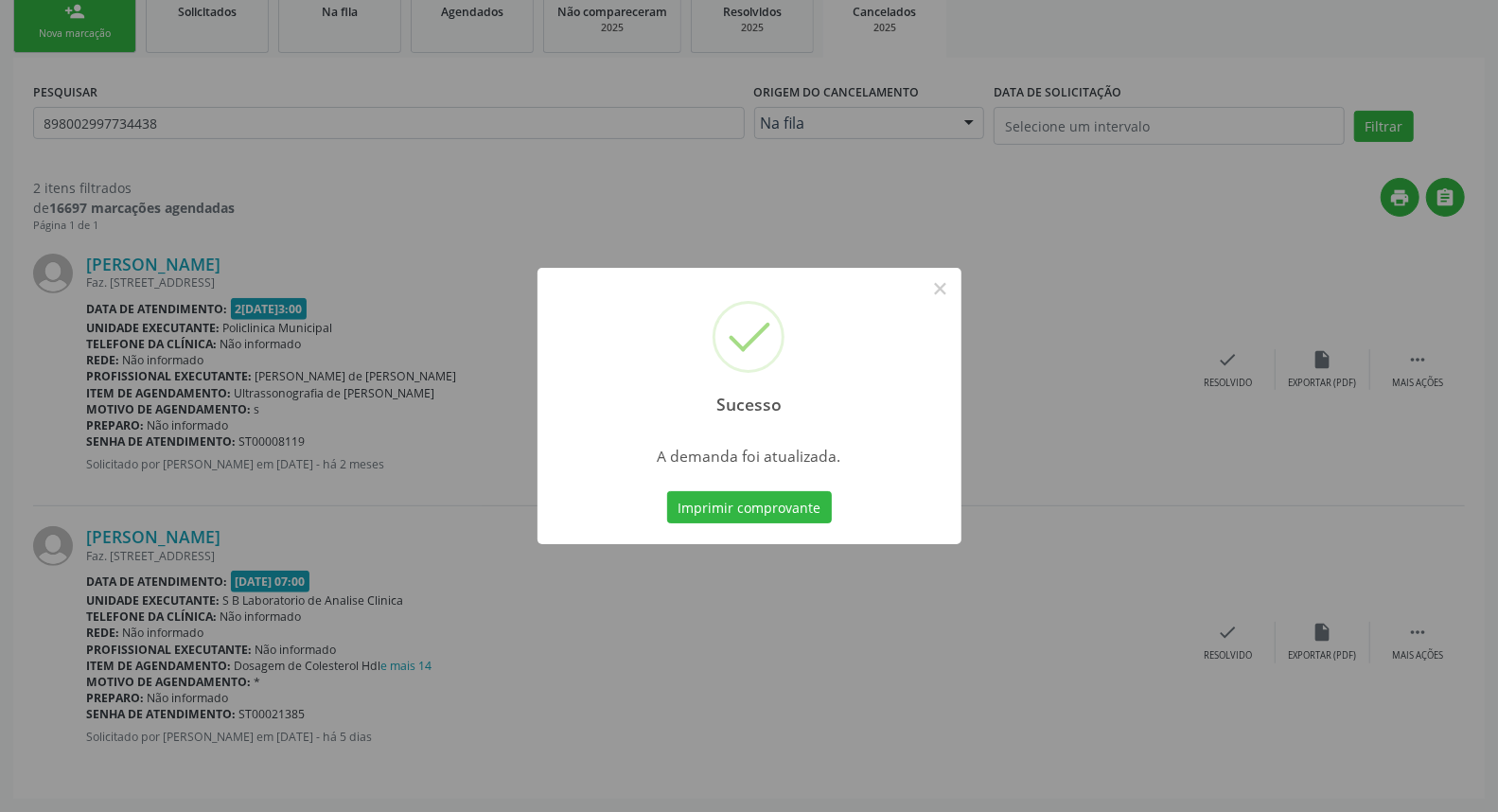
scroll to position [0, 0]
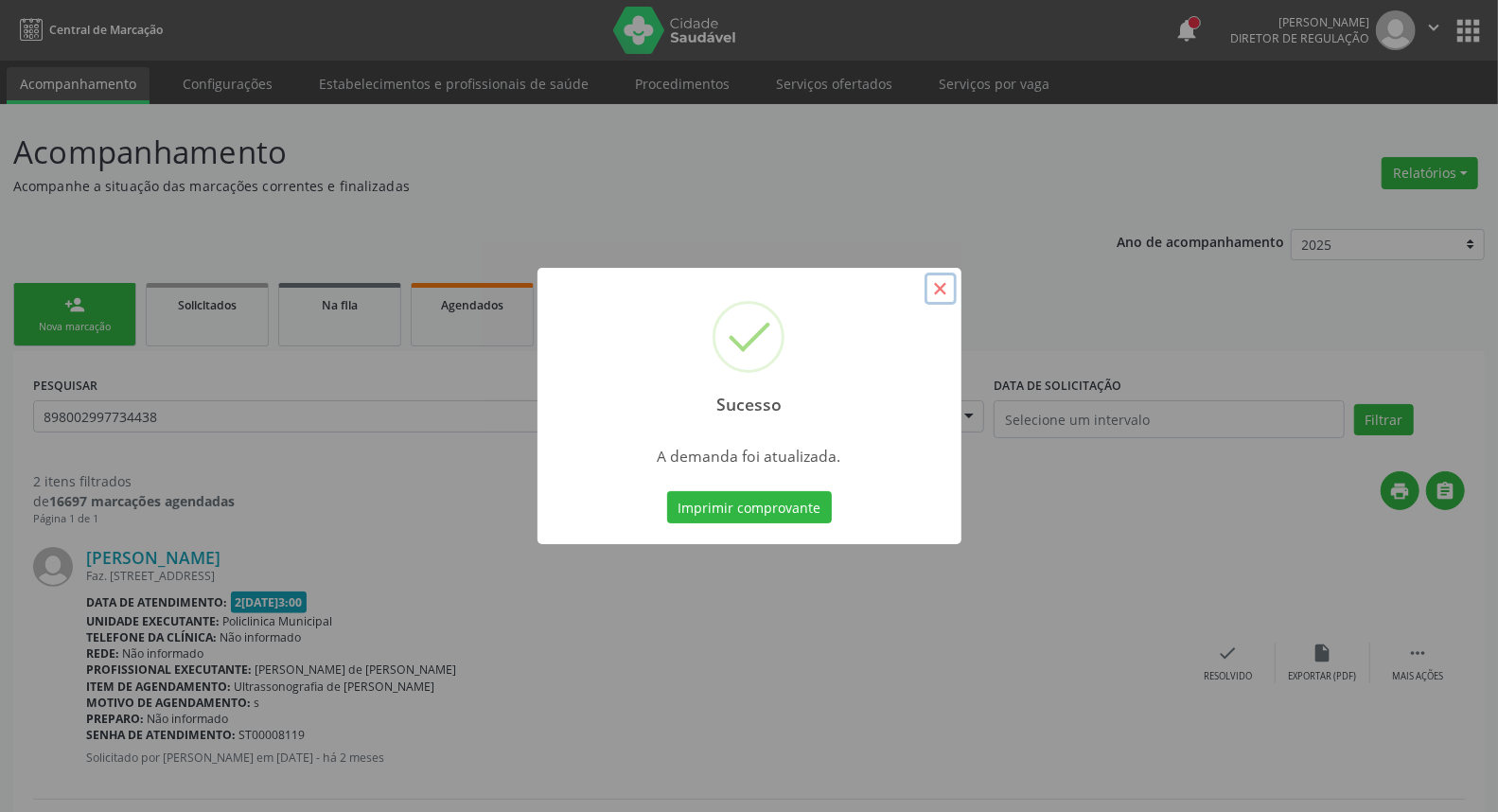
click at [936, 290] on button "×" at bounding box center [940, 288] width 32 height 32
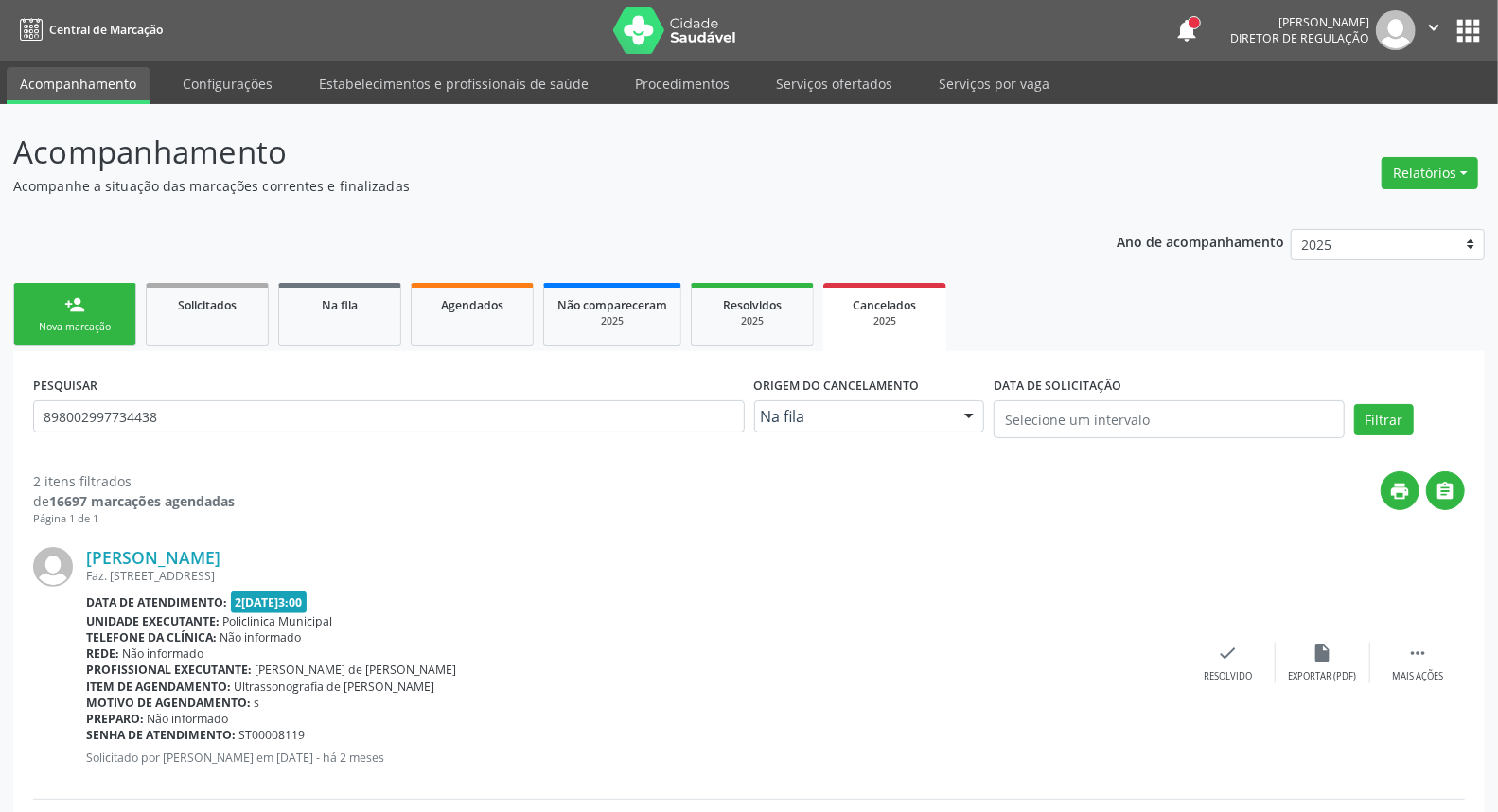
click at [104, 307] on link "person_add Nova marcação" at bounding box center [75, 314] width 123 height 64
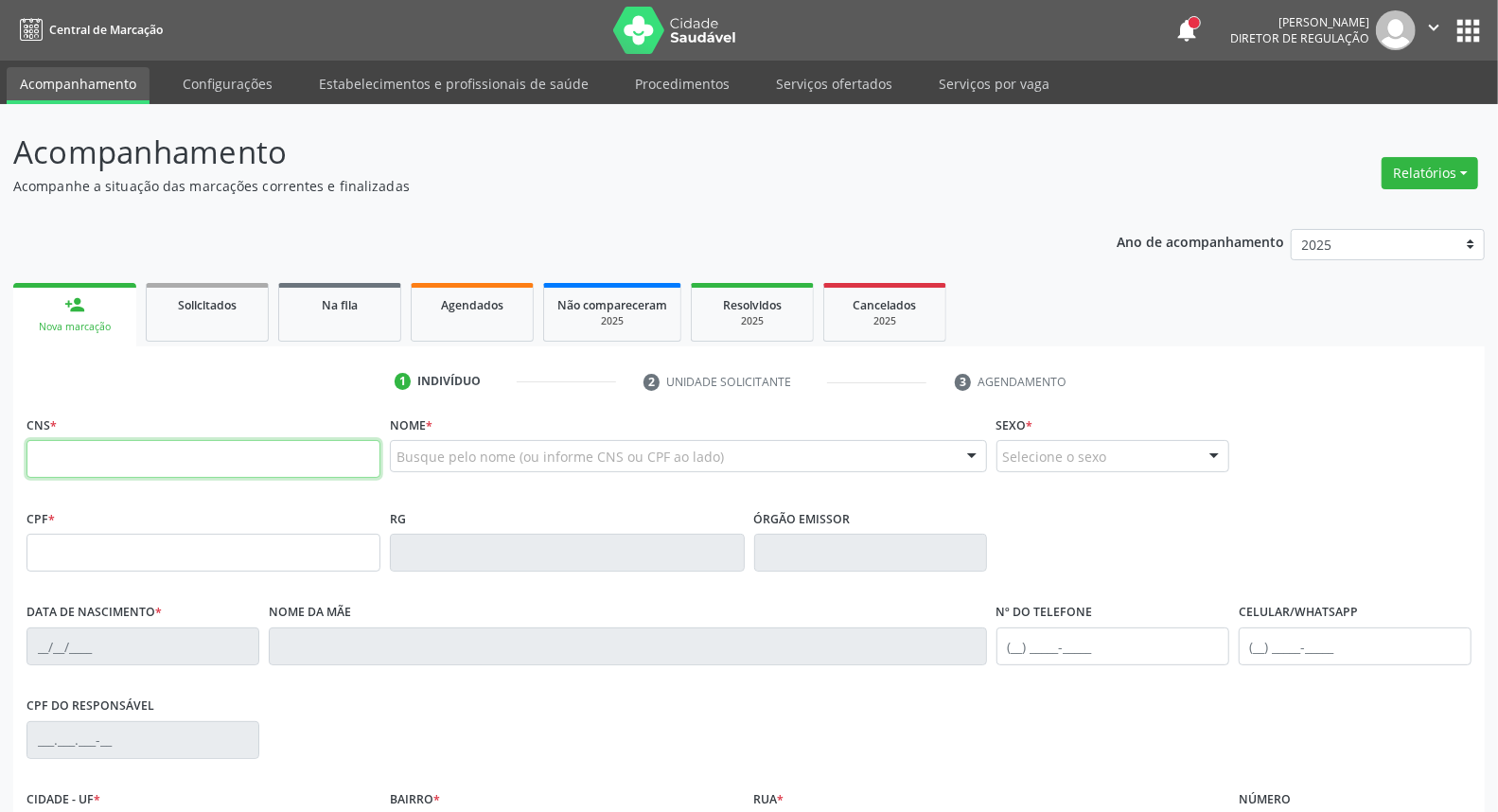
click at [121, 469] on input "text" at bounding box center [203, 459] width 354 height 38
type input "898 0029 9773 4438"
type input "048.584.144-42"
type input "20/01/1965"
type input "Luiza Maria de Moura"
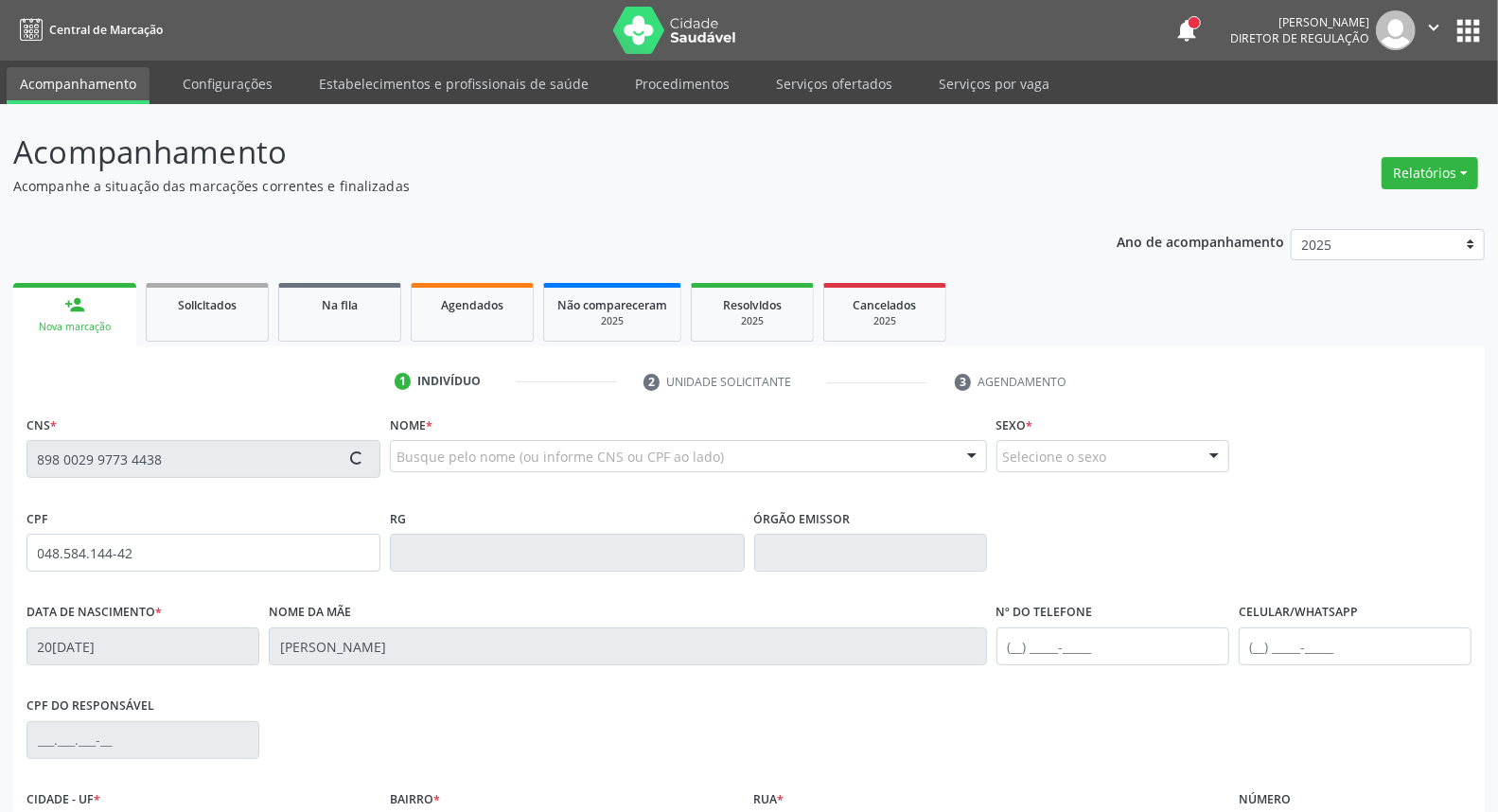
type input "(87) 98818-9133"
type input "47"
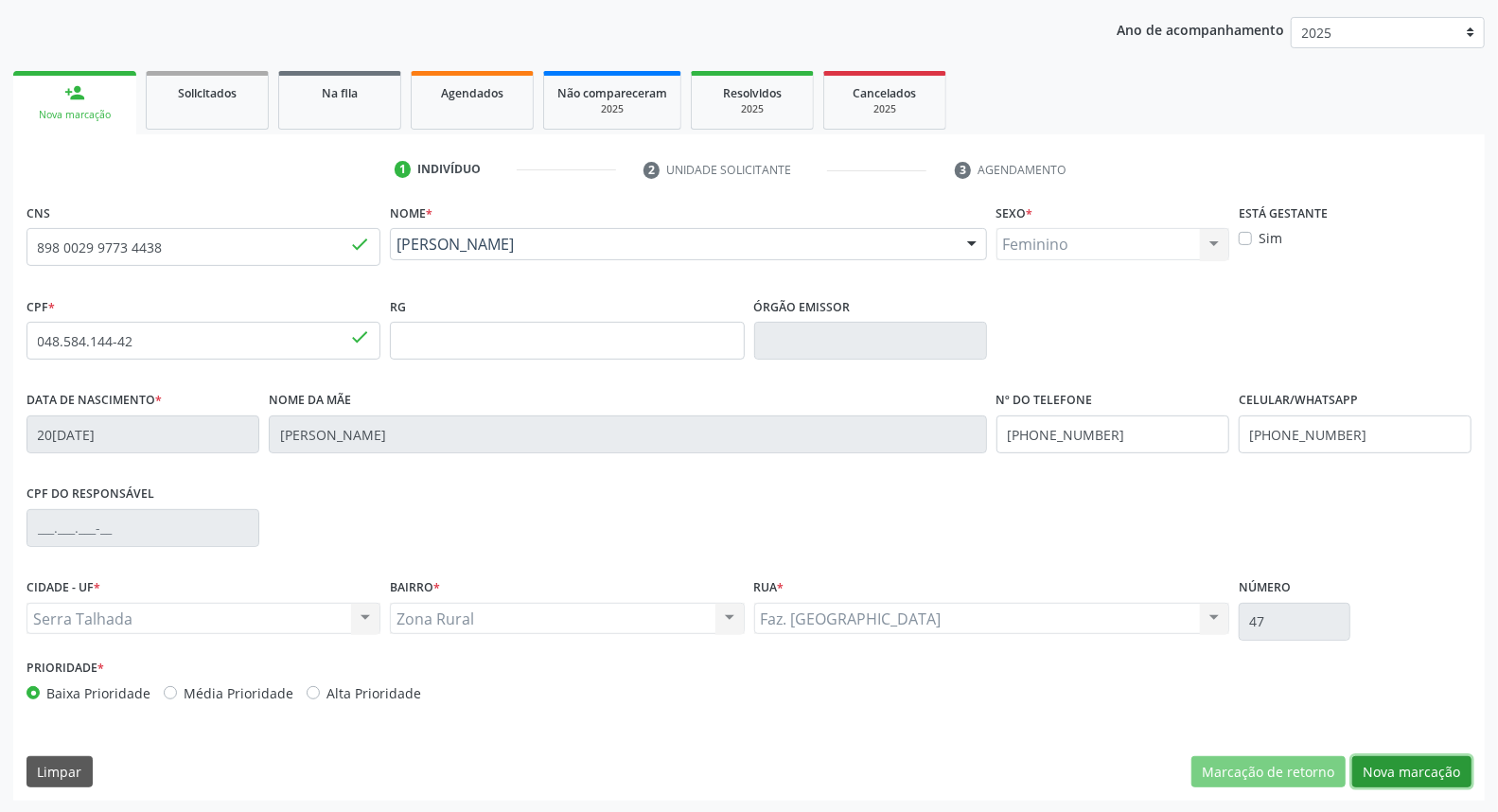
click at [1426, 782] on button "Nova marcação" at bounding box center [1412, 772] width 120 height 32
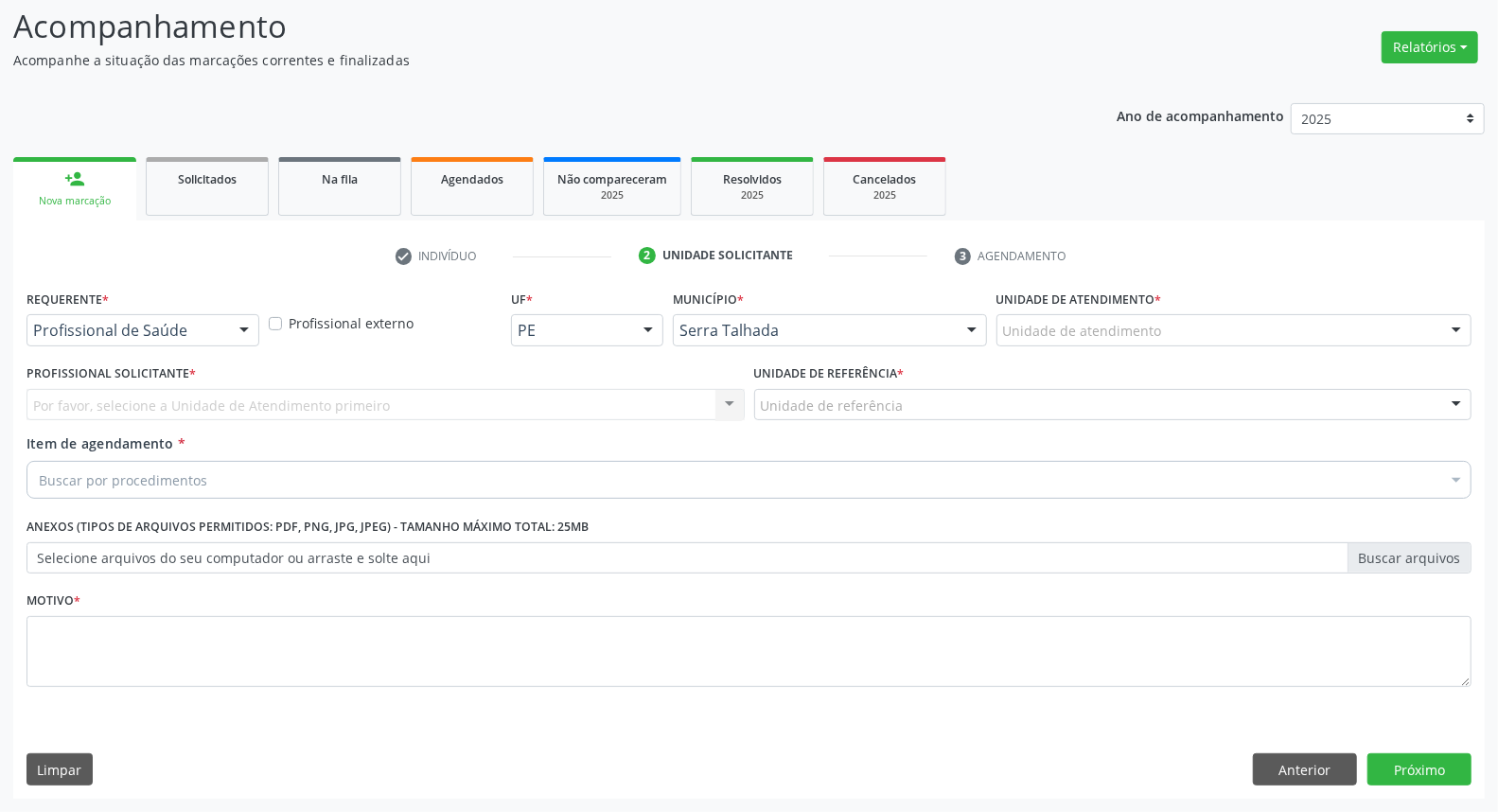
scroll to position [125, 0]
click at [238, 338] on div at bounding box center [244, 332] width 28 height 32
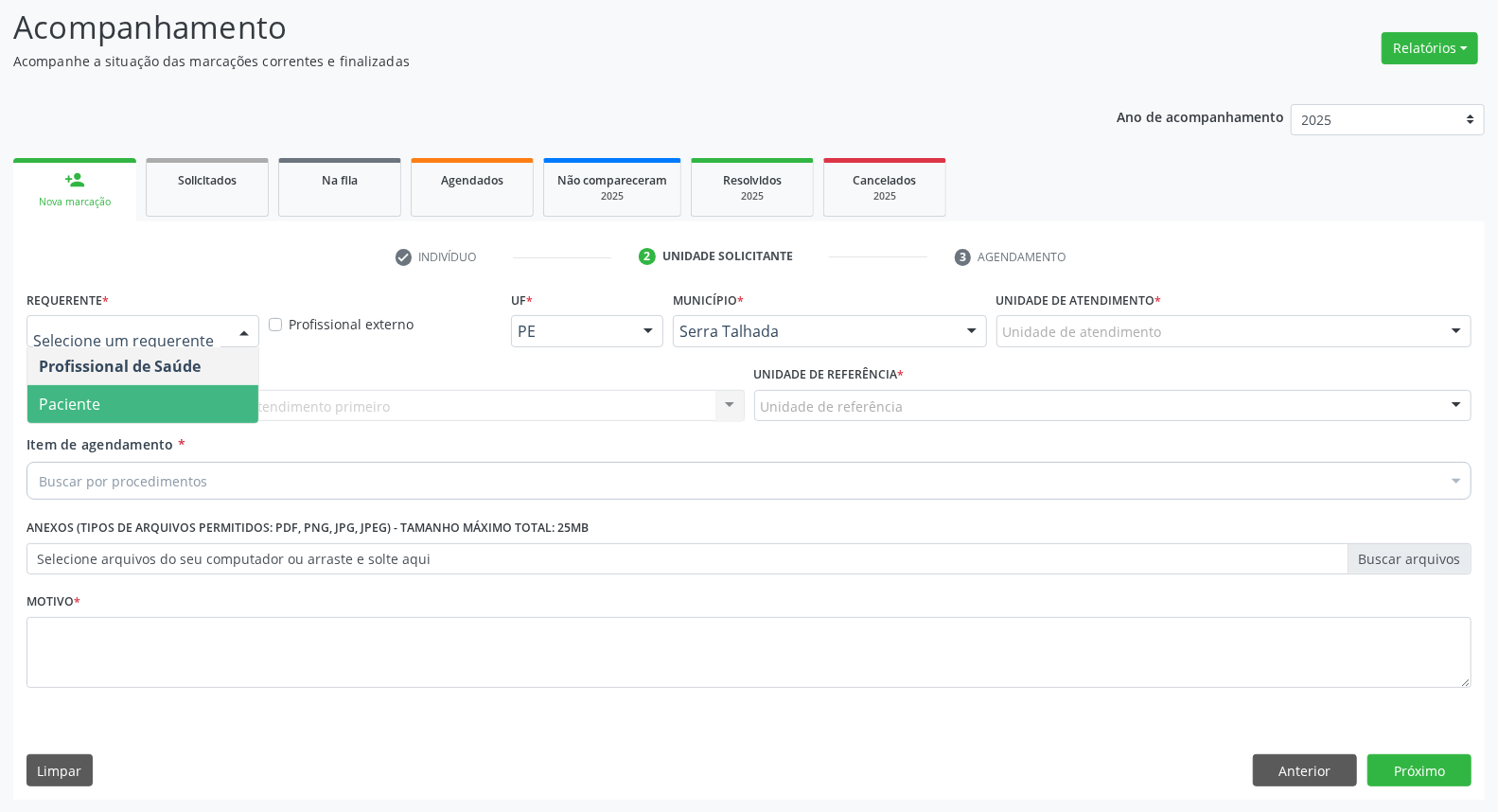
click at [215, 389] on span "Paciente" at bounding box center [142, 404] width 231 height 38
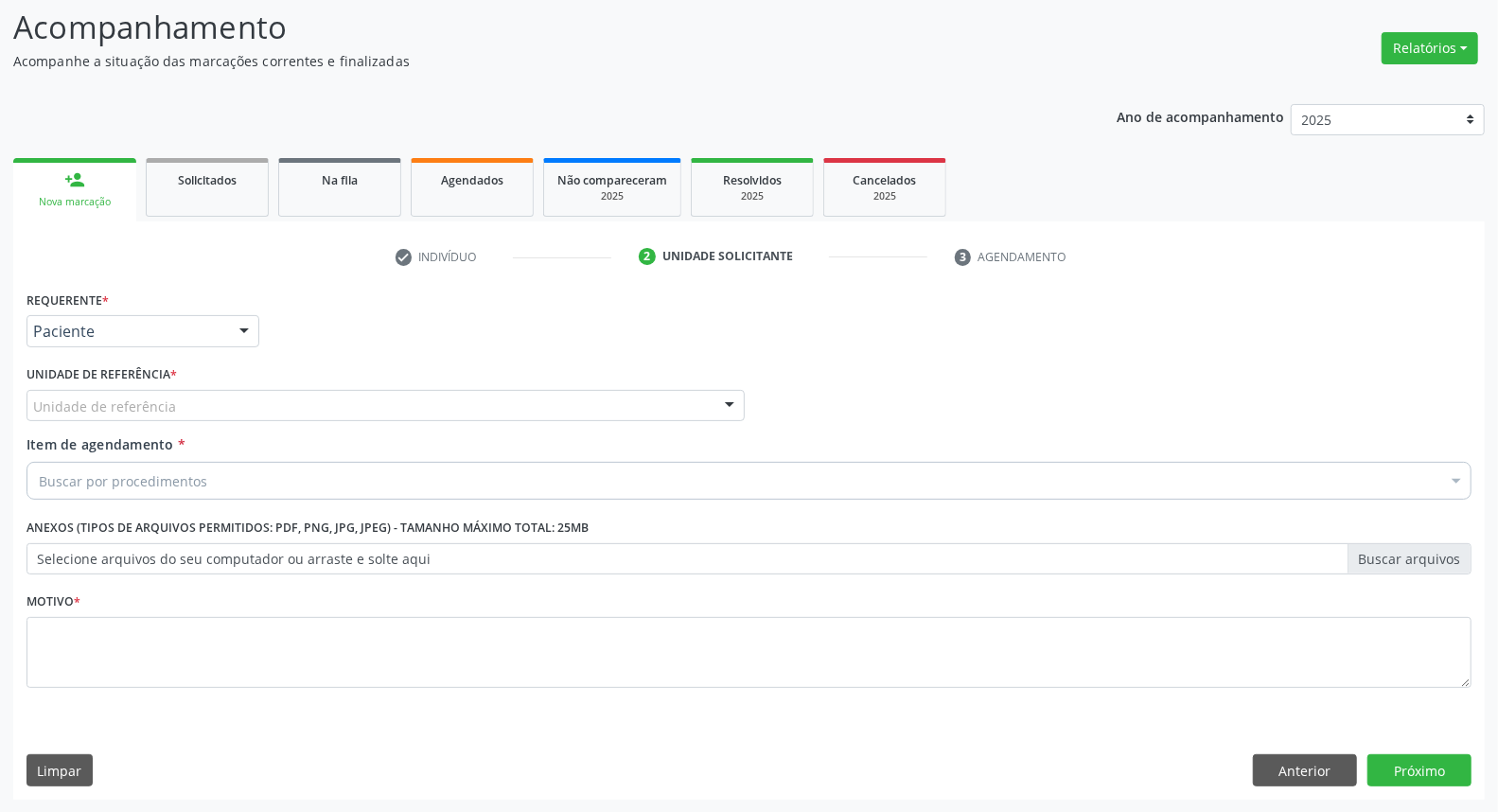
click at [218, 404] on div "Unidade de referência" at bounding box center [385, 406] width 718 height 32
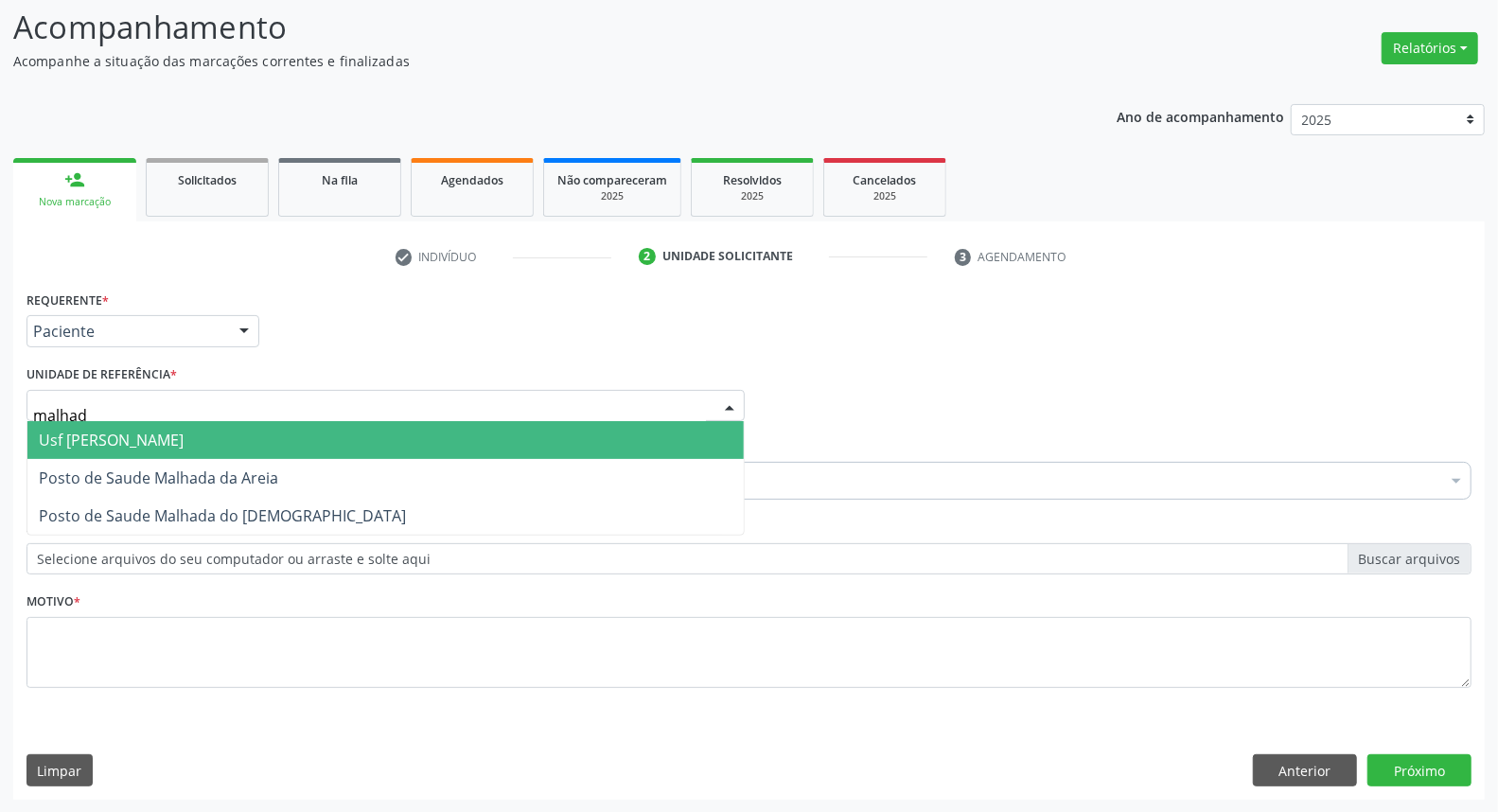
type input "malhada"
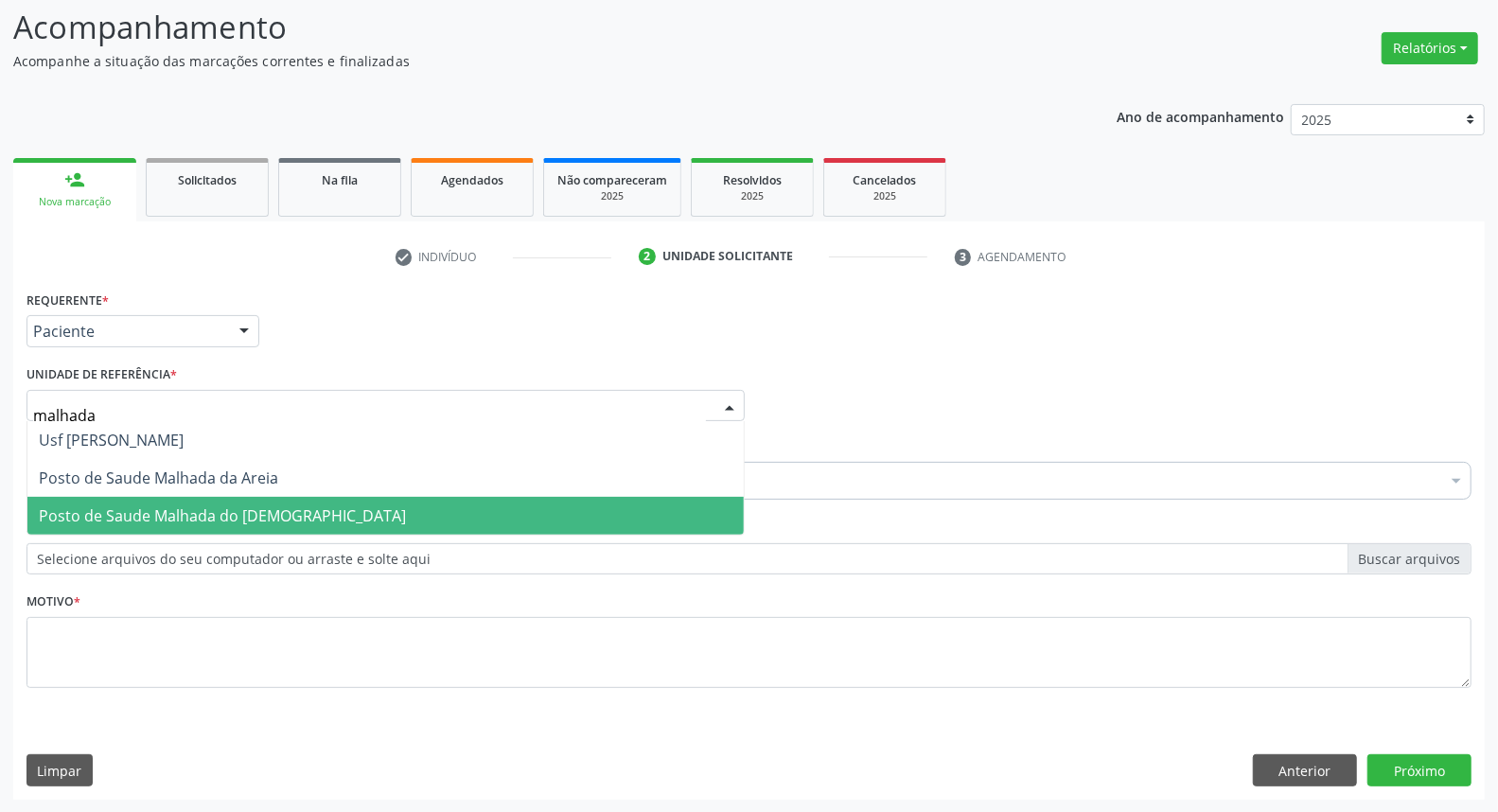
click at [195, 506] on span "Posto de Saude Malhada do [DEMOGRAPHIC_DATA]" at bounding box center [222, 516] width 367 height 21
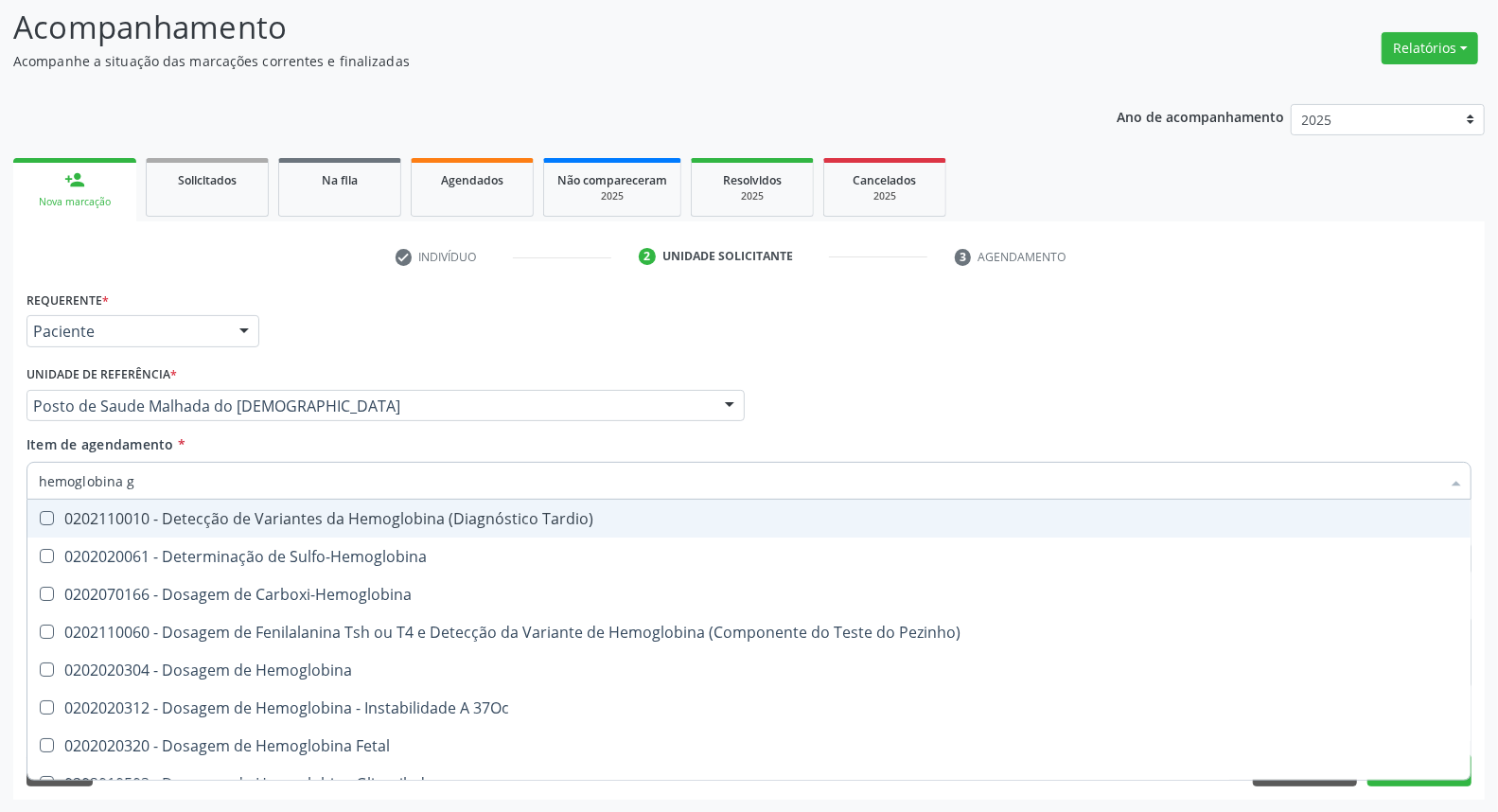
type input "hemoglobina g"
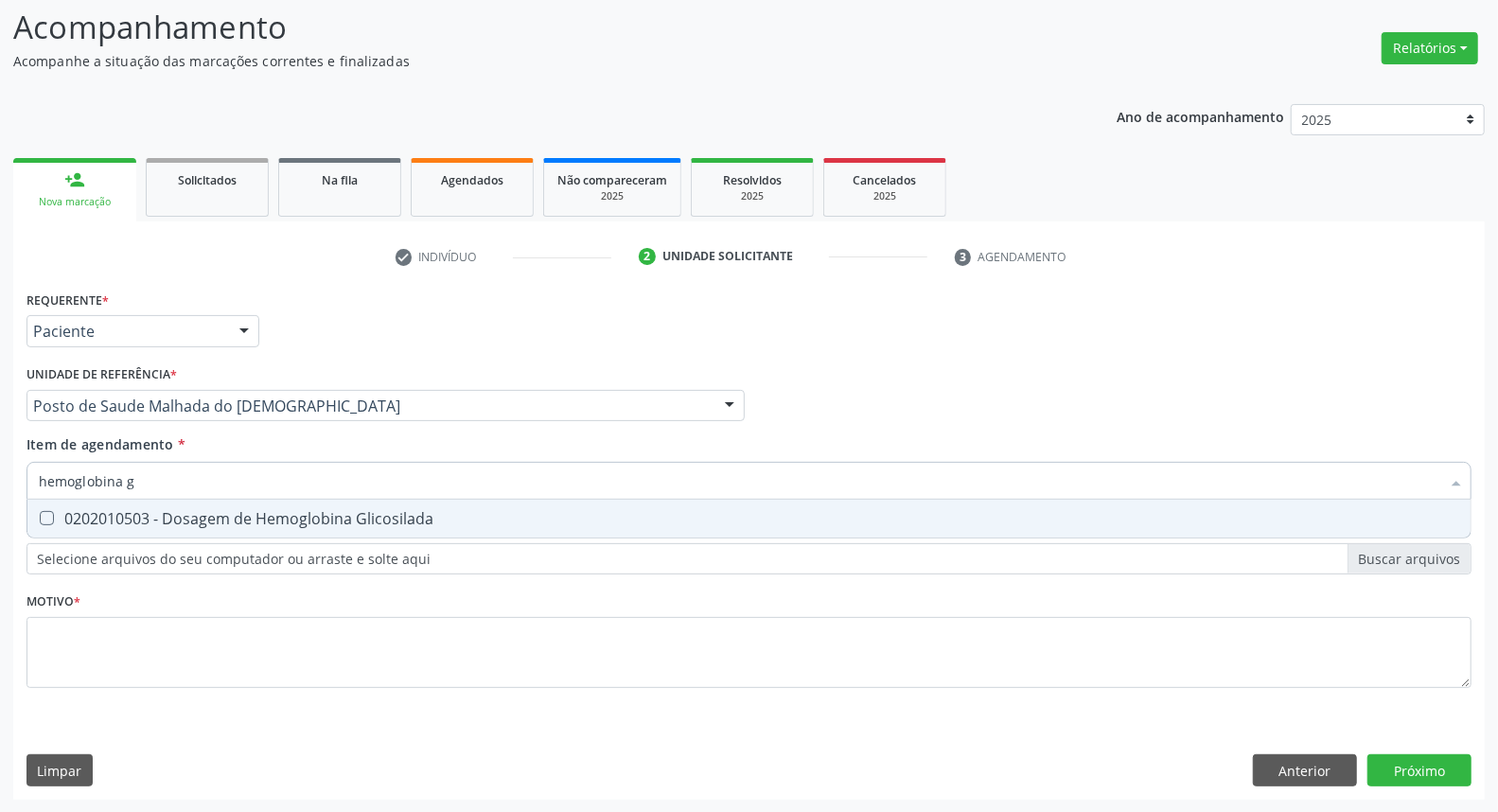
click at [67, 511] on div "0202010503 - Dosagem de Hemoglobina Glicosilada" at bounding box center [749, 519] width 1420 height 15
checkbox Glicosilada "true"
click at [0, 470] on div "Acompanhamento Acompanhe a situação das marcações correntes e finalizadas Relat…" at bounding box center [749, 396] width 1498 height 834
type input "t4"
checkbox Glicosilada "false"
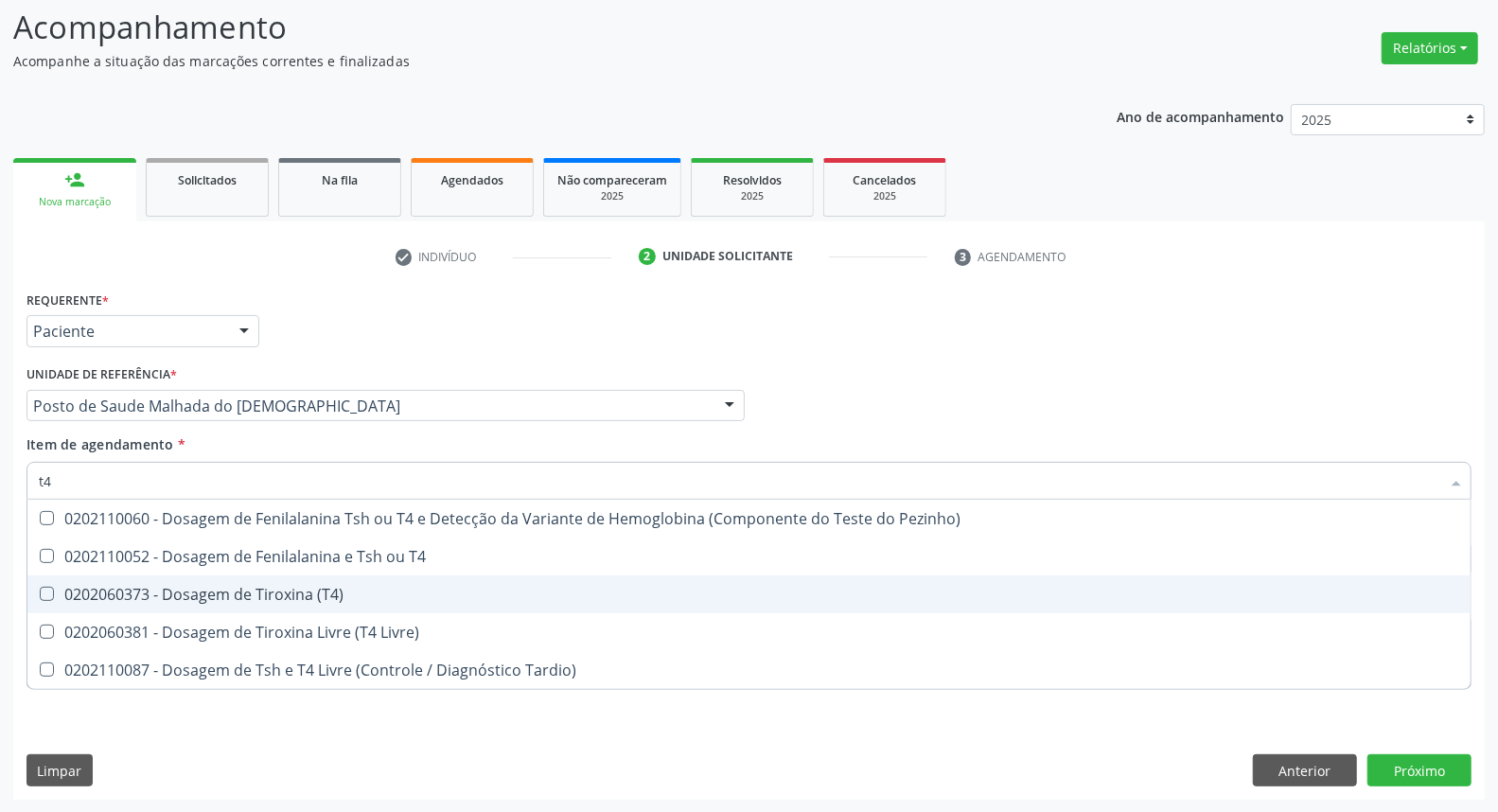
click at [66, 597] on div "0202060373 - Dosagem de Tiroxina (T4)" at bounding box center [749, 594] width 1420 height 15
checkbox \(T4\) "true"
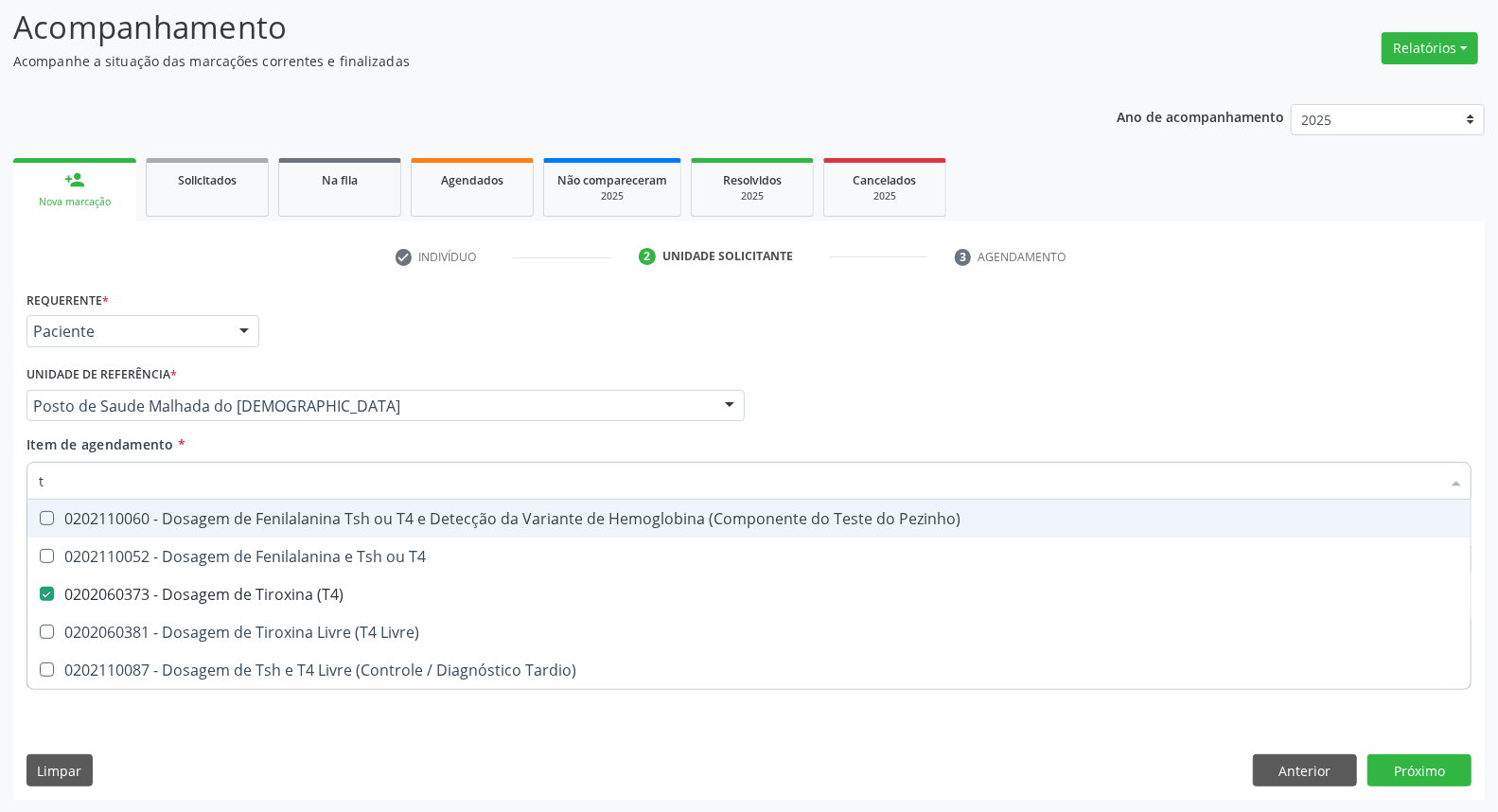
type input "ts"
checkbox \(T4\) "false"
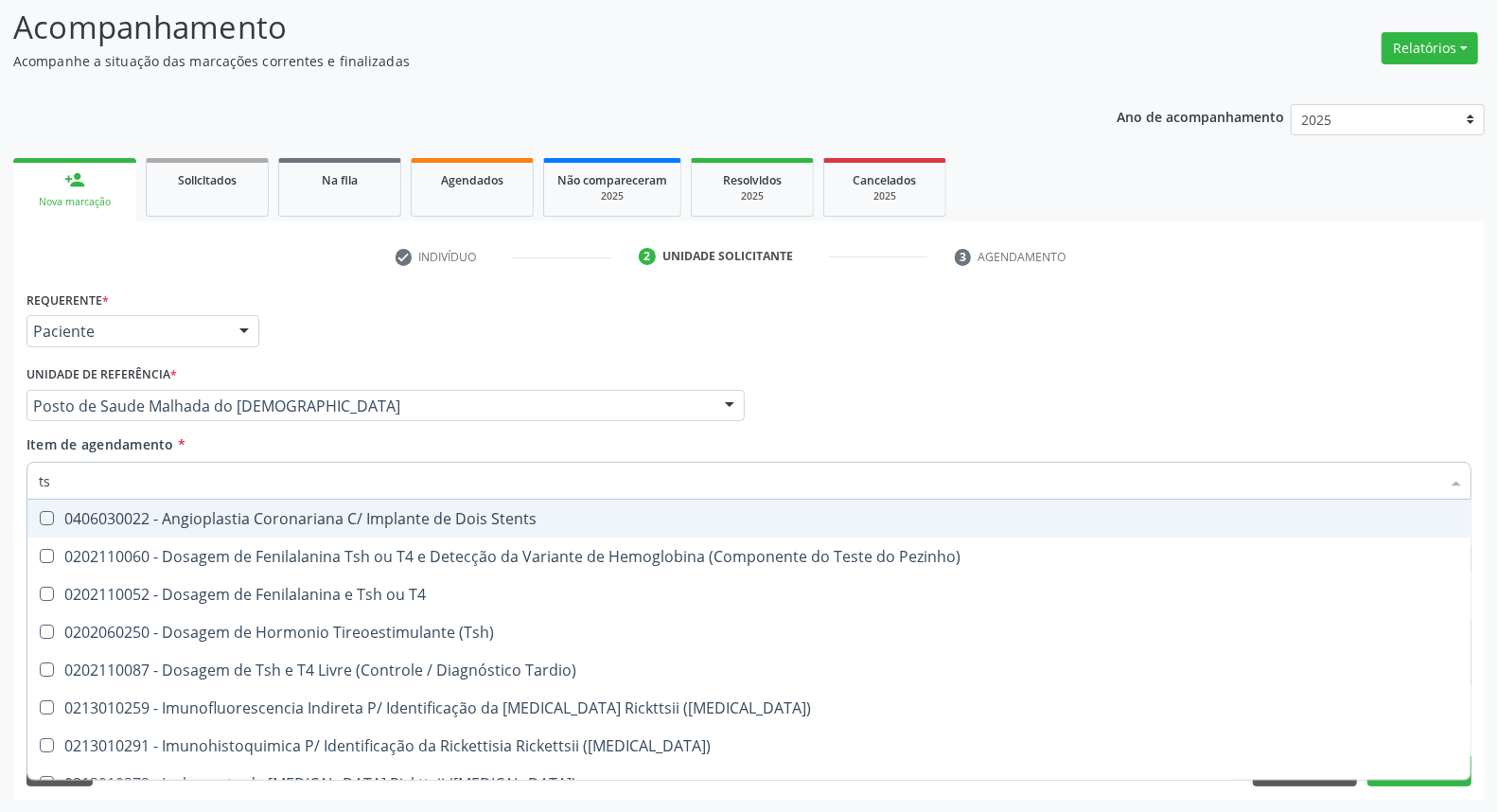
type input "tsh"
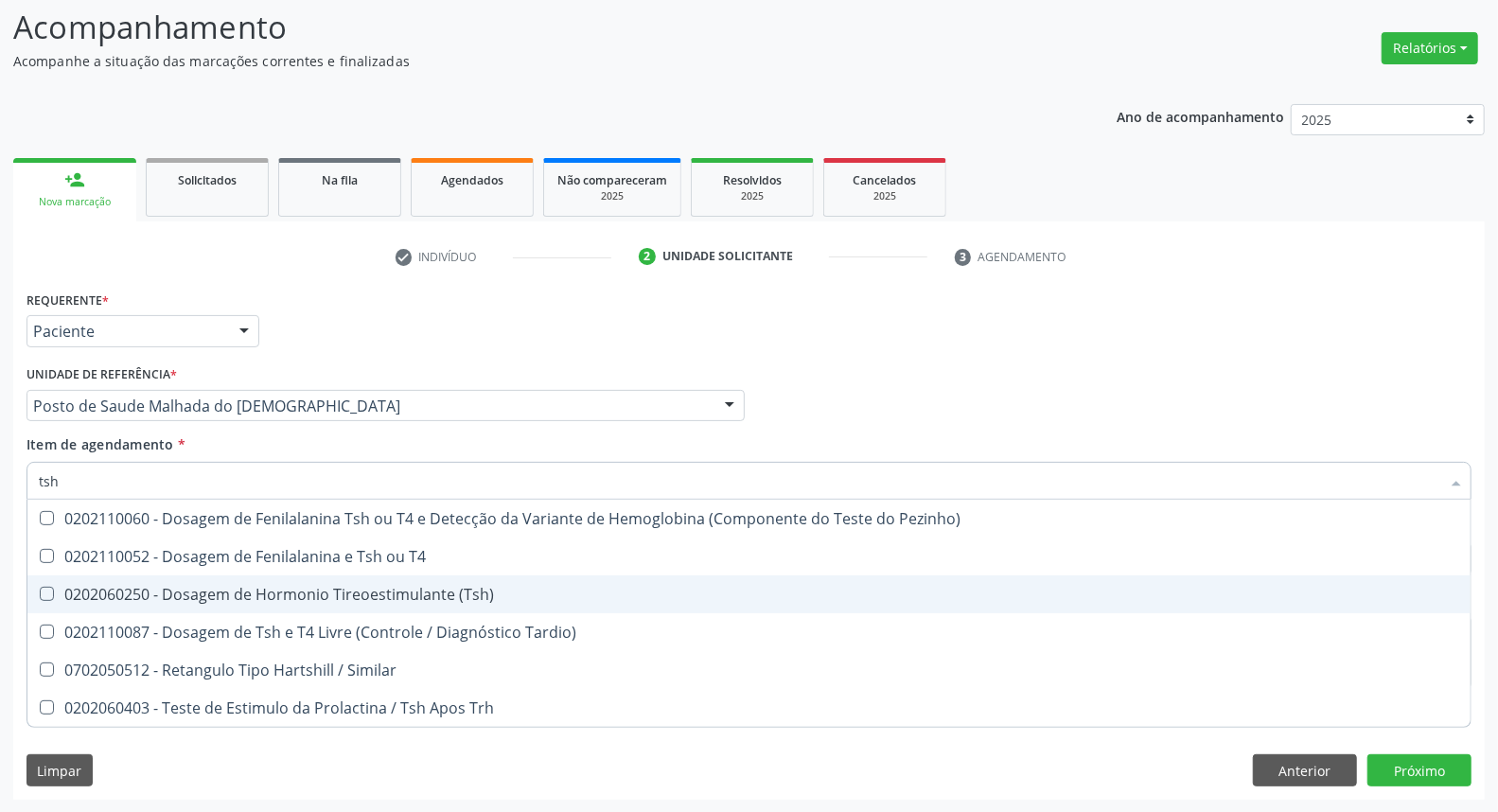
drag, startPoint x: 46, startPoint y: 596, endPoint x: 52, endPoint y: 587, distance: 10.8
click at [47, 596] on \(Tsh\) at bounding box center [46, 593] width 14 height 14
click at [40, 596] on \(Tsh\) "checkbox" at bounding box center [33, 593] width 12 height 12
checkbox \(Tsh\) "true"
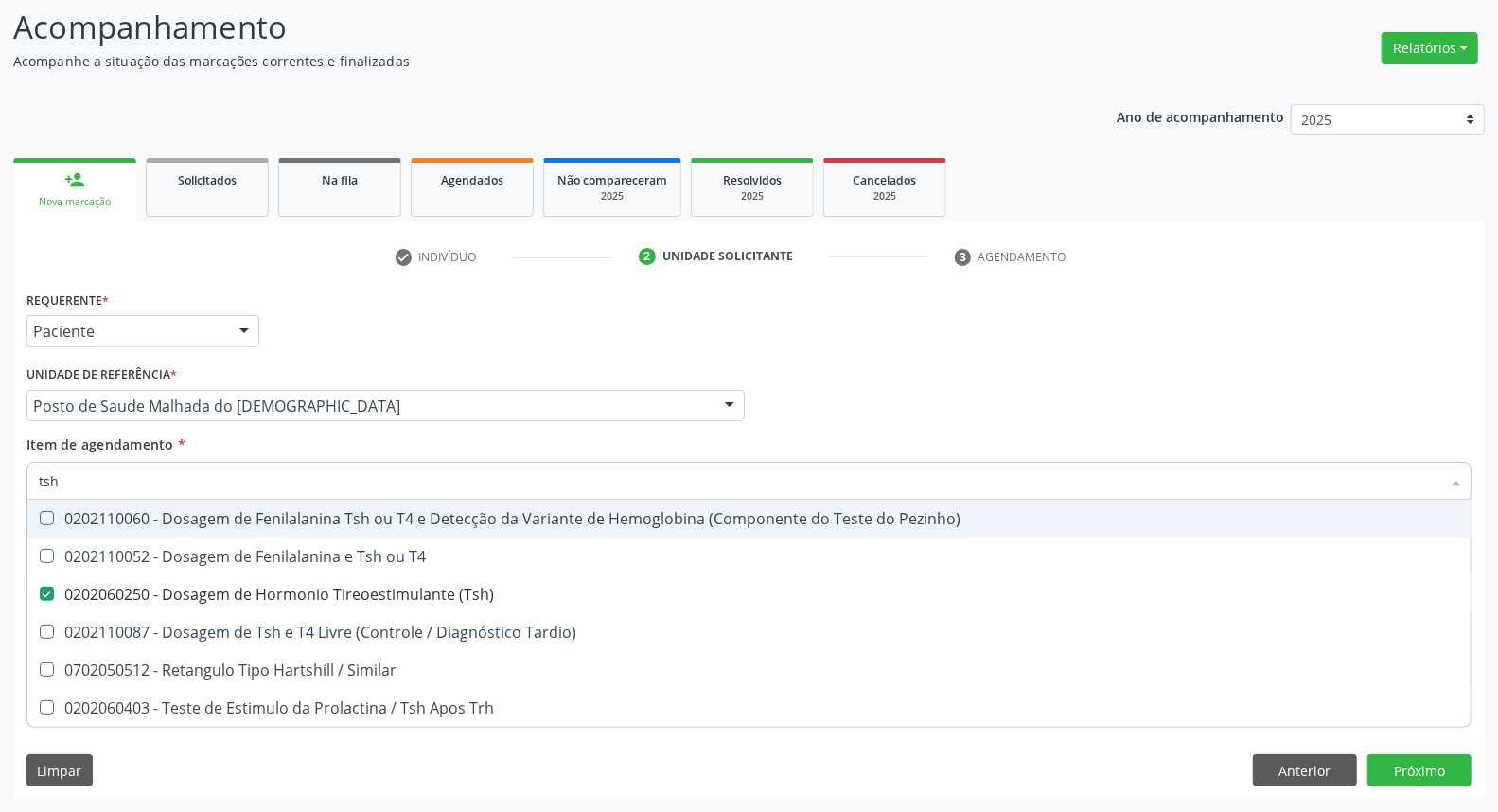
drag, startPoint x: 0, startPoint y: 473, endPoint x: 0, endPoint y: 459, distance: 14.0
click at [0, 461] on div "Acompanhamento Acompanhe a situação das marcações correntes e finalizadas Relat…" at bounding box center [749, 396] width 1498 height 834
type input "cu"
checkbox \(Tsh\) "false"
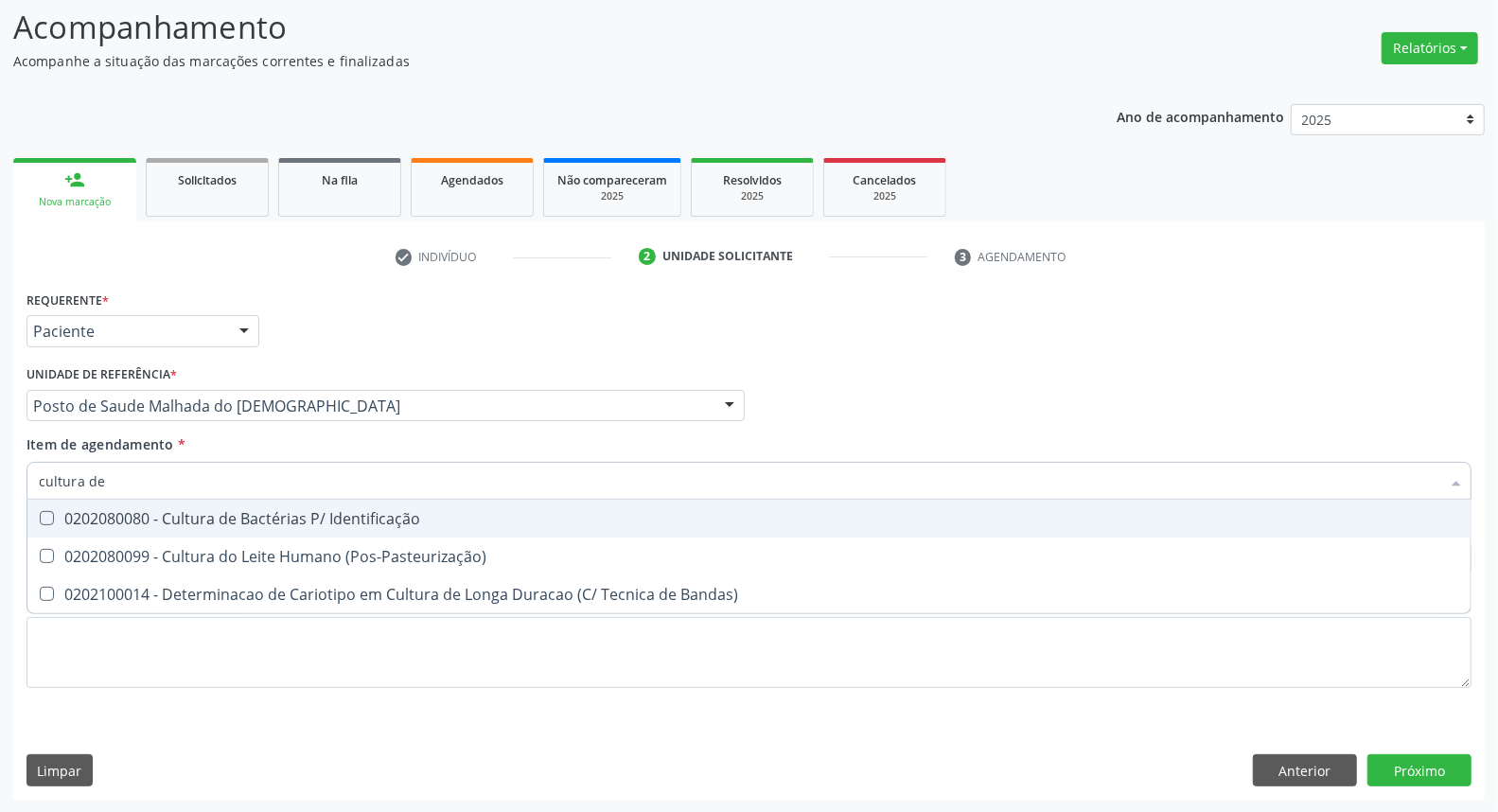
type input "cultura de"
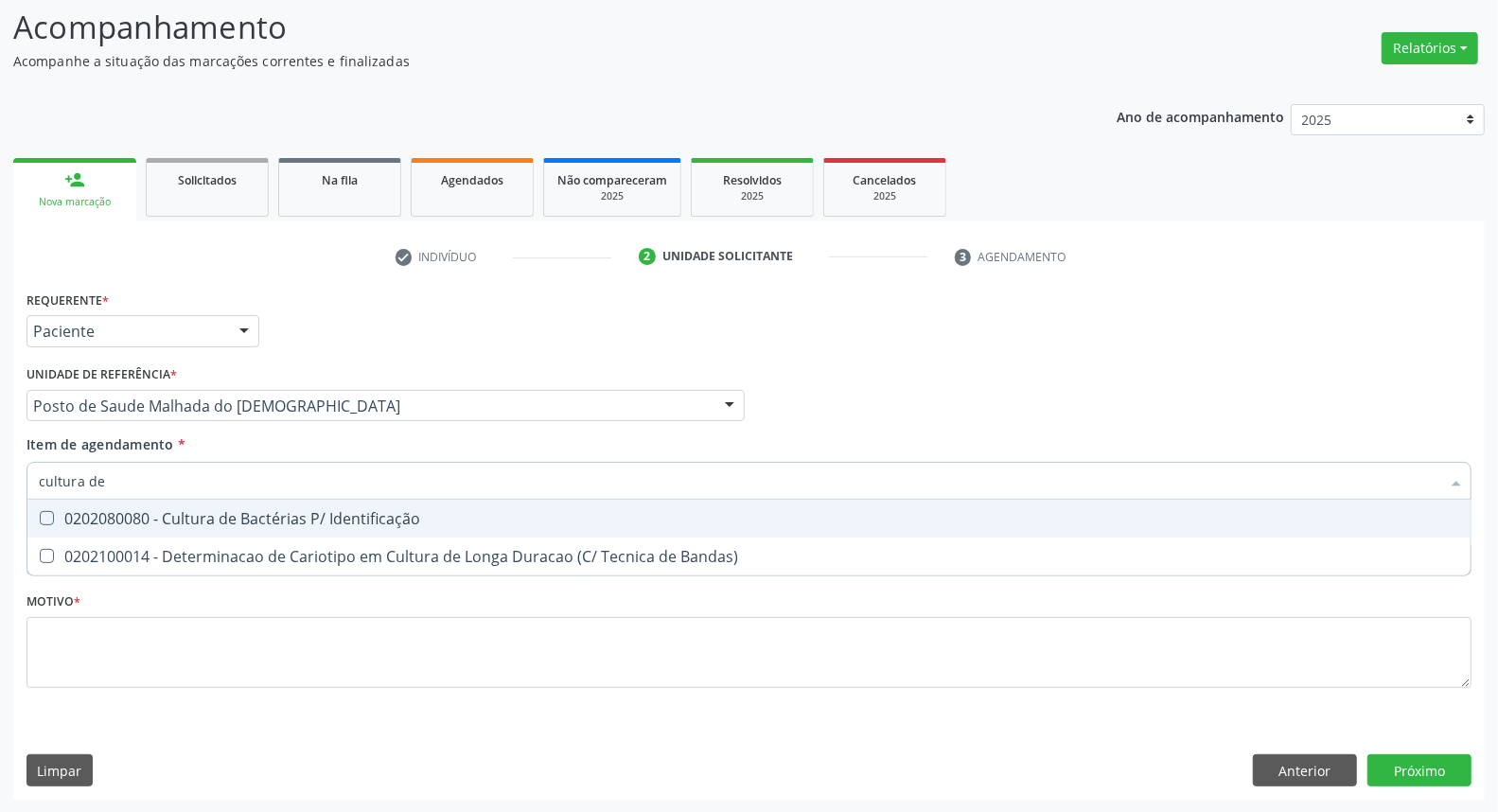
click at [50, 516] on Identificação at bounding box center [46, 518] width 14 height 14
click at [40, 516] on Identificação "checkbox" at bounding box center [33, 518] width 12 height 12
checkbox Identificação "true"
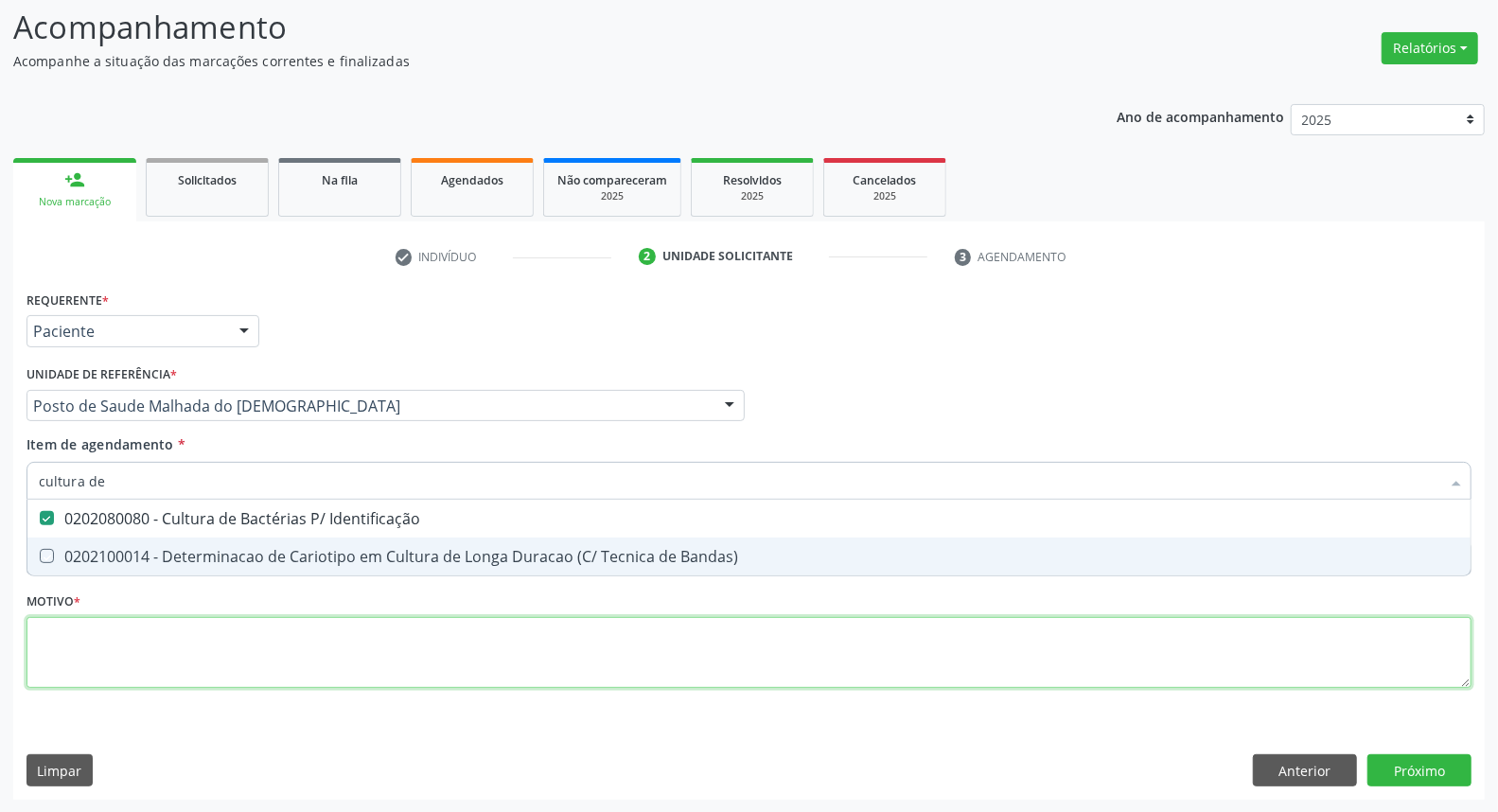
click at [335, 631] on div "Requerente * Paciente Profissional de Saúde Paciente Nenhum resultado encontrad…" at bounding box center [749, 500] width 1445 height 429
type textarea "."
checkbox Bandas\) "true"
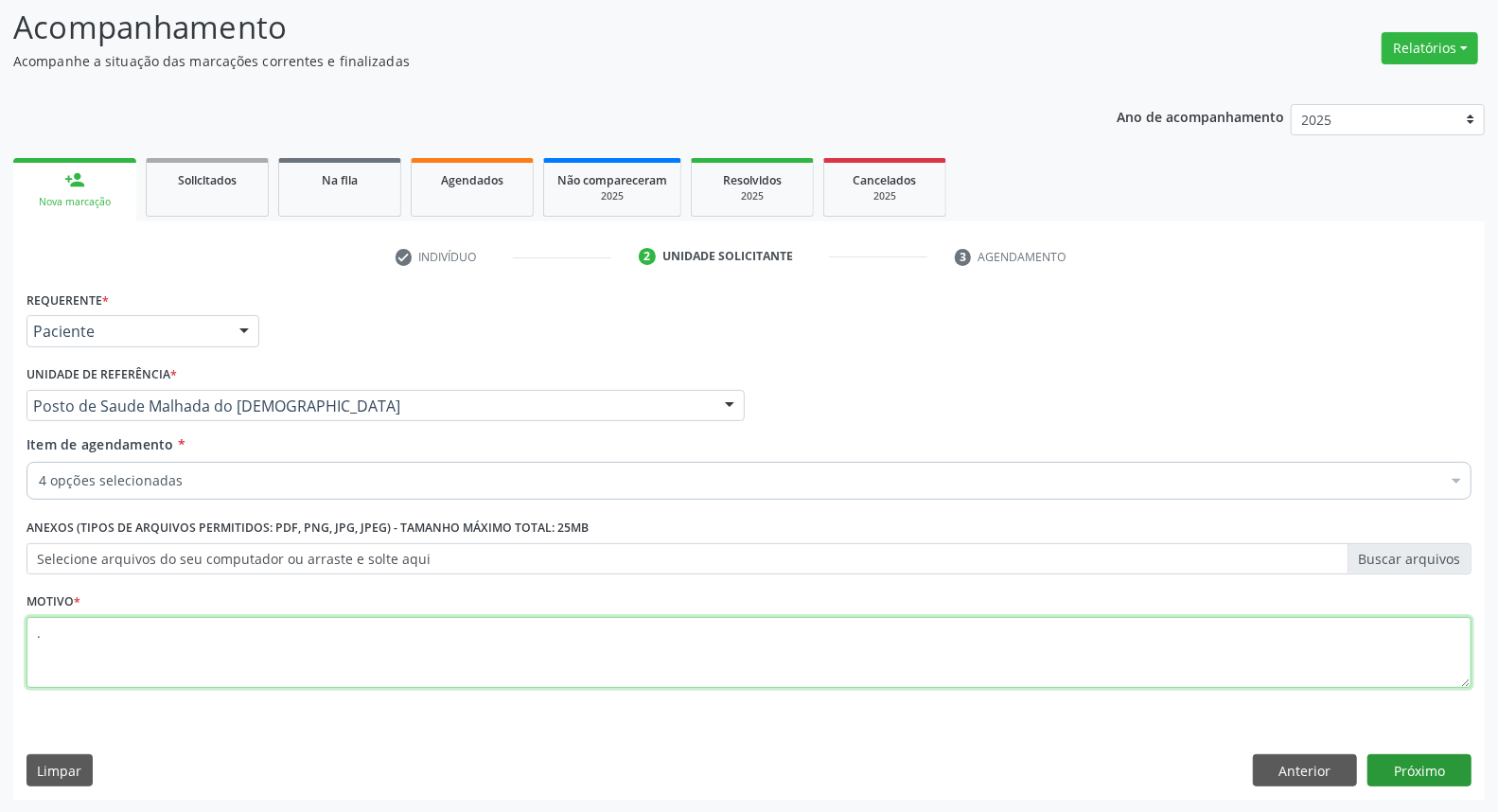
type textarea "."
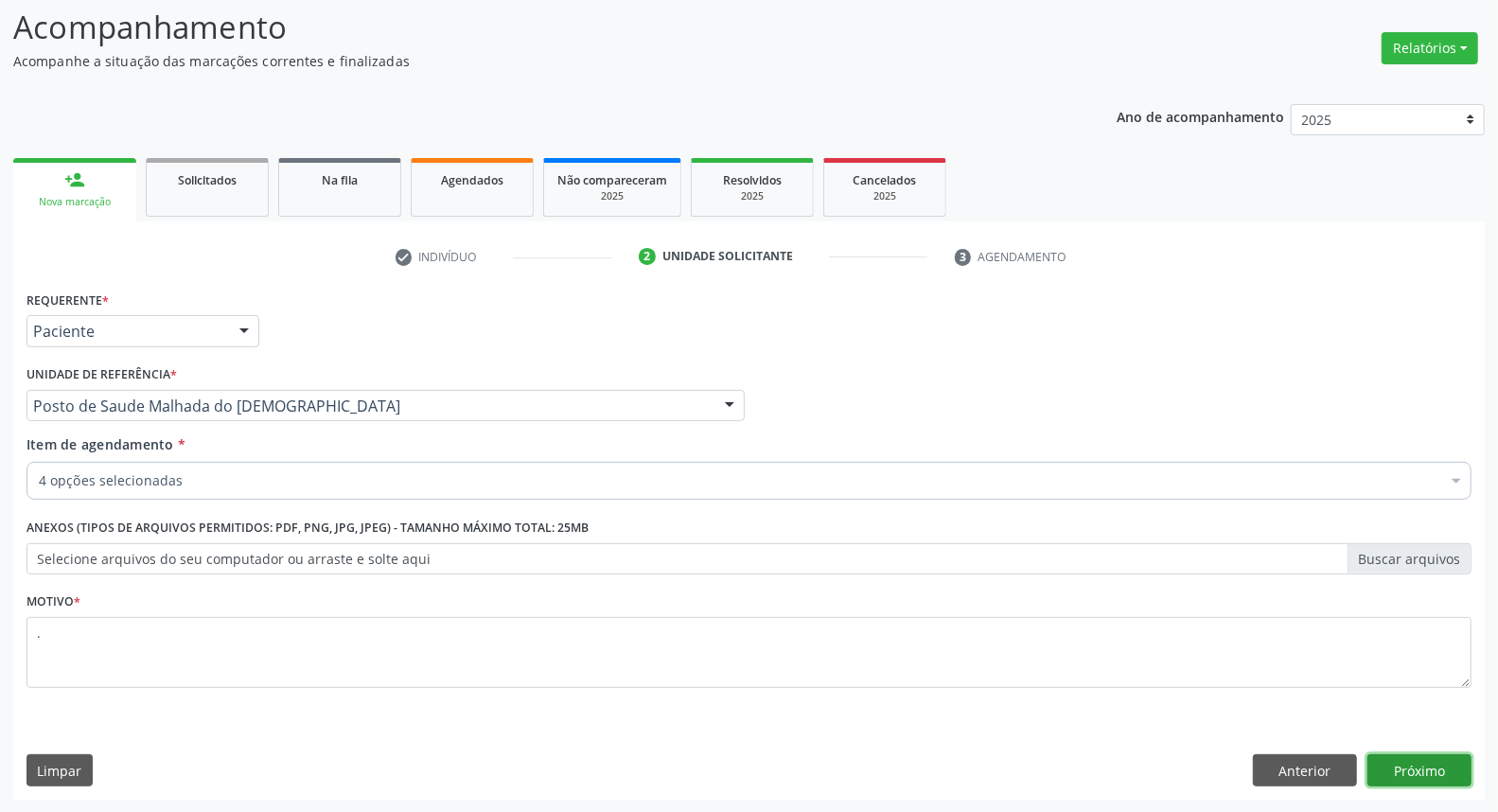
click at [1374, 770] on button "Próximo" at bounding box center [1419, 770] width 104 height 32
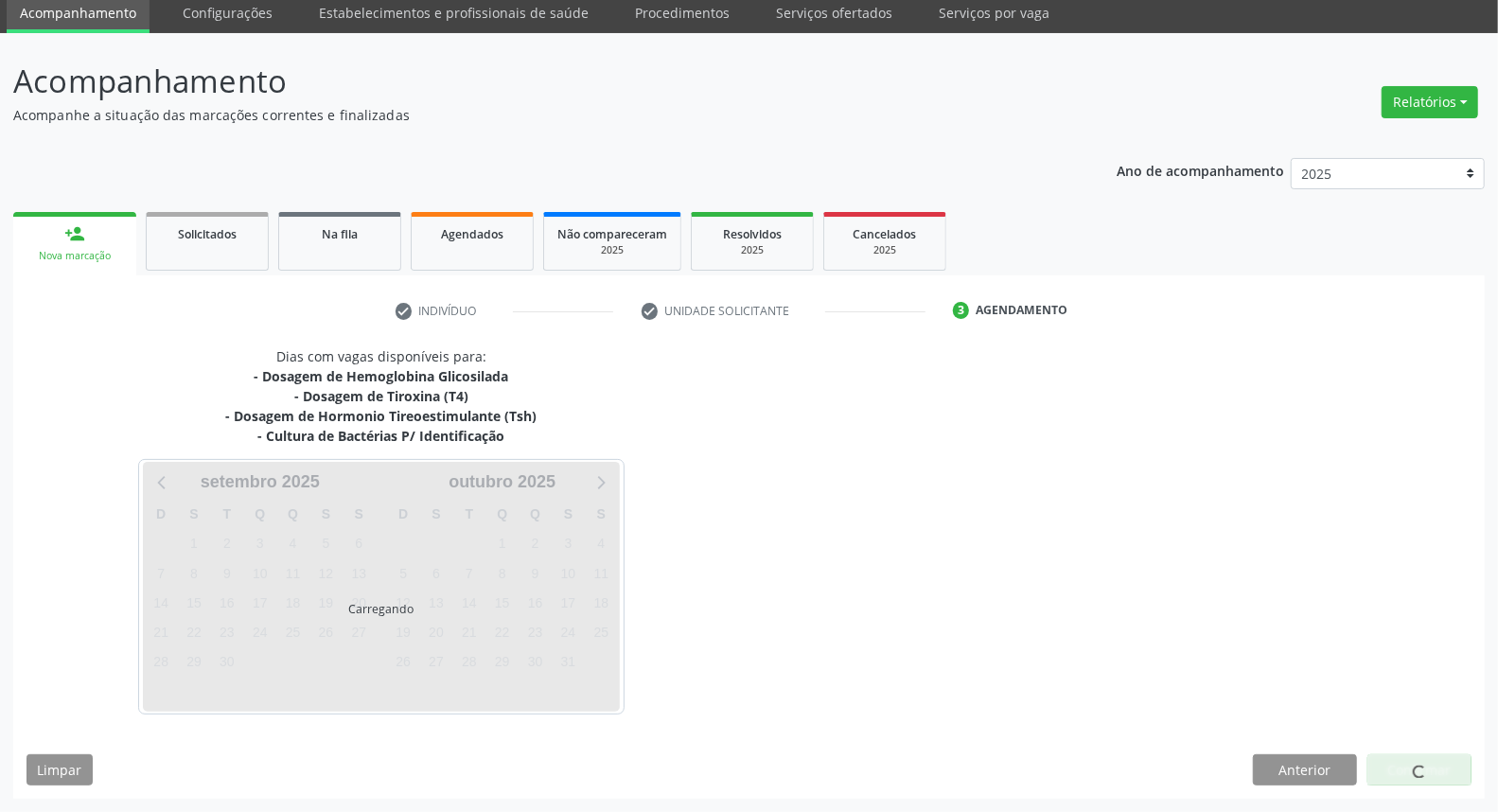
scroll to position [69, 0]
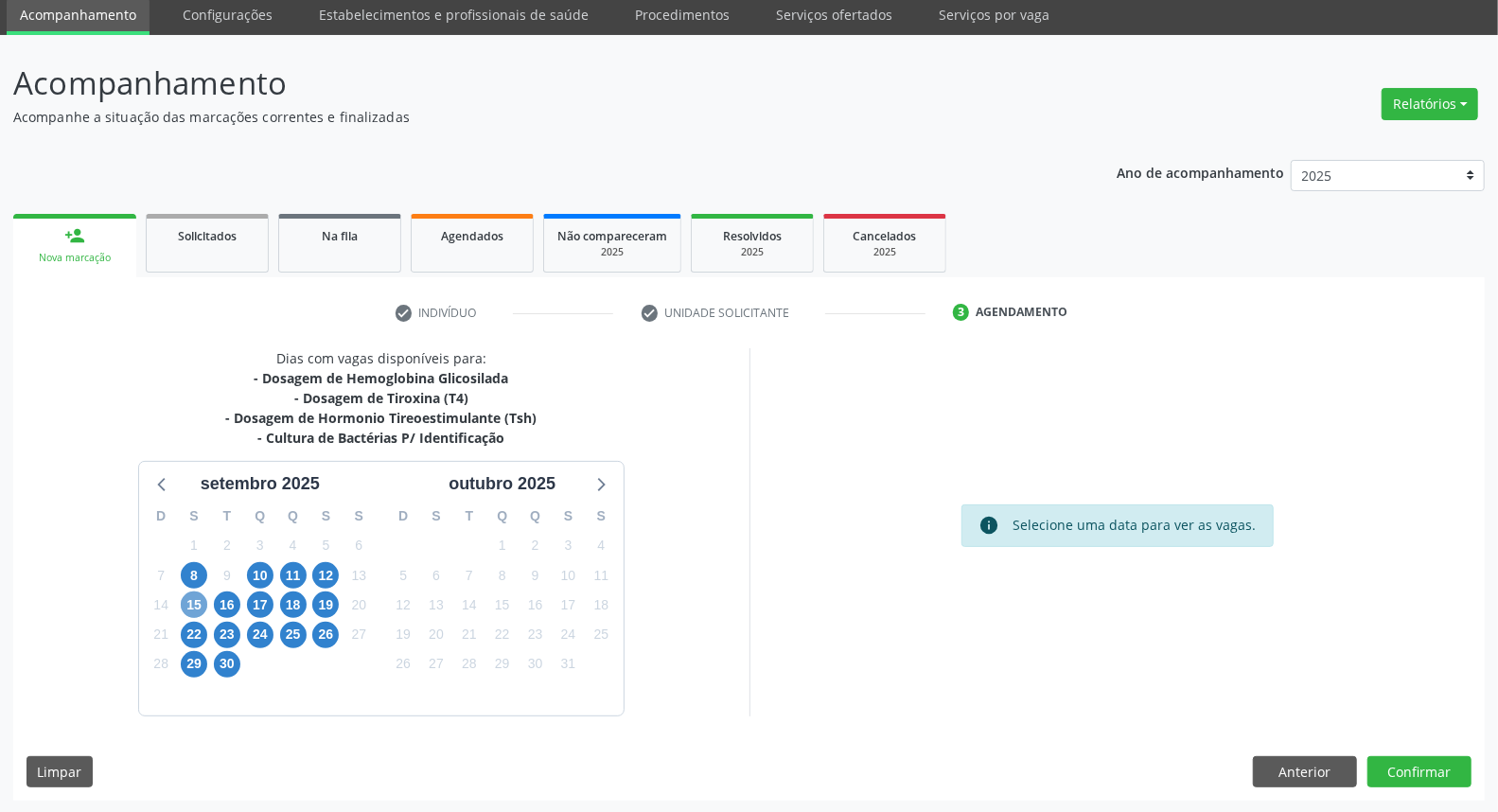
click at [200, 598] on span "15" at bounding box center [194, 604] width 27 height 27
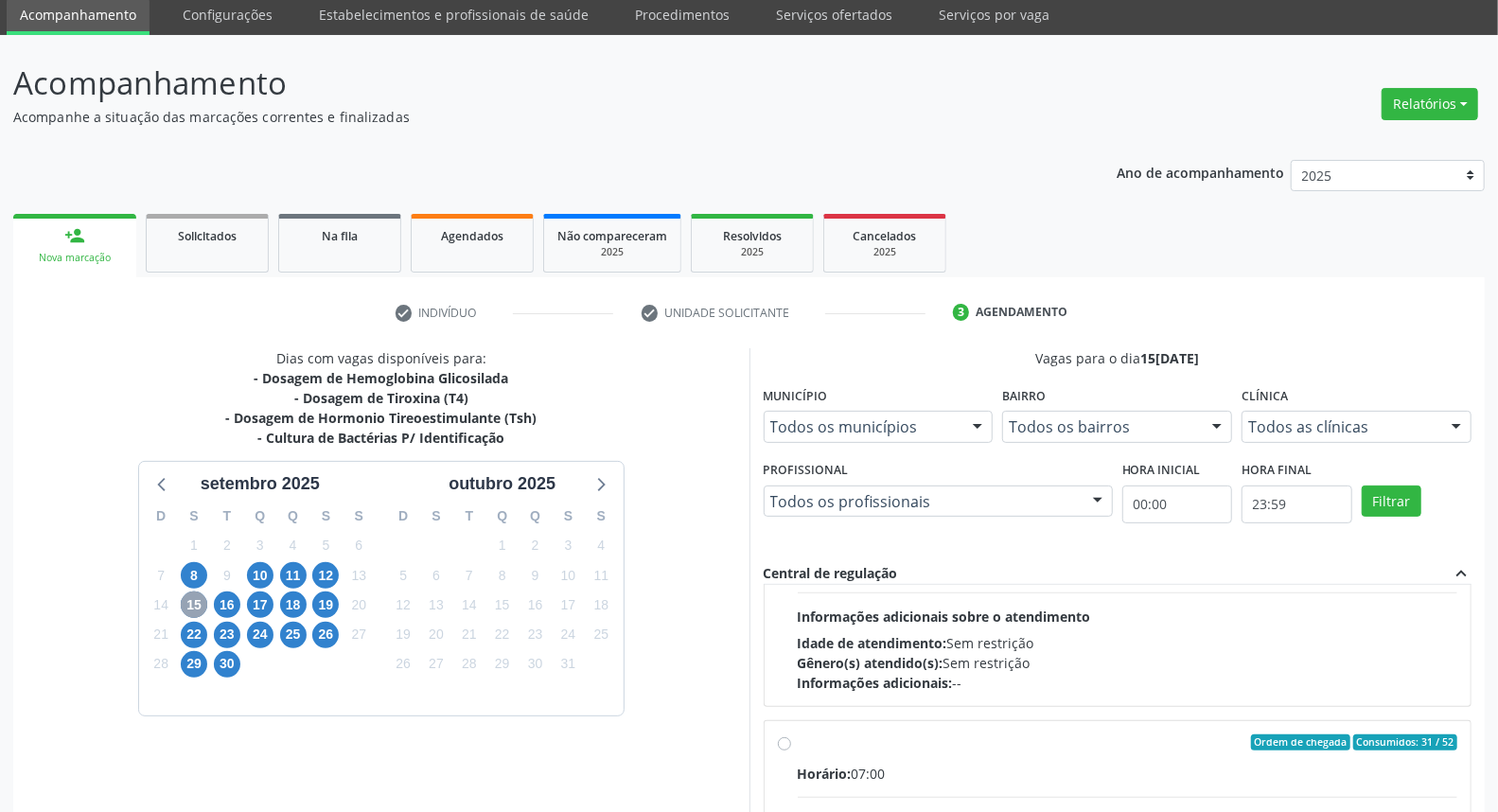
scroll to position [629, 0]
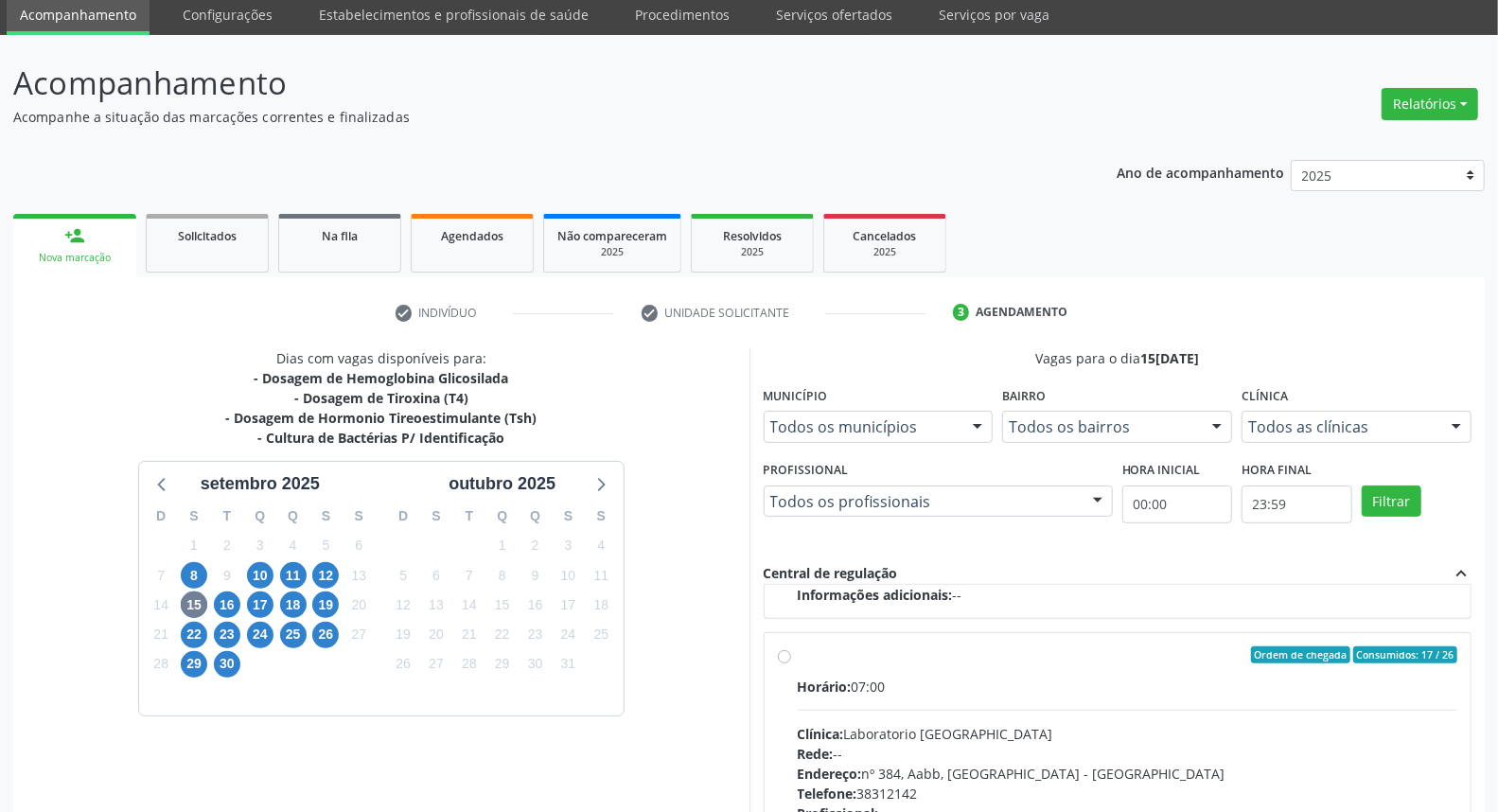
click at [934, 649] on div "Ordem de chegada Consumidos: 17 / 26" at bounding box center [1128, 655] width 660 height 17
click at [791, 649] on input "Ordem de chegada Consumidos: 17 / 26 Horário: 07:00 Clínica: Laboratorio Sao Fr…" at bounding box center [785, 655] width 13 height 17
radio input "true"
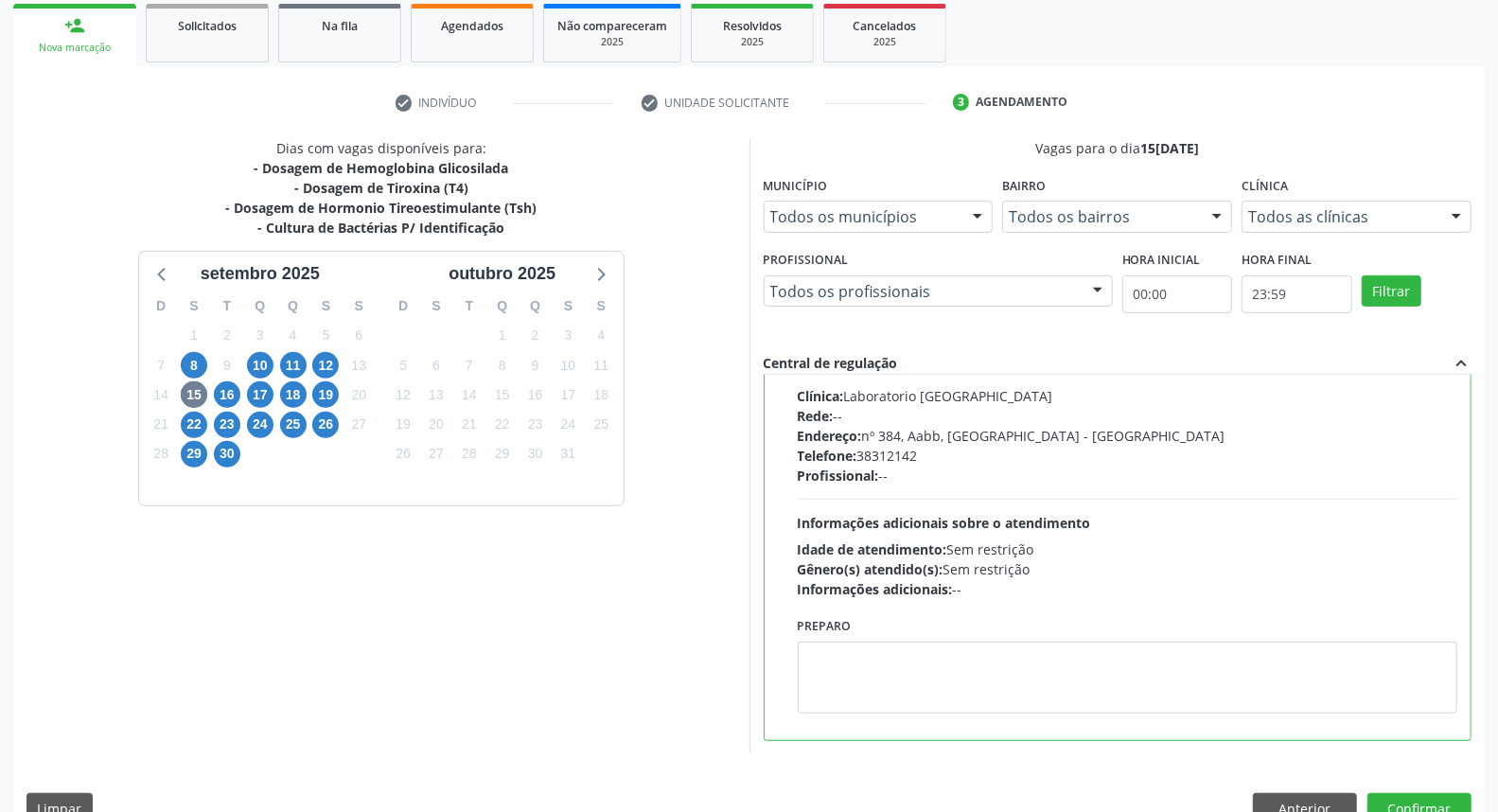
scroll to position [317, 0]
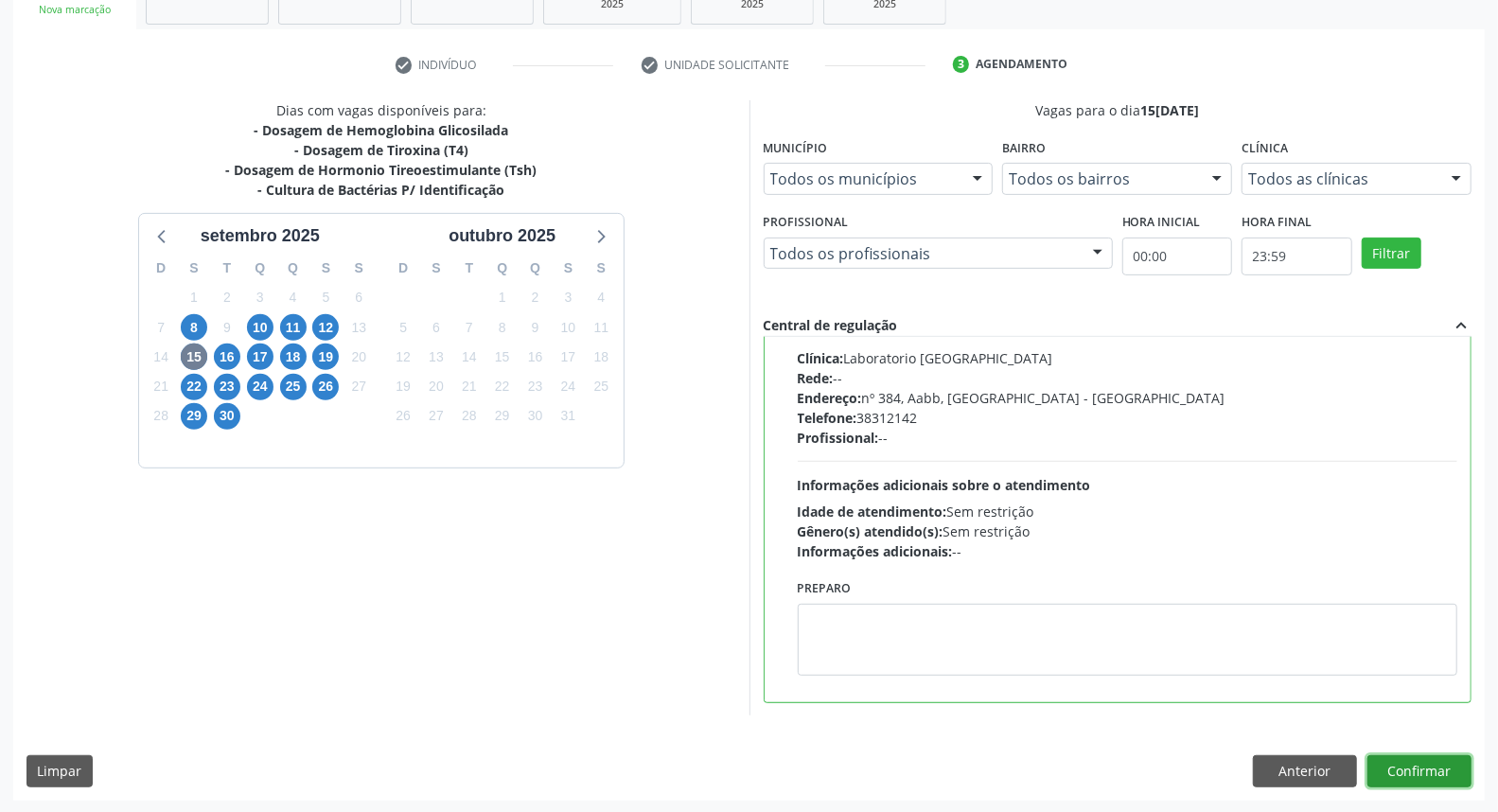
click at [1398, 776] on button "Confirmar" at bounding box center [1419, 771] width 104 height 32
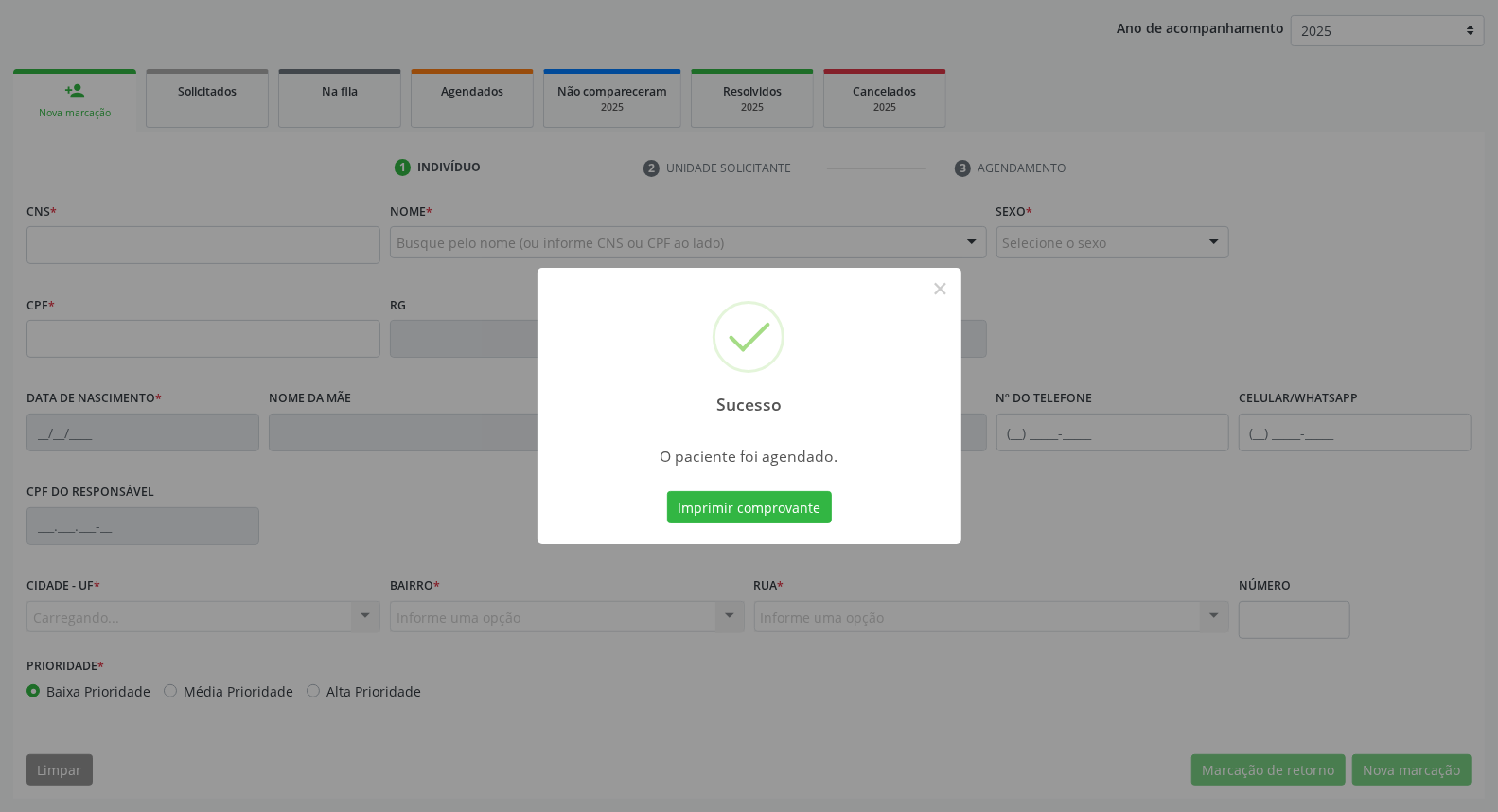
scroll to position [212, 0]
click at [934, 290] on button "×" at bounding box center [940, 288] width 32 height 32
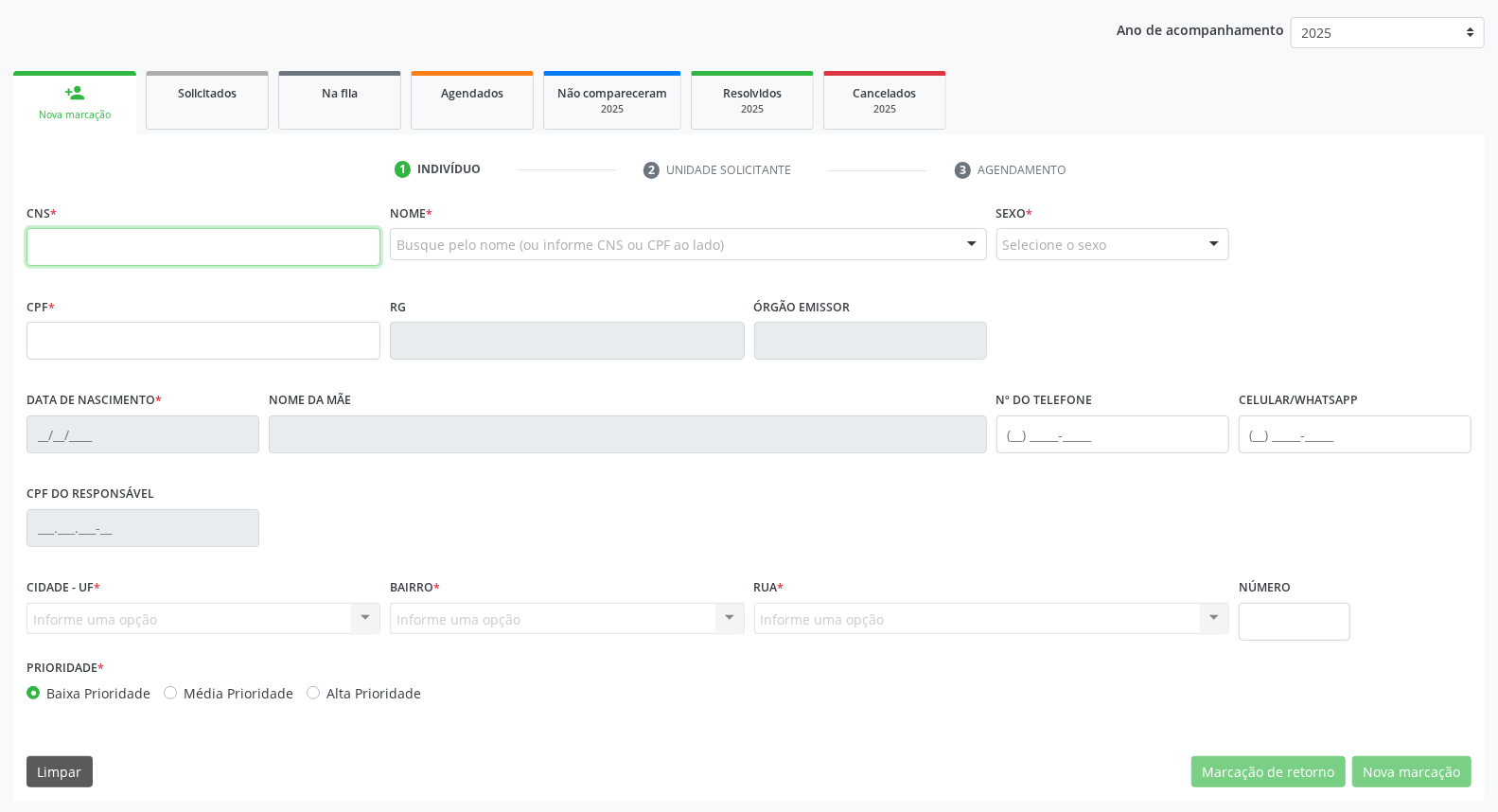
click at [190, 230] on input "text" at bounding box center [203, 247] width 354 height 38
type input "898 0037 2185 0671"
type input "150.755.494-03"
type input "14/09/2003"
type input "Ana Maria de Melo Lima"
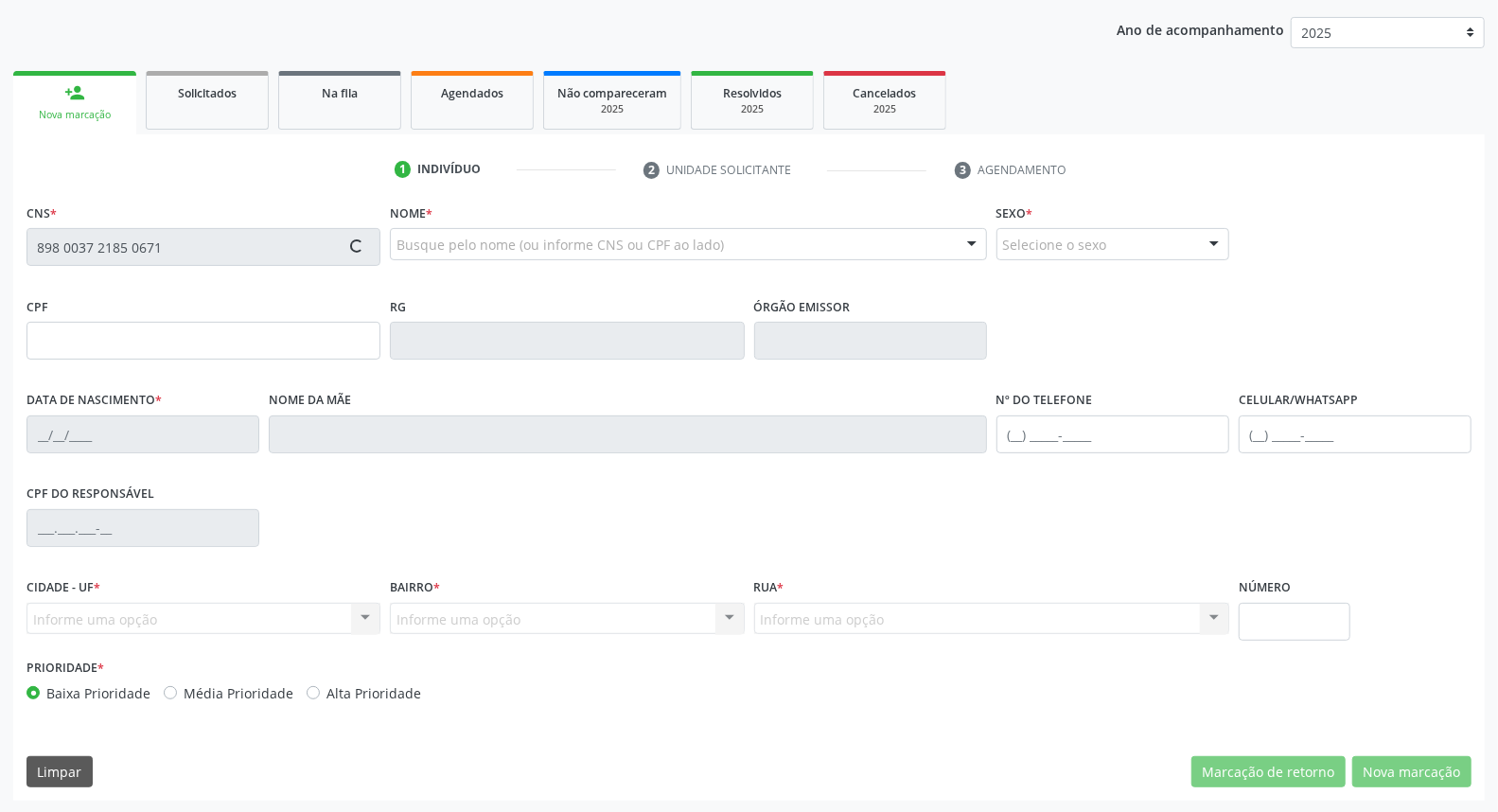
type input "(87) 98166-1231"
type input "S/N"
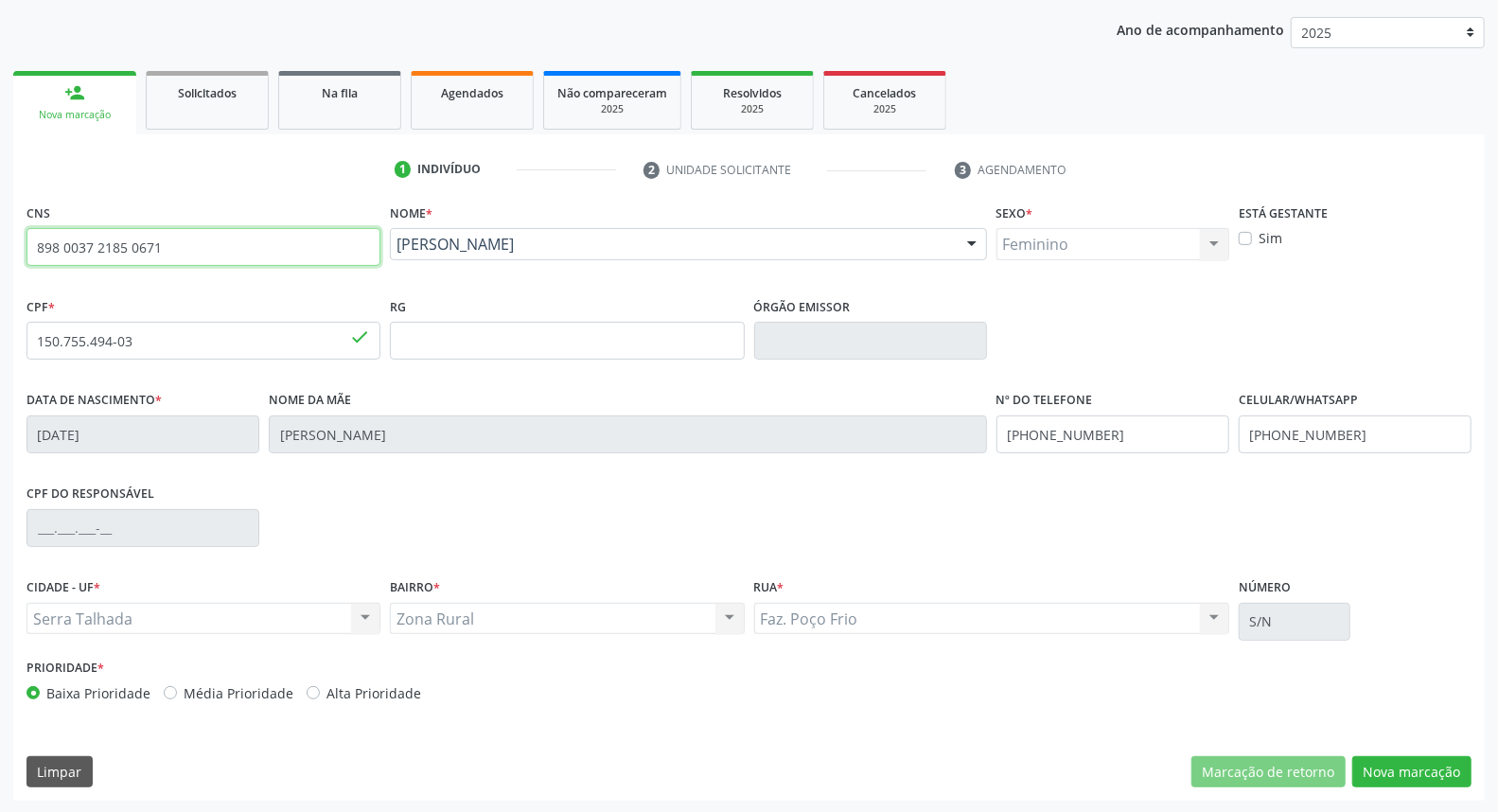
drag, startPoint x: 40, startPoint y: 248, endPoint x: 0, endPoint y: 248, distance: 40.0
click at [0, 248] on div "Acompanhamento Acompanhe a situação das marcações correntes e finalizadas Relat…" at bounding box center [749, 352] width 1498 height 921
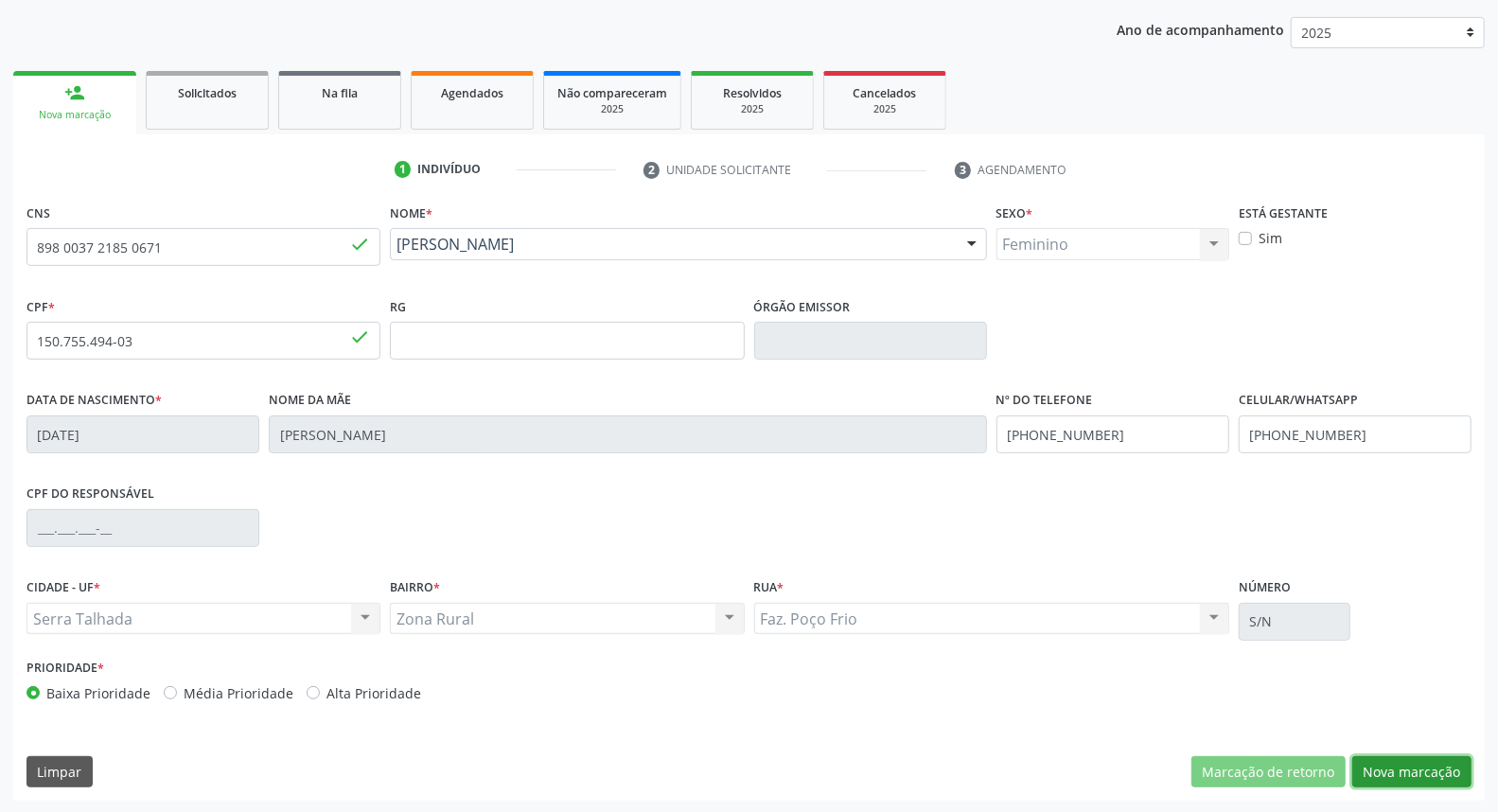
drag, startPoint x: 1382, startPoint y: 770, endPoint x: 1382, endPoint y: 757, distance: 13.0
click at [1381, 771] on button "Nova marcação" at bounding box center [1412, 772] width 120 height 32
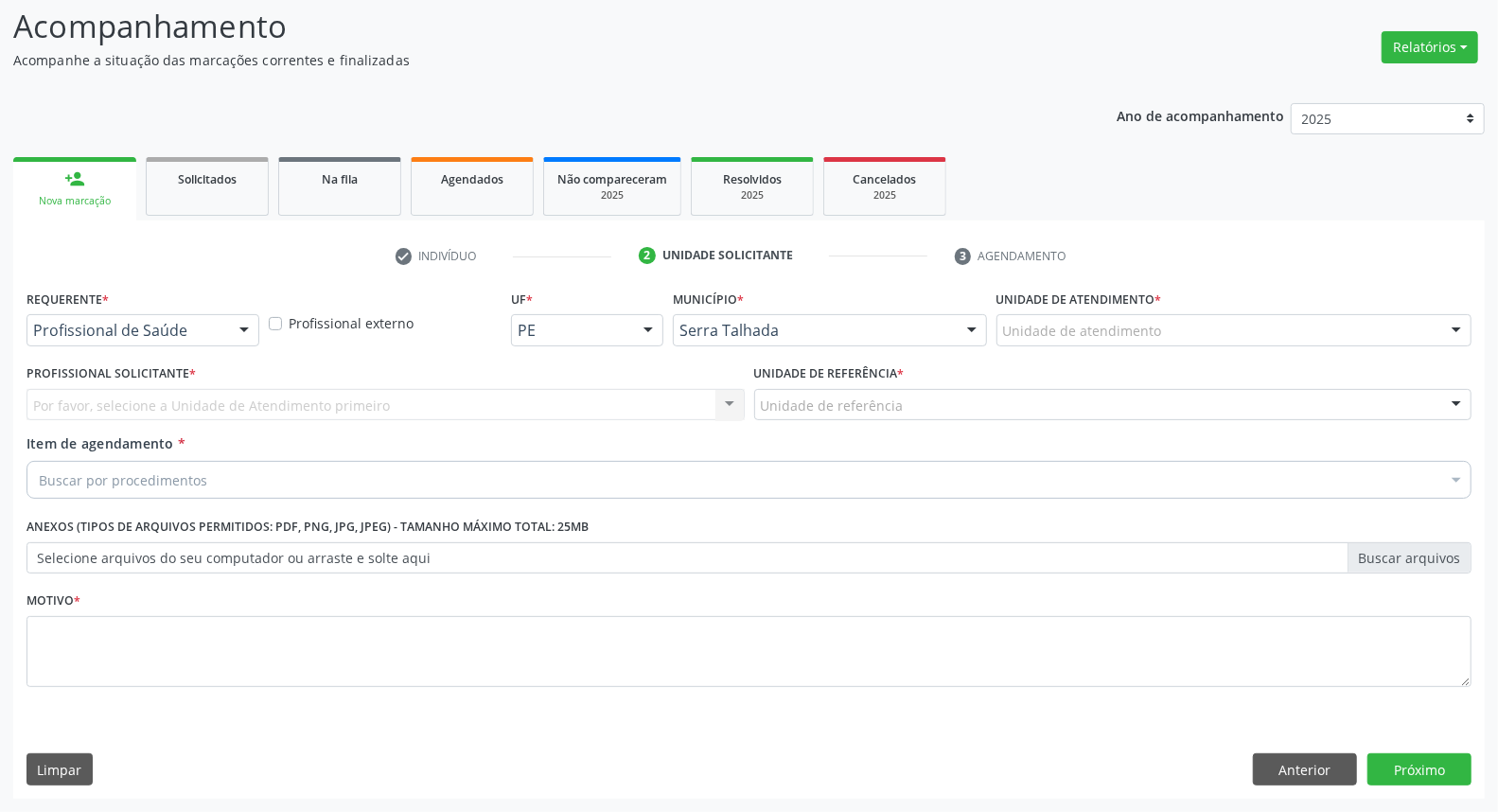
scroll to position [125, 0]
drag, startPoint x: 213, startPoint y: 329, endPoint x: 194, endPoint y: 409, distance: 82.2
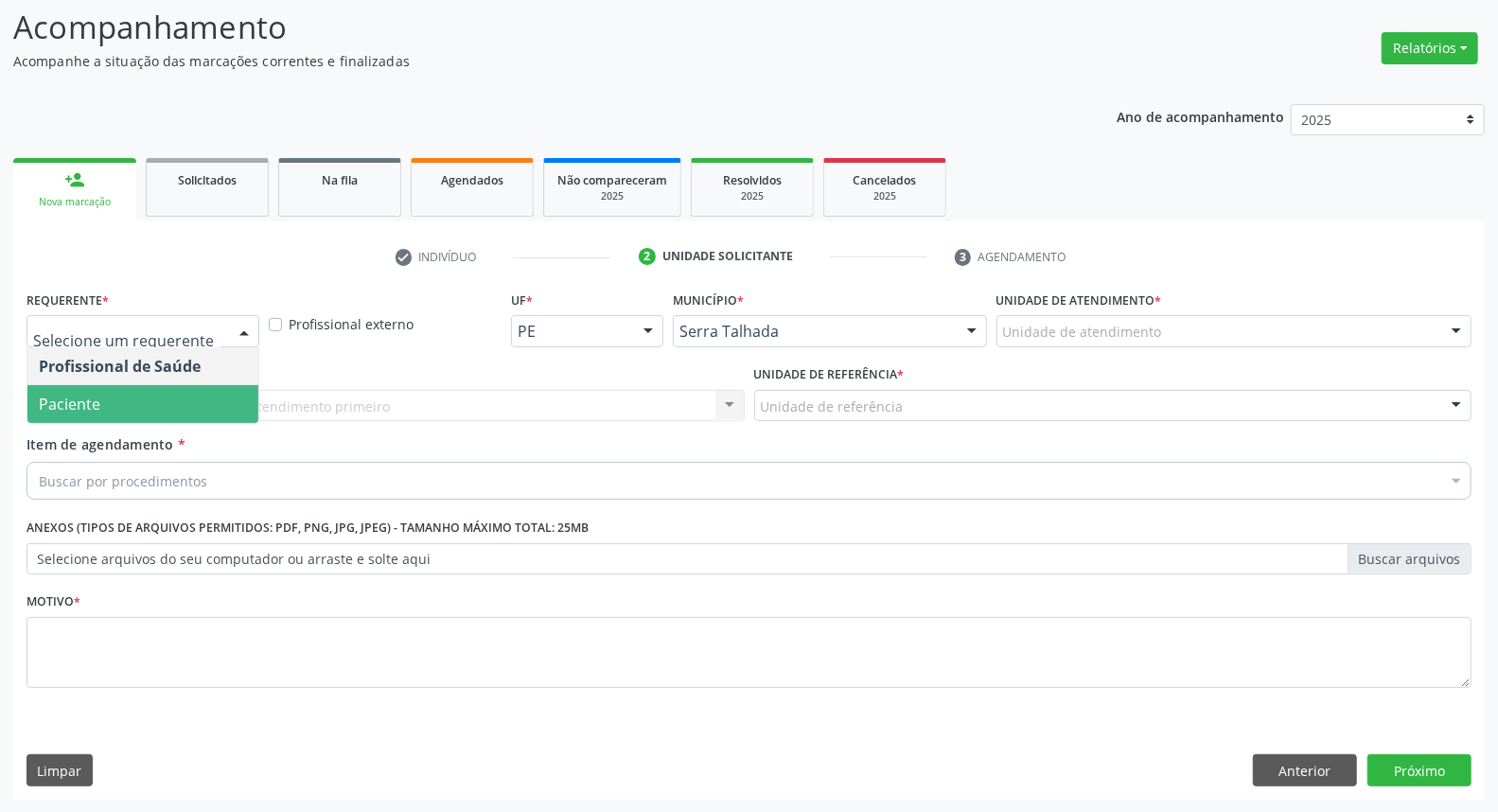
click at [187, 401] on span "Paciente" at bounding box center [142, 404] width 231 height 38
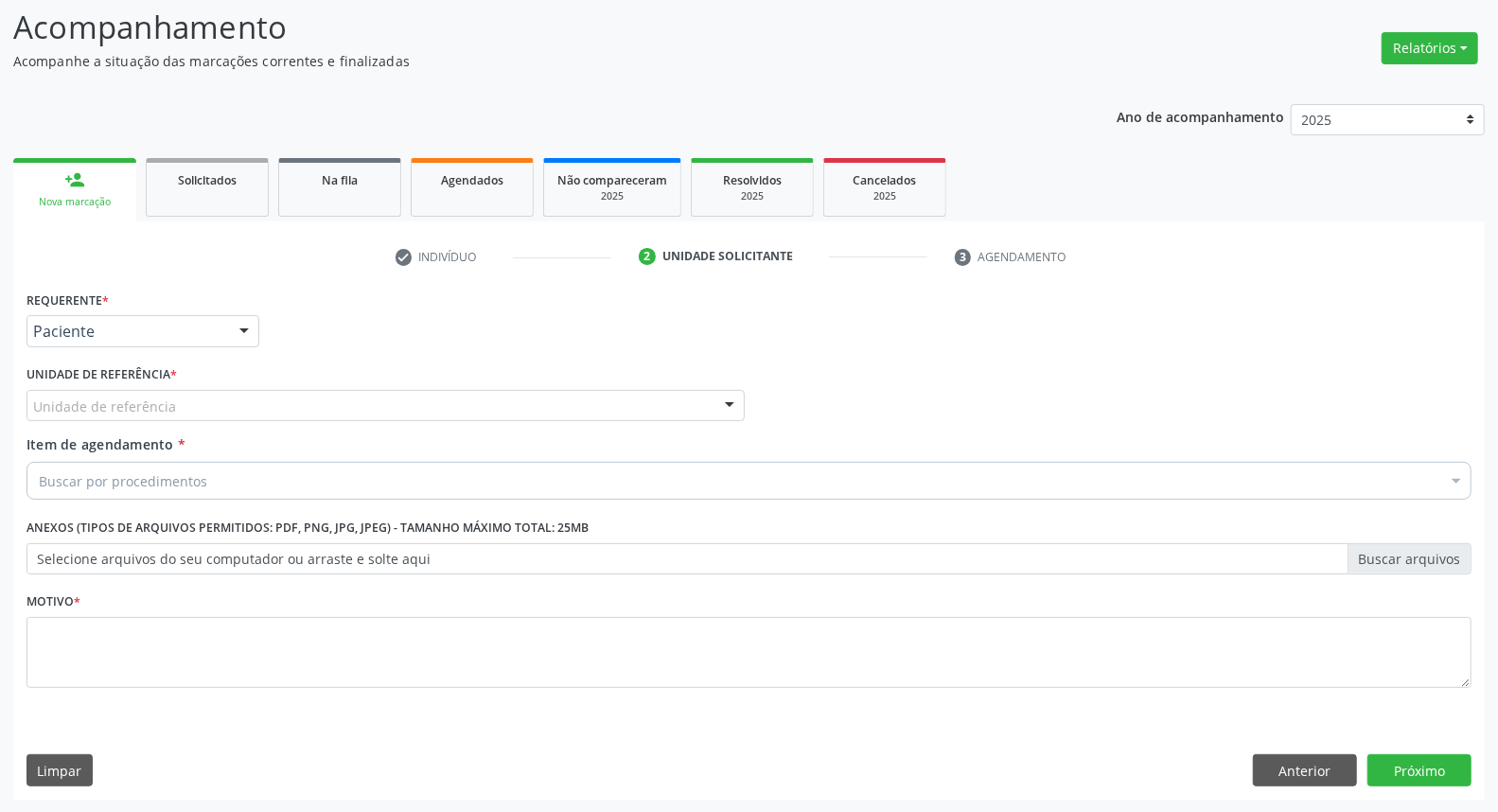
click at [214, 402] on div "Unidade de referência" at bounding box center [385, 406] width 718 height 32
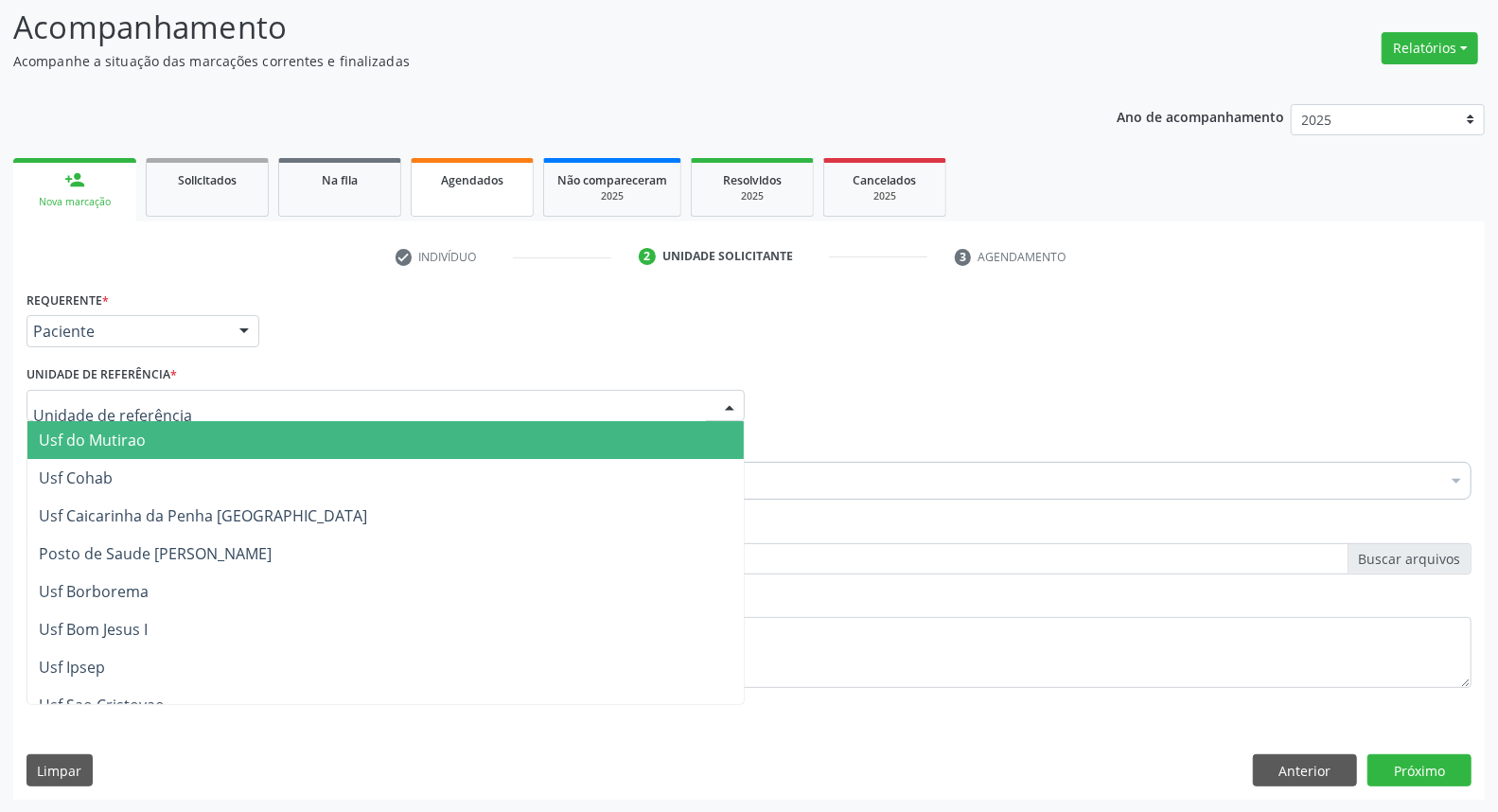
click at [466, 174] on span "Agendados" at bounding box center [472, 180] width 63 height 16
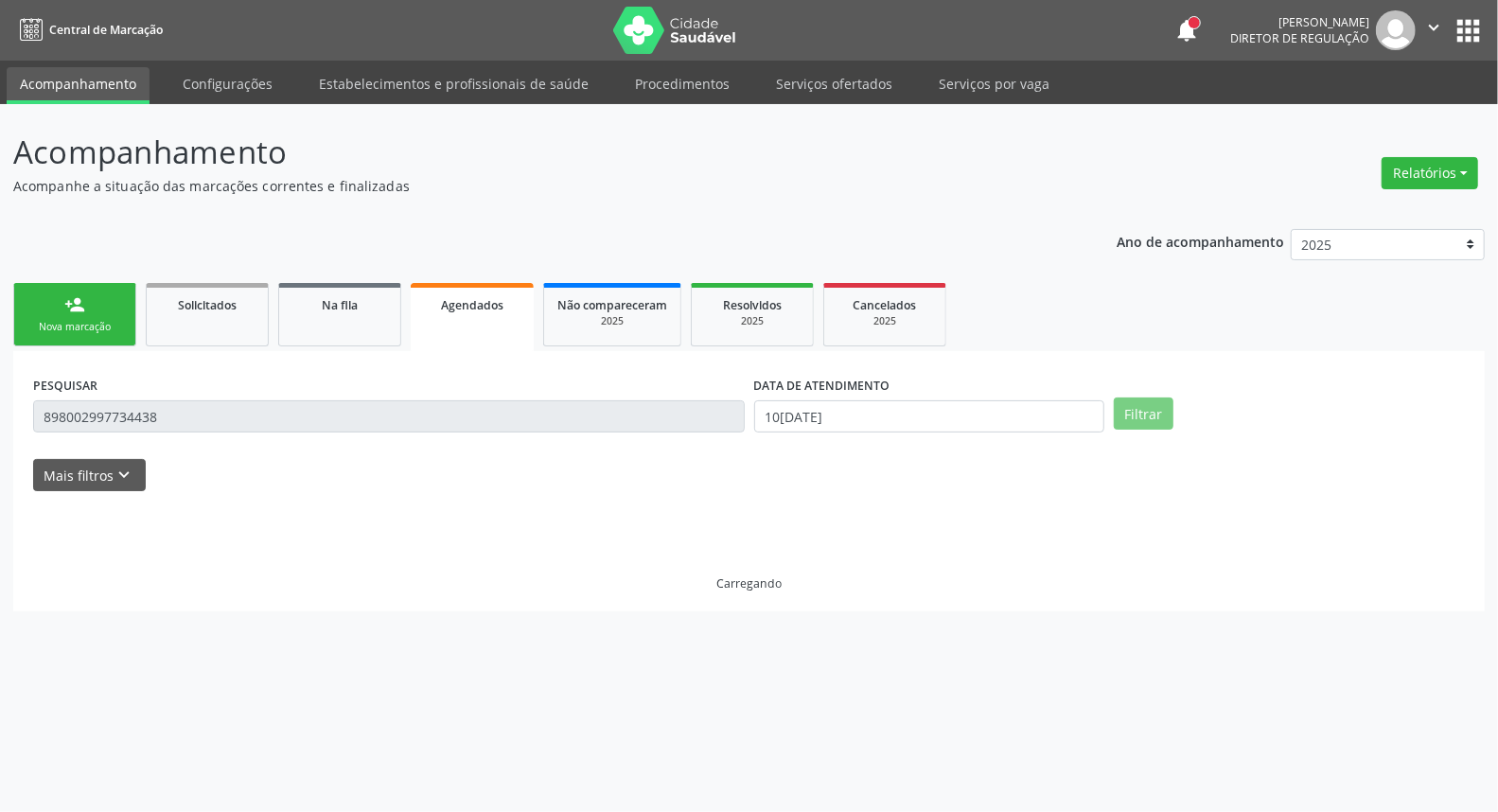
scroll to position [0, 0]
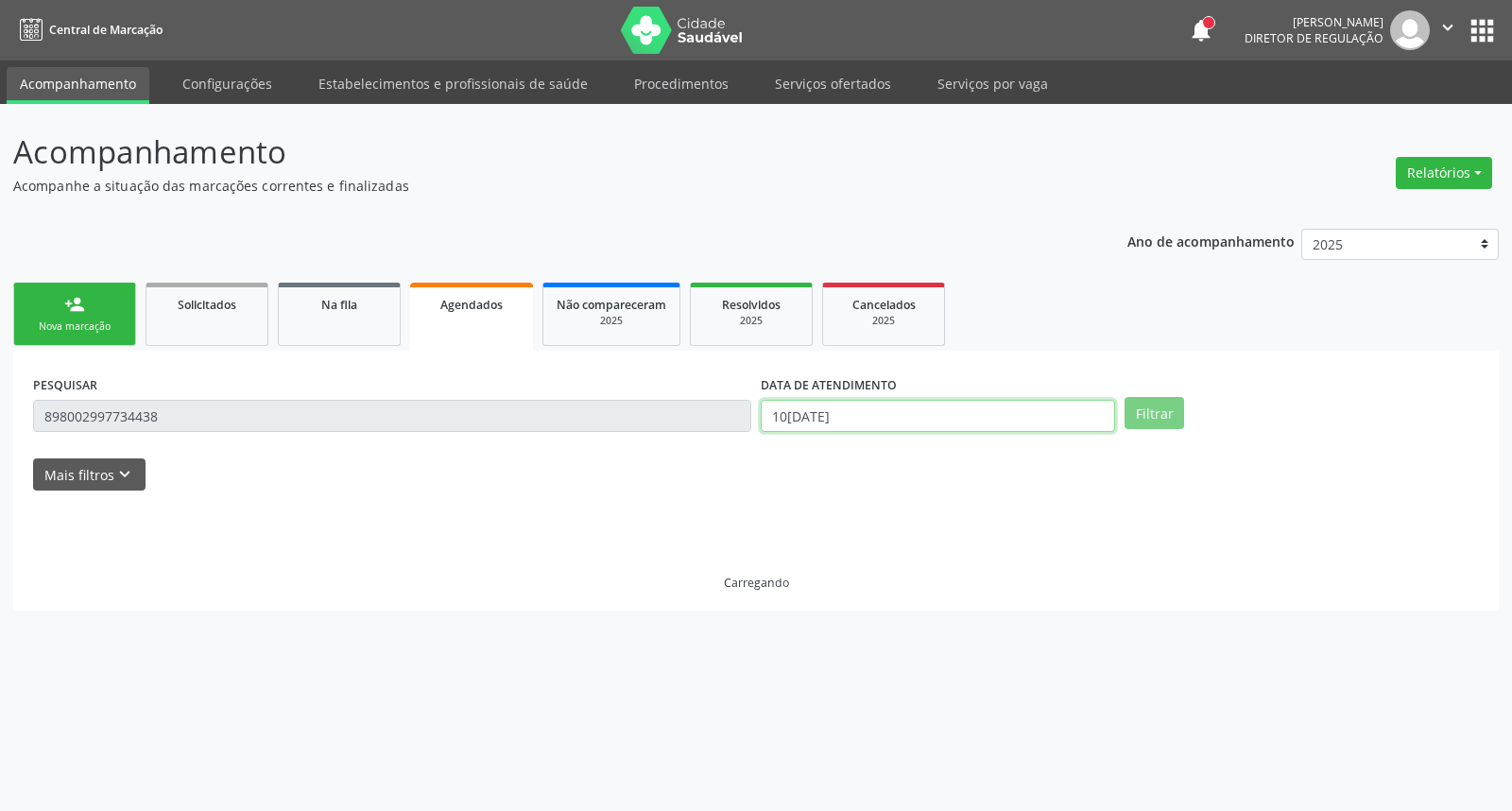
click at [977, 407] on input "[DATE]" at bounding box center [938, 416] width 354 height 32
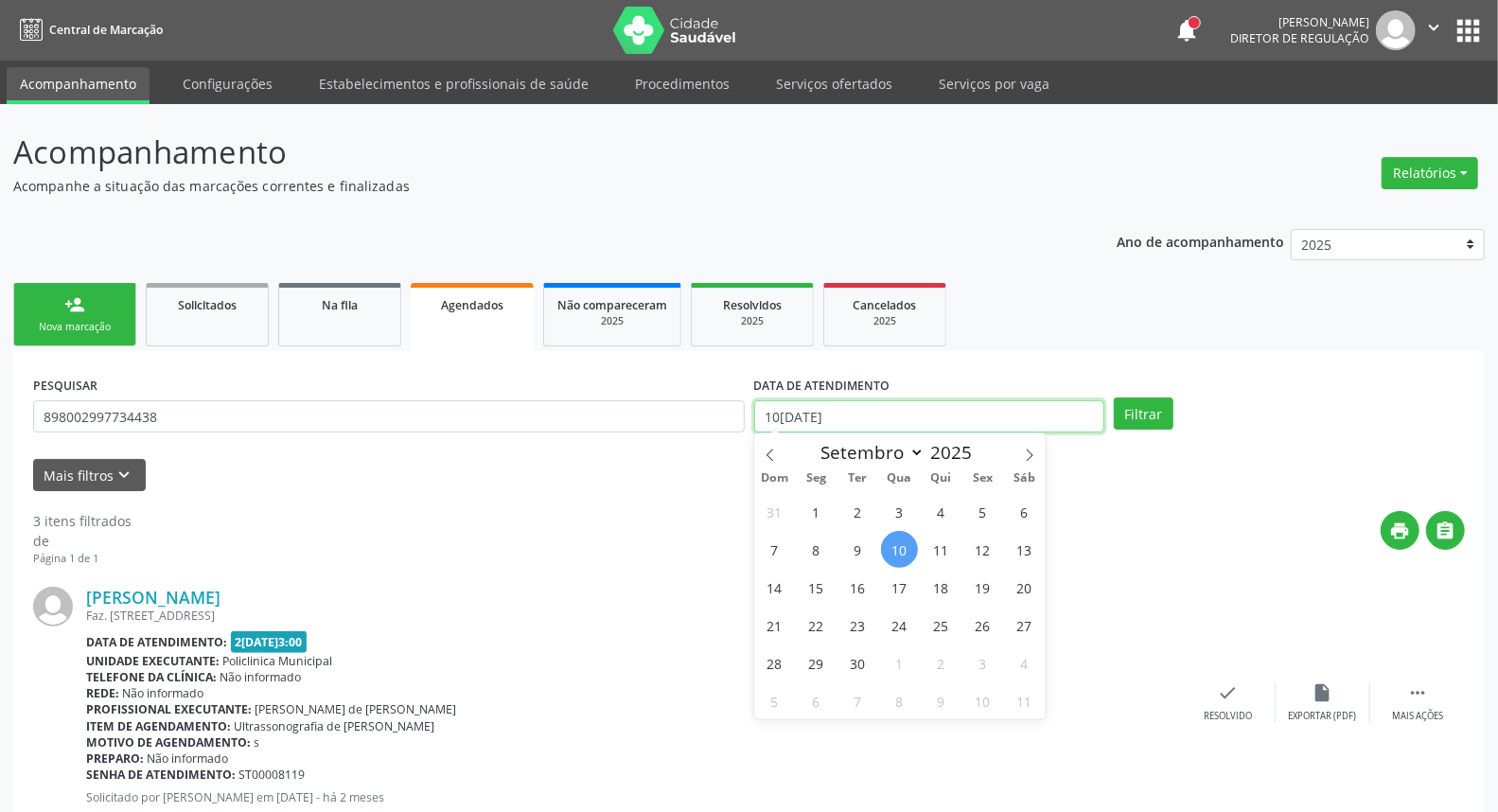
click at [978, 408] on input "[DATE]" at bounding box center [930, 416] width 351 height 32
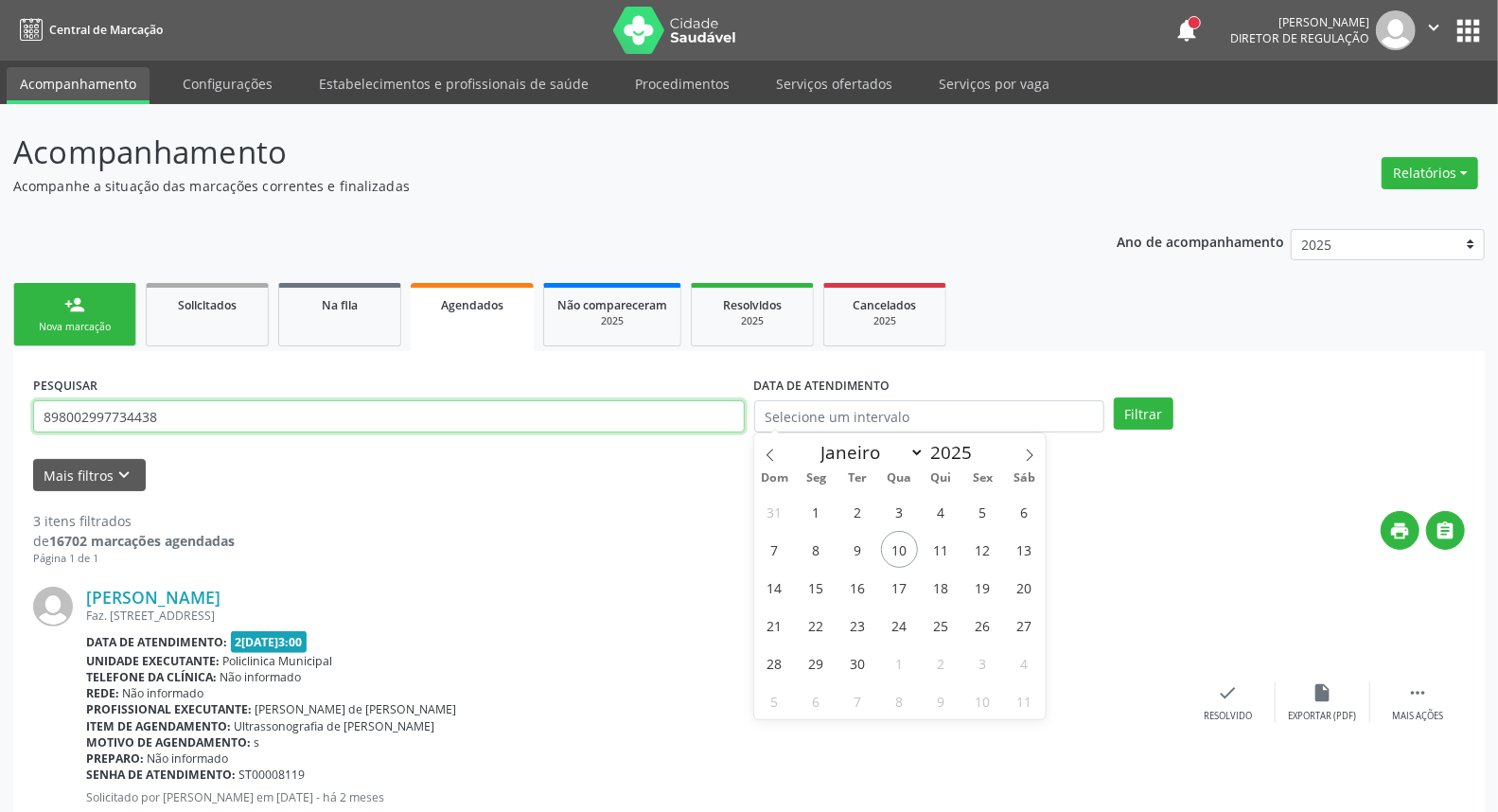
click at [534, 420] on input "898002997734438" at bounding box center [389, 416] width 712 height 32
paste input "0037 2185 0671"
type input "898 0037 2185 0671"
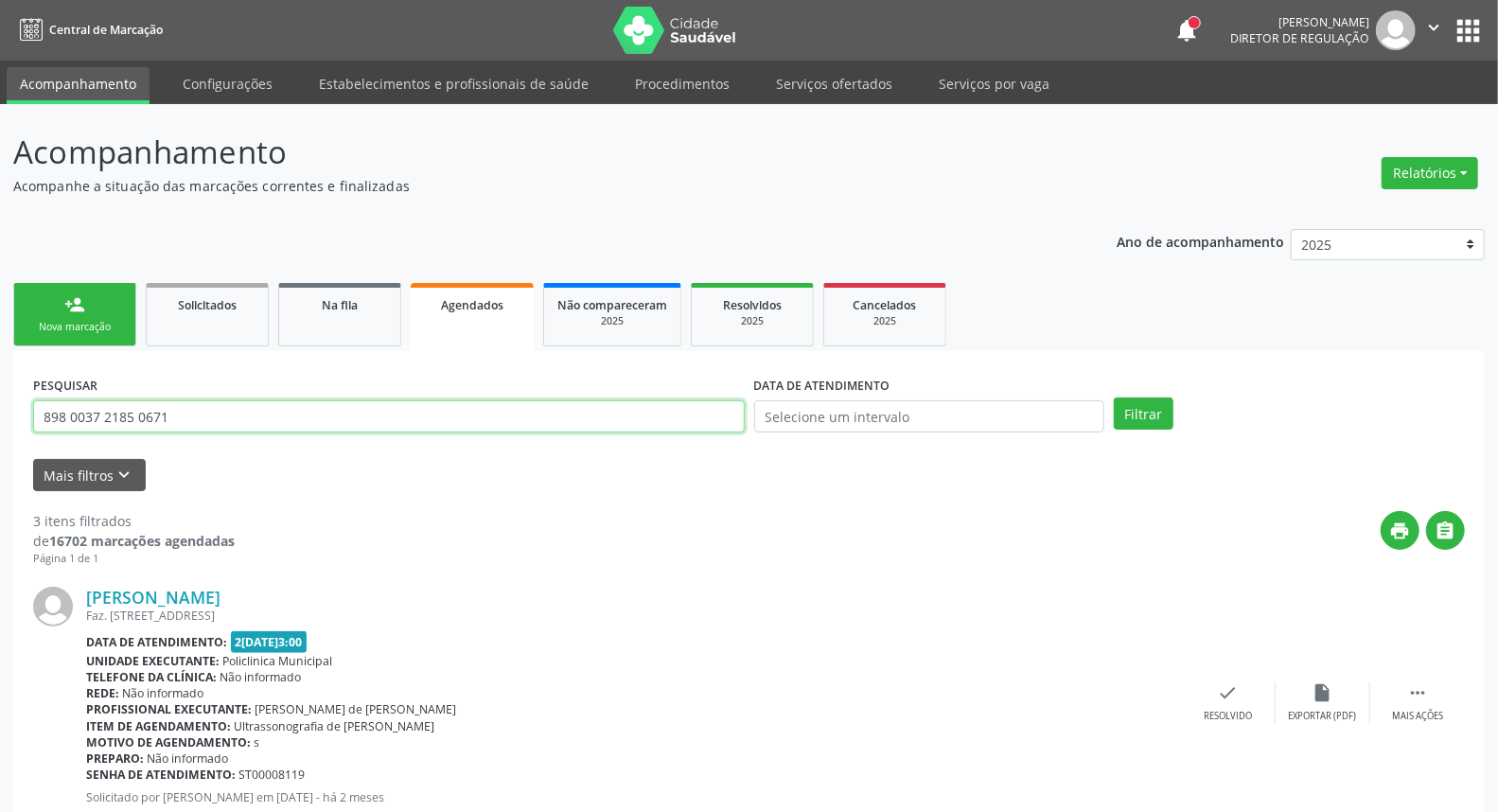
click at [1114, 397] on button "Filtrar" at bounding box center [1143, 414] width 60 height 32
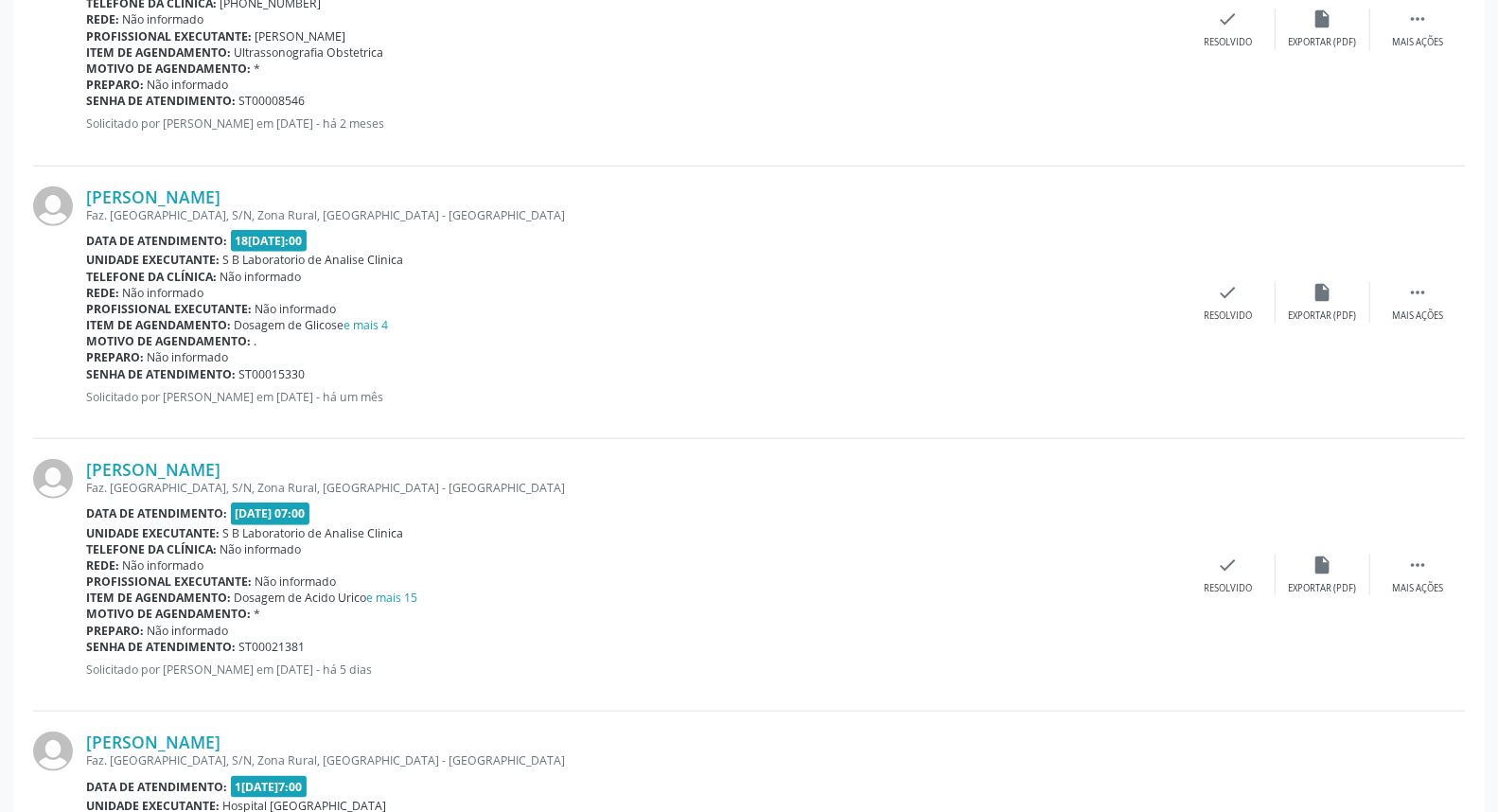
scroll to position [1051, 0]
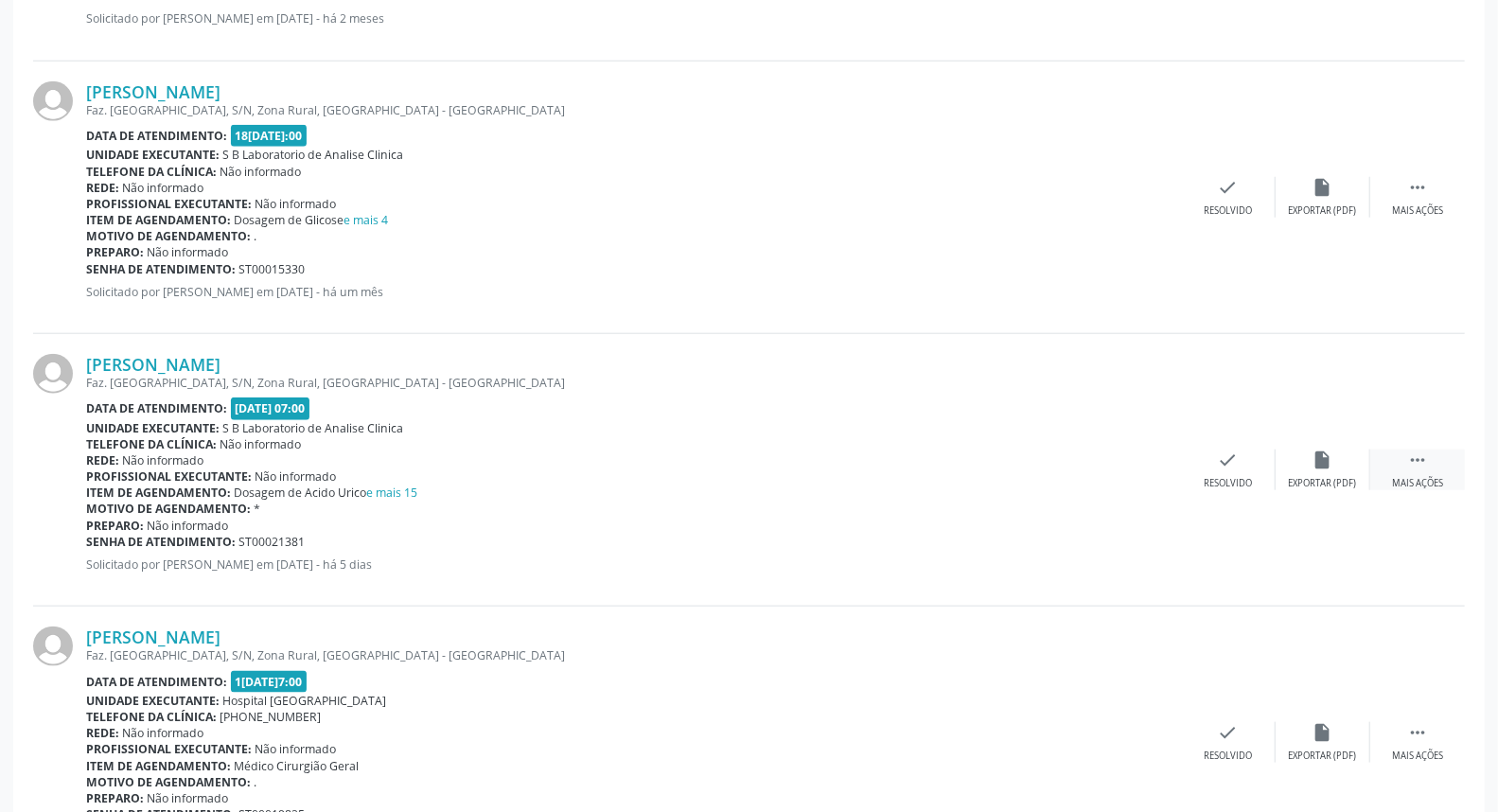
click at [1416, 457] on icon "" at bounding box center [1417, 460] width 21 height 21
click at [1301, 466] on div "edit Editar" at bounding box center [1322, 470] width 95 height 41
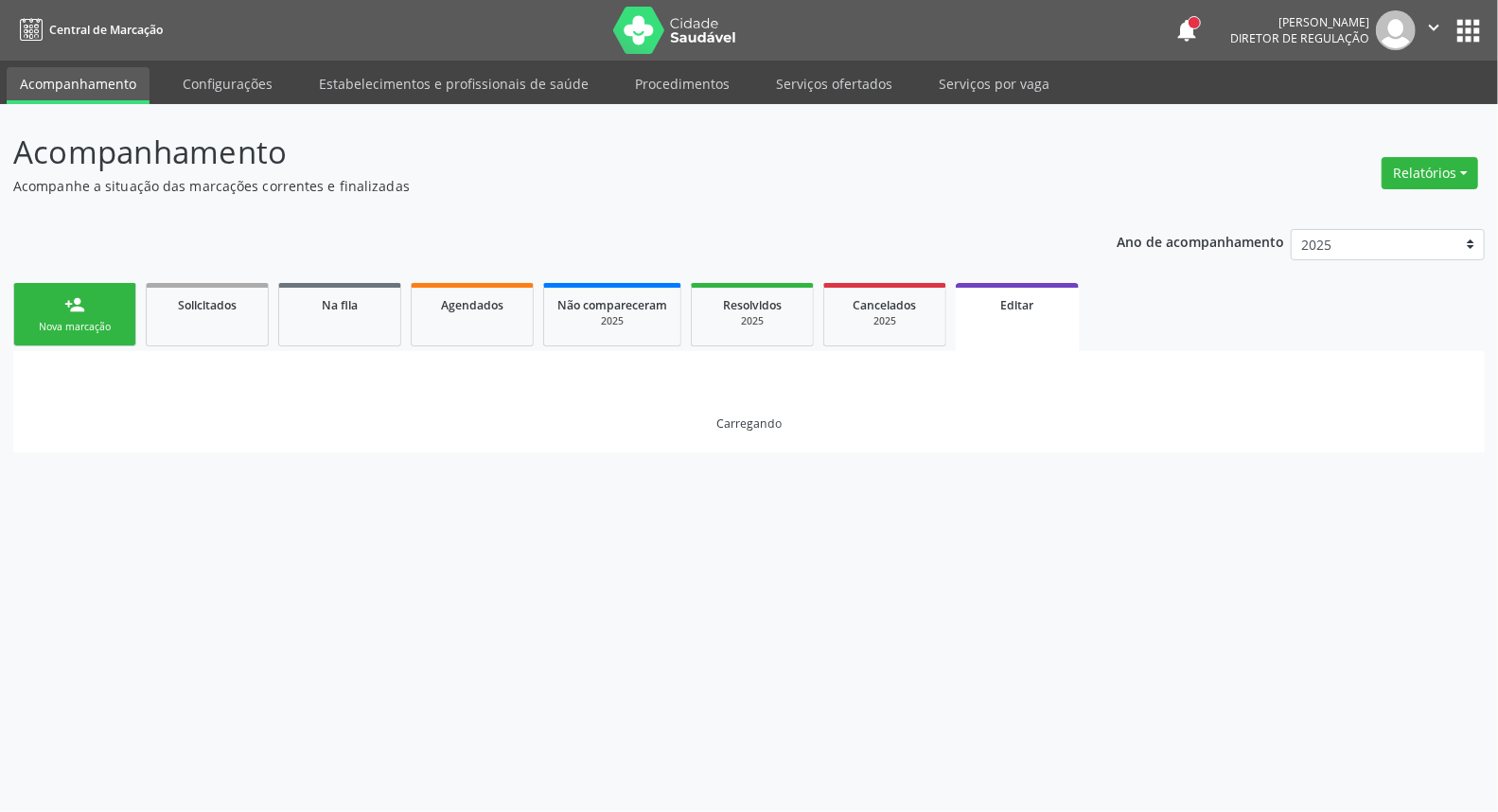
scroll to position [0, 0]
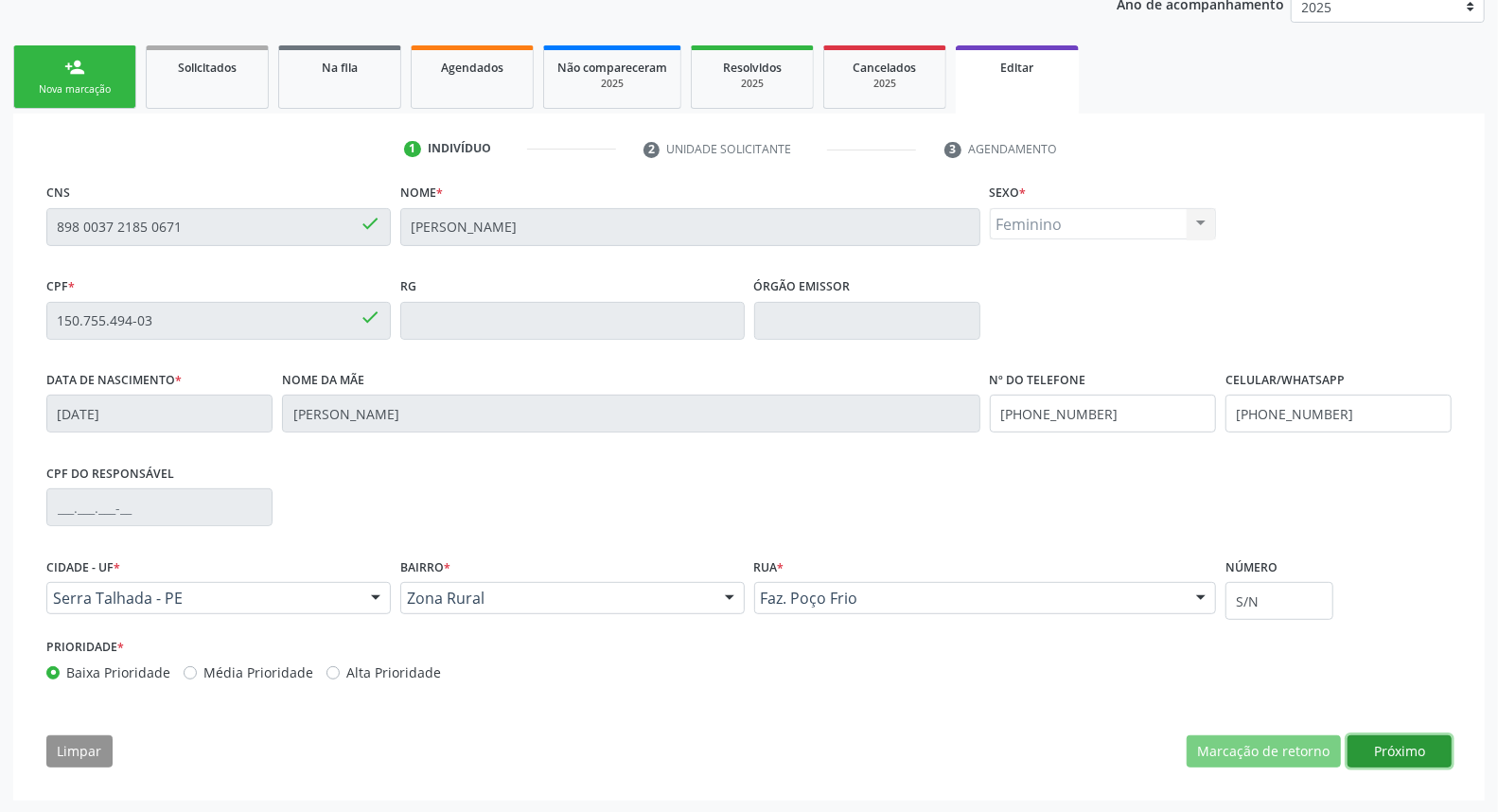
drag, startPoint x: 1368, startPoint y: 759, endPoint x: 1357, endPoint y: 749, distance: 14.9
click at [1366, 757] on button "Próximo" at bounding box center [1399, 751] width 104 height 32
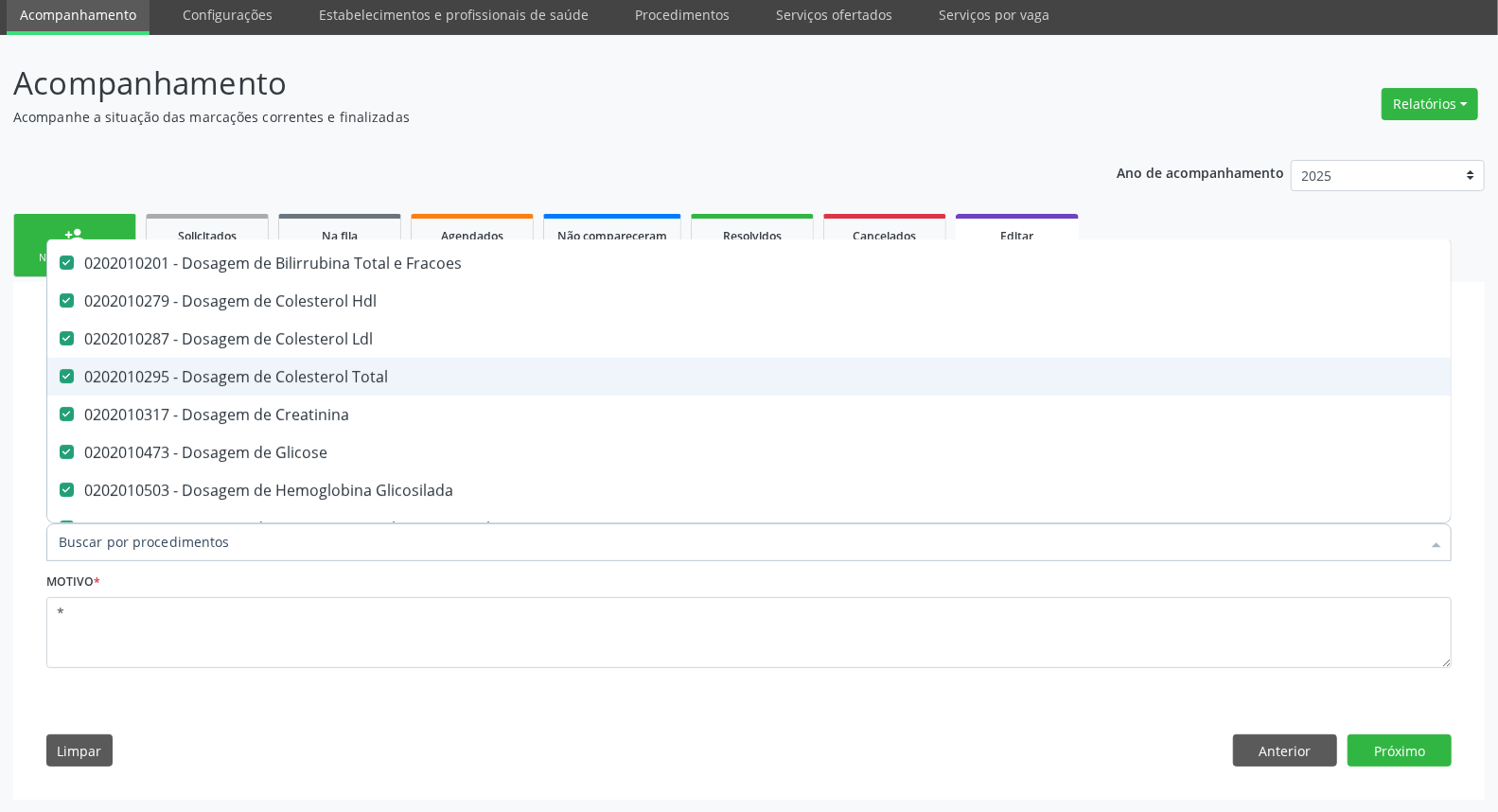
scroll to position [315, 0]
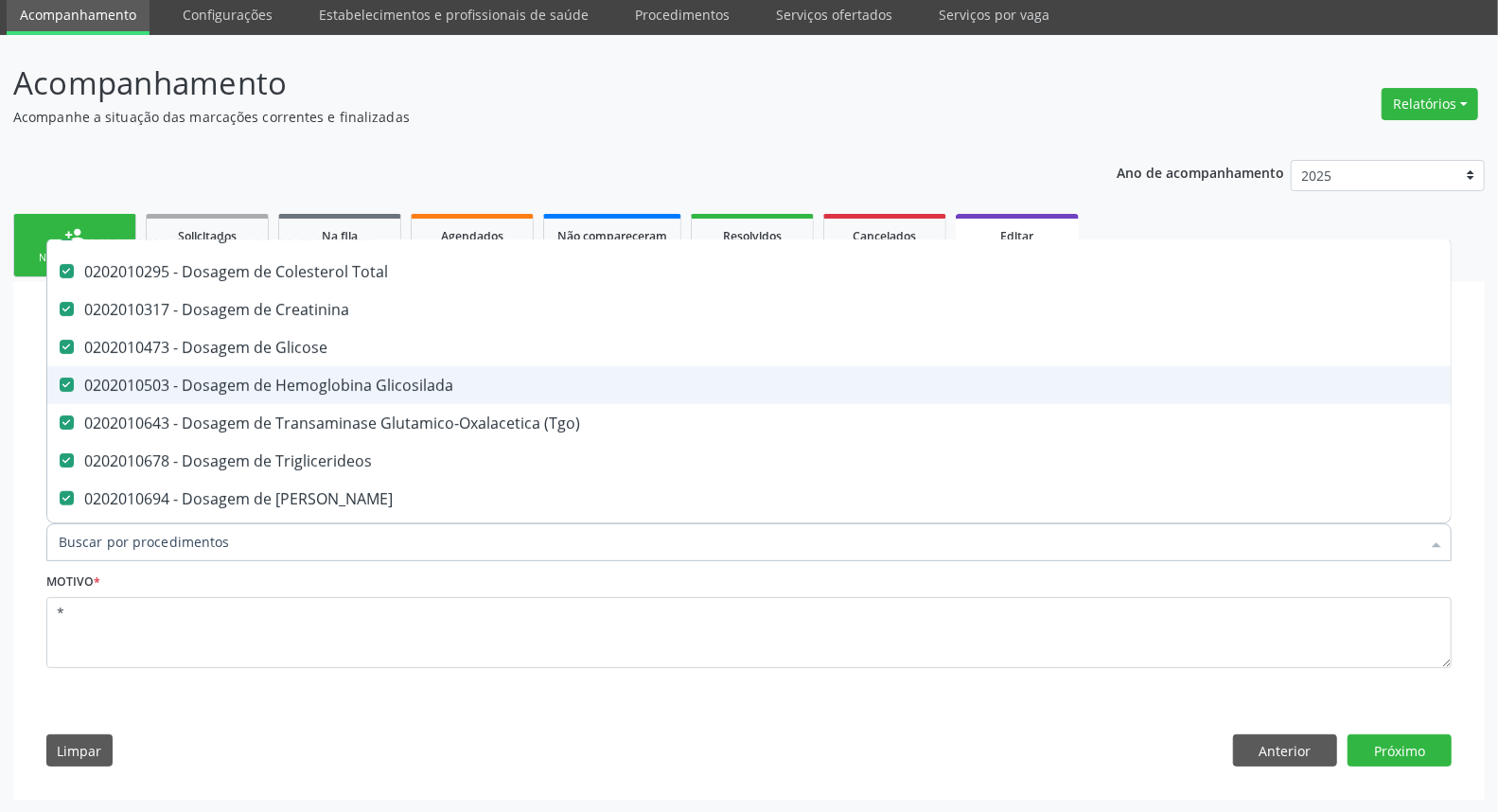
click at [367, 382] on div "0202010503 - Dosagem de Hemoglobina Glicosilada" at bounding box center [795, 385] width 1473 height 15
checkbox Glicosilada "false"
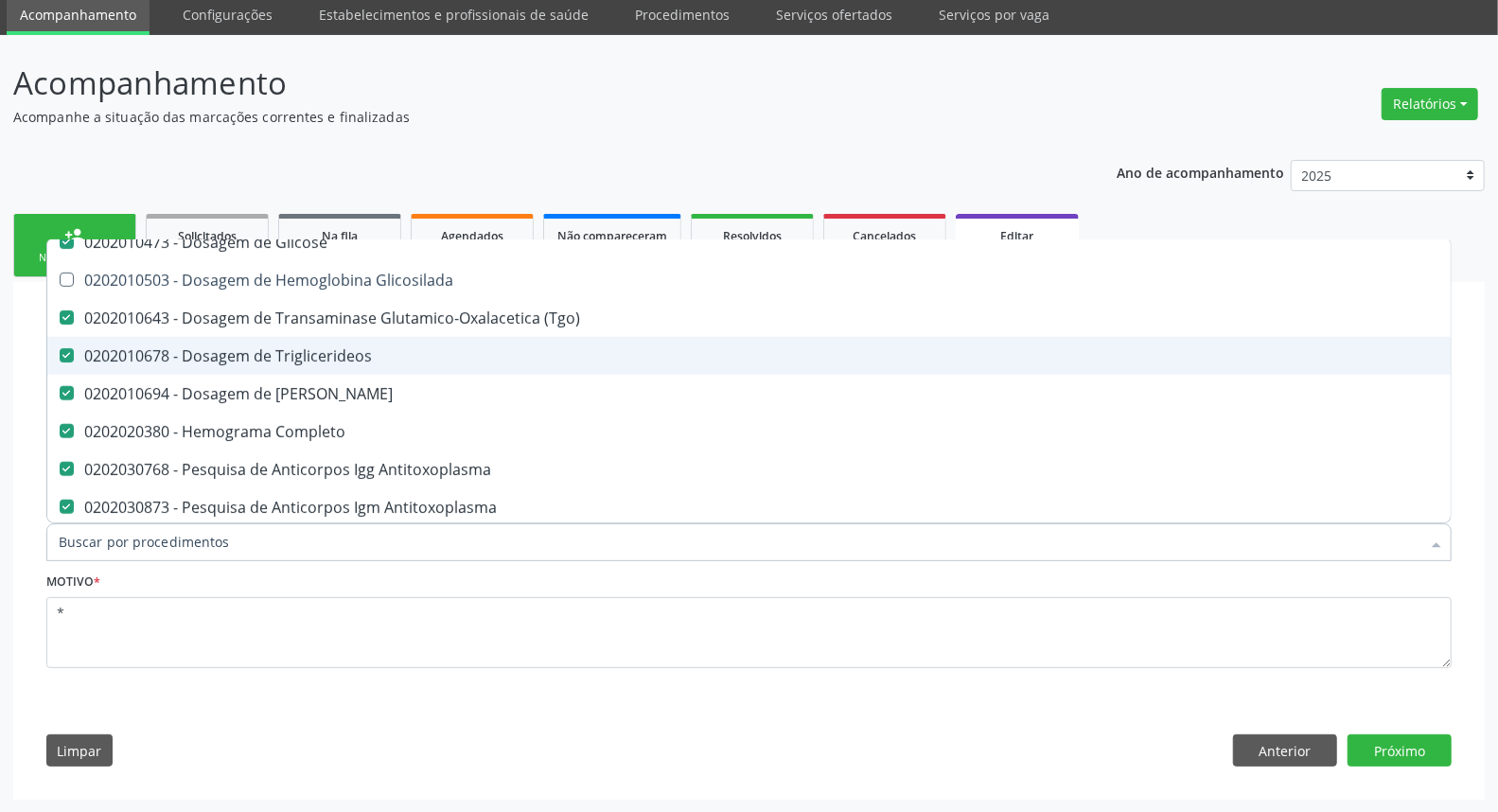
scroll to position [526, 0]
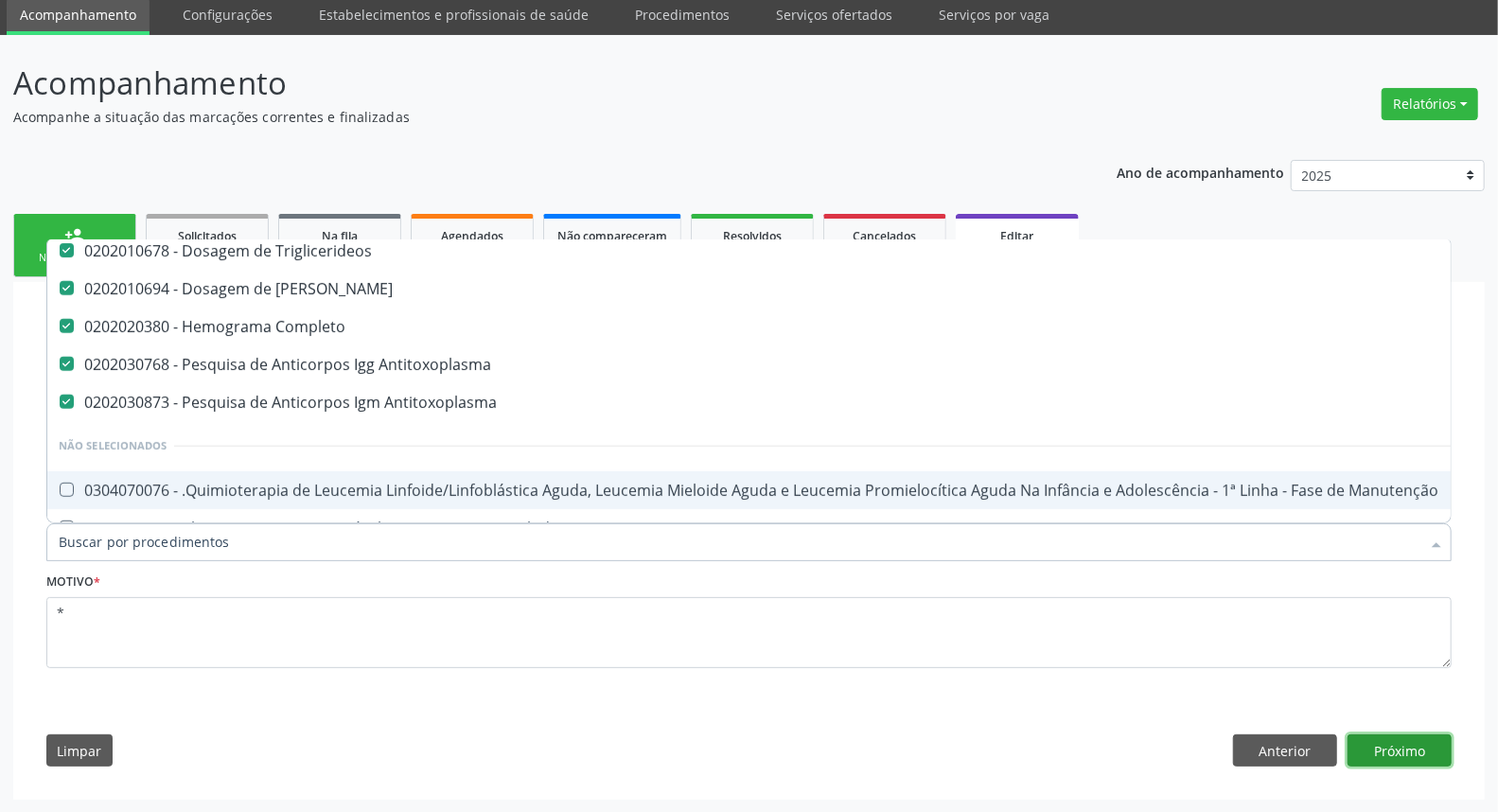
click at [1411, 749] on button "Próximo" at bounding box center [1399, 750] width 104 height 32
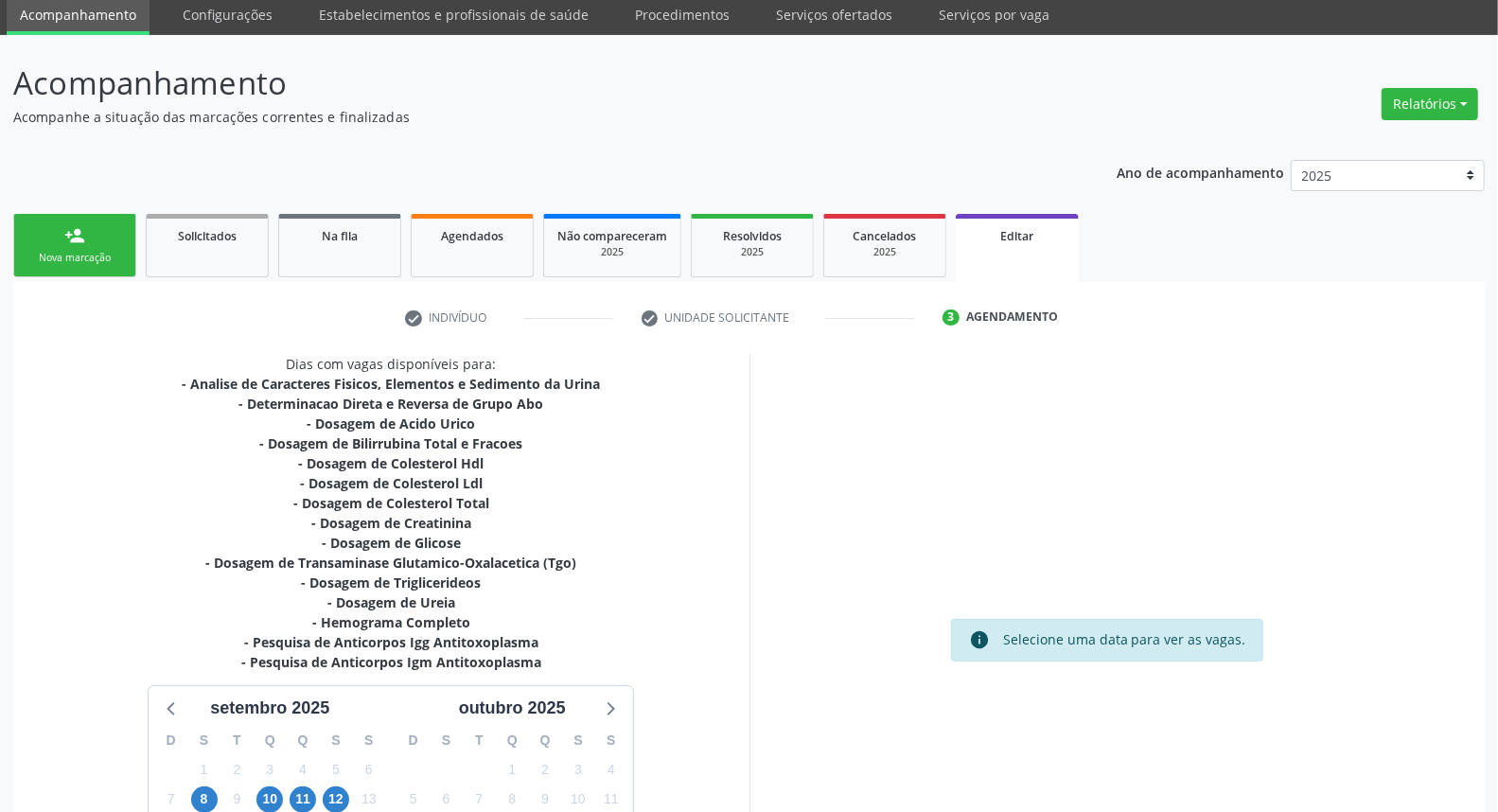
scroll to position [279, 0]
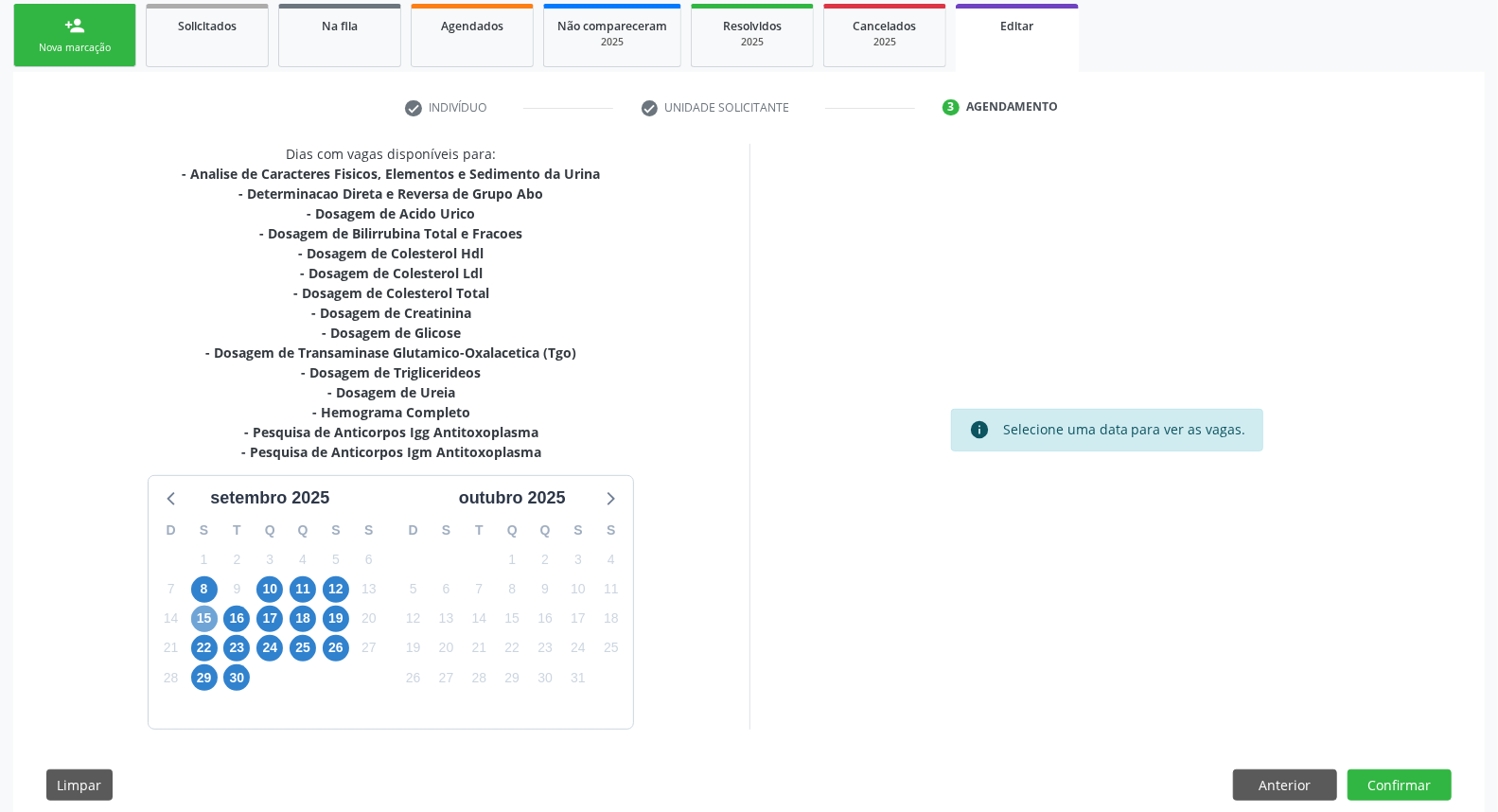
click at [201, 612] on span "15" at bounding box center [204, 618] width 27 height 27
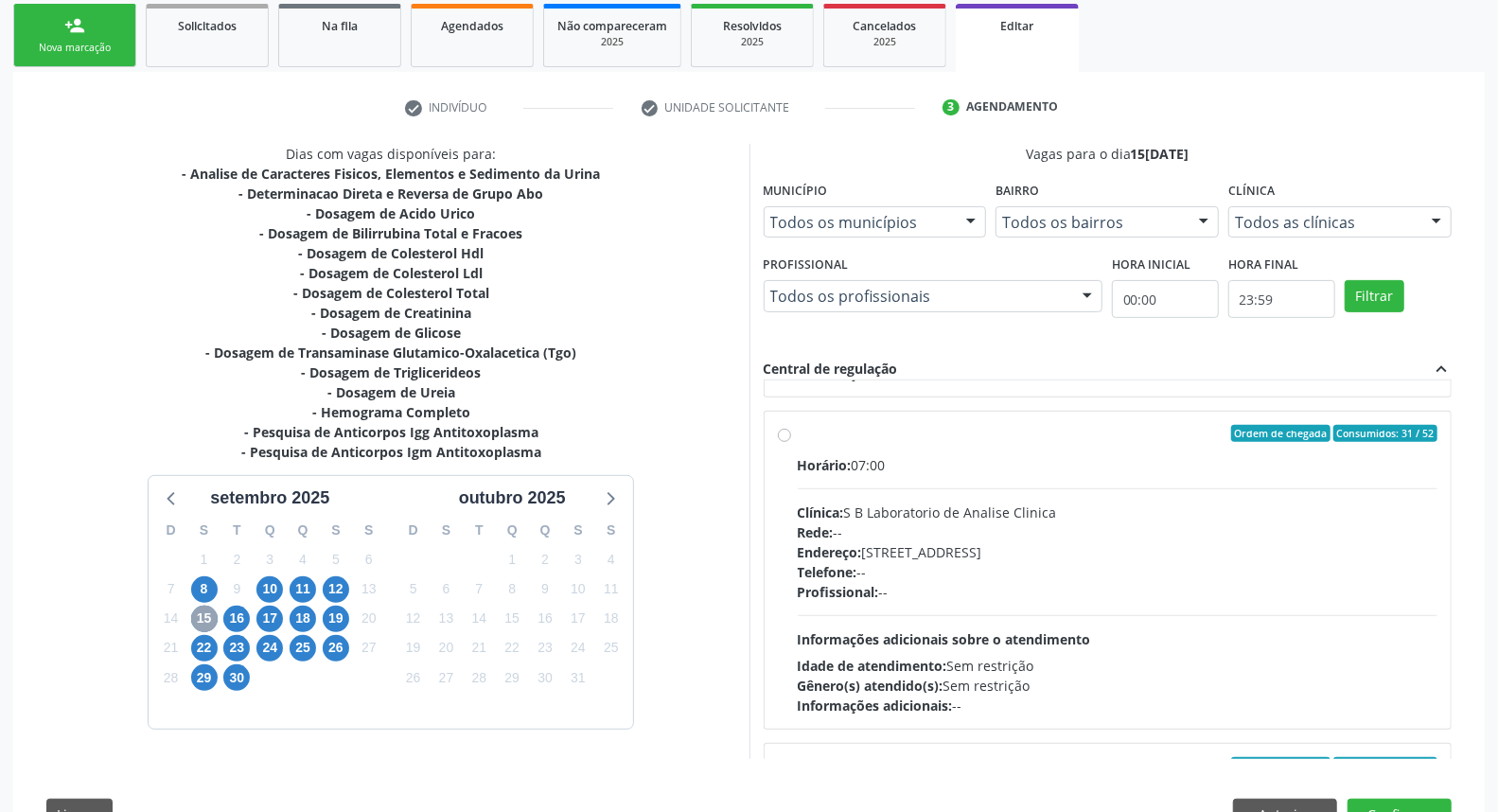
scroll to position [629, 0]
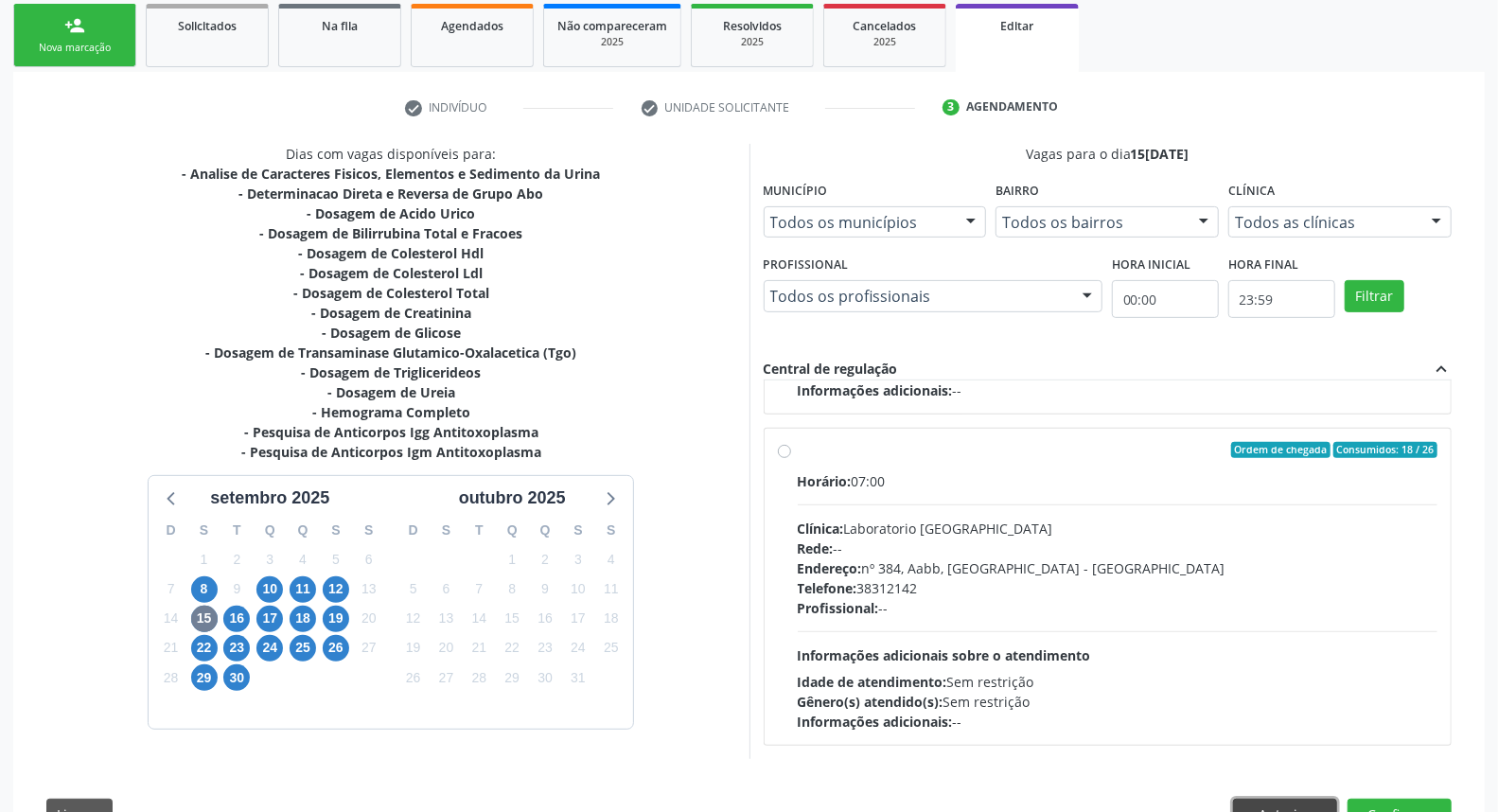
click at [1311, 803] on button "Anterior" at bounding box center [1285, 815] width 104 height 32
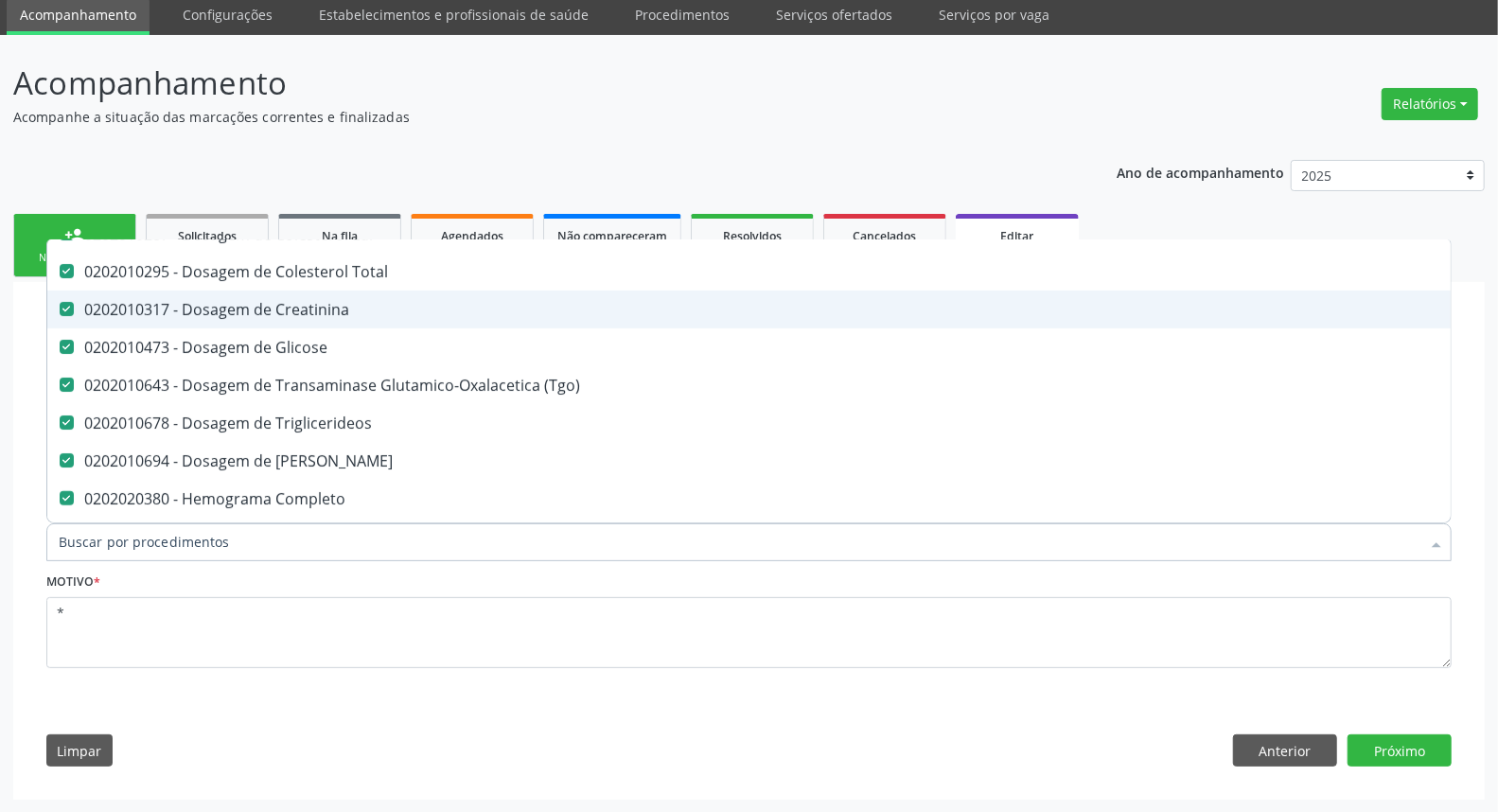
scroll to position [420, 0]
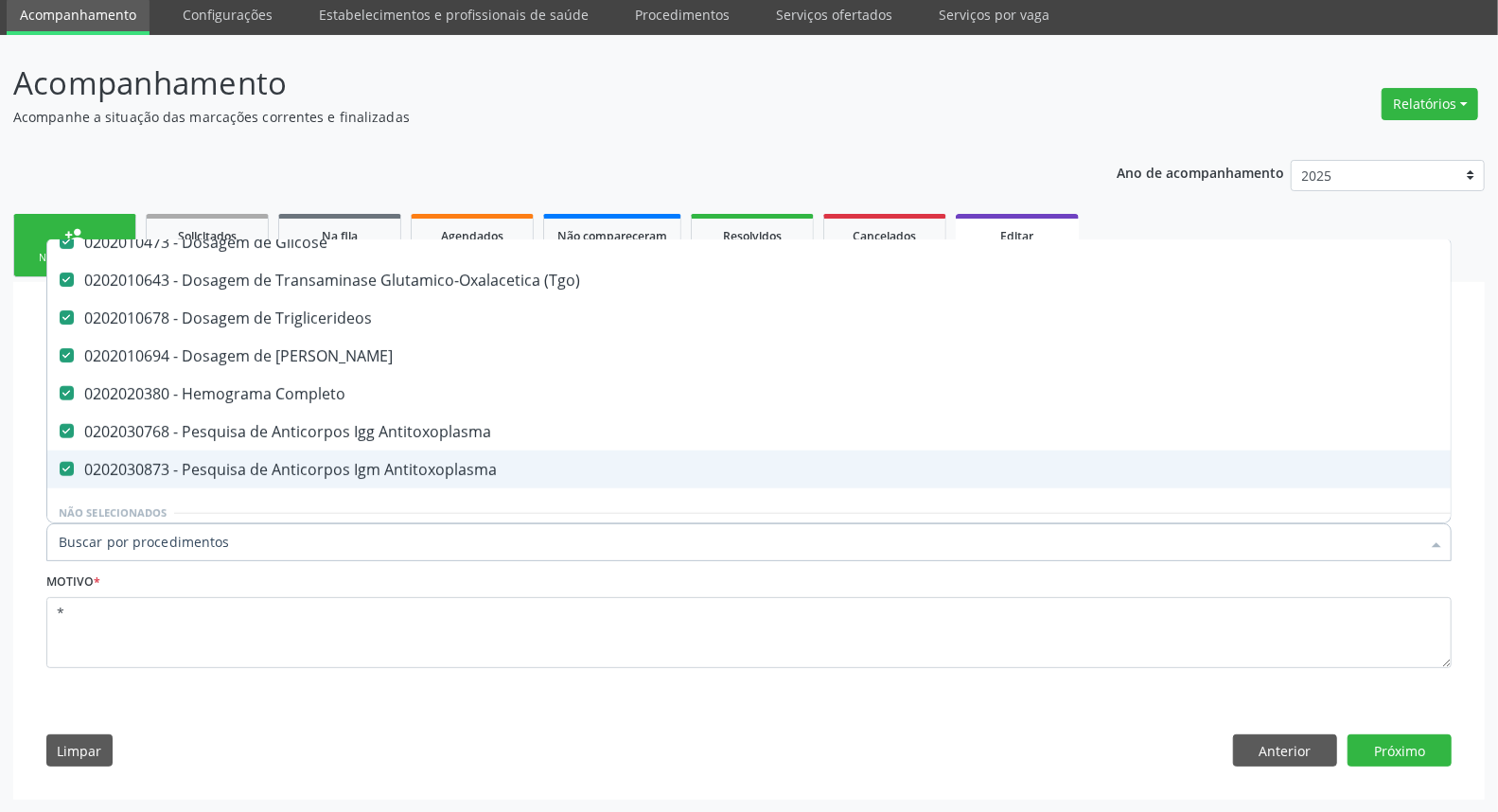
click at [305, 465] on div "0202030873 - Pesquisa de Anticorpos Igm Antitoxoplasma" at bounding box center [795, 470] width 1473 height 15
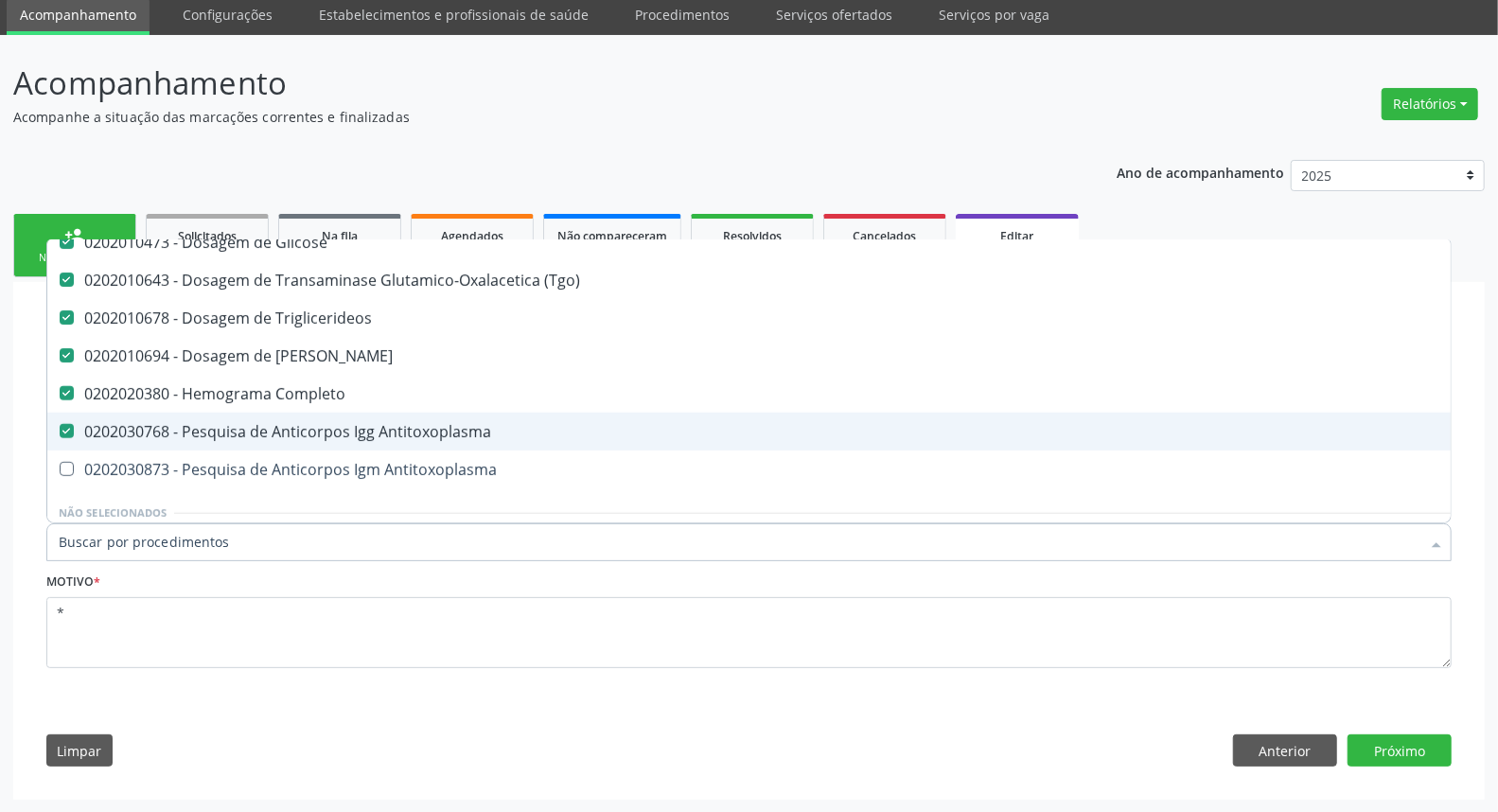
checkbox Antitoxoplasma "false"
click at [308, 435] on div "0202030768 - Pesquisa de Anticorpos Igg Antitoxoplasma" at bounding box center [795, 432] width 1473 height 15
checkbox Antitoxoplasma "false"
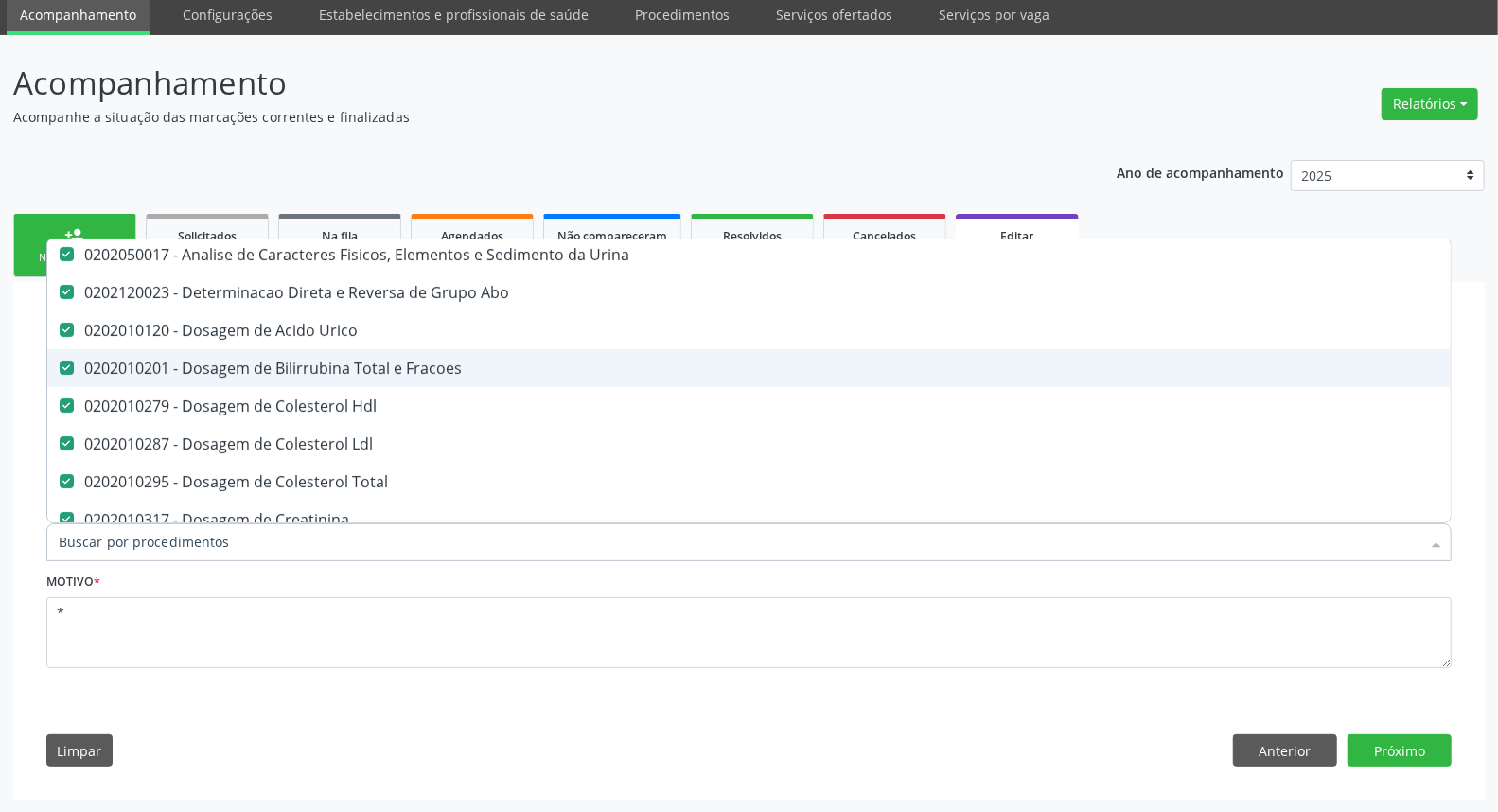
scroll to position [0, 0]
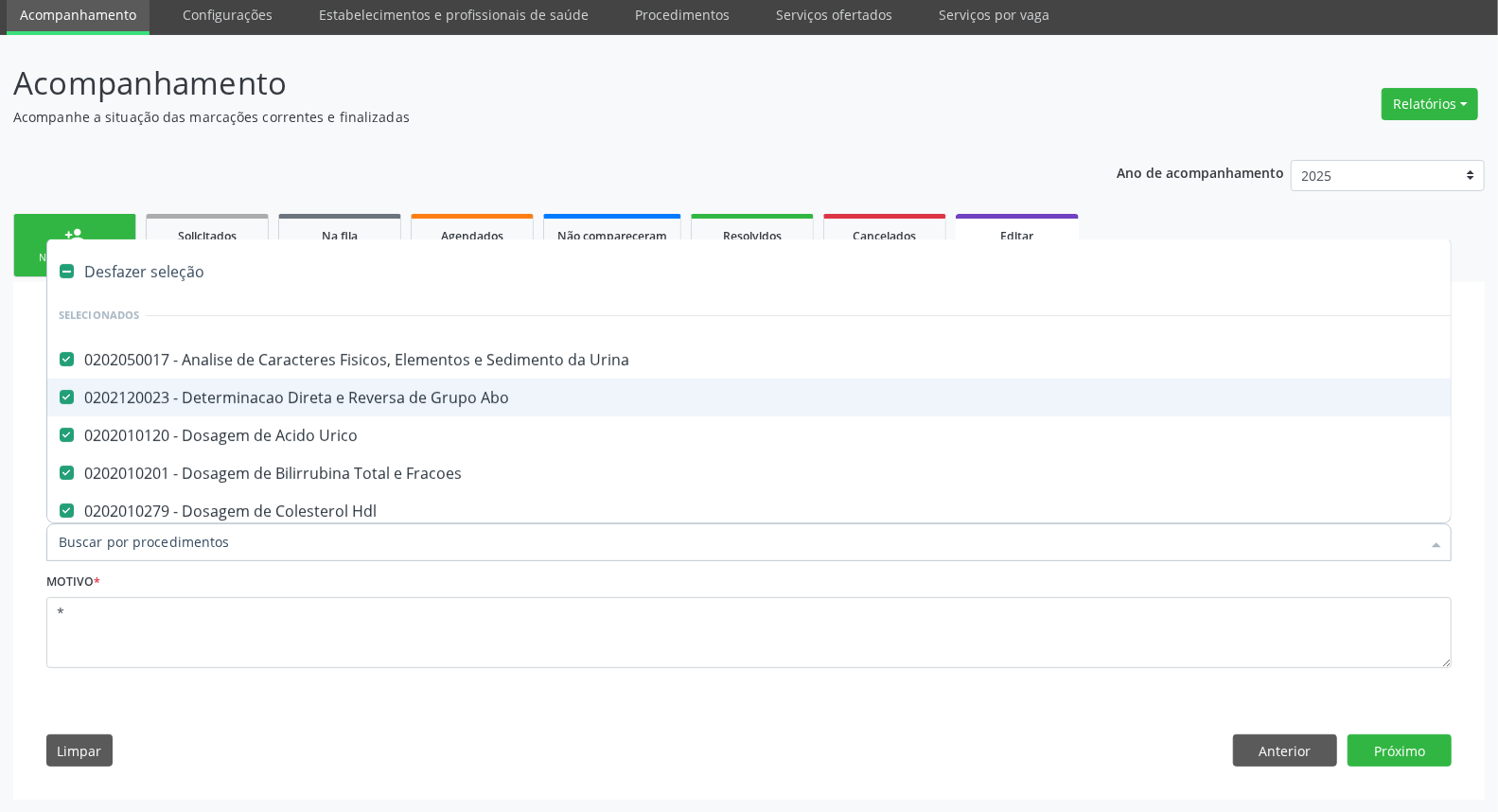
click at [309, 393] on div "0202120023 - Determinacao Direta e Reversa de Grupo Abo" at bounding box center [795, 397] width 1473 height 15
checkbox Abo "false"
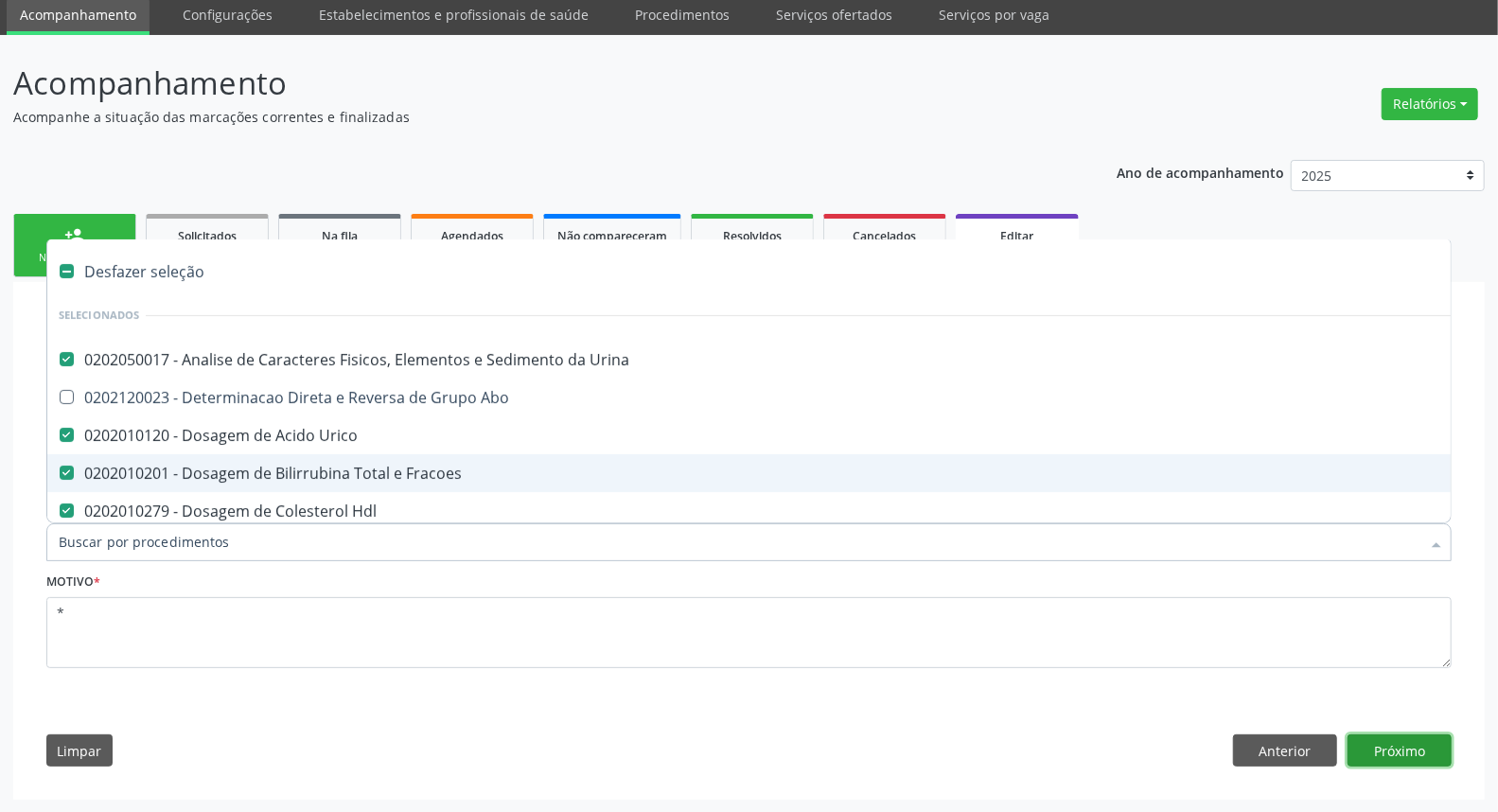
click at [1394, 757] on button "Próximo" at bounding box center [1399, 750] width 104 height 32
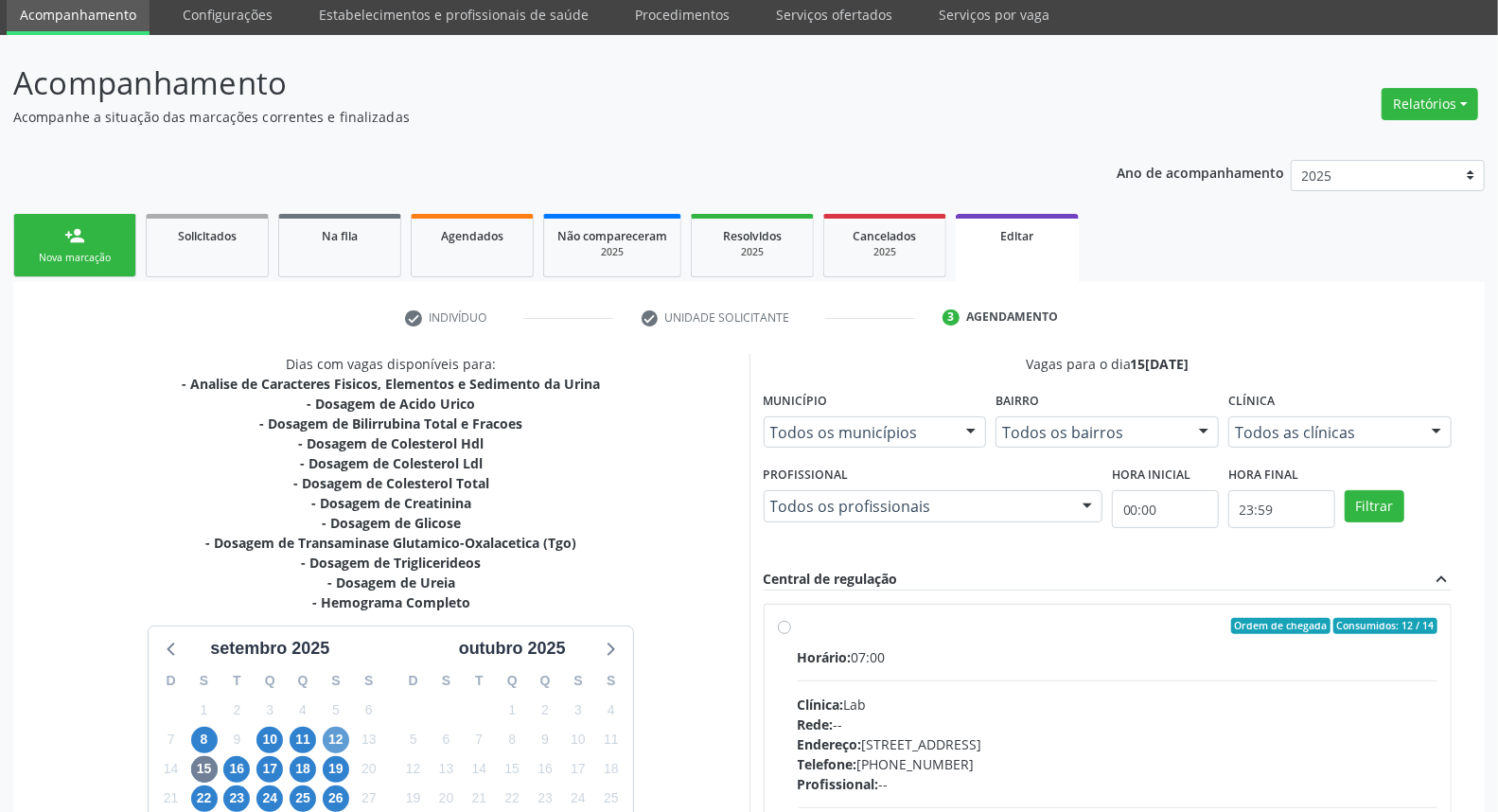
scroll to position [279, 0]
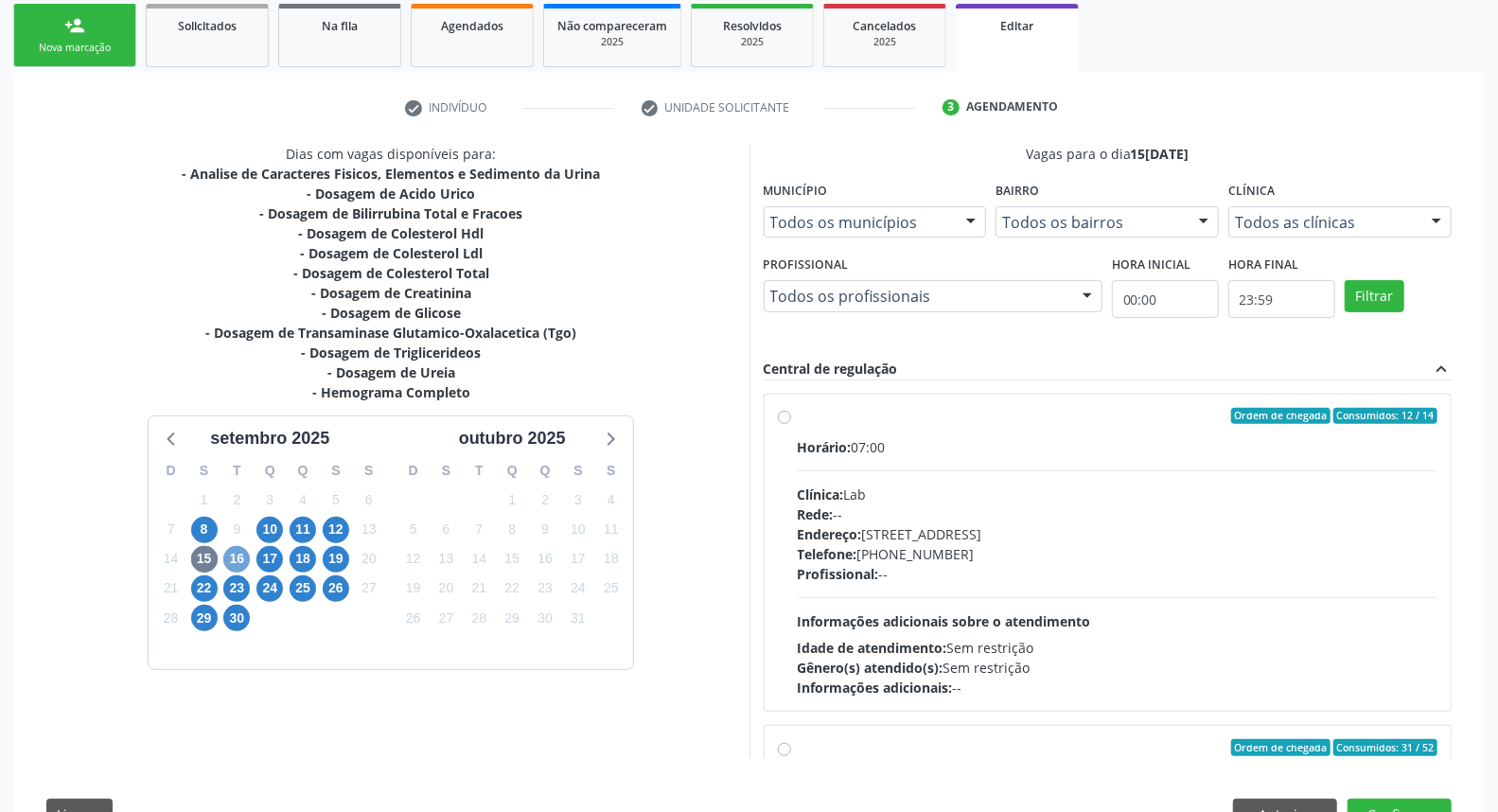
click at [241, 559] on span "16" at bounding box center [236, 559] width 27 height 27
click at [208, 551] on span "15" at bounding box center [204, 559] width 27 height 27
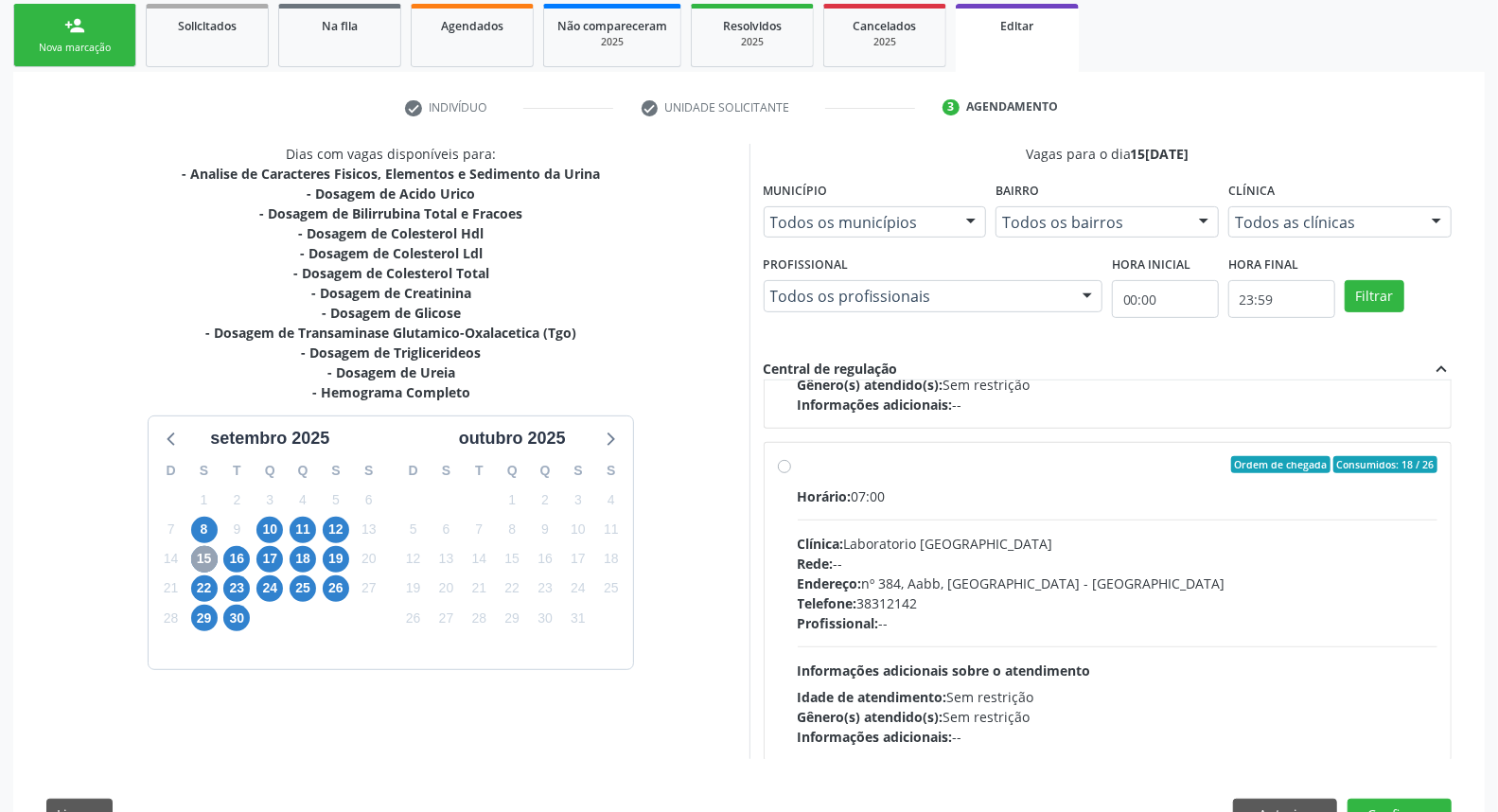
scroll to position [735, 0]
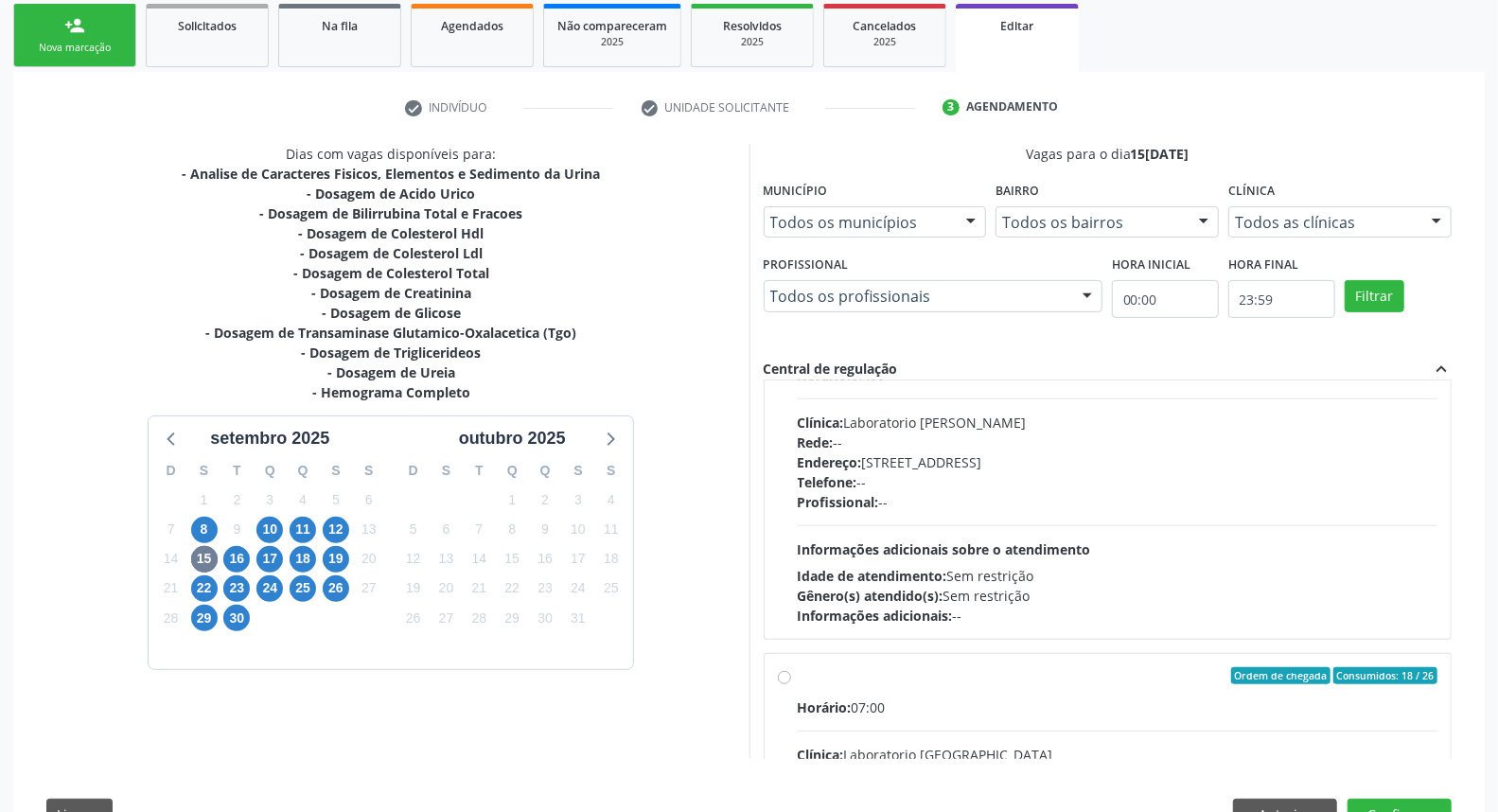
click at [1148, 489] on div "Telefone: --" at bounding box center [1118, 482] width 640 height 20
click at [791, 353] on input "Ordem de chegada Consumidos: 19 / 26 Horário: 07:00 Clínica: Laboratorio Jose P…" at bounding box center [785, 344] width 13 height 17
radio input "true"
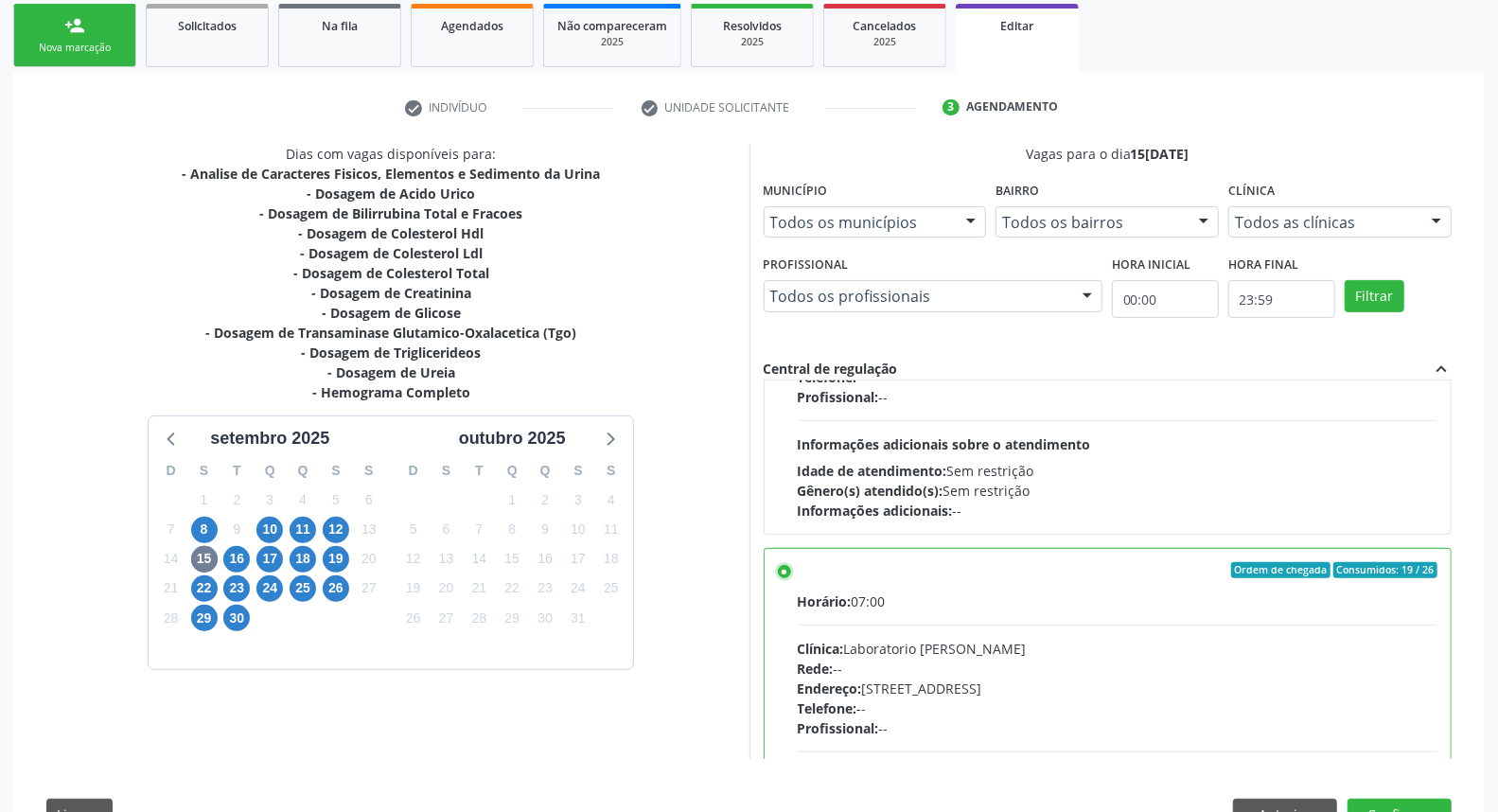
scroll to position [342, 0]
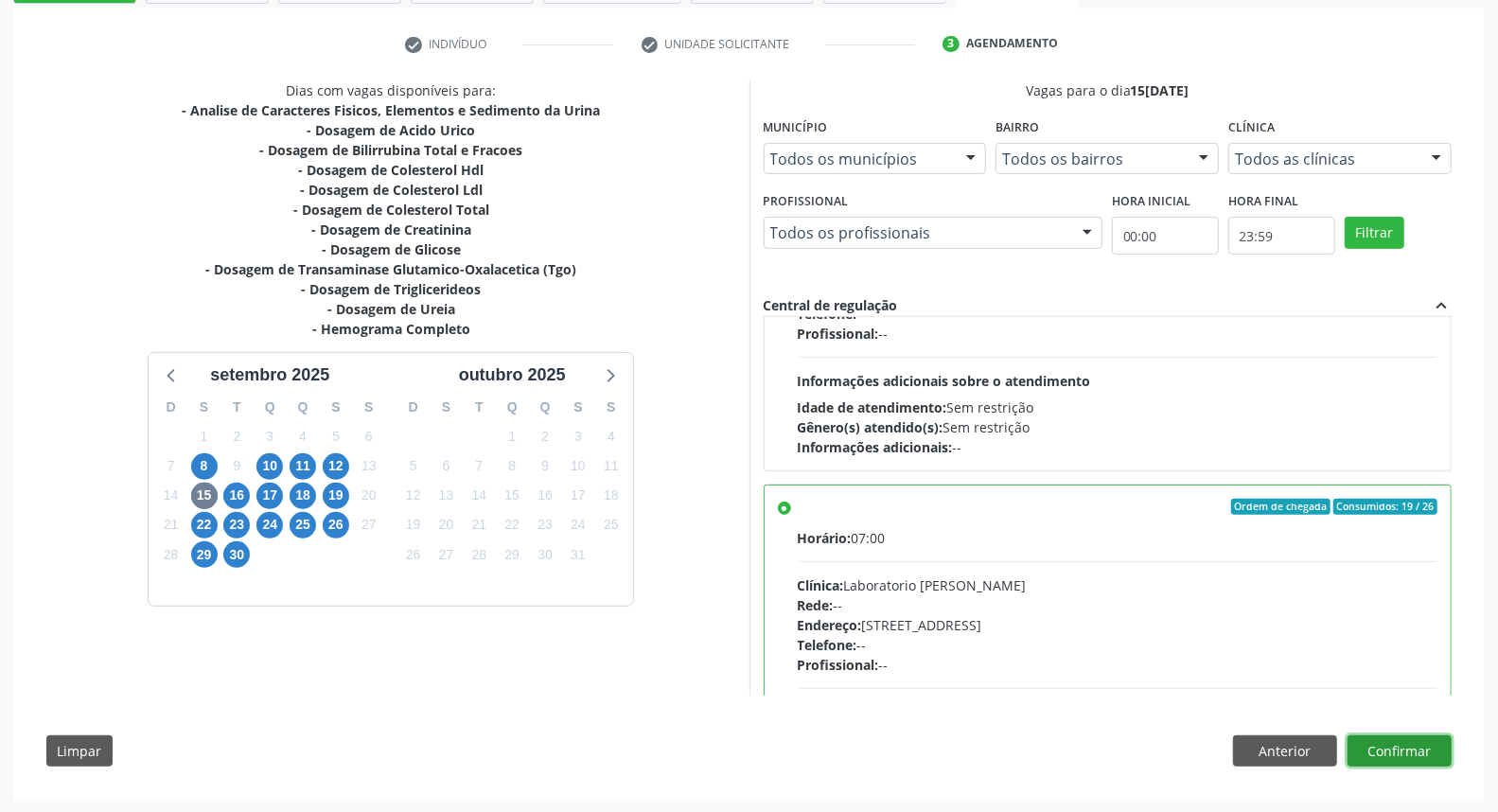
click at [1433, 759] on button "Confirmar" at bounding box center [1399, 751] width 104 height 32
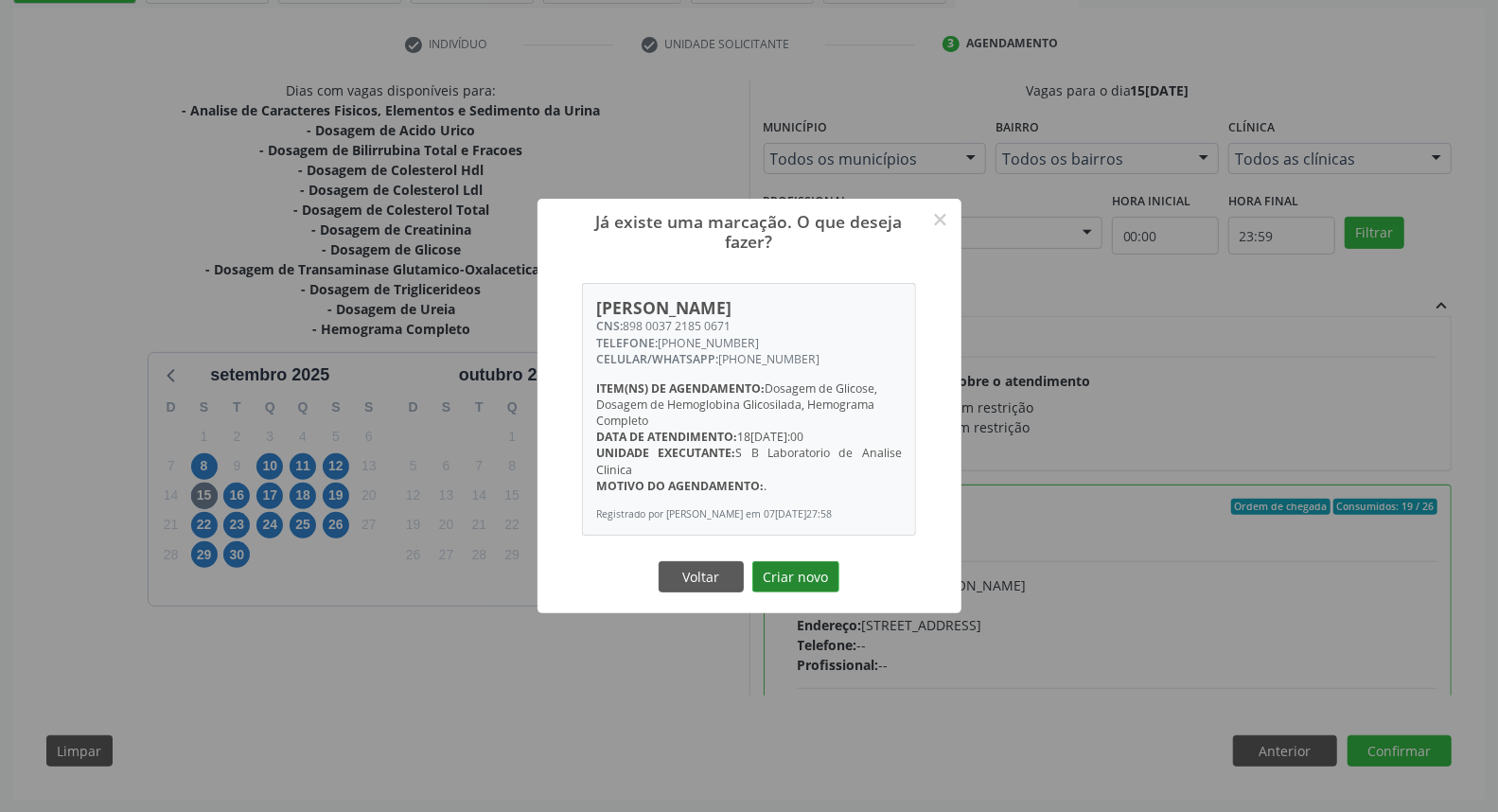
click at [787, 581] on button "Criar novo" at bounding box center [796, 577] width 87 height 32
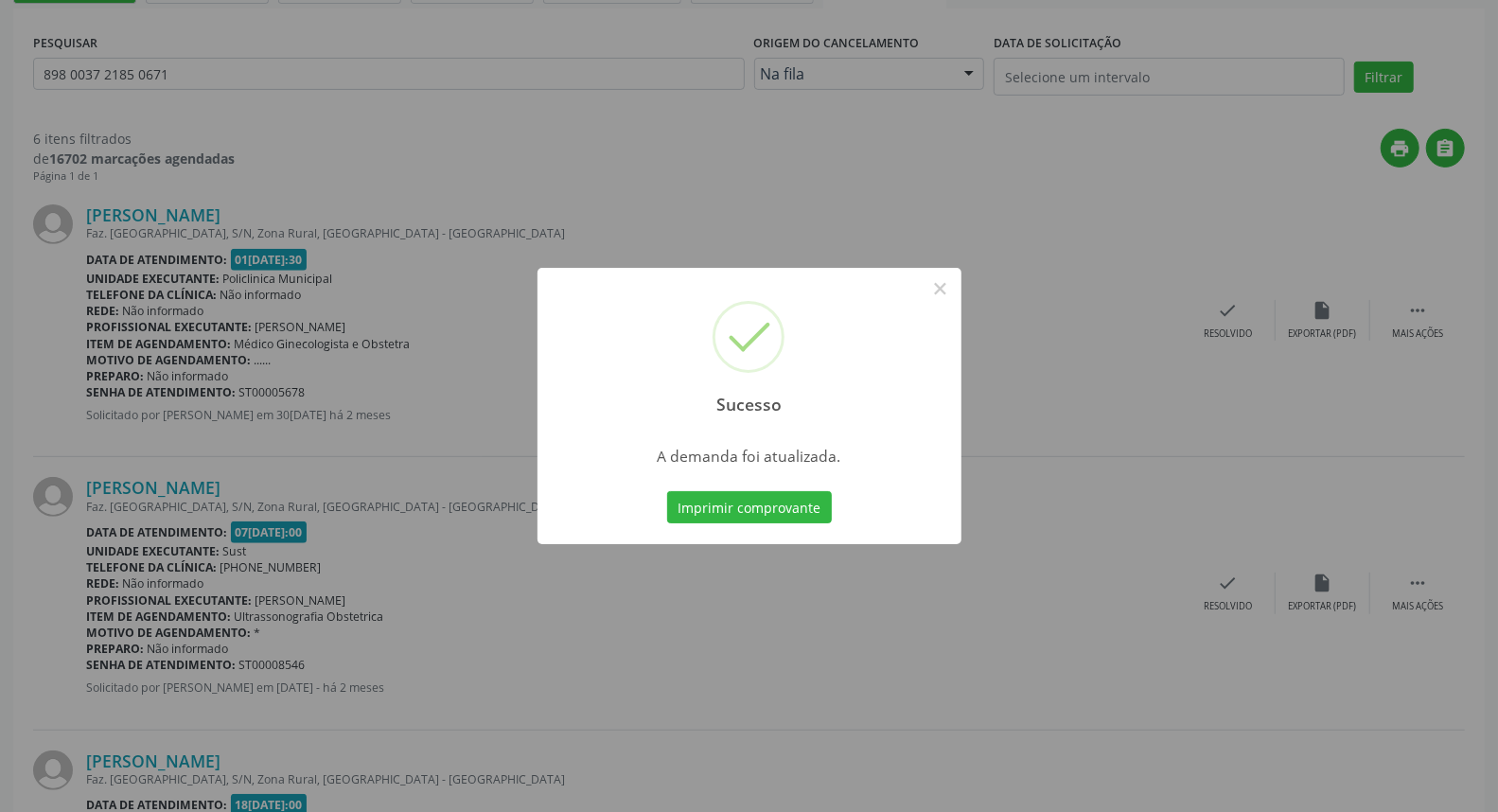
scroll to position [0, 0]
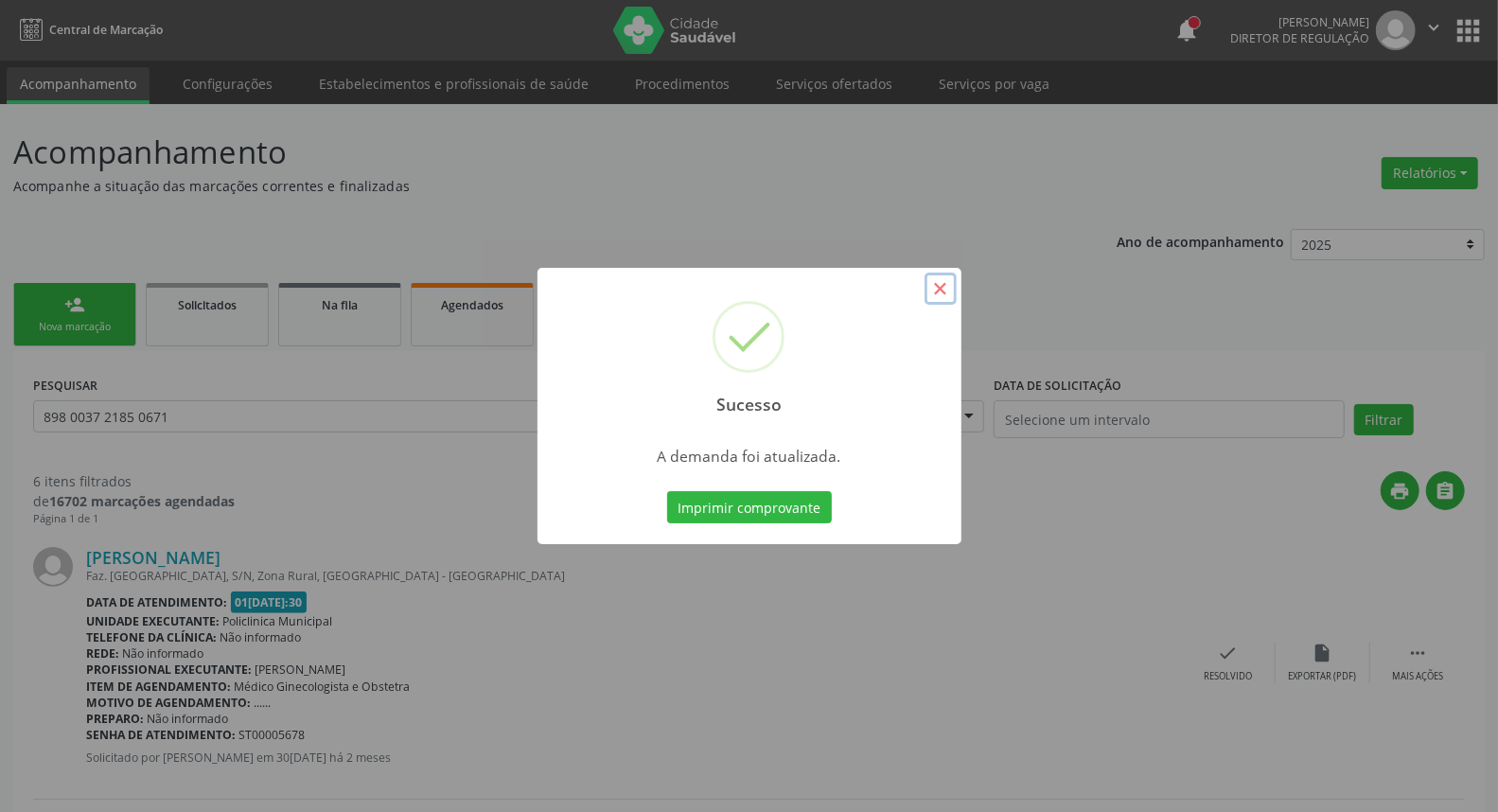
click at [937, 293] on button "×" at bounding box center [940, 288] width 32 height 32
